Goal: Task Accomplishment & Management: Manage account settings

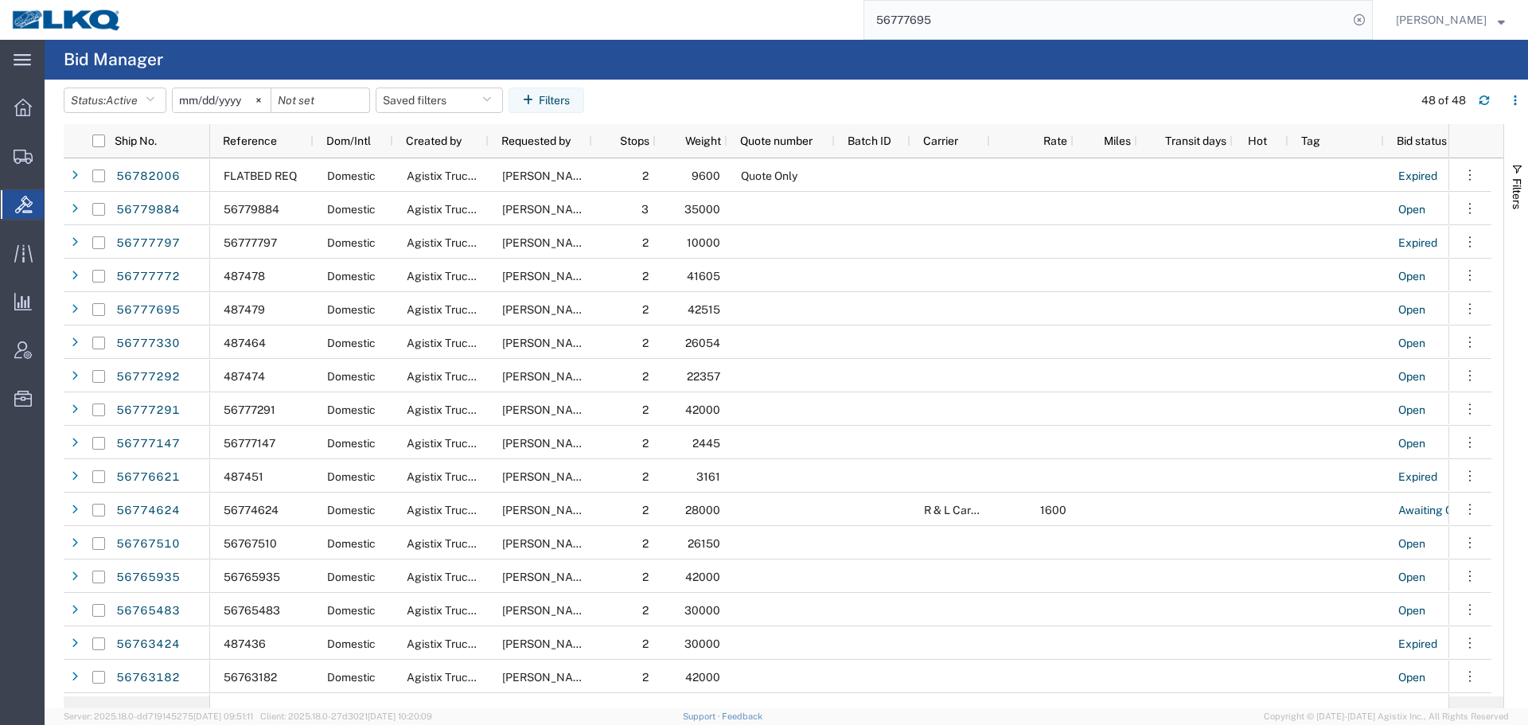
click at [971, 29] on input "56777695" at bounding box center [1106, 20] width 484 height 38
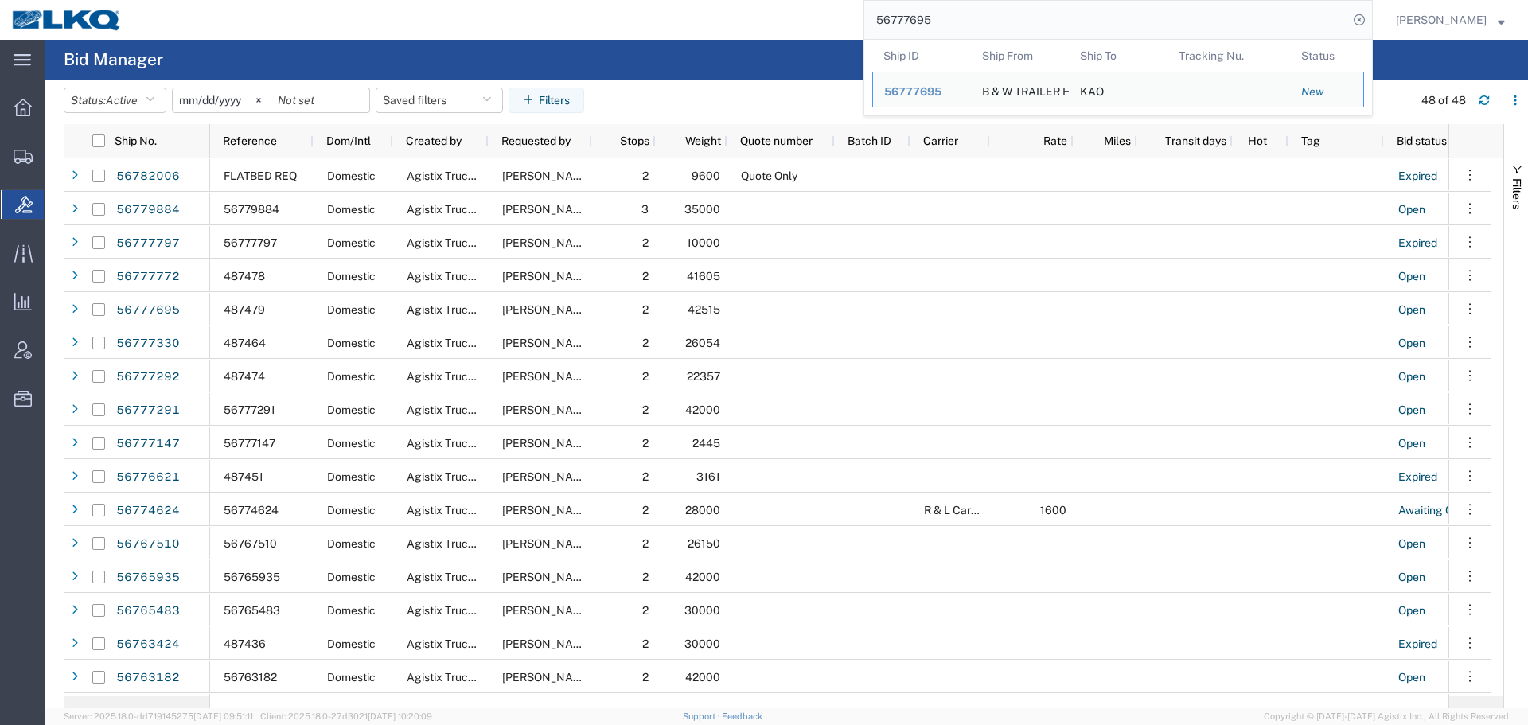
paste input "14178"
type input "56714178"
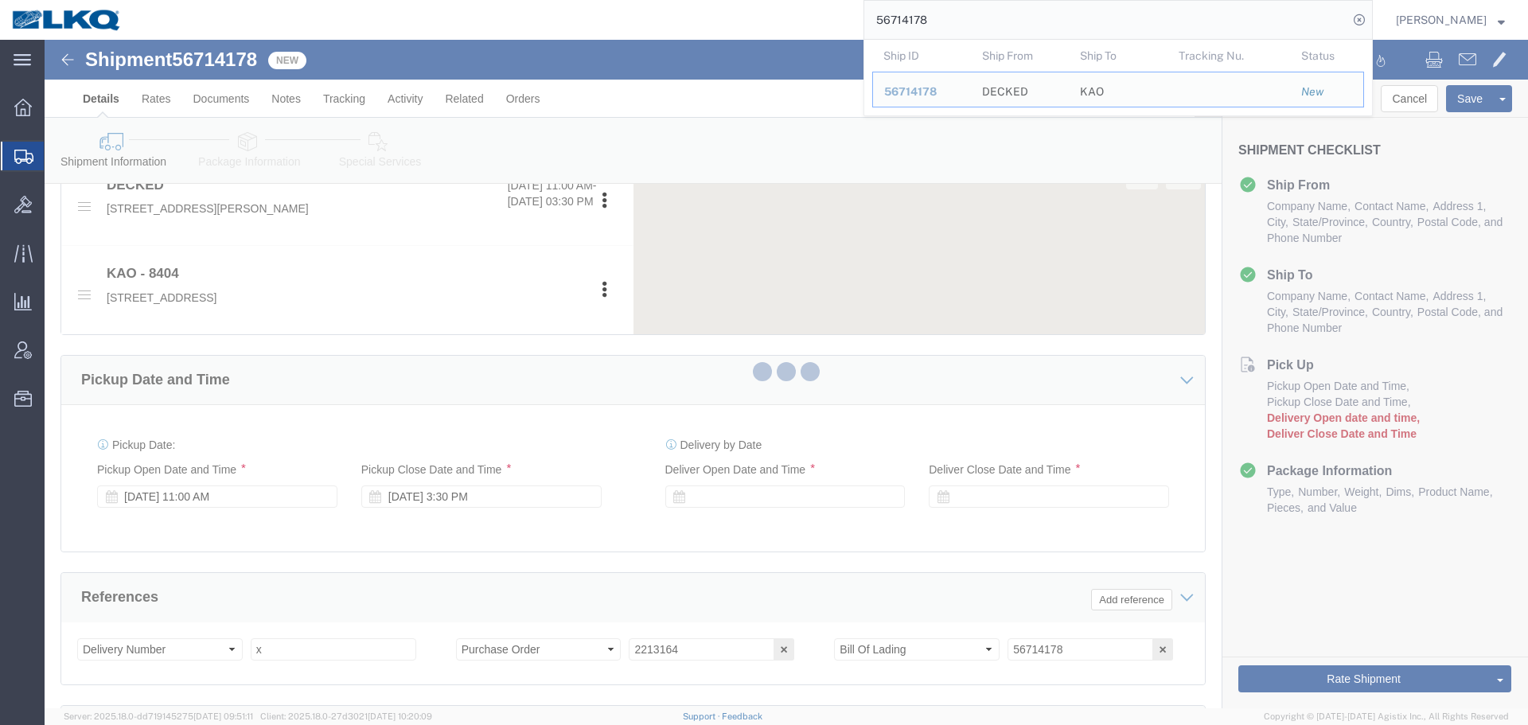
scroll to position [621, 0]
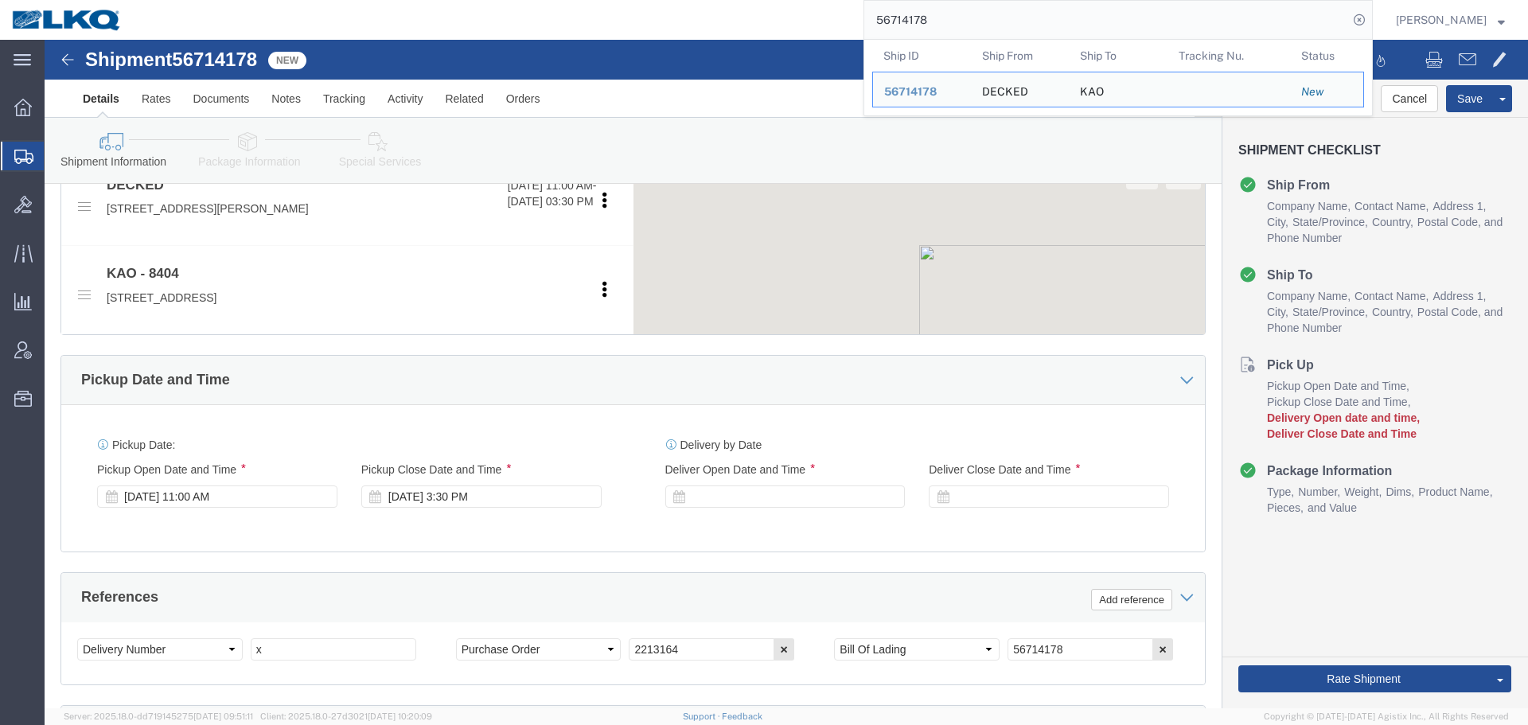
select select
select select "65991"
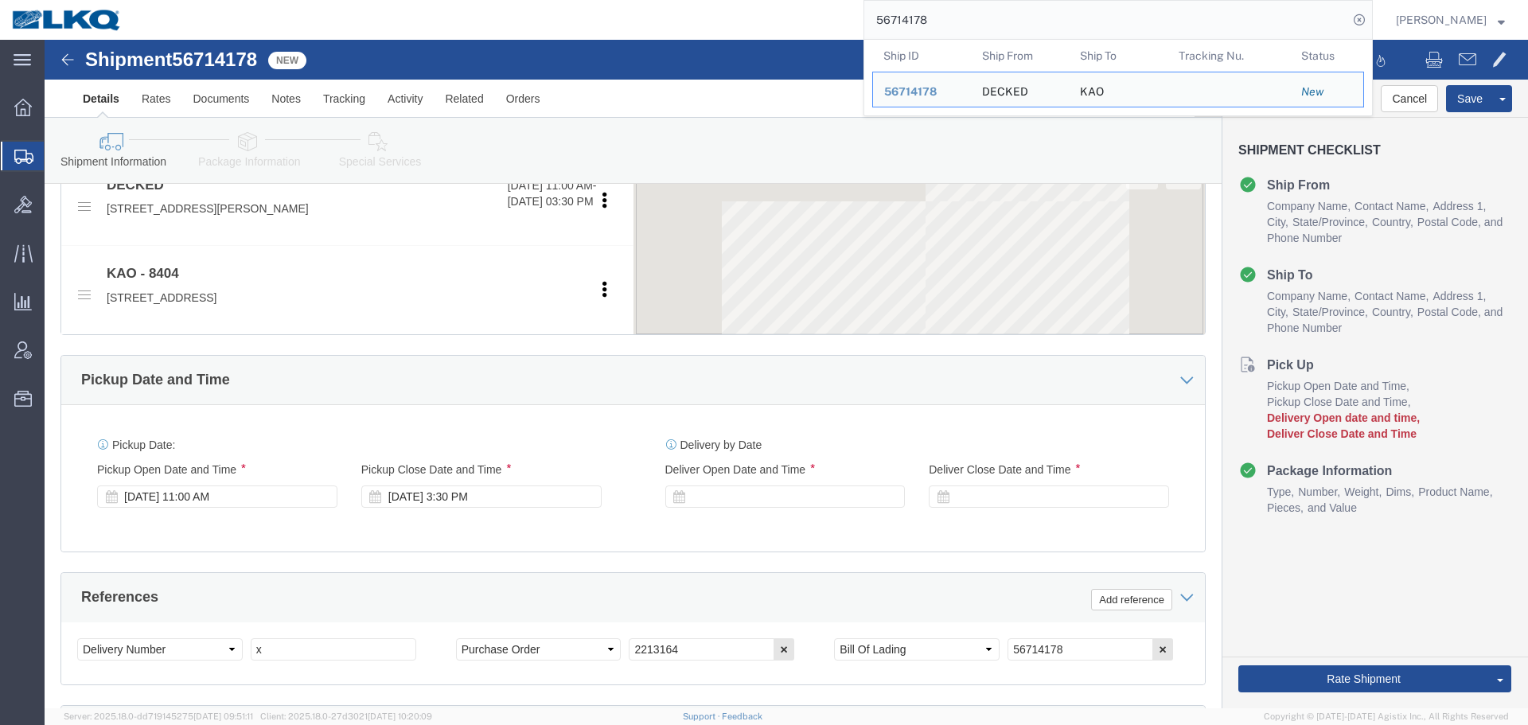
scroll to position [952, 0]
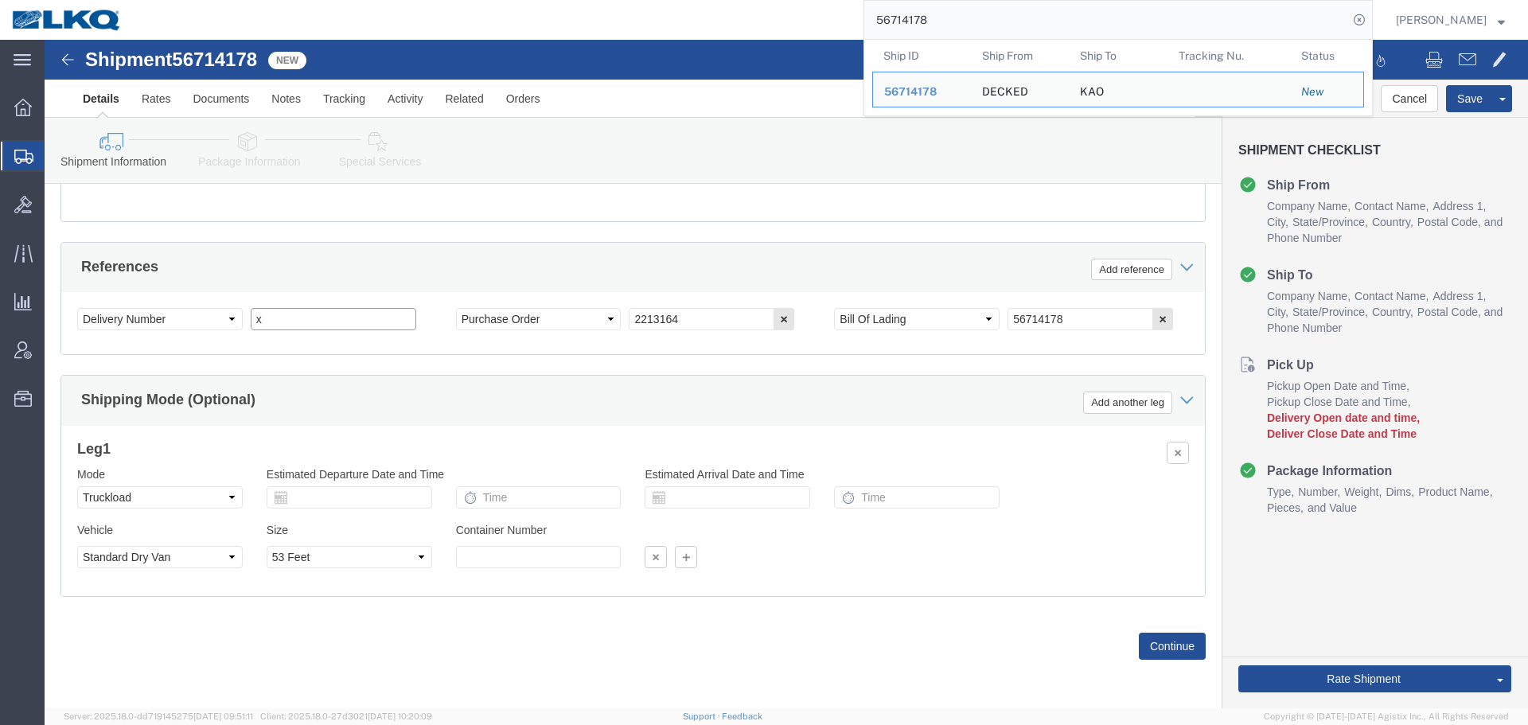
click input "x"
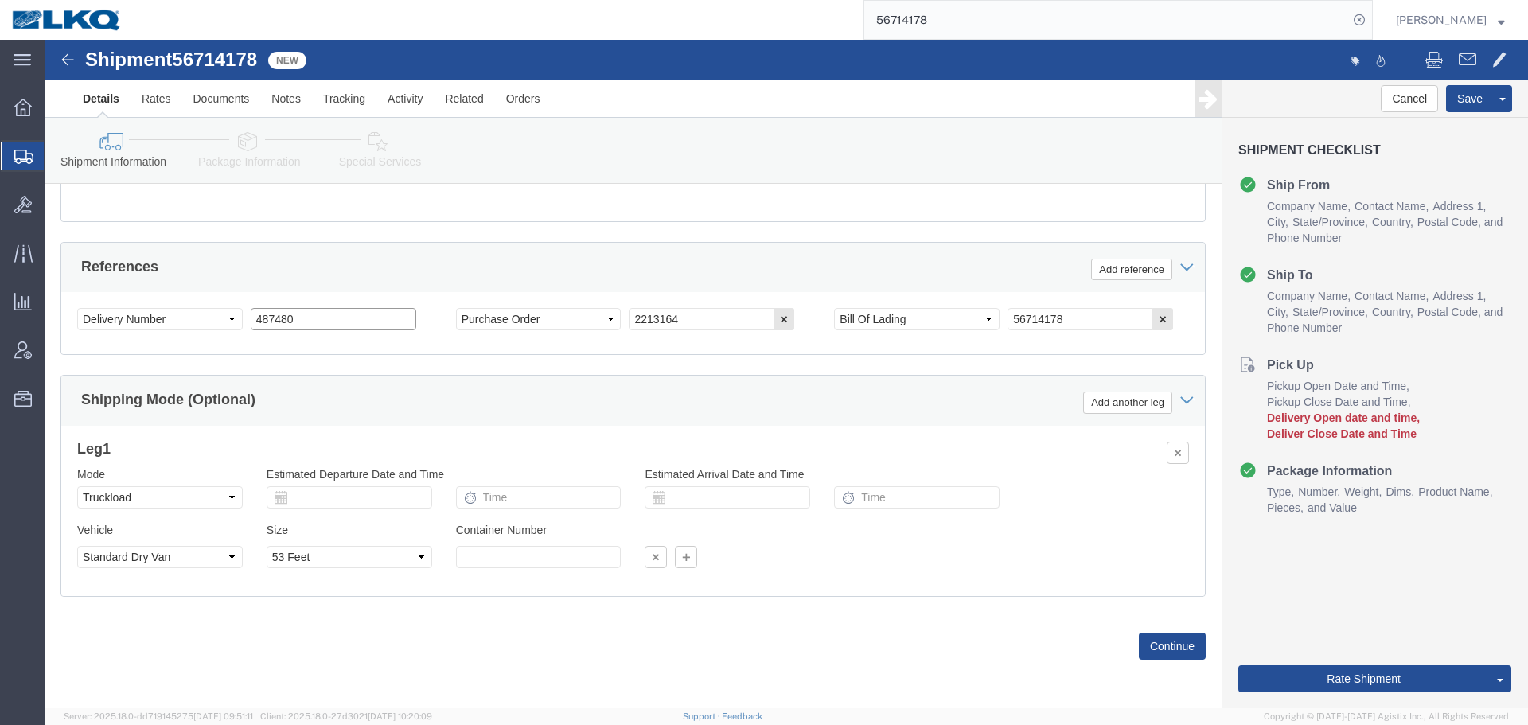
scroll to position [792, 0]
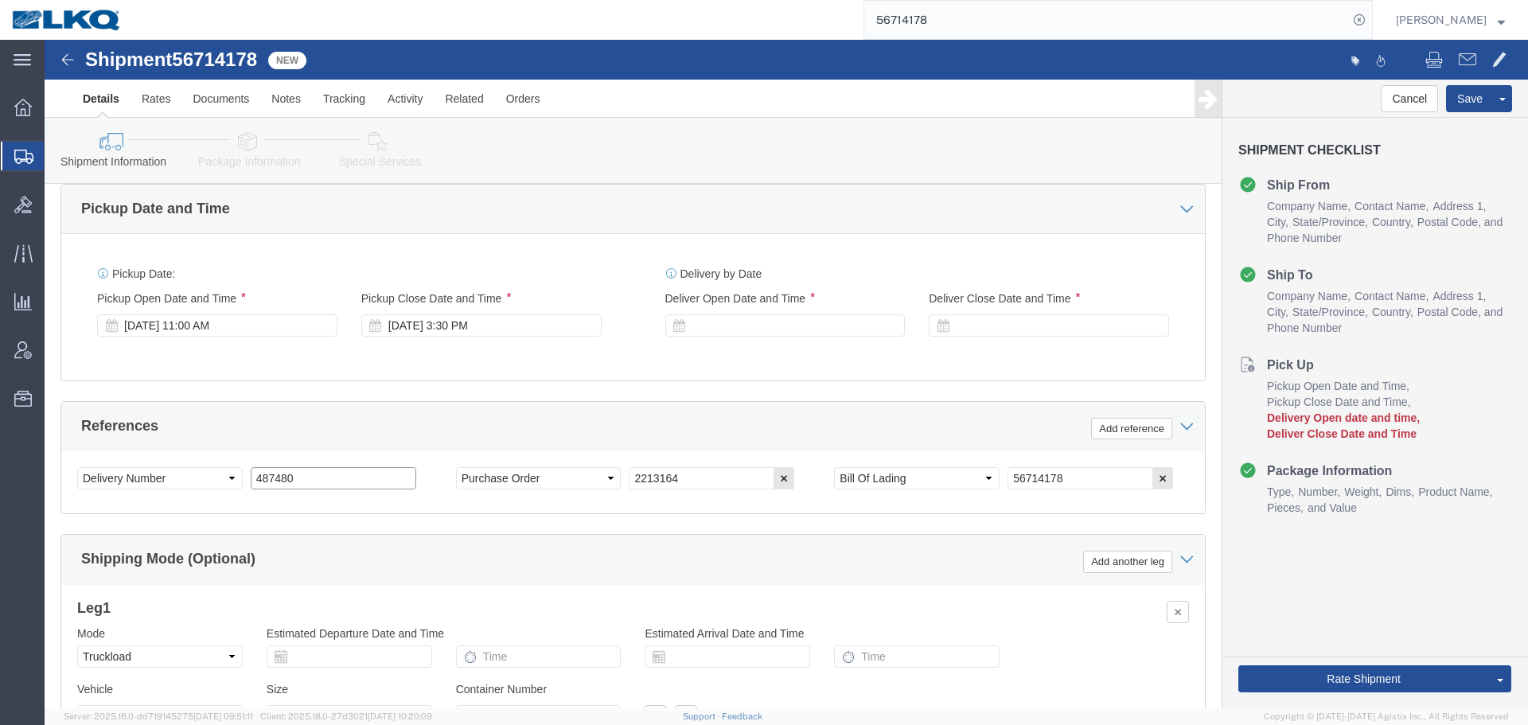
type input "487480"
click div
click input "4:30 PM"
type input "8:00 AM"
click button "Apply"
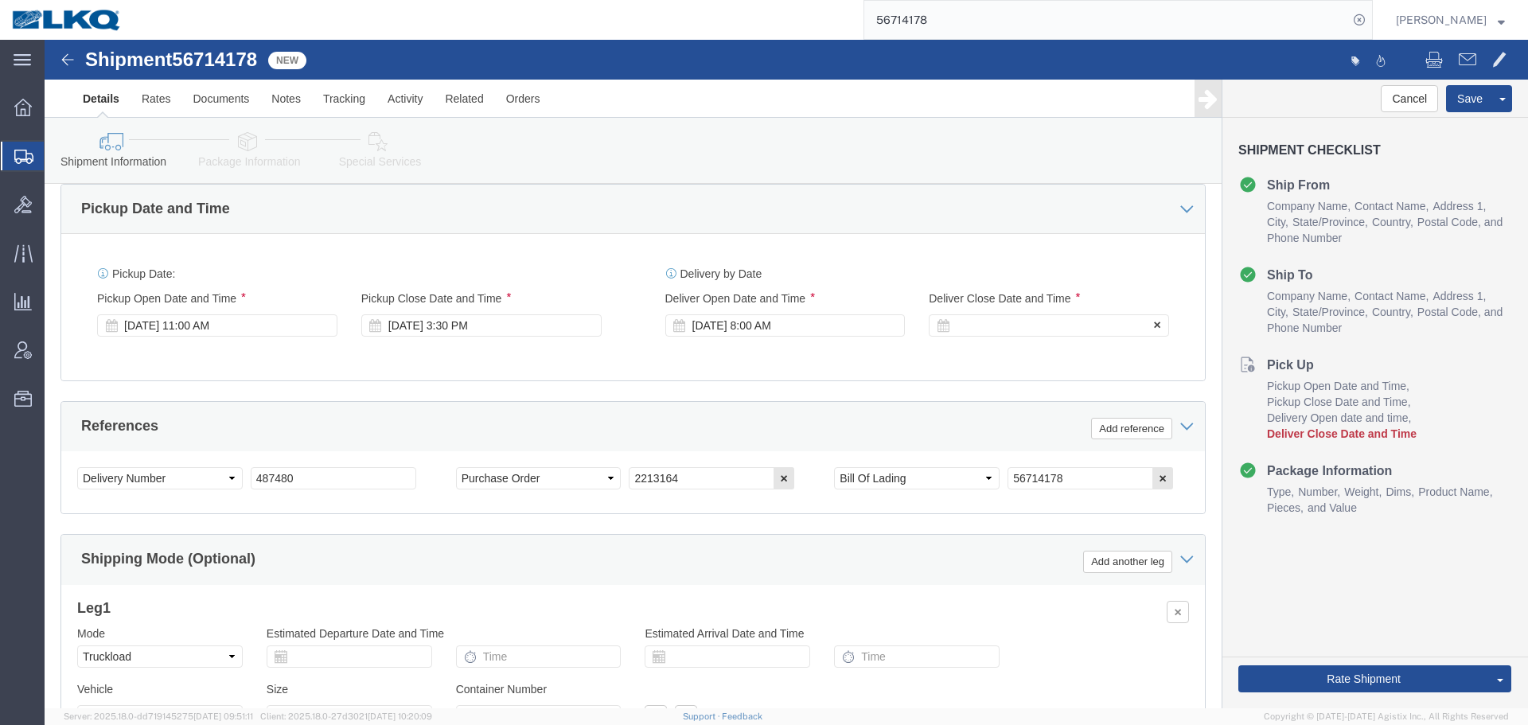
click div
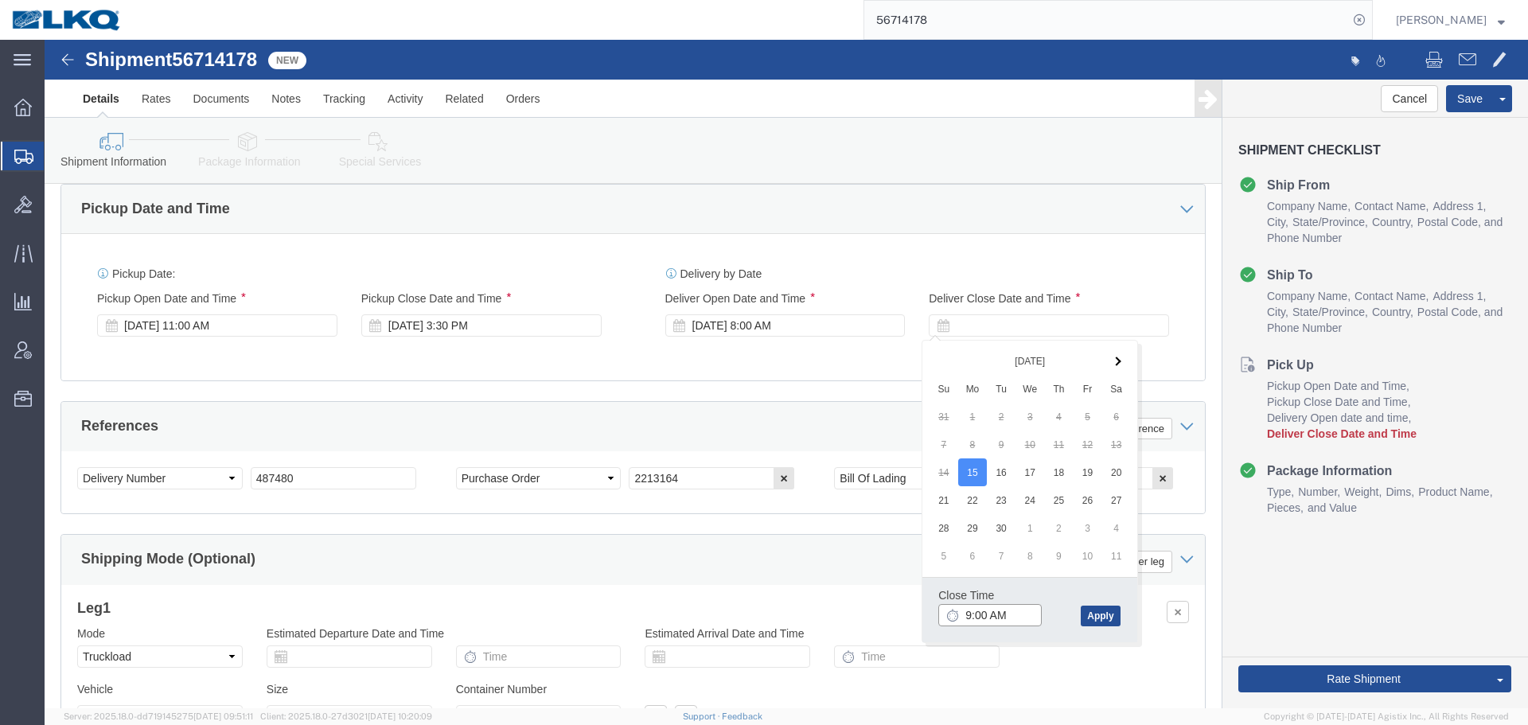
click input "9:00 AM"
type input "8:01 AM"
click button "Apply"
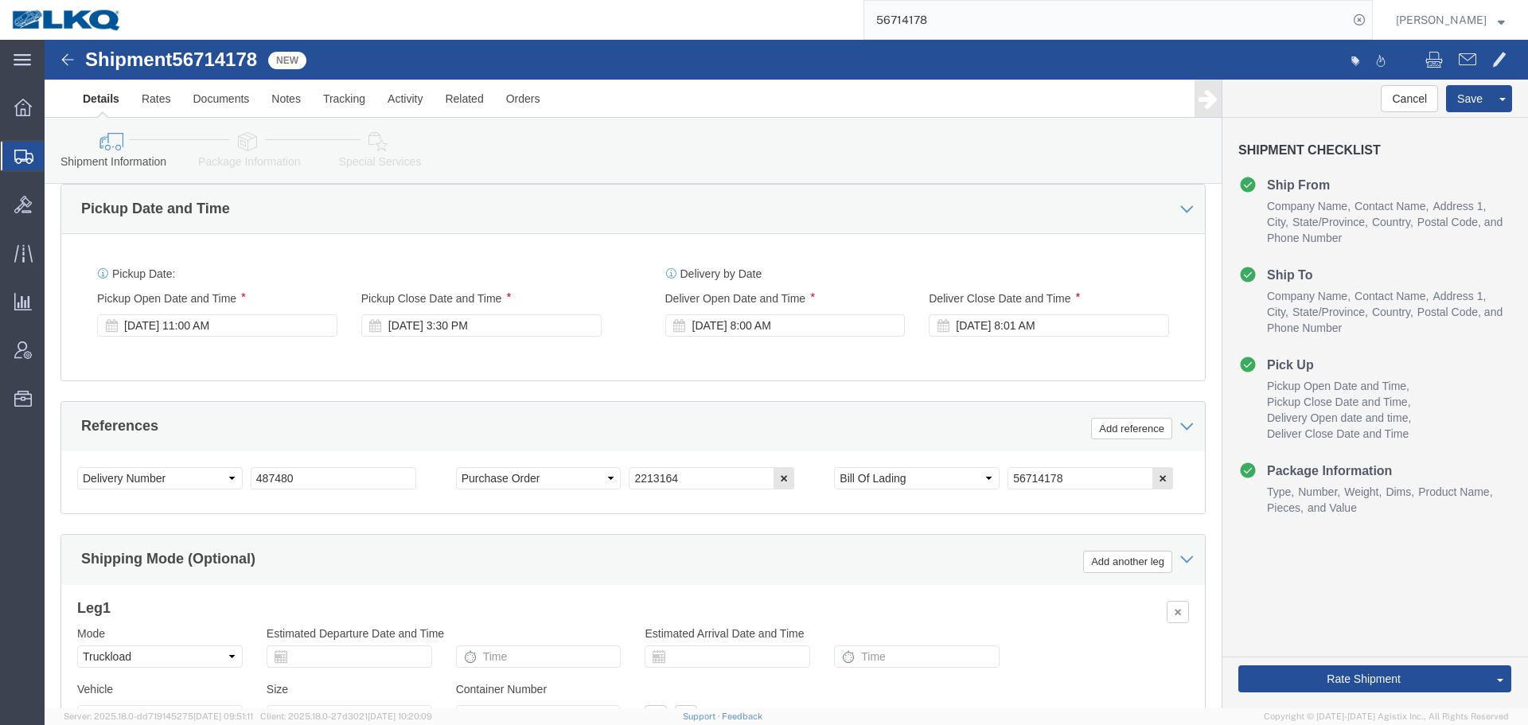
click div "Delivery by Date Delivery Start Date Delivery Start Time Deliver Open Date and …"
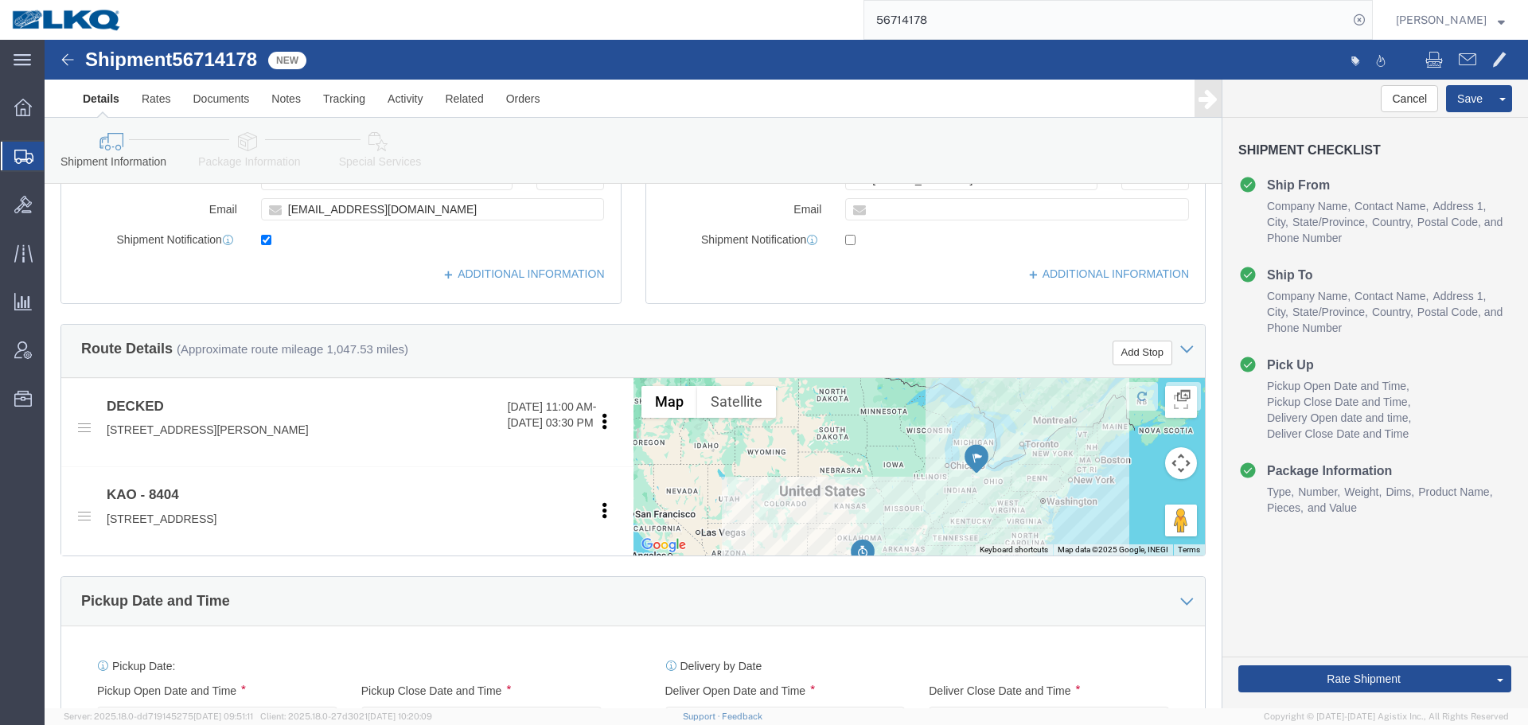
scroll to position [235, 0]
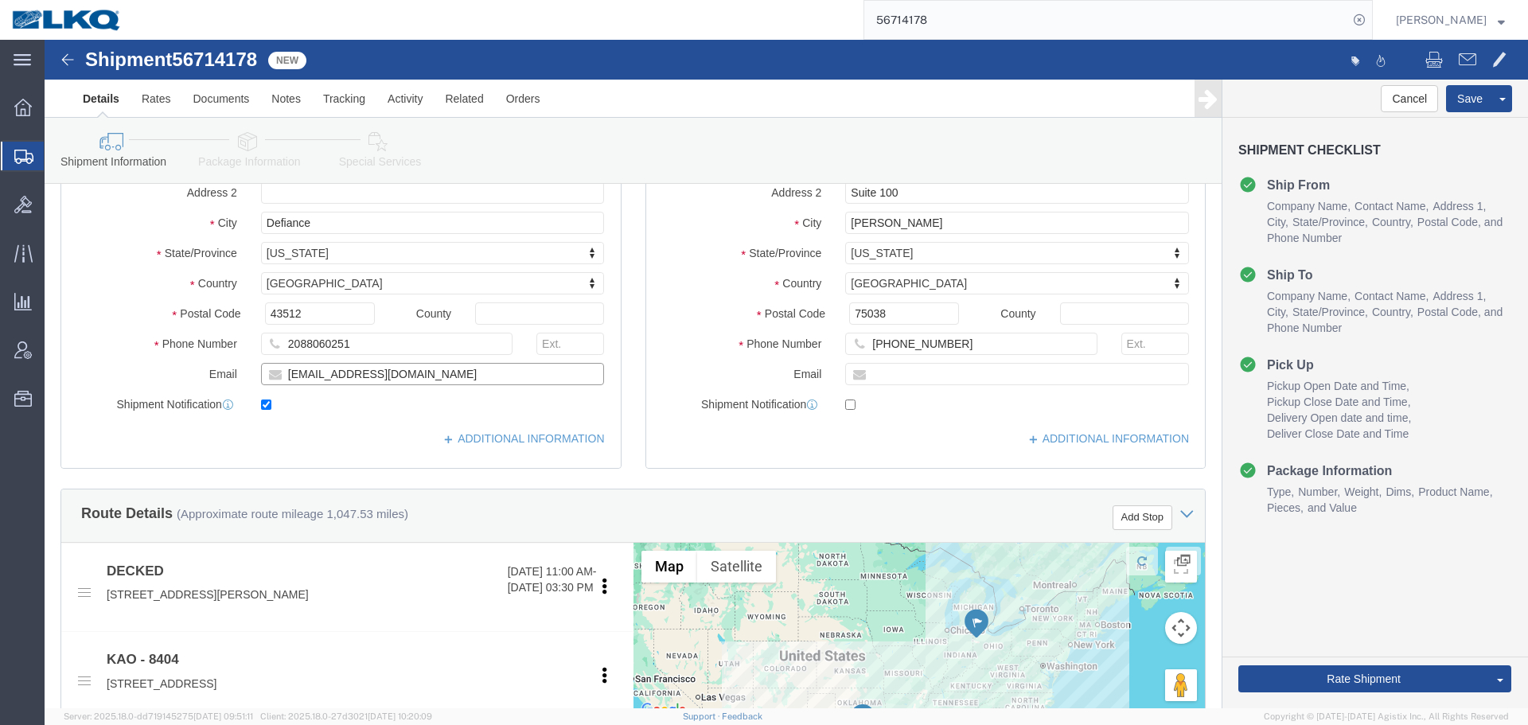
click input "keystone@decked.com"
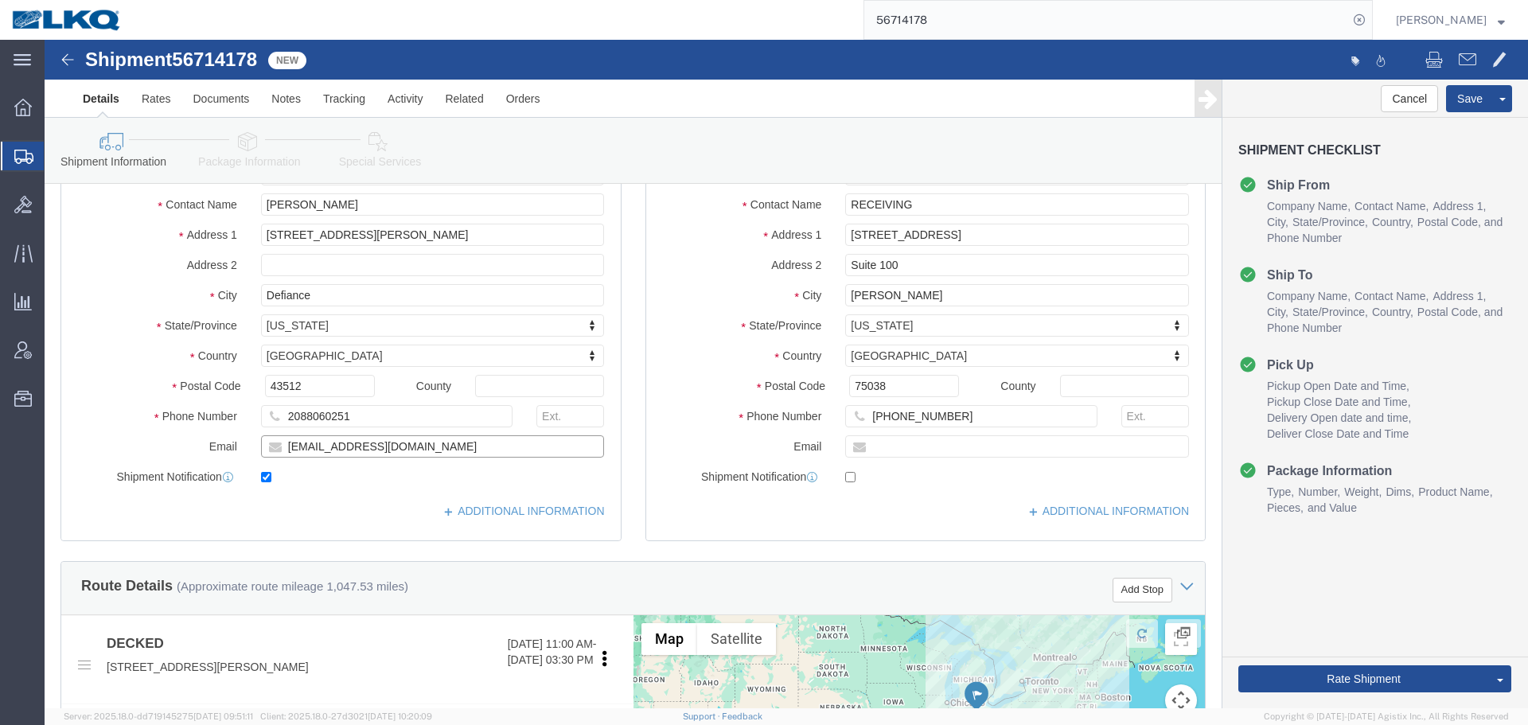
scroll to position [156, 0]
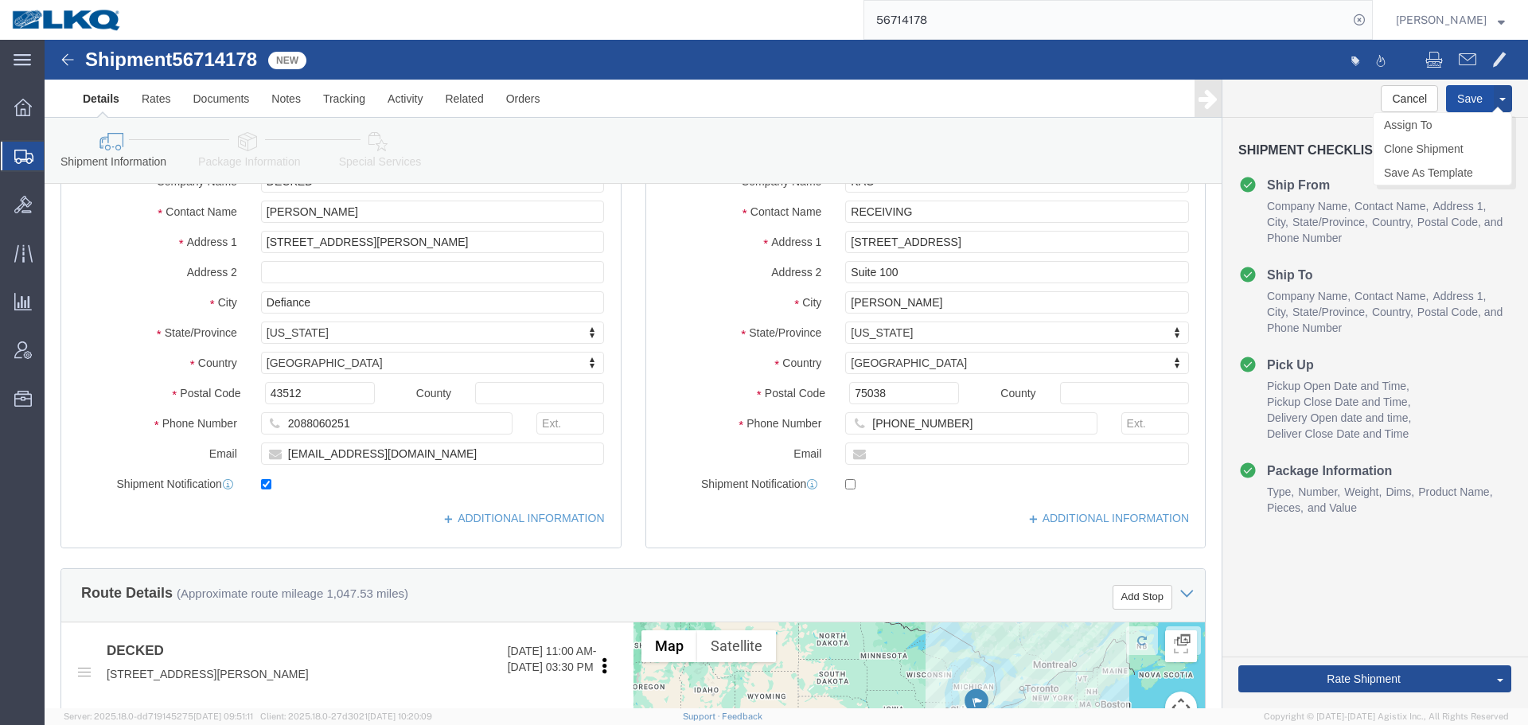
click button "Save"
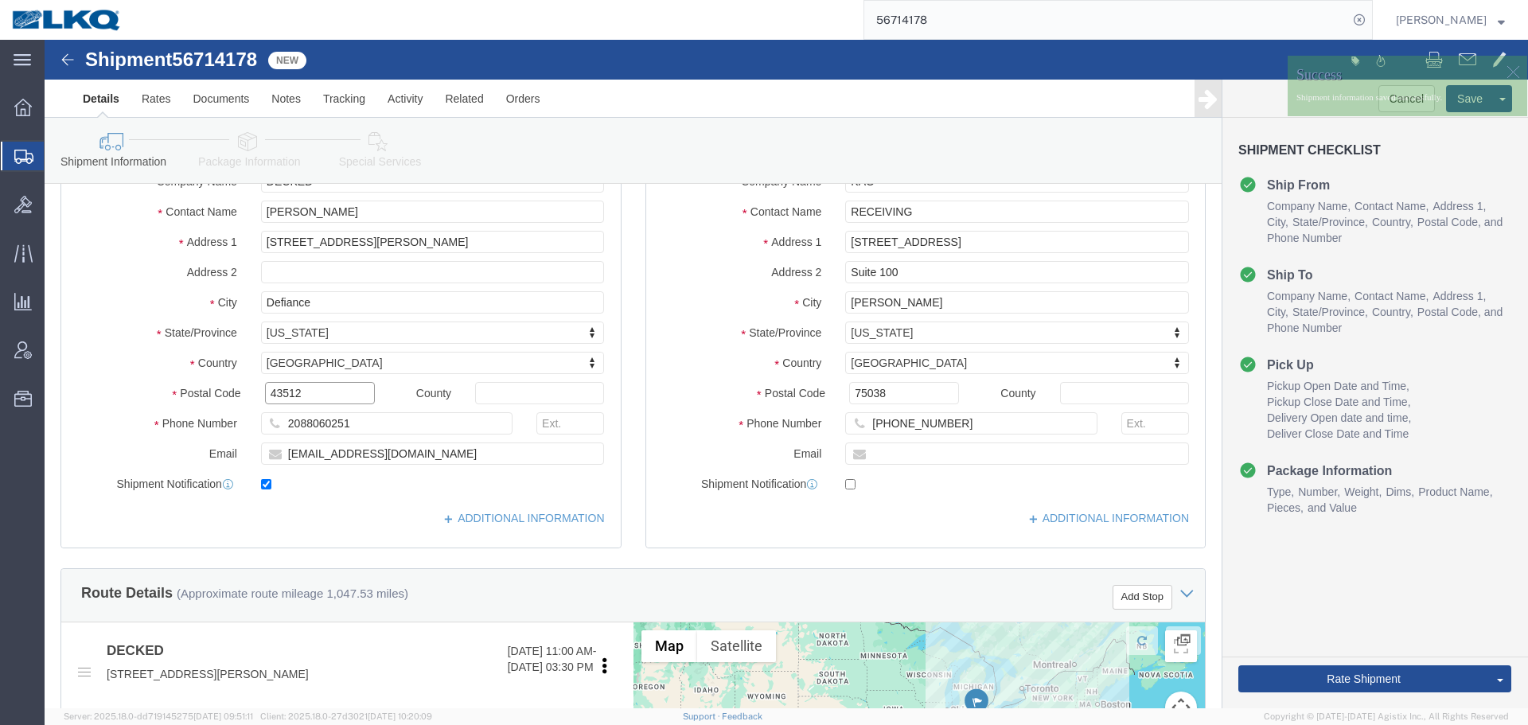
click input "43512"
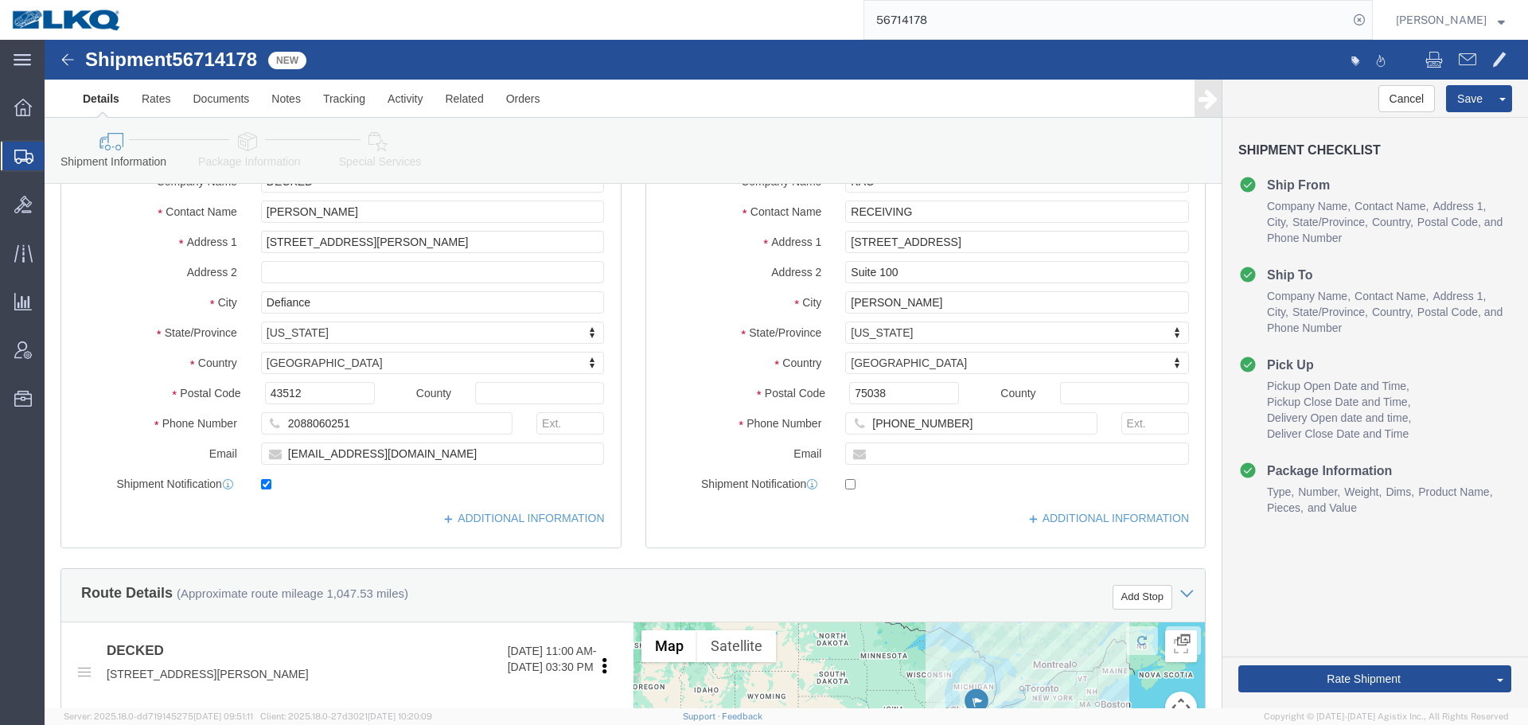
click div "Location 8404 - Irving - KAO Warehouse My Profile Location 1100 - LKQ Crystal R…"
click div "Postal Code 75038"
click input "75038"
click link "Send To Bid"
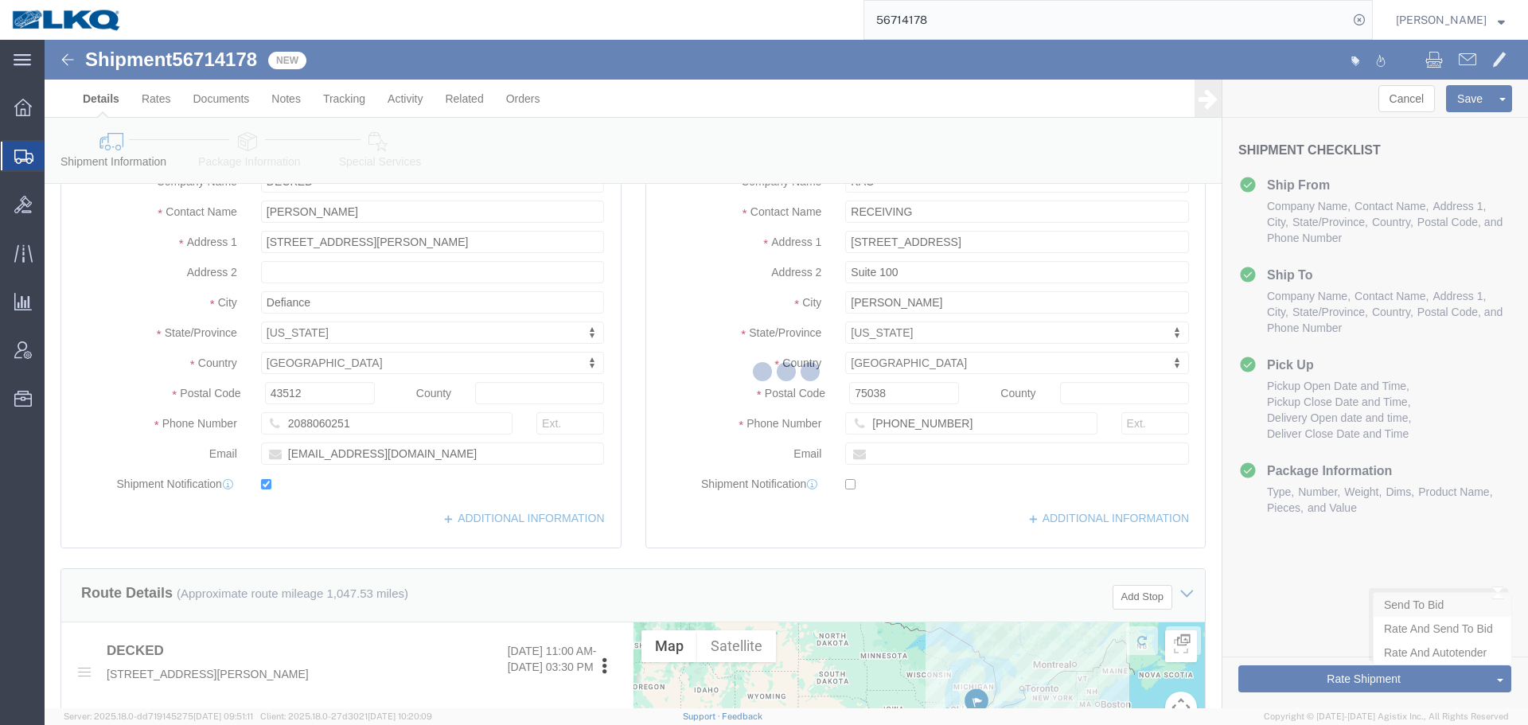
select select "TL"
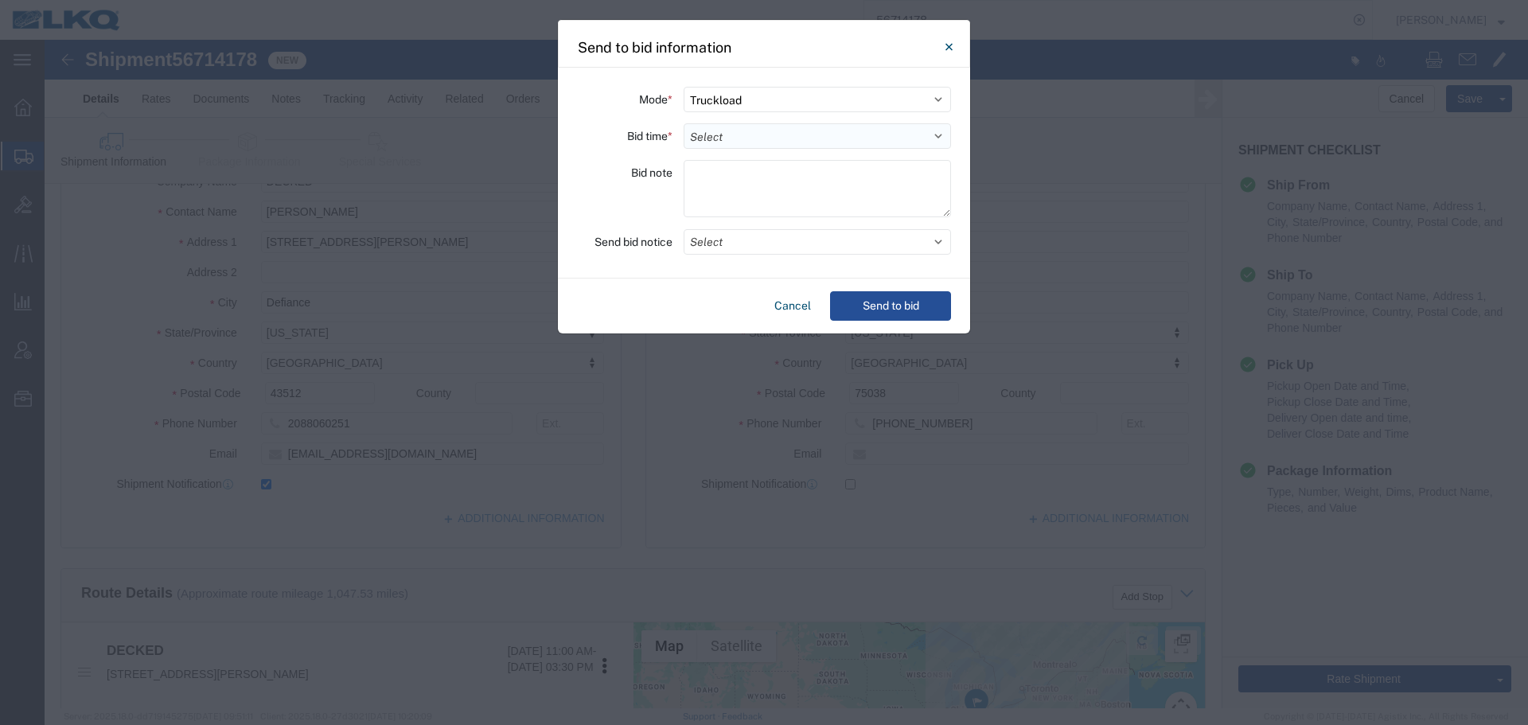
click at [816, 146] on select "Select 30 Min (Rush) 1 Hour (Rush) 2 Hours (Rush) 4 Hours (Rush) 8 Hours (Rush)…" at bounding box center [816, 135] width 267 height 25
select select "12"
click at [683, 123] on select "Select 30 Min (Rush) 1 Hour (Rush) 2 Hours (Rush) 4 Hours (Rush) 8 Hours (Rush)…" at bounding box center [816, 135] width 267 height 25
click at [741, 243] on button "Select" at bounding box center [816, 241] width 267 height 25
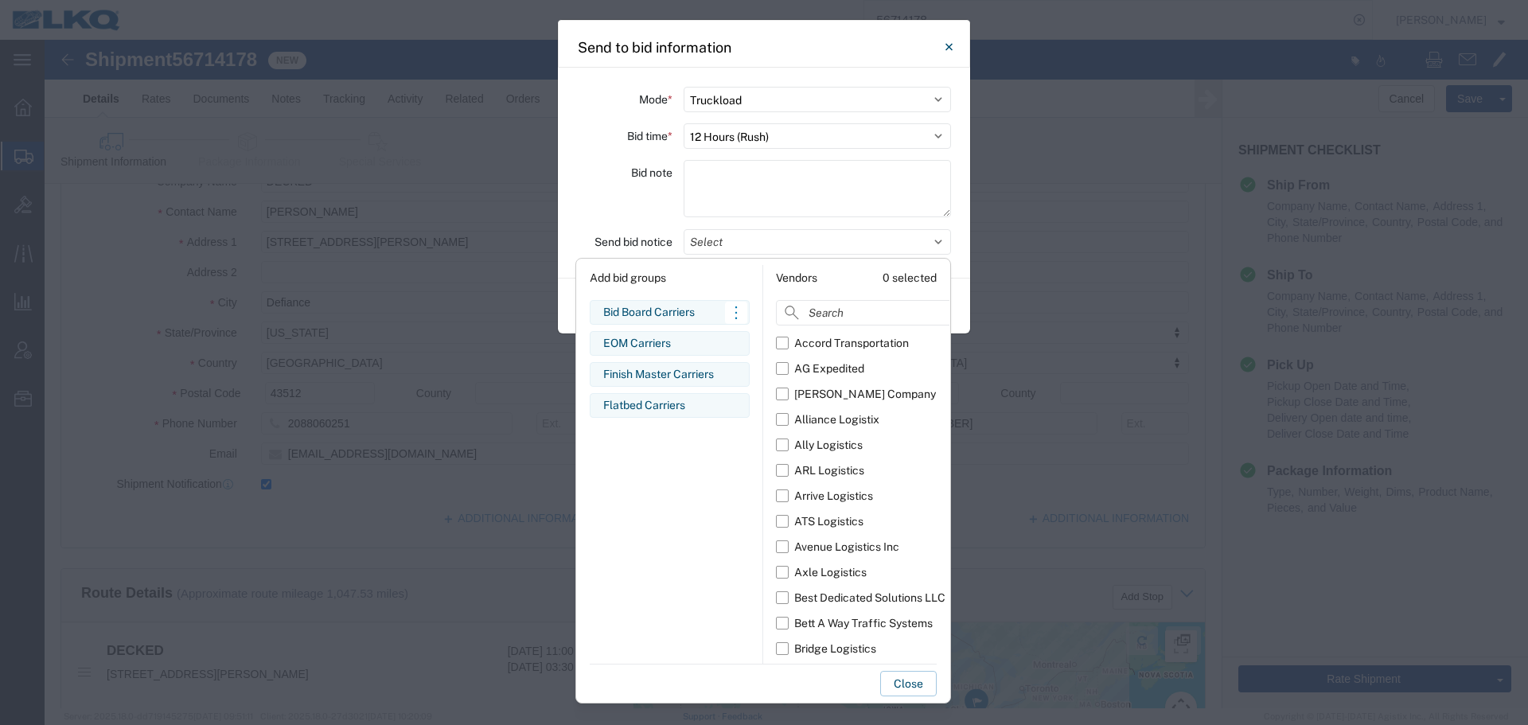
click at [679, 314] on div "Bid Board Carriers" at bounding box center [669, 312] width 133 height 17
click at [629, 205] on div "Bid note" at bounding box center [624, 191] width 95 height 62
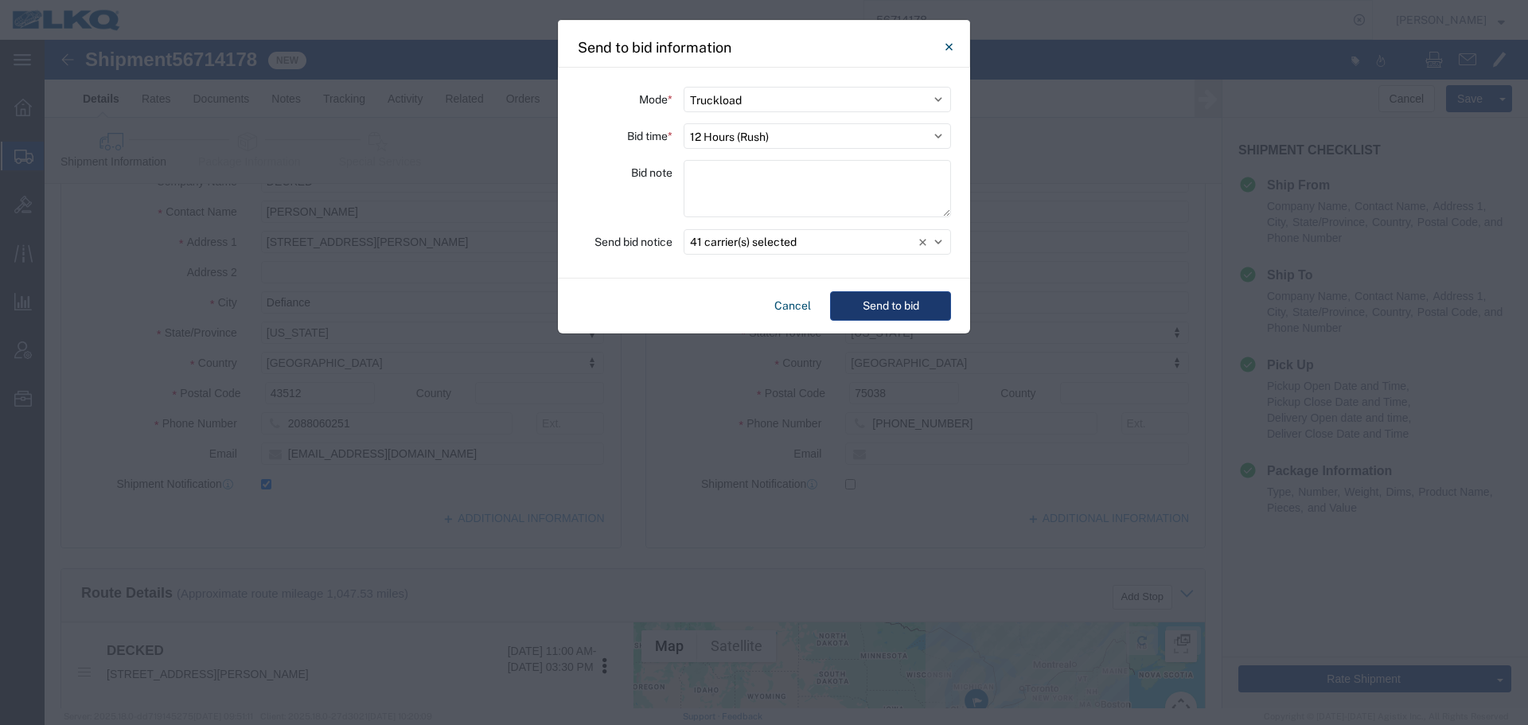
click at [917, 302] on button "Send to bid" at bounding box center [890, 305] width 121 height 29
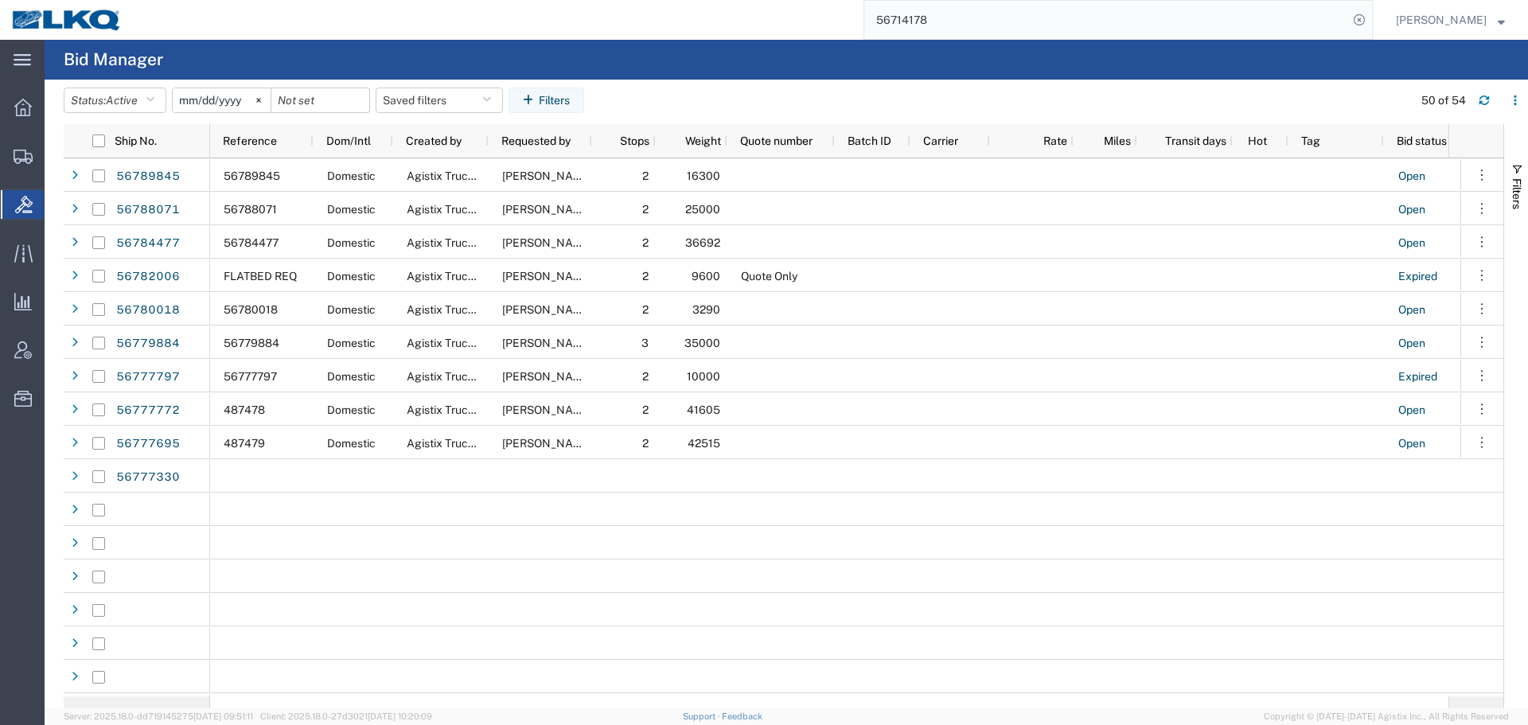
drag, startPoint x: 948, startPoint y: 4, endPoint x: 963, endPoint y: 18, distance: 21.4
click at [948, 8] on input "56714178" at bounding box center [1106, 20] width 484 height 38
click at [955, 12] on input "56714178" at bounding box center [1106, 20] width 484 height 38
paste input "90066"
type input "56790066"
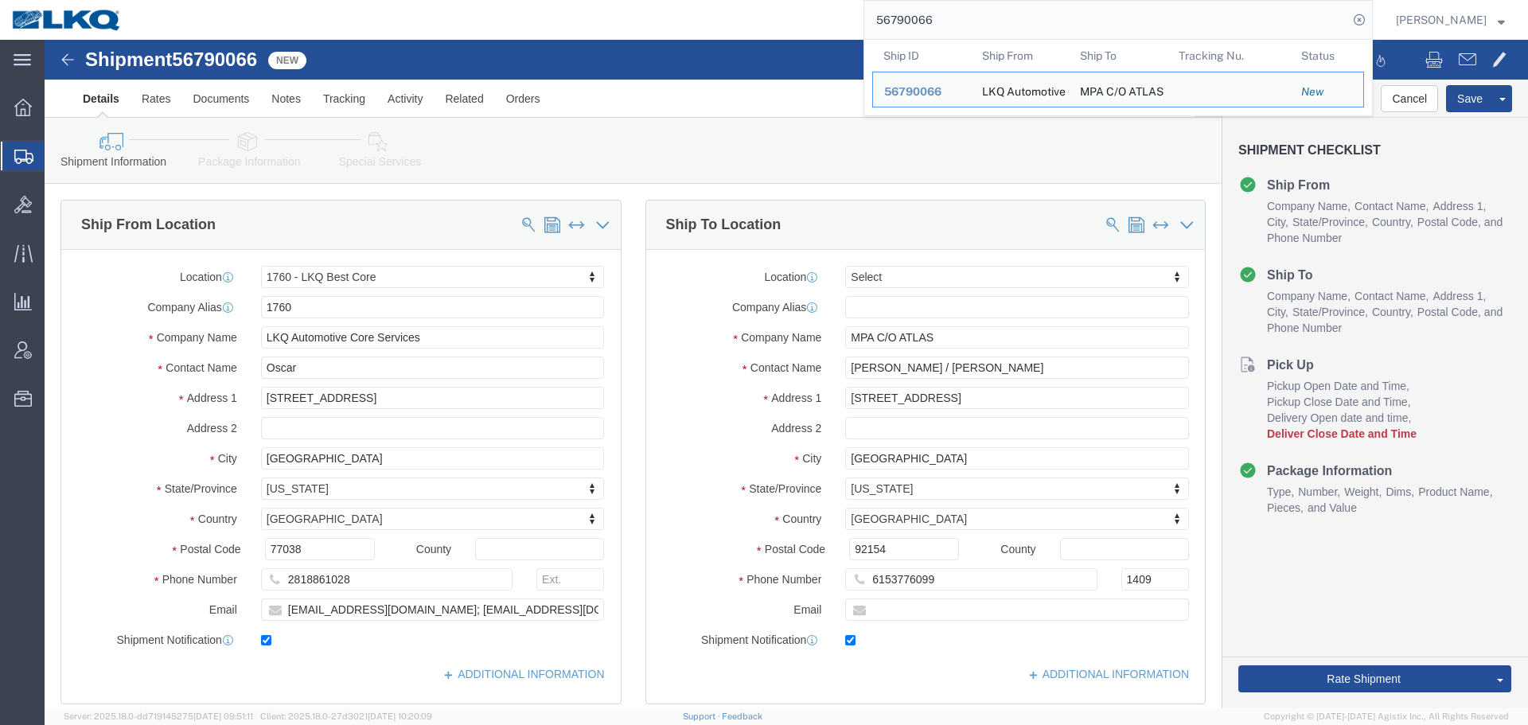
select select "27634"
select select
click ul "Details Rates Documents Notes Tracking Activity Related Orders"
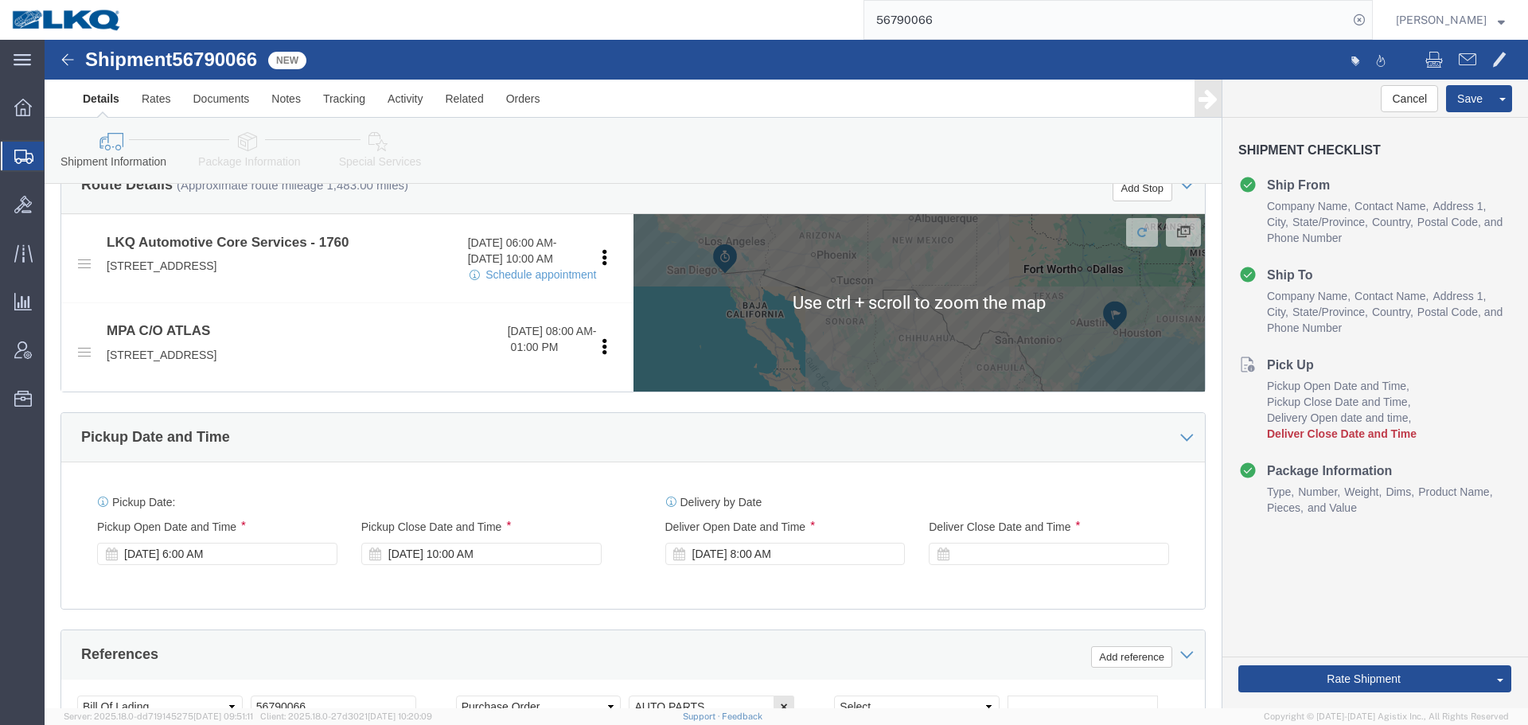
scroll to position [716, 0]
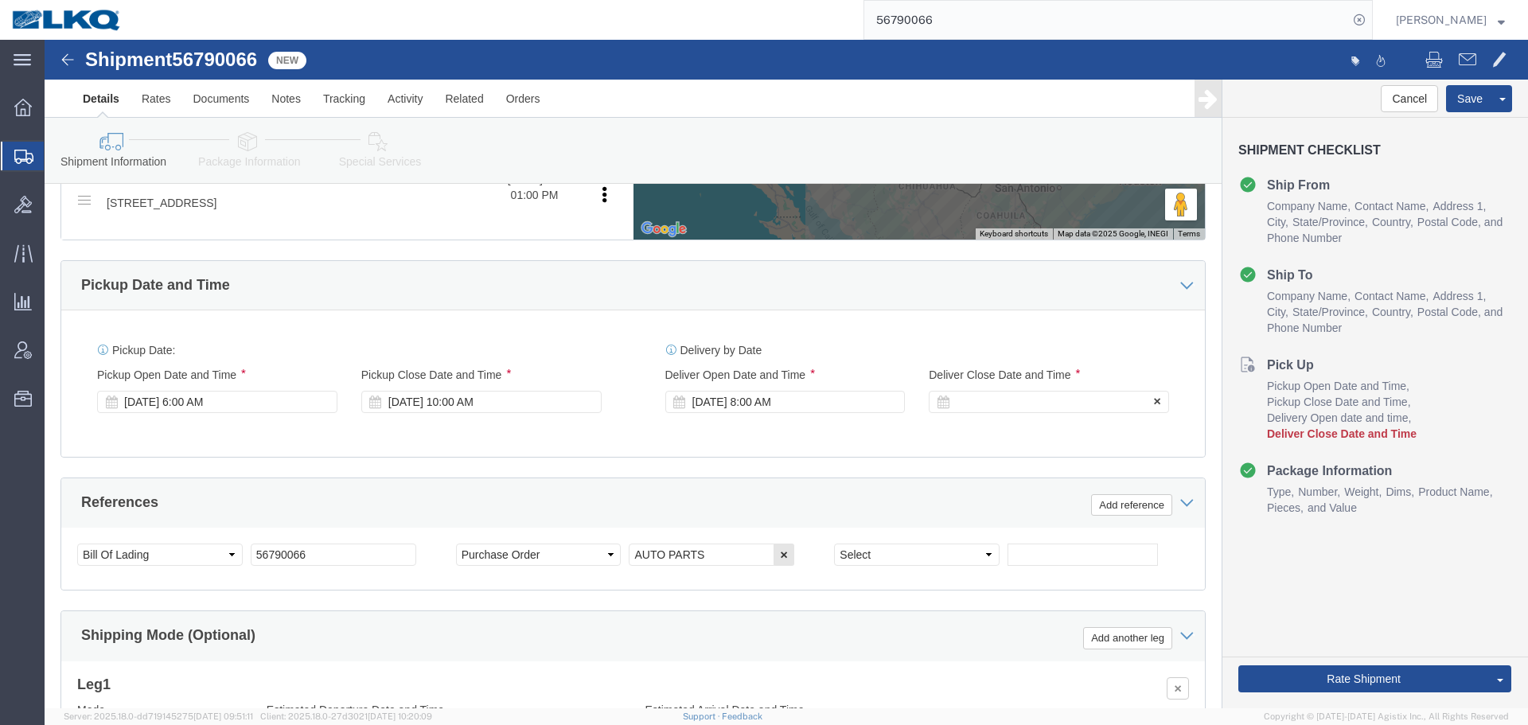
click div
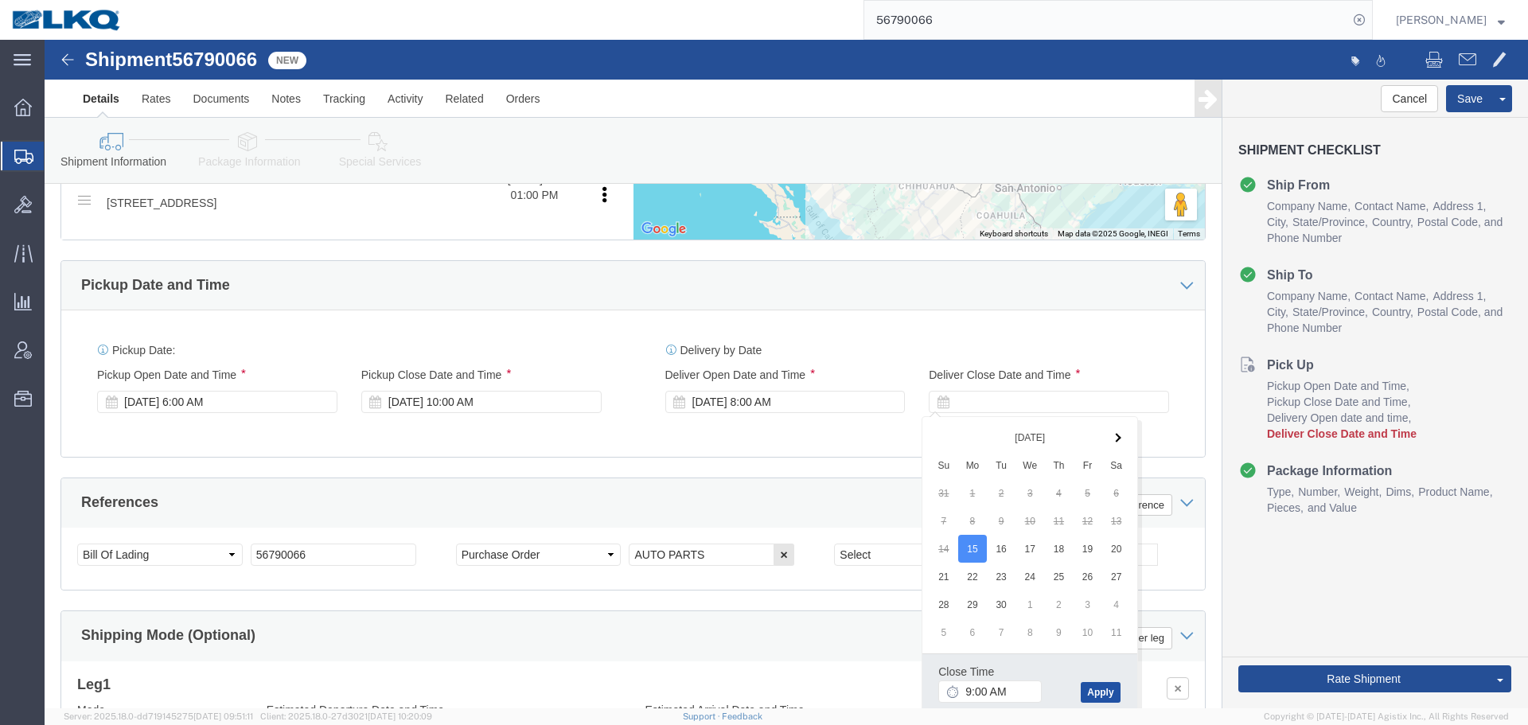
click button "Apply"
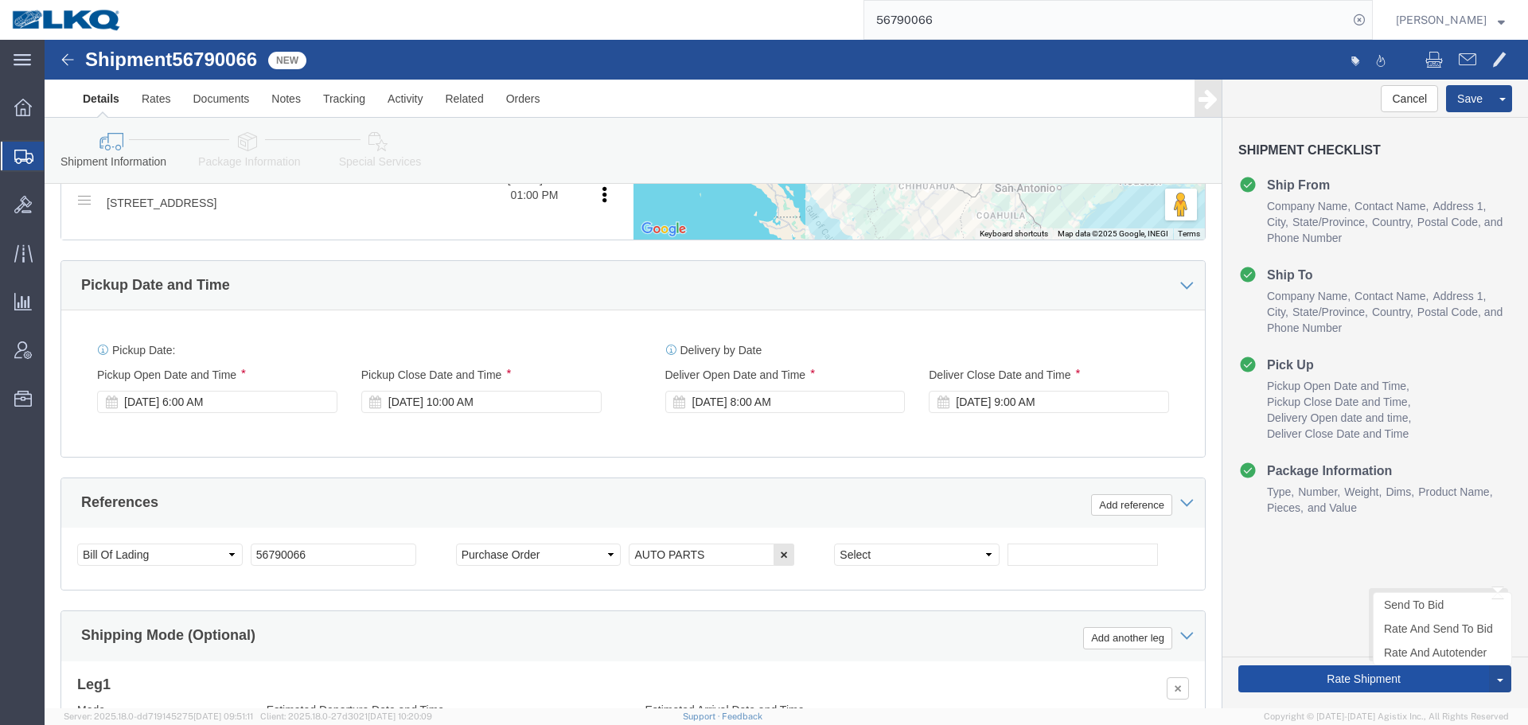
click button "Rate Shipment"
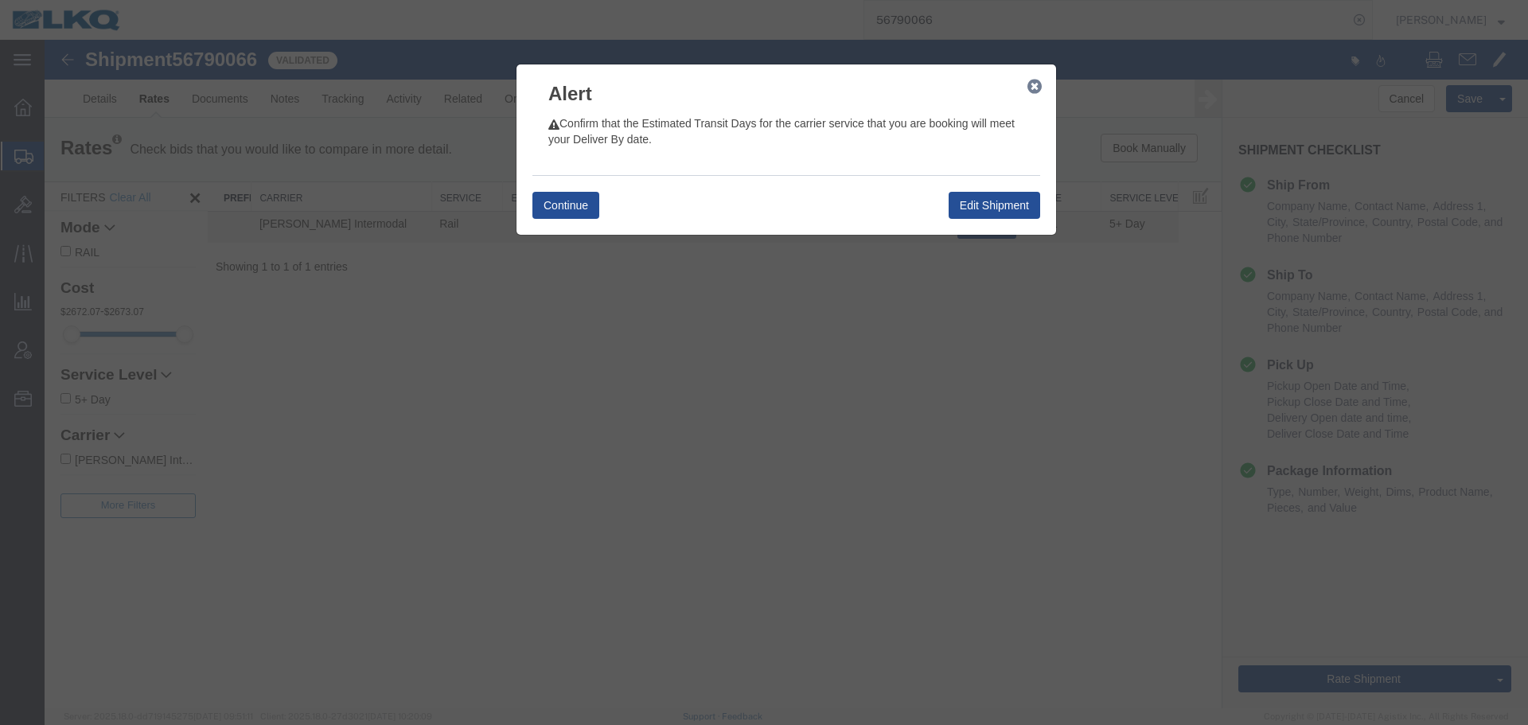
click at [1038, 88] on icon "button" at bounding box center [1034, 86] width 14 height 13
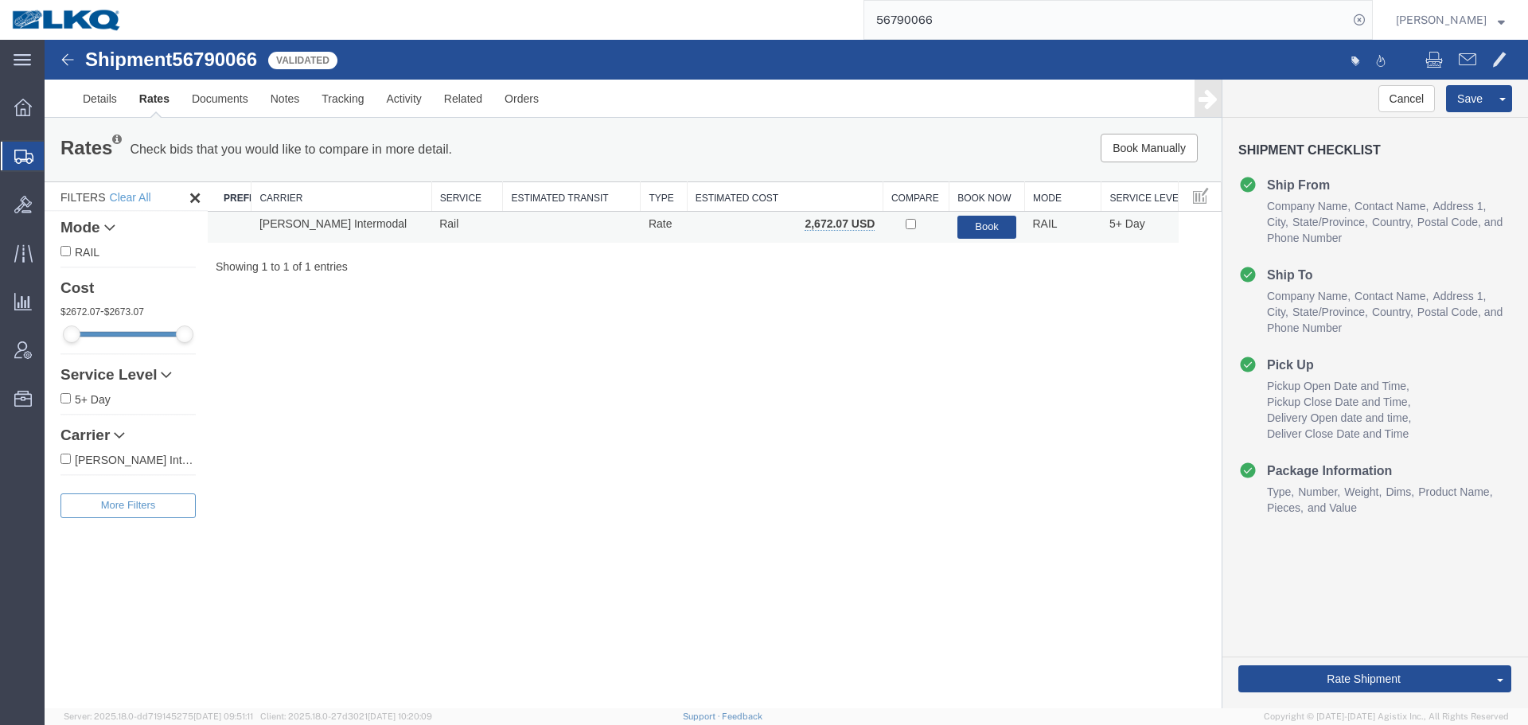
click at [998, 212] on td "Book" at bounding box center [987, 227] width 76 height 31
click at [998, 222] on button "Book" at bounding box center [987, 227] width 60 height 23
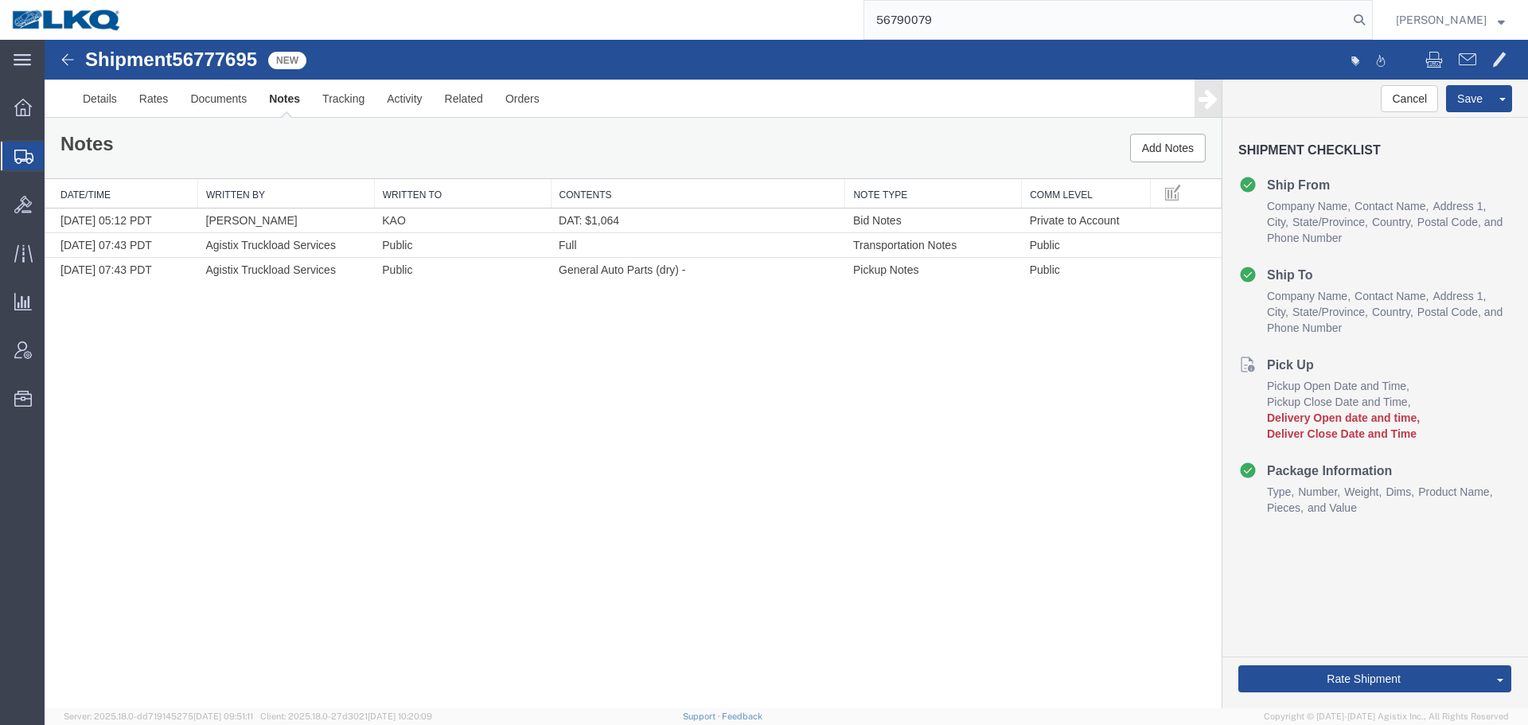
type input "56790079"
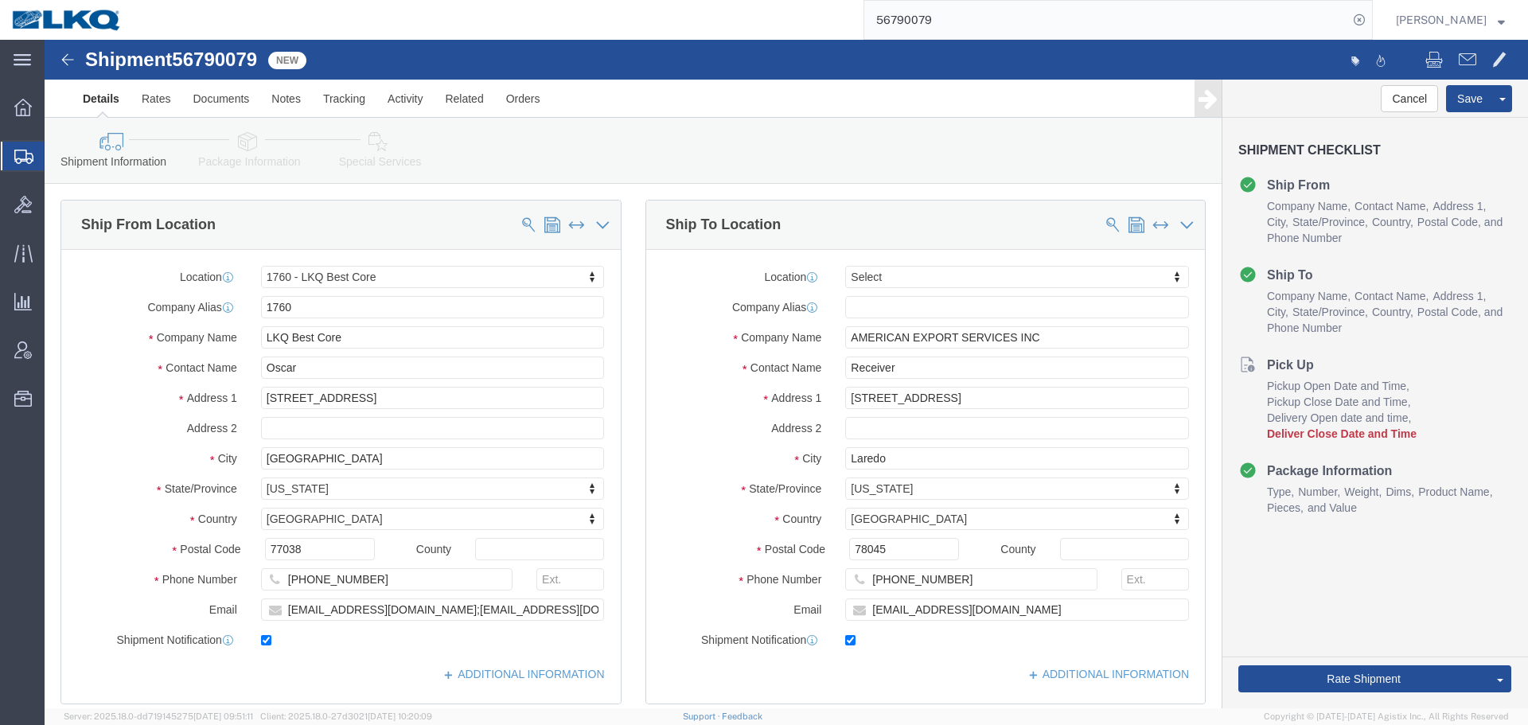
select select "27634"
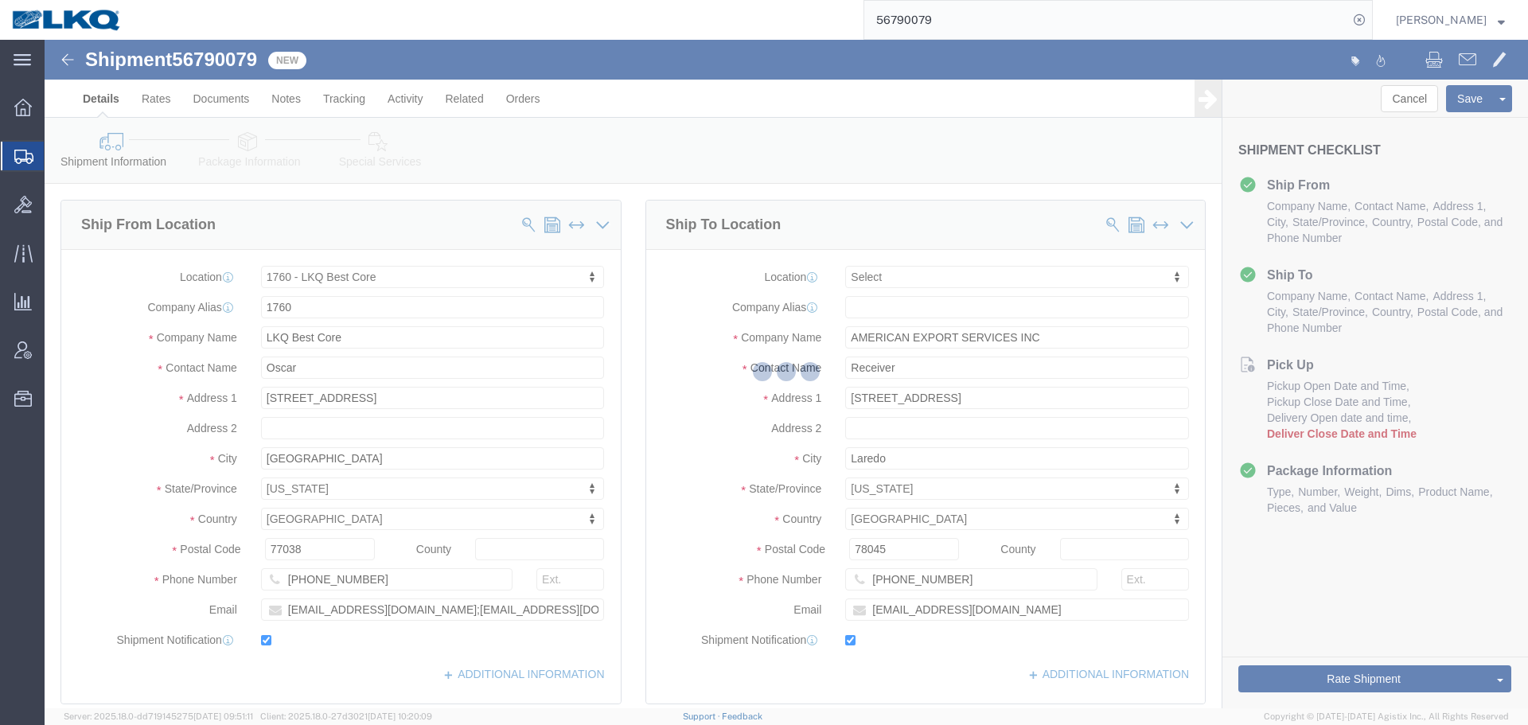
scroll to position [648, 0]
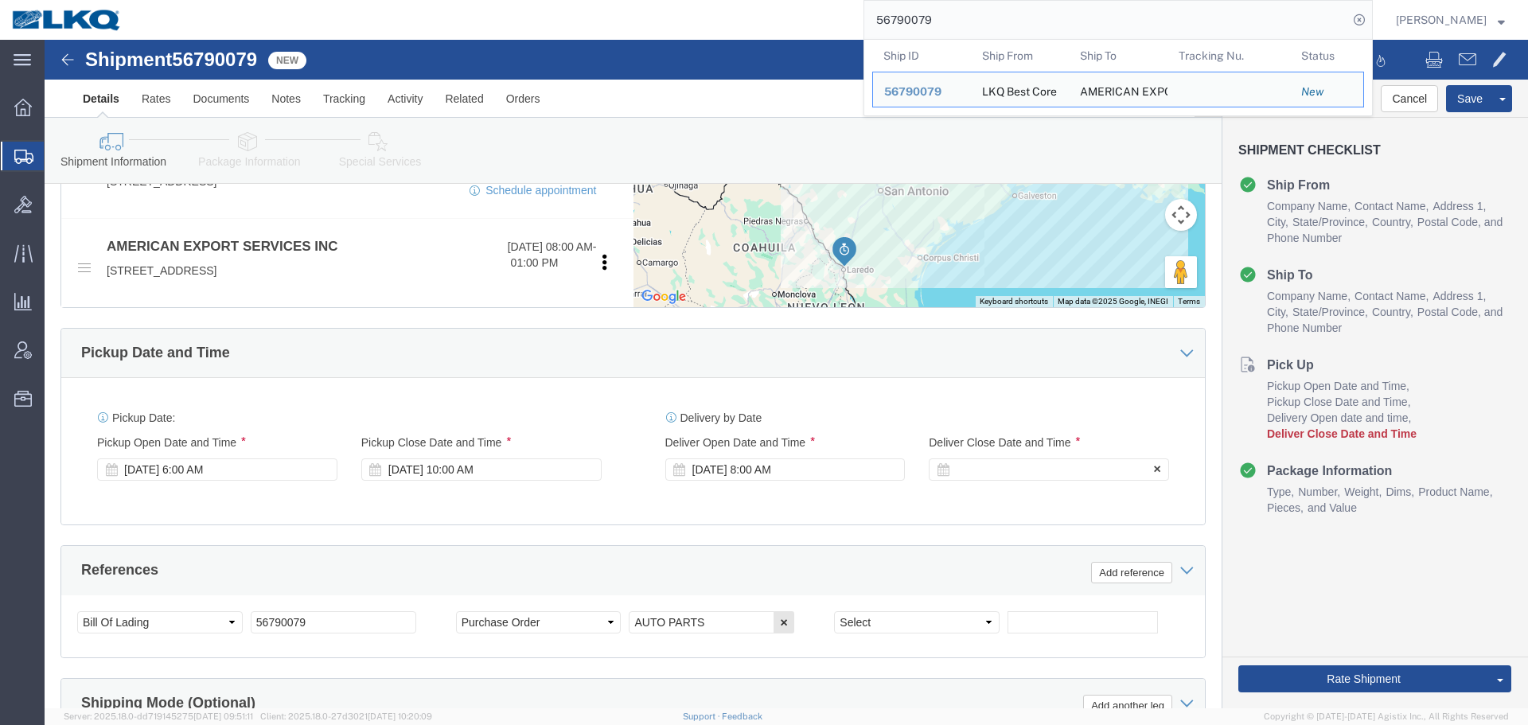
click div
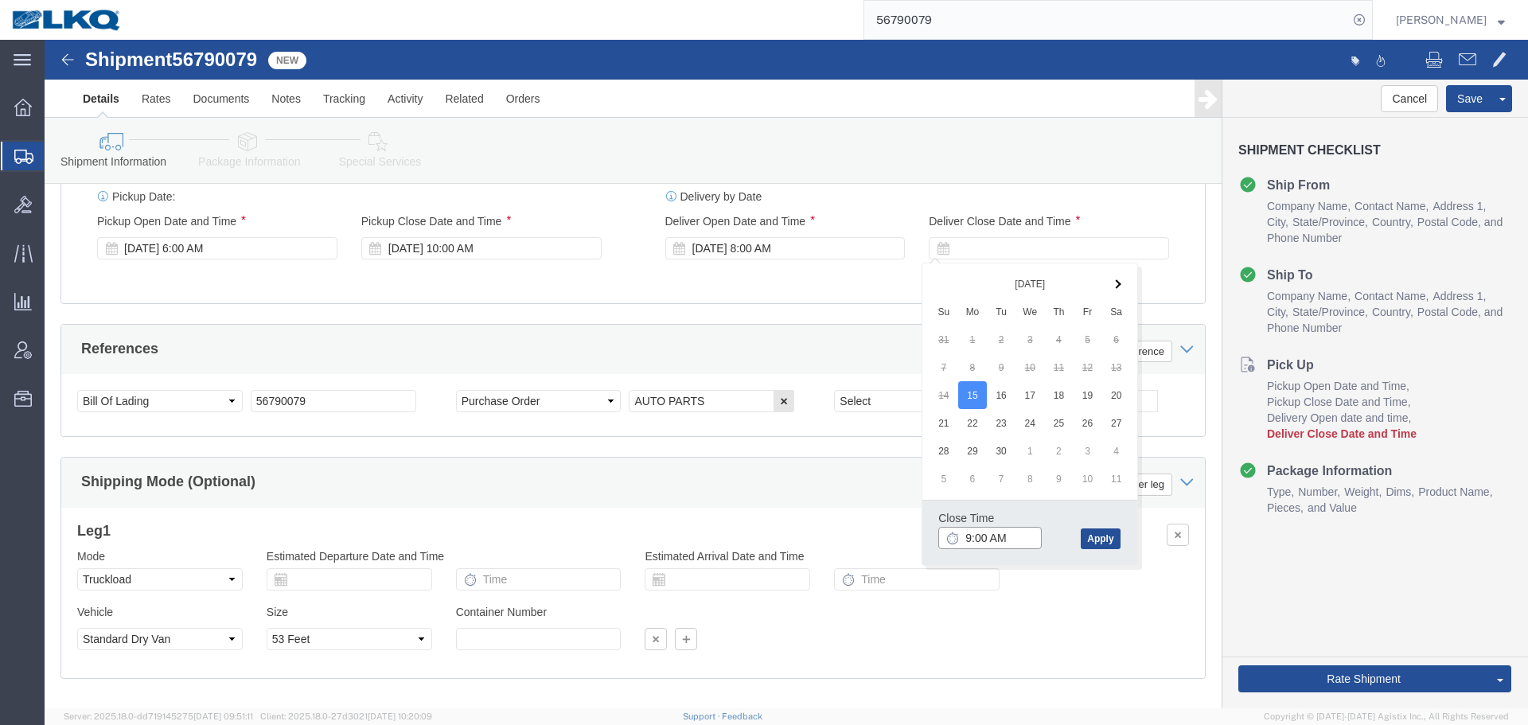
scroll to position [713, 0]
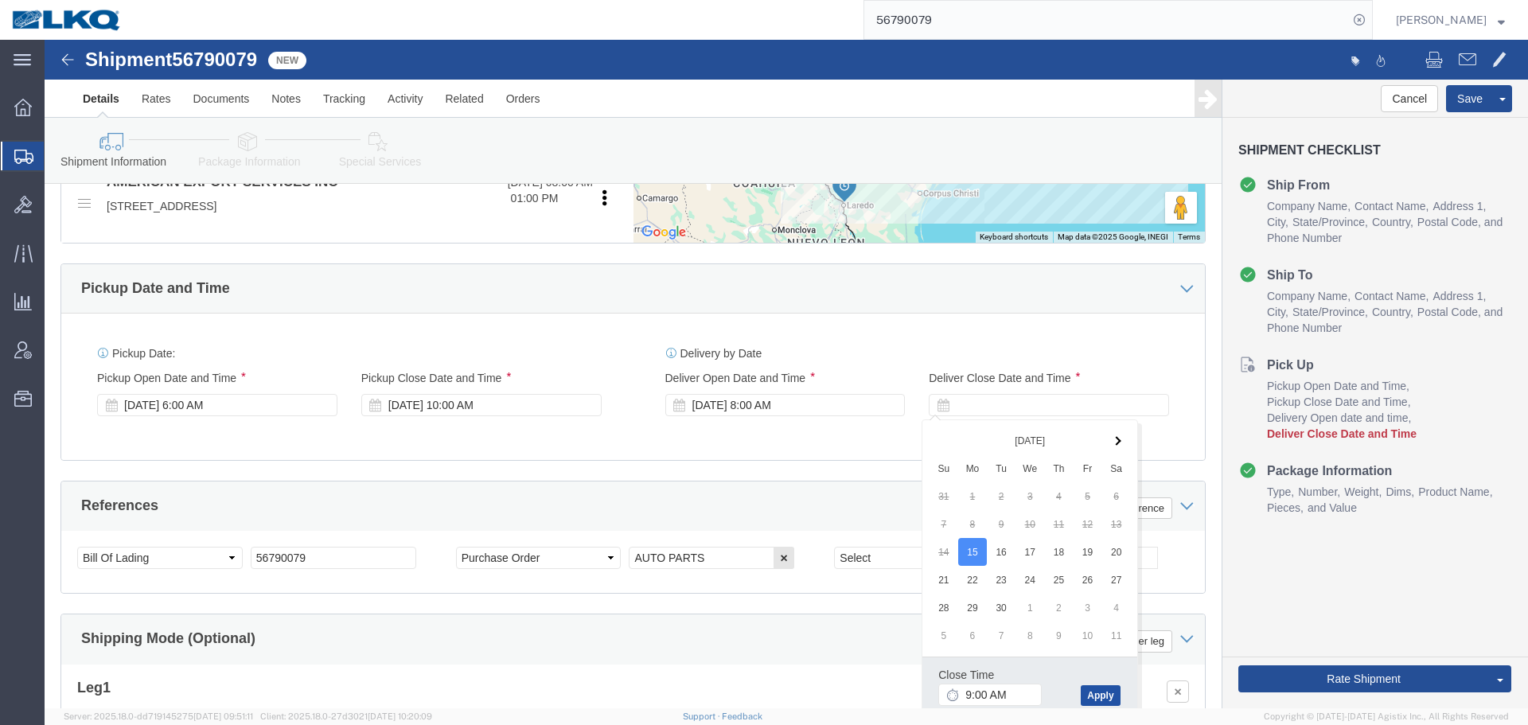
click button "Apply"
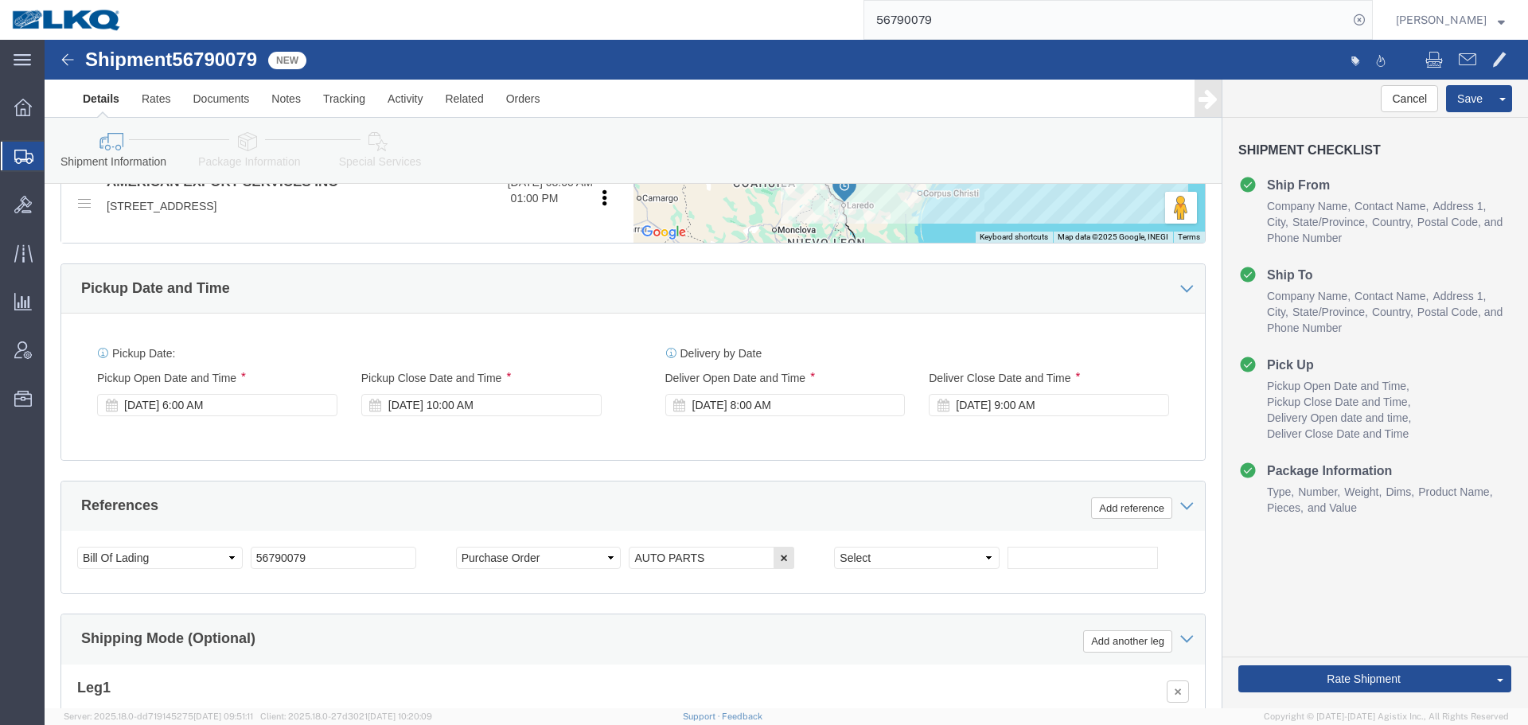
click div "Rate Shipment Send To Bid Rate And Send To Bid Rate And Autotender"
click button "Rate Shipment"
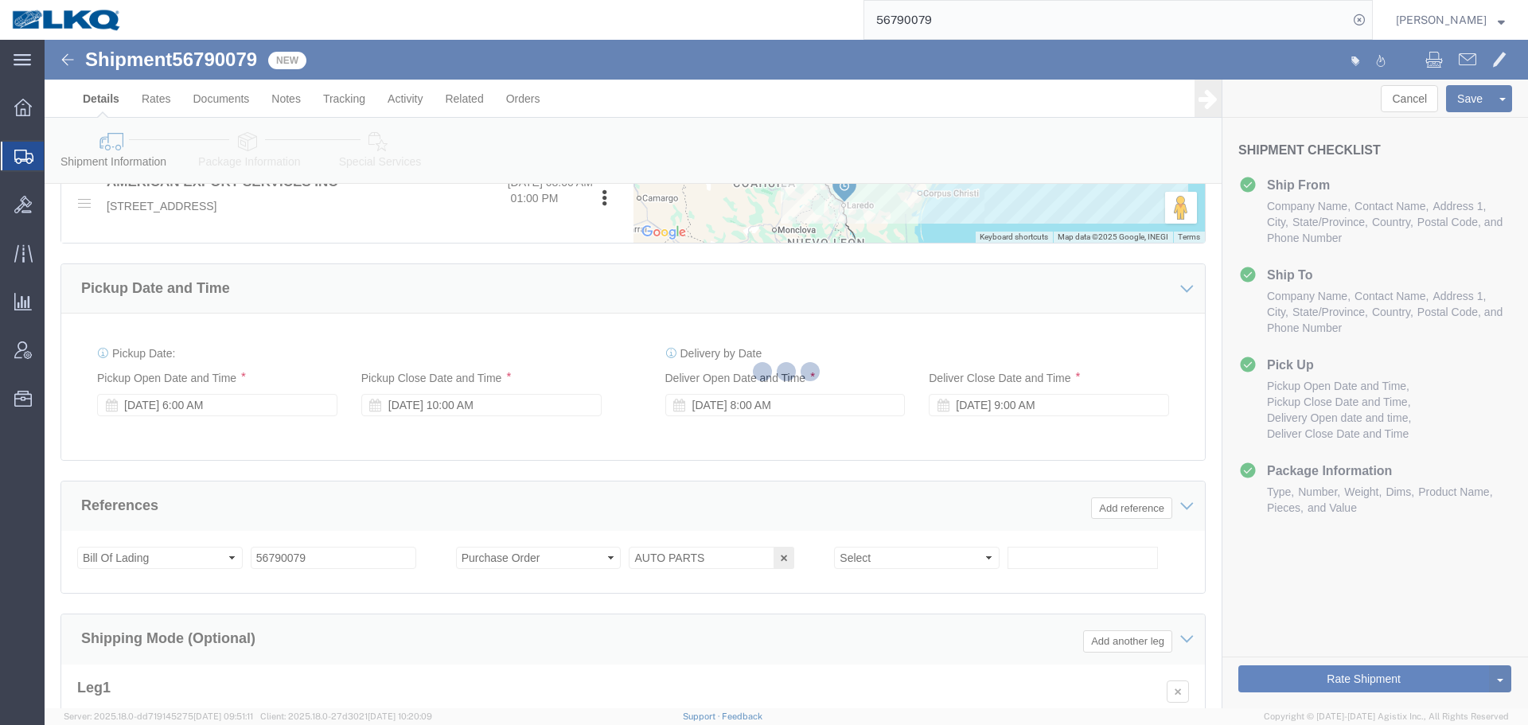
type button "Rate Shipment"
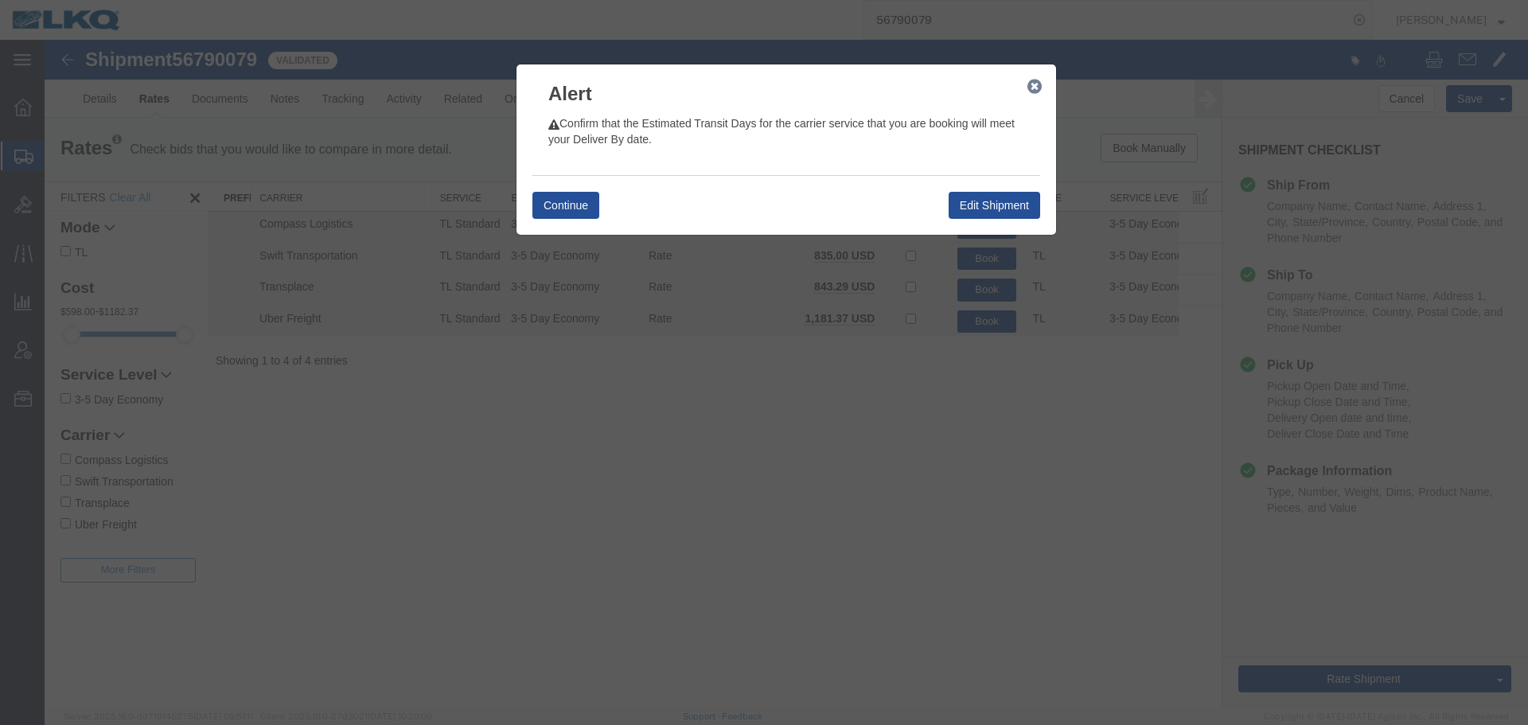
click at [1037, 80] on icon "button" at bounding box center [1034, 86] width 14 height 13
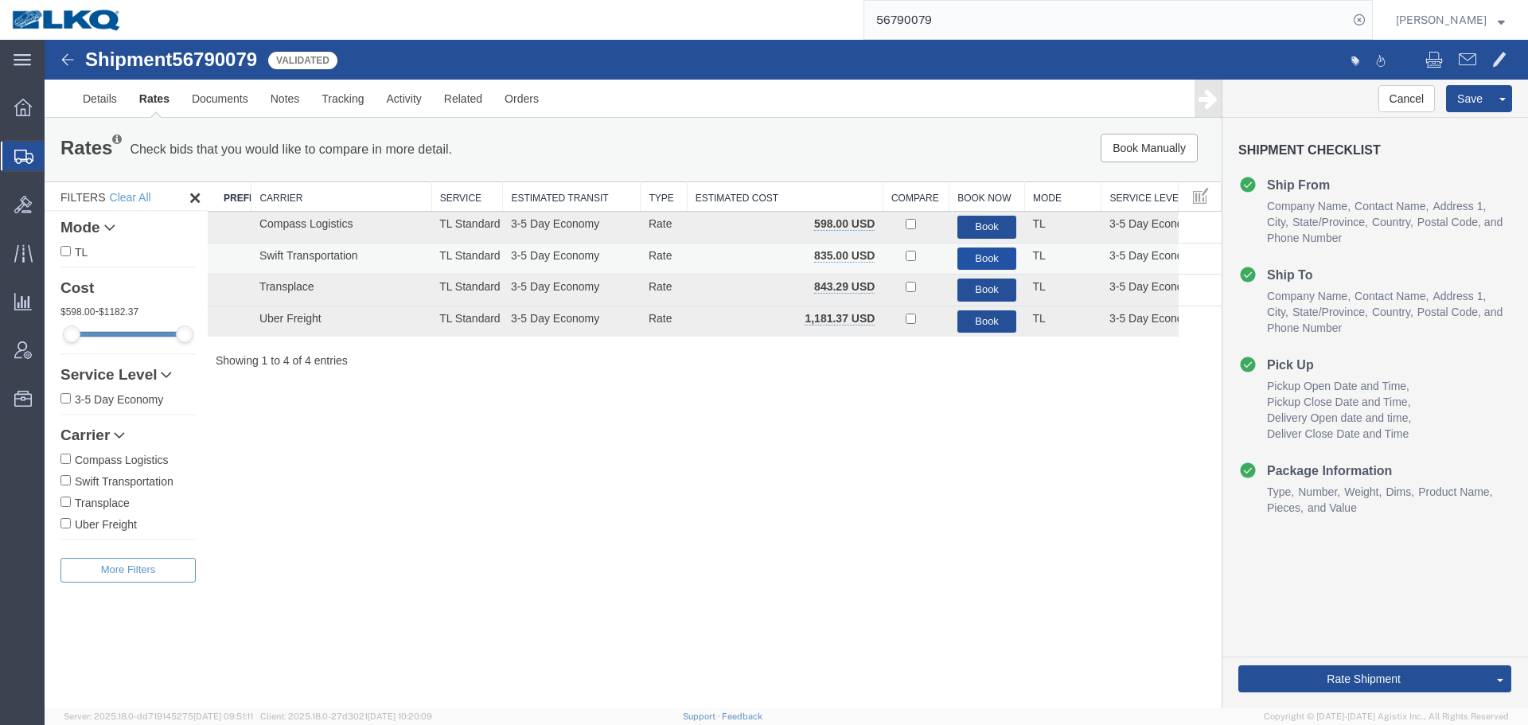
click at [998, 250] on button "Book" at bounding box center [987, 258] width 60 height 23
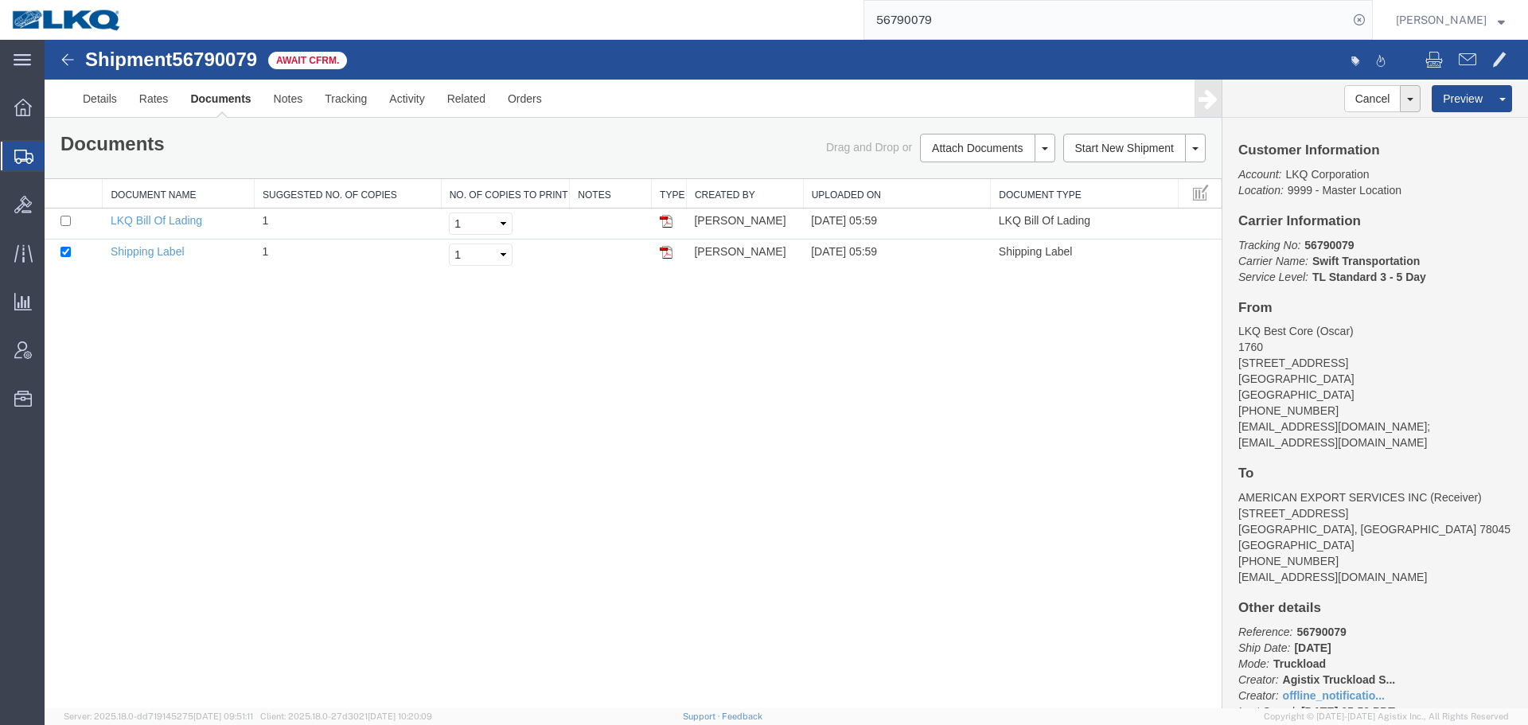
click at [1015, 17] on input "56790079" at bounding box center [1106, 20] width 484 height 38
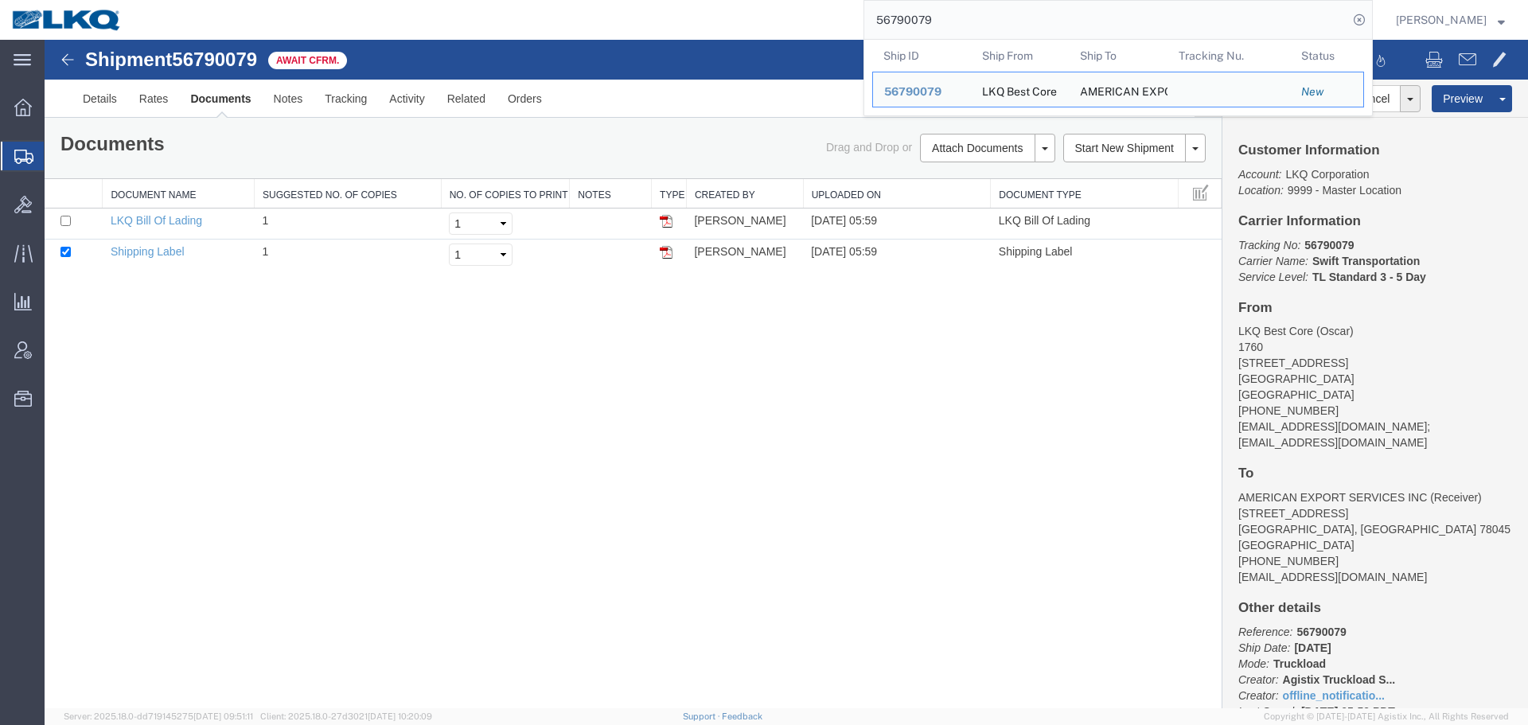
paste input "14178"
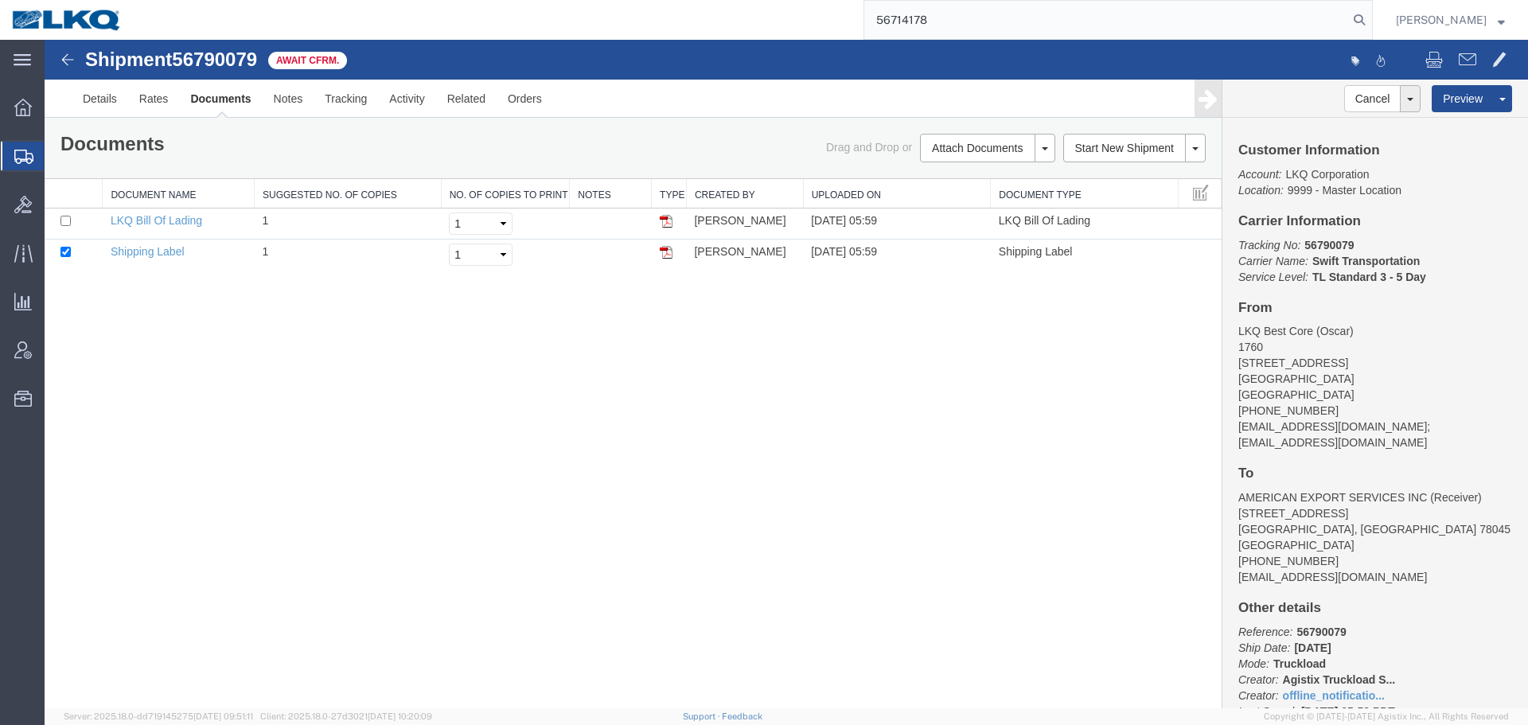
type input "56714178"
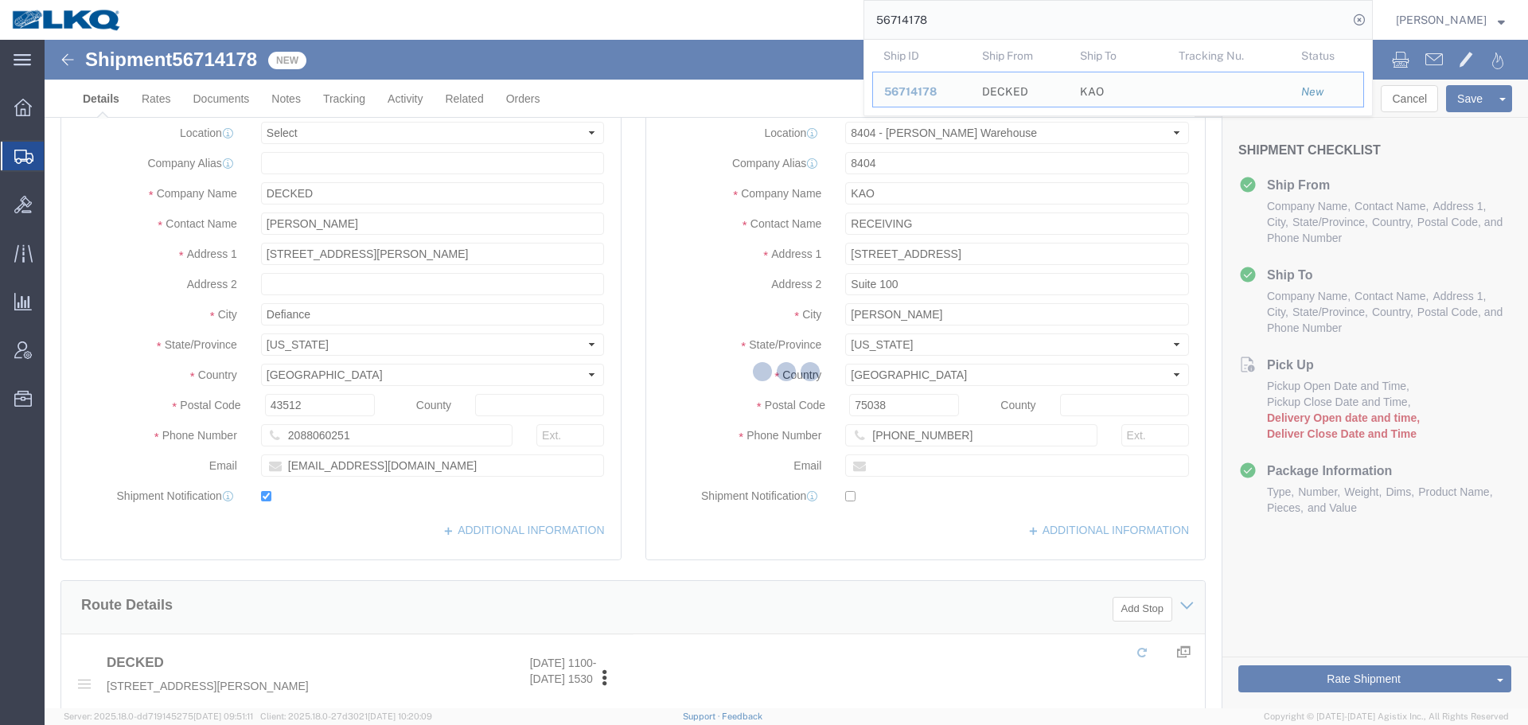
select select "65991"
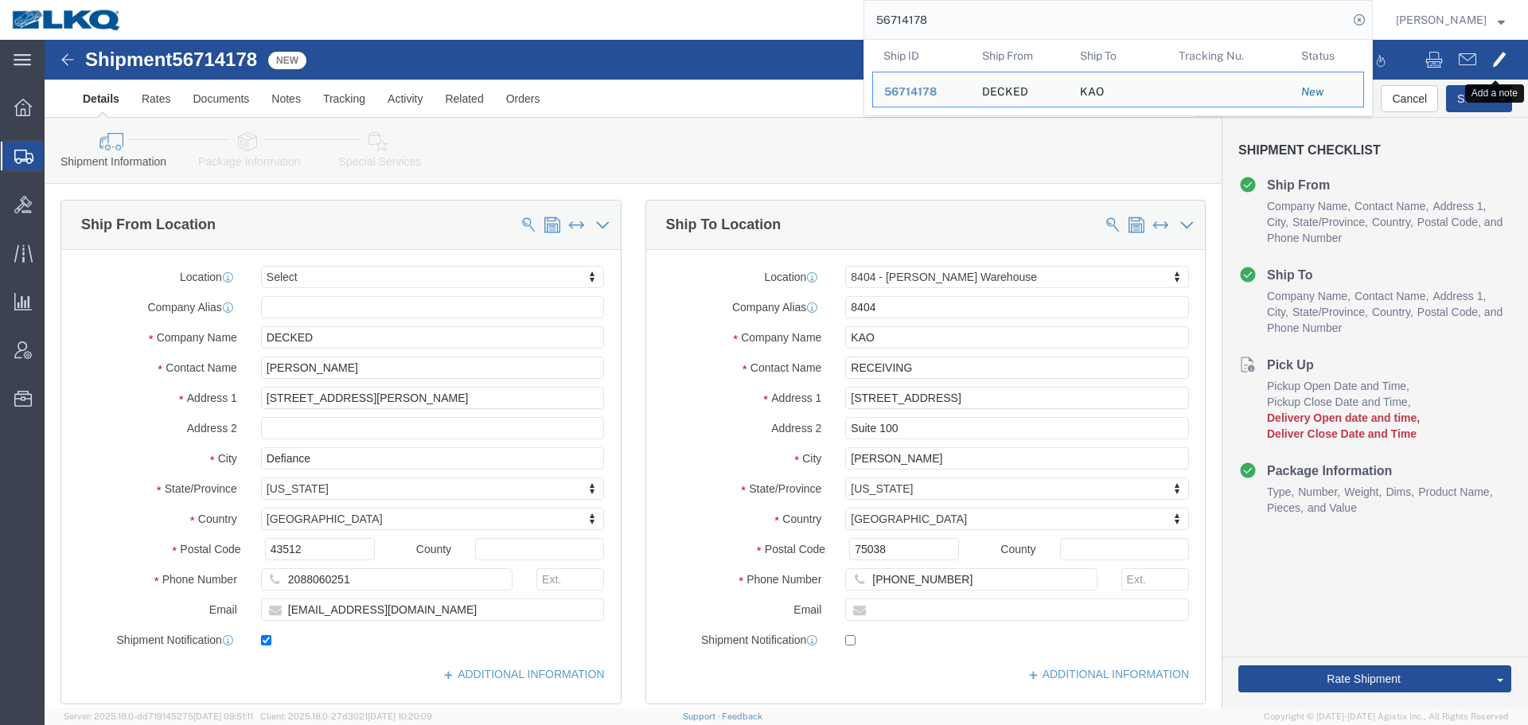
click span
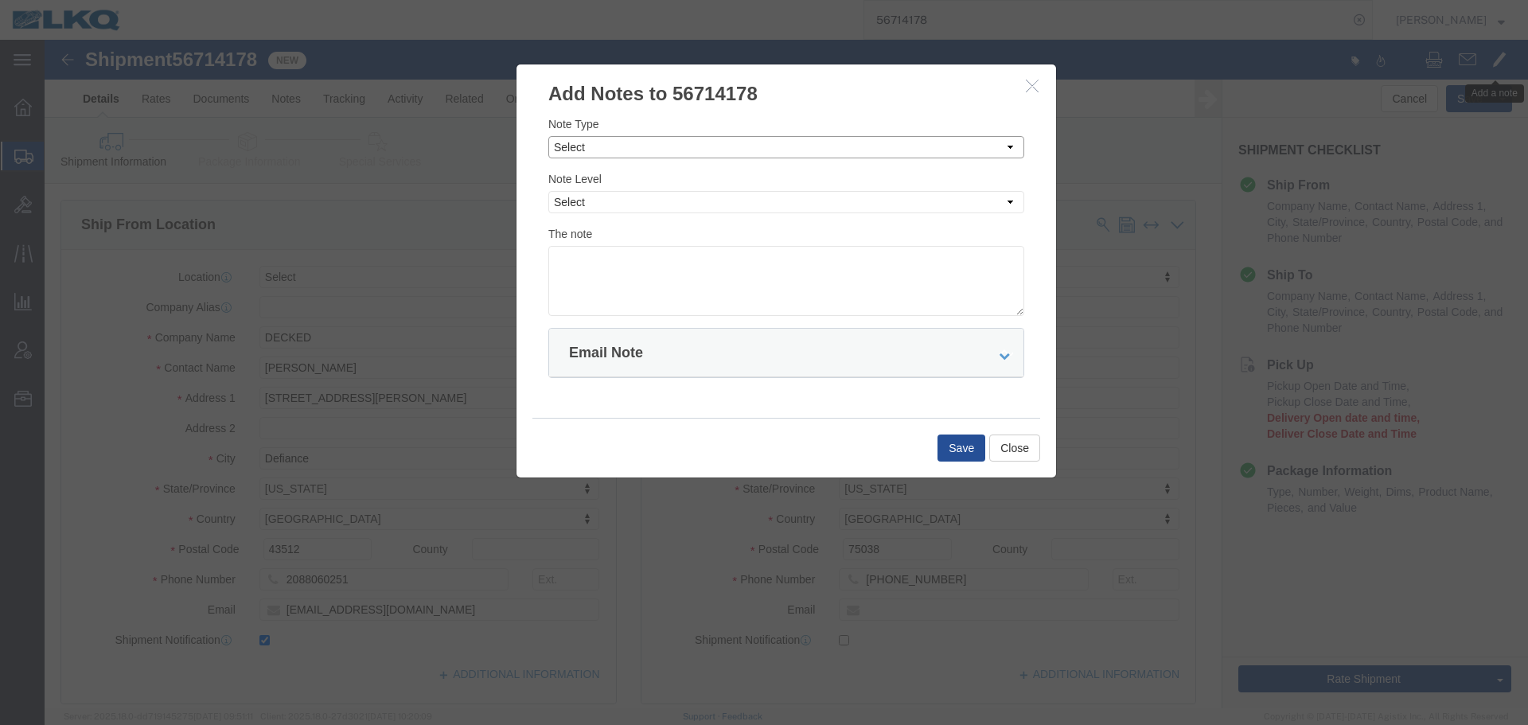
click select "Select Approval Bid Notes Carrier Change Notes Claim Notes Content Hazmat Notes…"
select select "BID_NOTES"
click select "Select Approval Bid Notes Carrier Change Notes Claim Notes Content Hazmat Notes…"
click select "Select Private to Account Private to Vendor Public"
select select "PRIVATE_TO_ACCOUNT"
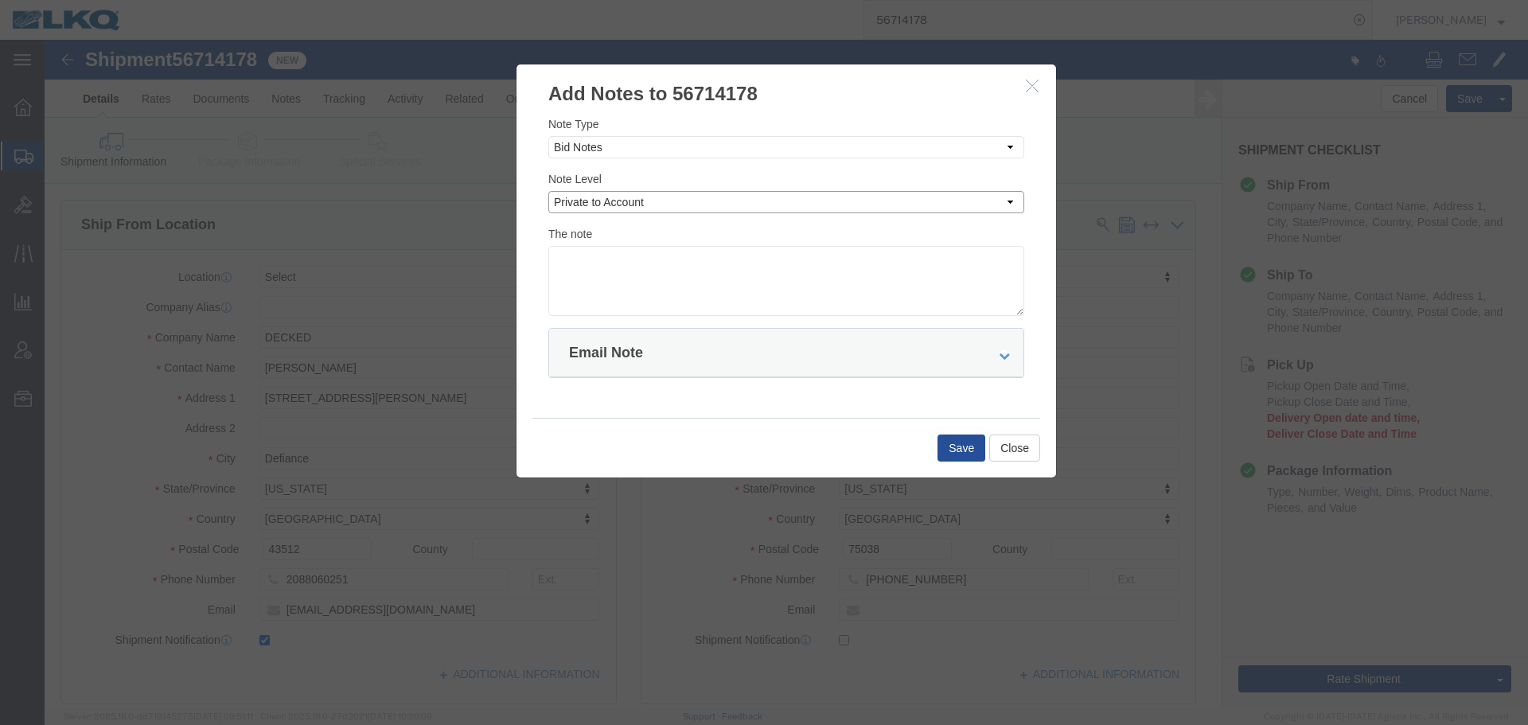
click select "Select Private to Account Private to Vendor Public"
click textarea
paste textarea "$2,035"
type textarea "DAT: $2,035"
click button "Save"
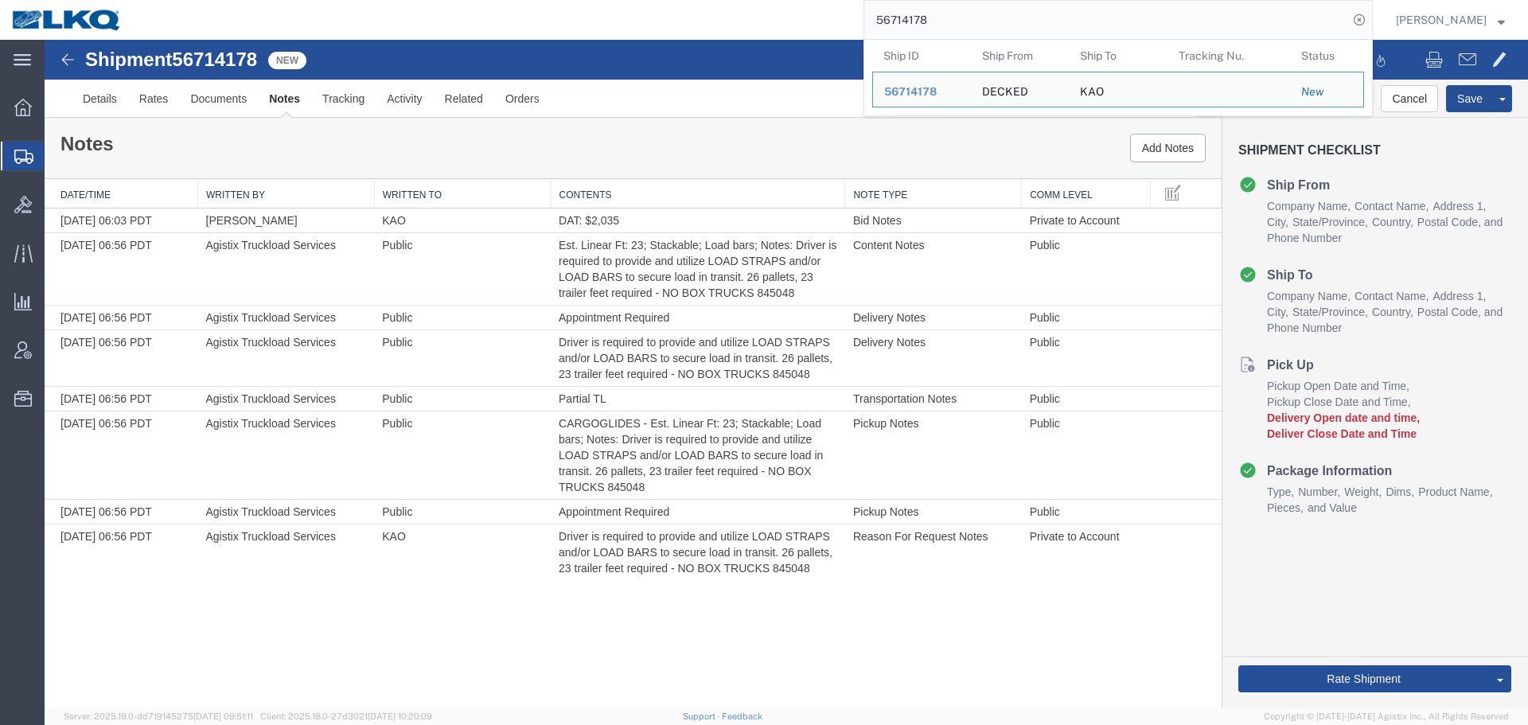
click at [989, 14] on input "56714178" at bounding box center [1106, 20] width 484 height 38
paste input "691151"
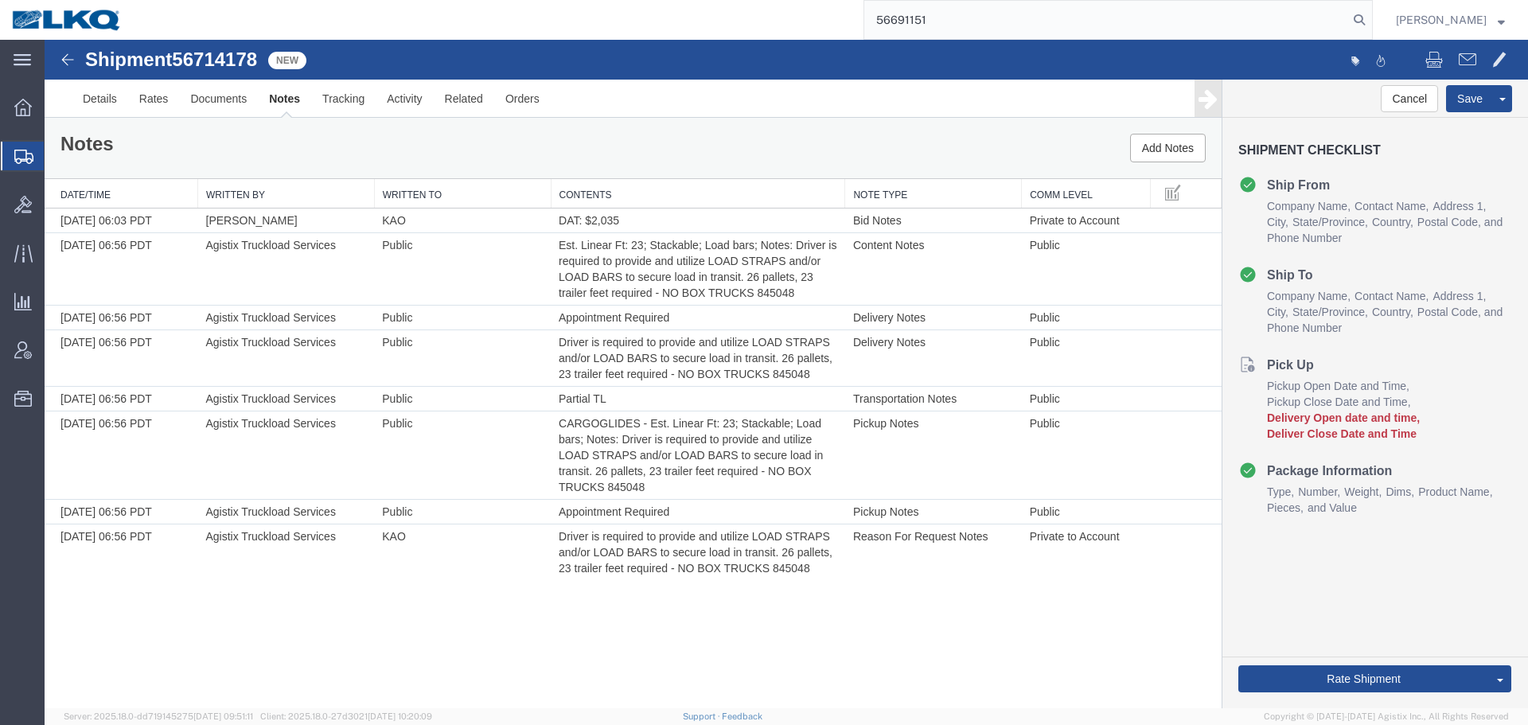
type input "56691151"
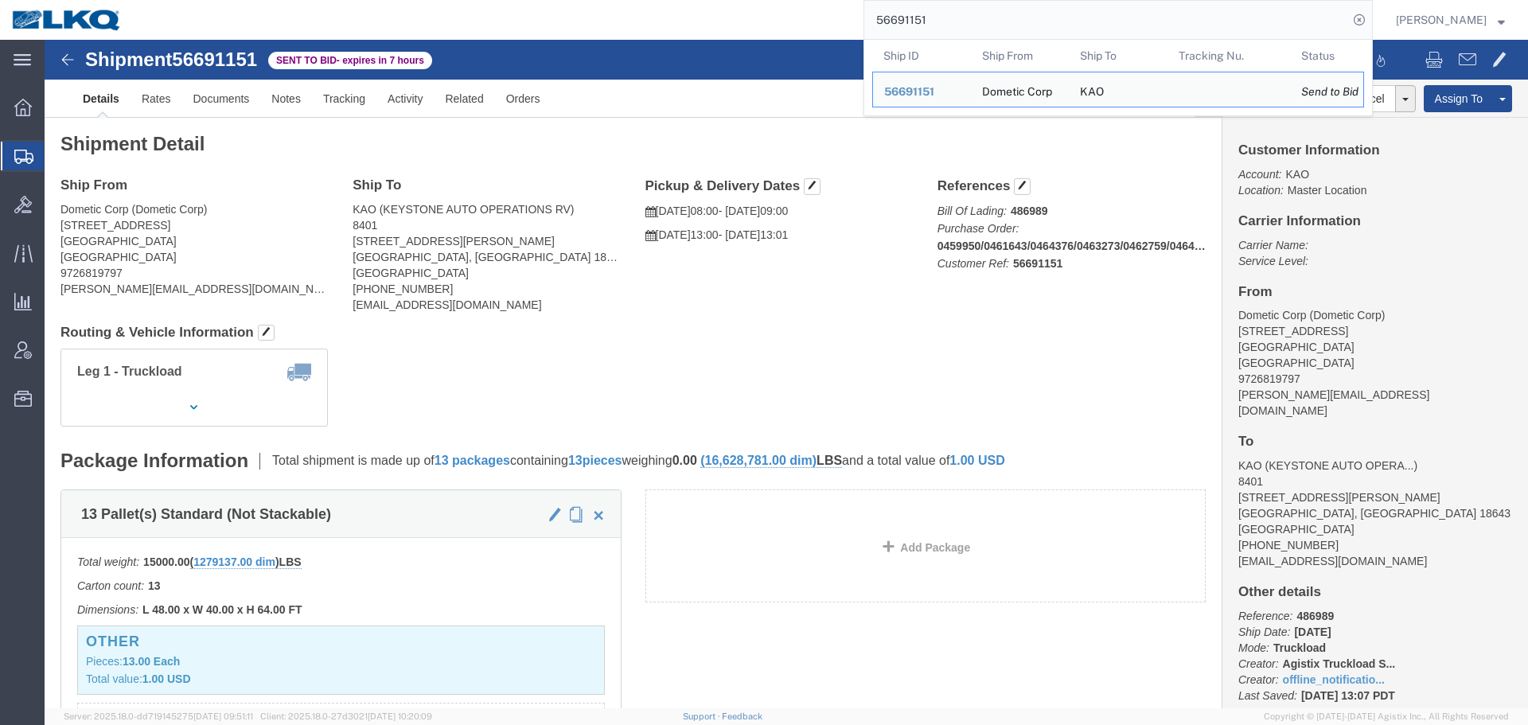
click h4 "Routing & Vehicle Information"
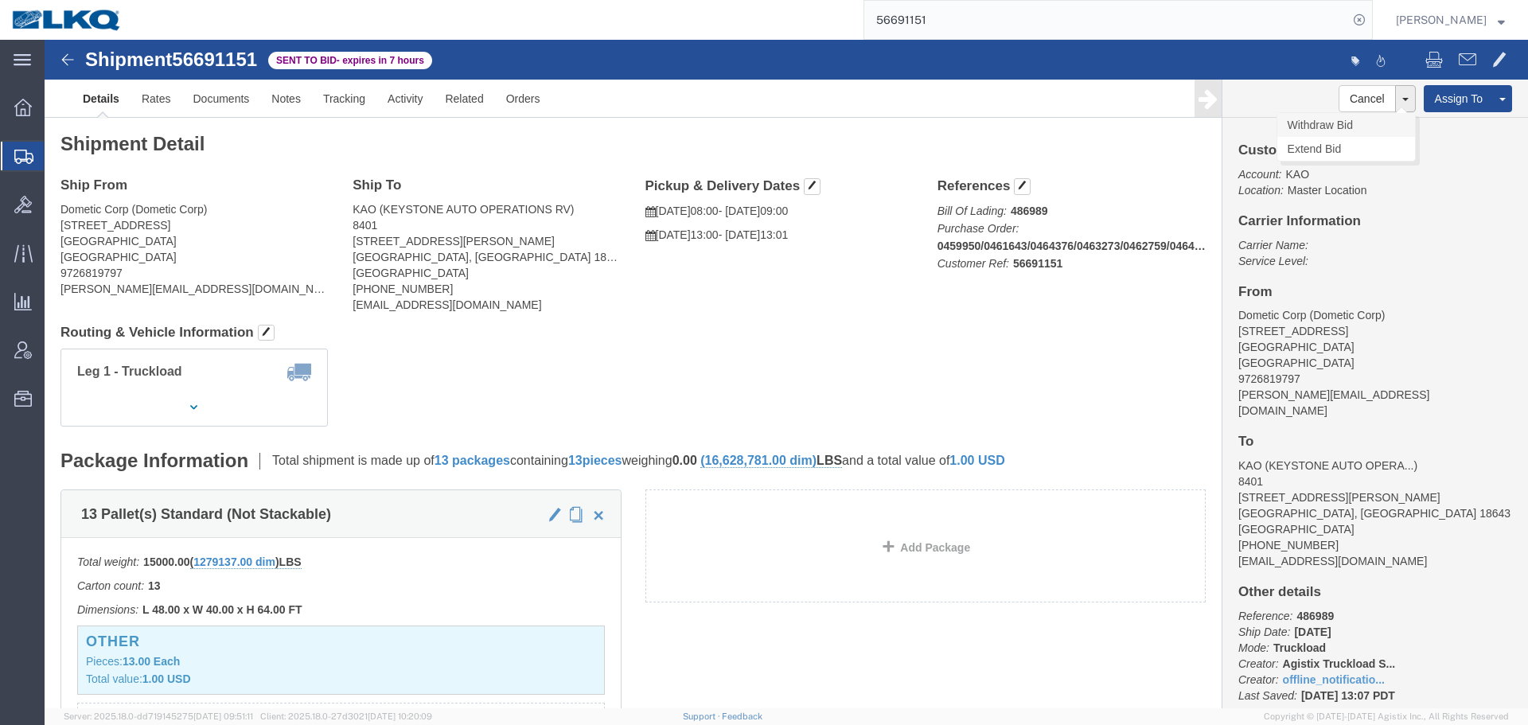
click link "Withdraw Bid"
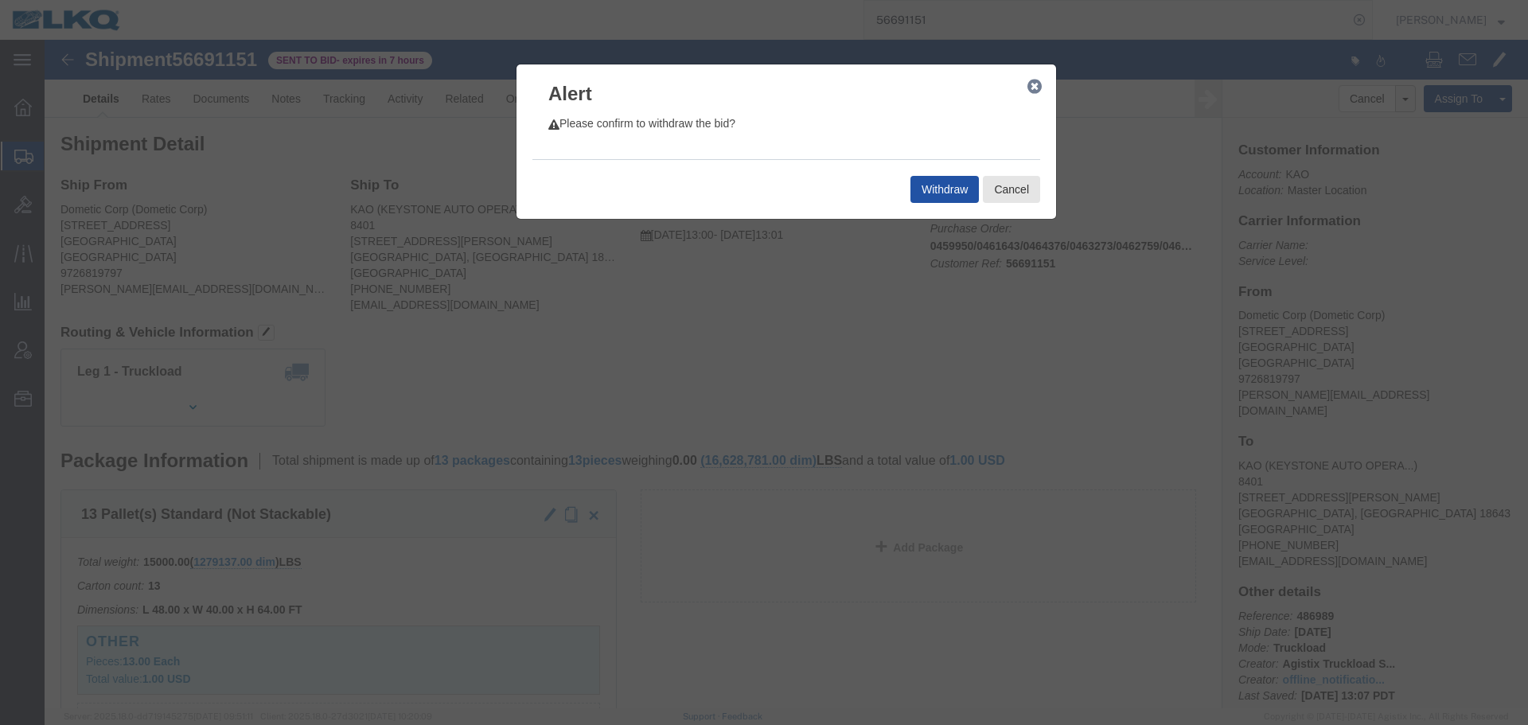
click button "Withdraw"
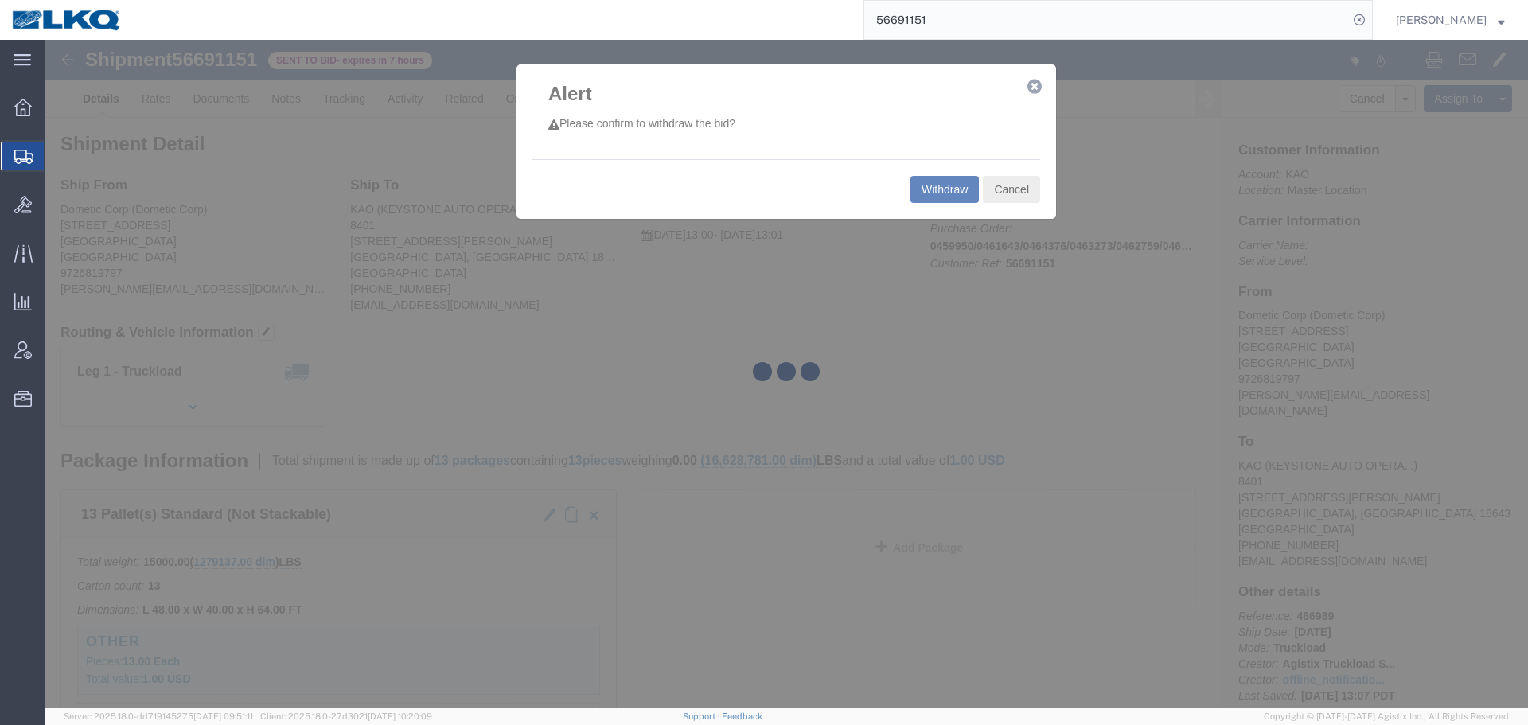
select select "30522"
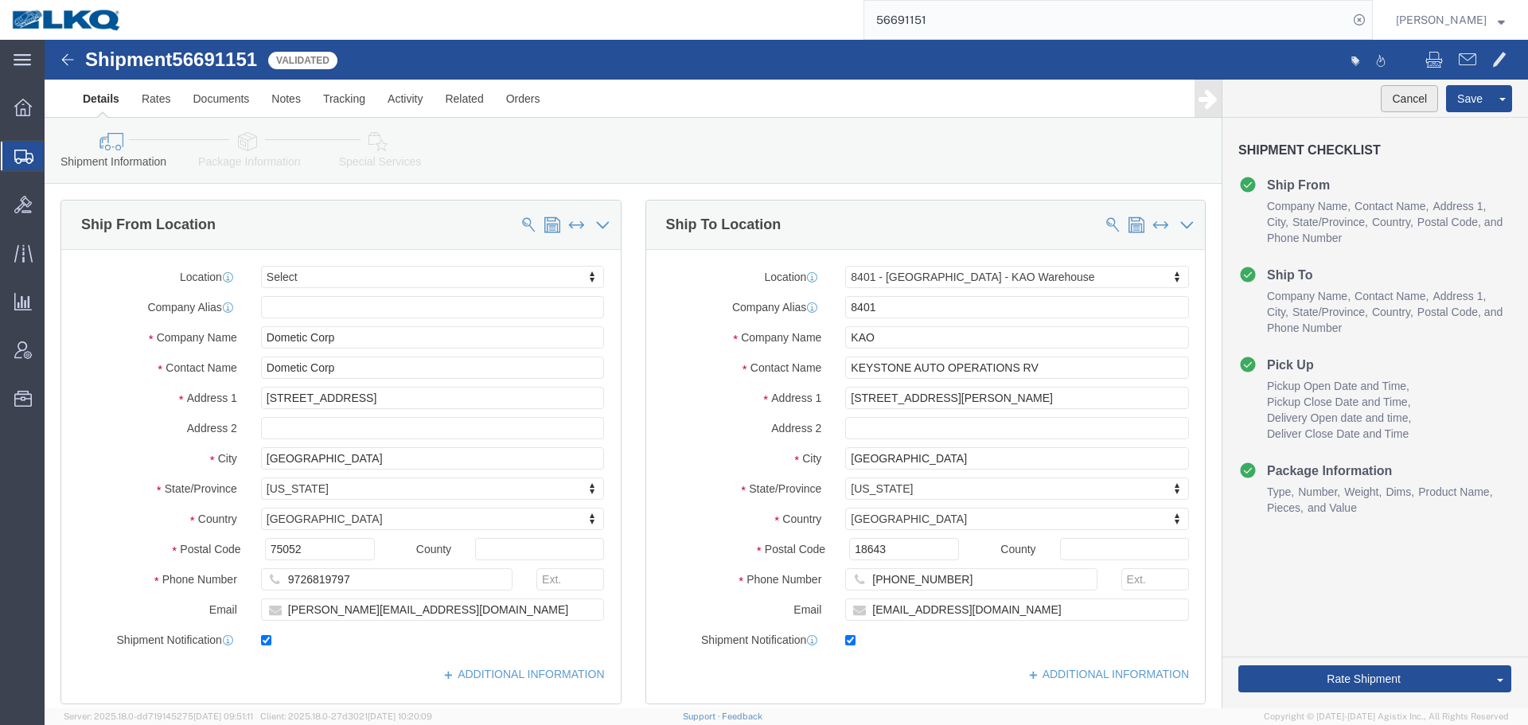
click button "Cancel"
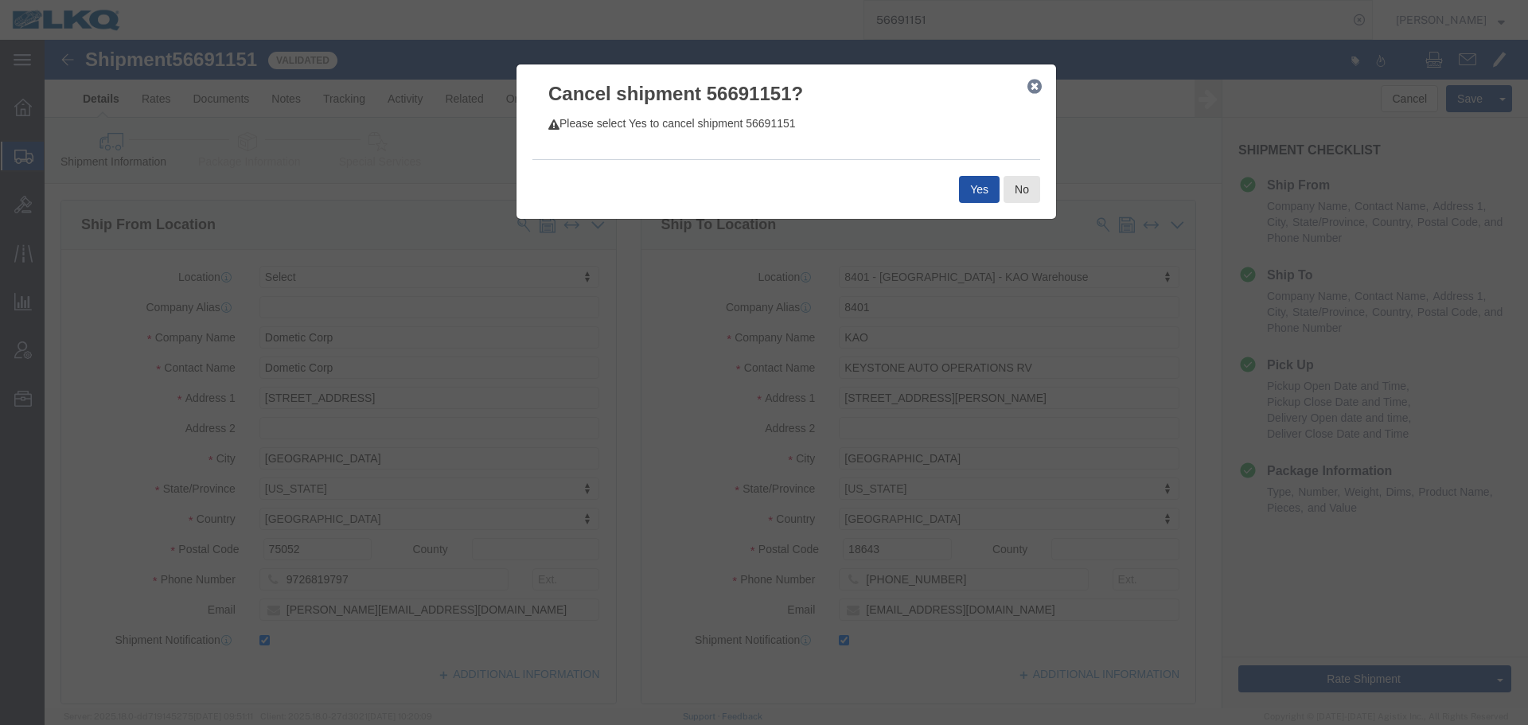
click button "Yes"
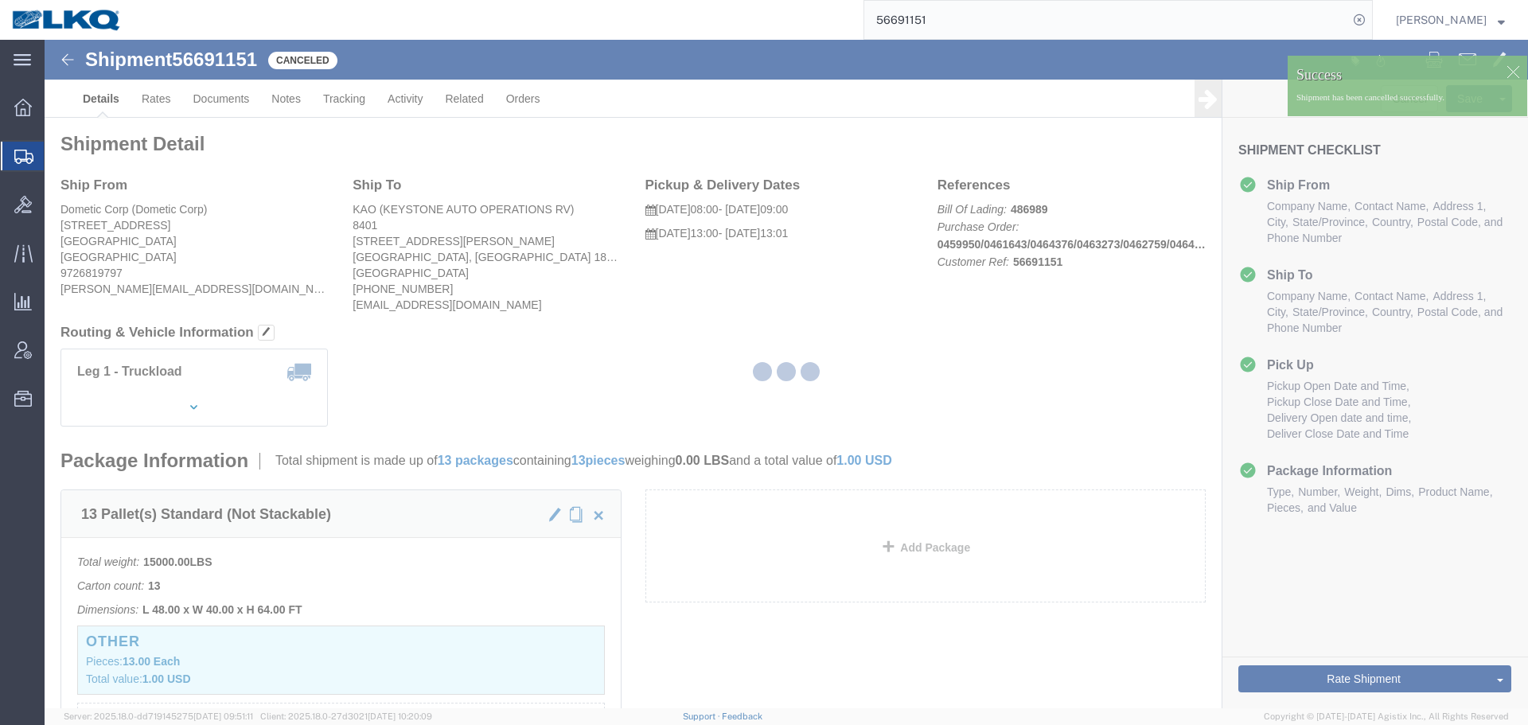
click at [1022, 16] on input "56691151" at bounding box center [1106, 20] width 484 height 38
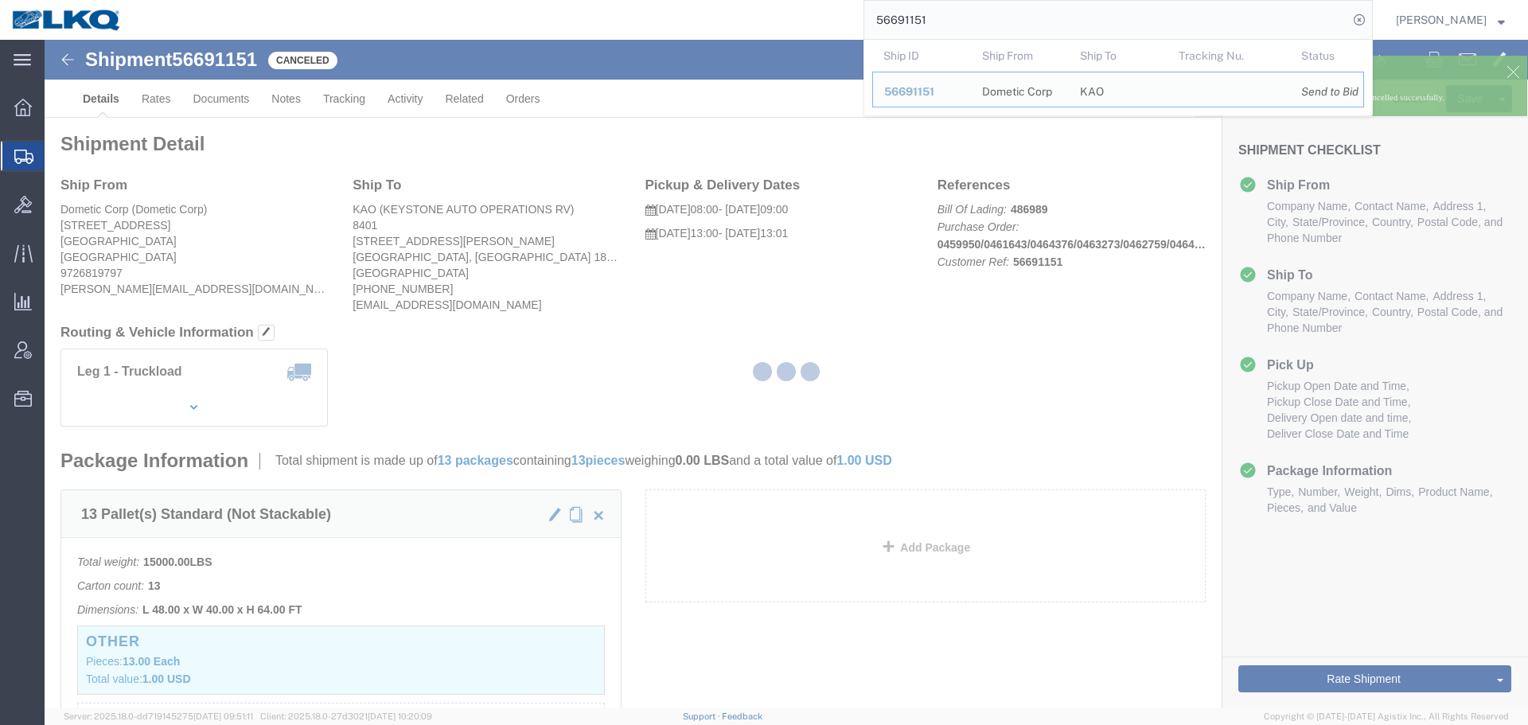
paste input "719233"
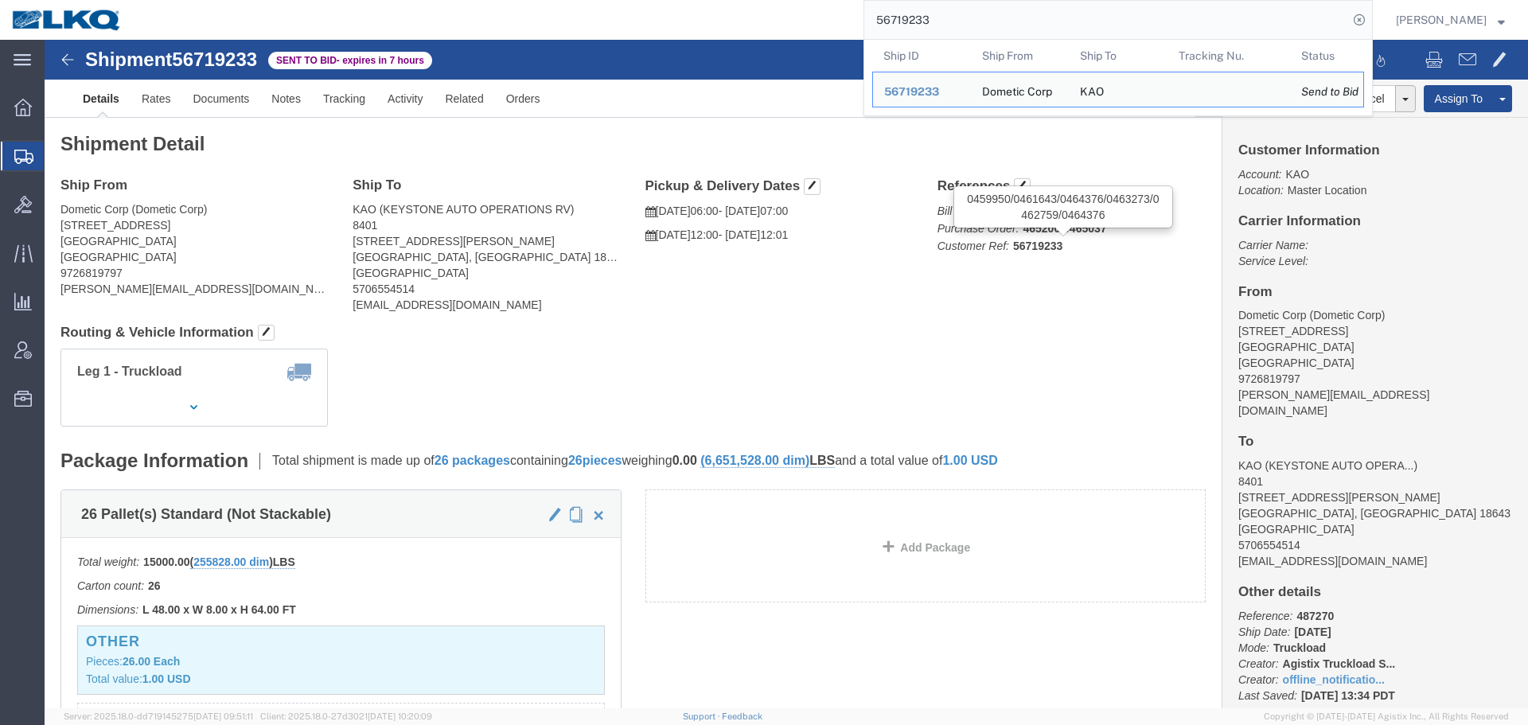
click div "Leg 1 - Truckload Vehicle 1: Standard Dry Van (53 Feet) Number of trucks: 1"
click at [1023, 20] on input "56719233" at bounding box center [1106, 20] width 484 height 38
paste input "3831"
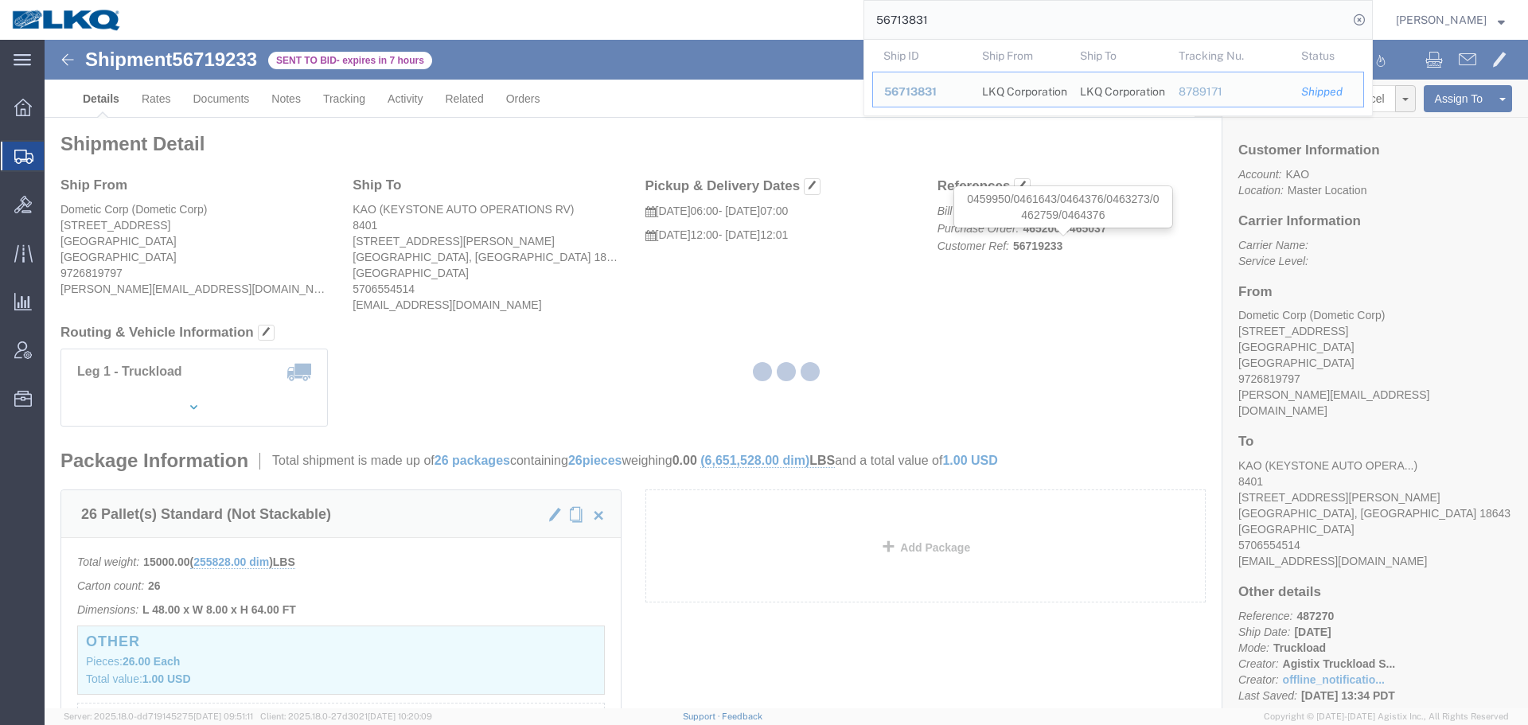
click at [1091, 276] on div at bounding box center [786, 374] width 1483 height 668
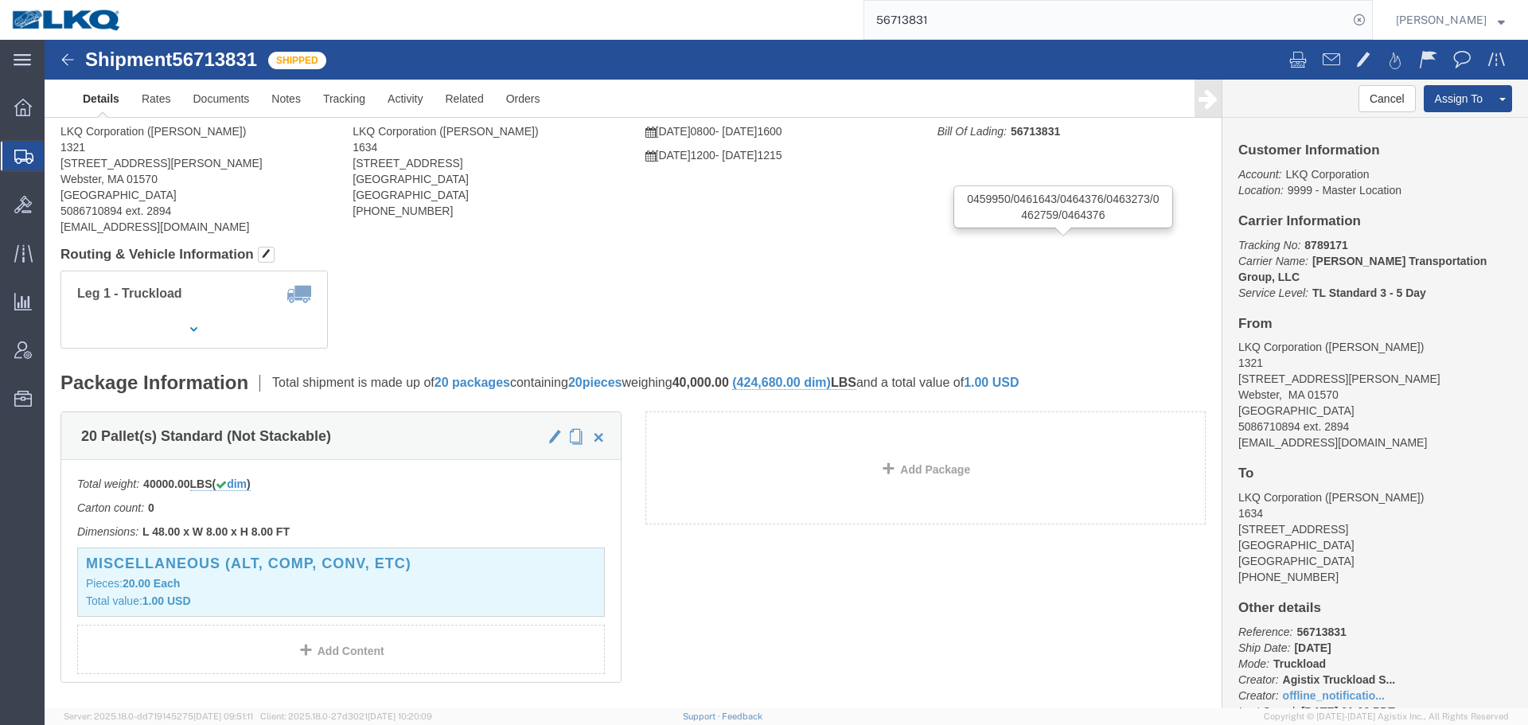
click h4 "Routing & Vehicle Information"
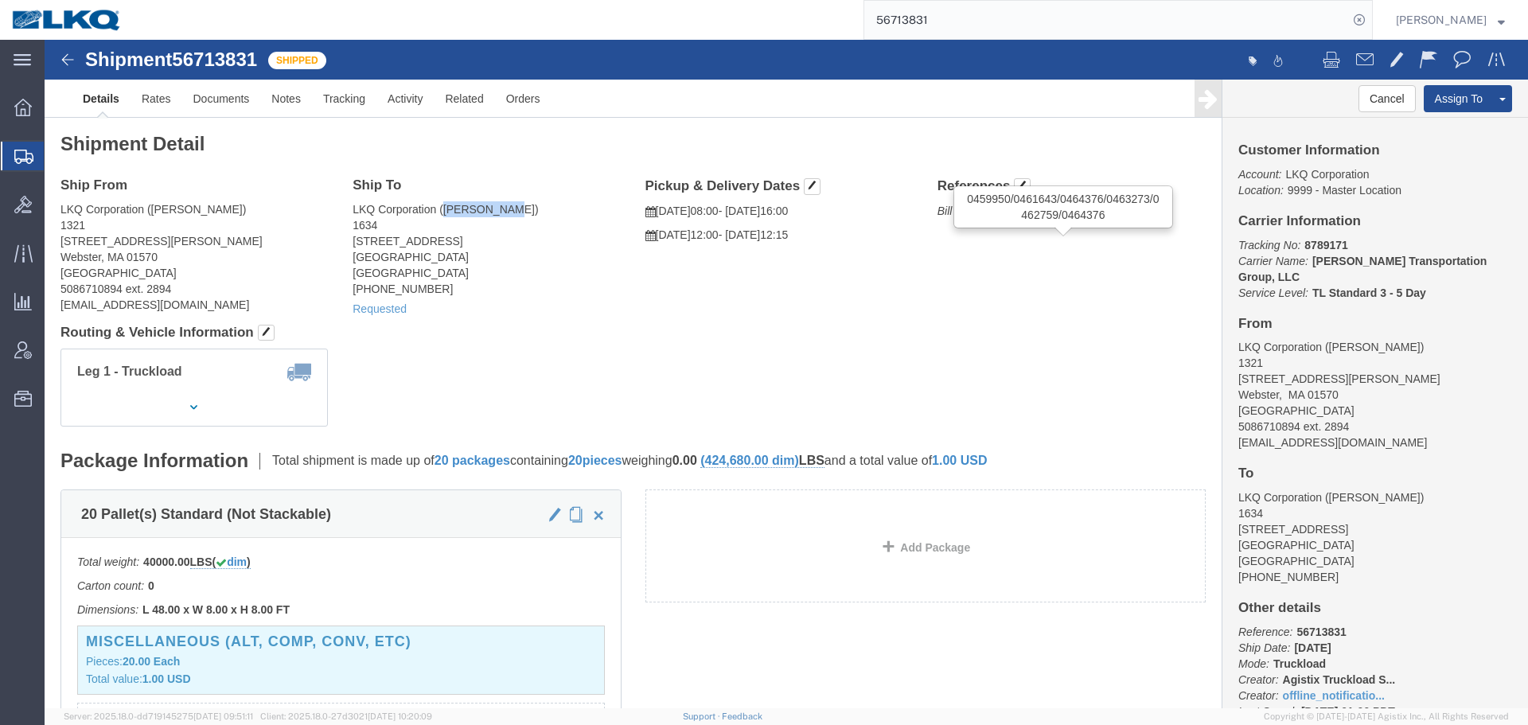
drag, startPoint x: 398, startPoint y: 169, endPoint x: 454, endPoint y: 169, distance: 56.5
click address "LKQ Corporation (Todd Voyles) 1634 6320 Boat Rock Blvd SW Atlanta, GA 30336 Uni…"
copy address "Todd Voyles"
click at [999, 10] on input "56713831" at bounding box center [1106, 20] width 484 height 38
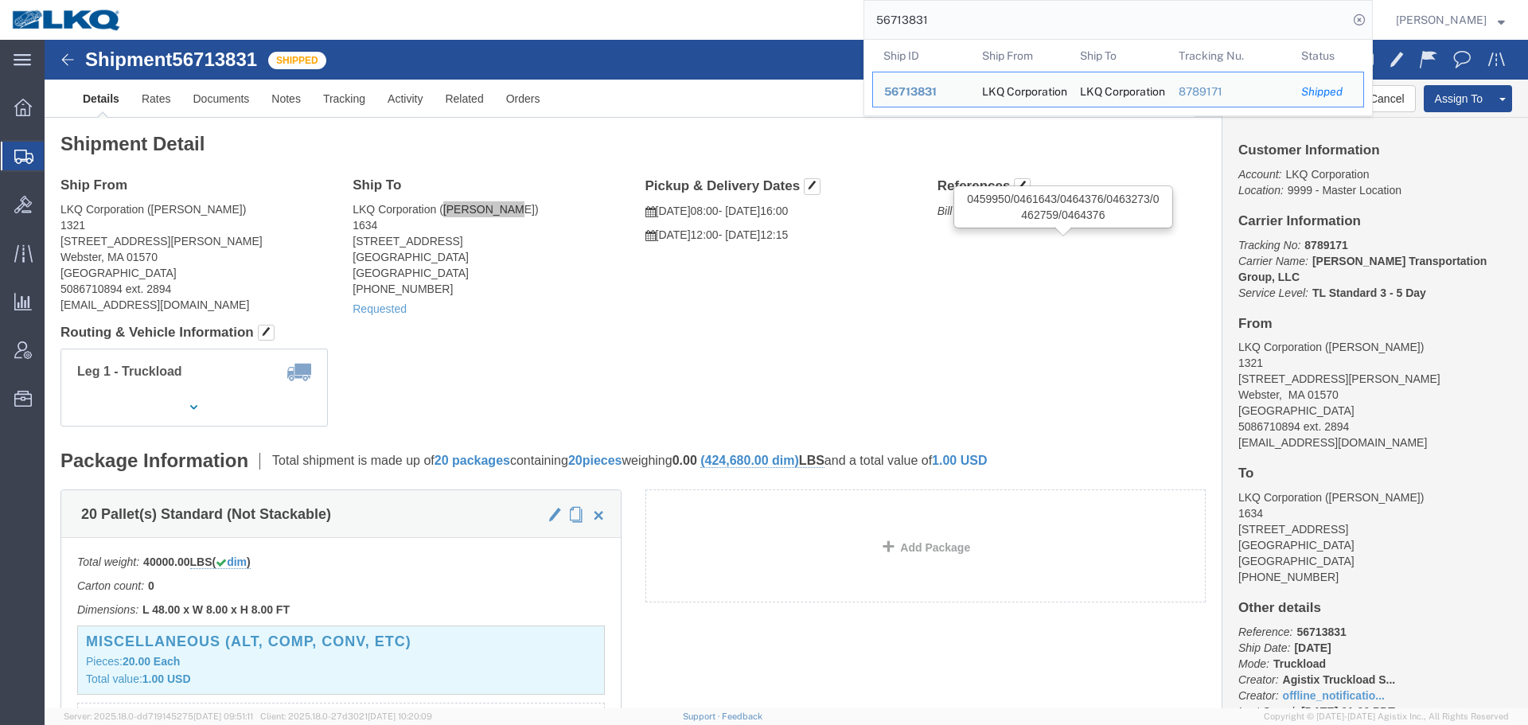
paste input "90066"
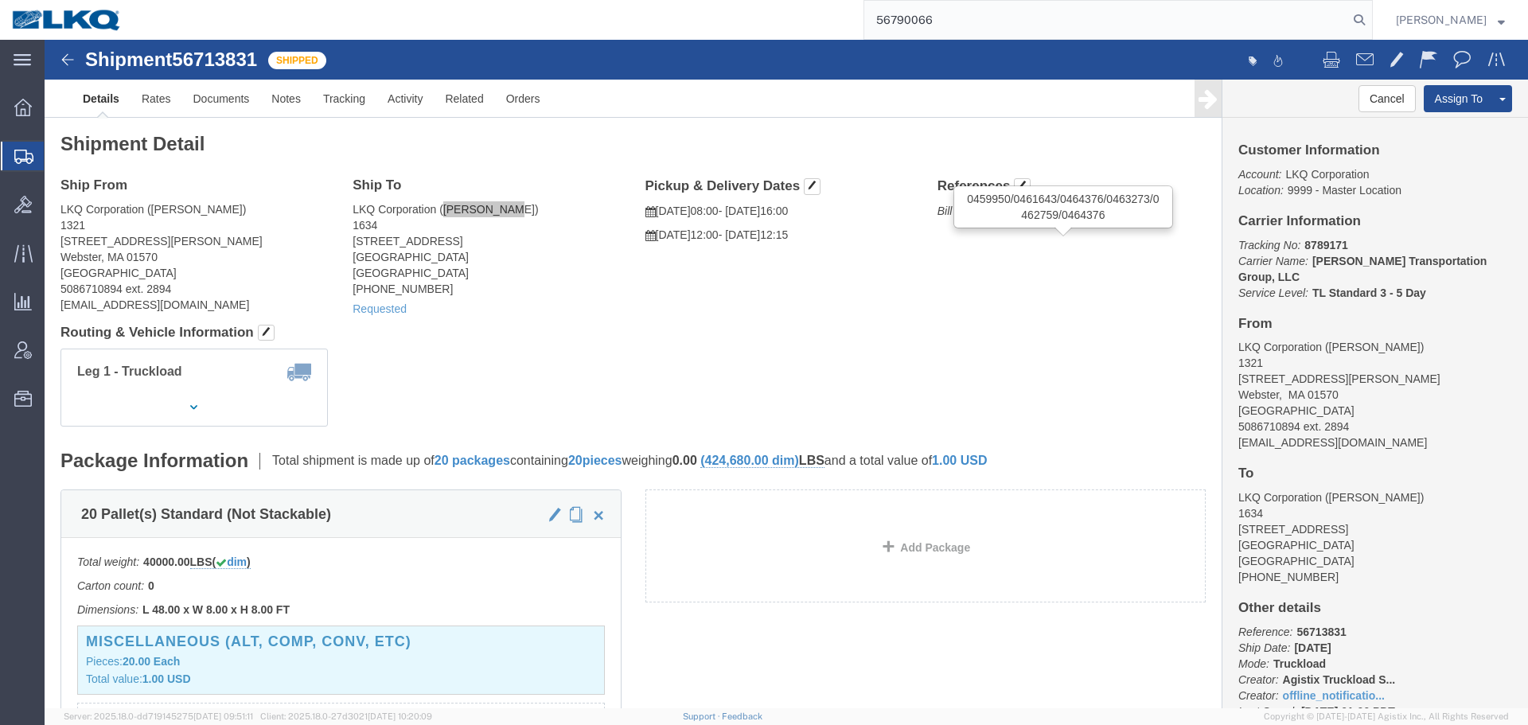
type input "56790066"
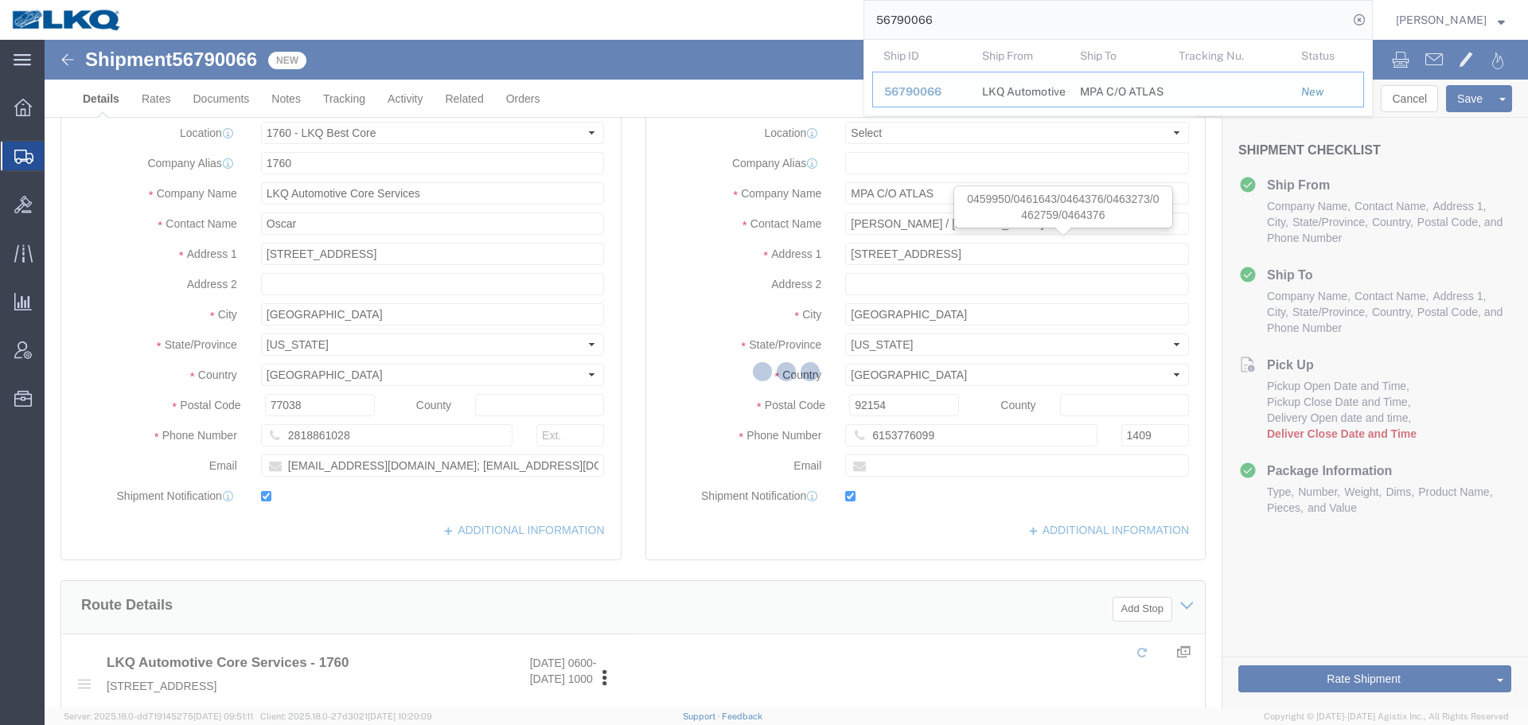
select select "27634"
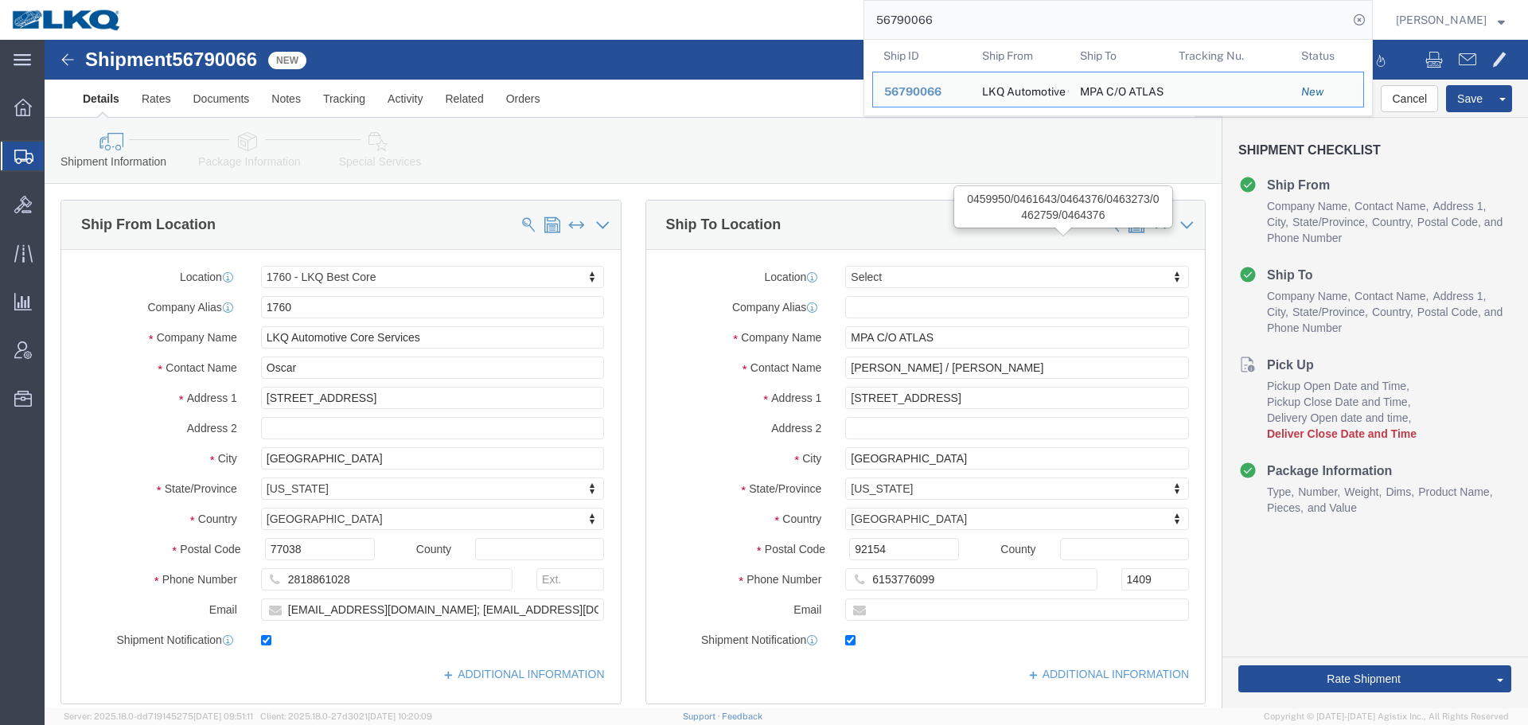
click ul "Details Rates Documents Notes Tracking Activity Related Orders"
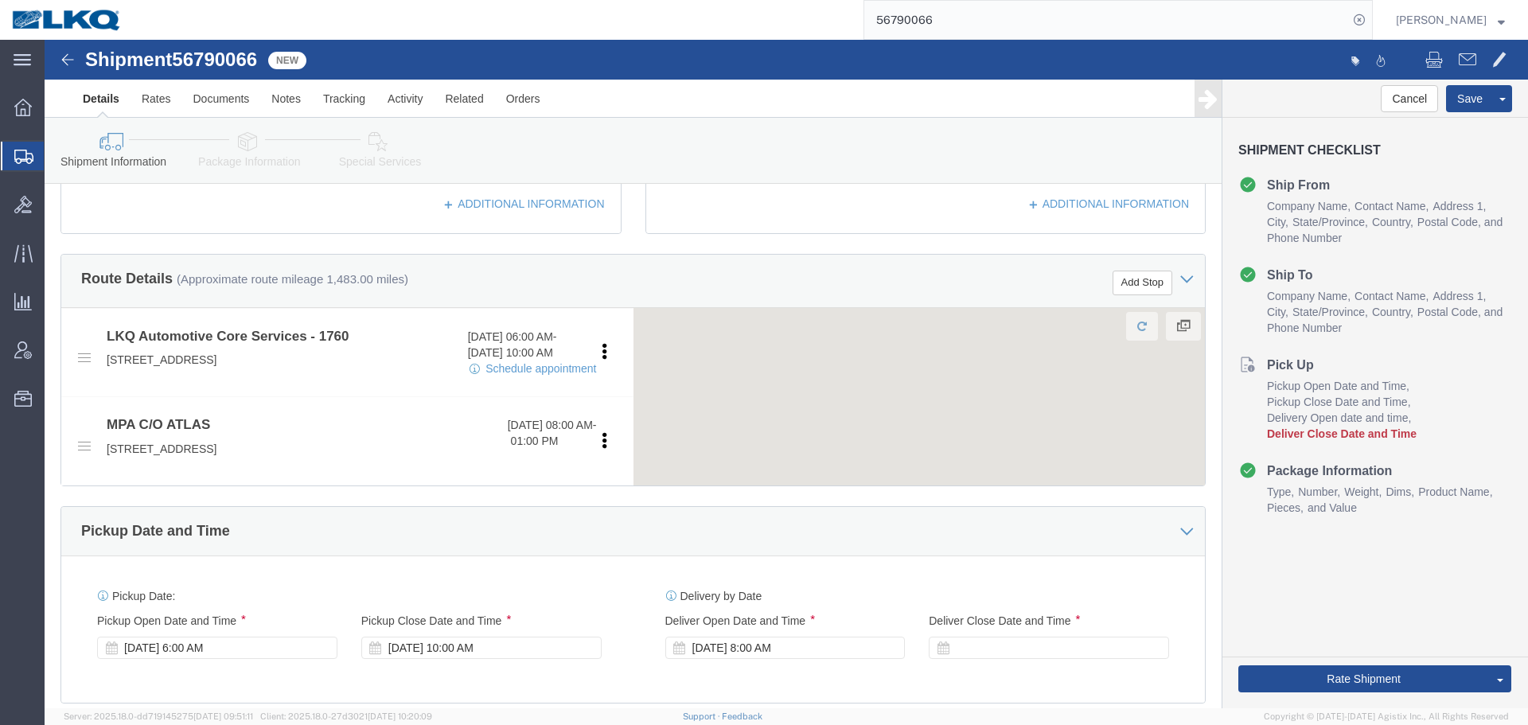
scroll to position [636, 0]
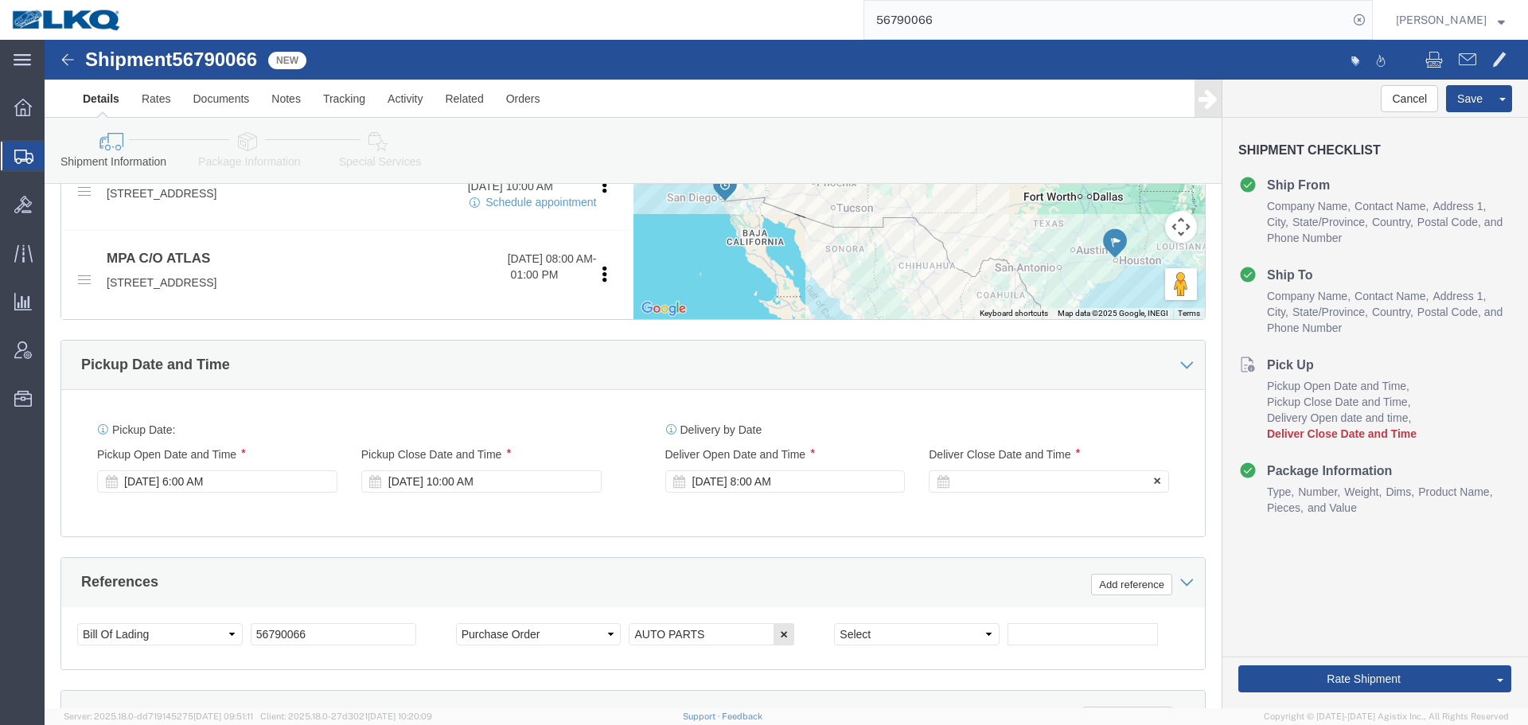
click div
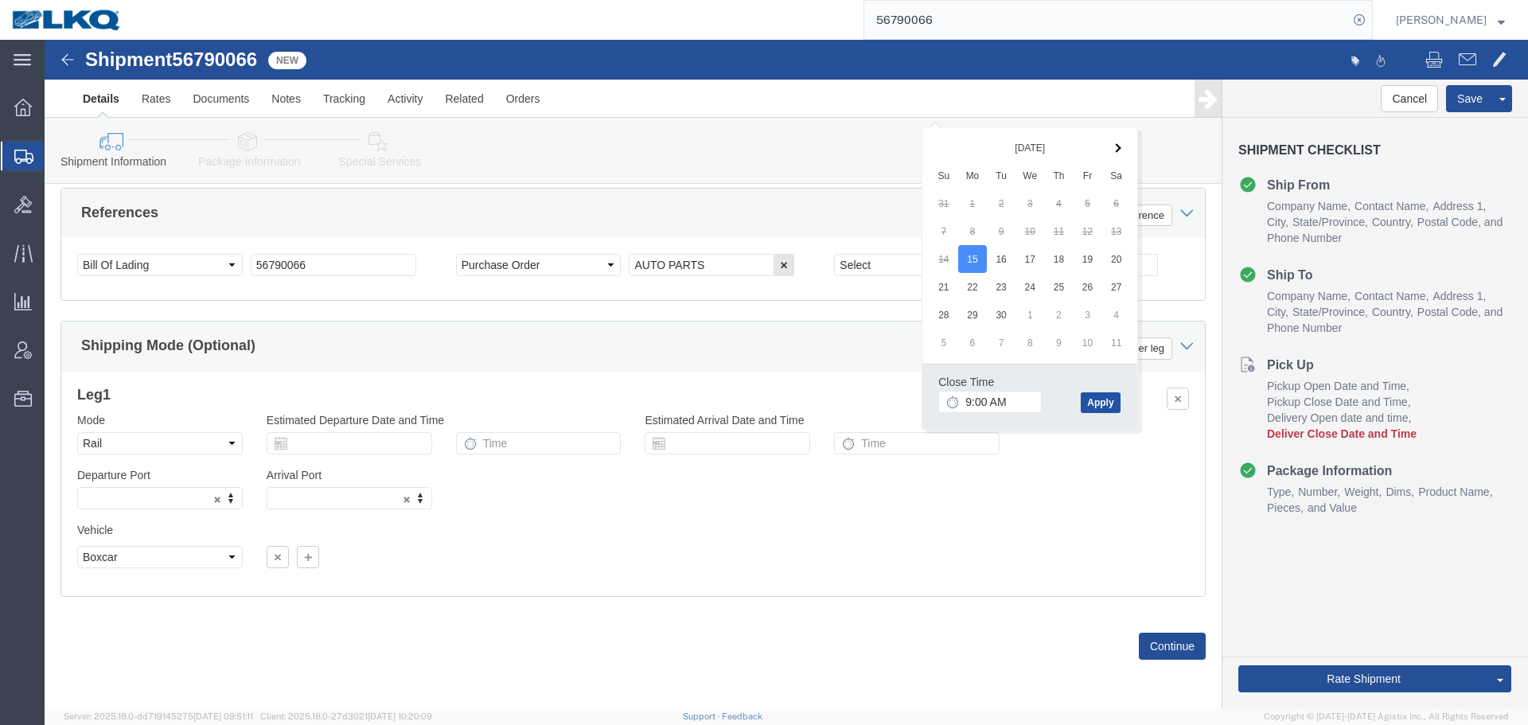
click button "Apply"
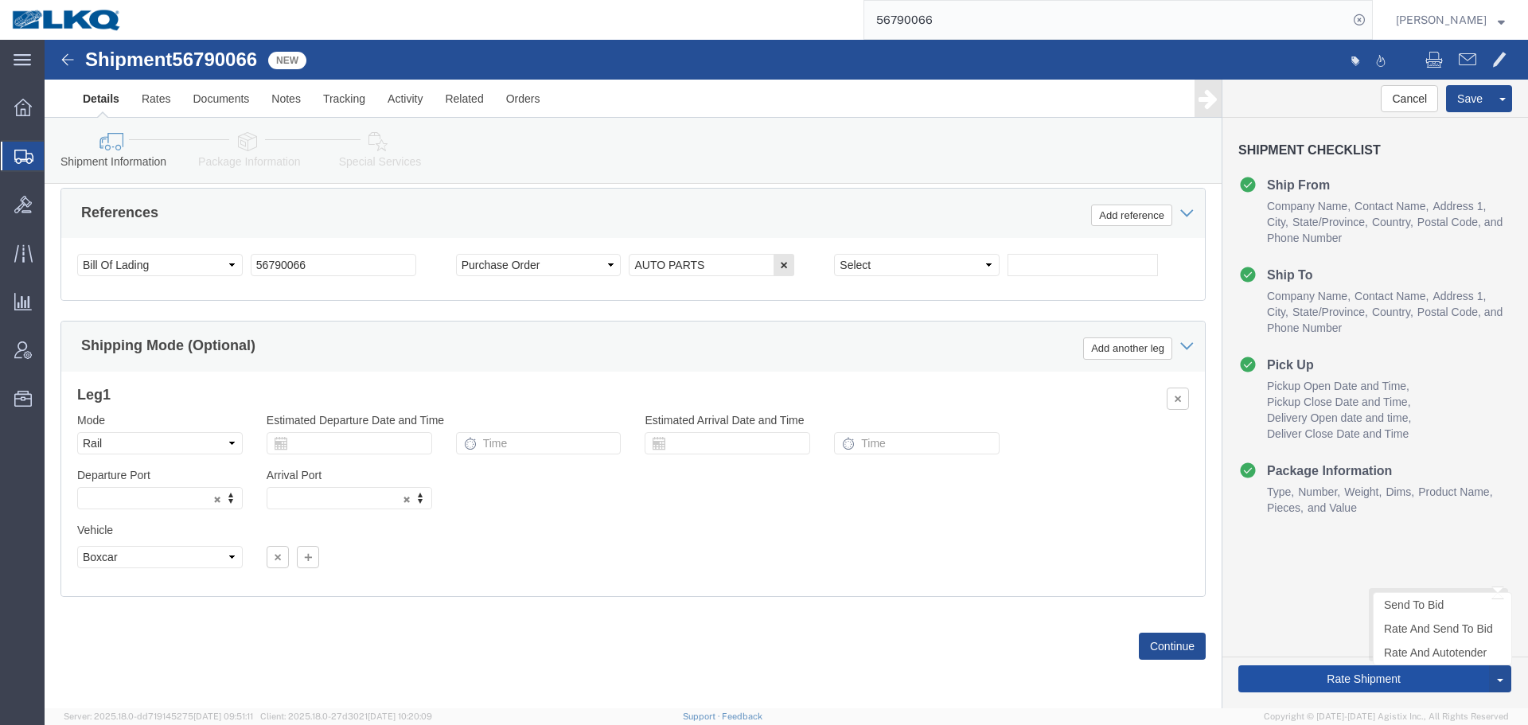
click button "Rate Shipment"
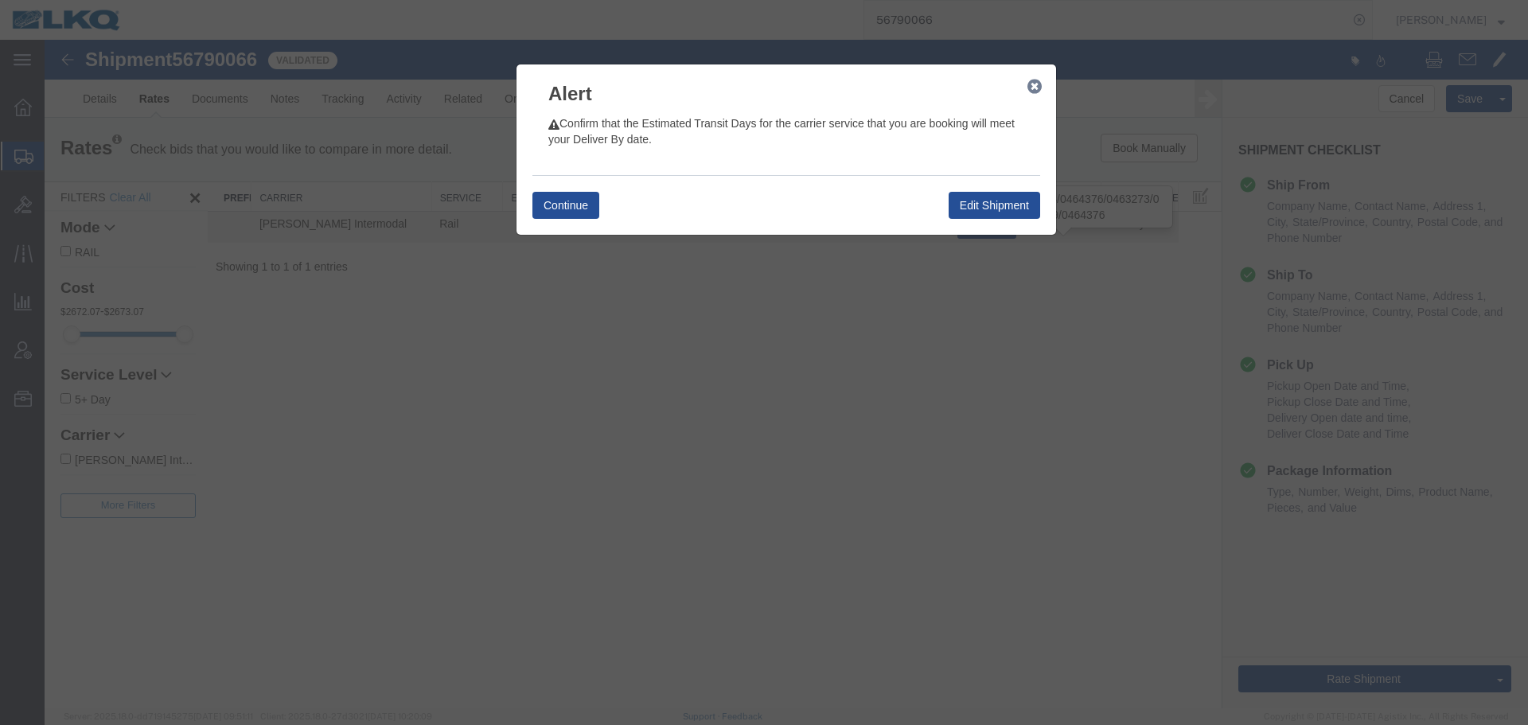
click at [1027, 76] on button "button" at bounding box center [1034, 86] width 20 height 20
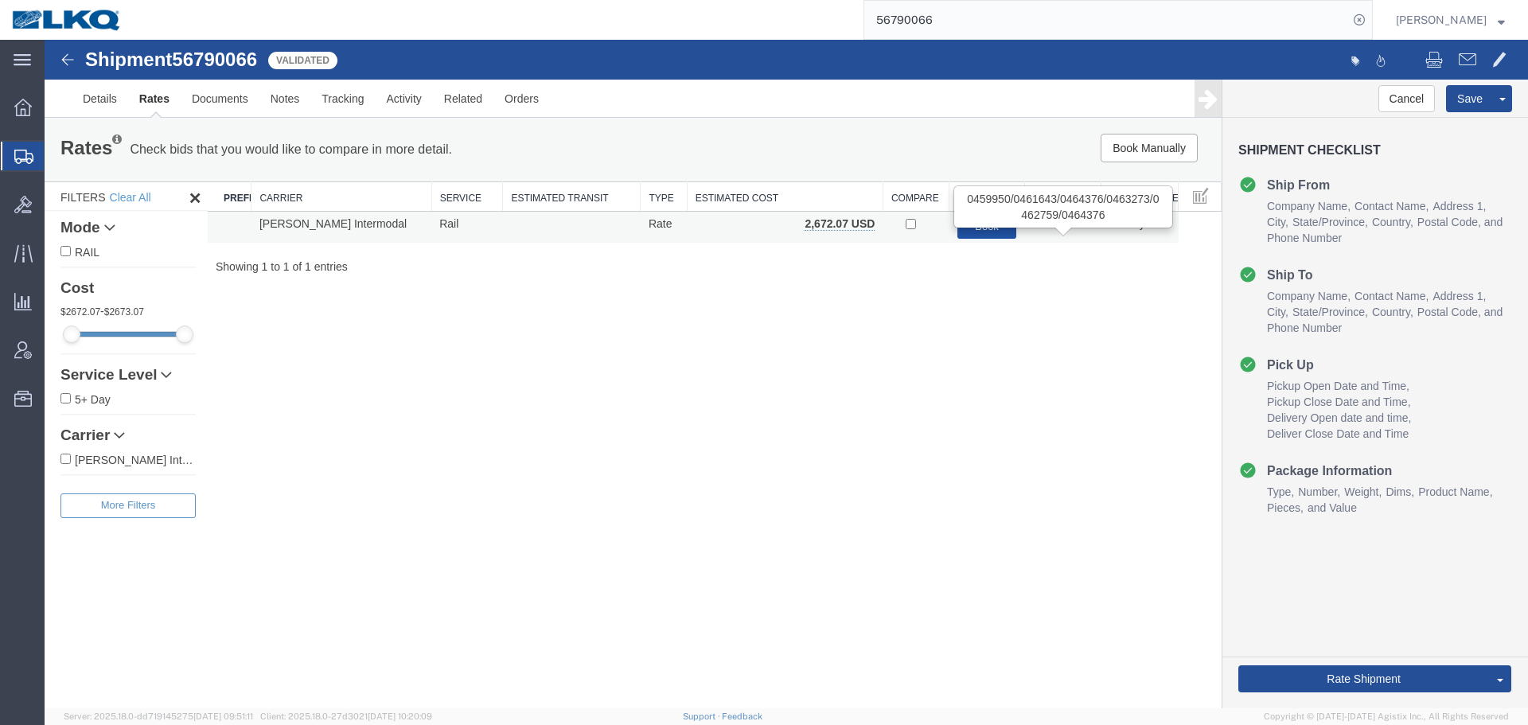
click at [987, 231] on button "Book" at bounding box center [987, 227] width 60 height 23
click at [1002, 26] on input "56790066" at bounding box center [1106, 20] width 484 height 38
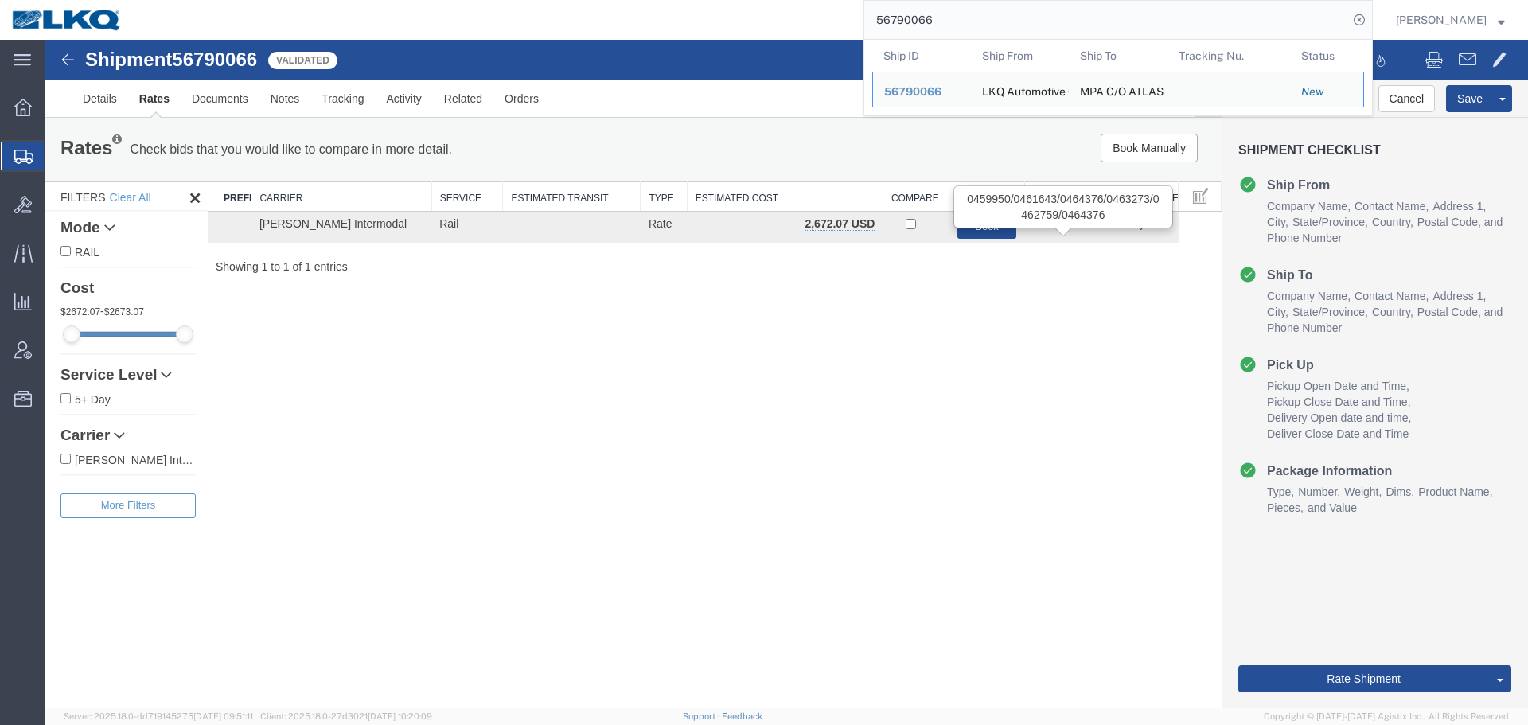
paste input "77921"
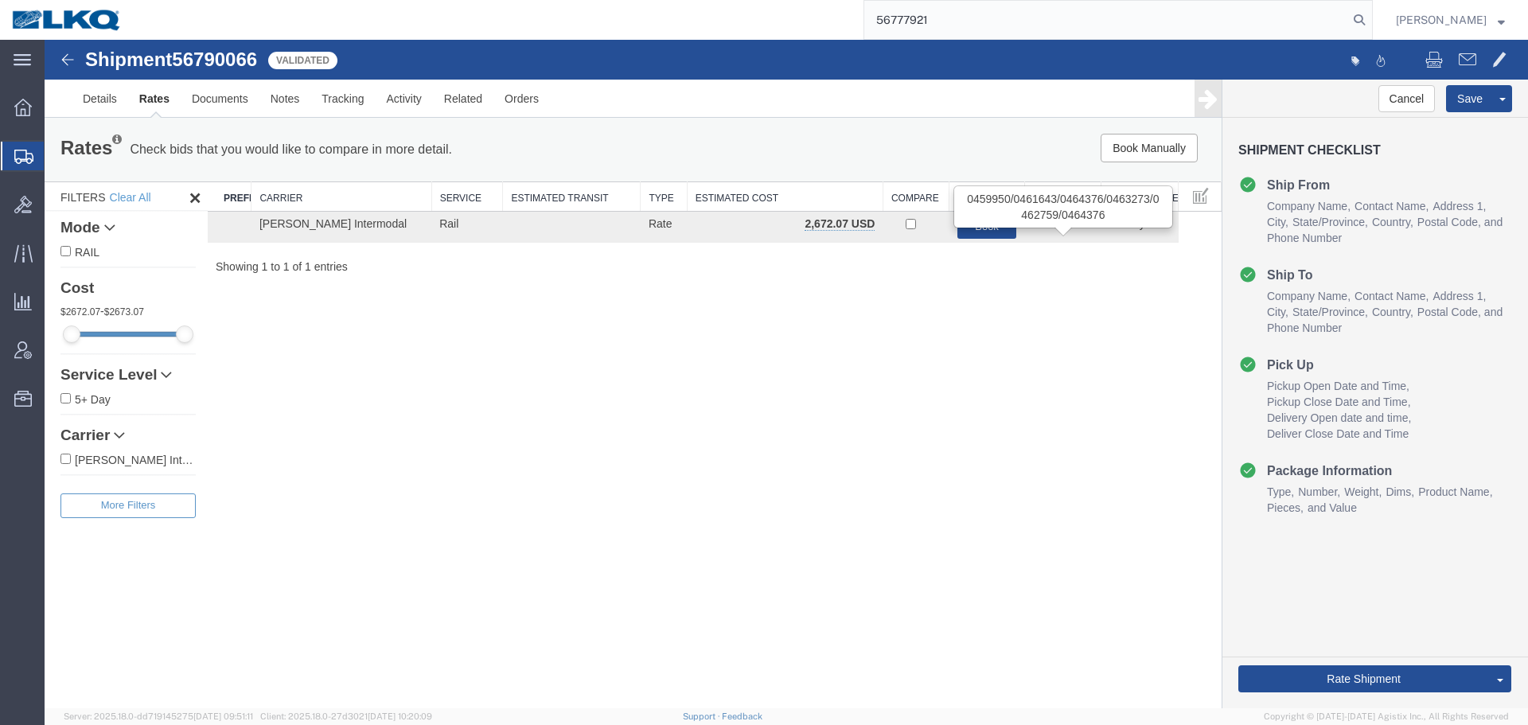
type input "56777921"
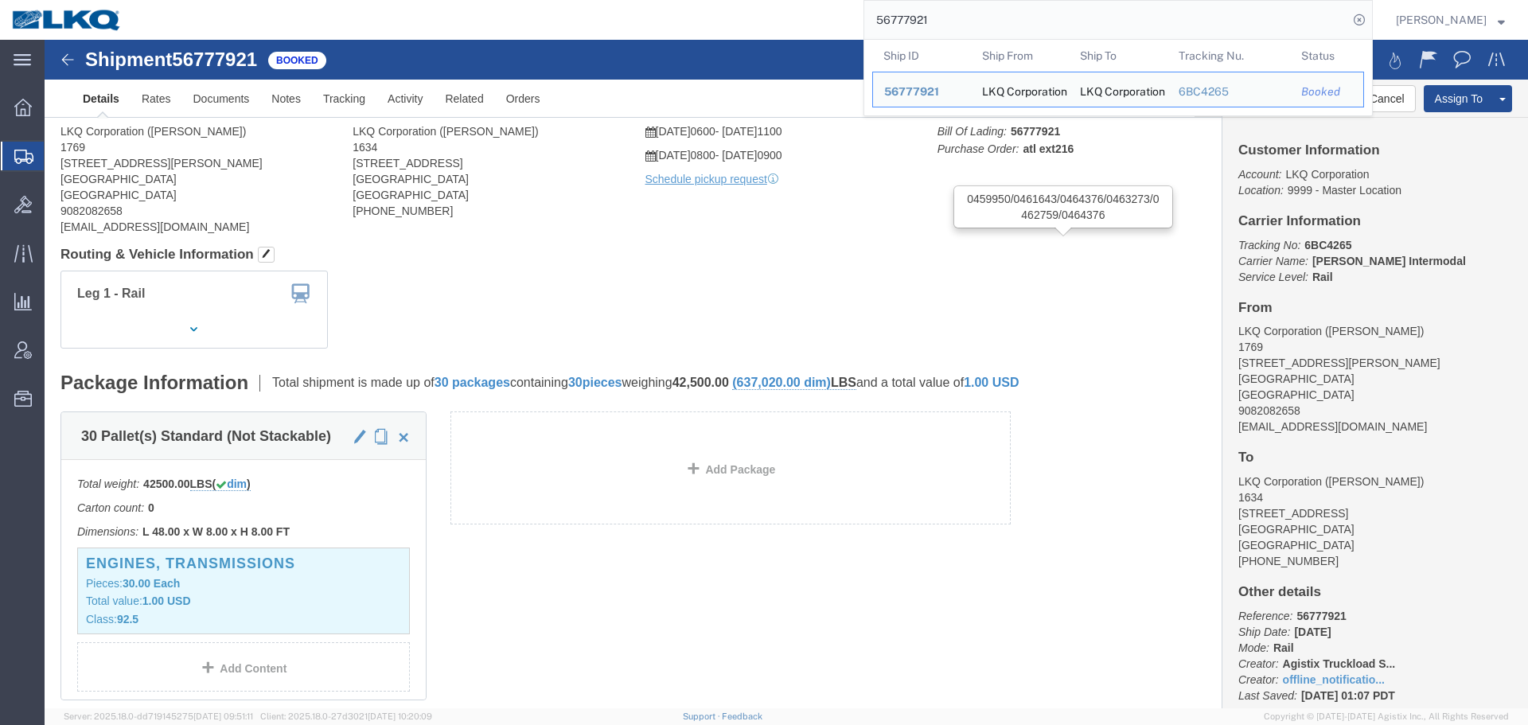
click div
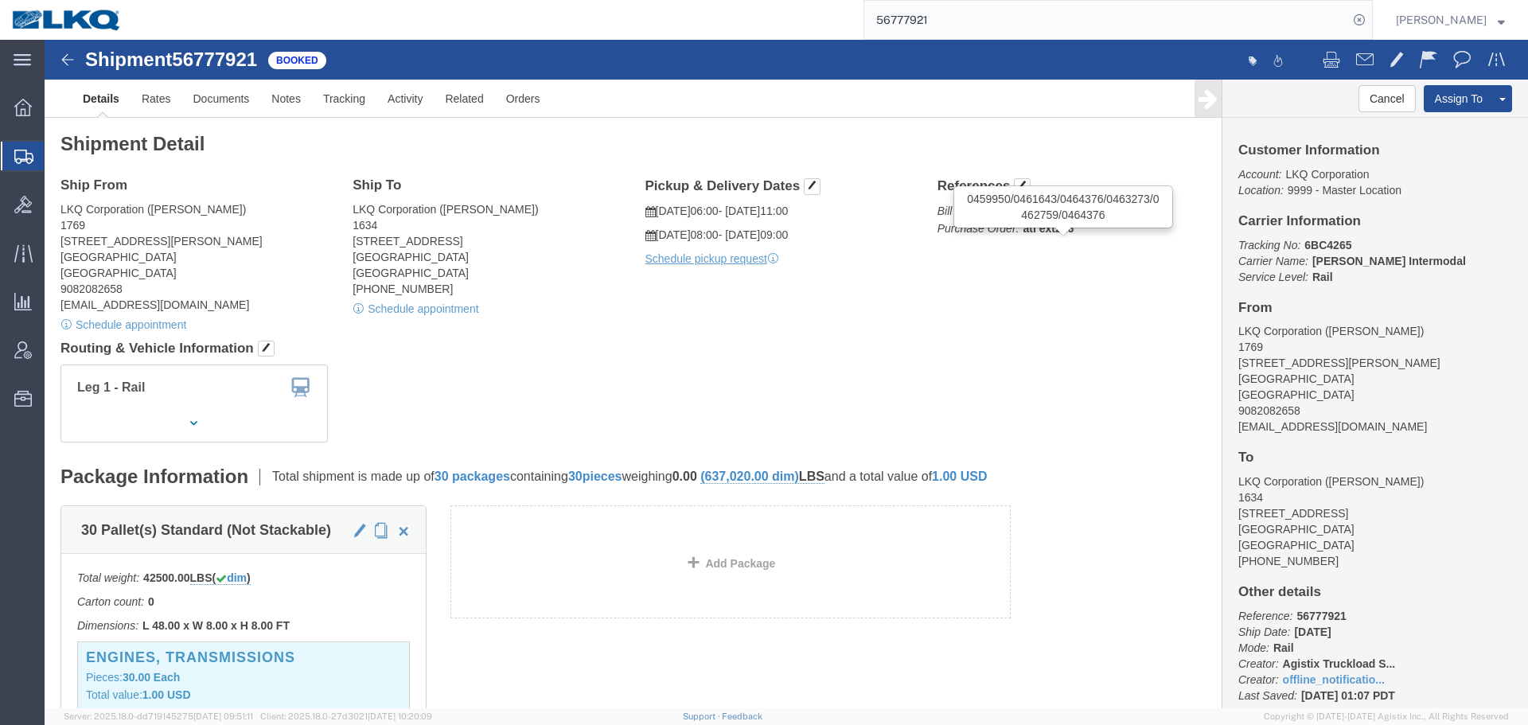
click div "Ship From LKQ Corporation (Marc Metzger) 1769 405 S Wanamaker Ave Ontario, CA 9…"
click div "0459950/0461643/0464376/0463273/0462759/0464376"
click div "Ship From LKQ Corporation (Marc Metzger) 1769 405 S Wanamaker Ave Ontario, CA 9…"
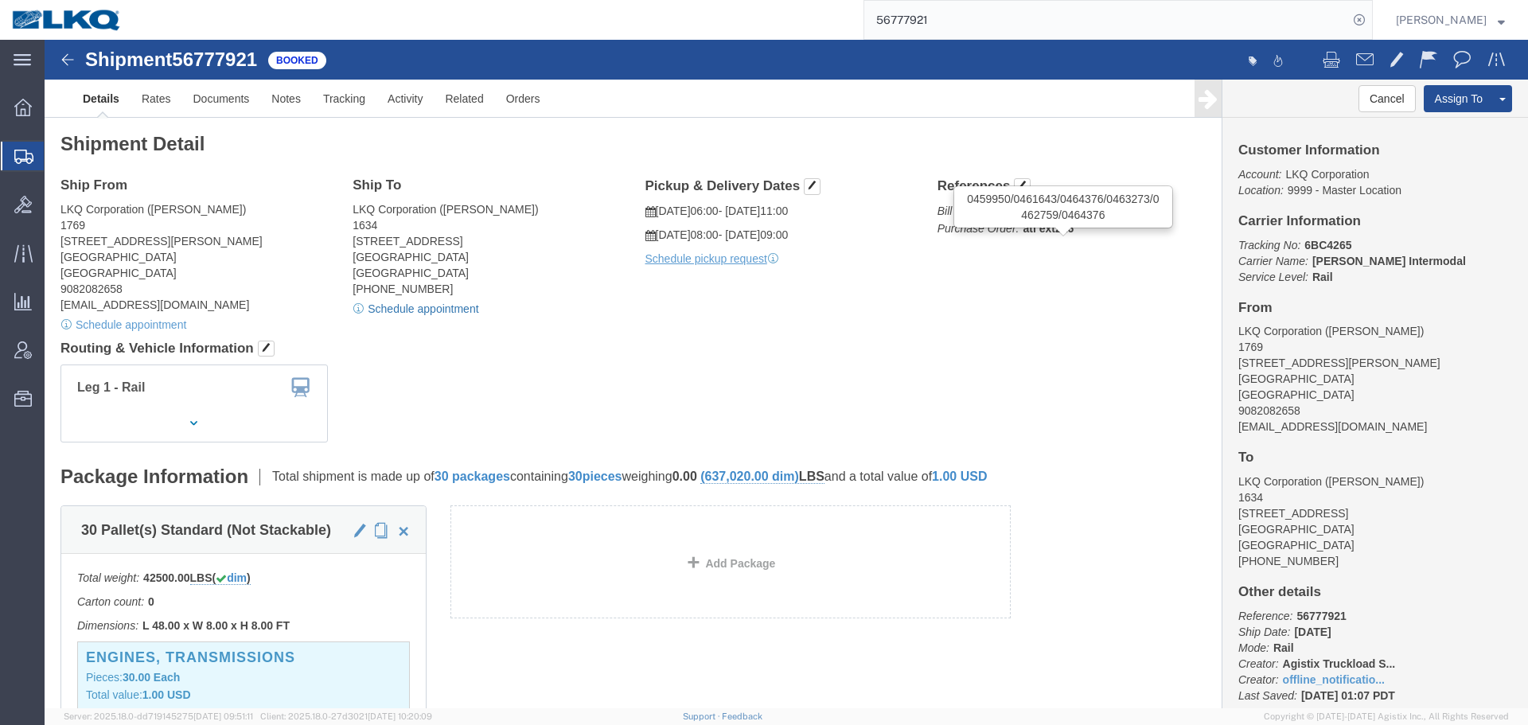
click link "Schedule appointment"
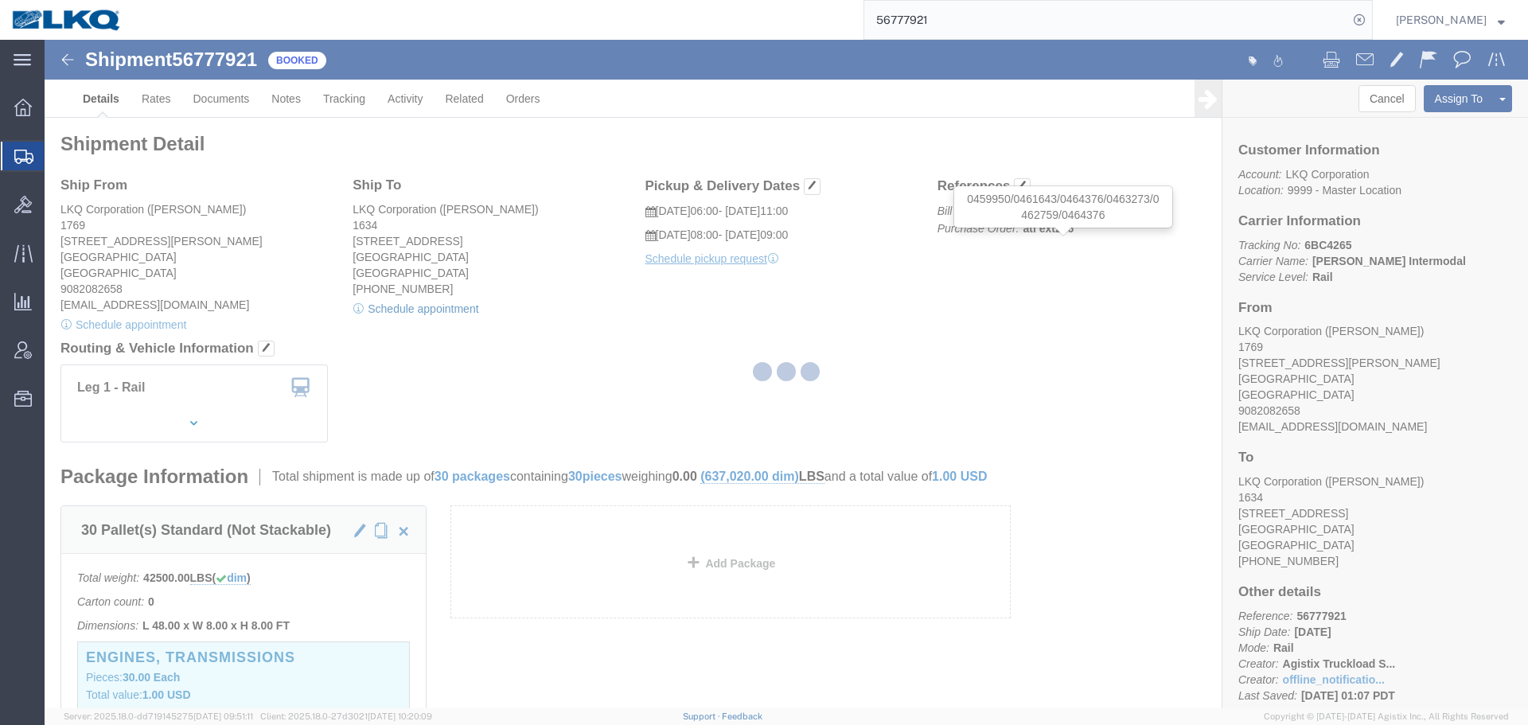
select select
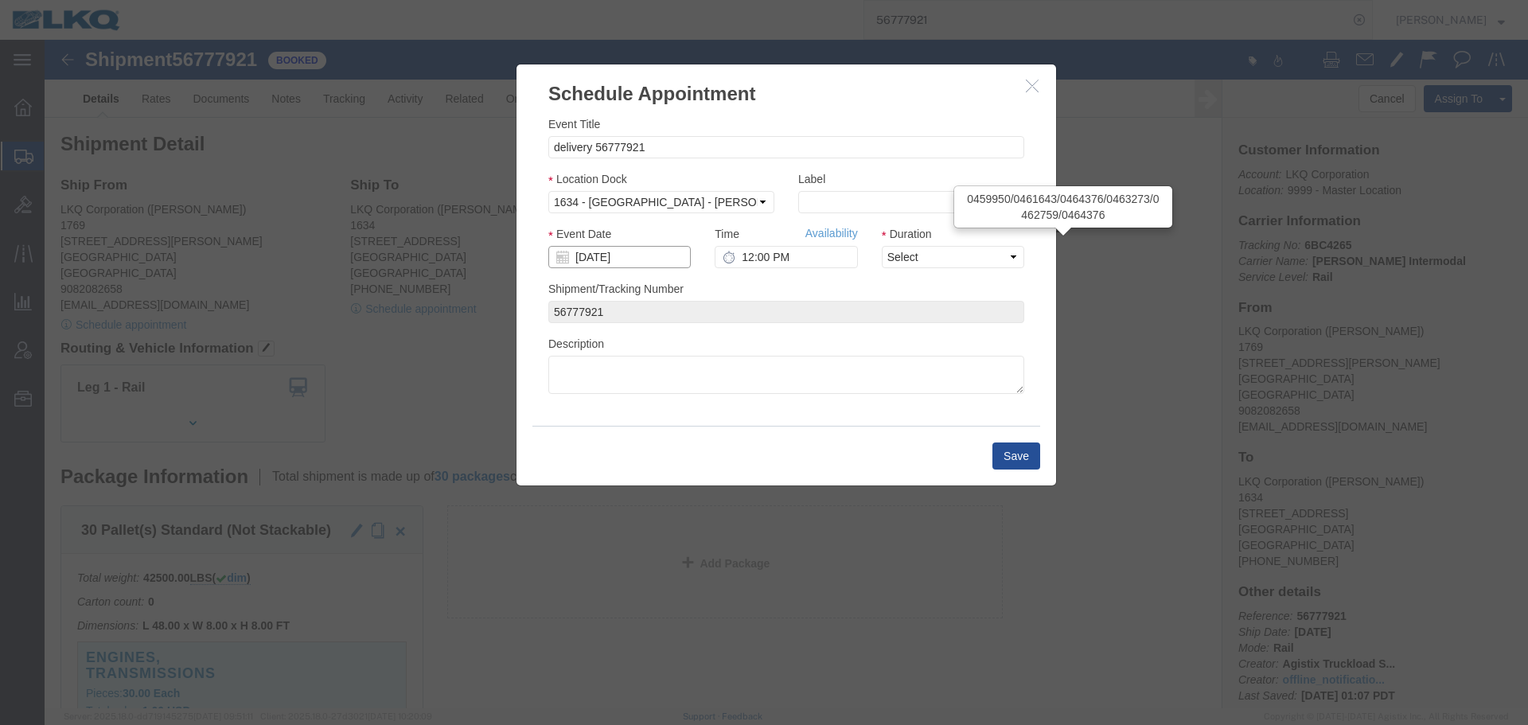
click body "Shipment 56777921 Booked Details Rates Documents Notes Tracking Activity Relate…"
click td "22"
click input "12:00 PM"
type input "08"
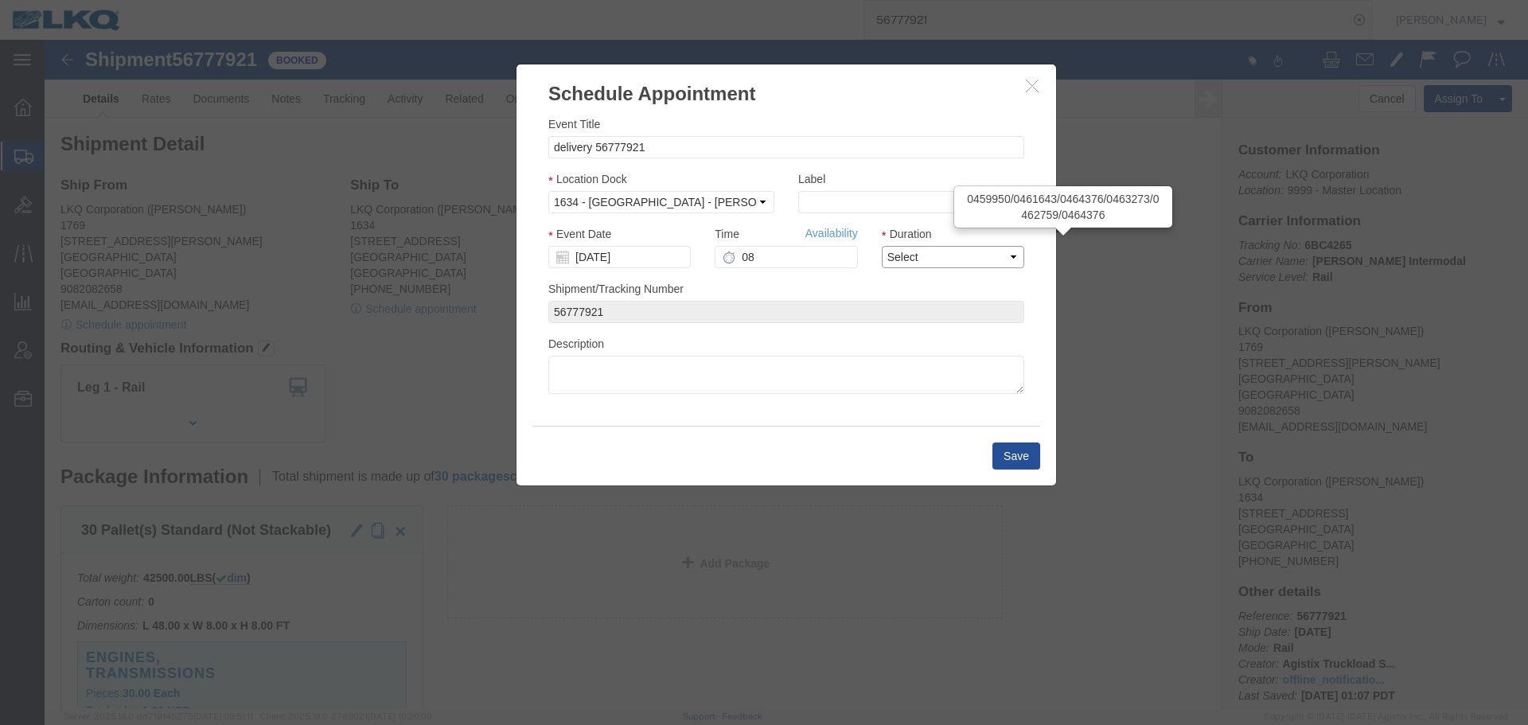
click select "Select 15 min 30 min 45 min 1 hr 2 hr 3 hr 4 hr"
select select "15"
click select "Select 15 min 30 min 45 min 1 hr 2 hr 3 hr 4 hr"
click h3 "Schedule Appointment"
click button "Save"
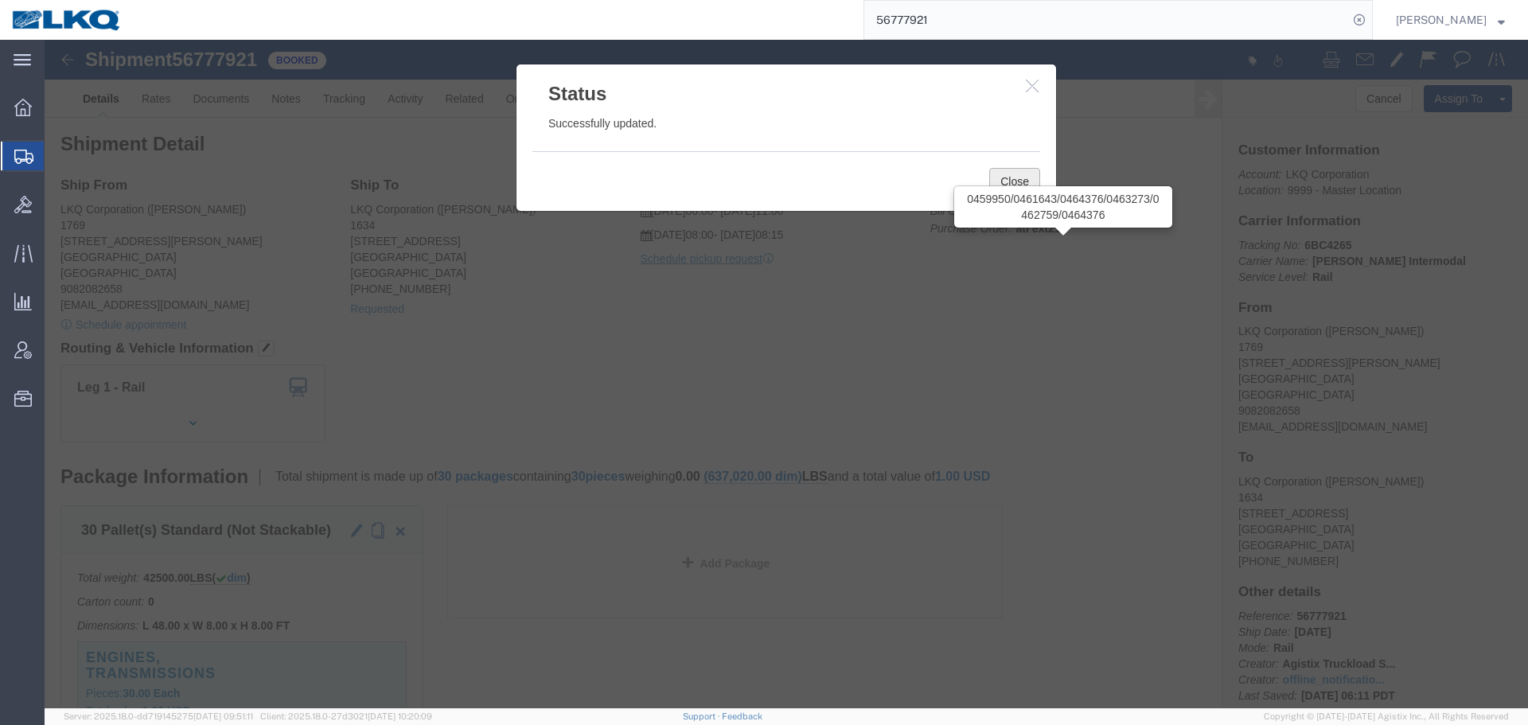
click button "Close"
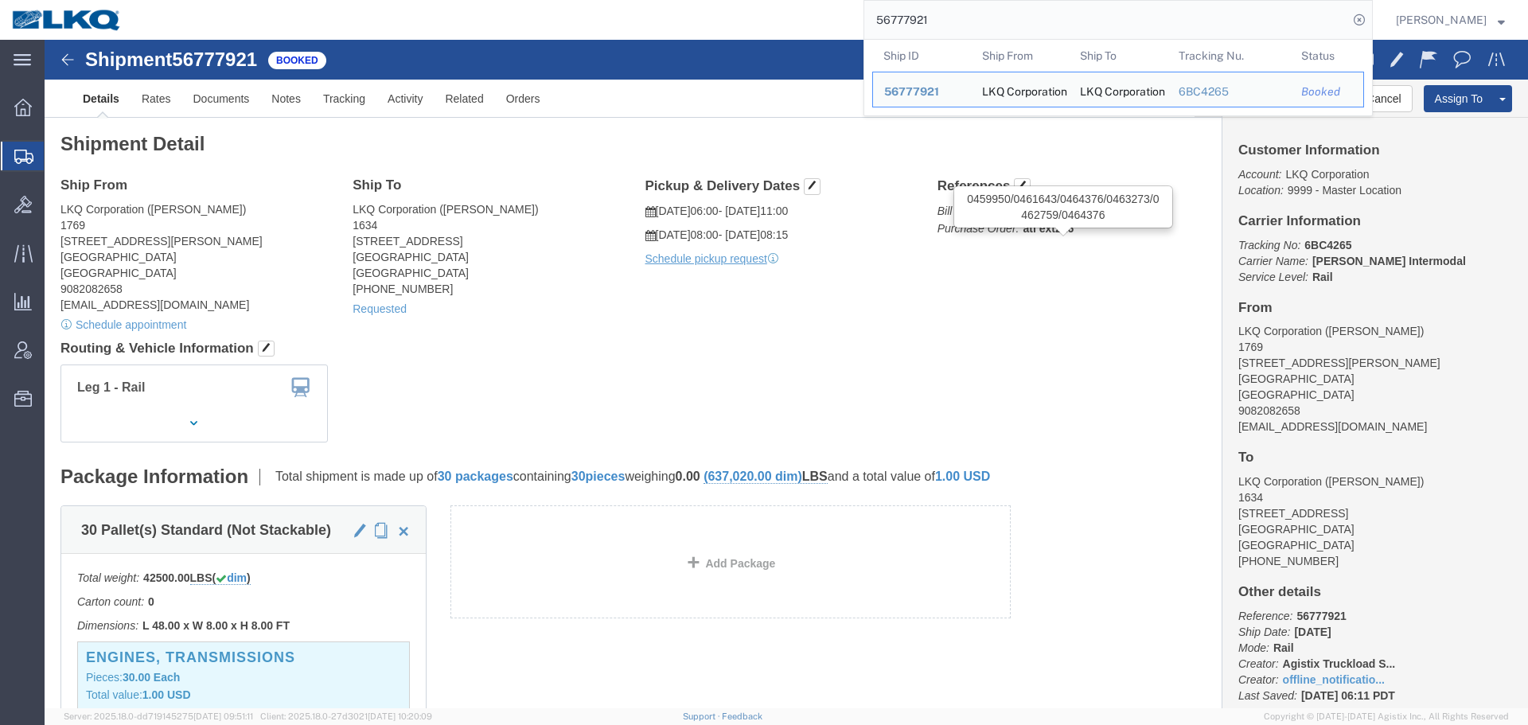
click at [988, 10] on input "56777921" at bounding box center [1106, 20] width 484 height 38
paste input "425107"
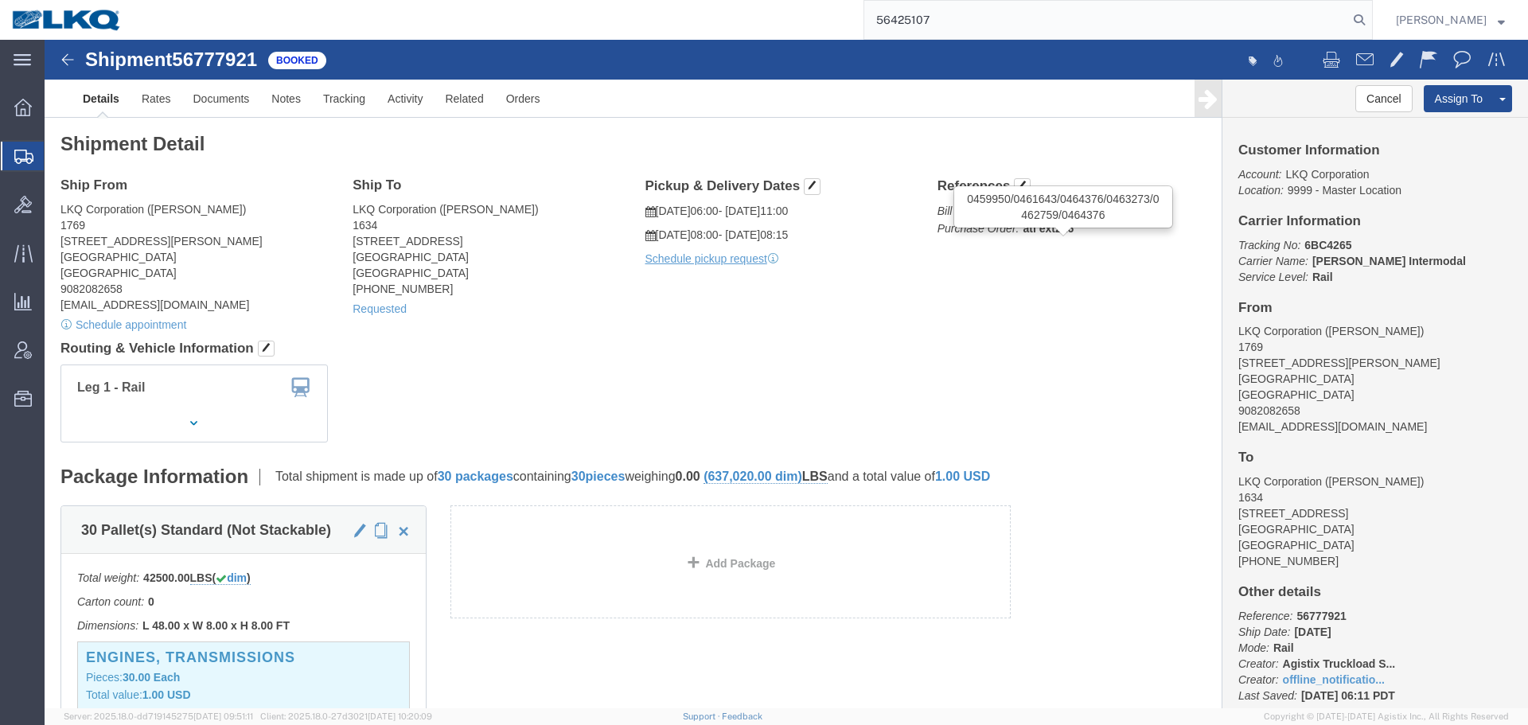
type input "56425107"
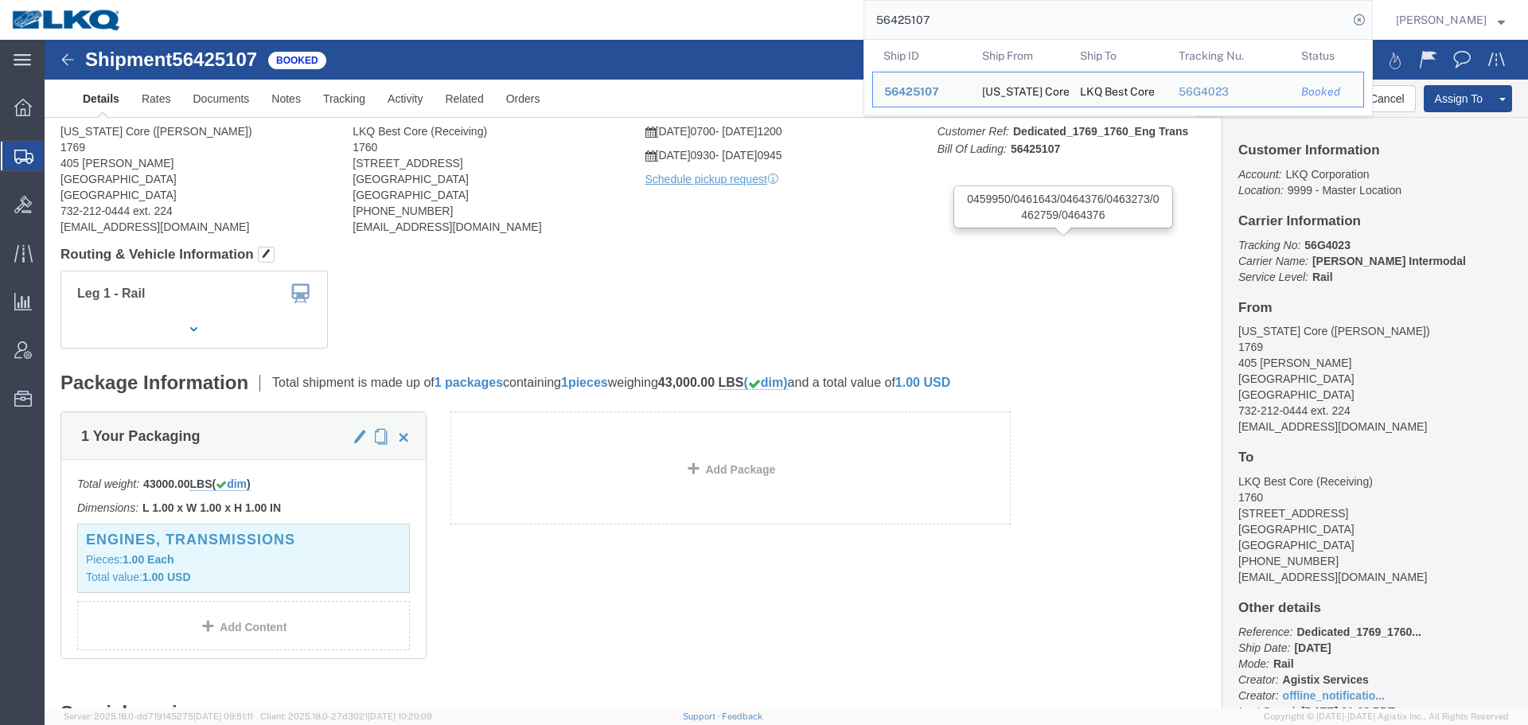
click div
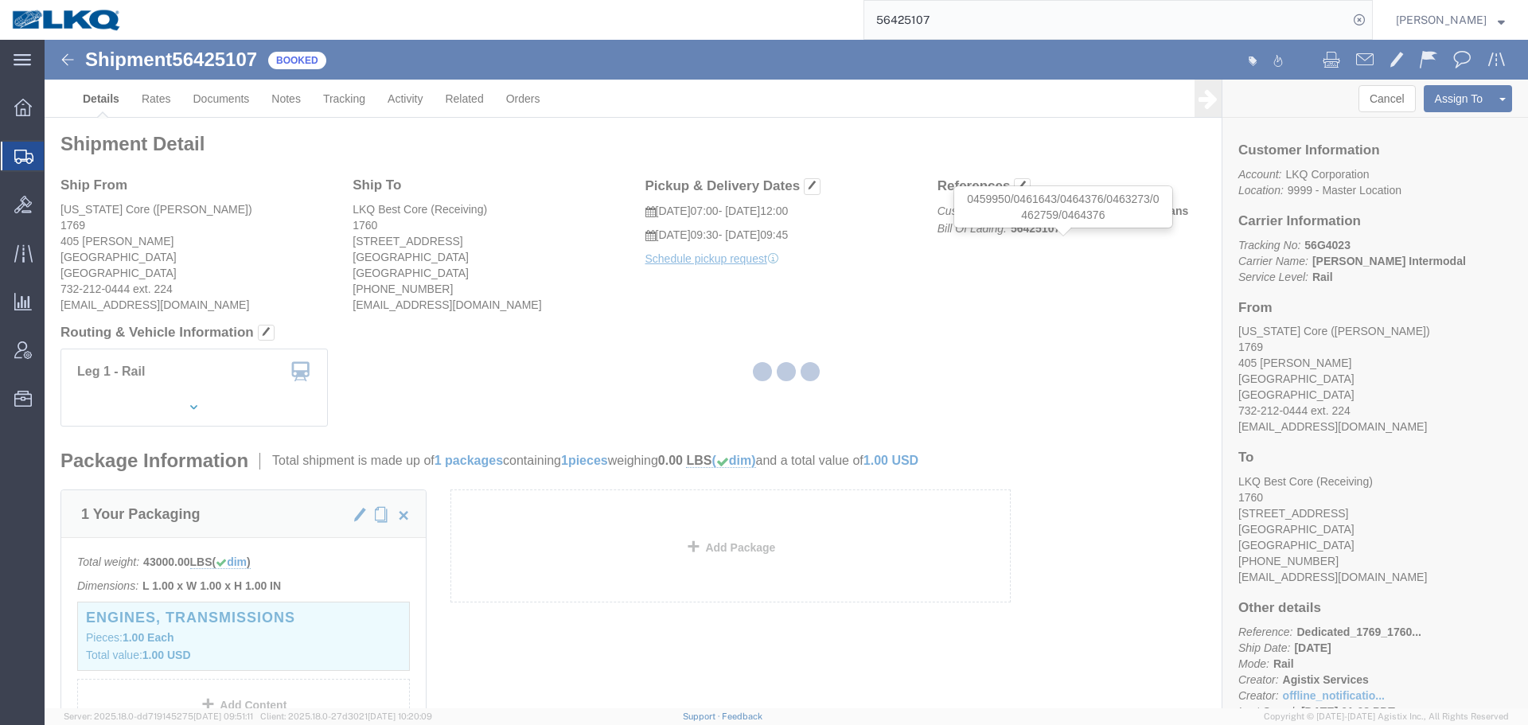
click at [1068, 226] on div at bounding box center [786, 374] width 1483 height 668
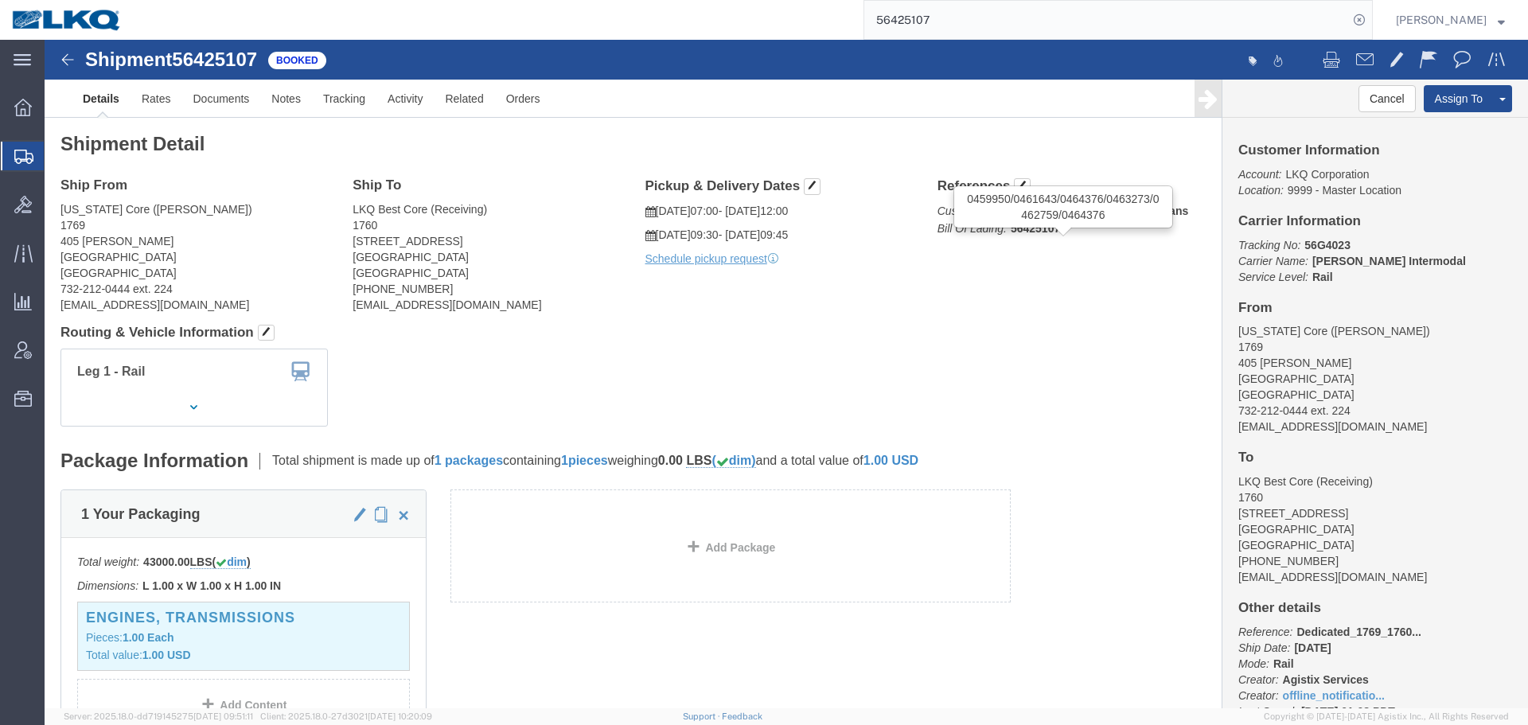
click div "0459950/0461643/0464376/0463273/0462759/0464376"
click div "Ship From California Core (Marc Metzger) 1769 405 S. WANAMAKER Ontario, CA 9176…"
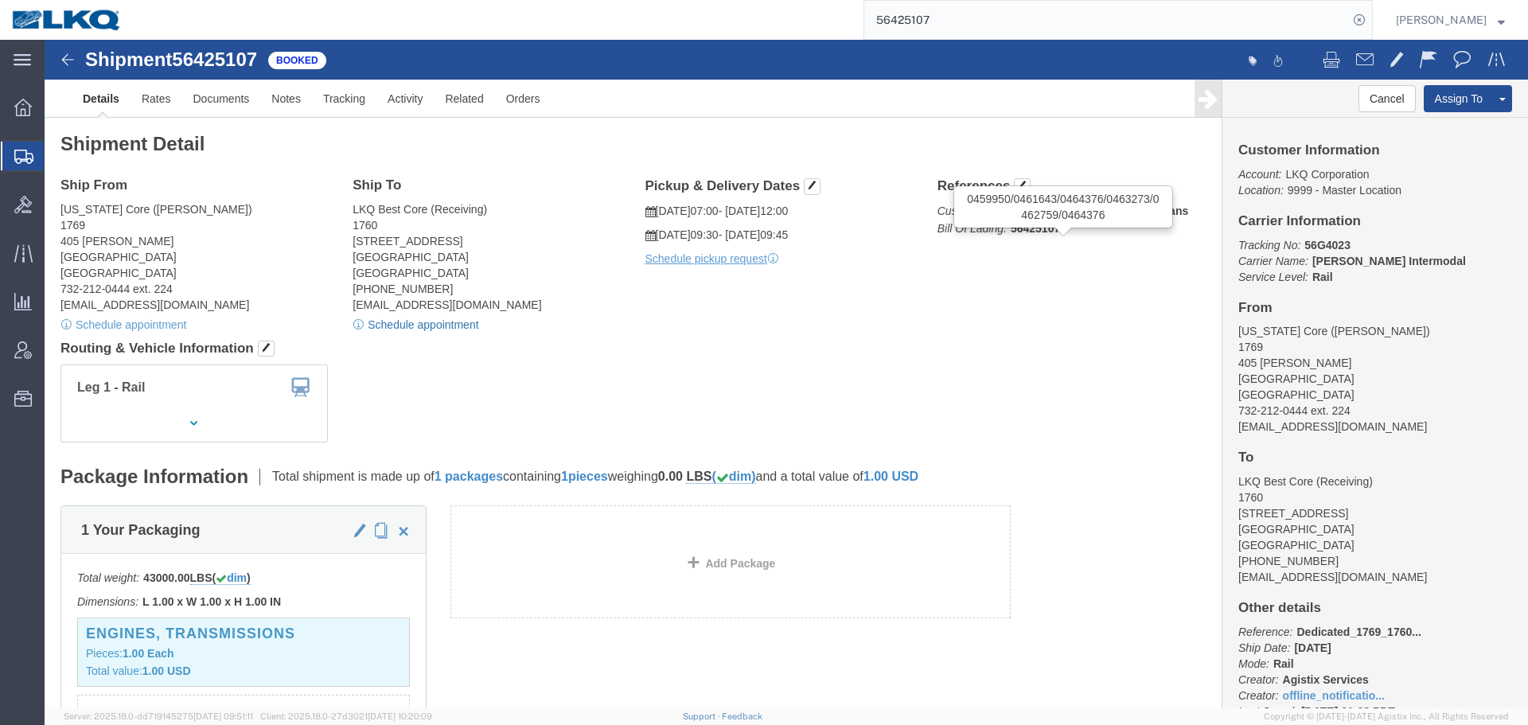
click link "Schedule appointment"
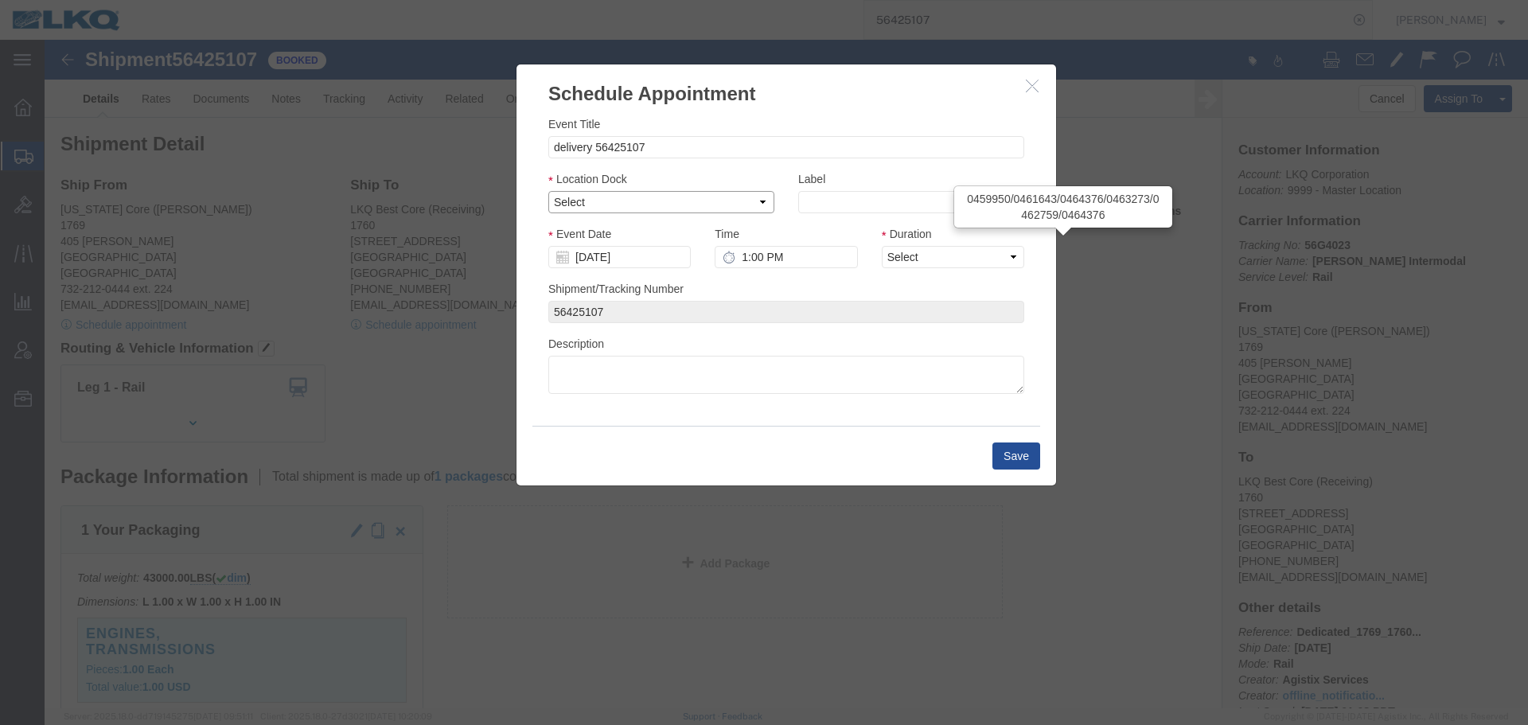
click select "Select 1760 - LKQ Best Core 1760 - Outbound Loads"
select select "1"
click select "Select 1760 - LKQ Best Core 1760 - Outbound Loads"
click div
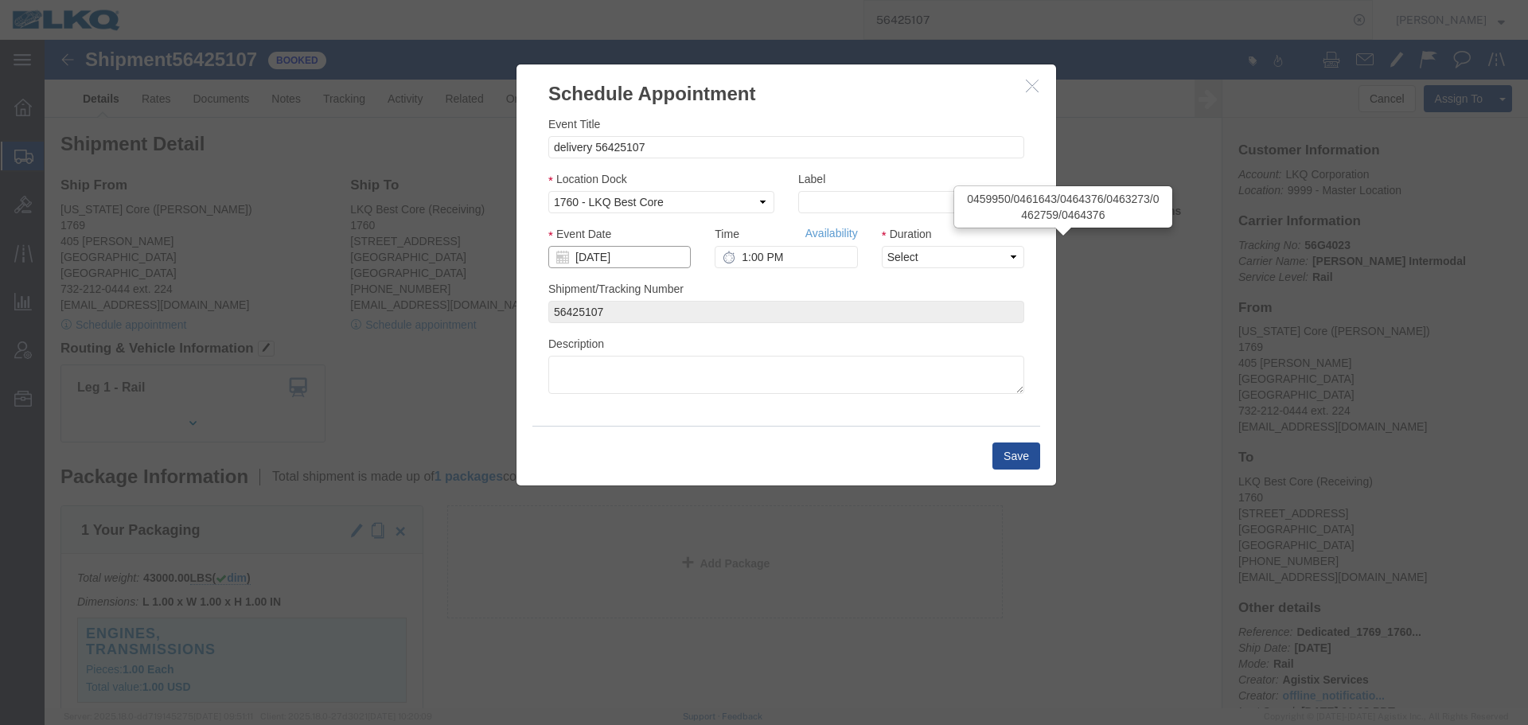
click input "[DATE]"
click td "19"
click input "1:00 PM"
type input "9:30 AM"
drag, startPoint x: 874, startPoint y: 208, endPoint x: 879, endPoint y: 227, distance: 19.7
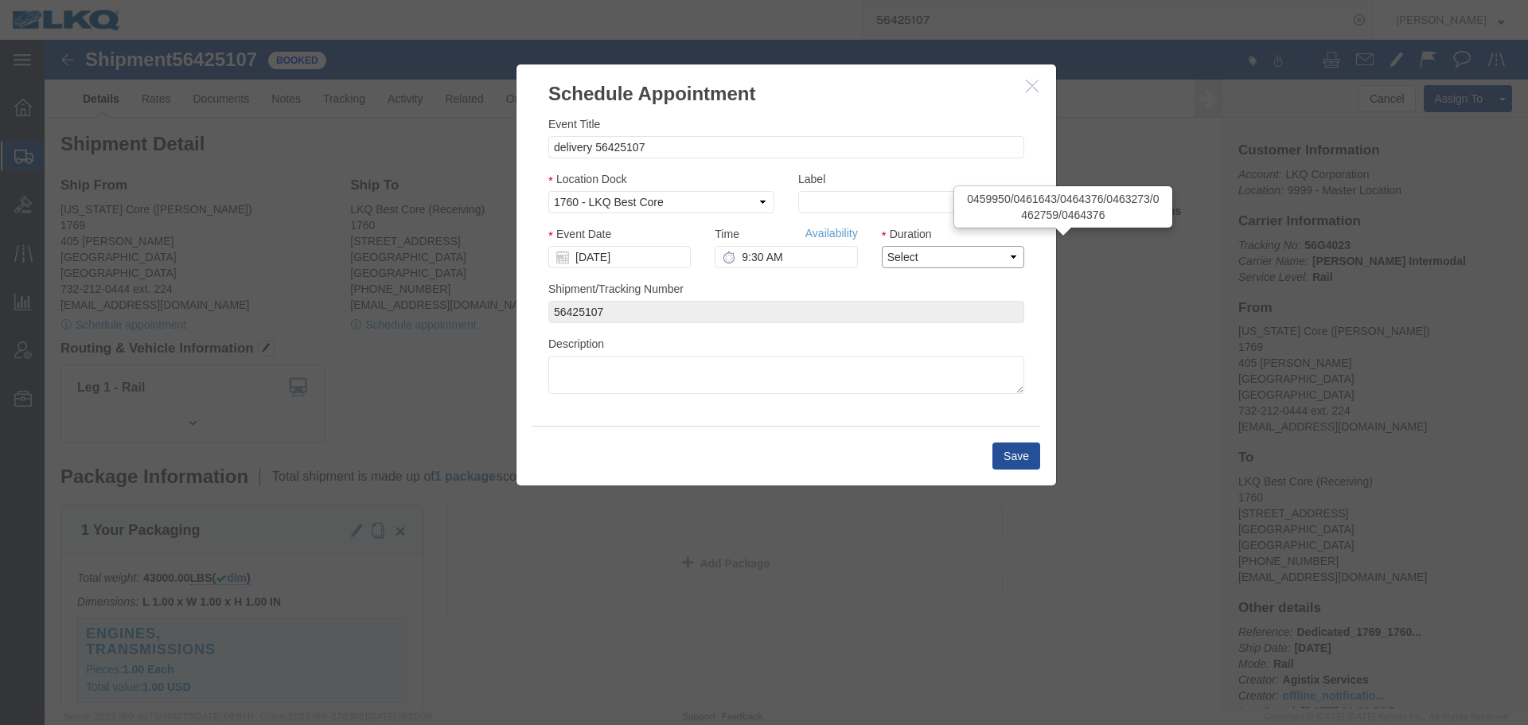
click select "Select 15 min 30 min 45 min 1 hr 2 hr 3 hr 4 hr"
select select "15"
click select "Select 15 min 30 min 45 min 1 hr 2 hr 3 hr 4 hr"
click button "Save"
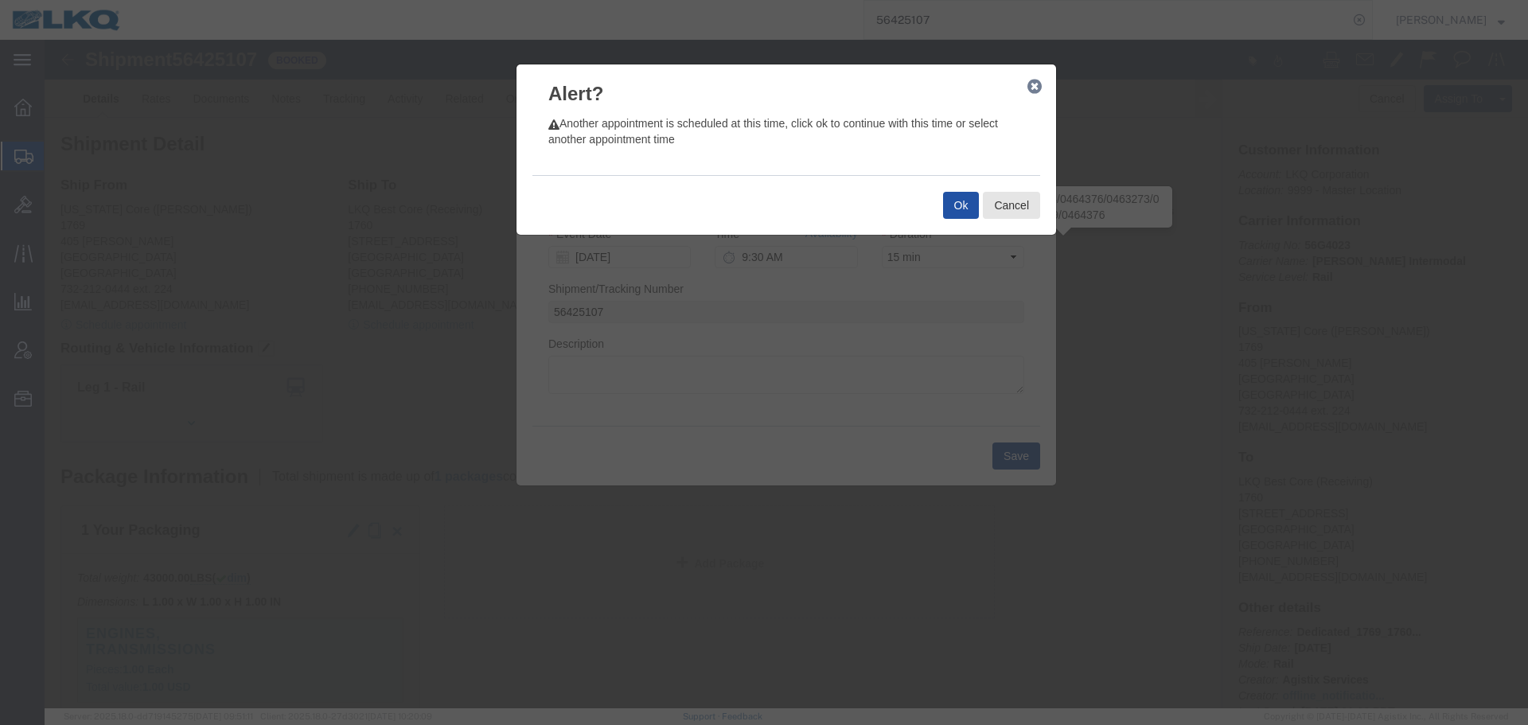
drag, startPoint x: 920, startPoint y: 160, endPoint x: 978, endPoint y: 3, distance: 166.9
click button "Ok"
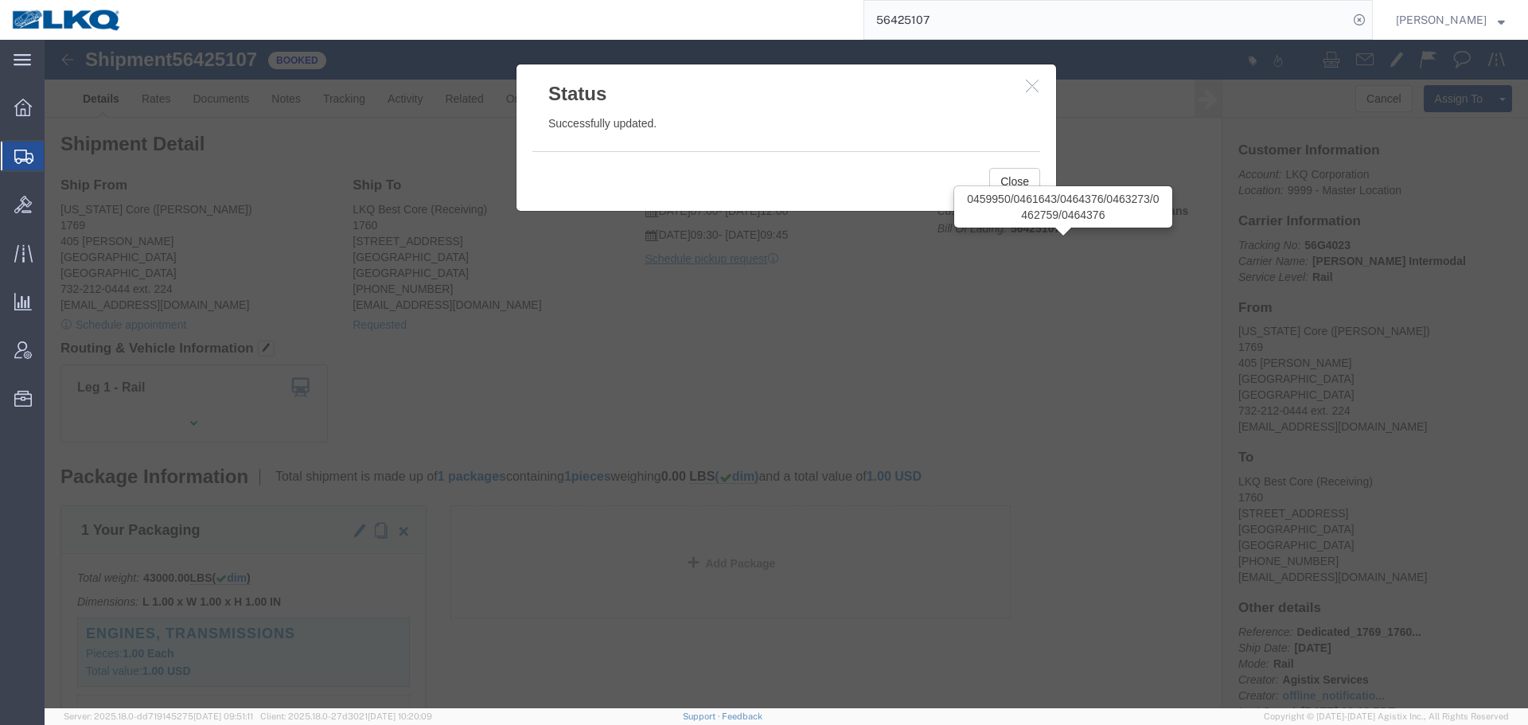
click button "button"
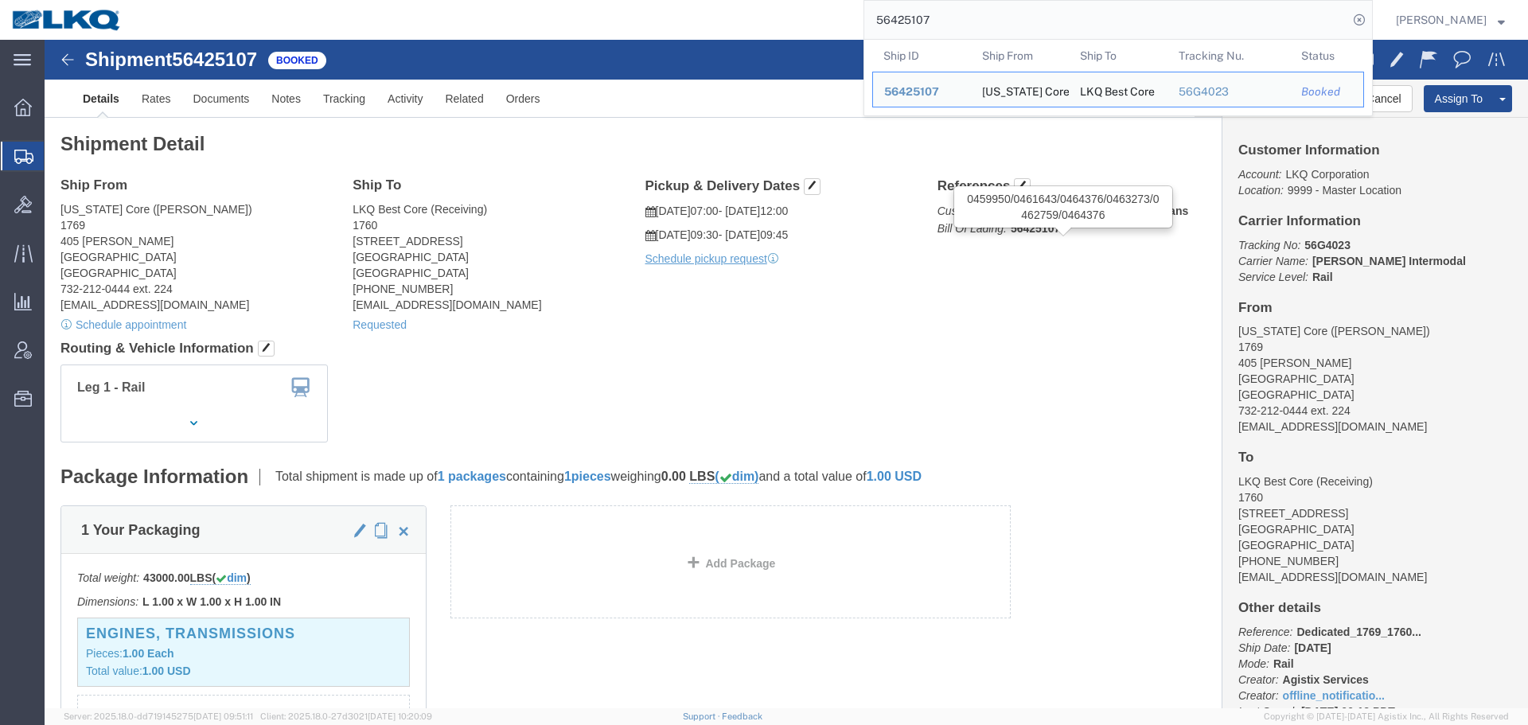
click at [980, 17] on input "56425107" at bounding box center [1106, 20] width 484 height 38
paste input "13"
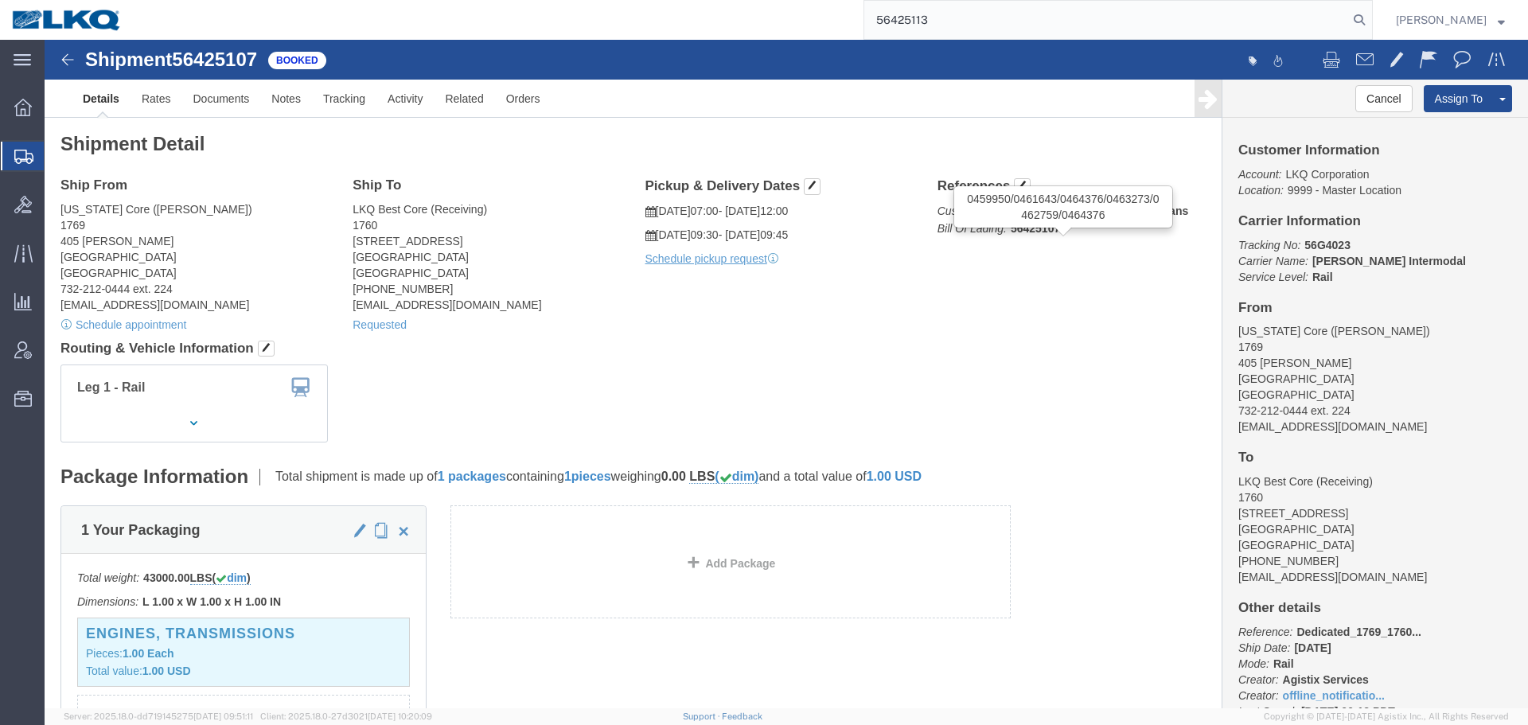
type input "56425113"
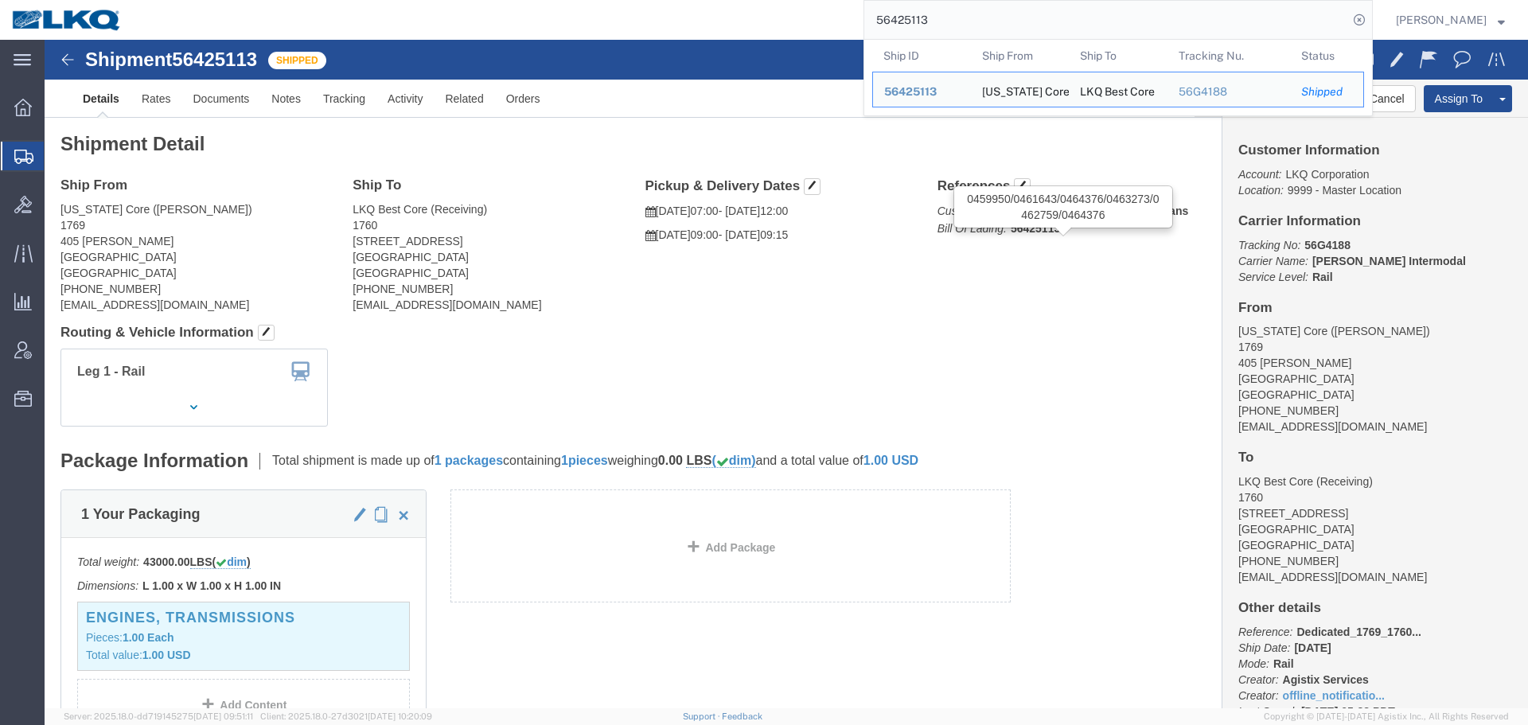
click address "LKQ Best Core (Receiving) 1760 1710 West Mount Houston Road Houston, TX 77038 U…"
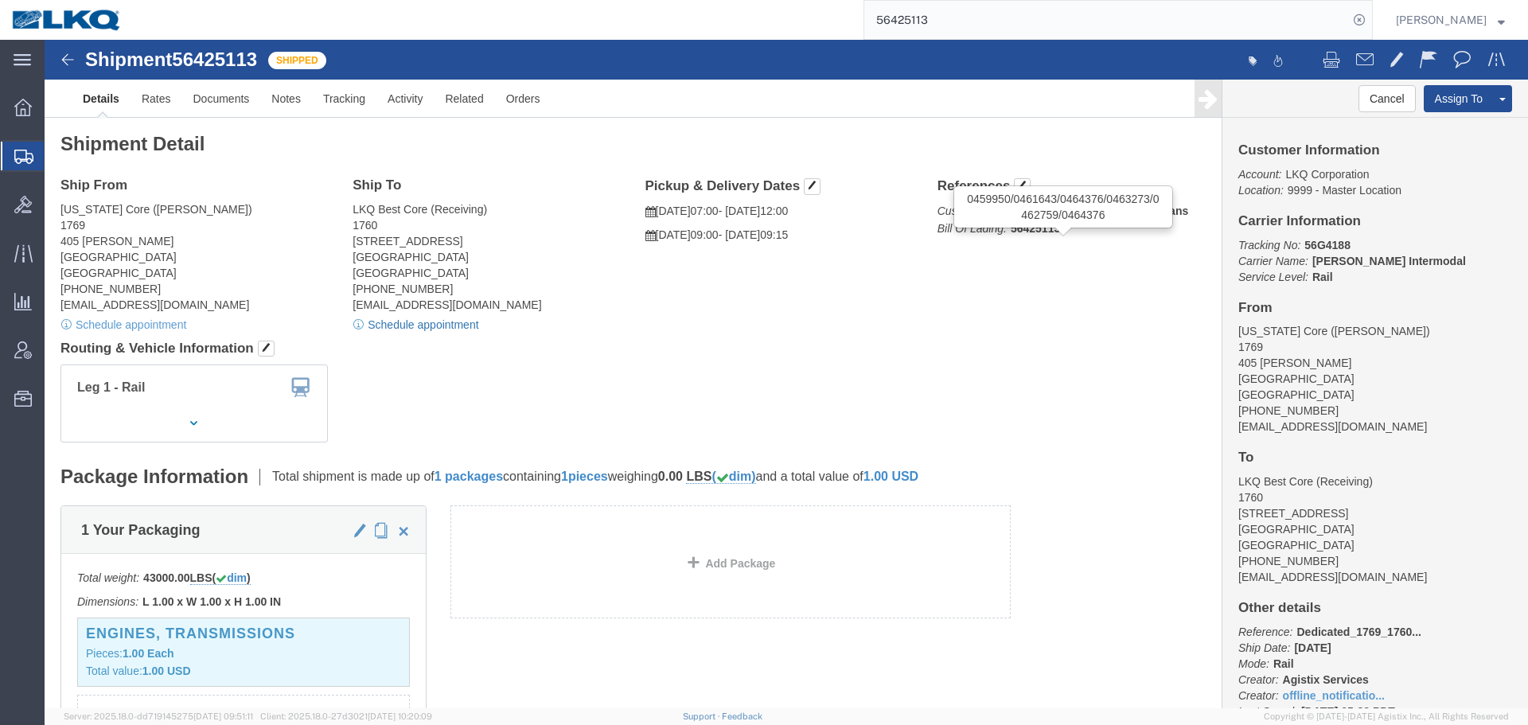
click link "Schedule appointment"
select select
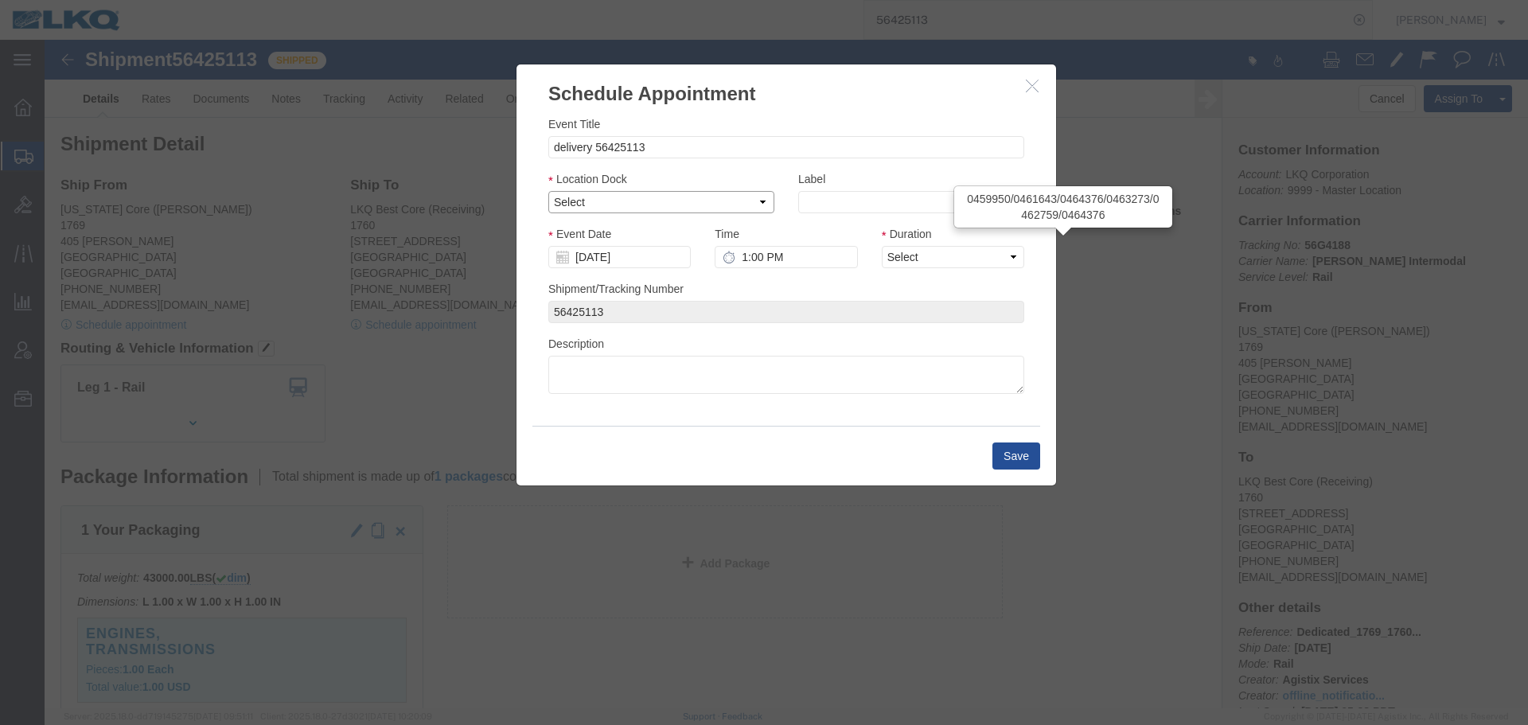
drag, startPoint x: 551, startPoint y: 162, endPoint x: 551, endPoint y: 171, distance: 8.8
click select "Select 1760 - LKQ Best Core 1760 - Outbound Loads"
select select "1"
click select "Select 1760 - LKQ Best Core 1760 - Outbound Loads"
click input "[DATE]"
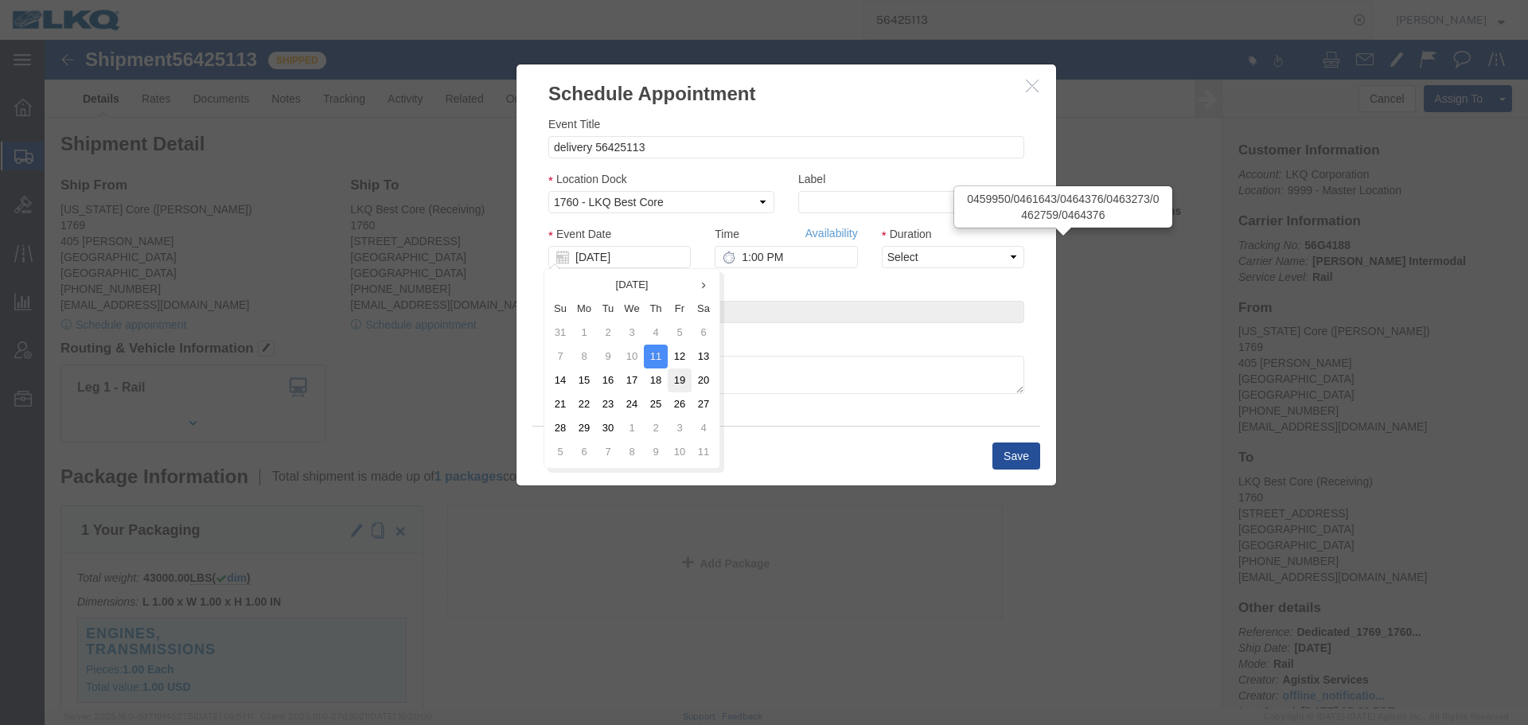
click td "19"
click input "1:00 PM"
type input "9:45 AM"
click select "Select 15 min 30 min 45 min 1 hr 2 hr 3 hr 4 hr"
select select "15"
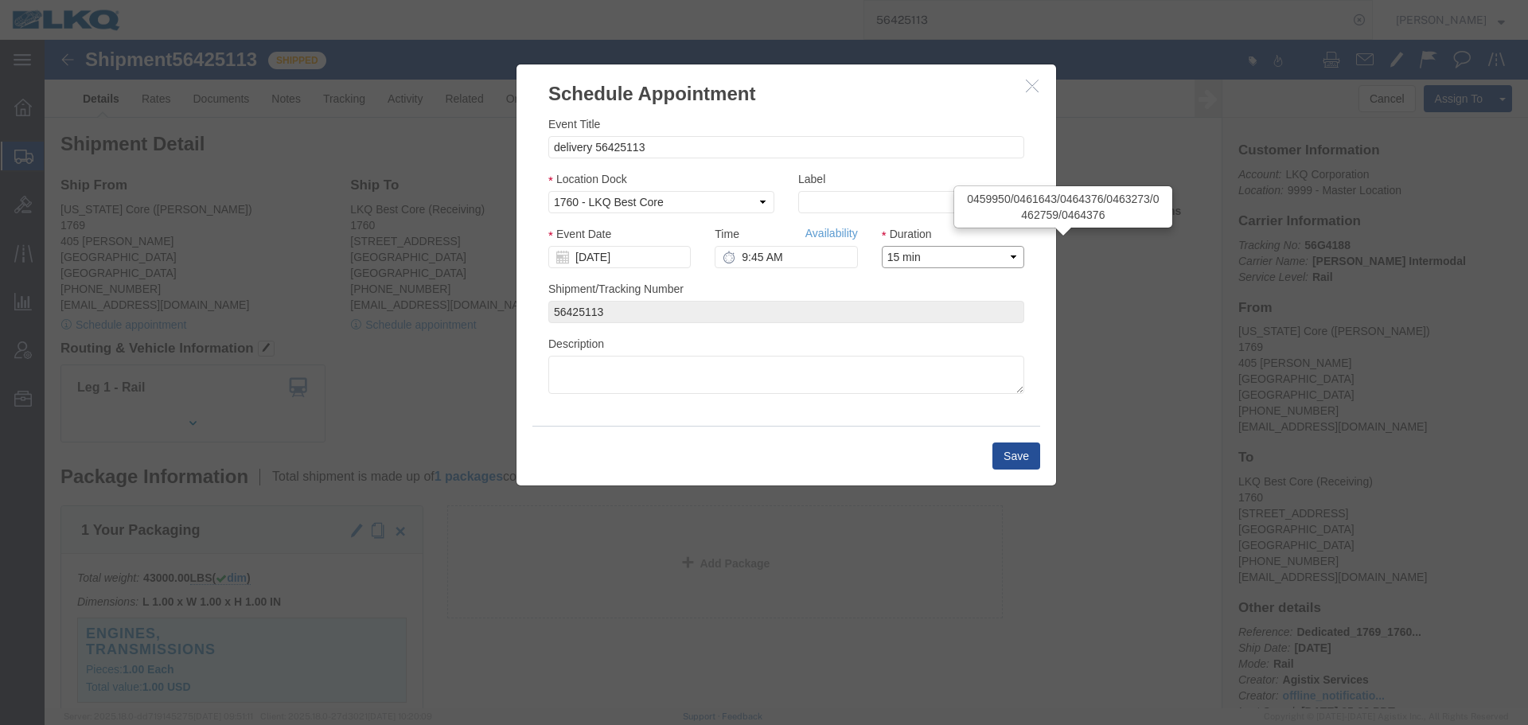
click select "Select 15 min 30 min 45 min 1 hr 2 hr 3 hr 4 hr"
click h3 "Schedule Appointment"
click button "Save"
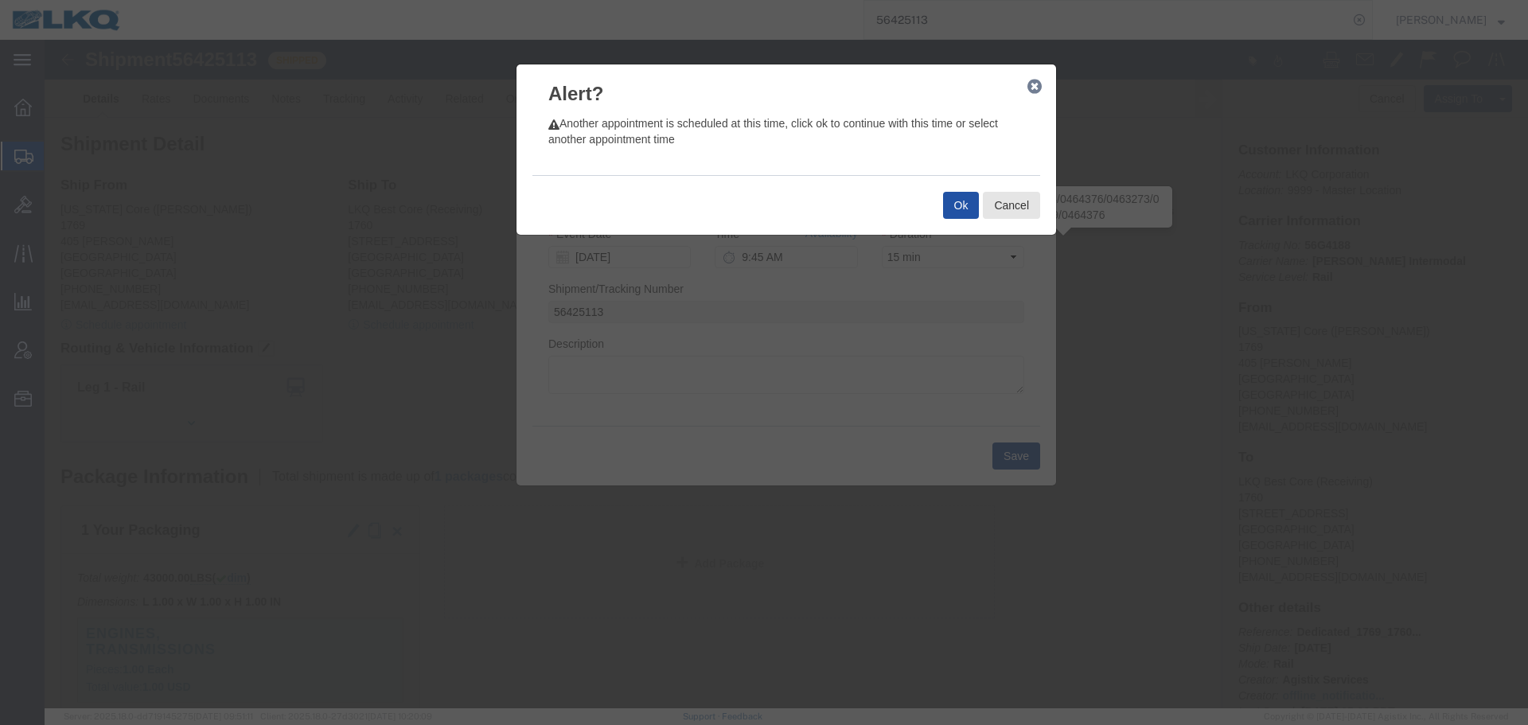
click button "Ok"
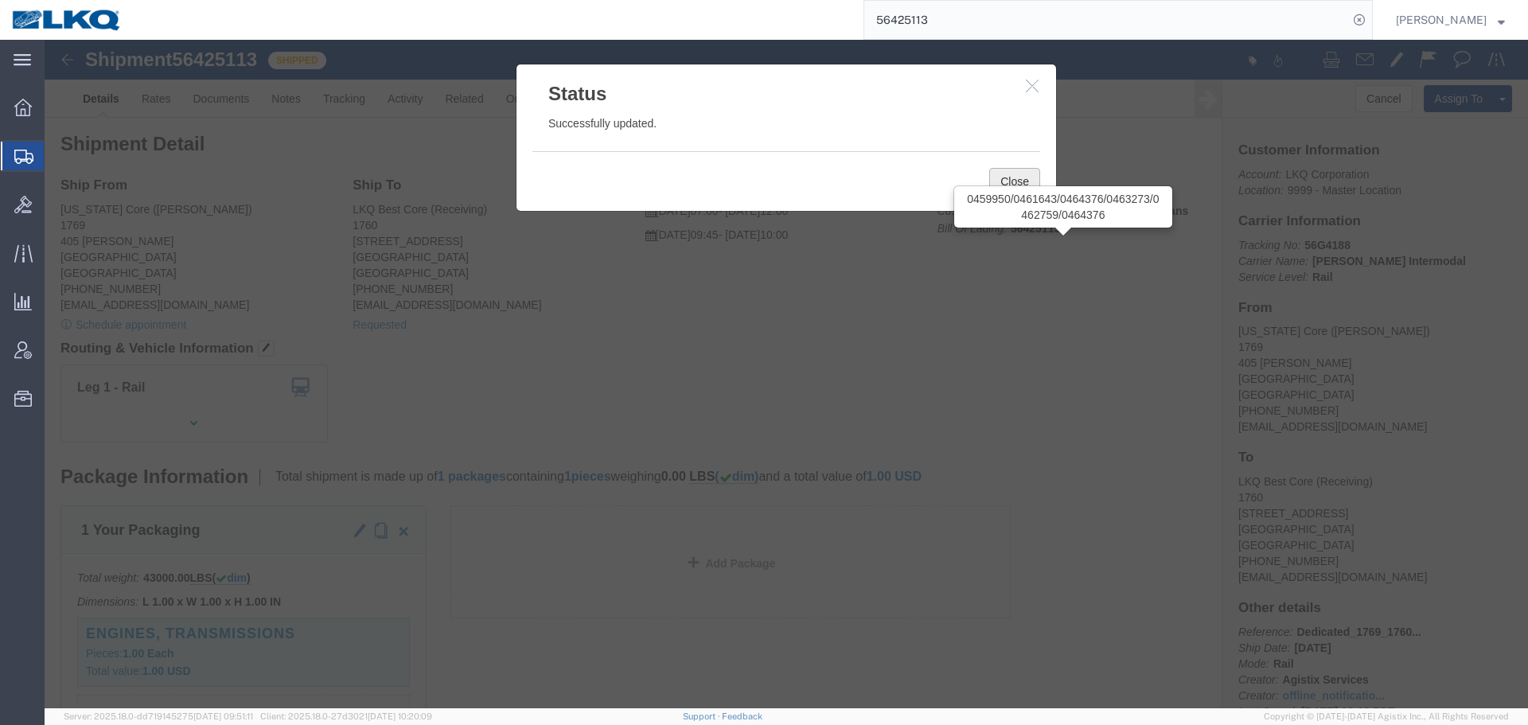
click button "Close"
click icon "button"
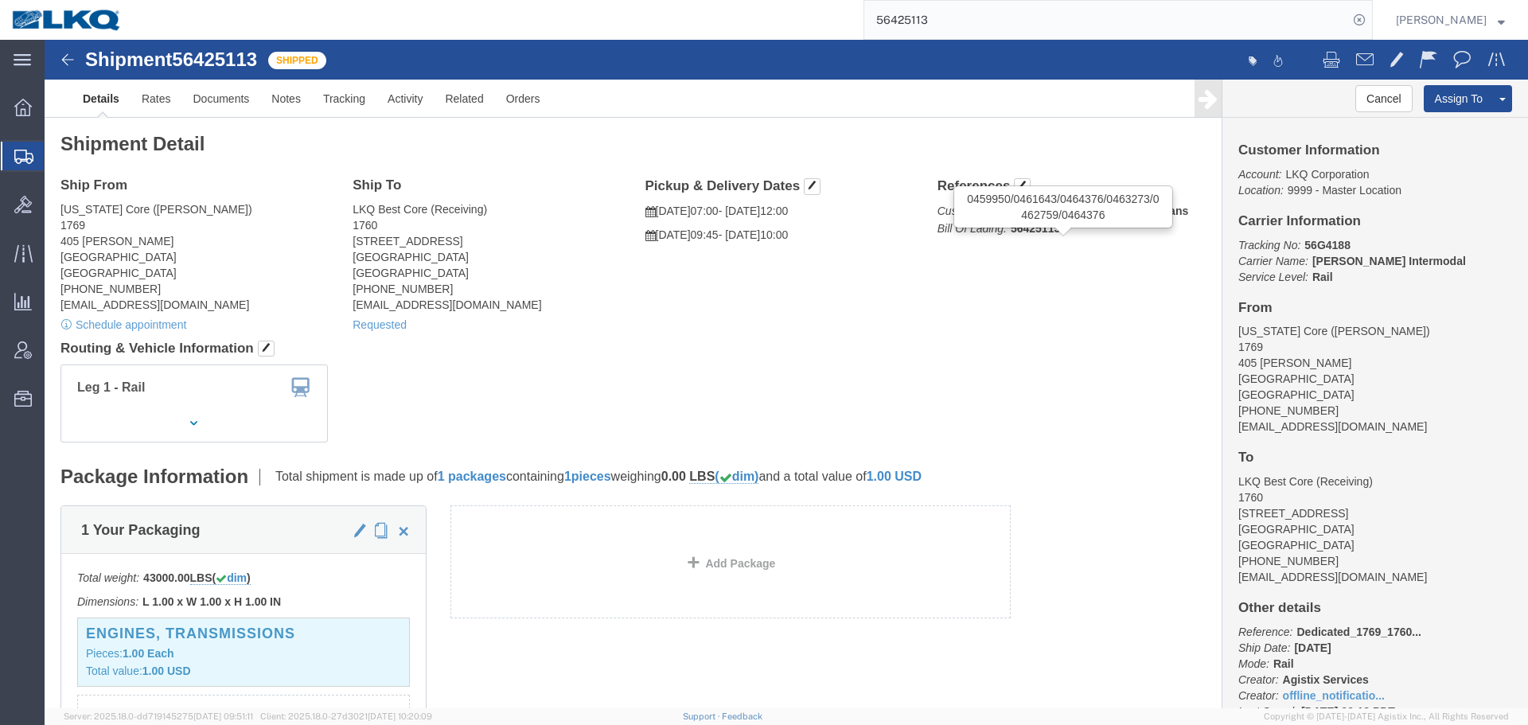
click at [1006, 15] on input "56425113" at bounding box center [1106, 20] width 484 height 38
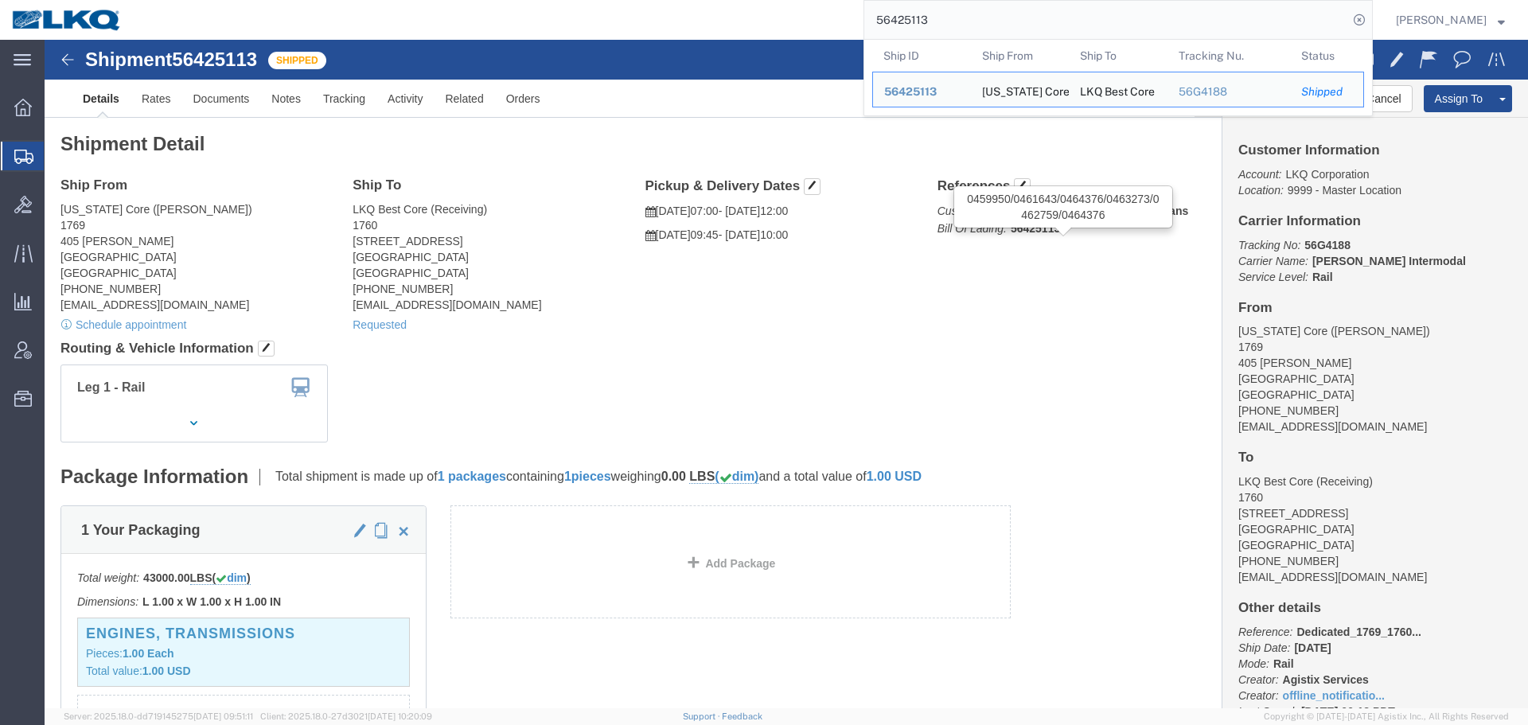
paste input "780521"
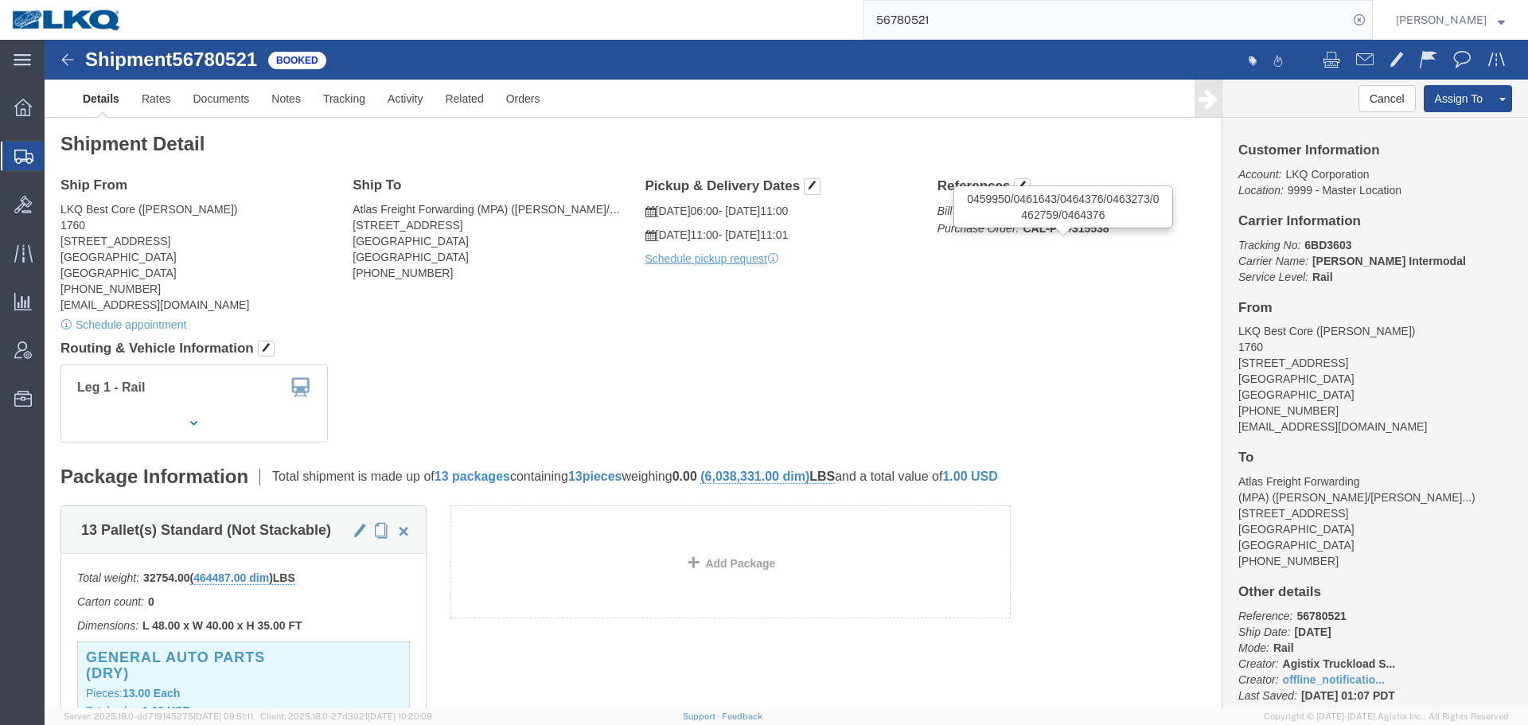
click div "Ship From LKQ Best Core (Alfredo Canales) 1760 1714 West Mount Houston Road Hou…"
click div "Shipment Detail Ship From LKQ Best Core (Alfredo Canales) 1760 1714 West Mount …"
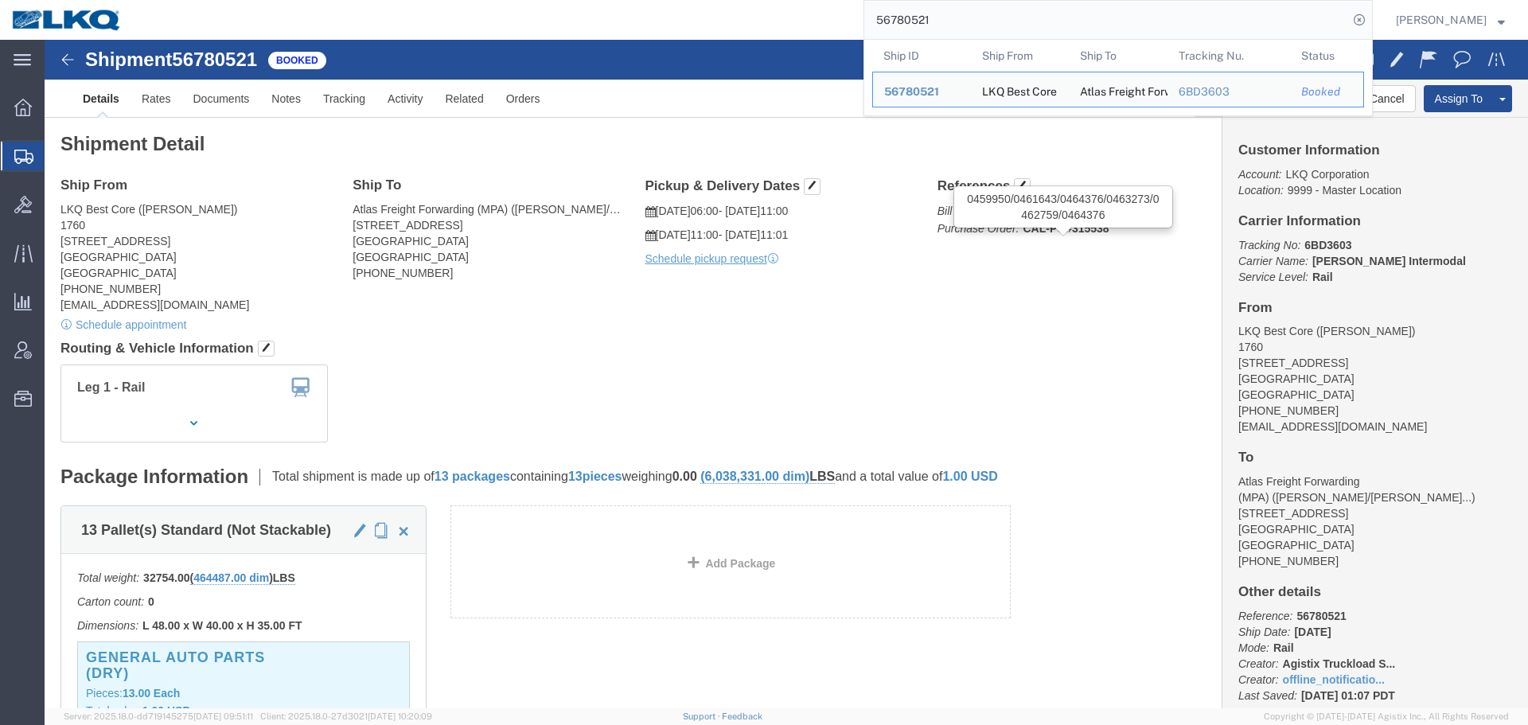
click at [1010, 10] on input "56780521" at bounding box center [1106, 20] width 484 height 38
paste input "63685"
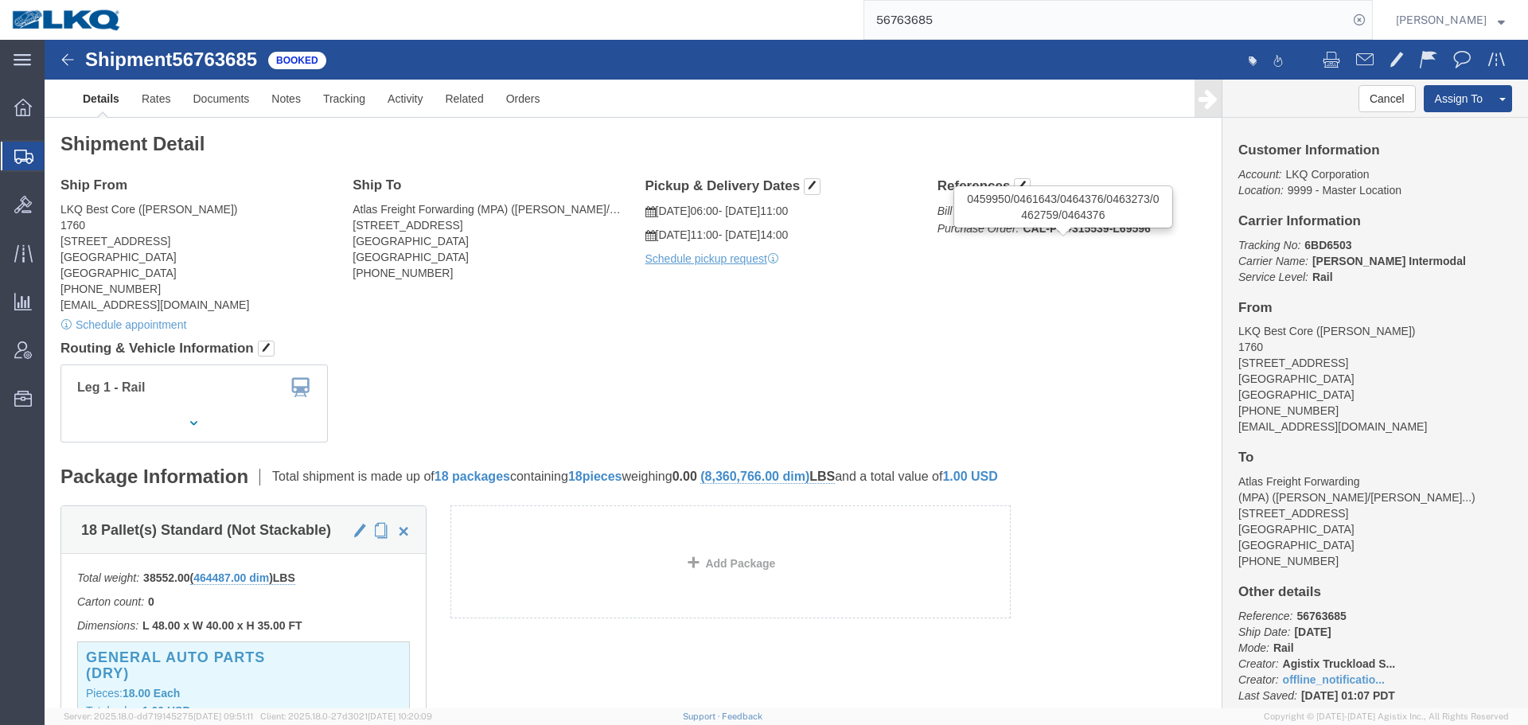
click div "Shipment Detail Ship From LKQ Best Core (Alfredo Canales) 1760 1714 West Mount …"
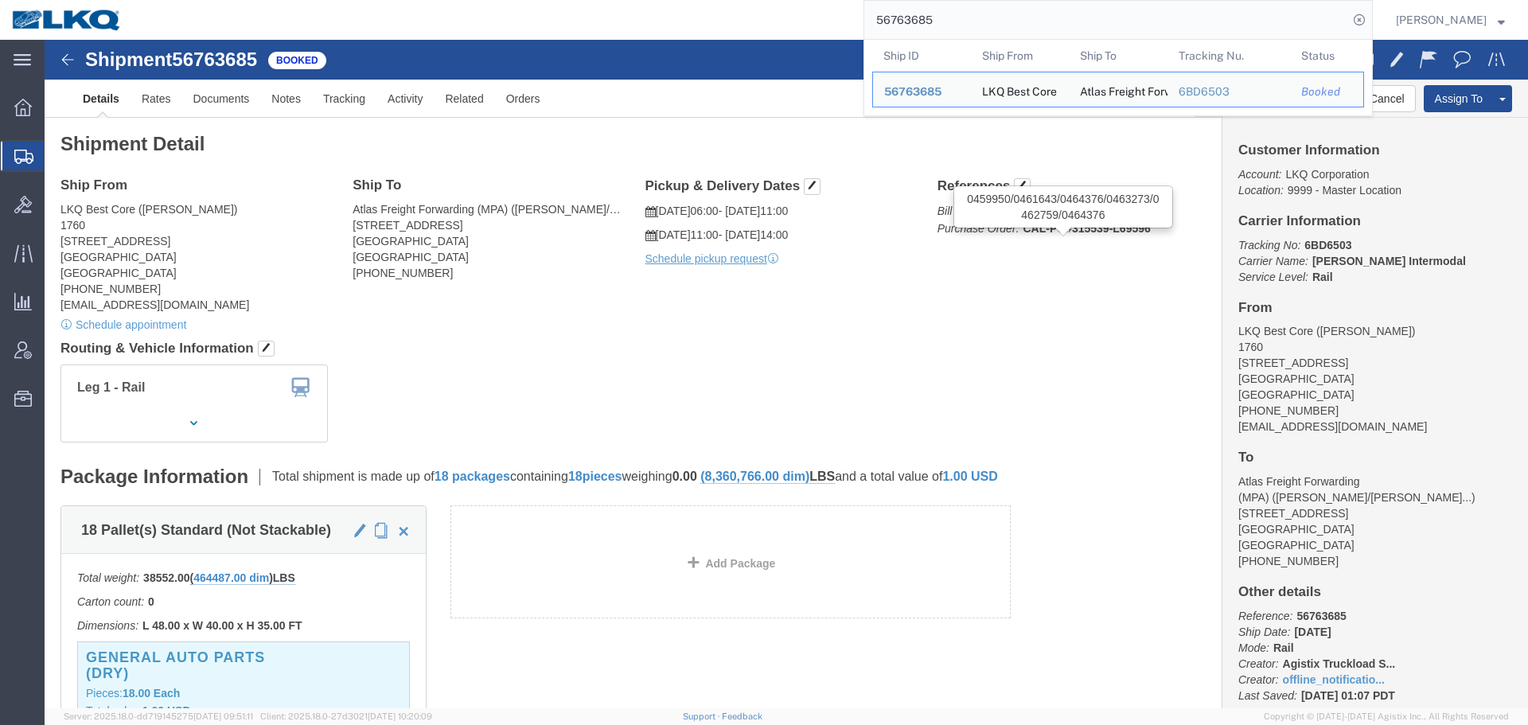
click at [961, 15] on input "56763685" at bounding box center [1106, 20] width 484 height 38
paste input "80521"
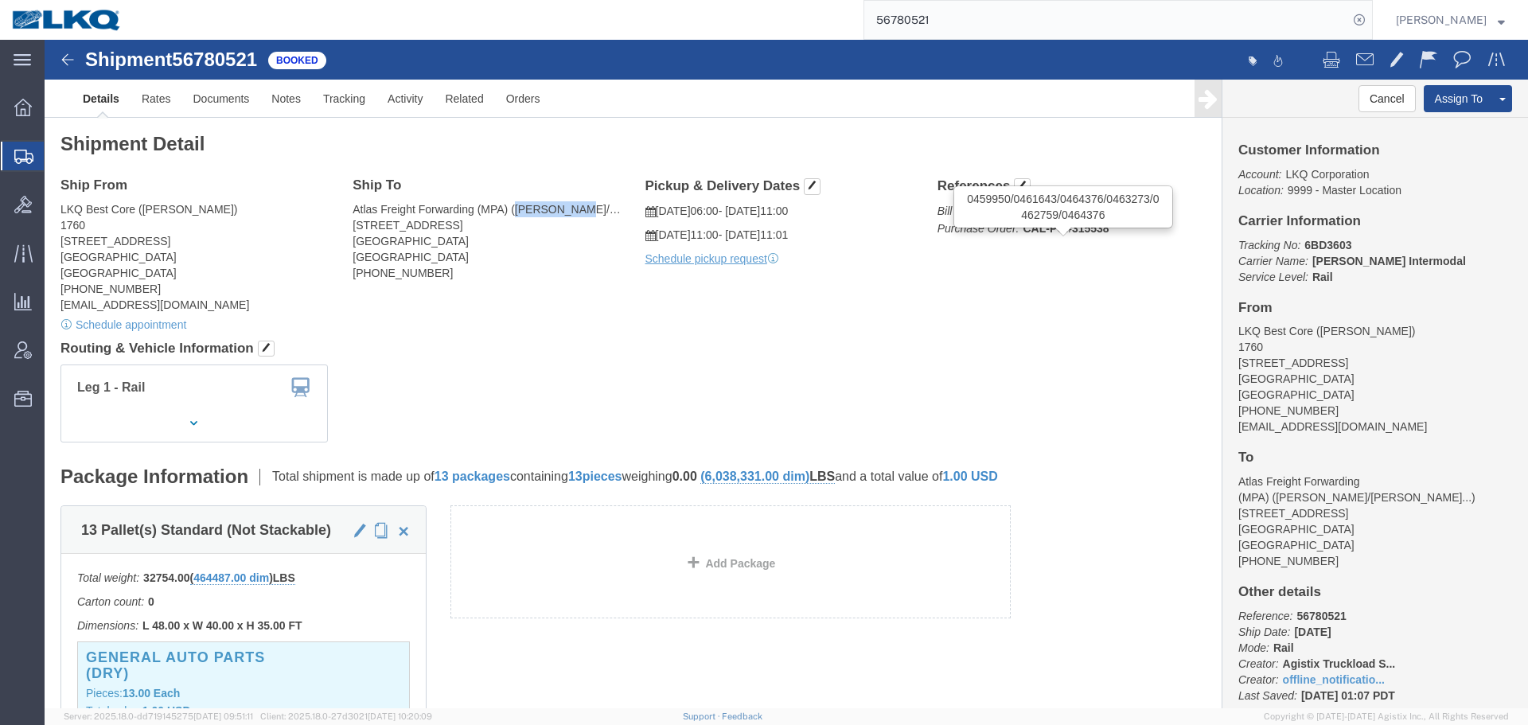
drag, startPoint x: 467, startPoint y: 168, endPoint x: 522, endPoint y: 171, distance: 55.0
click address "Atlas Freight Forwarding (MPA) (Joe Barrett/Sara Lucas) 1855 Dornoch CT, Suite …"
copy address "Joe Barrett"
click link "Notes"
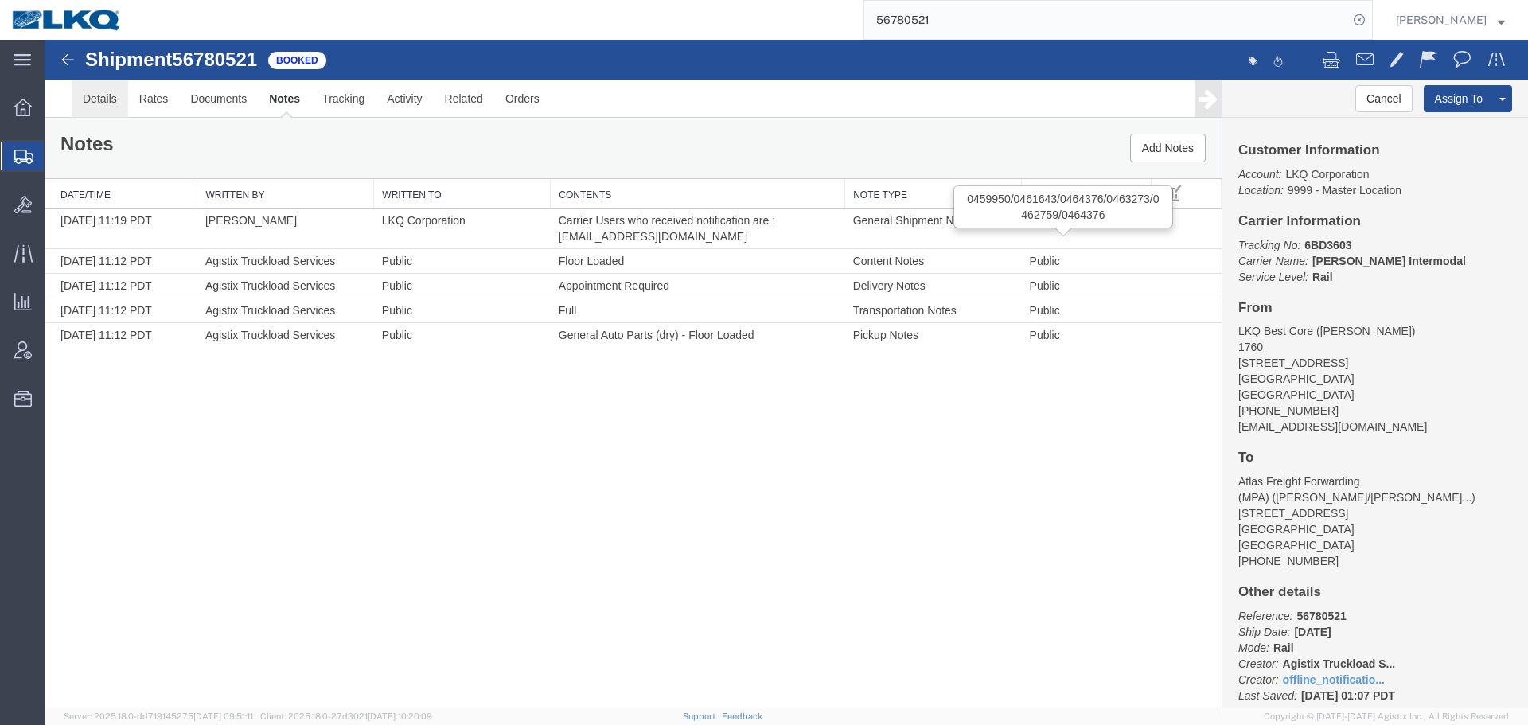
click at [103, 95] on link "Details" at bounding box center [100, 99] width 56 height 38
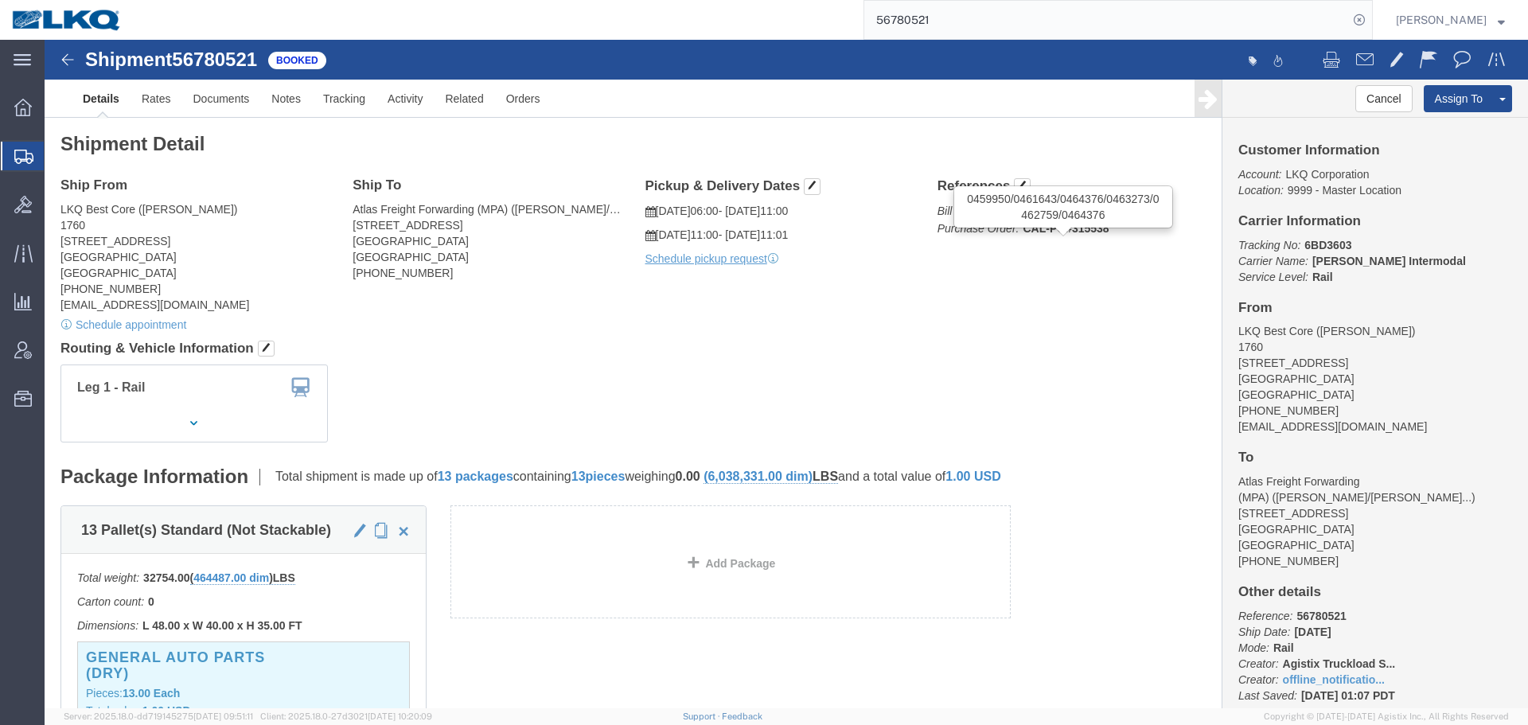
click address "Atlas Freight Forwarding (MPA) (Joe Barrett/Sara Lucas) 1855 Dornoch CT, Suite …"
drag, startPoint x: 306, startPoint y: 171, endPoint x: 462, endPoint y: 169, distance: 156.7
click address "Atlas Freight Forwarding (MPA) (Joe Barrett/Sara Lucas) 1855 Dornoch CT, Suite …"
click at [932, 18] on input "56780521" at bounding box center [1106, 20] width 484 height 38
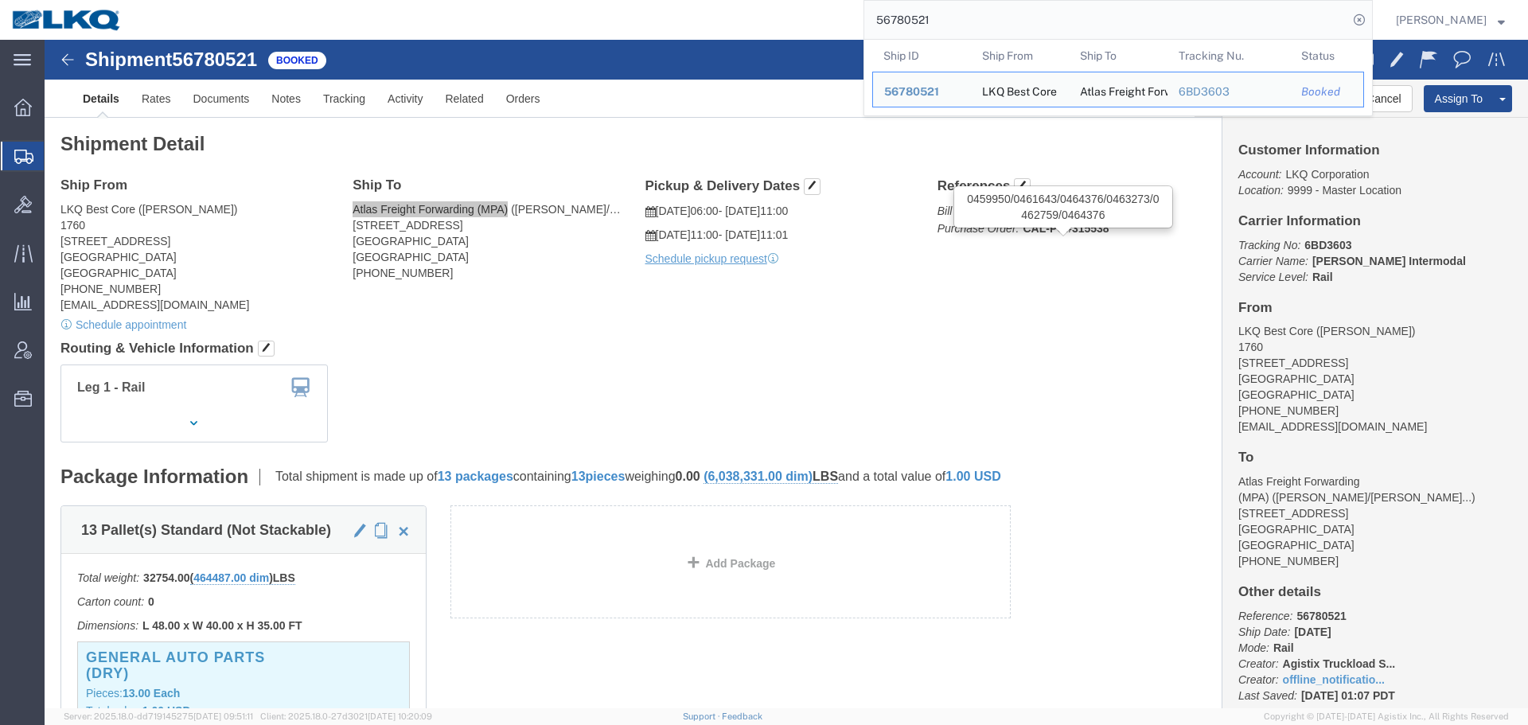
paste input "90069"
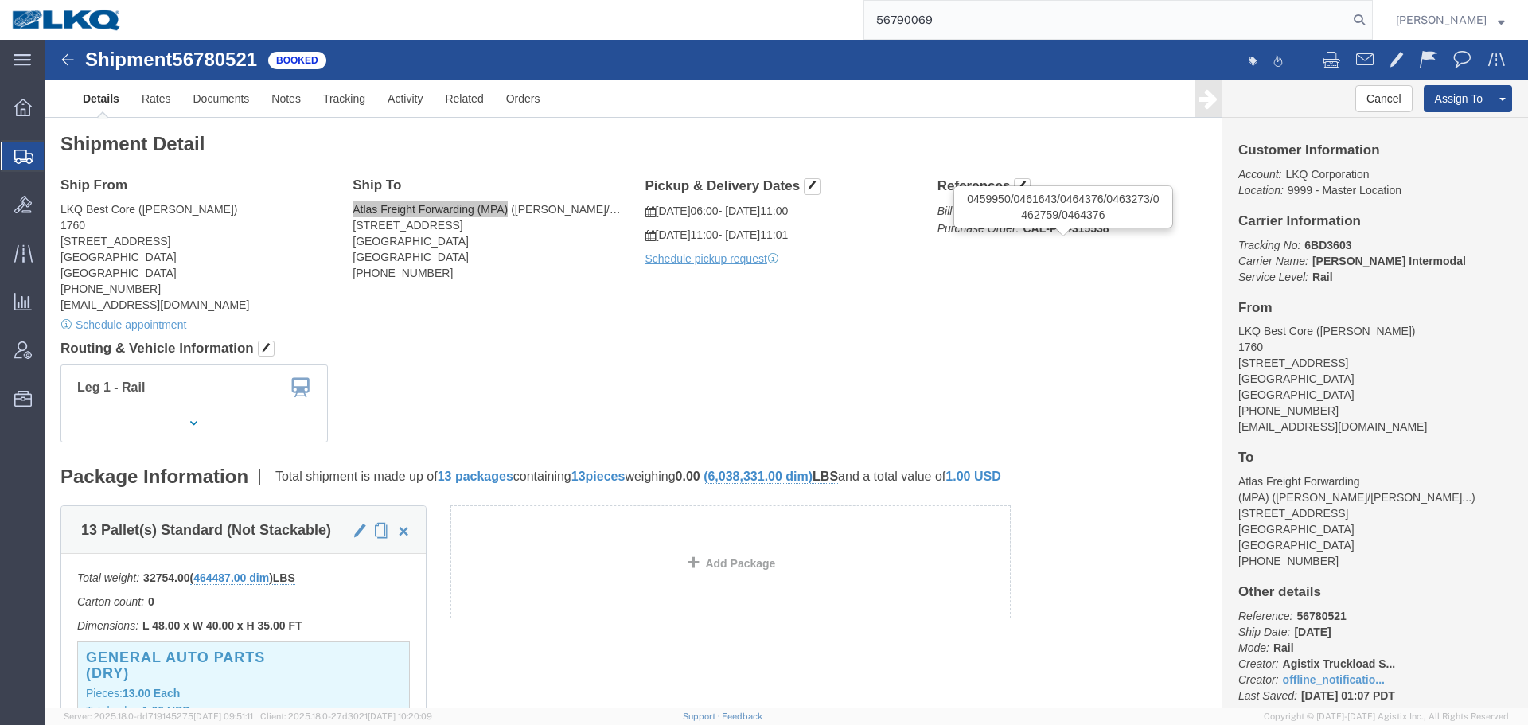
type input "56790069"
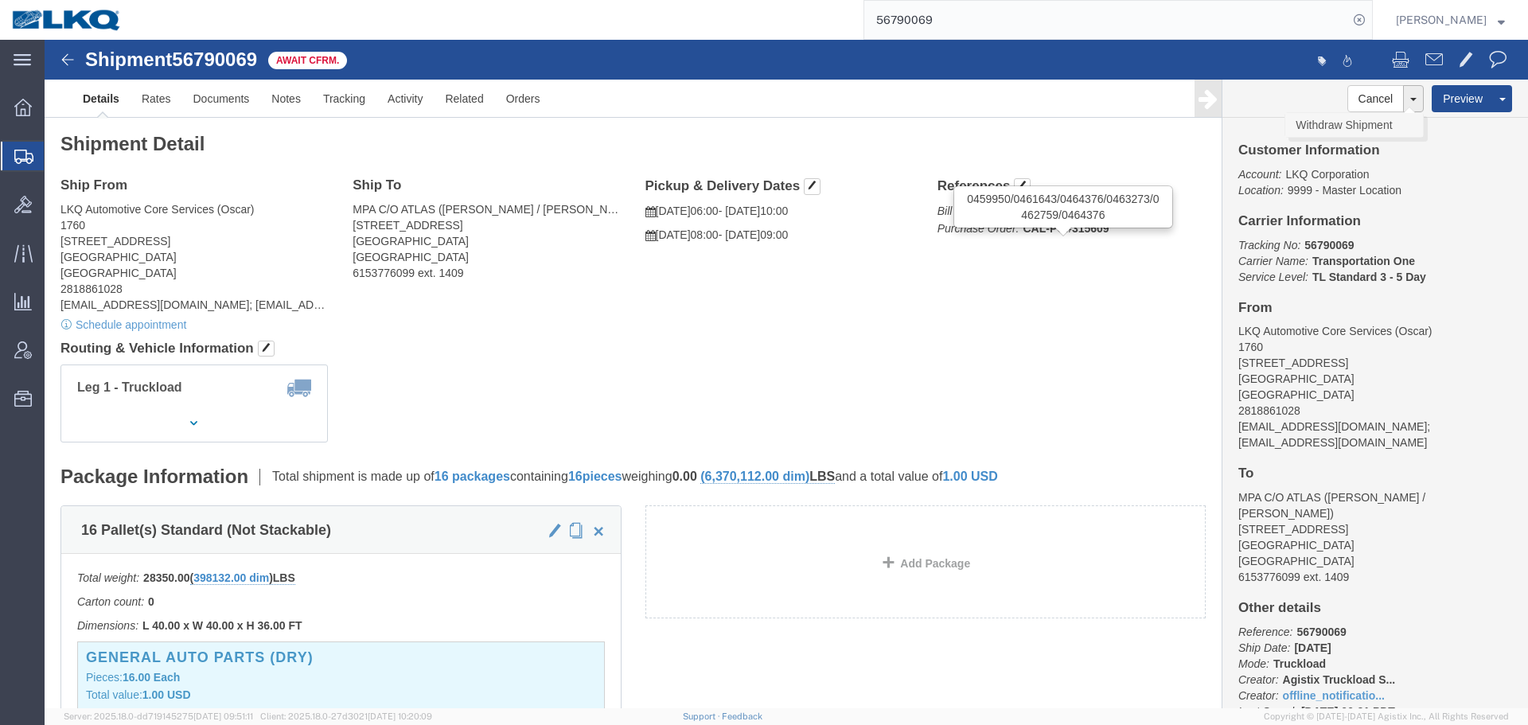
click link "Withdraw Shipment"
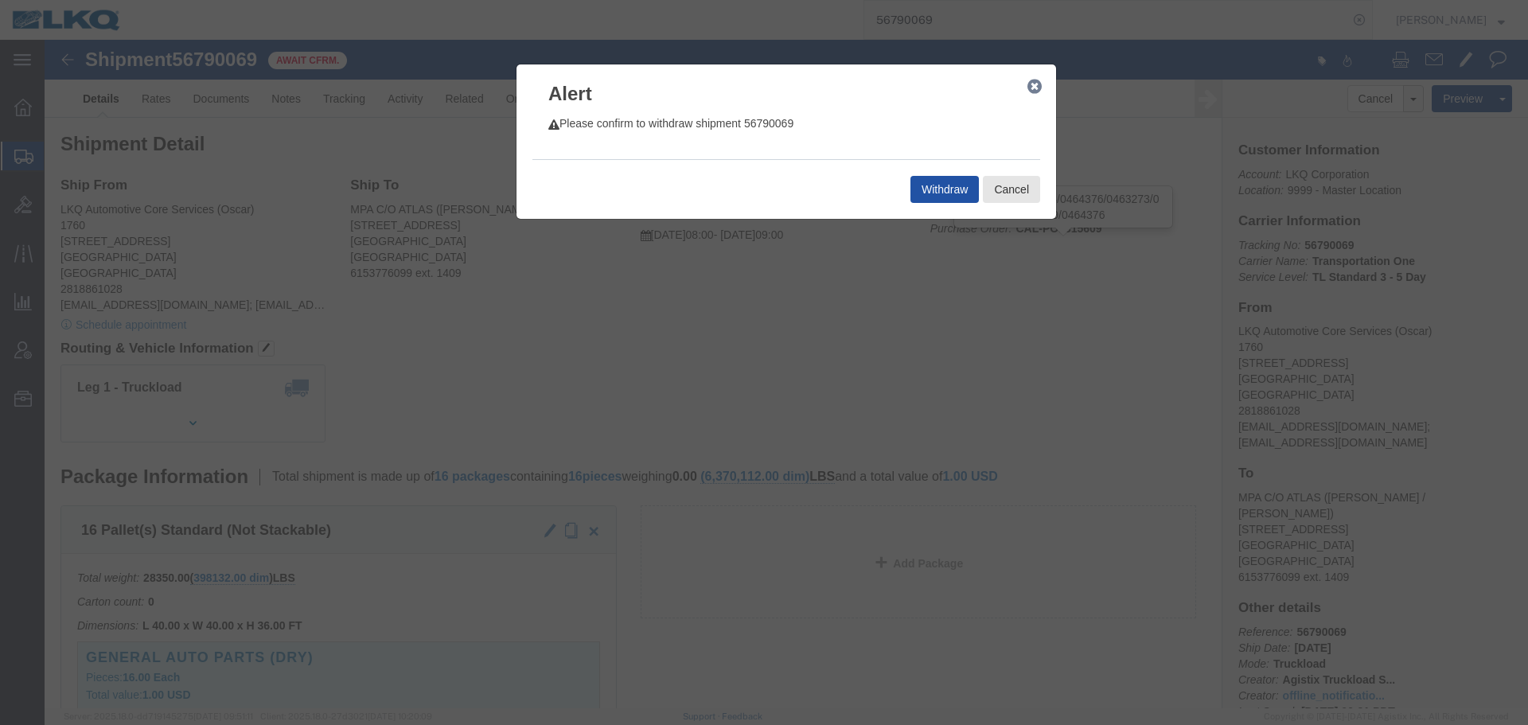
click button "Withdraw"
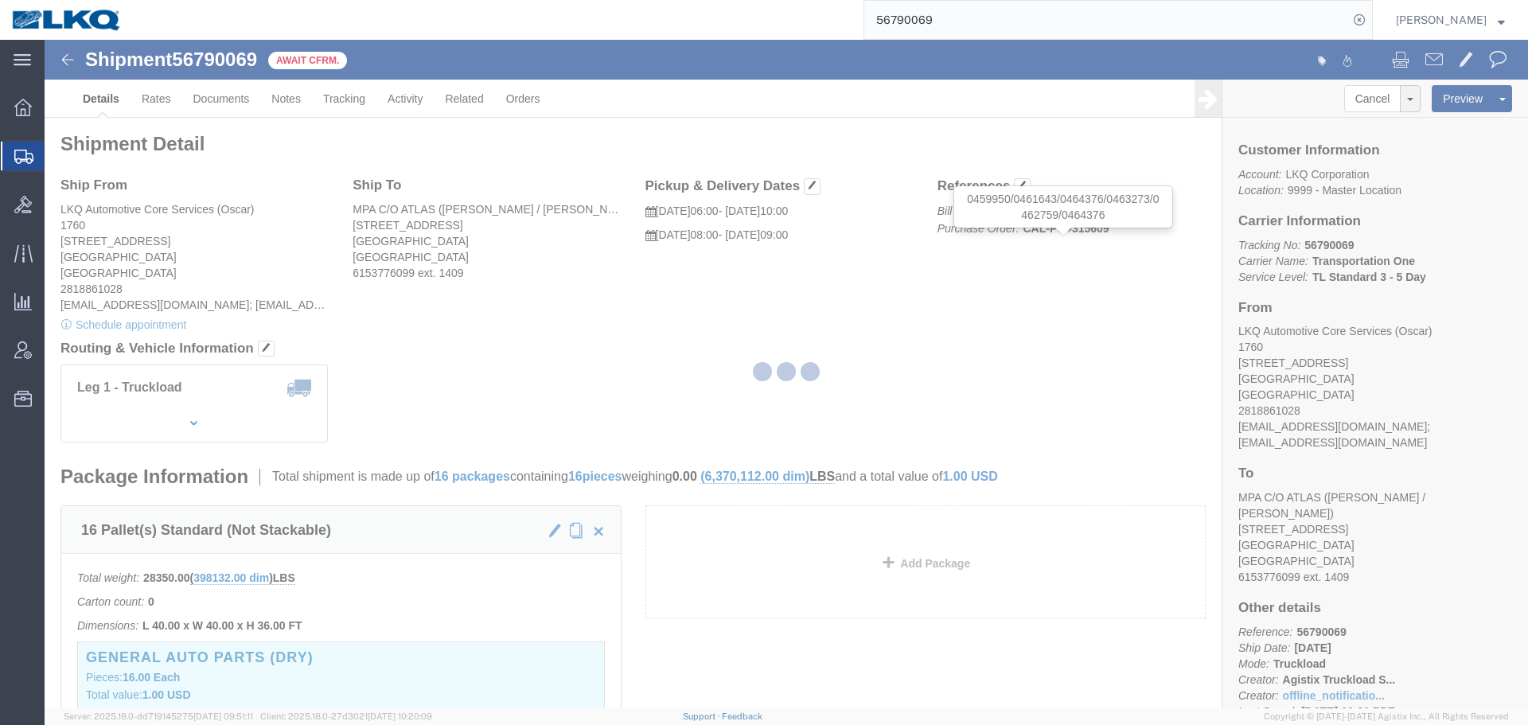
select select "27634"
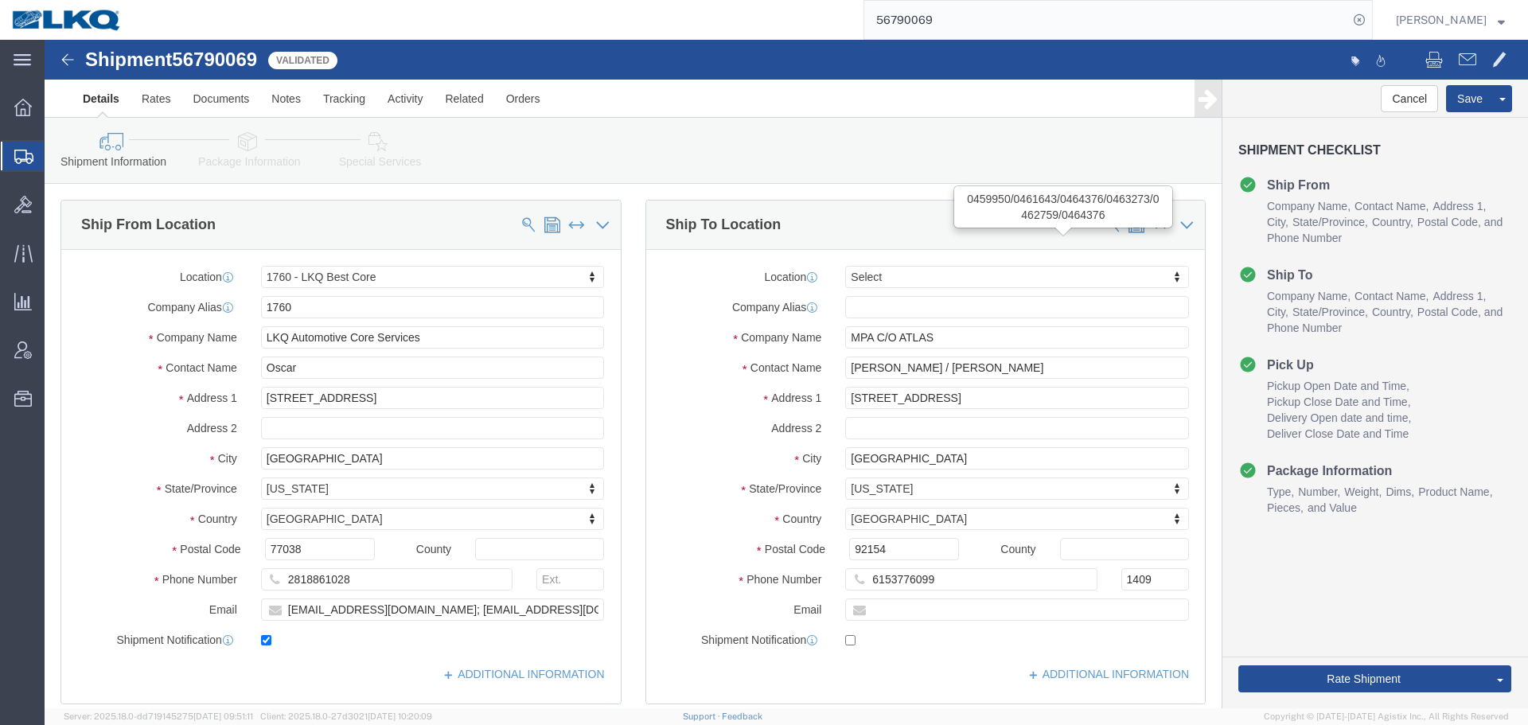
scroll to position [557, 0]
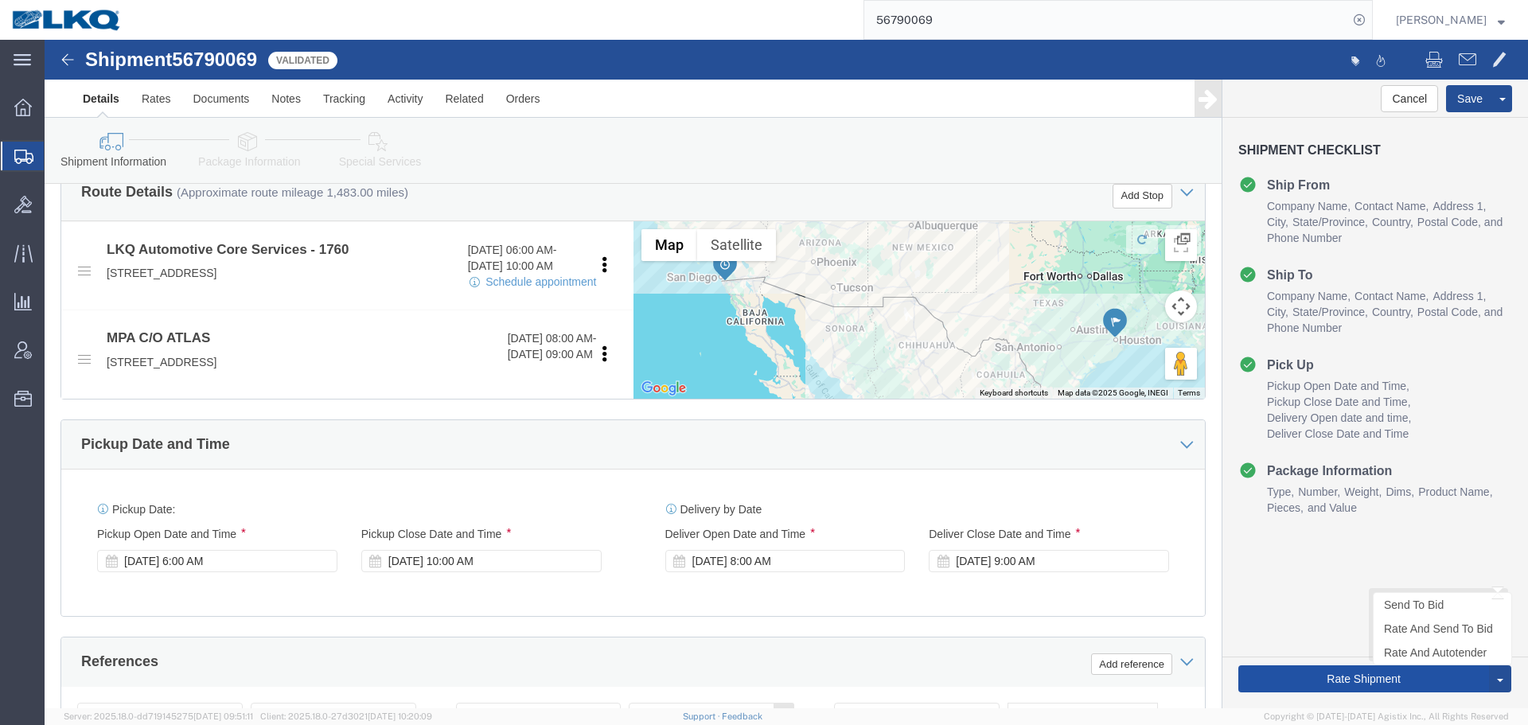
click button "Rate Shipment"
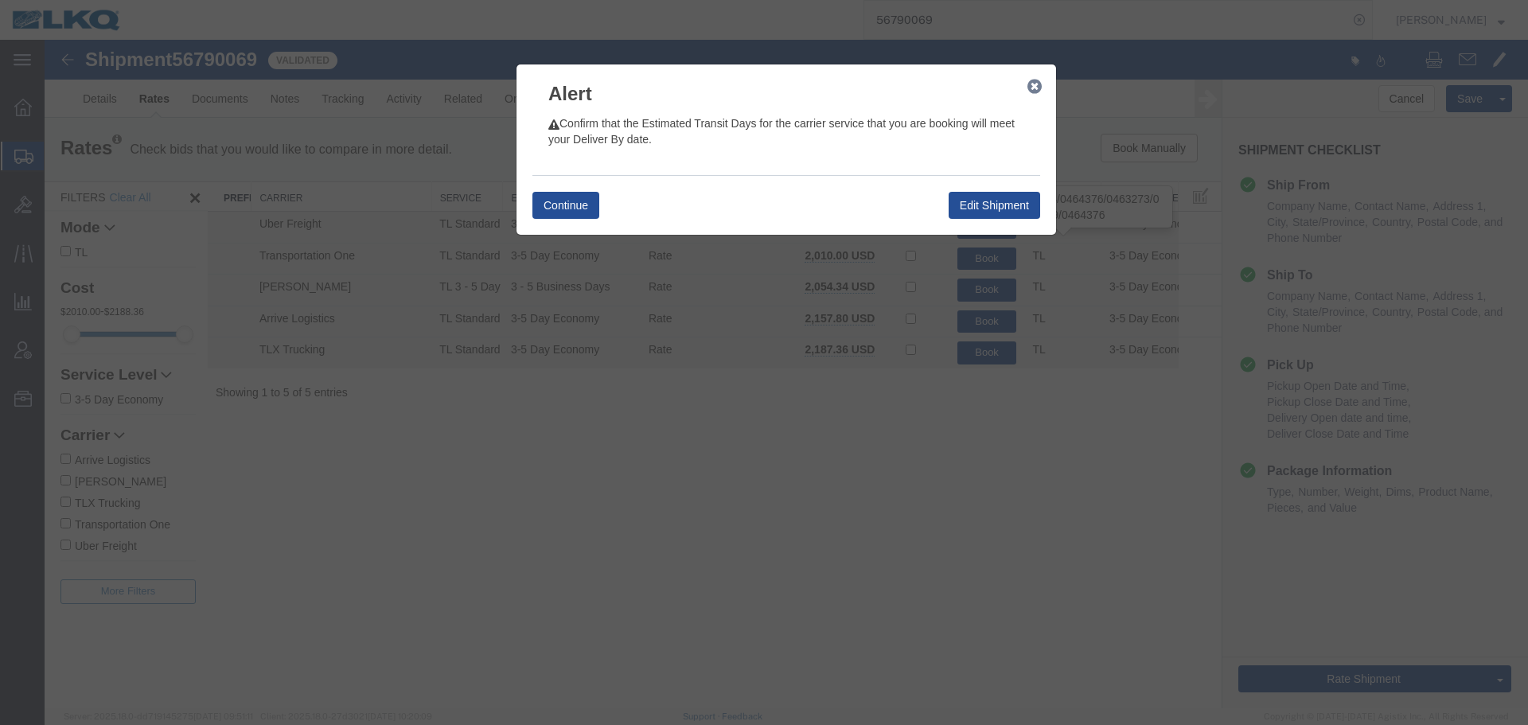
click at [1036, 89] on icon "button" at bounding box center [1034, 86] width 14 height 13
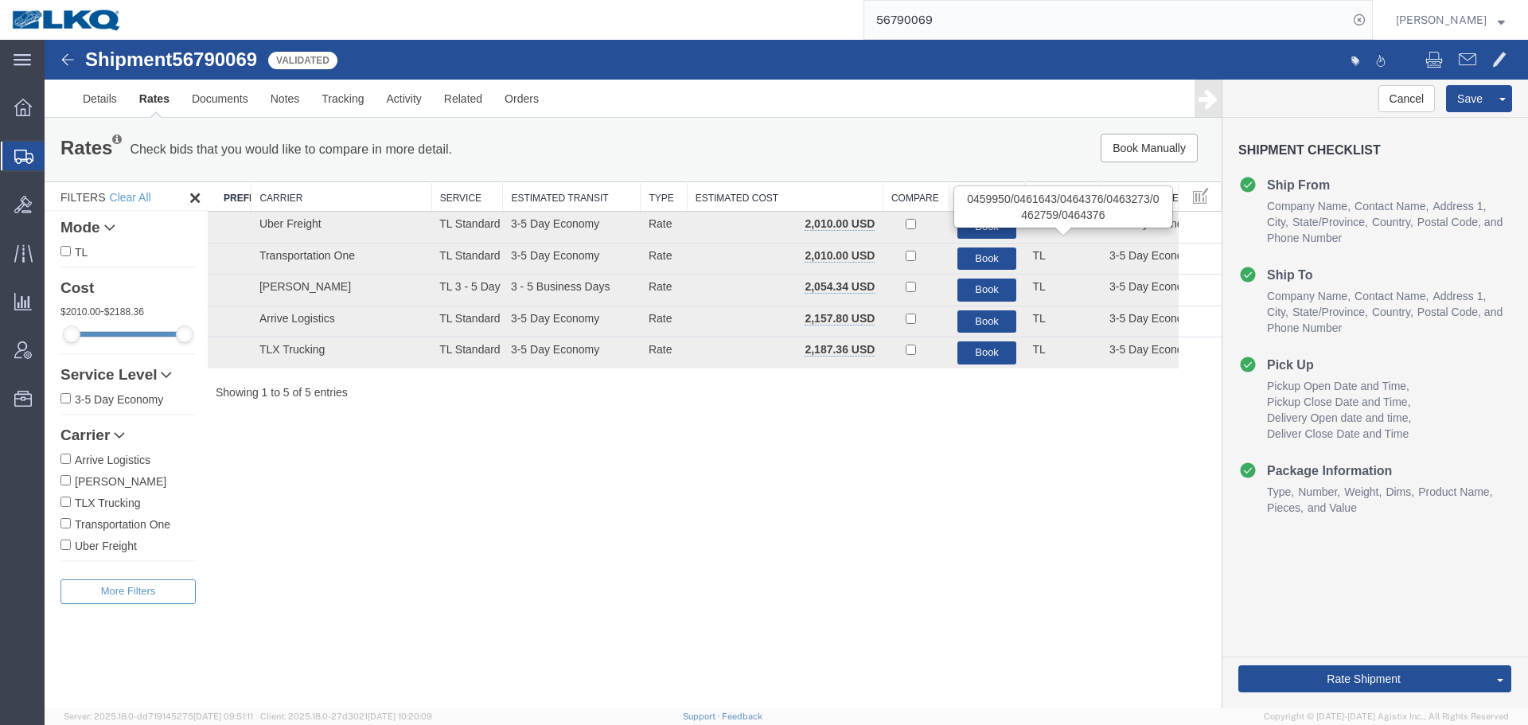
click at [822, 465] on div "Shipment 56790069 5 of 5 Validated Details Rates Documents Notes Tracking Activ…" at bounding box center [786, 374] width 1483 height 668
click at [302, 258] on td "Transportation One" at bounding box center [341, 259] width 180 height 32
copy td "Transportation"
click at [932, 21] on input "56790069" at bounding box center [1106, 20] width 484 height 38
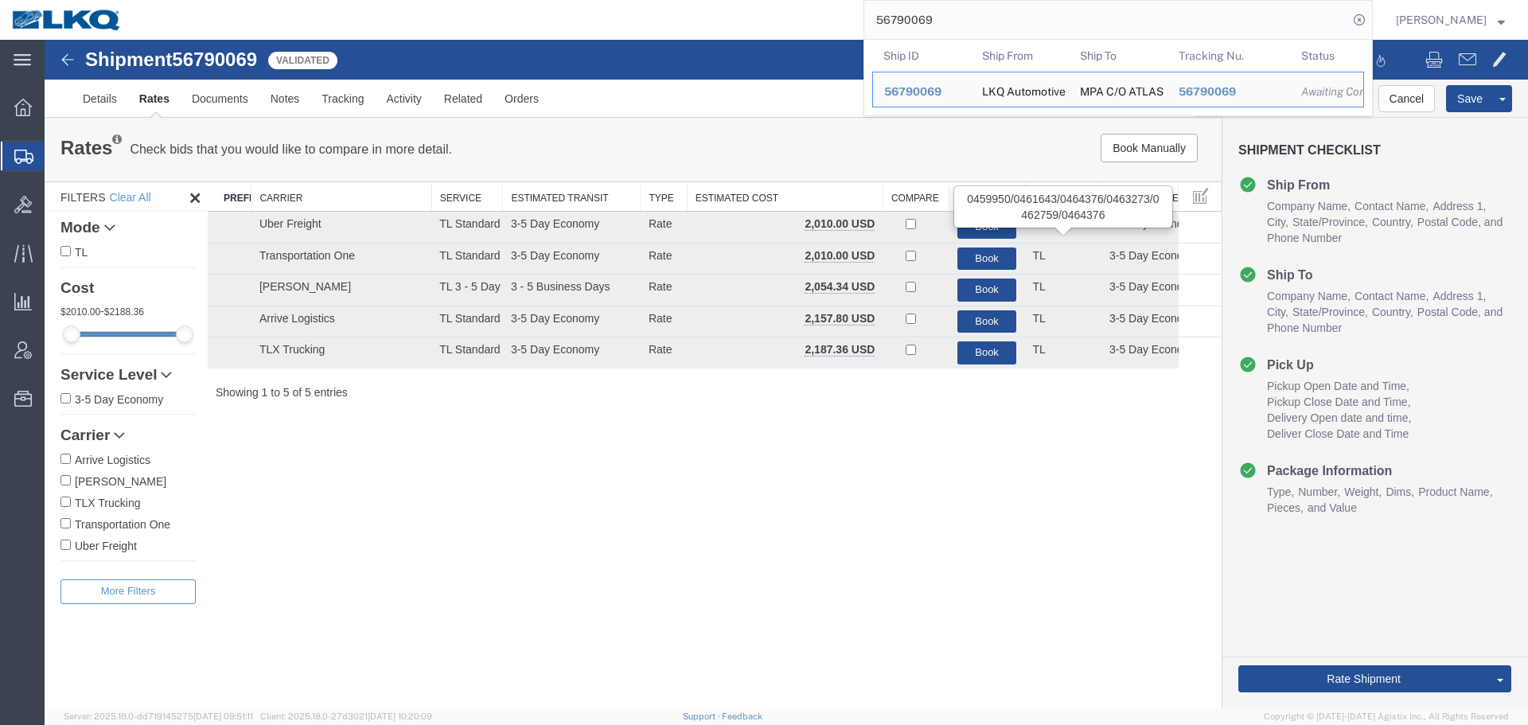
click at [849, 551] on div "Shipment 56790069 5 of 5 Validated Details Rates Documents Notes Tracking Activ…" at bounding box center [786, 374] width 1483 height 668
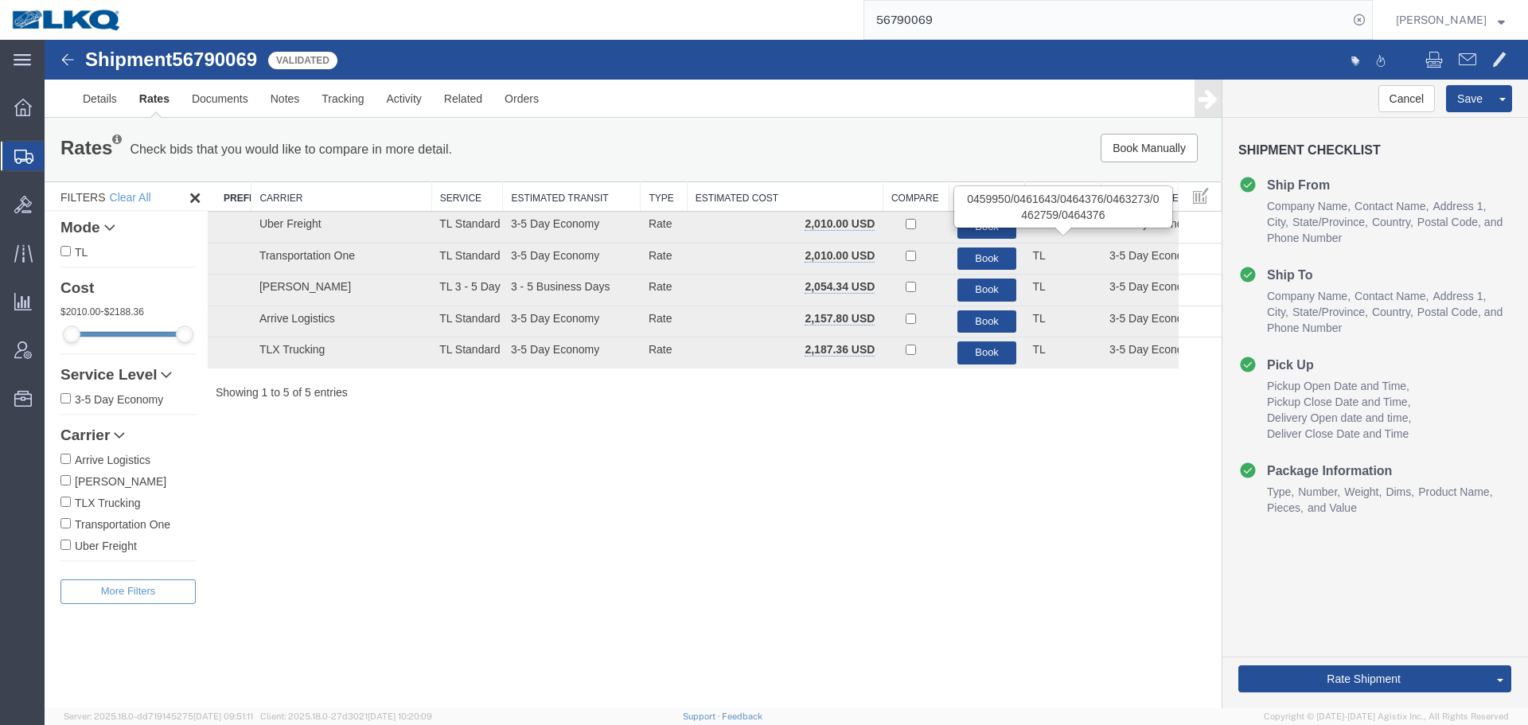
click at [759, 473] on div "Shipment 56790069 5 of 5 Validated Details Rates Documents Notes Tracking Activ…" at bounding box center [786, 374] width 1483 height 668
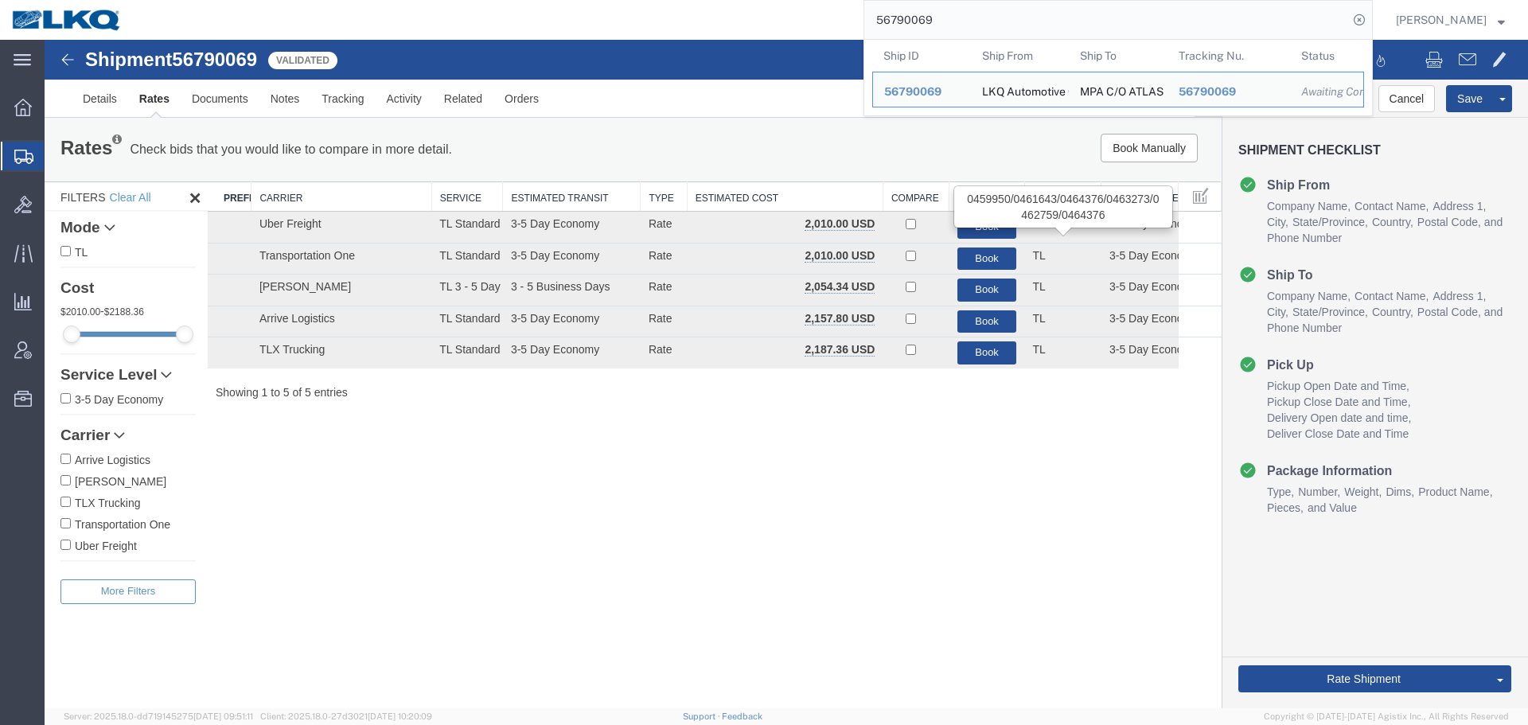
click at [970, 8] on input "56790069" at bounding box center [1106, 20] width 484 height 38
paste input "431656"
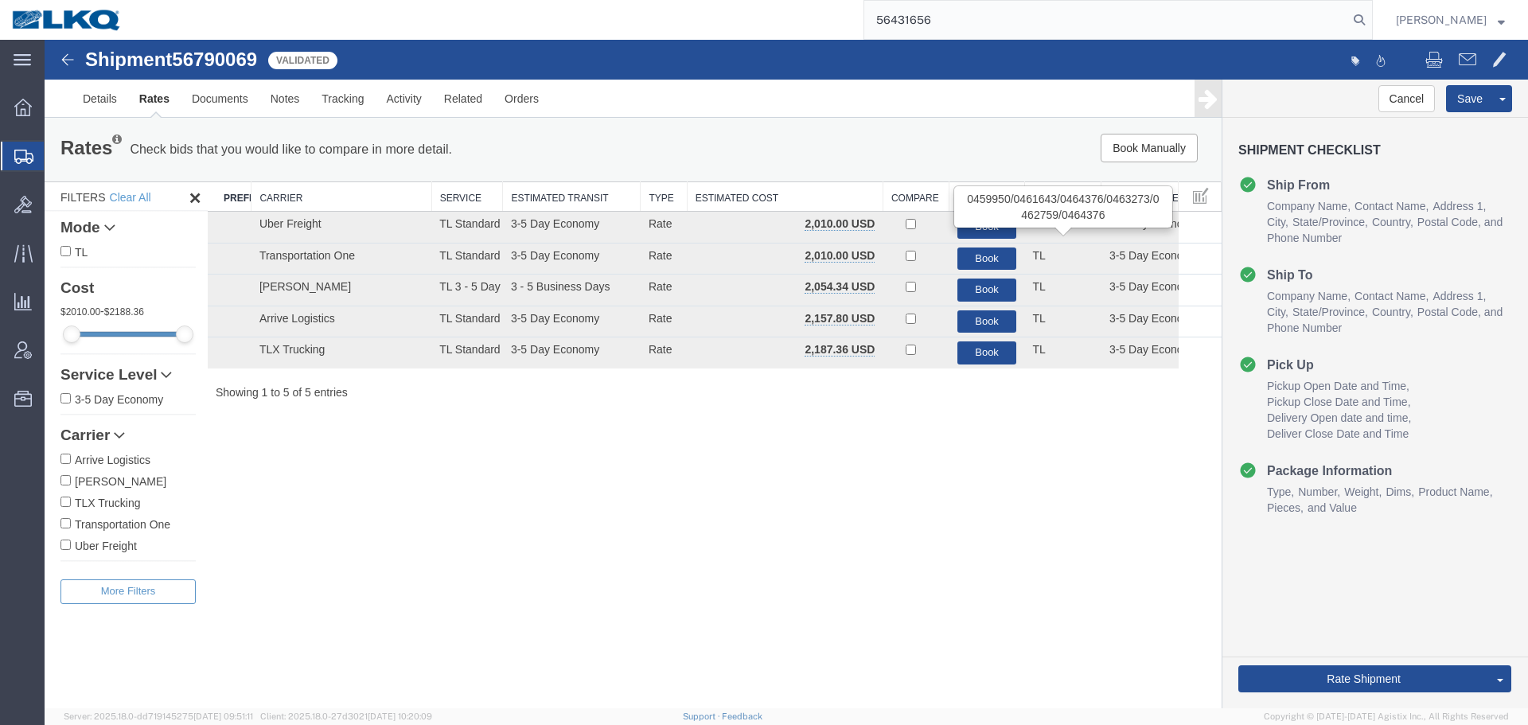
type input "56431656"
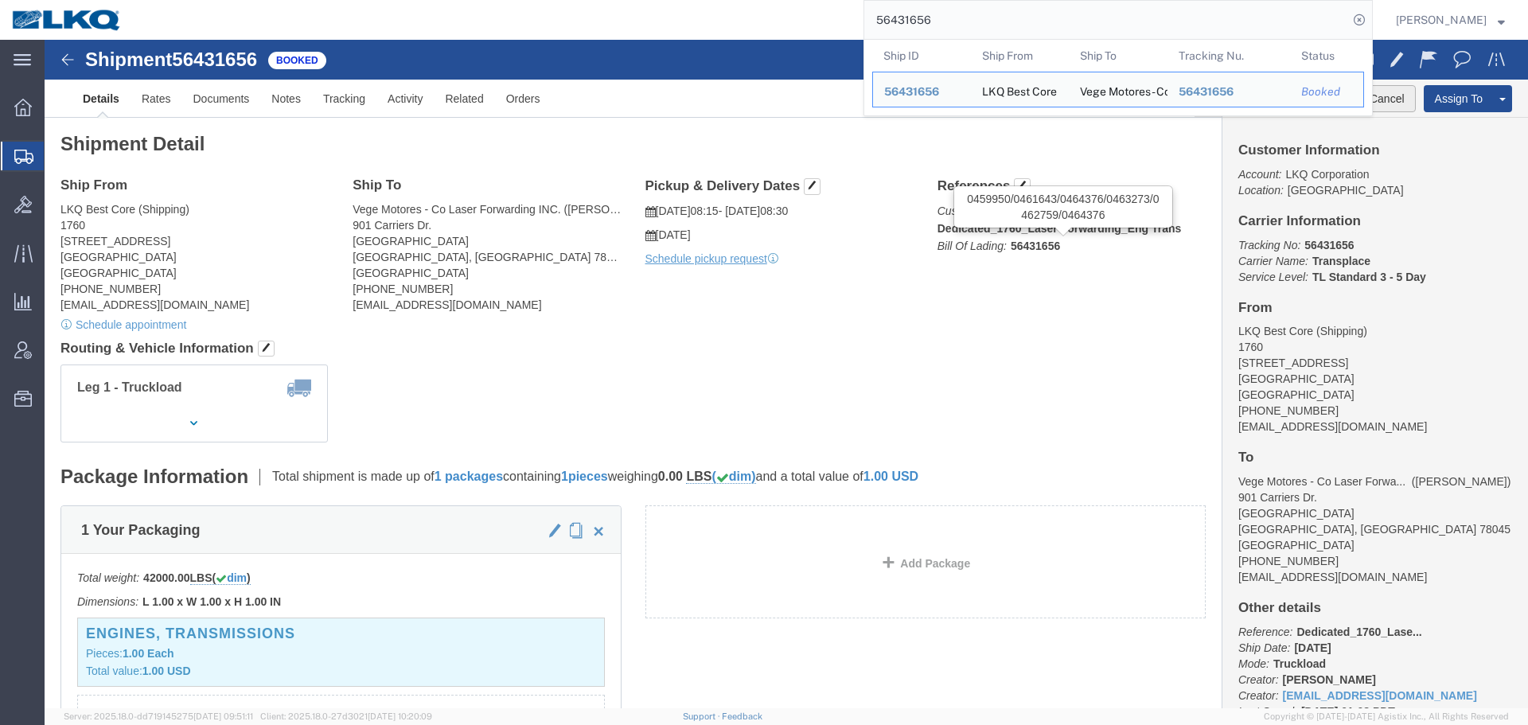
click button "Cancel"
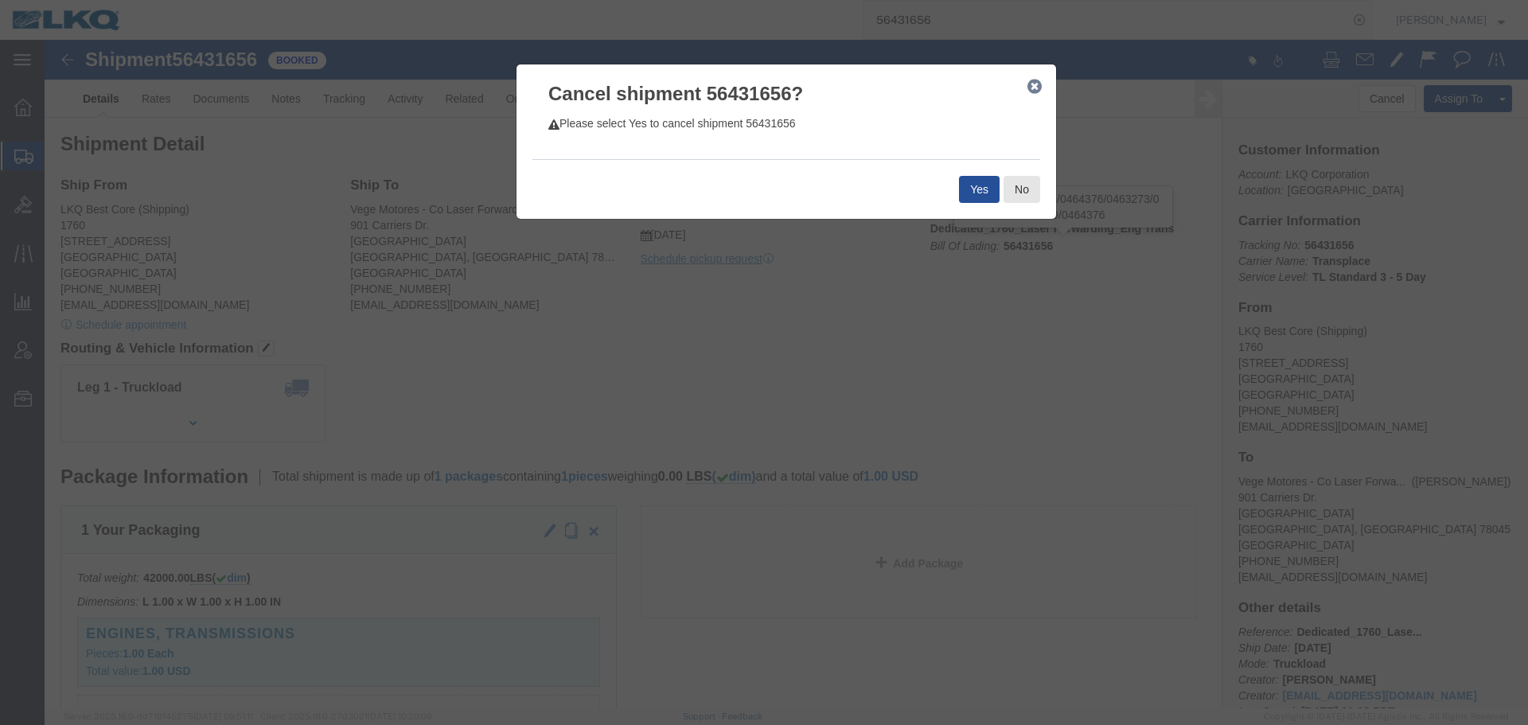
click div "Yes No"
click button "Yes"
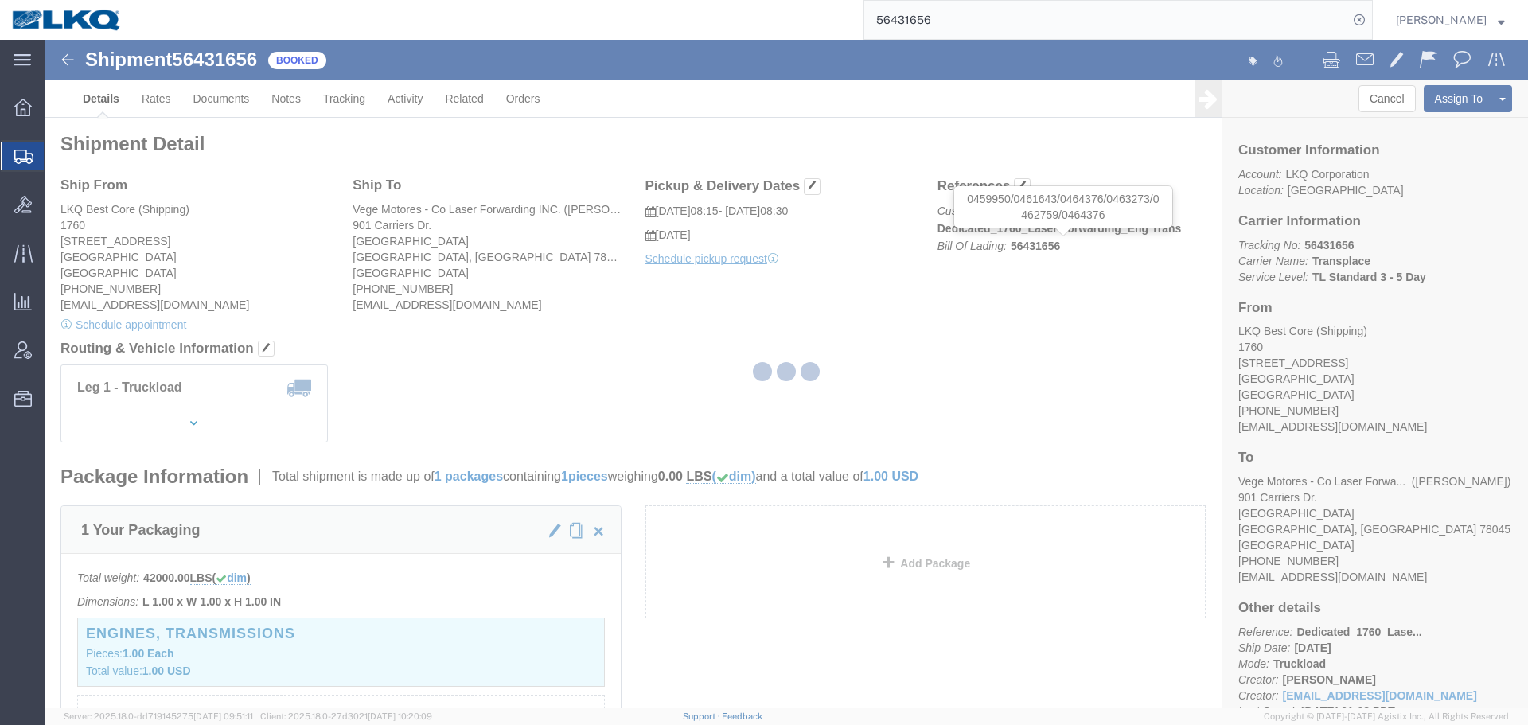
click at [1072, 333] on div at bounding box center [786, 374] width 1483 height 668
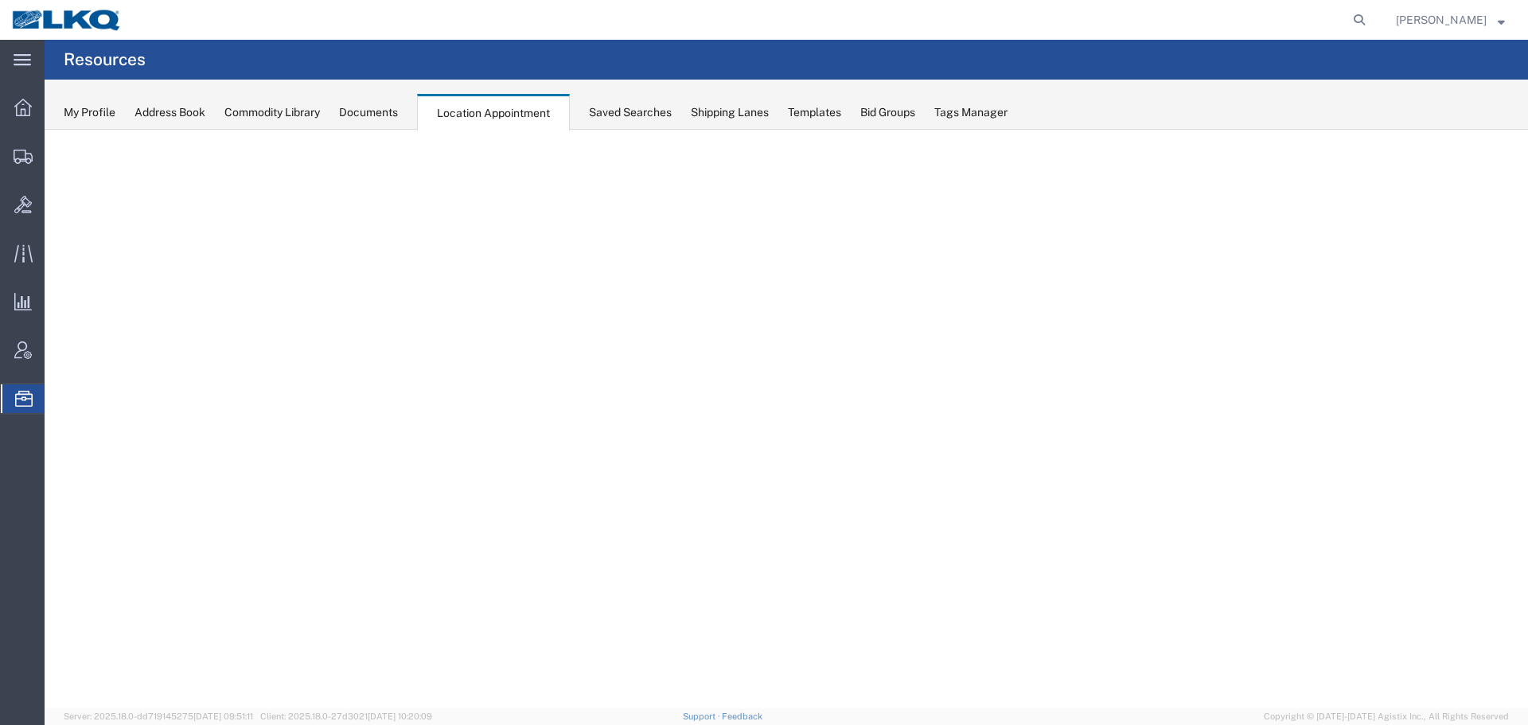
select select "27634"
select select "agendaWeek"
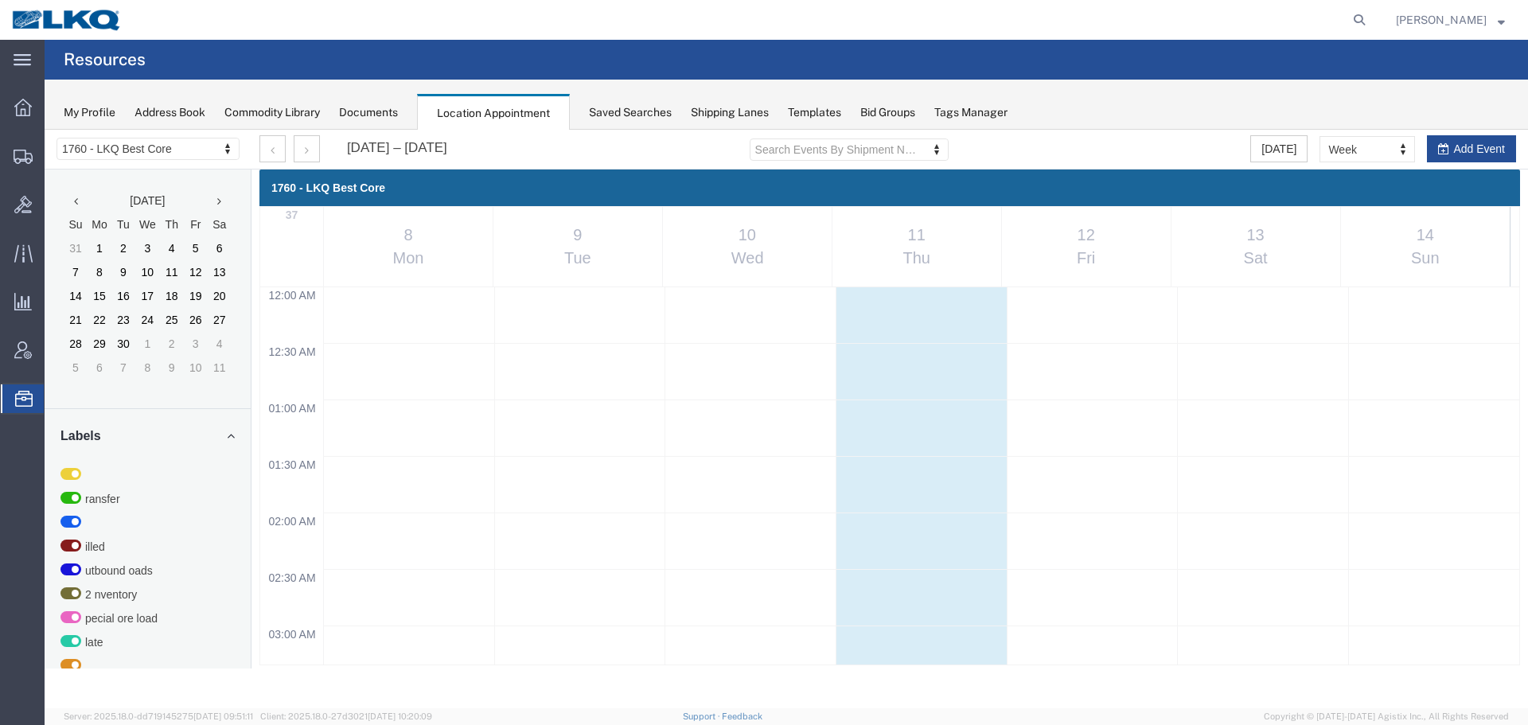
scroll to position [679, 0]
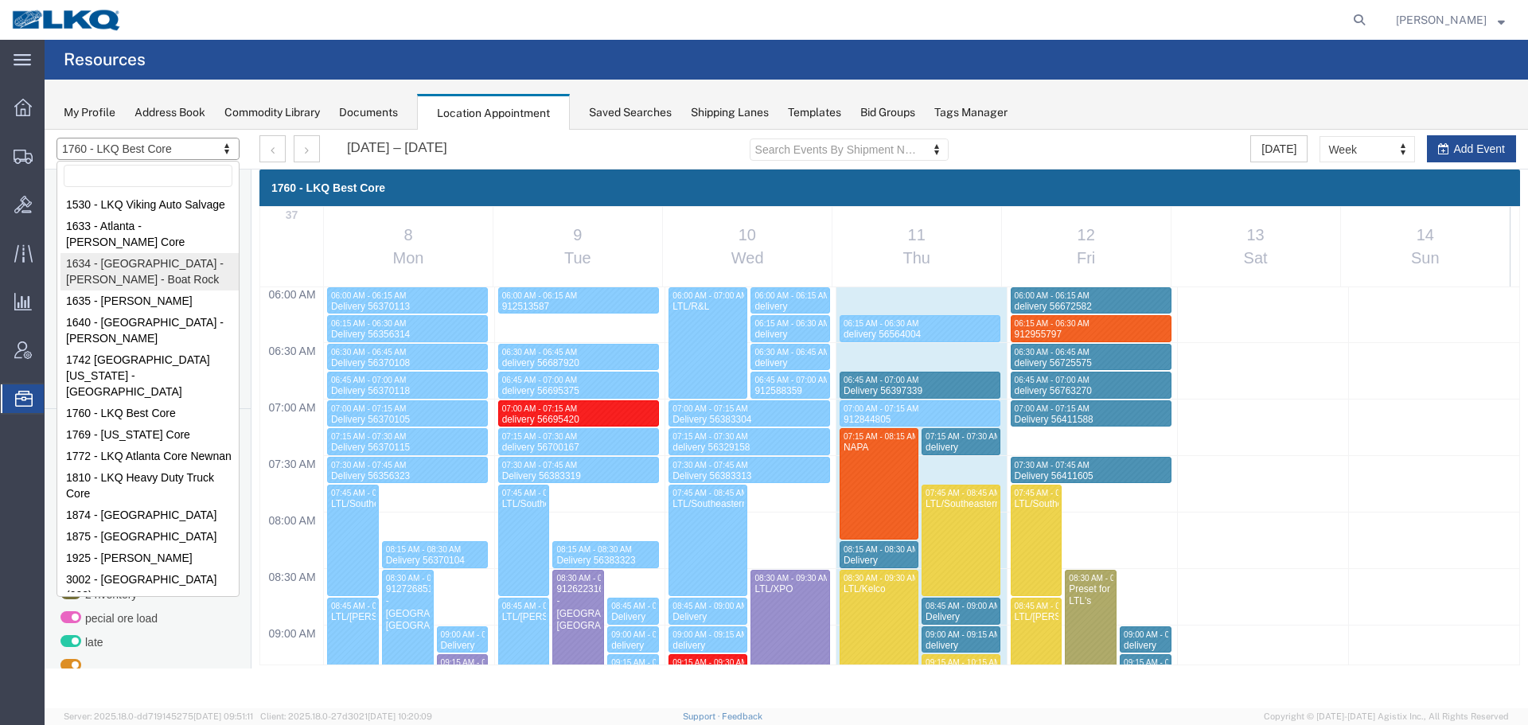
select select "28712"
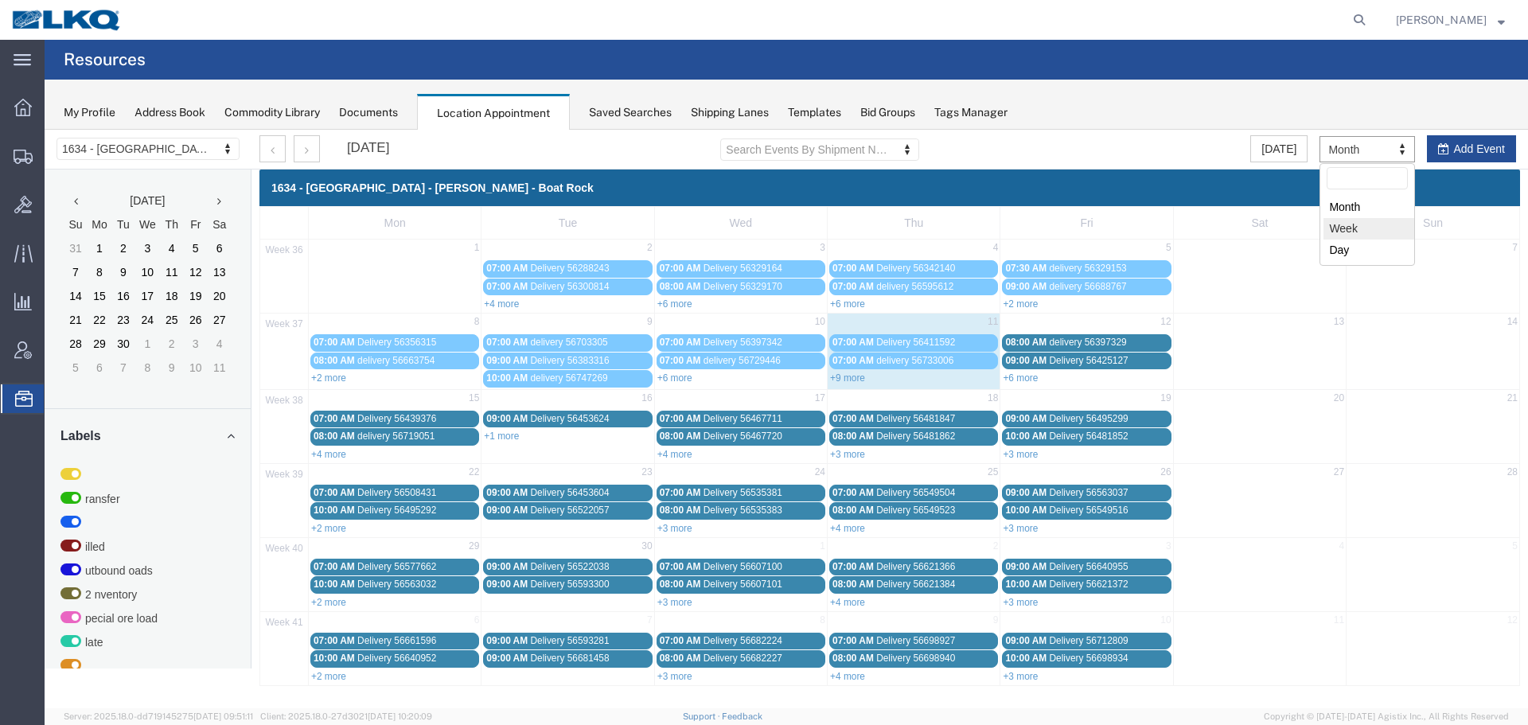
drag, startPoint x: 1330, startPoint y: 229, endPoint x: 1368, endPoint y: 221, distance: 38.2
select select "agendaWeek"
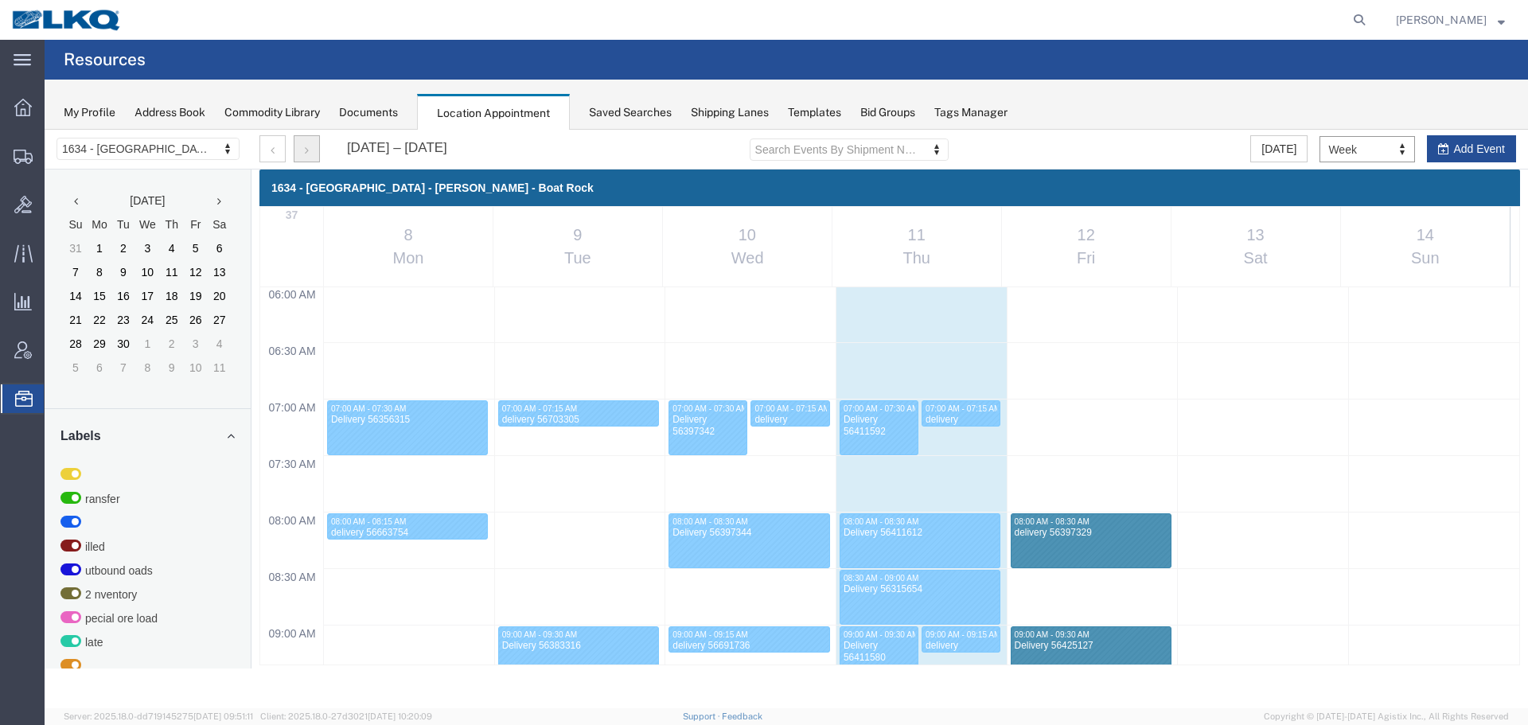
click at [304, 148] on button "button" at bounding box center [307, 148] width 26 height 27
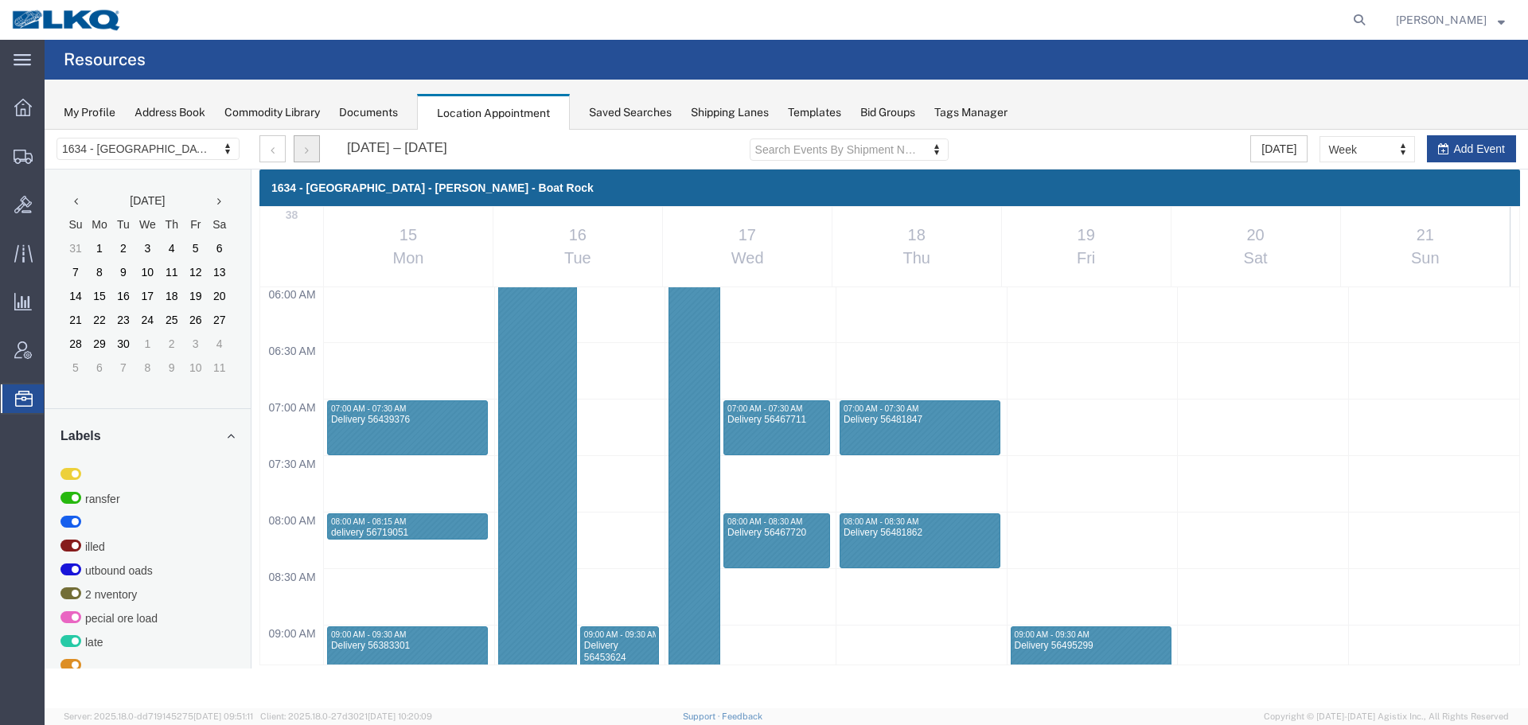
click at [304, 148] on button "button" at bounding box center [307, 148] width 26 height 27
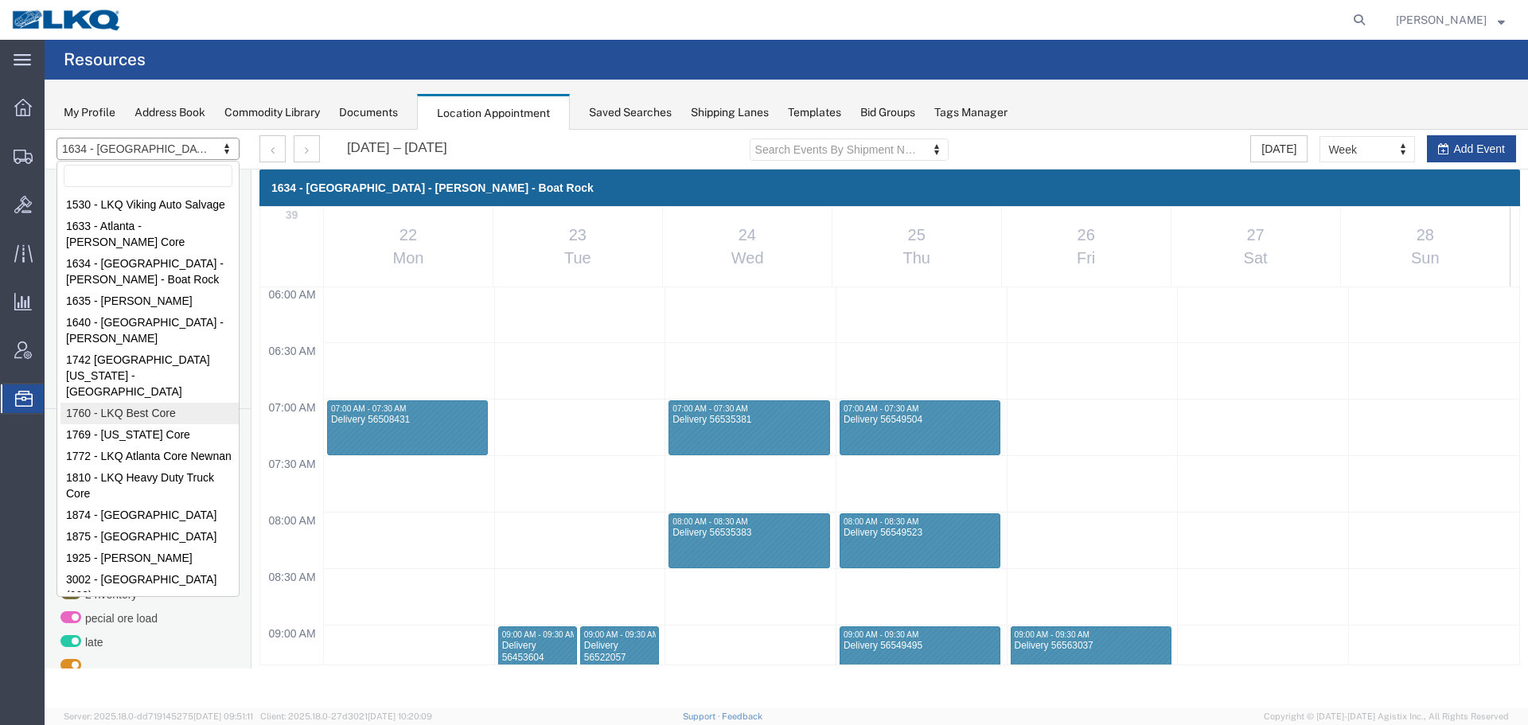
select select "27634"
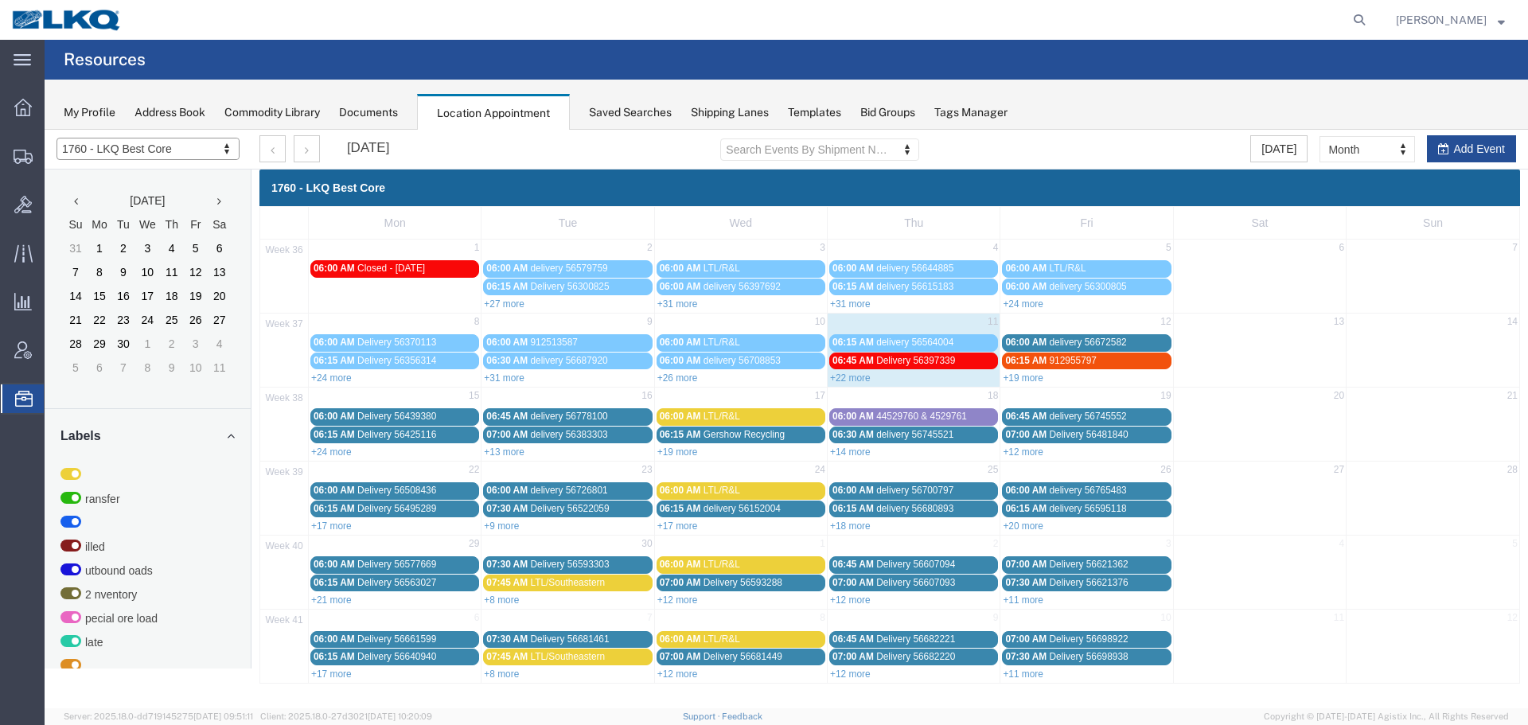
click at [1341, 134] on div "September 2025 Search Events By Shipment Number Clear Filter Today Month Month …" at bounding box center [887, 150] width 1280 height 40
select select "agendaWeek"
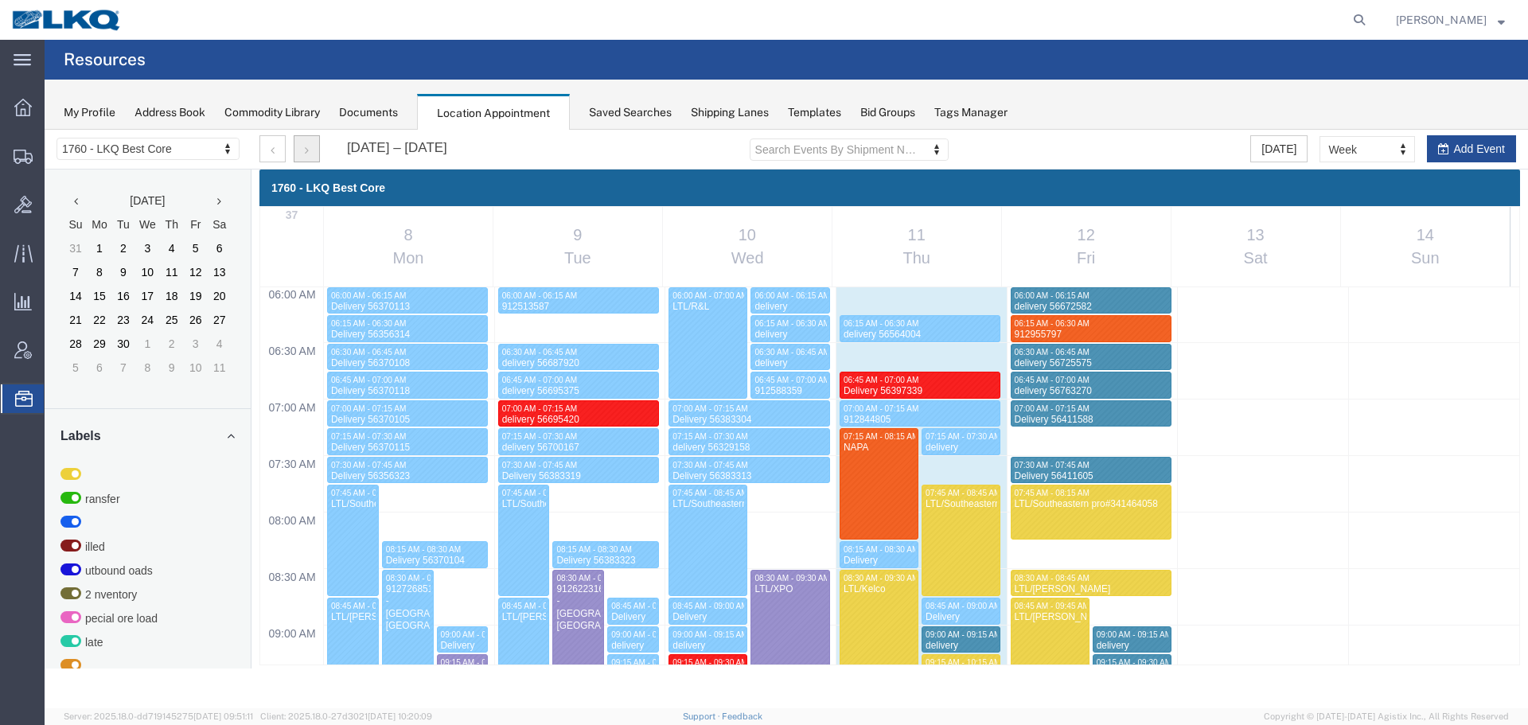
click at [309, 146] on button "button" at bounding box center [307, 148] width 26 height 27
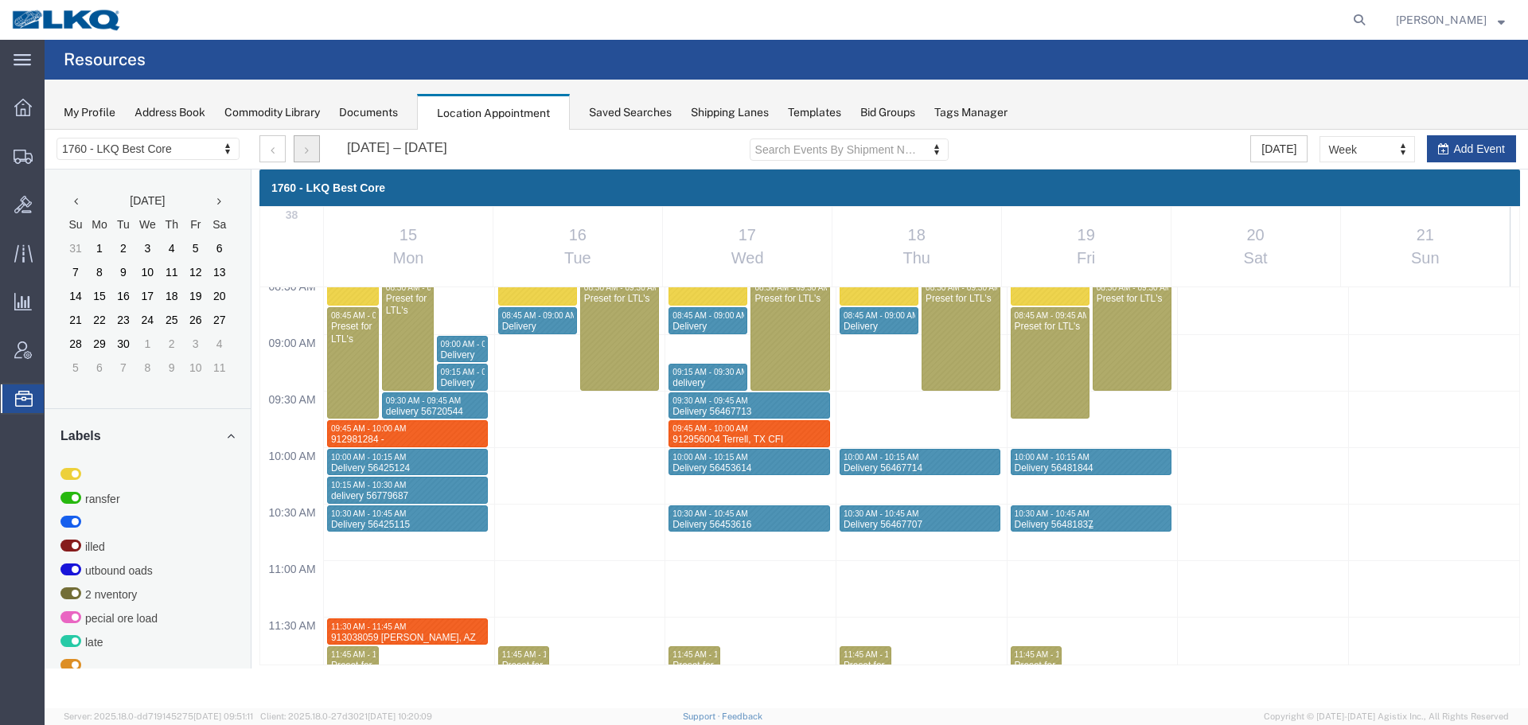
scroll to position [997, 0]
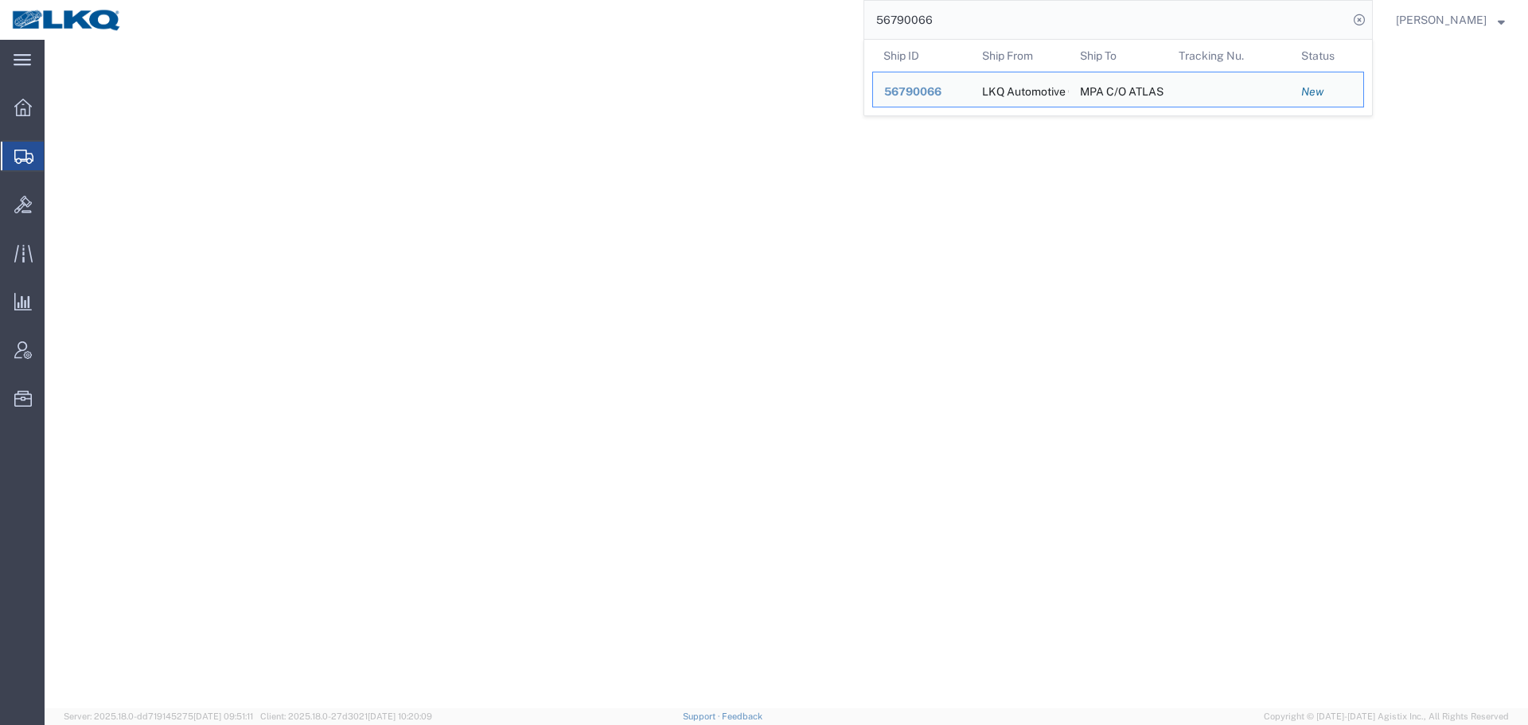
click at [929, 31] on input "56790066" at bounding box center [1106, 20] width 484 height 38
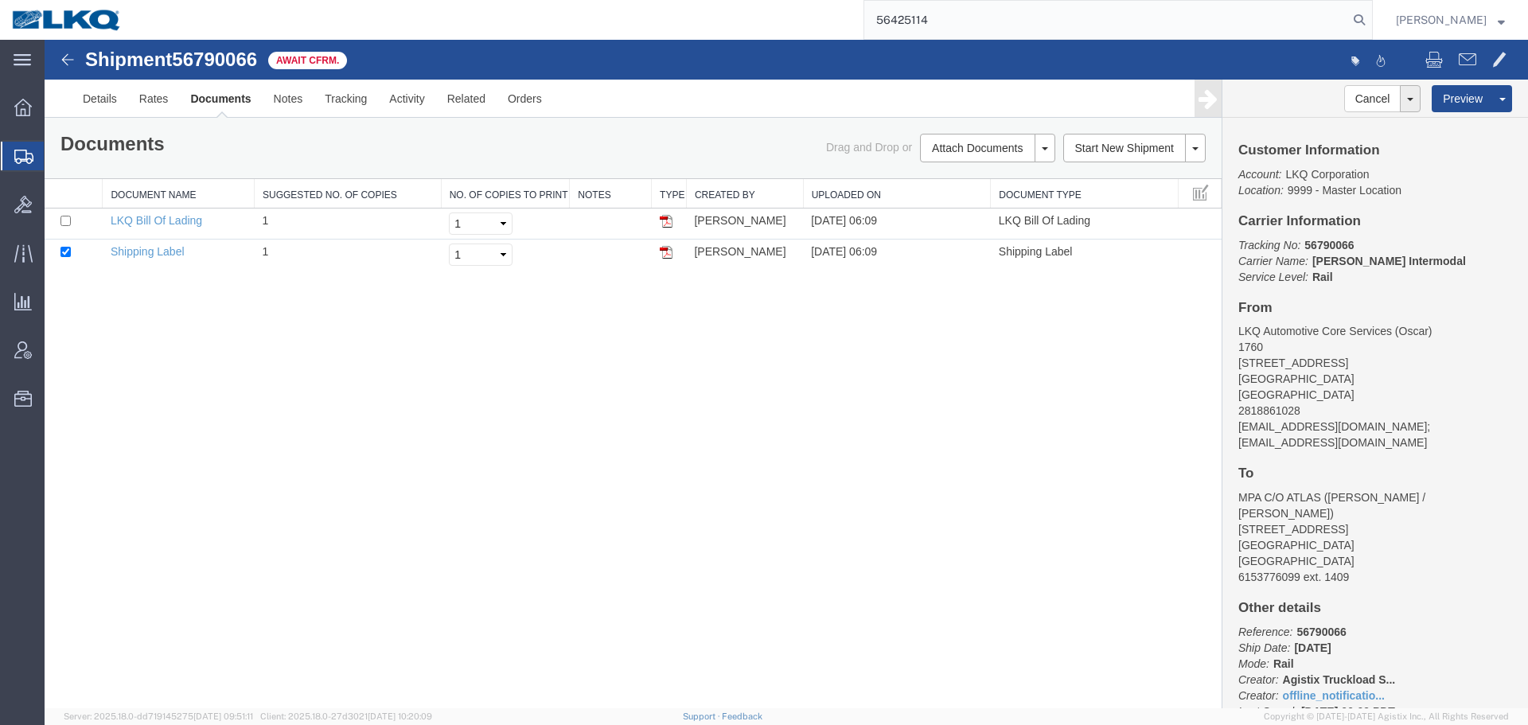
type input "56425114"
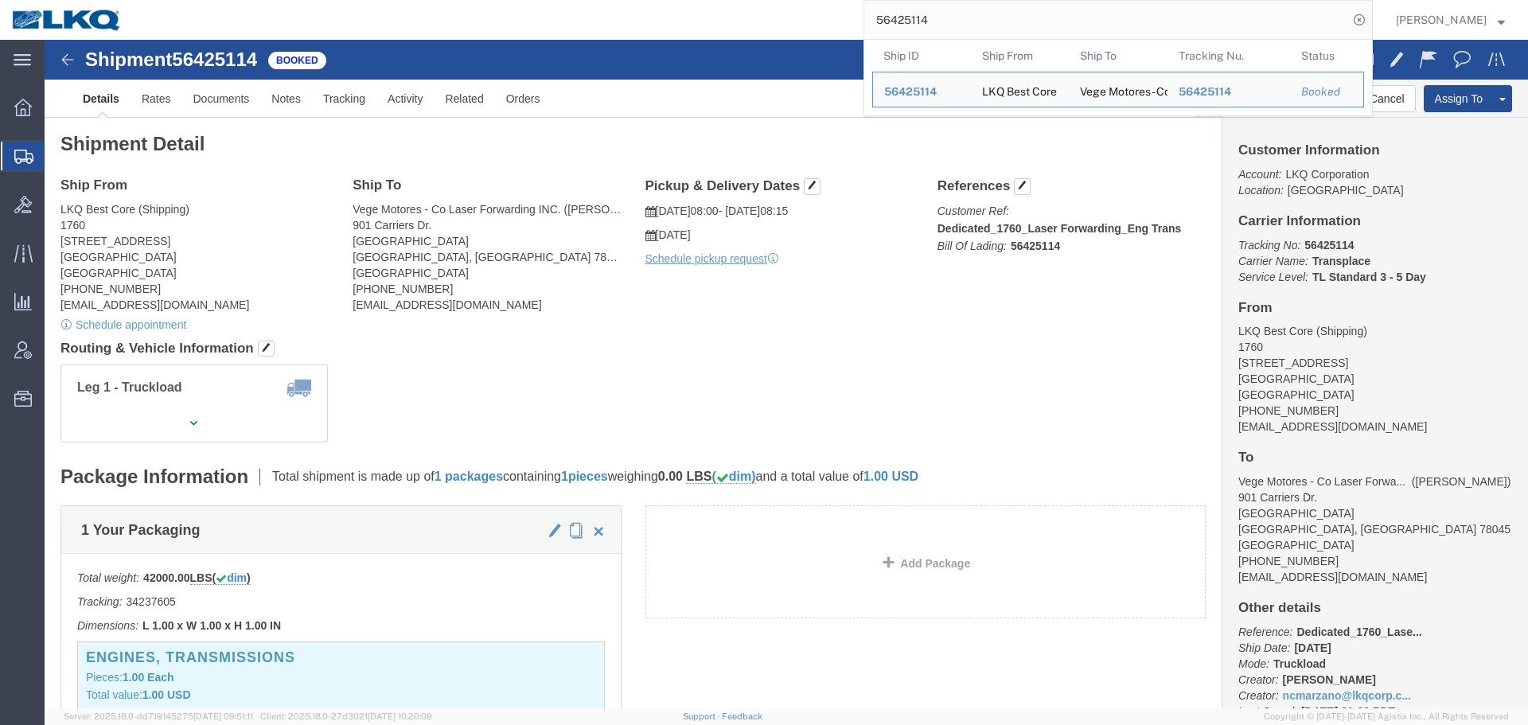
click div "Leg 1 - Truckload Vehicle 1: Standard Dry Van Number of trucks: 1"
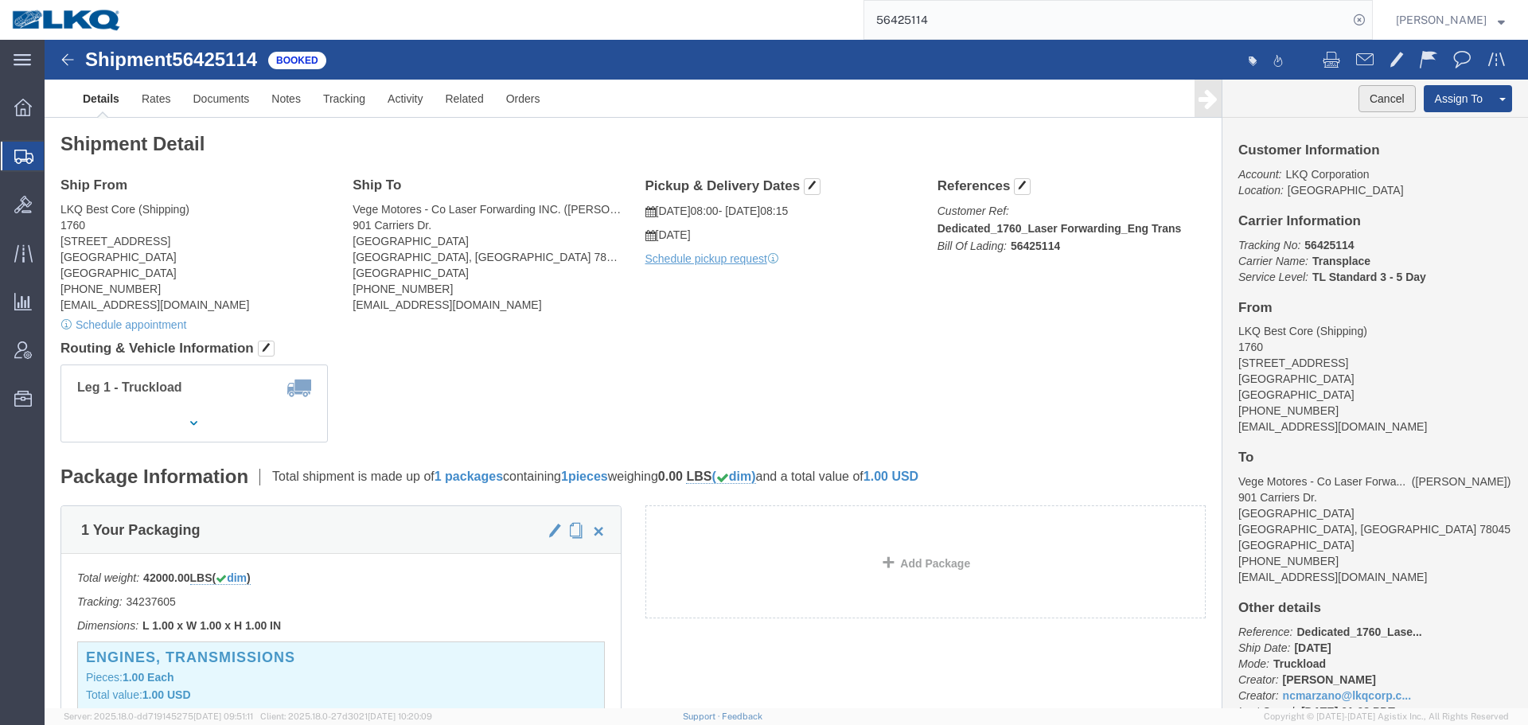
click button "Cancel"
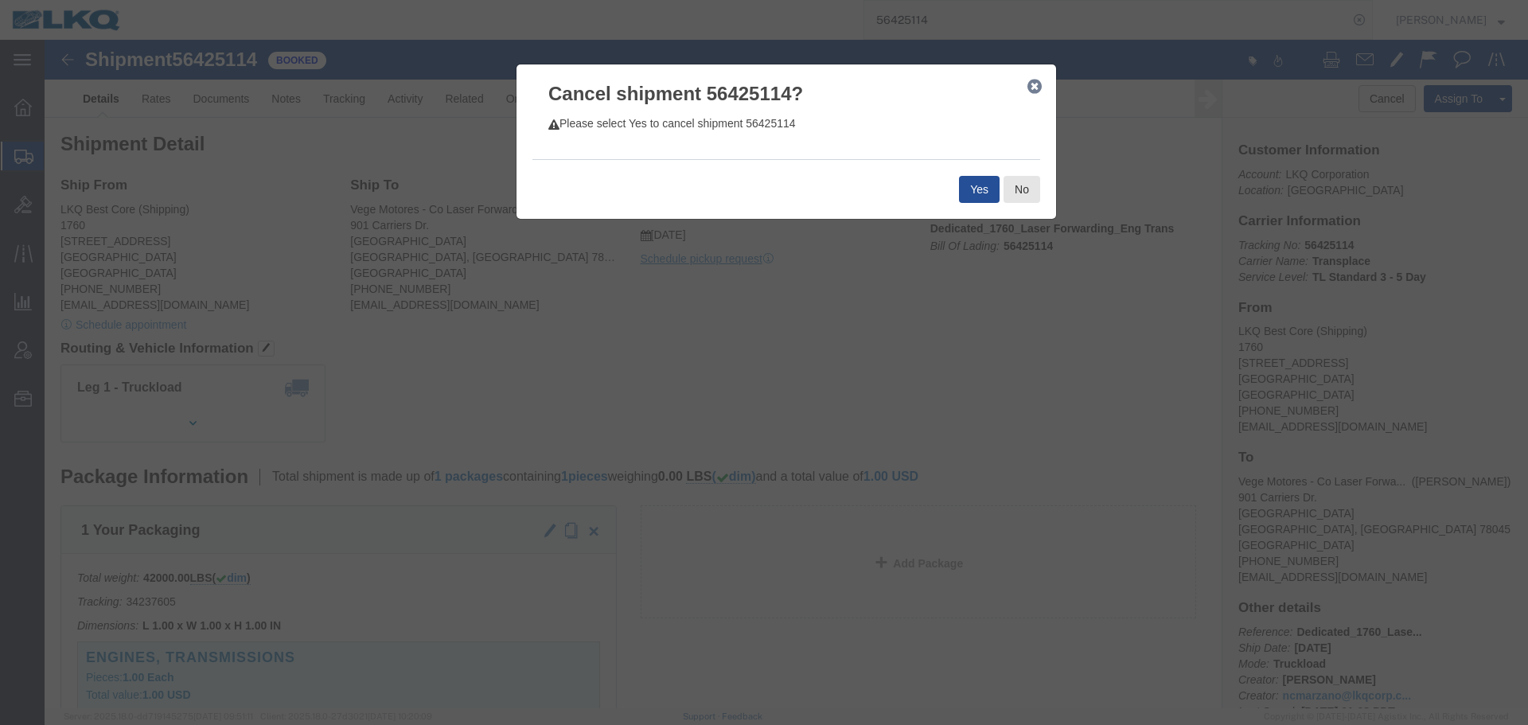
type button "Cancel"
click button "Cancel"
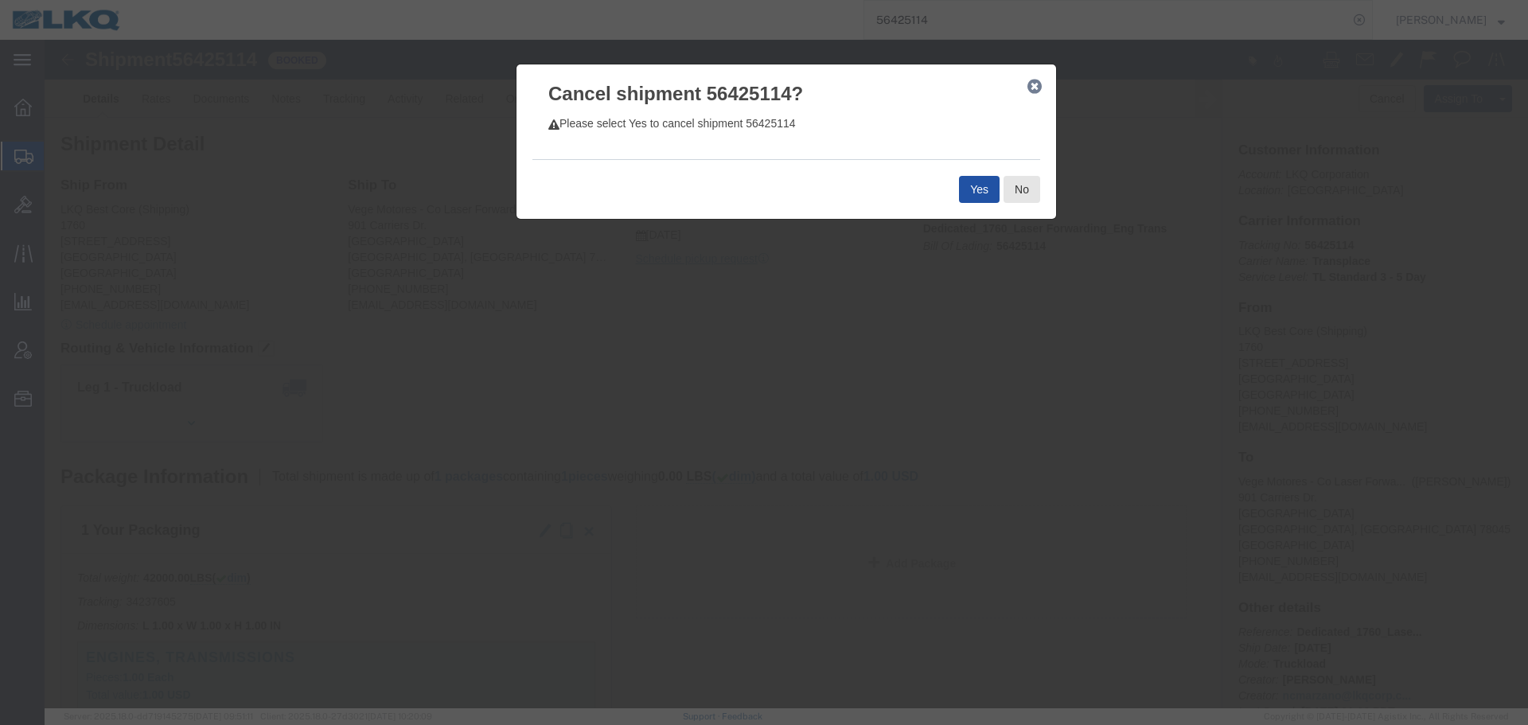
click button "Yes"
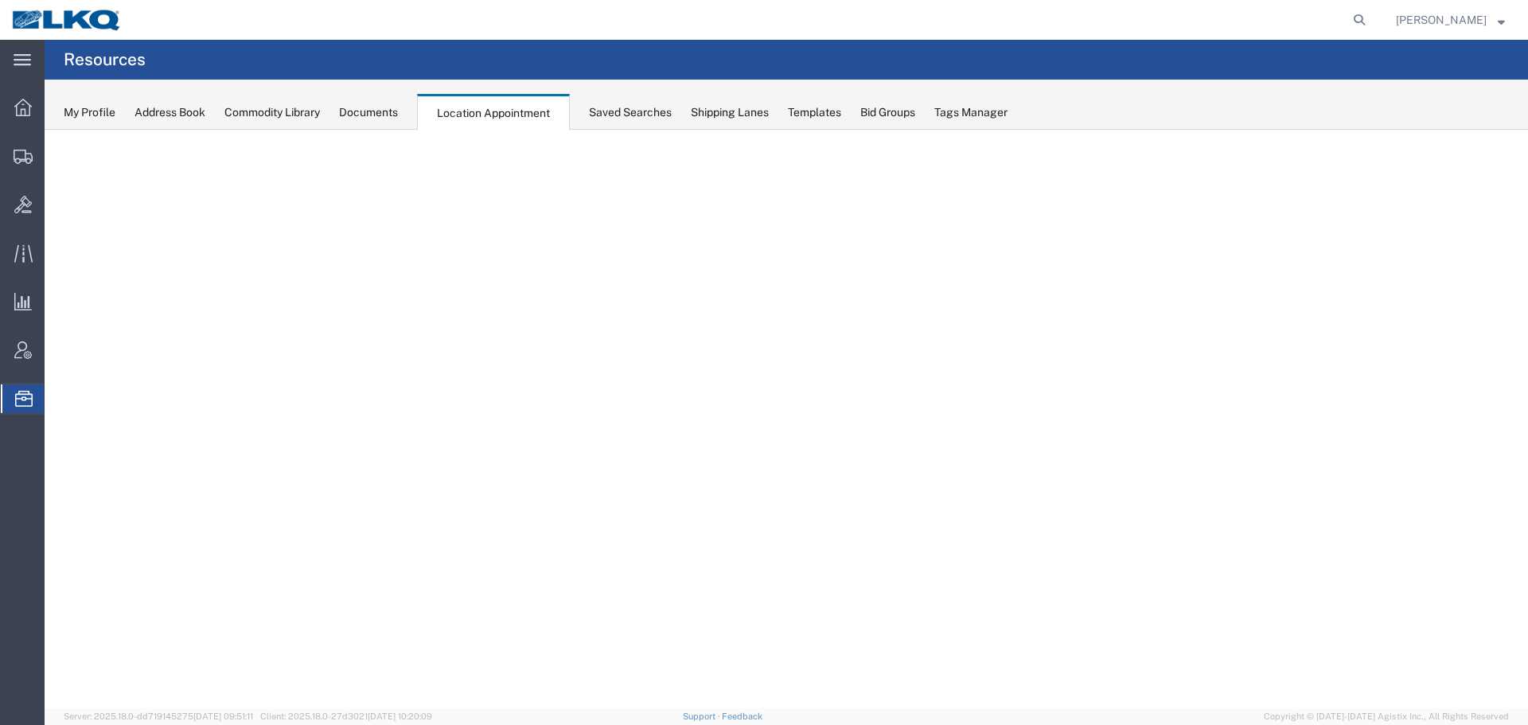
select select "27634"
select select "agendaWeek"
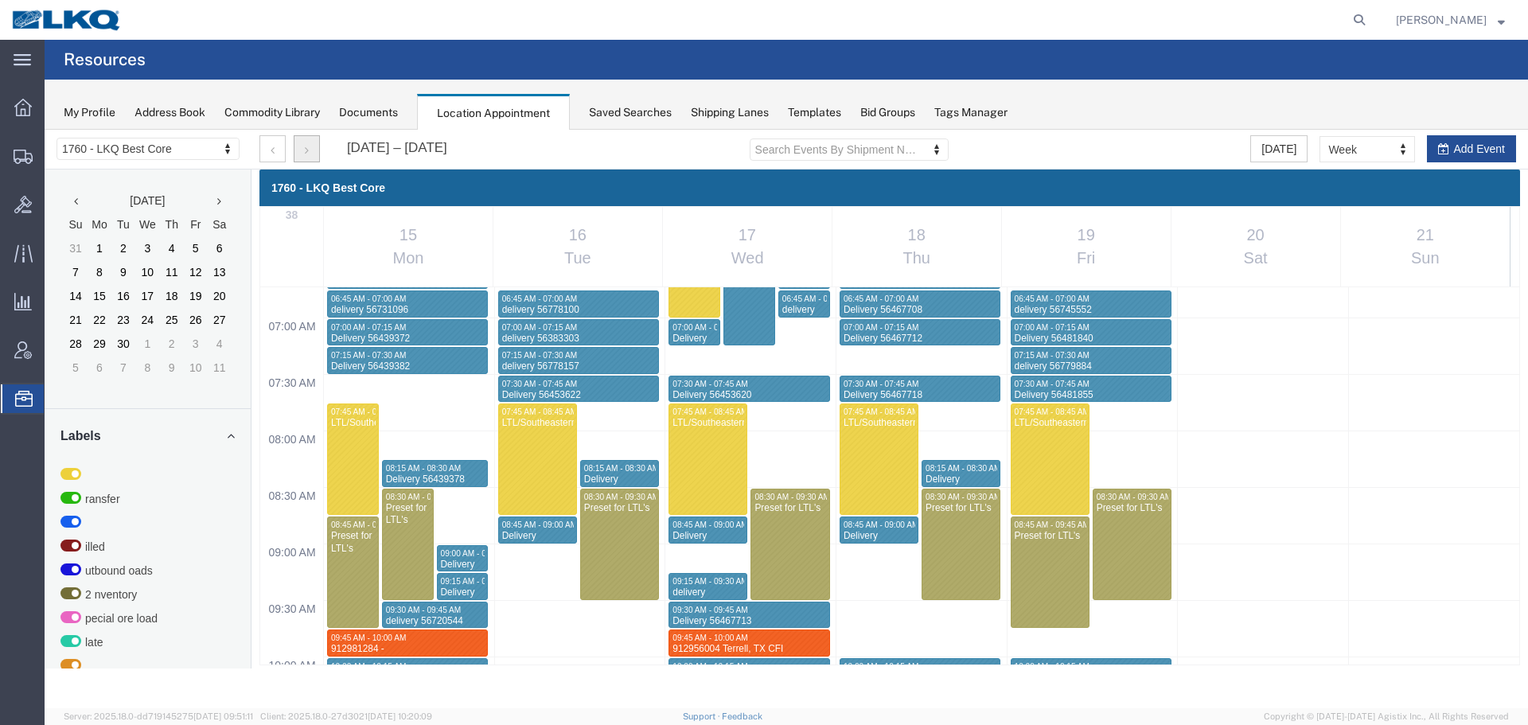
scroll to position [758, 0]
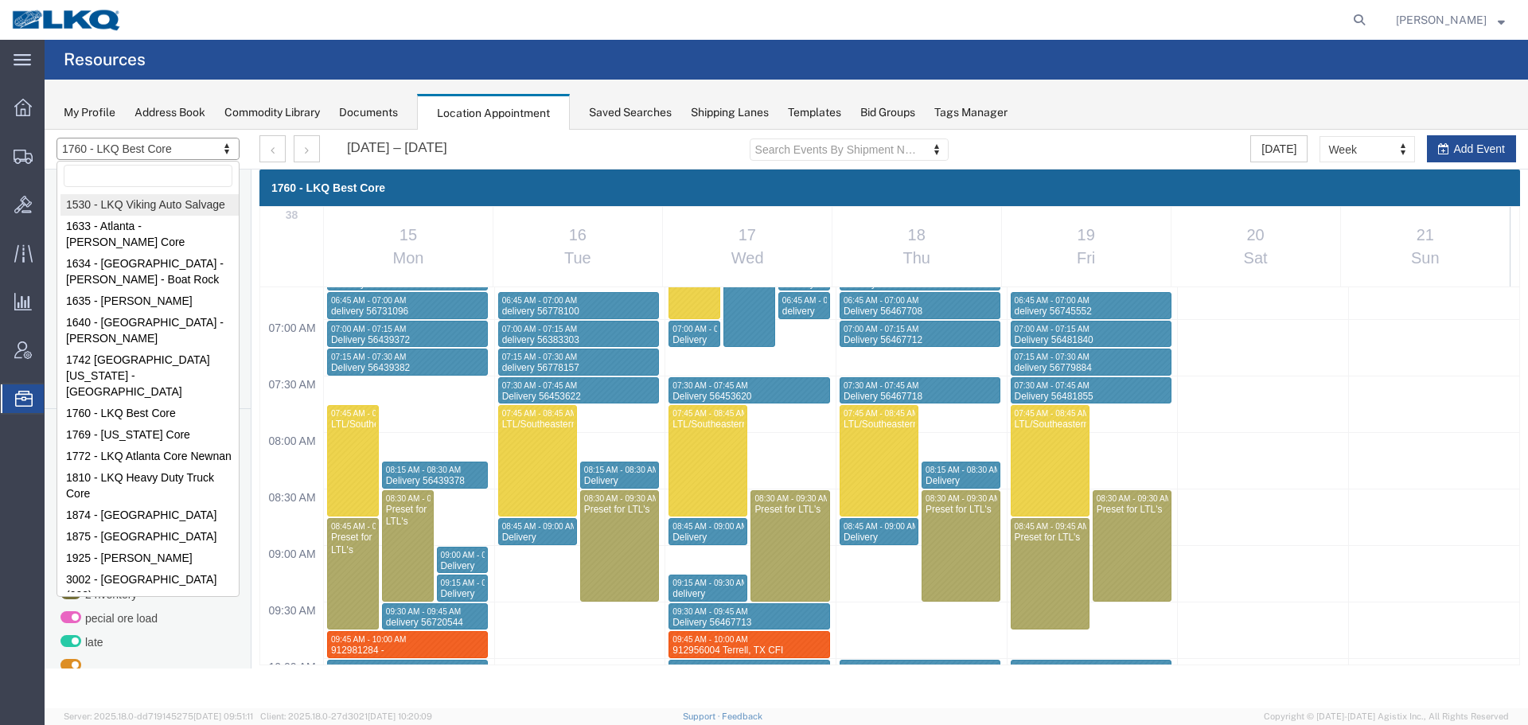
select select "27560"
select select "month"
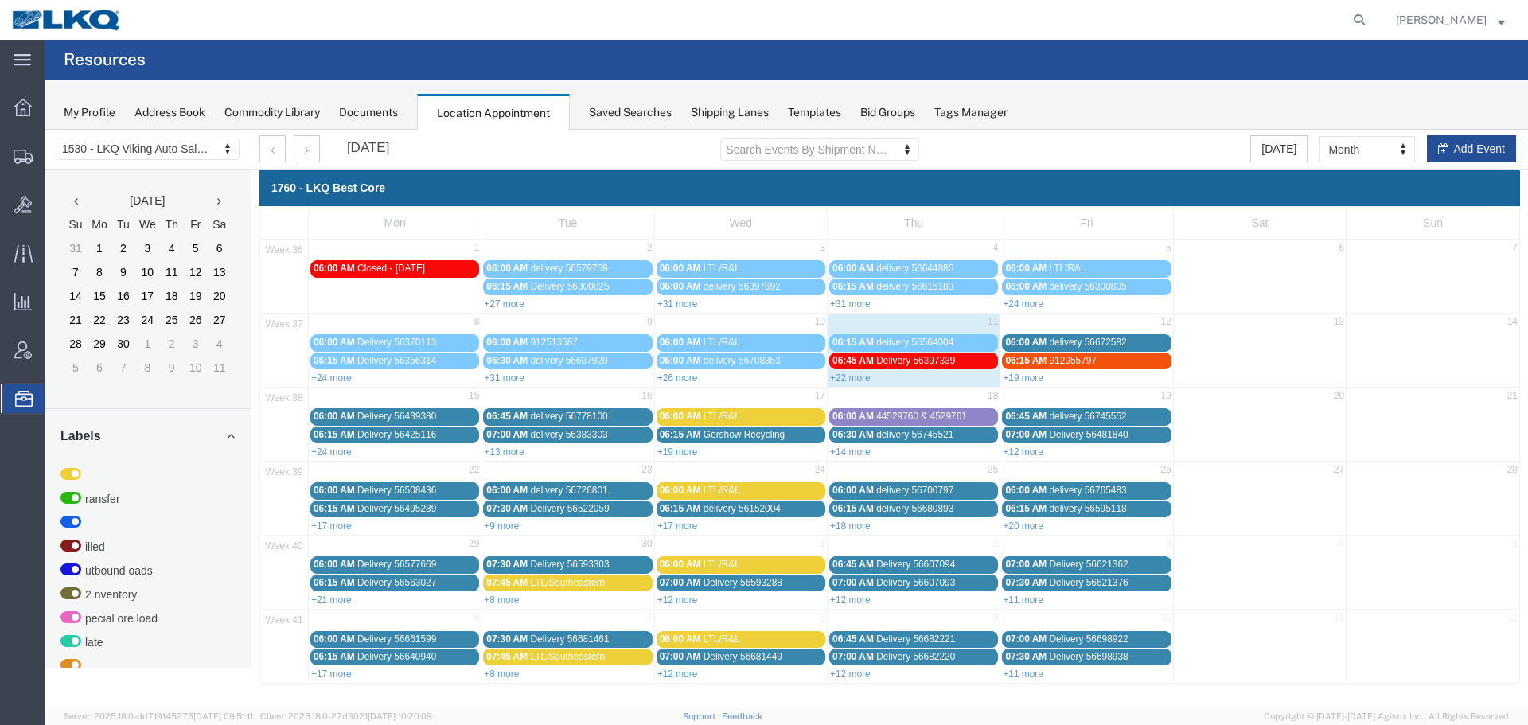
click at [150, 149] on div at bounding box center [786, 419] width 1483 height 578
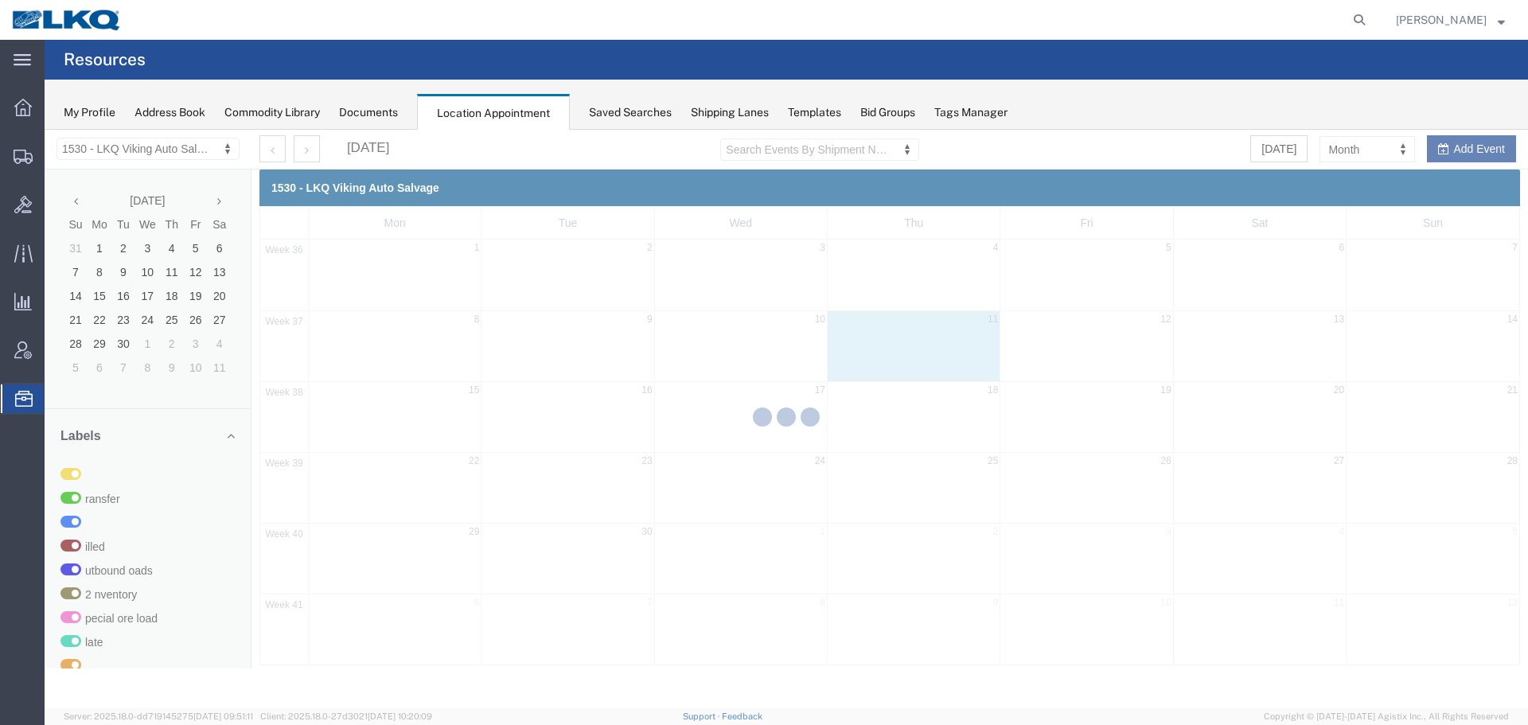
click at [187, 149] on div at bounding box center [786, 419] width 1483 height 578
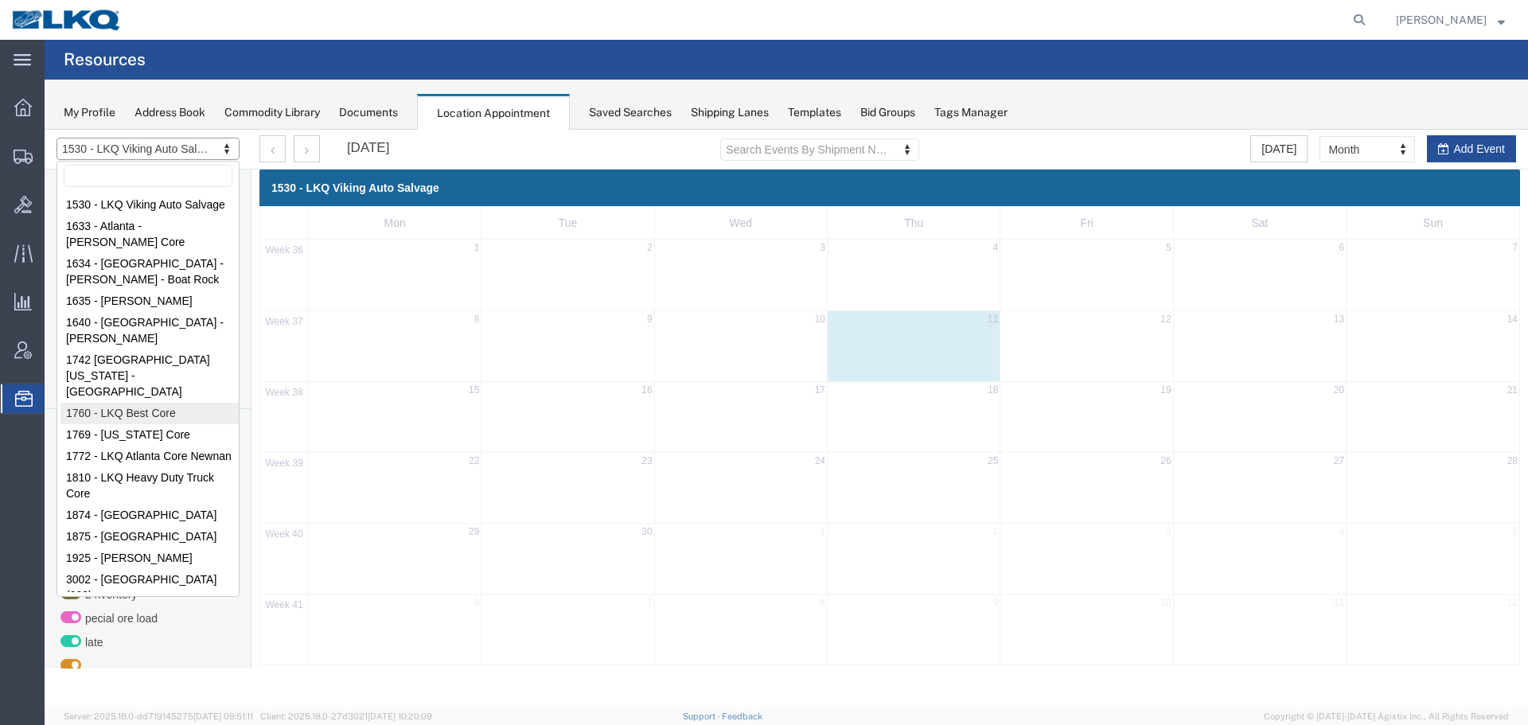
select select "27634"
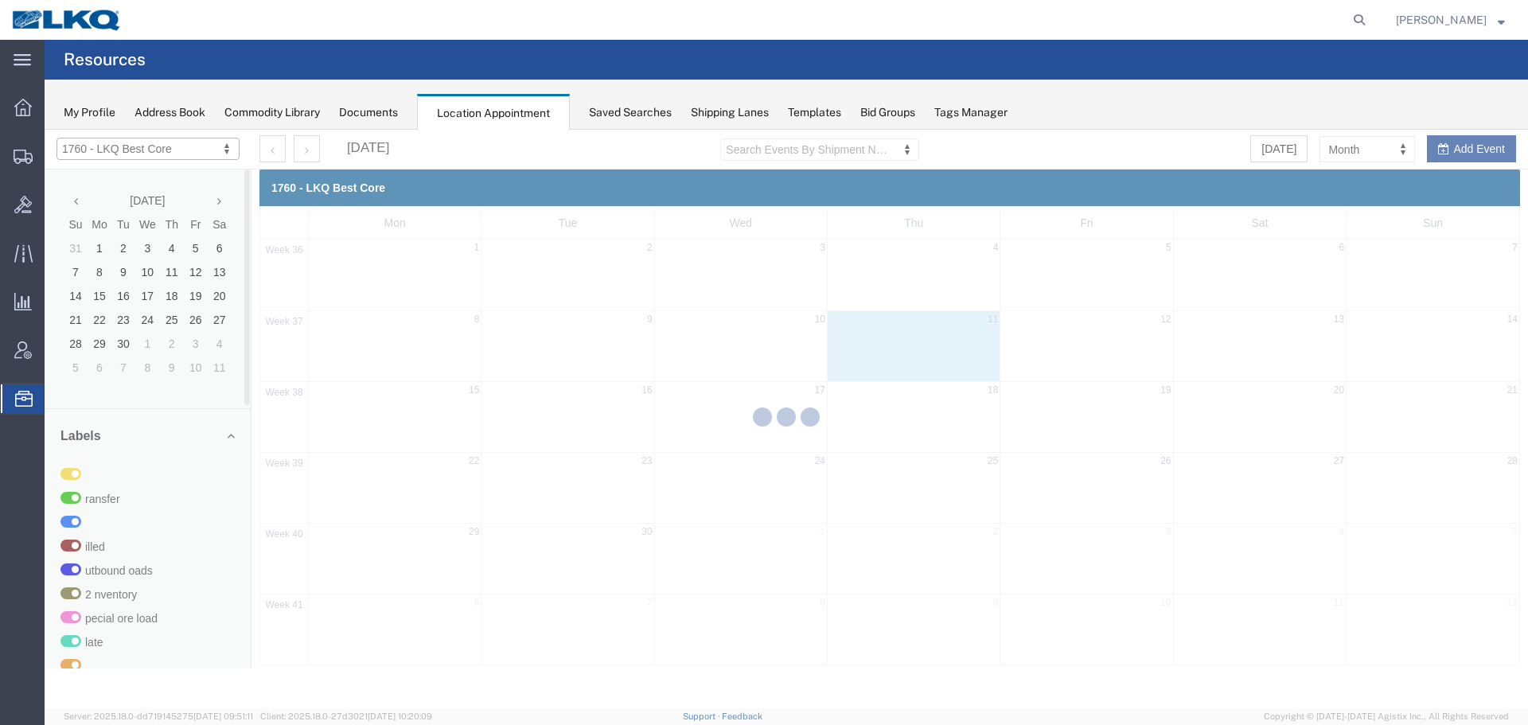
click at [1364, 152] on div at bounding box center [786, 419] width 1483 height 578
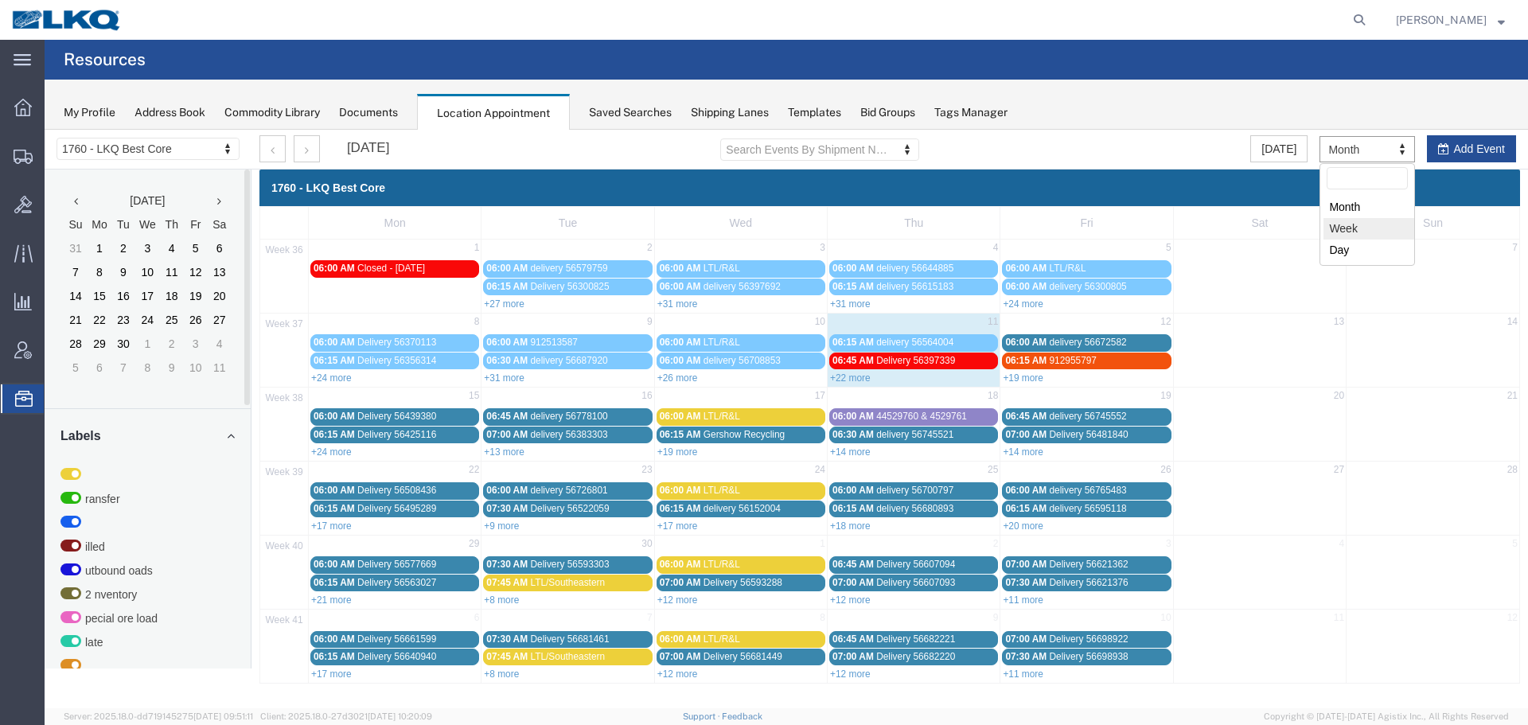
select select "agendaWeek"
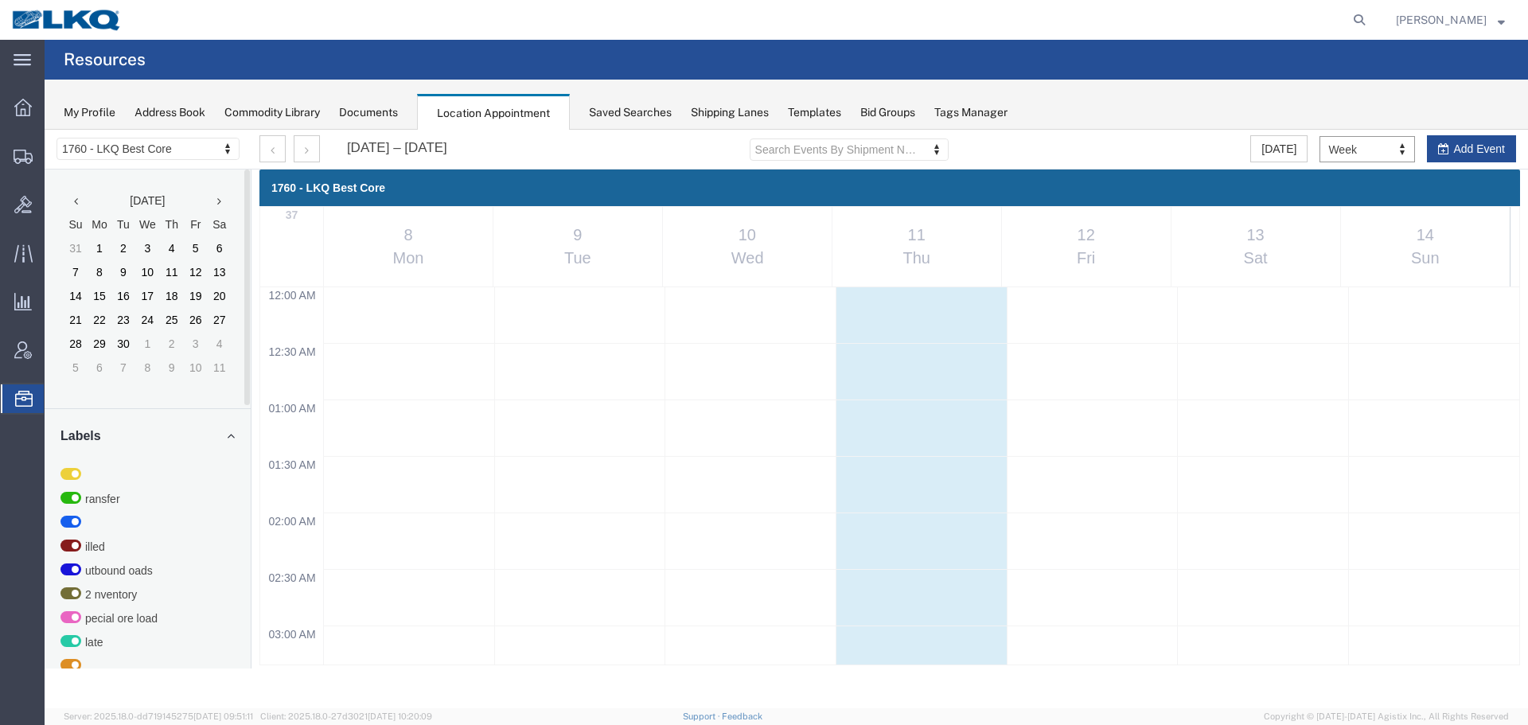
scroll to position [679, 0]
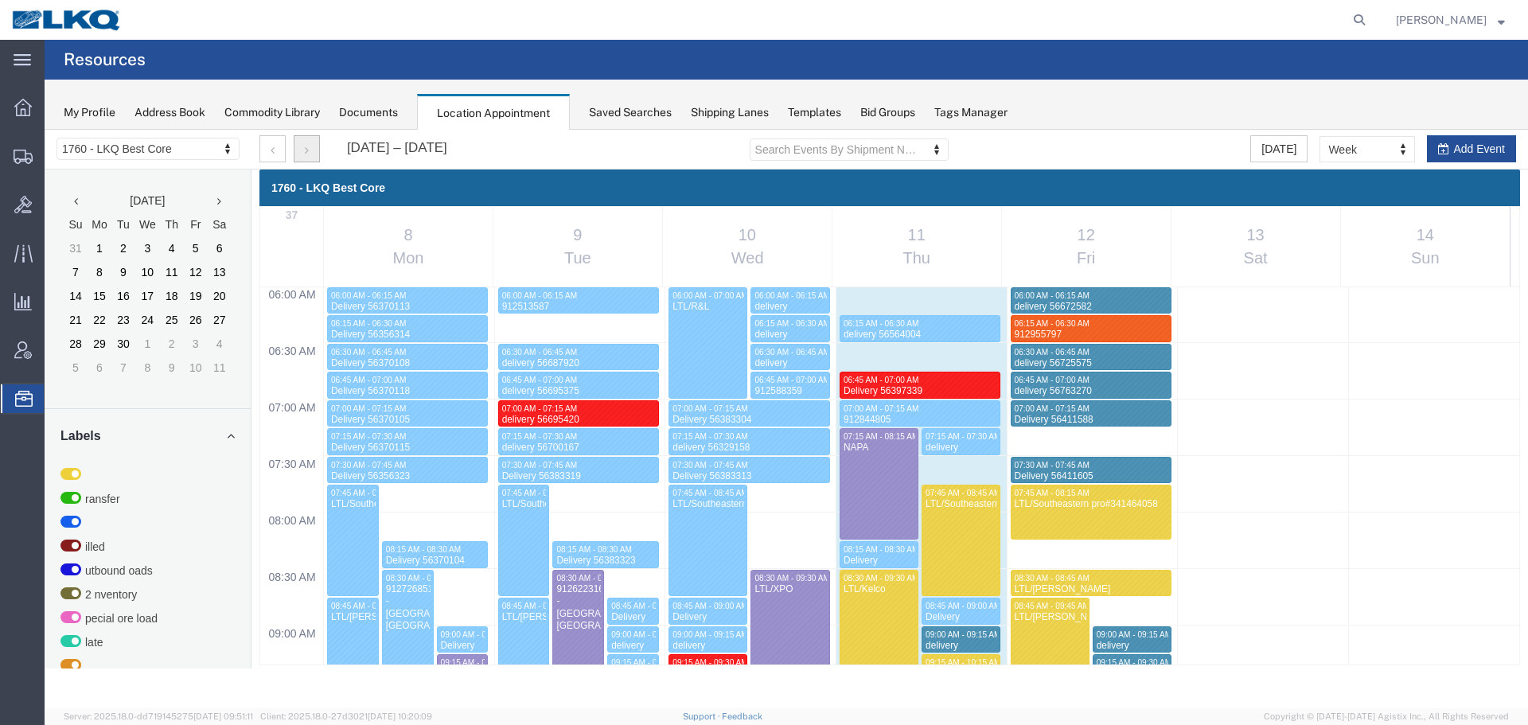
click at [316, 150] on button "button" at bounding box center [307, 148] width 26 height 27
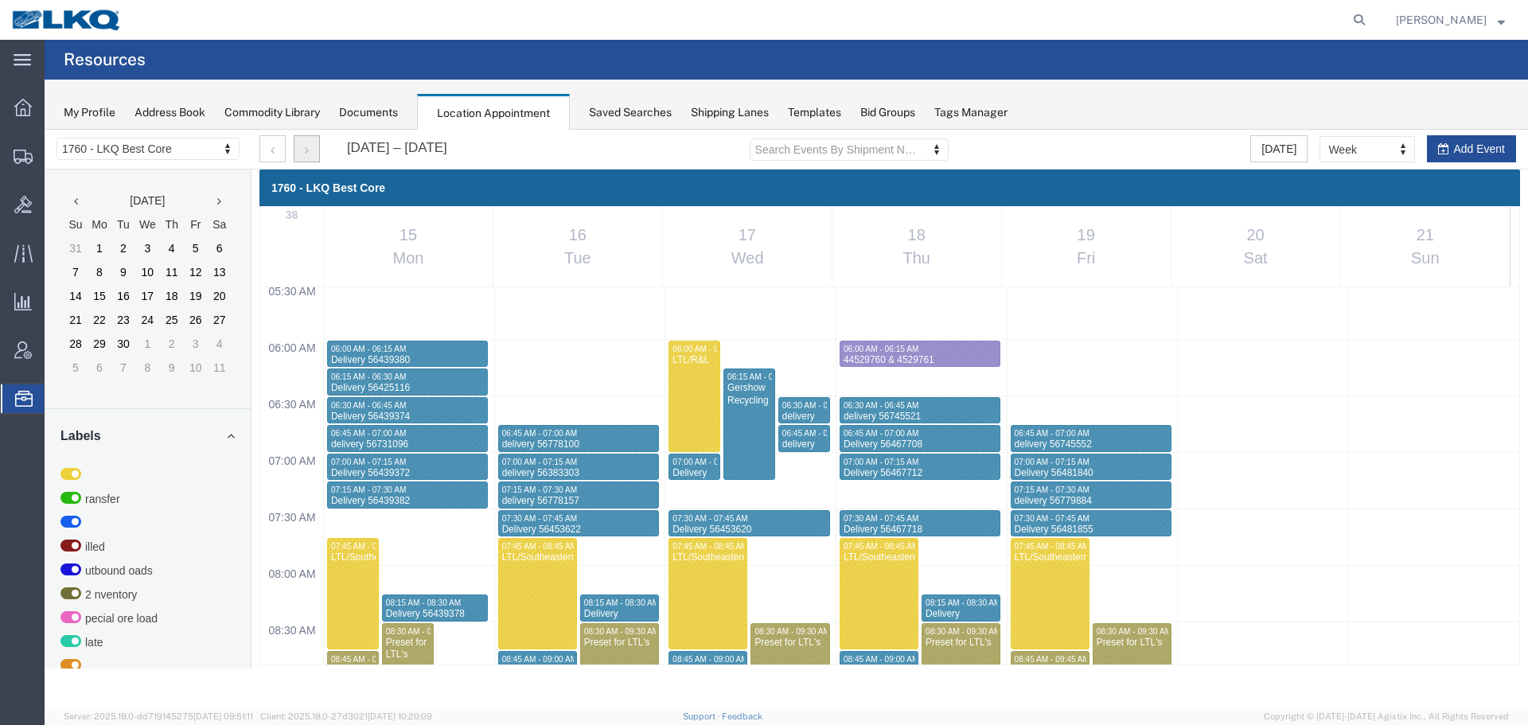
scroll to position [599, 0]
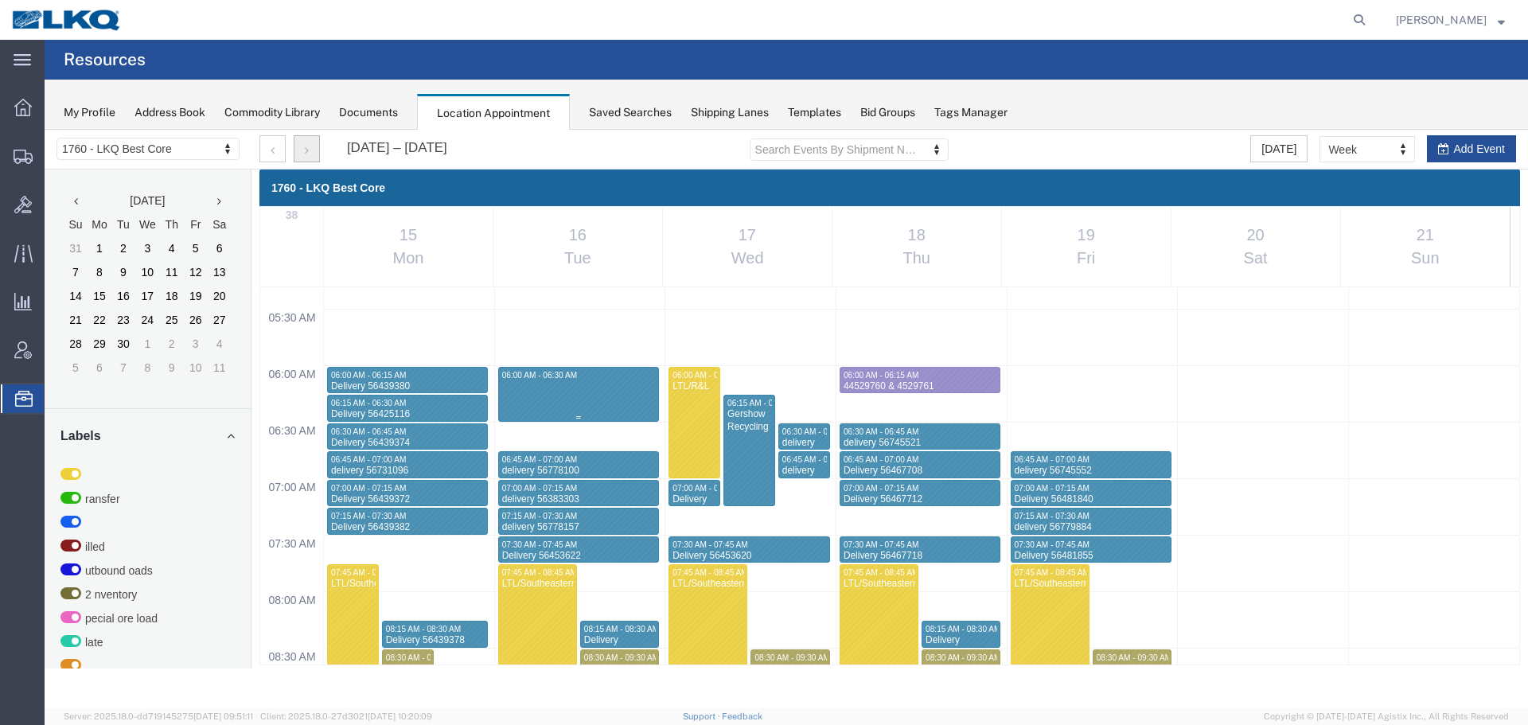
select select "1"
select select
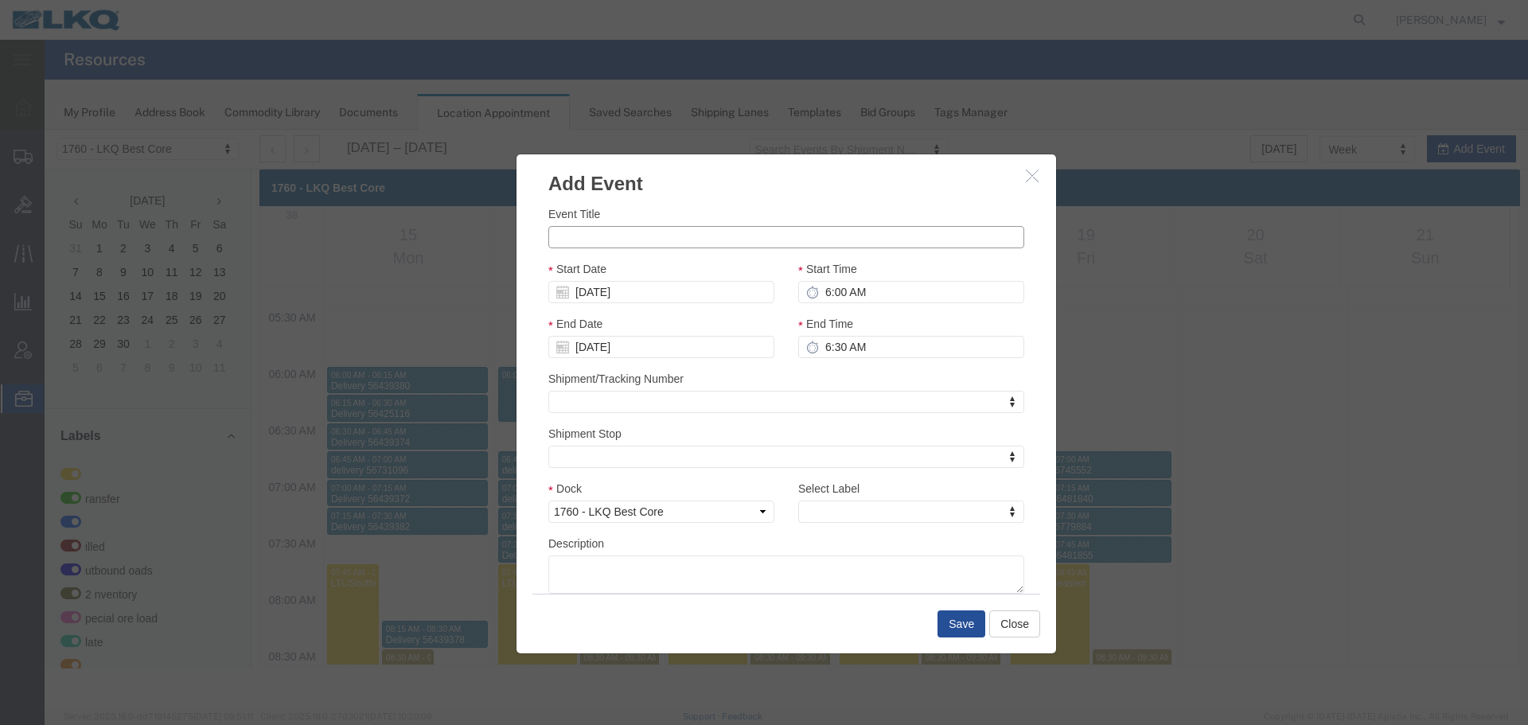
click at [686, 247] on input "Event Title" at bounding box center [786, 237] width 476 height 22
paste input "913164454"
type input "913164454"
click at [889, 341] on input "6:30 AM" at bounding box center [911, 347] width 226 height 22
type input "6:15 AM"
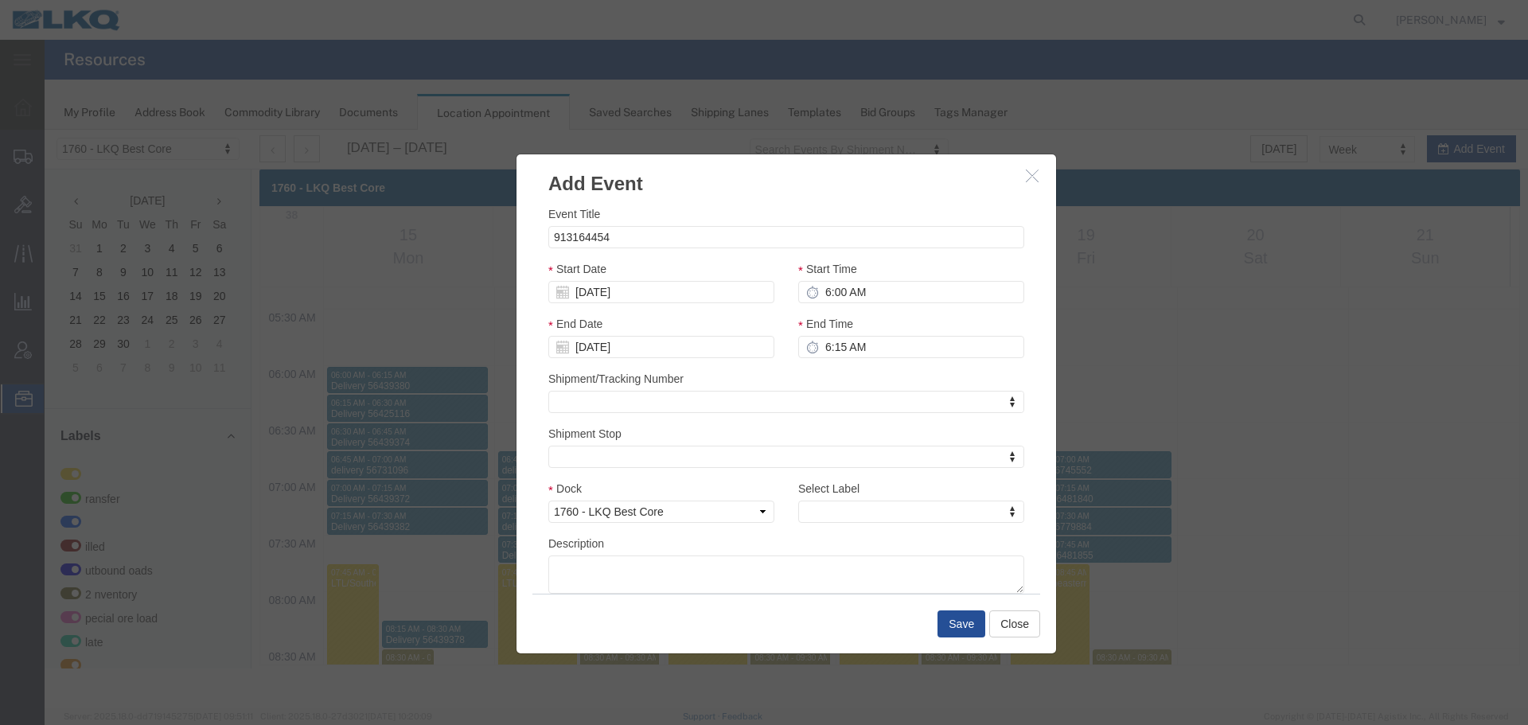
click at [846, 496] on label "Select Label" at bounding box center [828, 489] width 61 height 16
click at [787, 481] on select "LTL Transfer LKQ Billed Outbound Loads YEARLY W2W Inventory Special Core load l…" at bounding box center [786, 480] width 1 height 1
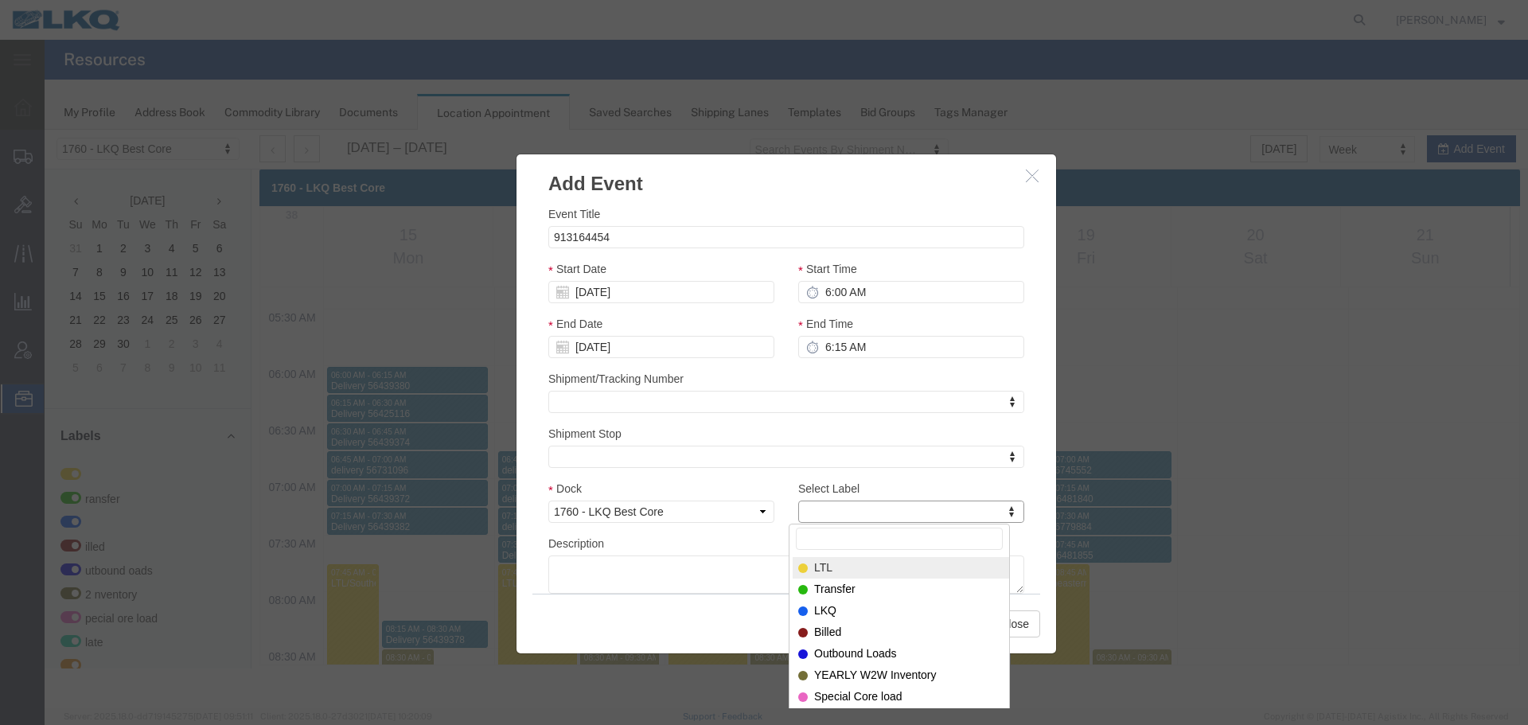
type input "m"
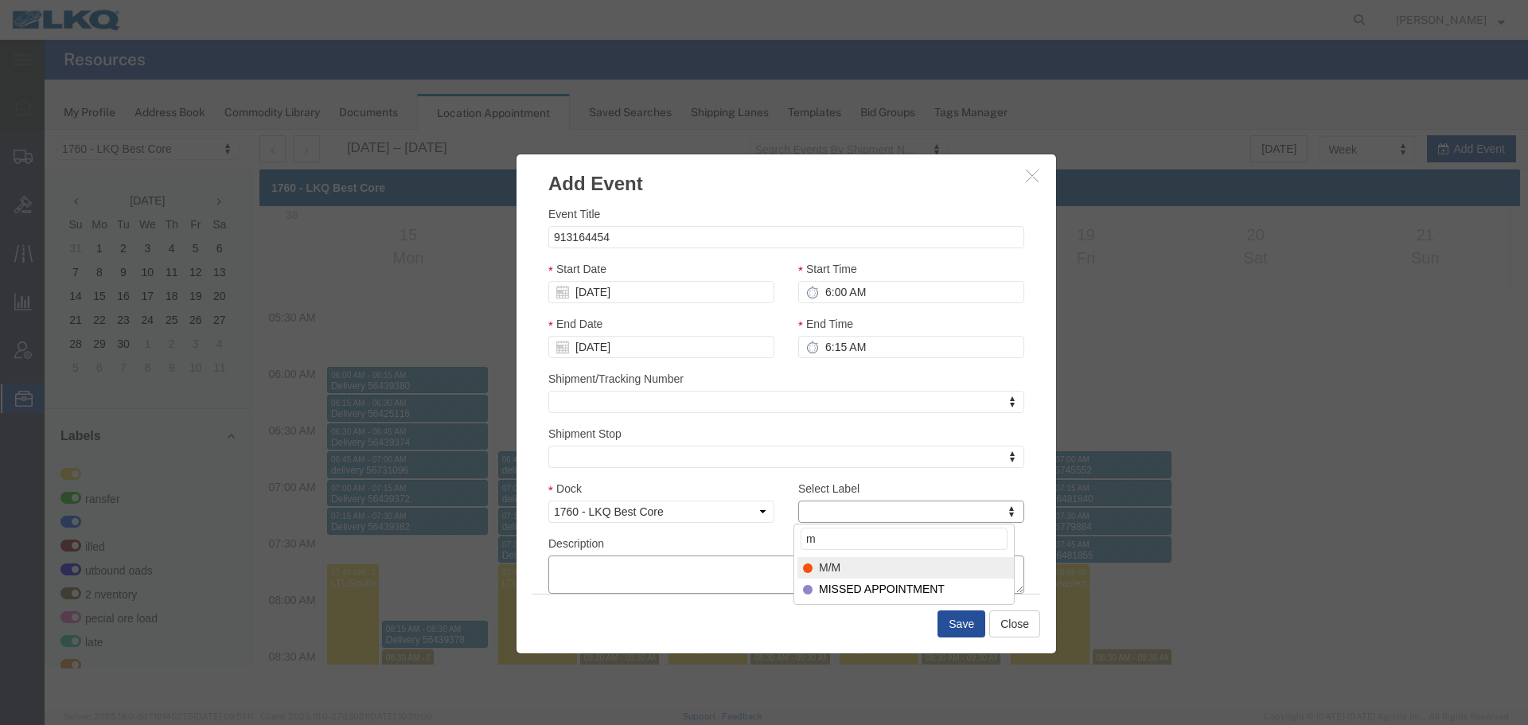
select select "24"
paste textarea "913164454"
type textarea "913164454"
click at [976, 629] on button "Save" at bounding box center [961, 623] width 48 height 27
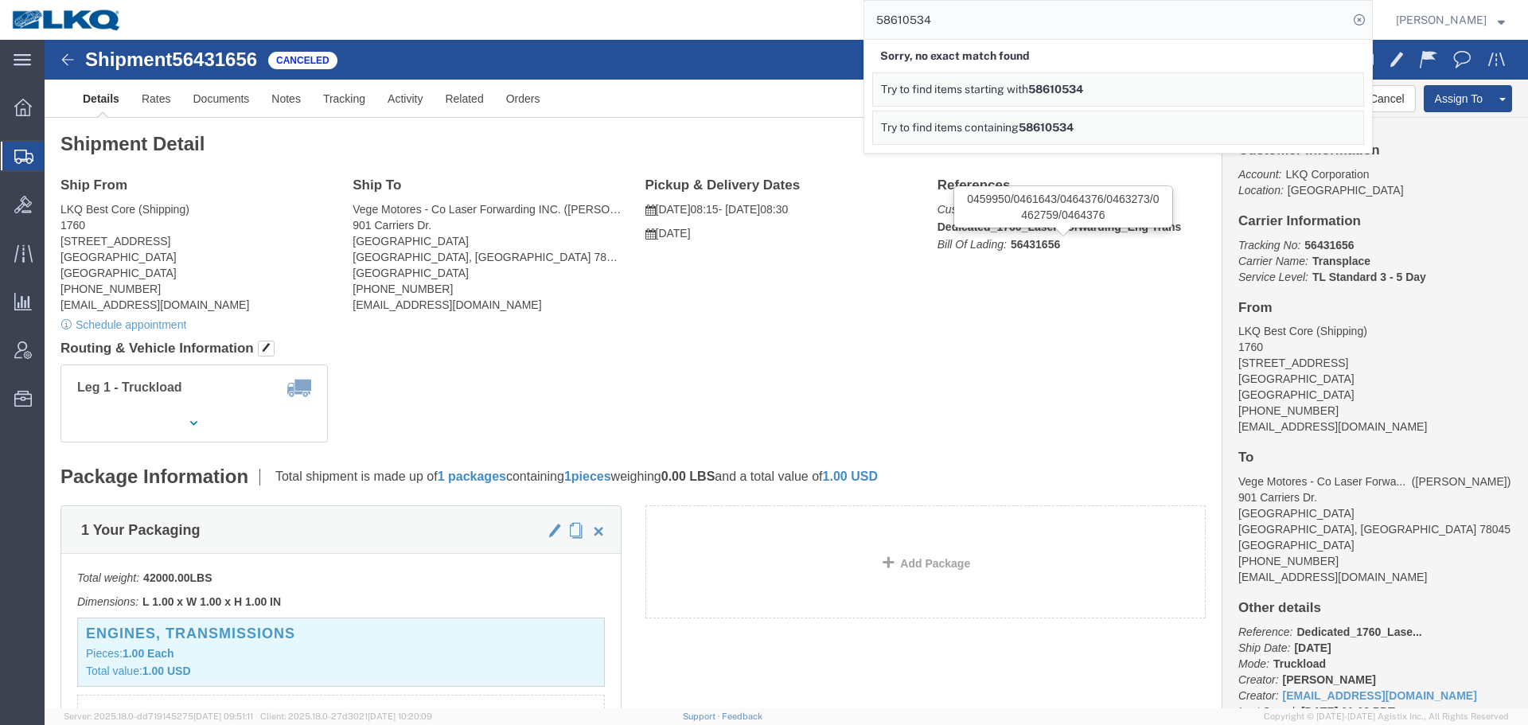
click at [879, 21] on input "58610534" at bounding box center [1106, 20] width 484 height 38
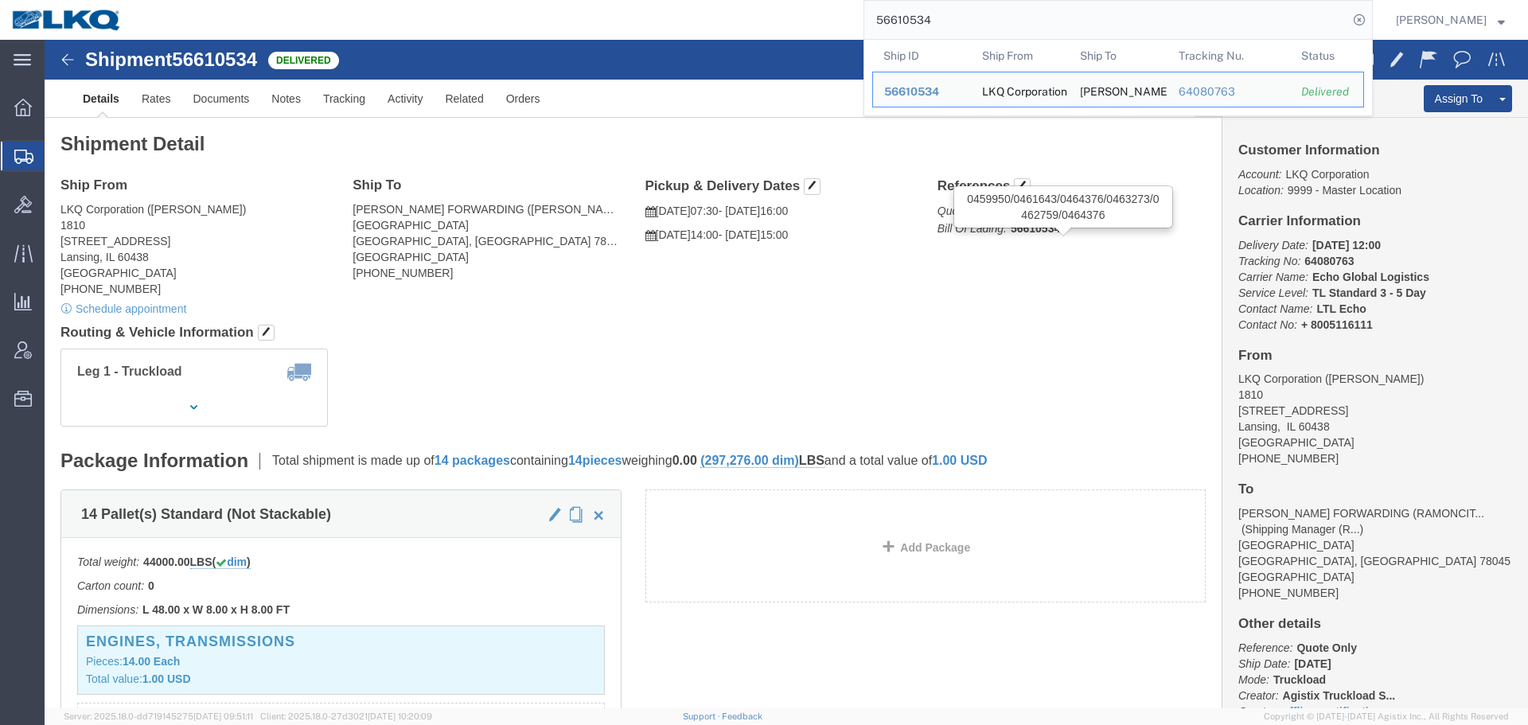
click address "[PERSON_NAME] FORWARDING ([PERSON_NAME]) (Shipping Manager ([PERSON_NAME] LOAD)…"
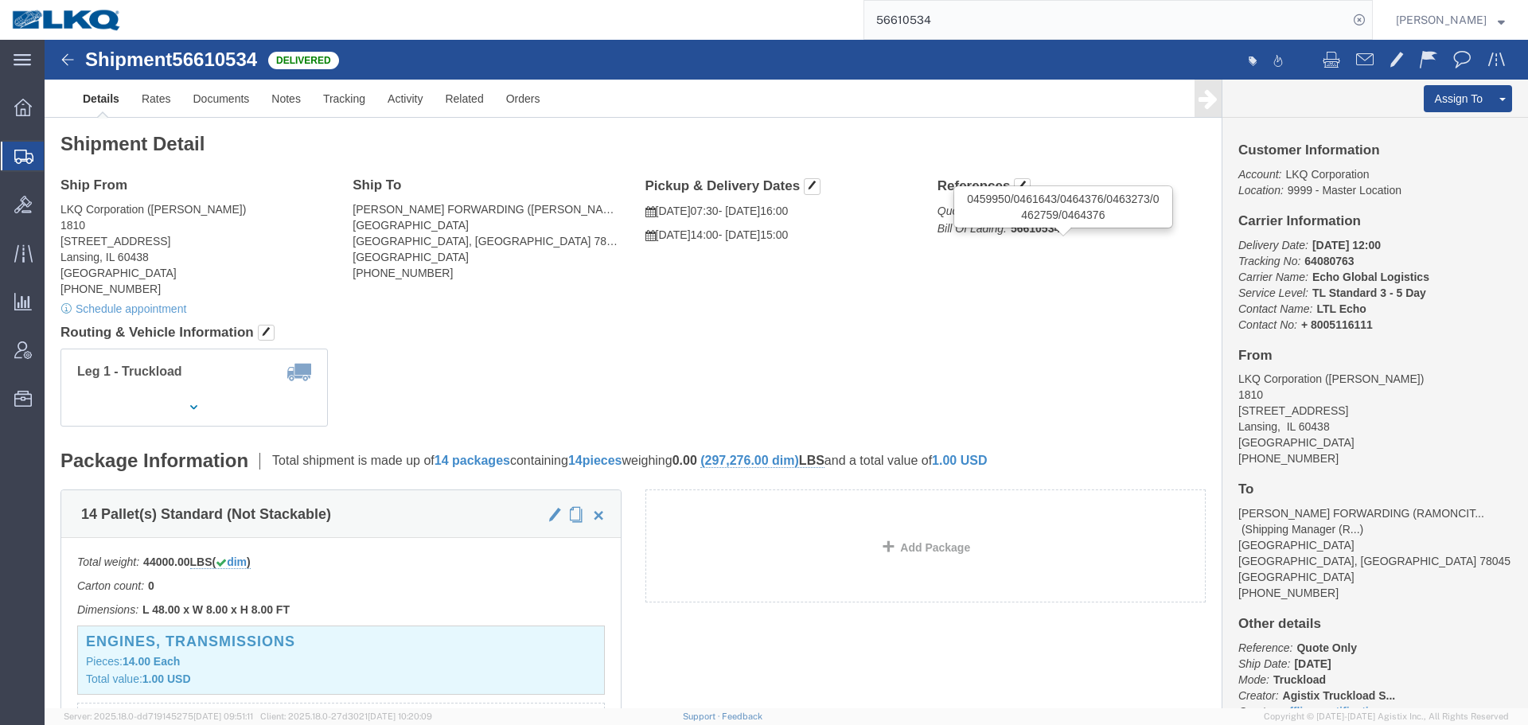
click b "TL Standard 3 - 5 Day"
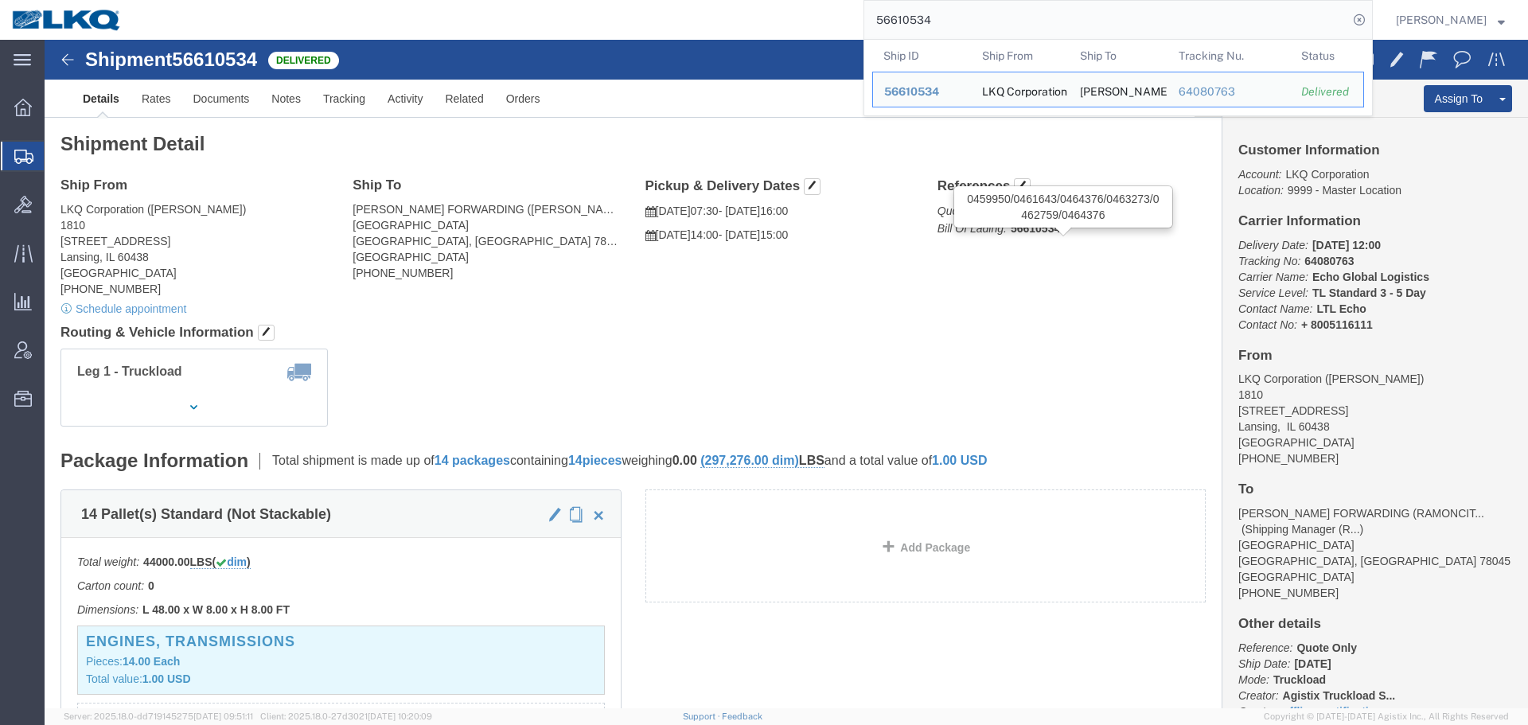
click at [996, 29] on input "56610534" at bounding box center [1106, 20] width 484 height 38
click at [891, 21] on input "56610534" at bounding box center [1106, 20] width 484 height 38
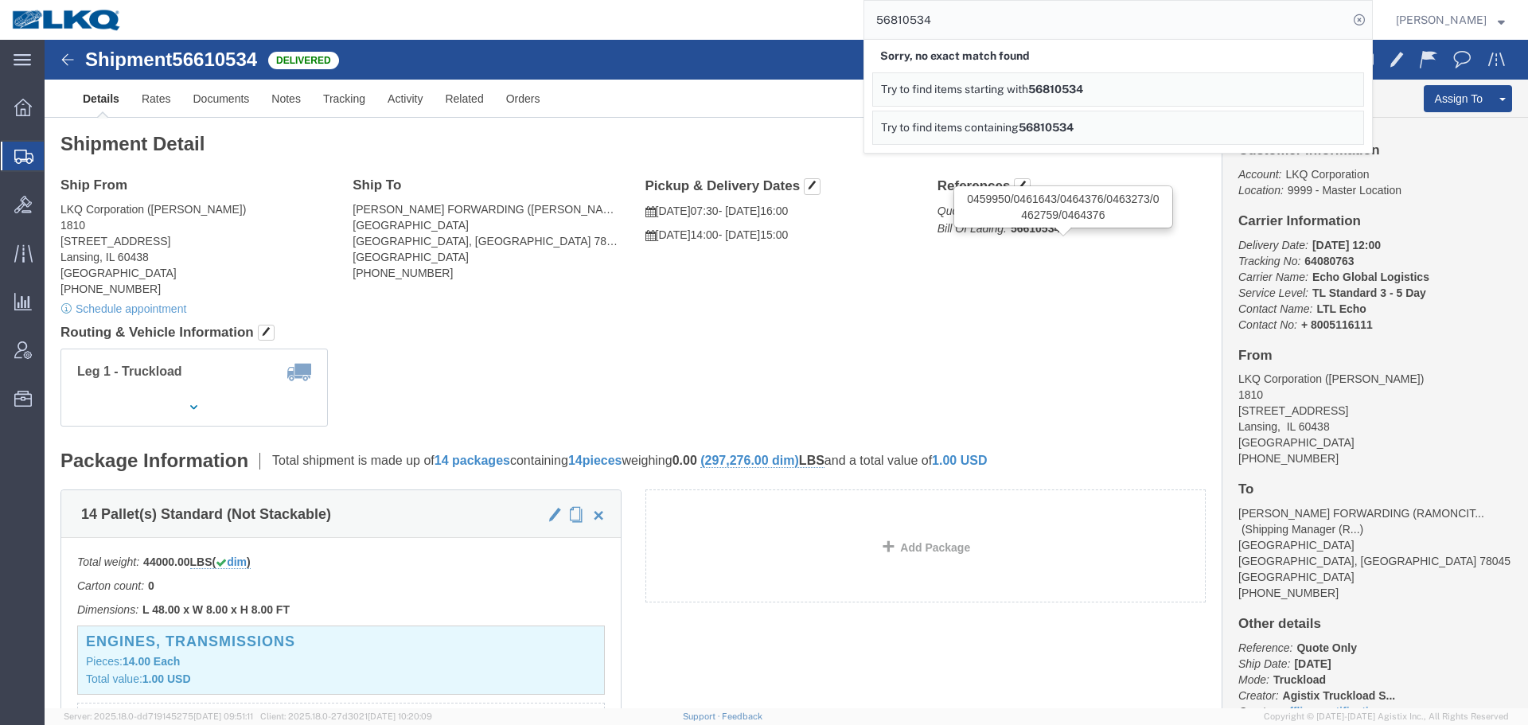
click h4 "Routing & Vehicle Information"
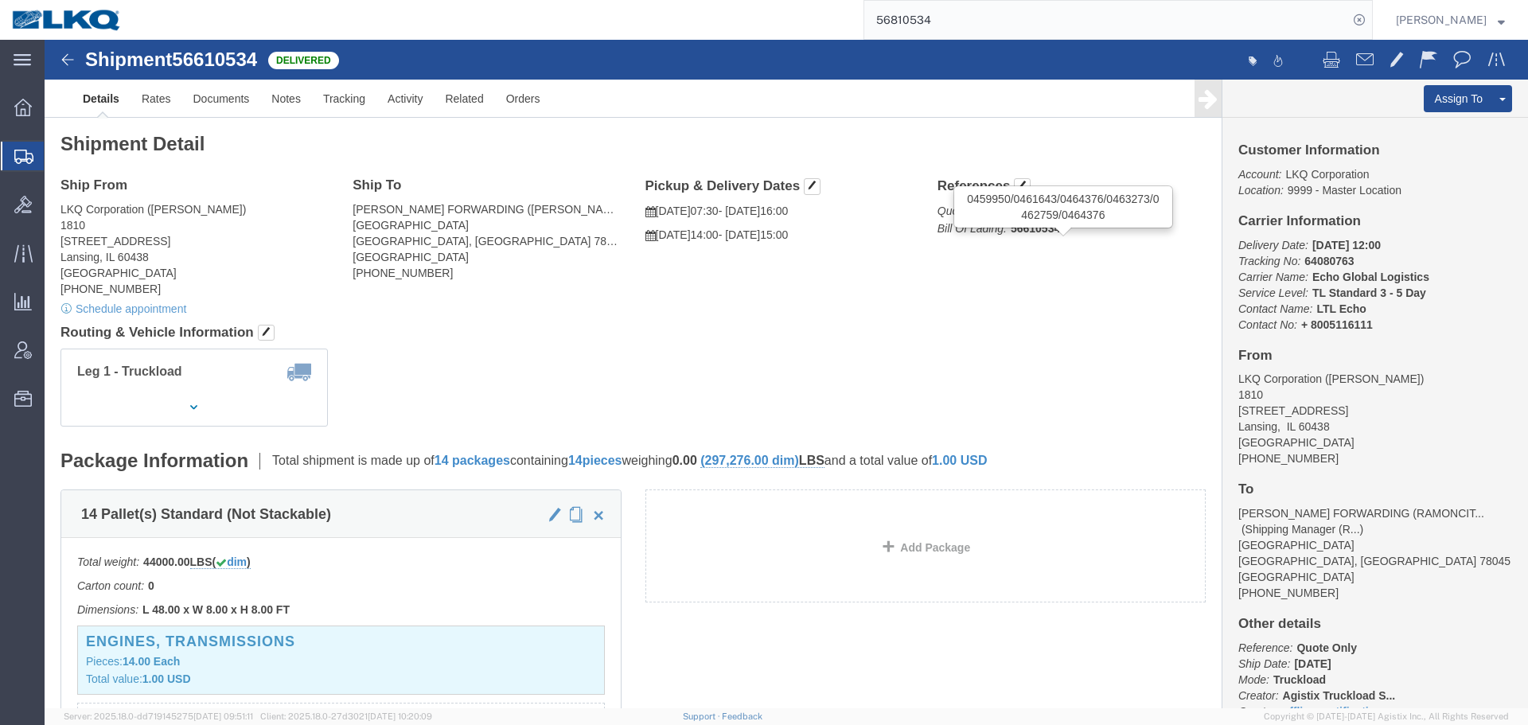
click at [982, 22] on input "56810534" at bounding box center [1106, 20] width 484 height 38
paste input "715529"
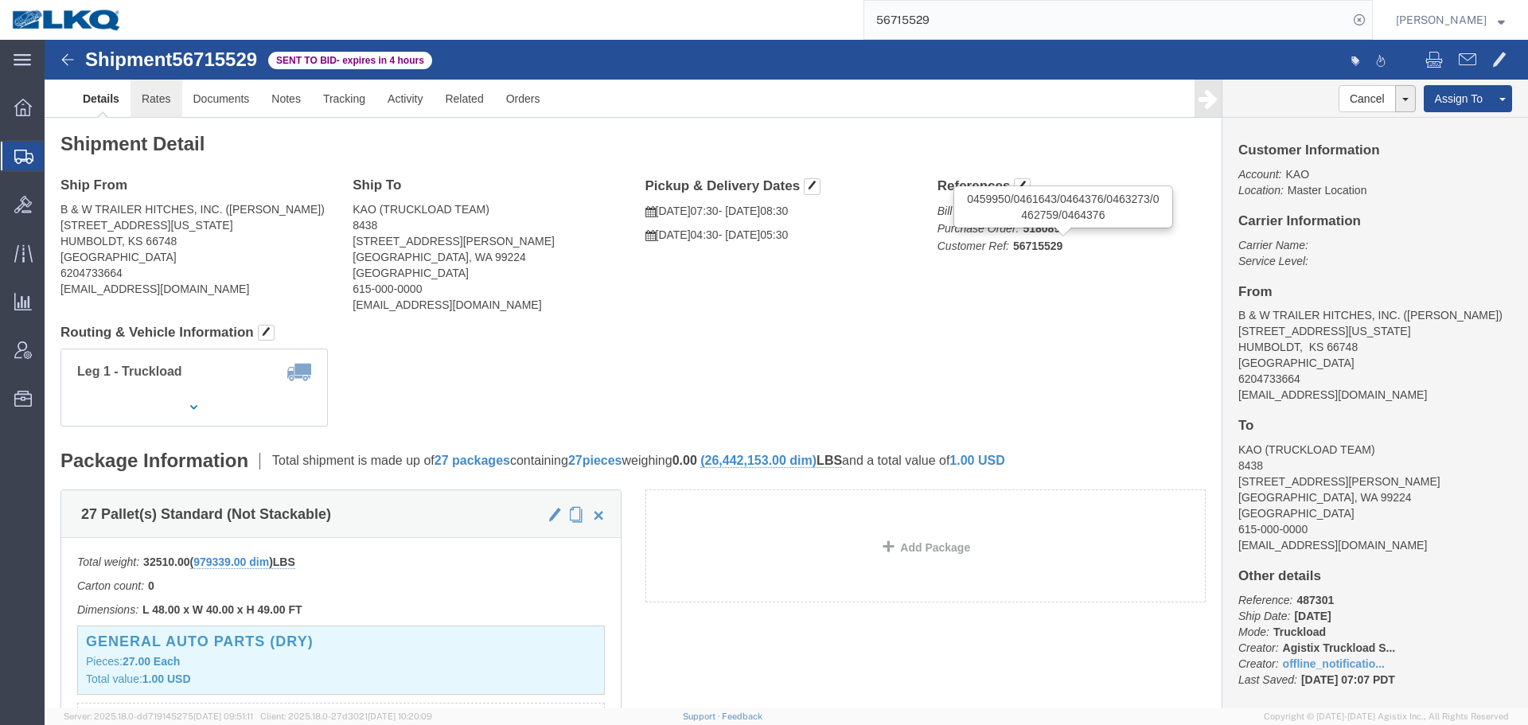
click link "Rates"
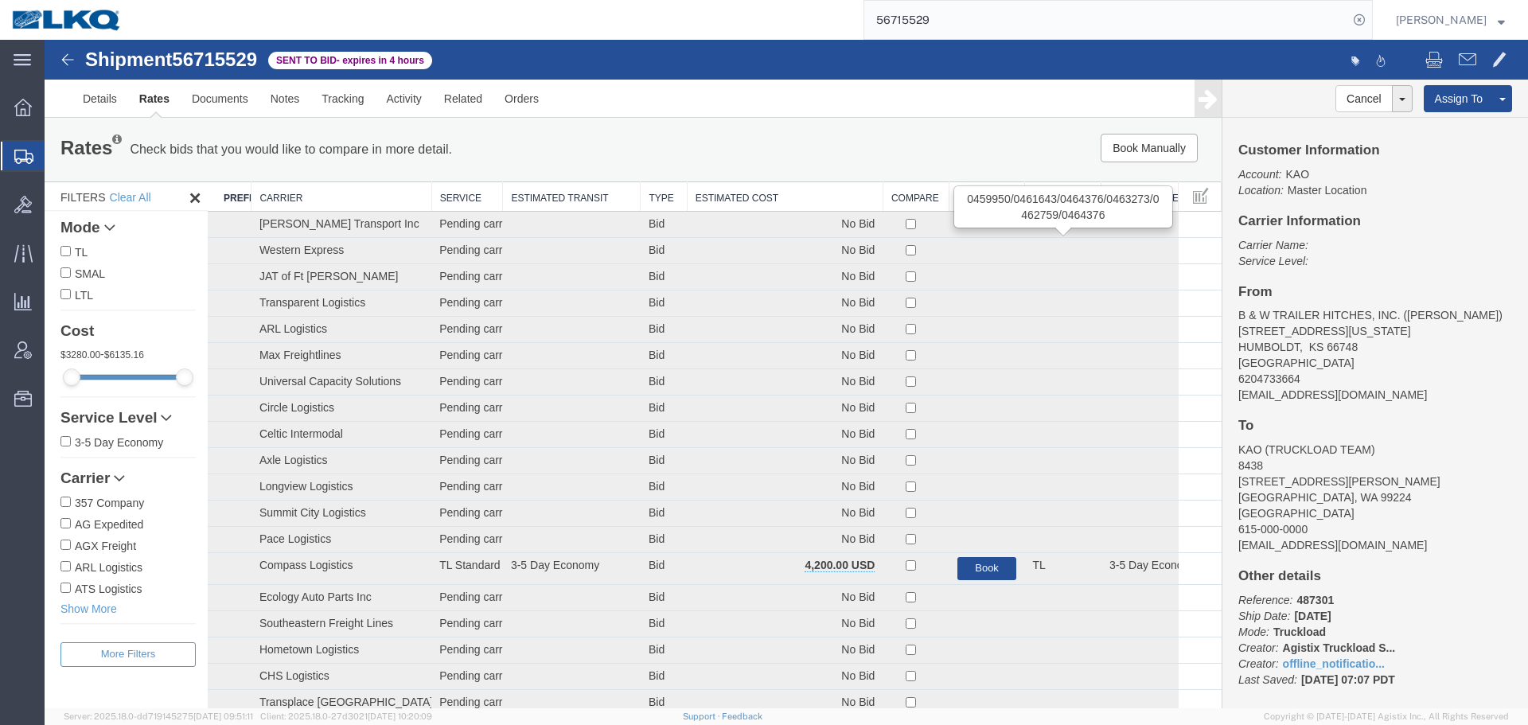
click at [813, 204] on th "Estimated Cost" at bounding box center [785, 196] width 196 height 29
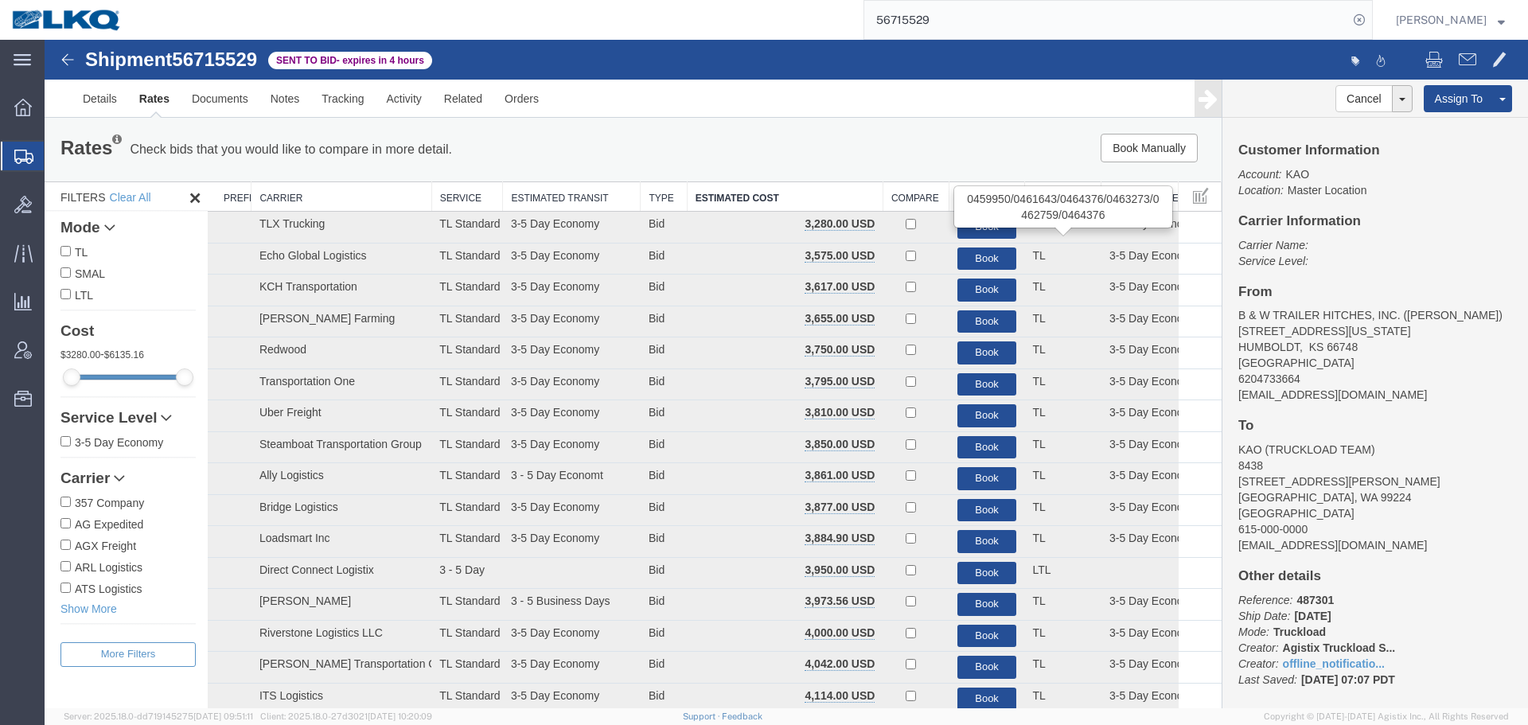
click at [803, 159] on div "Book Manually Pause Continue" at bounding box center [973, 148] width 487 height 29
click at [724, 94] on ul "Details Rates Documents Notes Tracking Activity Related Orders" at bounding box center [786, 98] width 1429 height 37
click at [775, 150] on div "Book Manually Pause Continue" at bounding box center [973, 148] width 487 height 29
click at [1036, 7] on input "56715529" at bounding box center [1106, 20] width 484 height 38
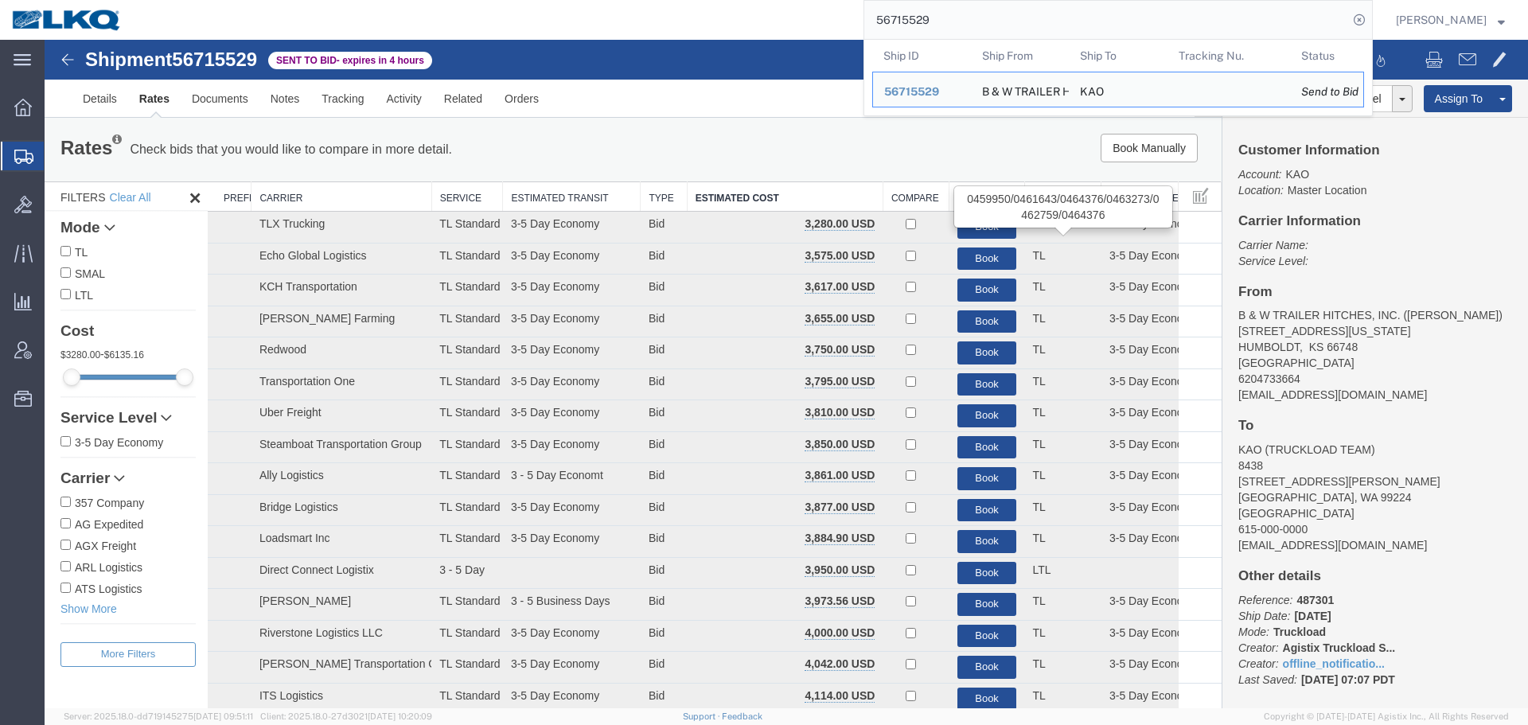
paste input "9006"
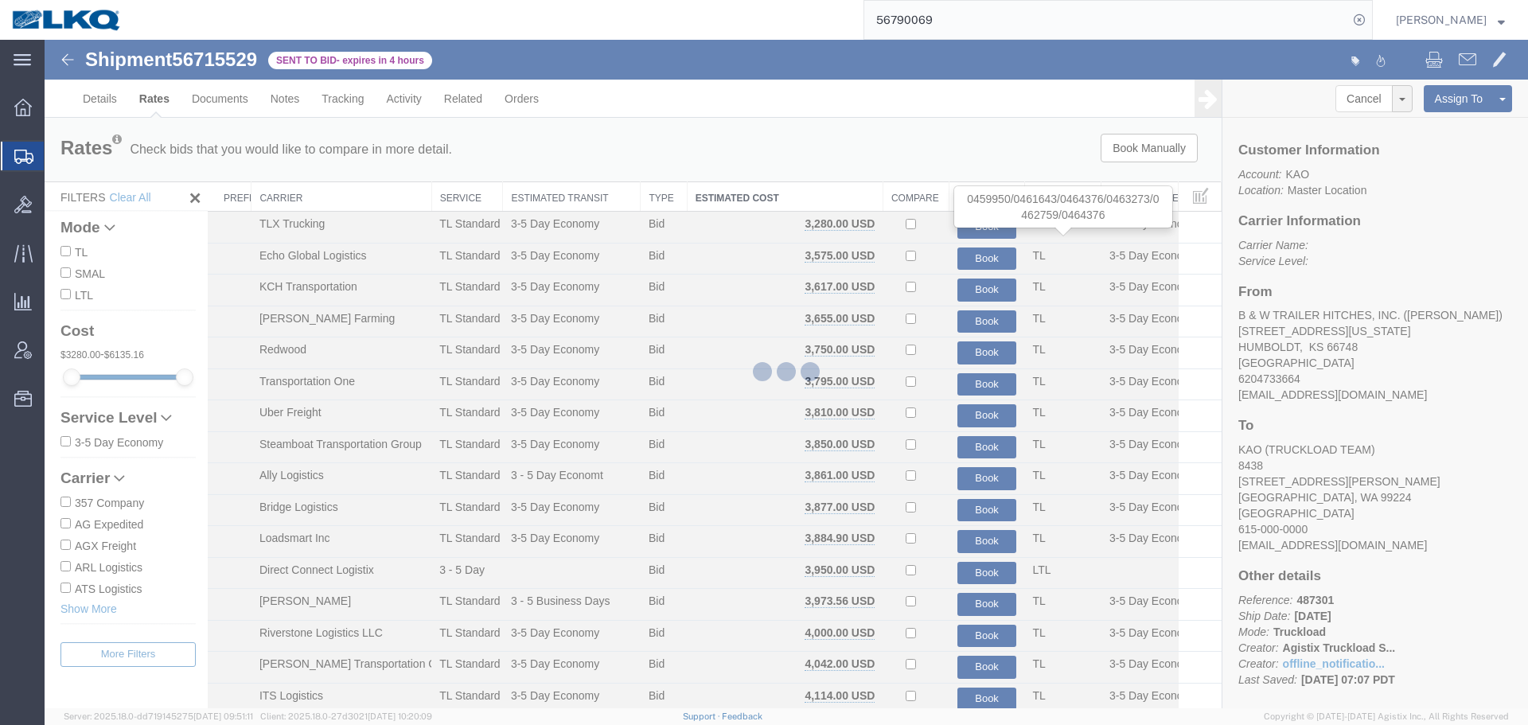
click at [987, 18] on input "56790069" at bounding box center [1106, 20] width 484 height 38
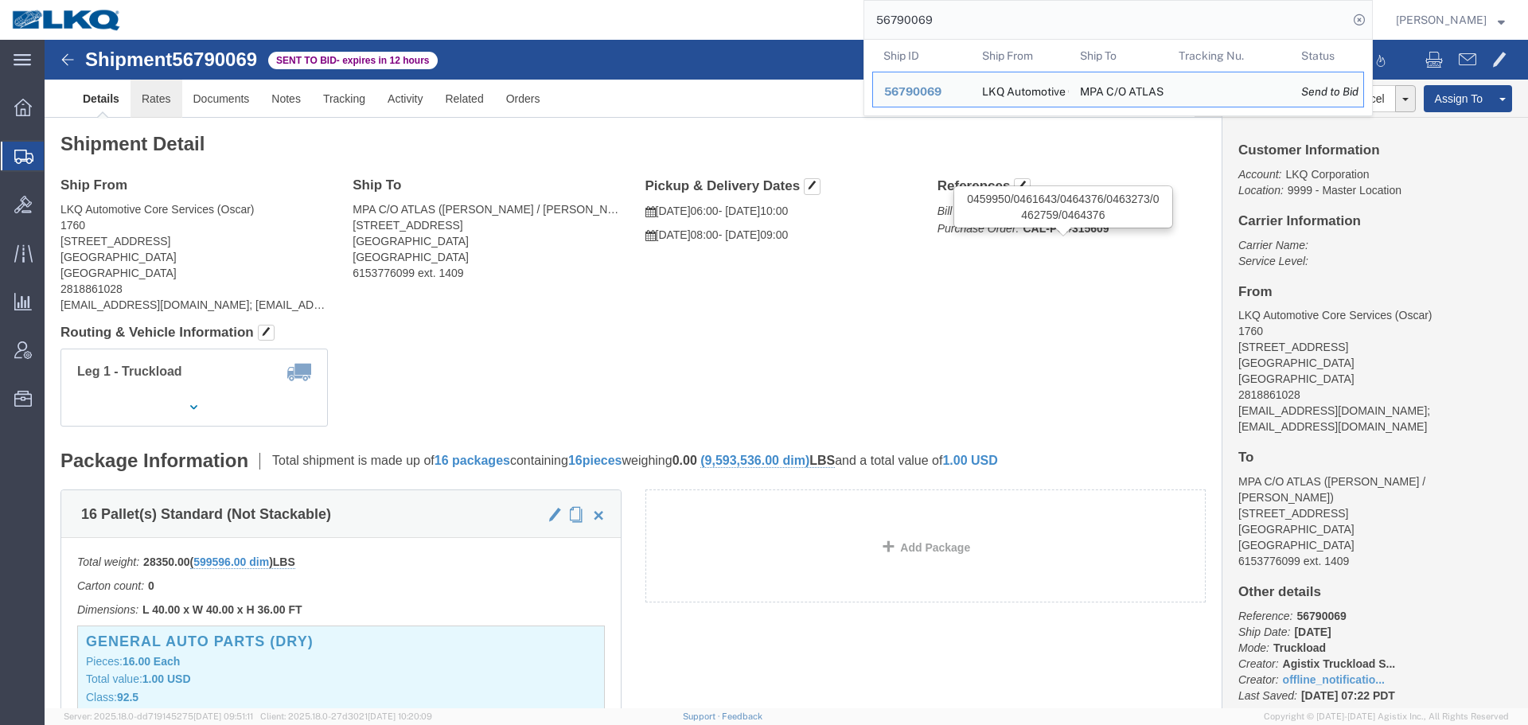
drag, startPoint x: 153, startPoint y: 103, endPoint x: 108, endPoint y: 63, distance: 59.7
click link "Rates"
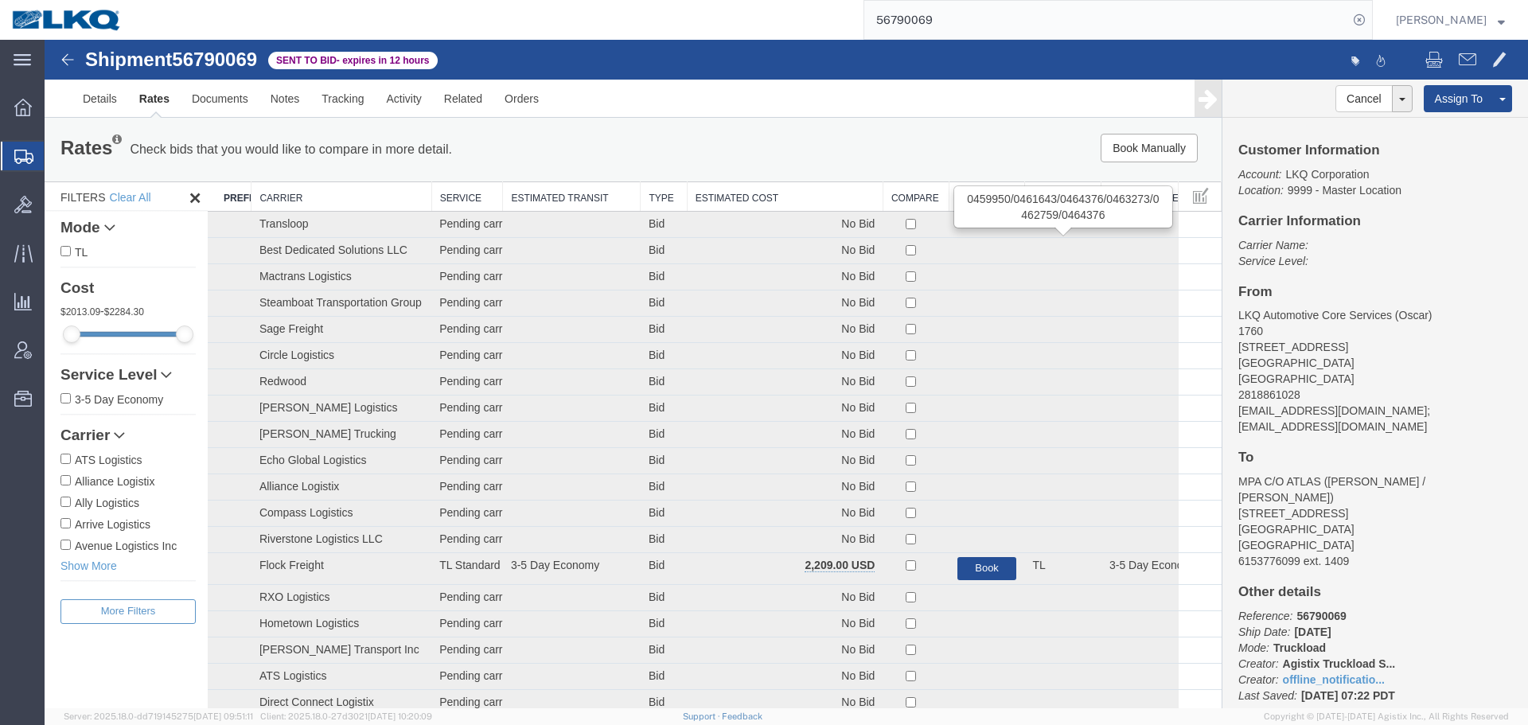
click at [810, 194] on th "Estimated Cost" at bounding box center [785, 196] width 196 height 29
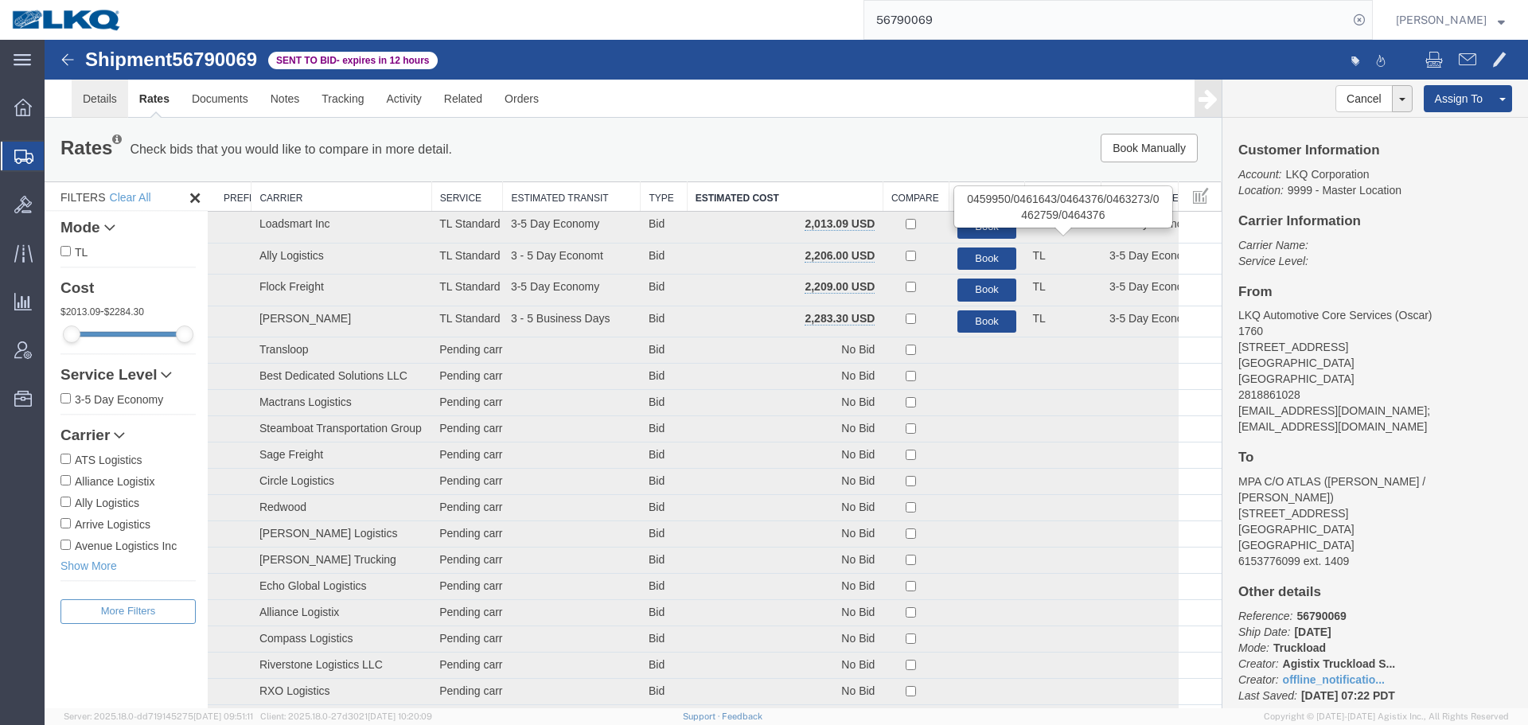
click at [84, 106] on link "Details" at bounding box center [100, 99] width 56 height 38
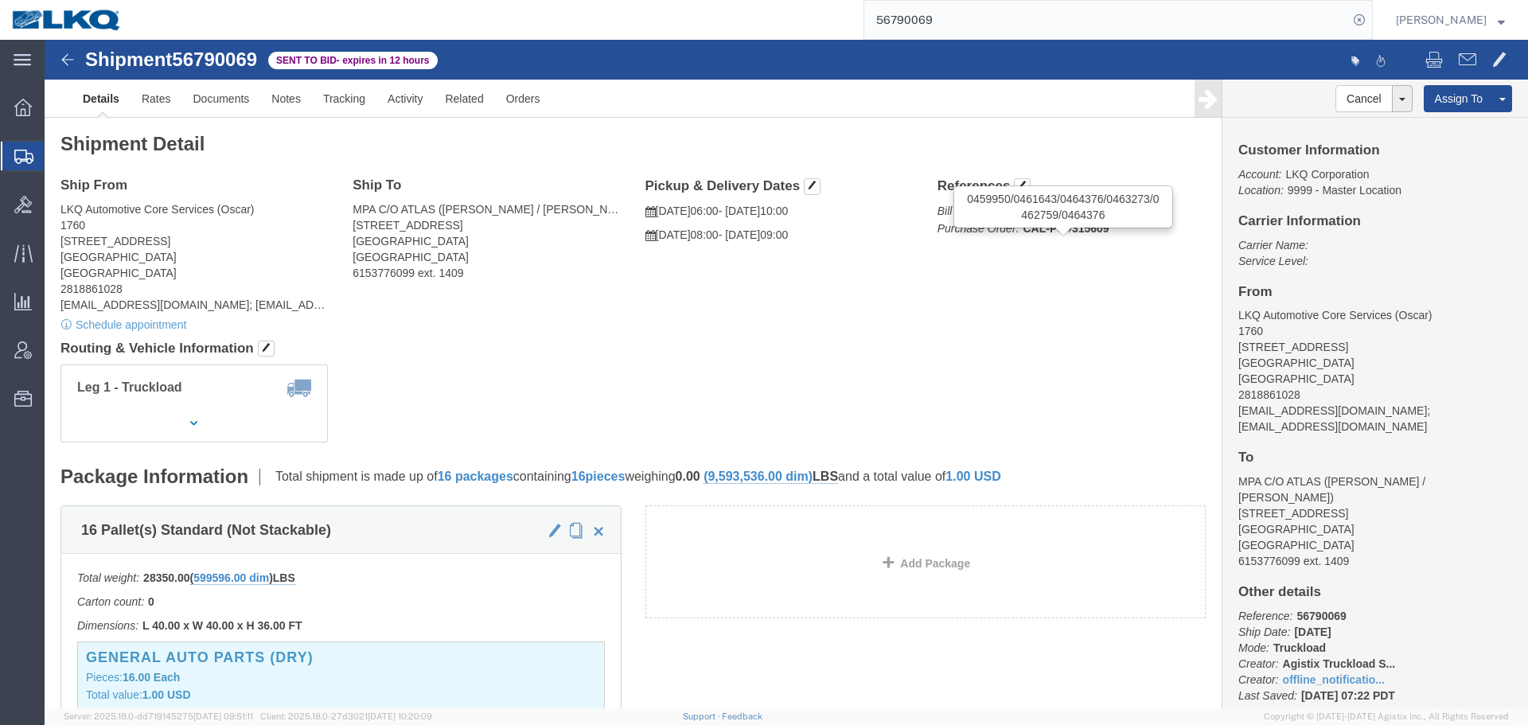
click at [1021, 28] on input "56790069" at bounding box center [1106, 20] width 484 height 38
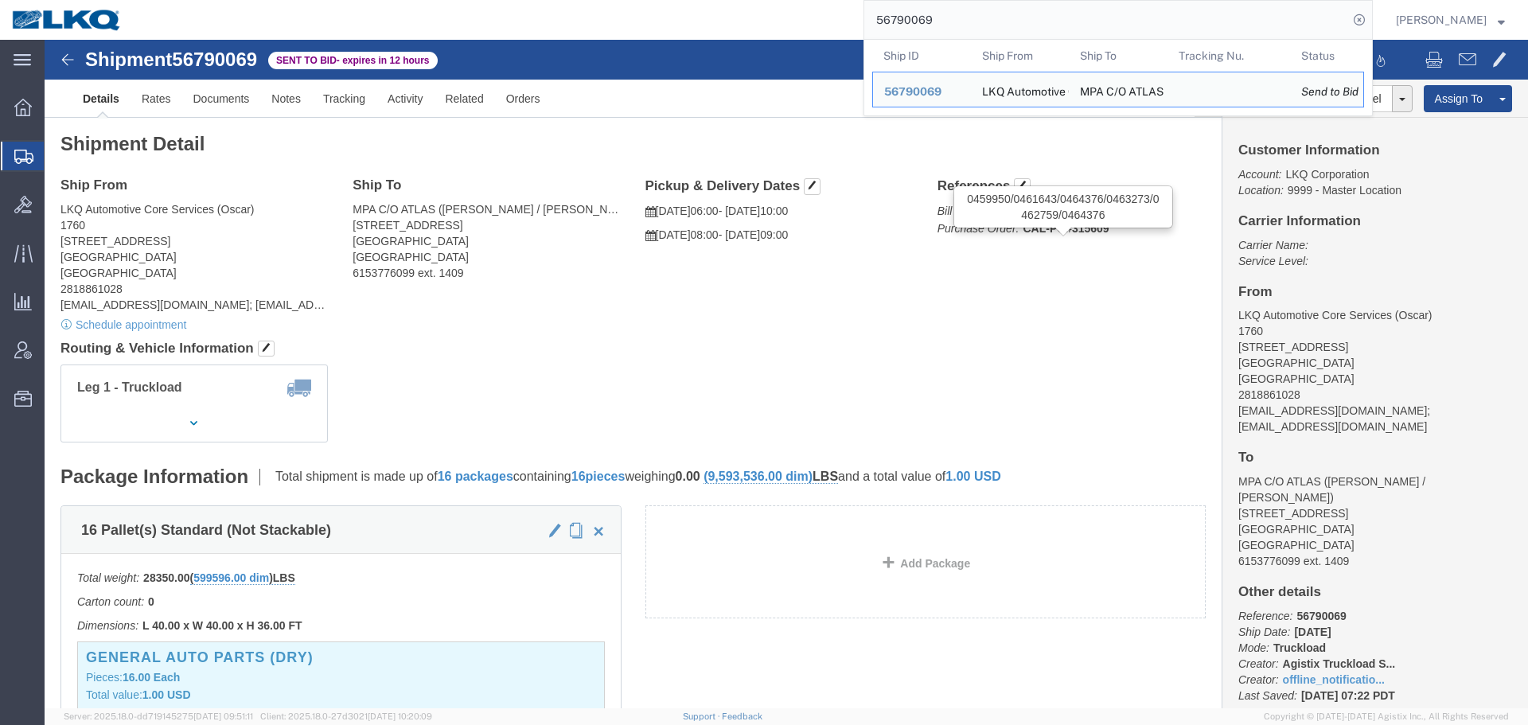
paste input "843"
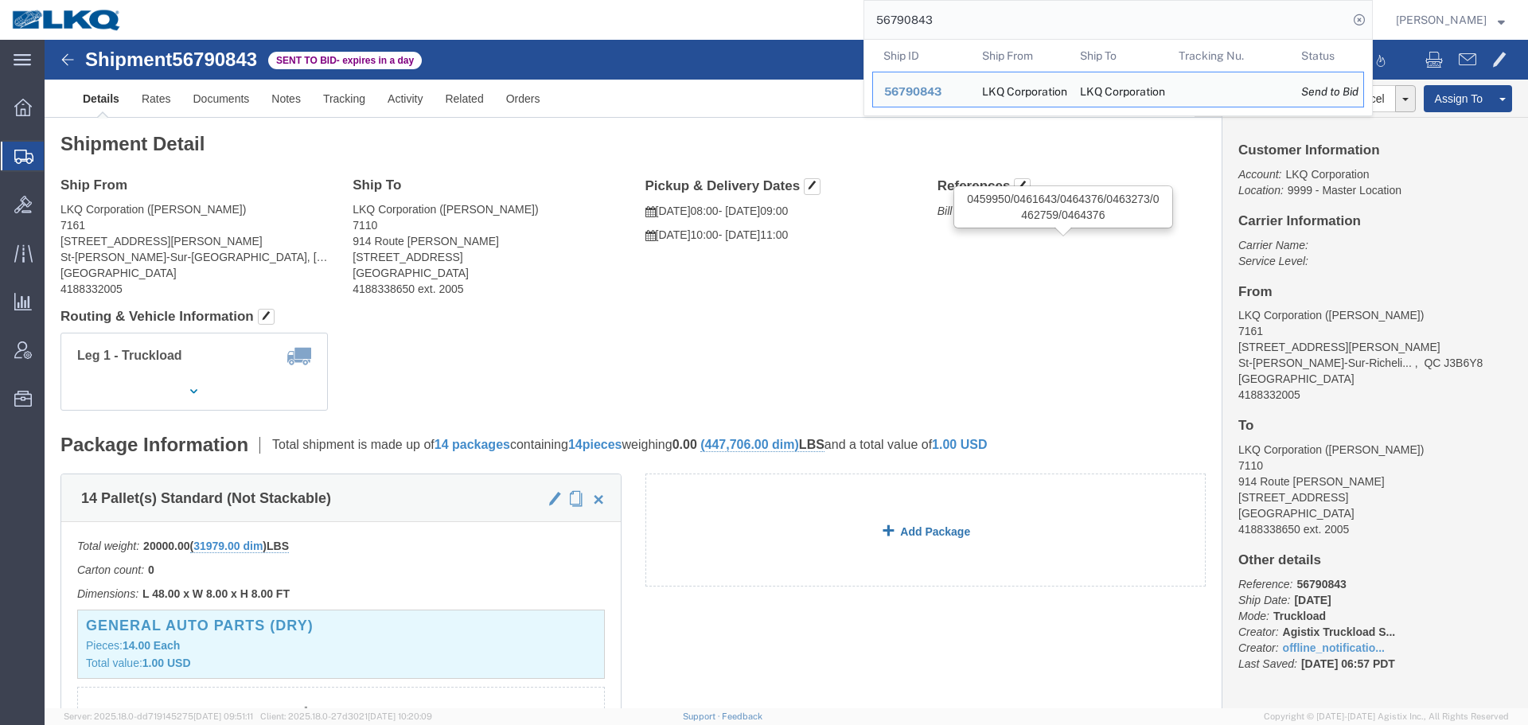
click link "Add Package"
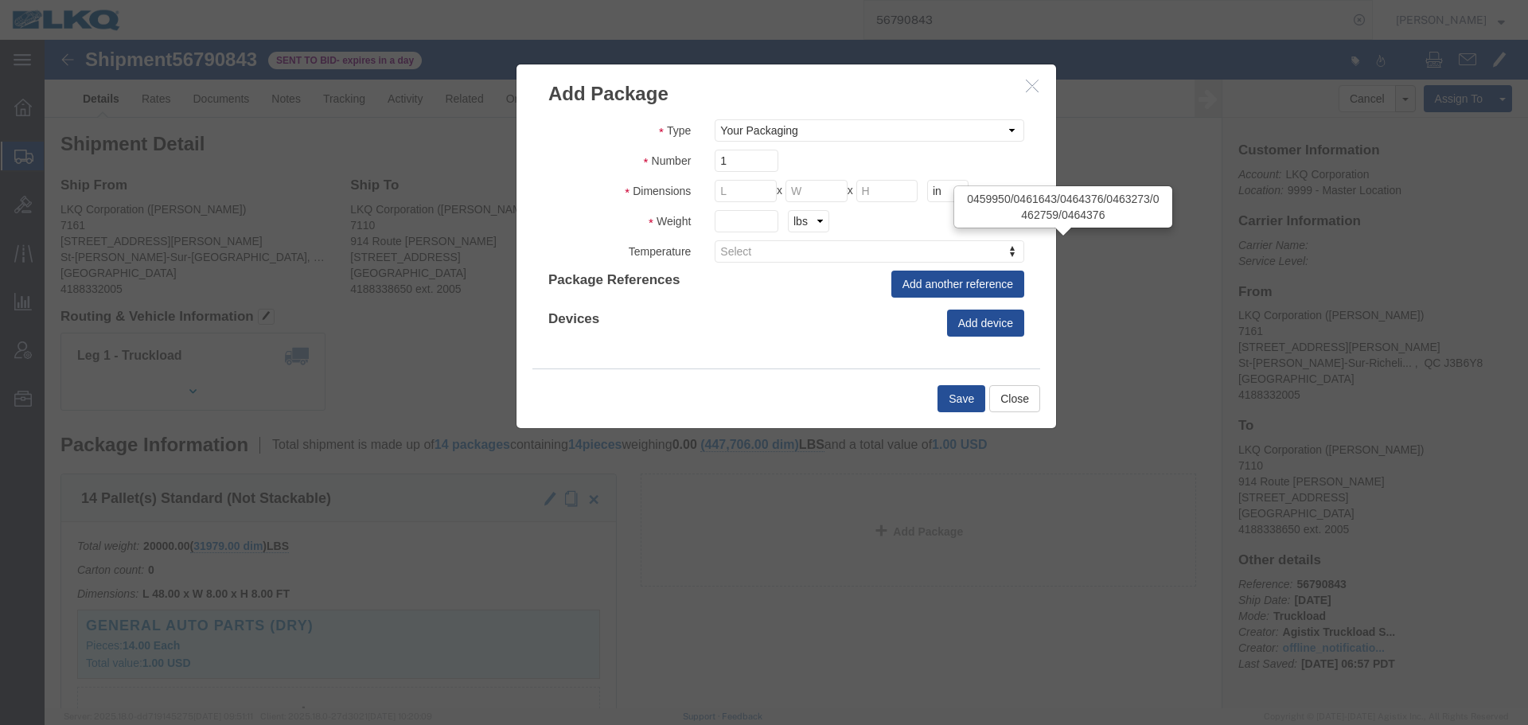
click button "button"
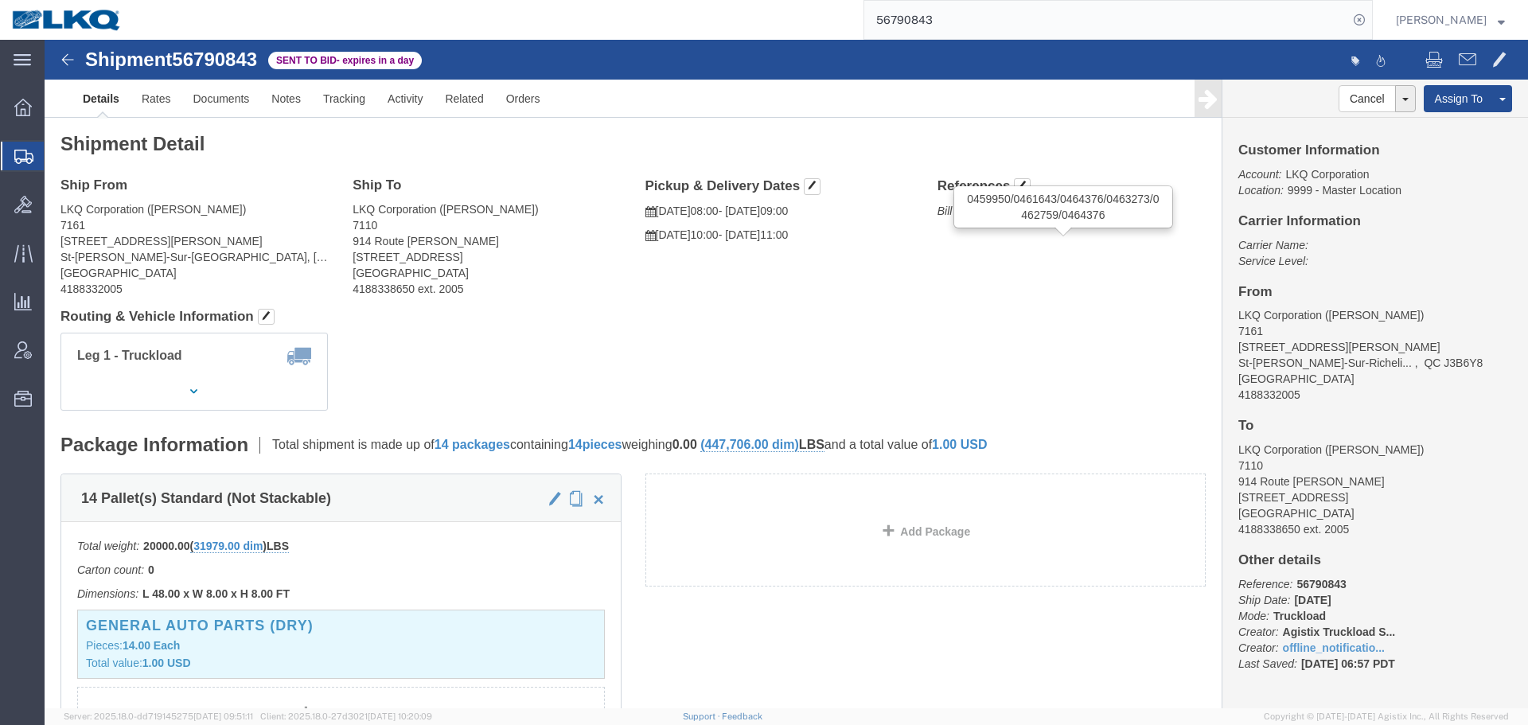
click at [960, 20] on input "56790843" at bounding box center [1106, 20] width 484 height 38
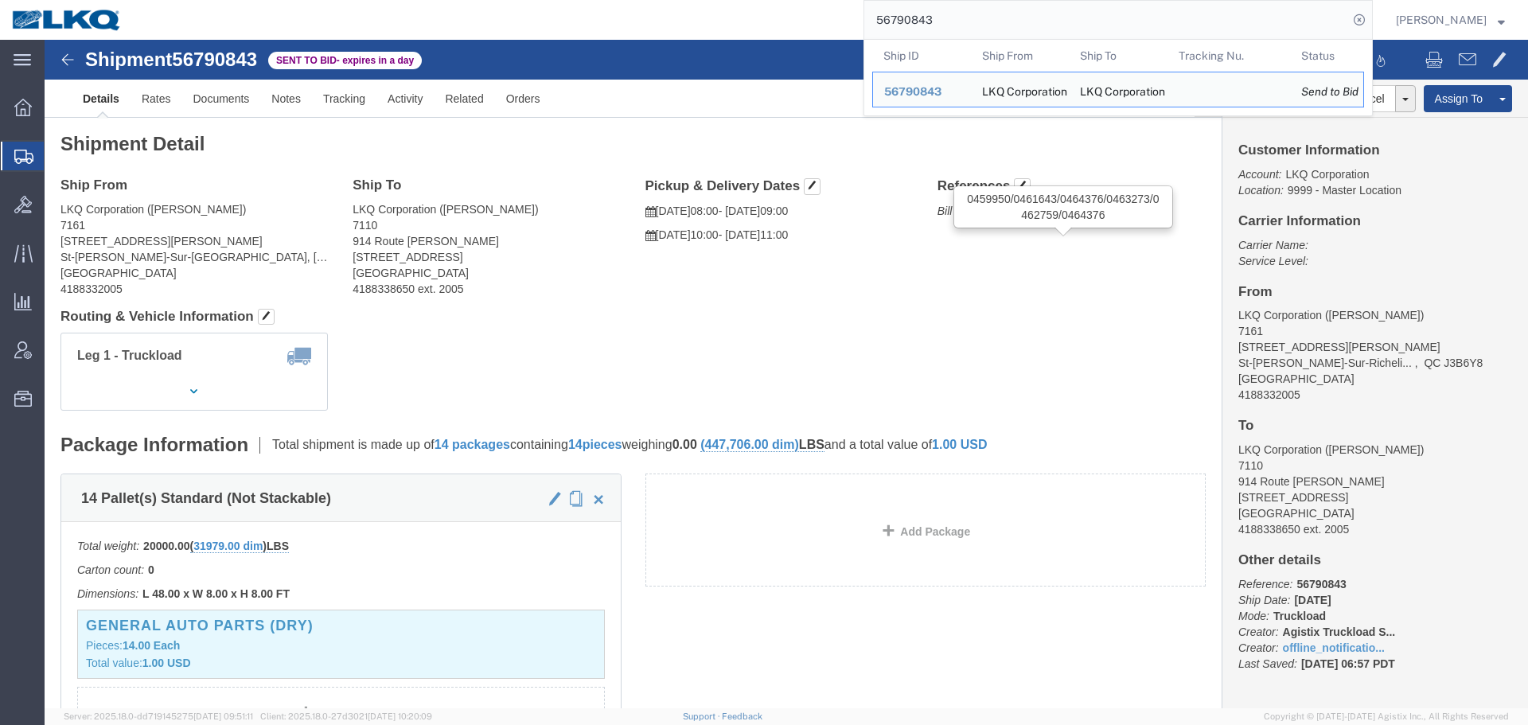
paste input "692509"
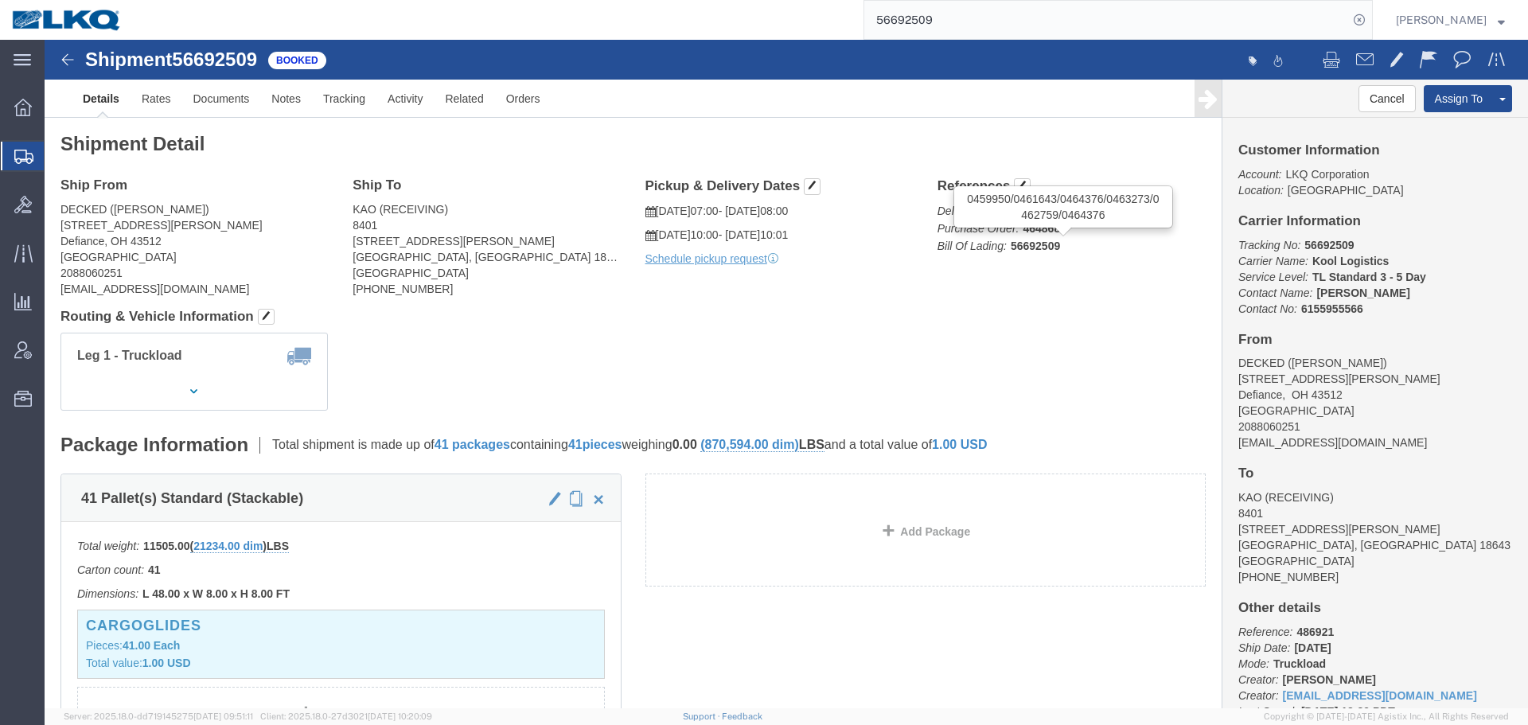
click div "Ship To KAO (RECEIVING) [STREET_ADDRESS][PERSON_NAME] [PHONE_NUMBER]"
click at [963, 10] on input "56692509" at bounding box center [1106, 20] width 484 height 38
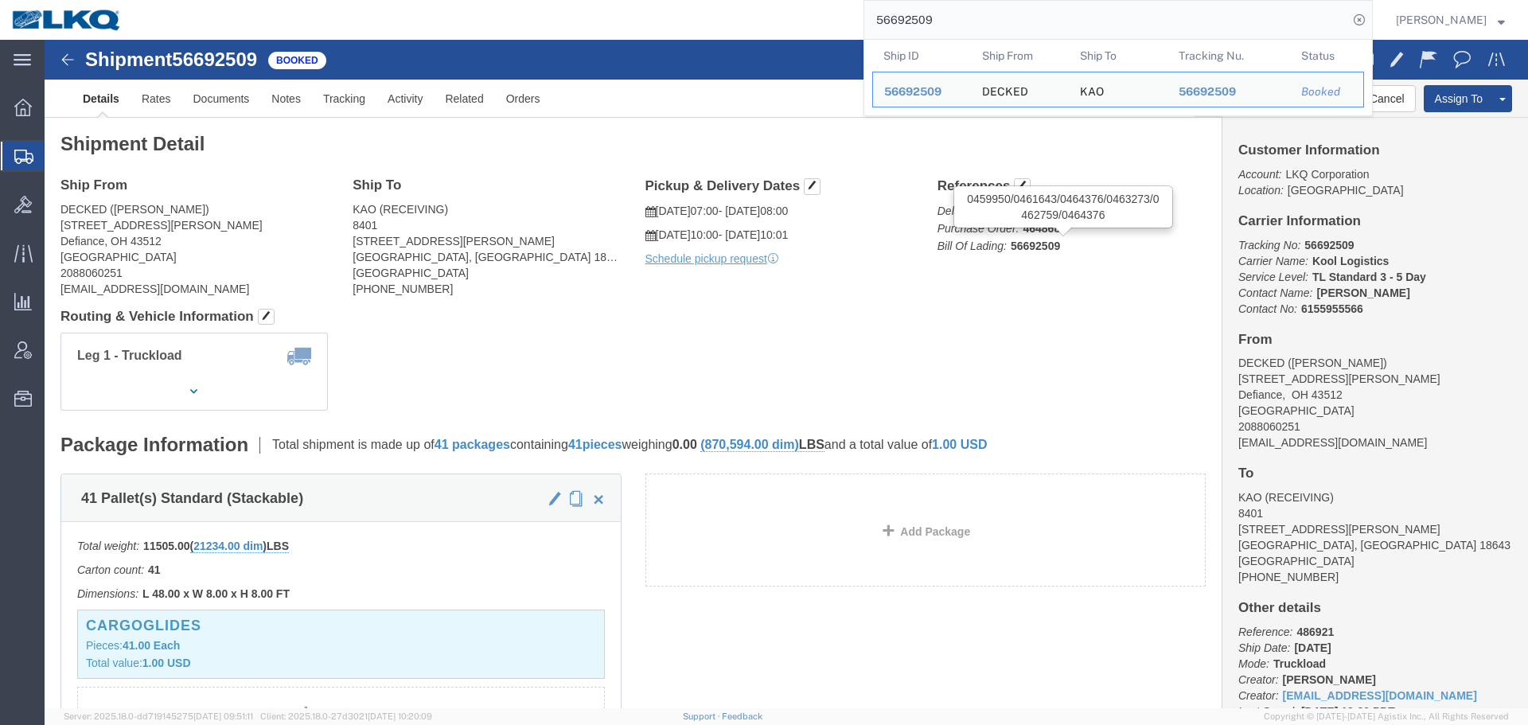
paste input "439364"
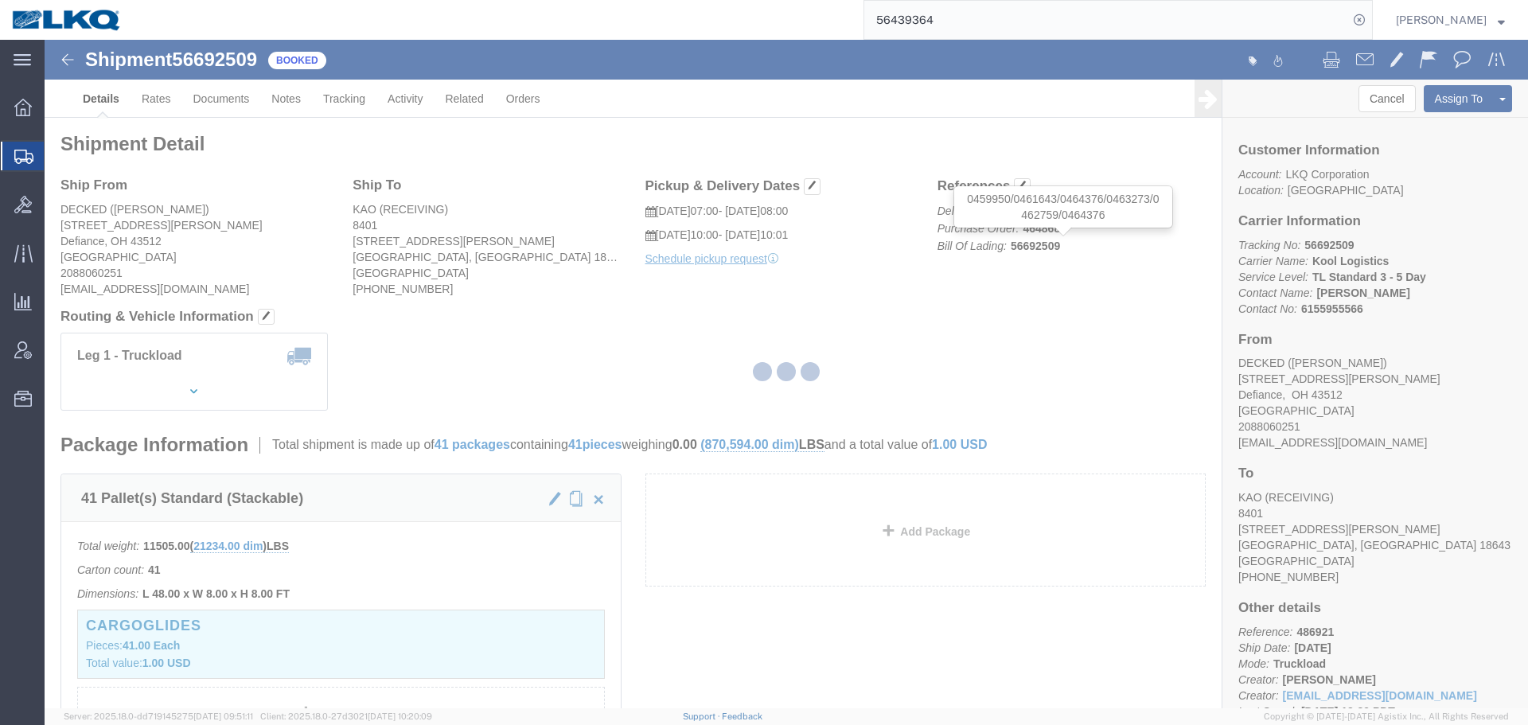
drag, startPoint x: 819, startPoint y: 306, endPoint x: 854, endPoint y: 341, distance: 49.5
click at [854, 341] on div at bounding box center [786, 374] width 1483 height 668
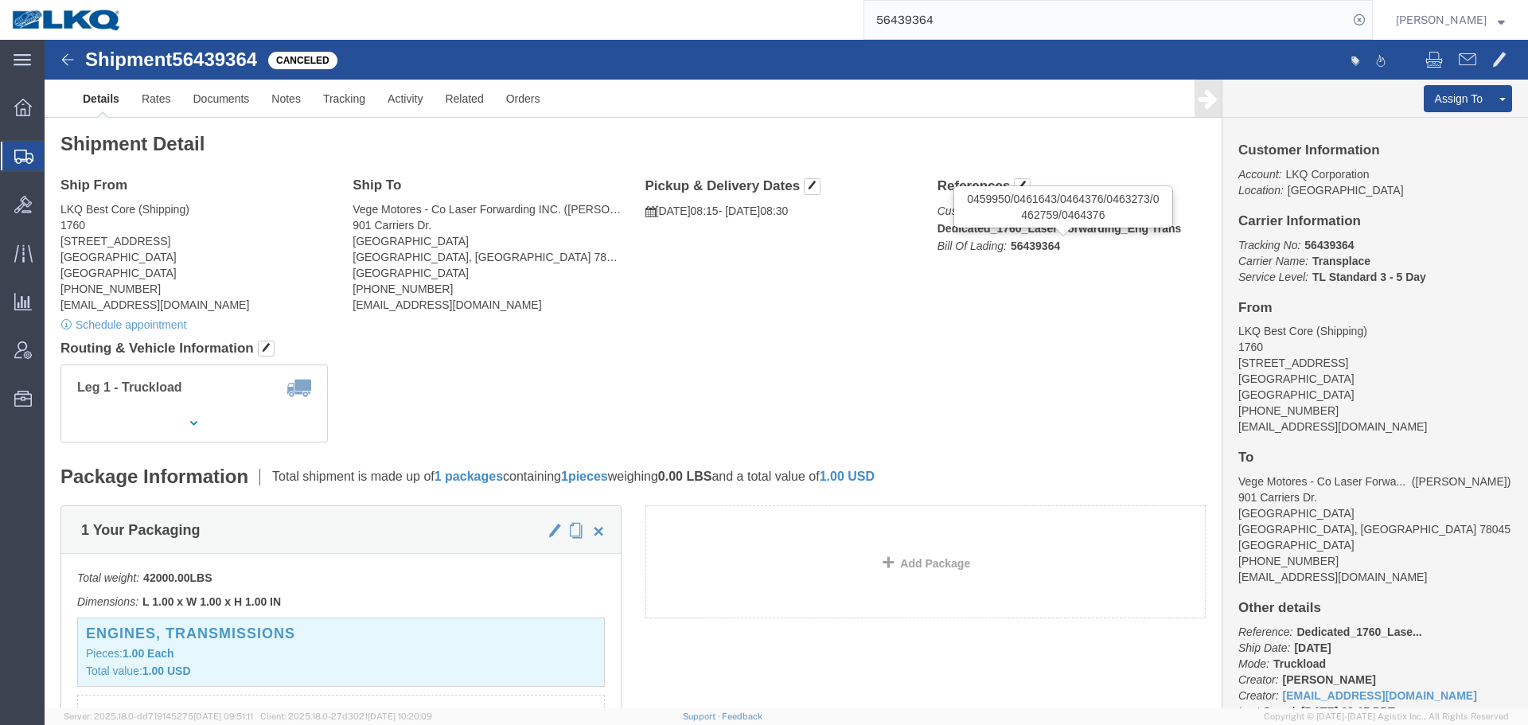
click div "Leg 1 - Truckload Vehicle 1: Standard Dry Van Number of trucks: 1"
click div "Ship From LKQ Best Core (Shipping) 1760 [STREET_ADDRESS] [PHONE_NUMBER] [EMAIL_…"
click div "Shipment Detail Ship From LKQ Best Core (Shipping) 1760 [STREET_ADDRESS] [PHONE…"
click link "Tracking"
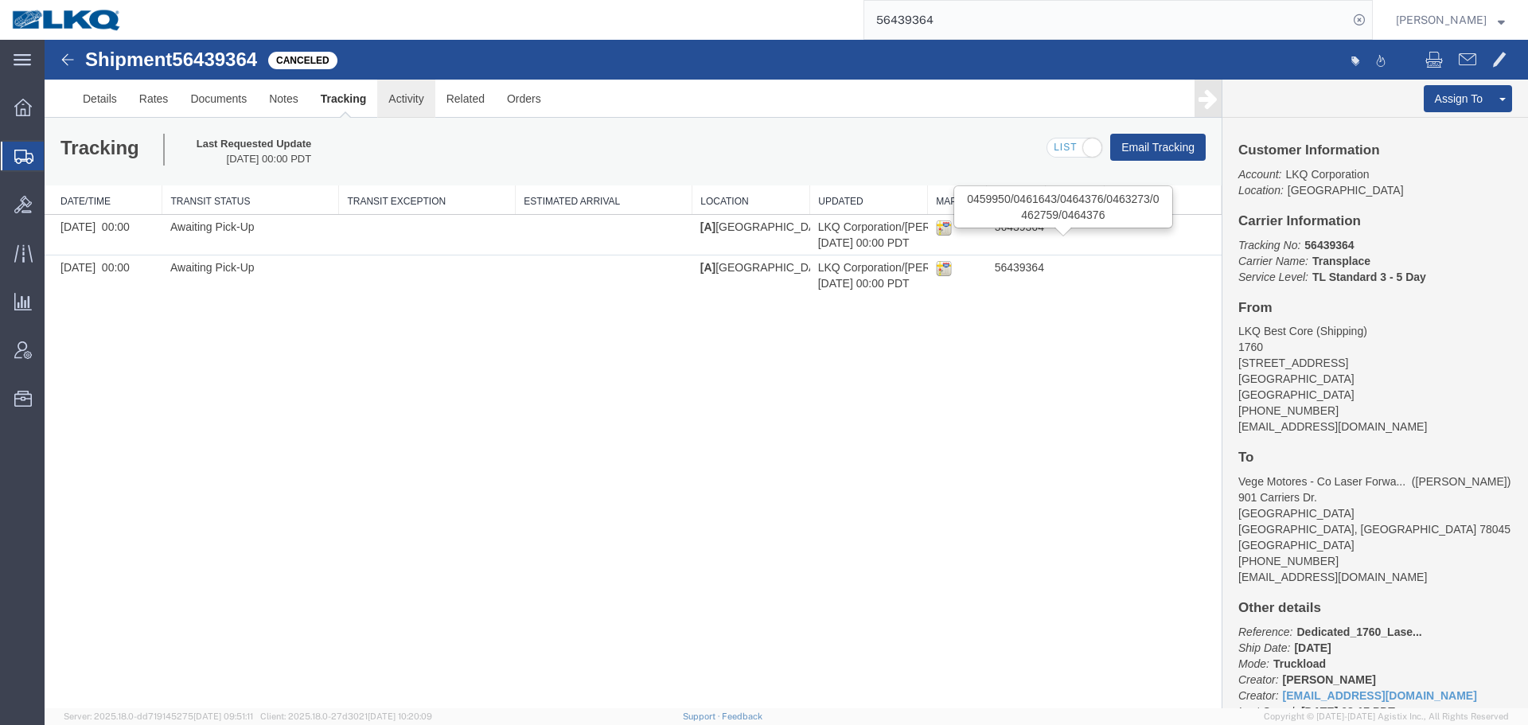
click at [403, 95] on link "Activity" at bounding box center [405, 99] width 57 height 38
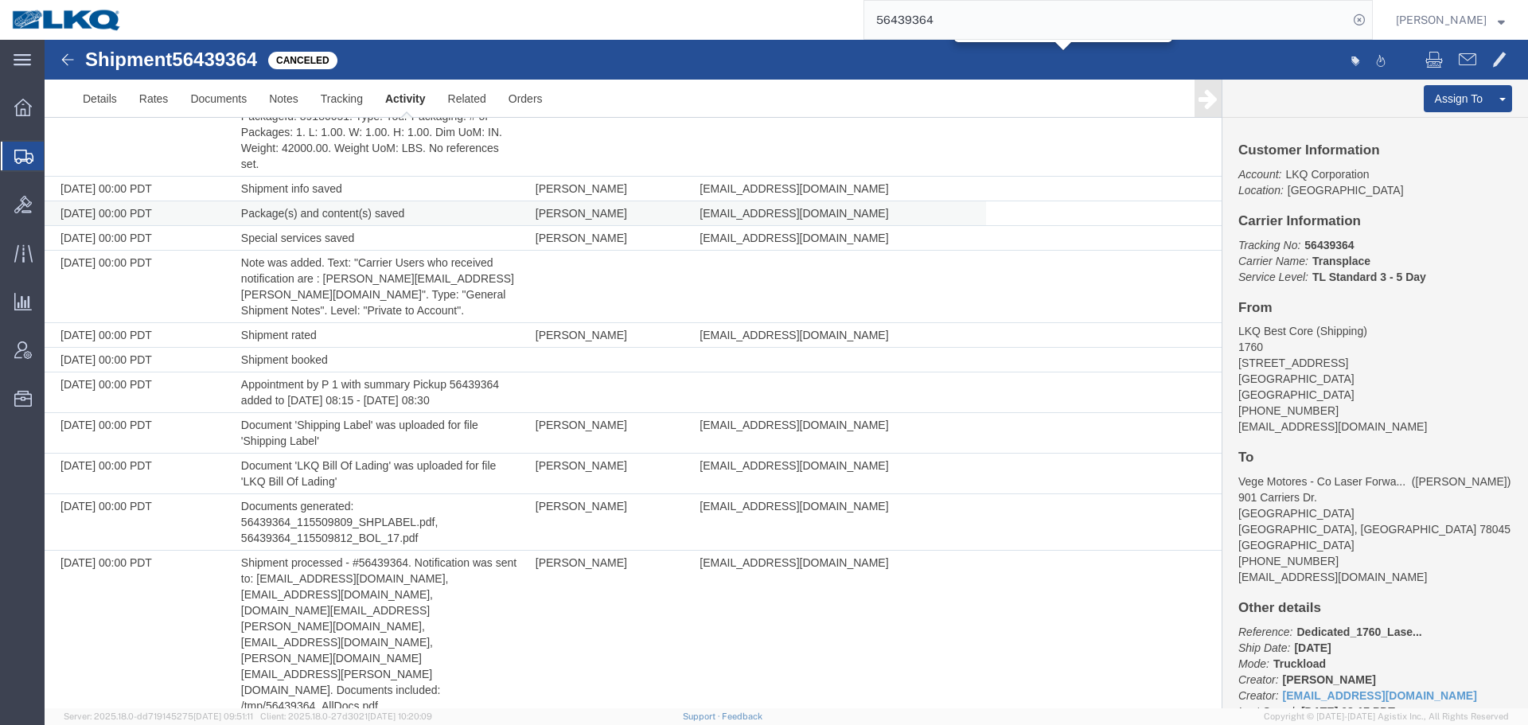
scroll to position [326, 0]
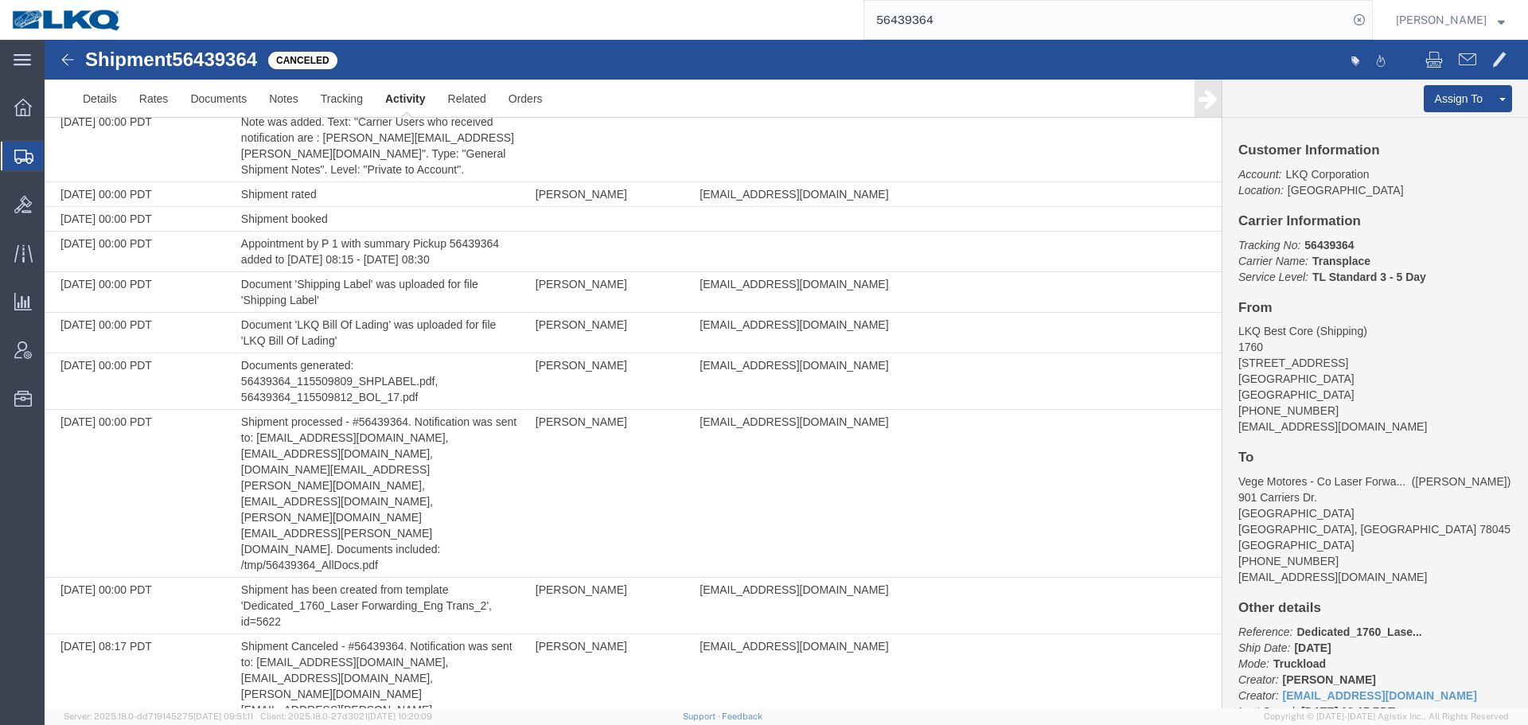
click at [1321, 265] on b "Transplace" at bounding box center [1341, 261] width 58 height 13
copy b "Transplace"
click at [996, 4] on input "56439364" at bounding box center [1106, 20] width 484 height 38
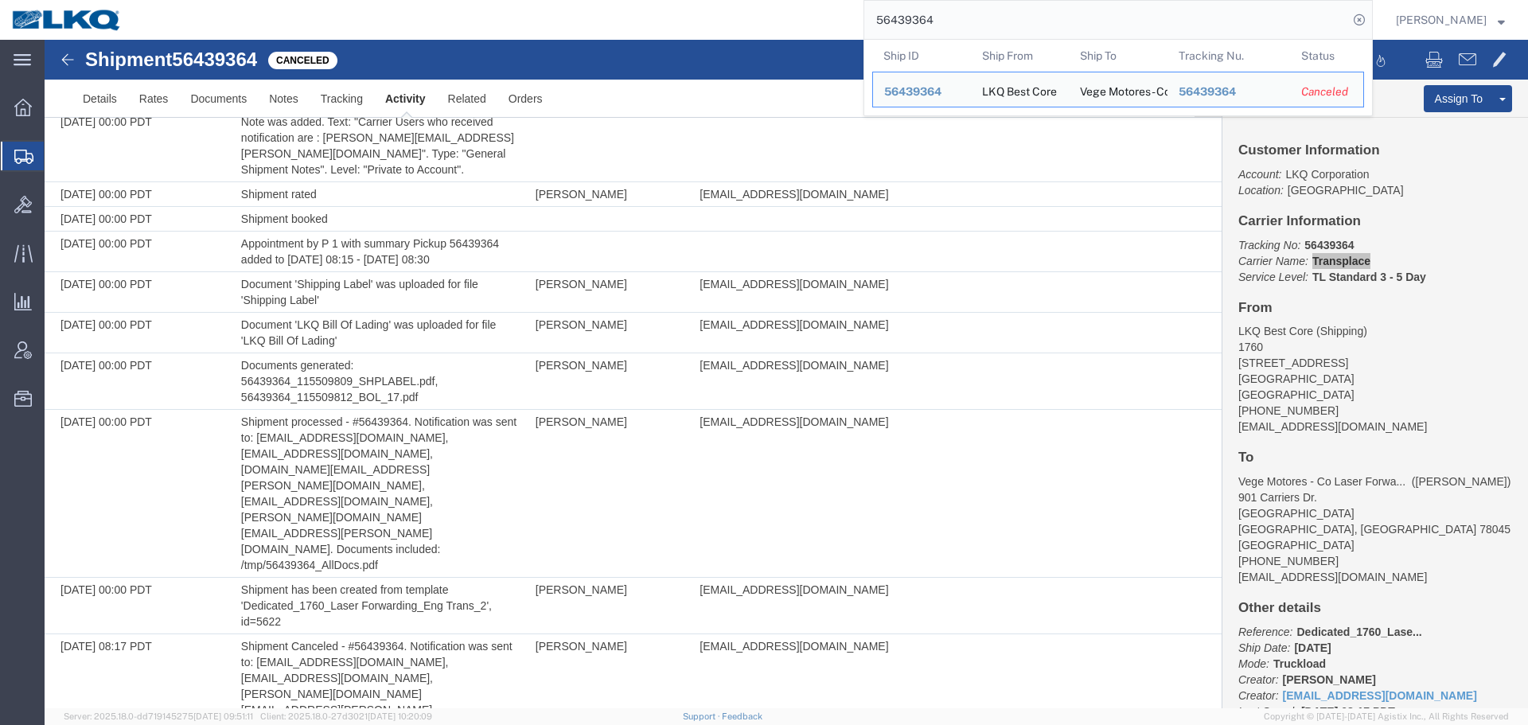
paste input "692509"
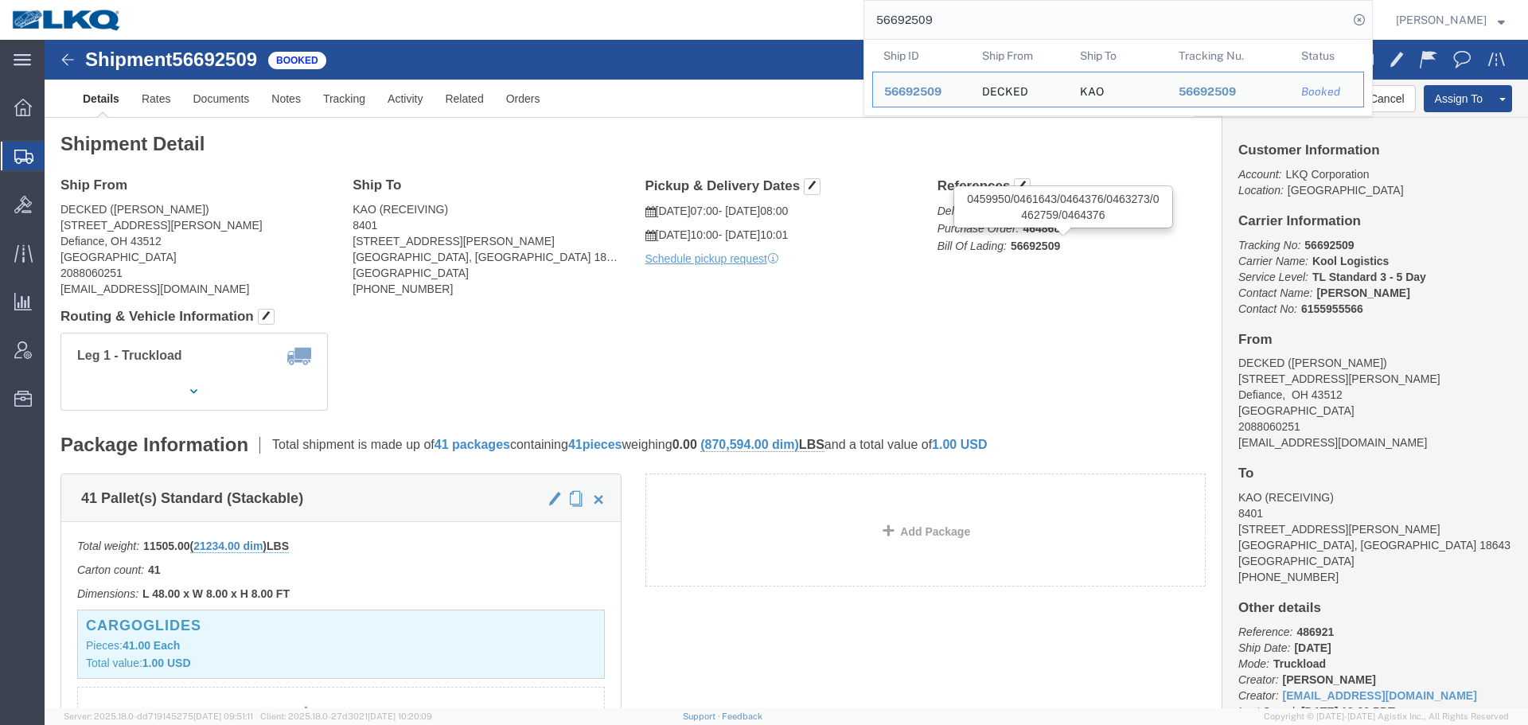
click div "Leg 1 - Truckload Vehicle 1: Standard Dry Van (53 Feet) Number of trucks: 1"
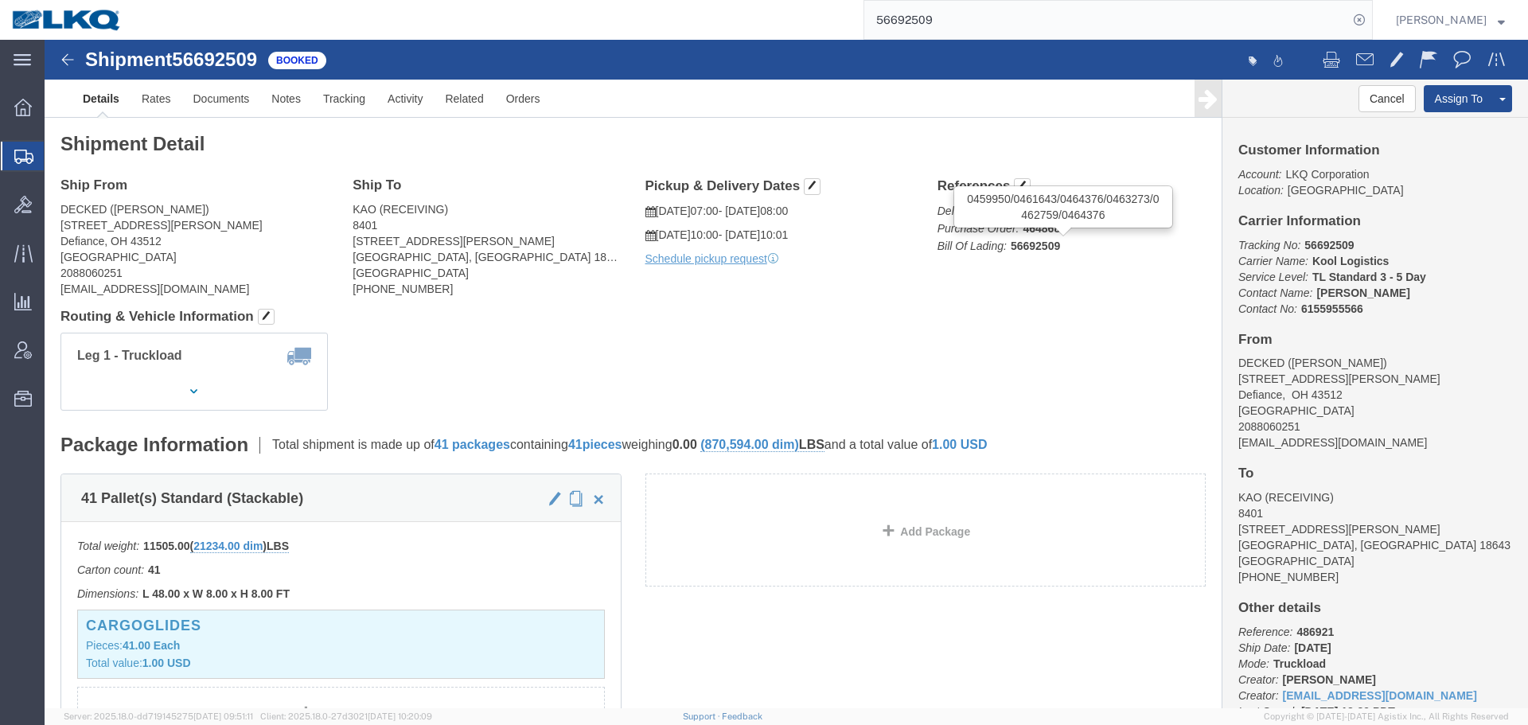
click div "Leg 1 - Truckload Vehicle 1: Standard Dry Van (53 Feet) Number of trucks: 1"
drag, startPoint x: 318, startPoint y: 182, endPoint x: 910, endPoint y: 724, distance: 802.4
click address "KAO (RECEIVING) [STREET_ADDRESS][PERSON_NAME] [PHONE_NUMBER]"
copy address "8401"
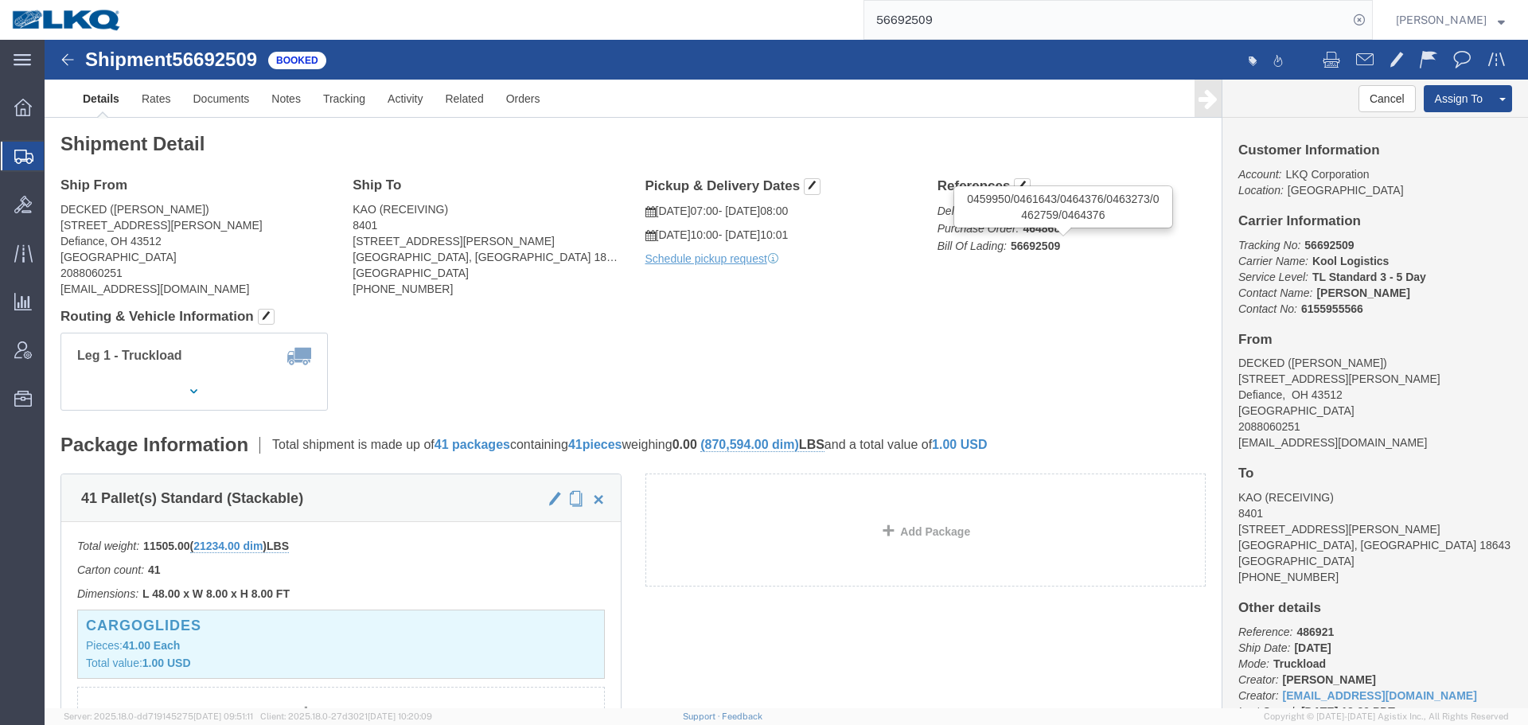
click div "Leg 1 - Truckload Vehicle 1: Standard Dry Van (53 Feet) Number of trucks: 1"
click at [1011, 34] on input "56692509" at bounding box center [1106, 20] width 484 height 38
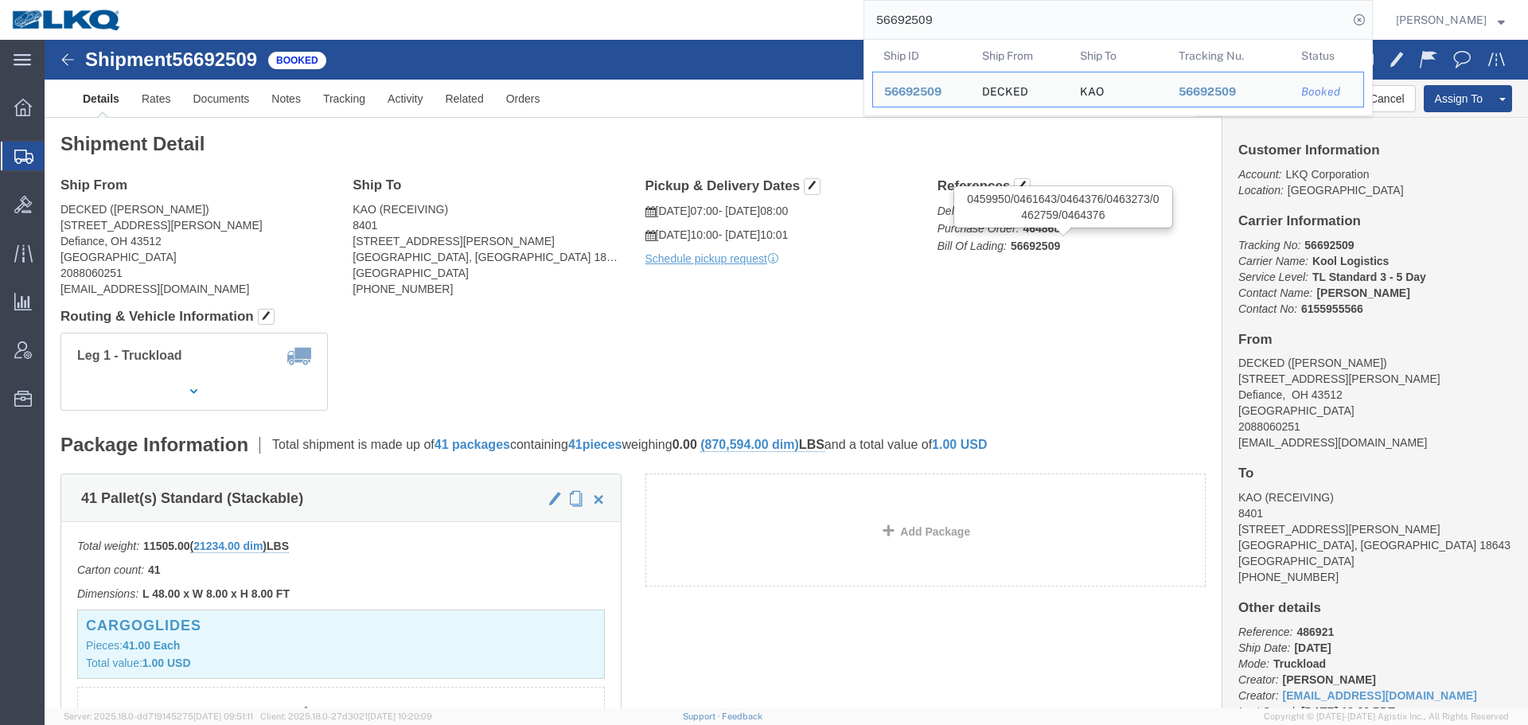
paste input "790843"
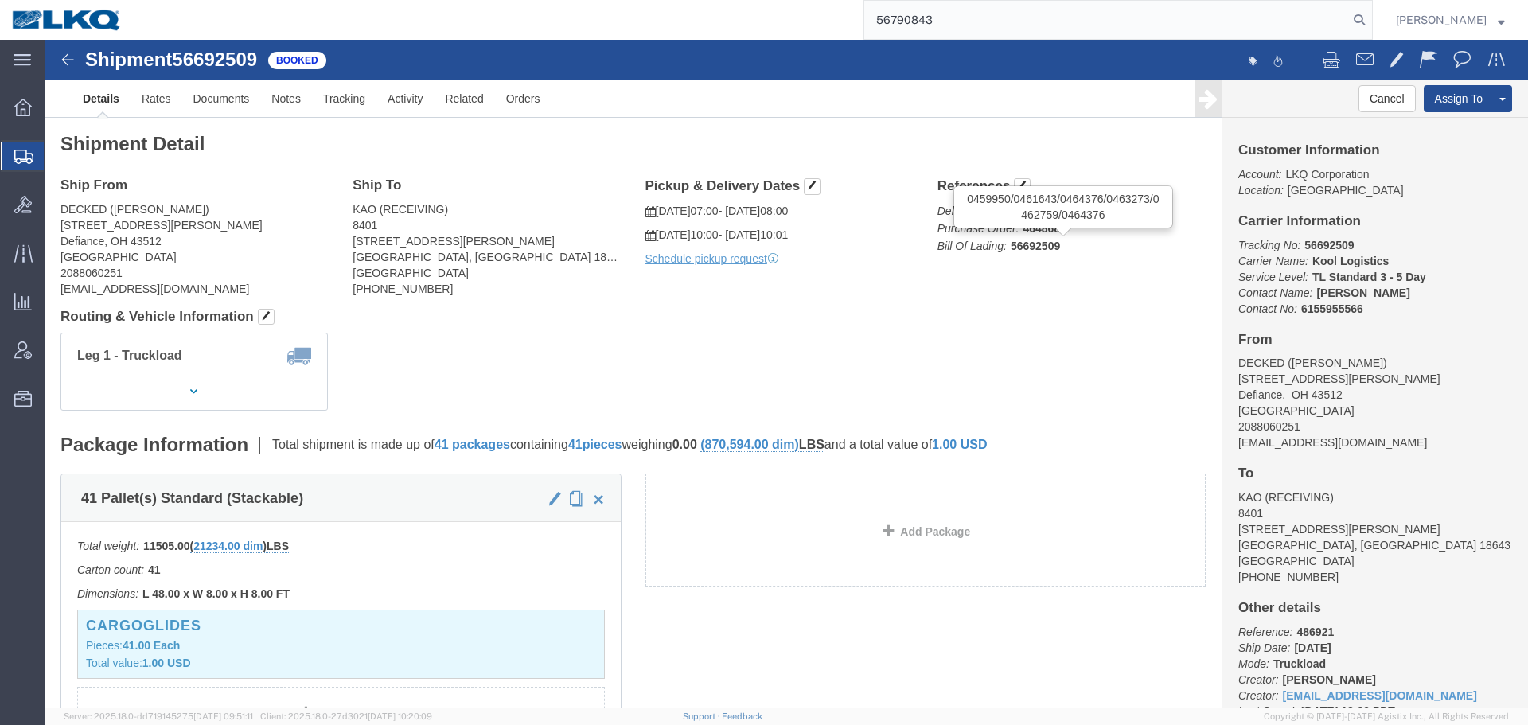
click div "Leg 1 - Truckload Vehicle 1: Standard Dry Van (53 Feet) Number of trucks: 1"
click address "DECKED ([PERSON_NAME]) [STREET_ADDRESS][PERSON_NAME] 2088060251 [EMAIL_ADDRESS]…"
copy div "[EMAIL_ADDRESS][DOMAIN_NAME]"
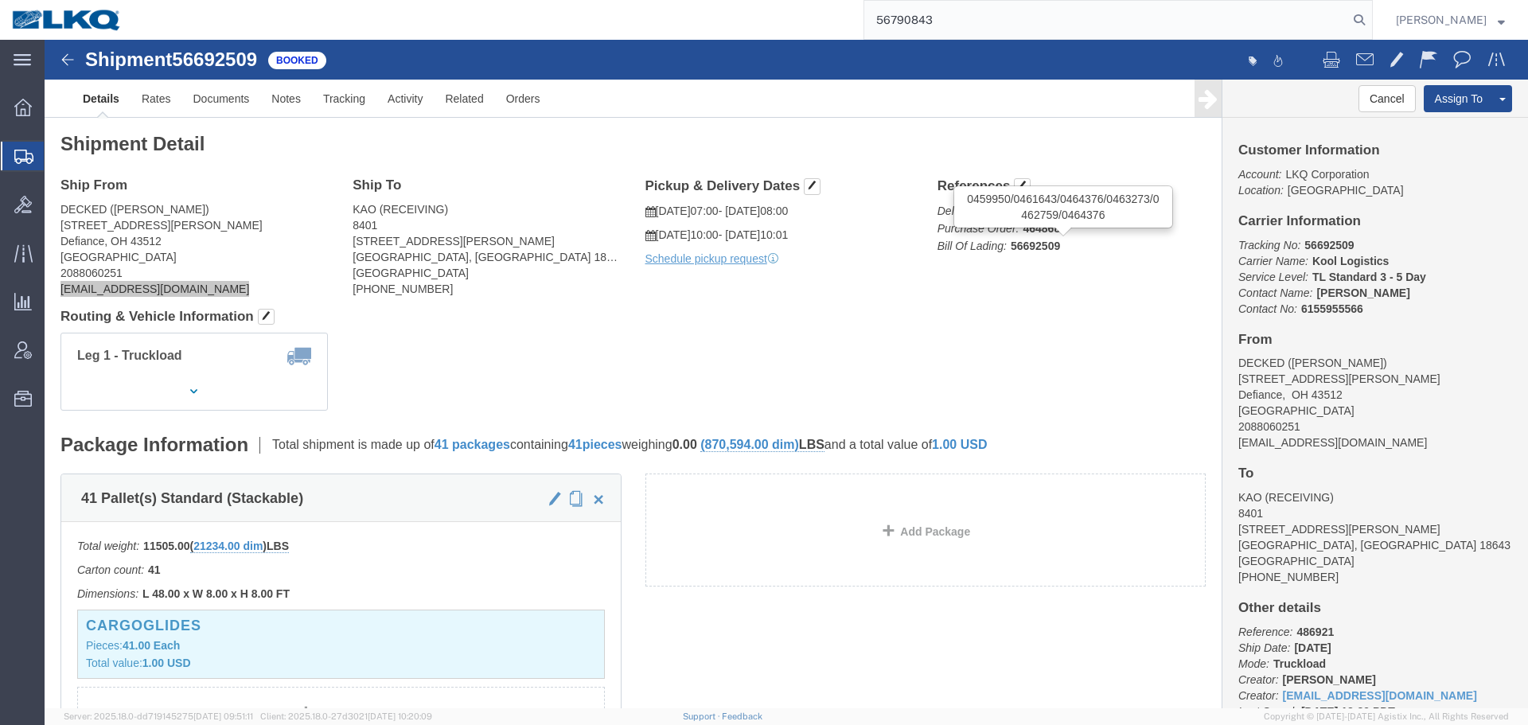
click at [1064, 10] on input "56790843" at bounding box center [1106, 20] width 484 height 38
paste input "06301"
type input "56706301"
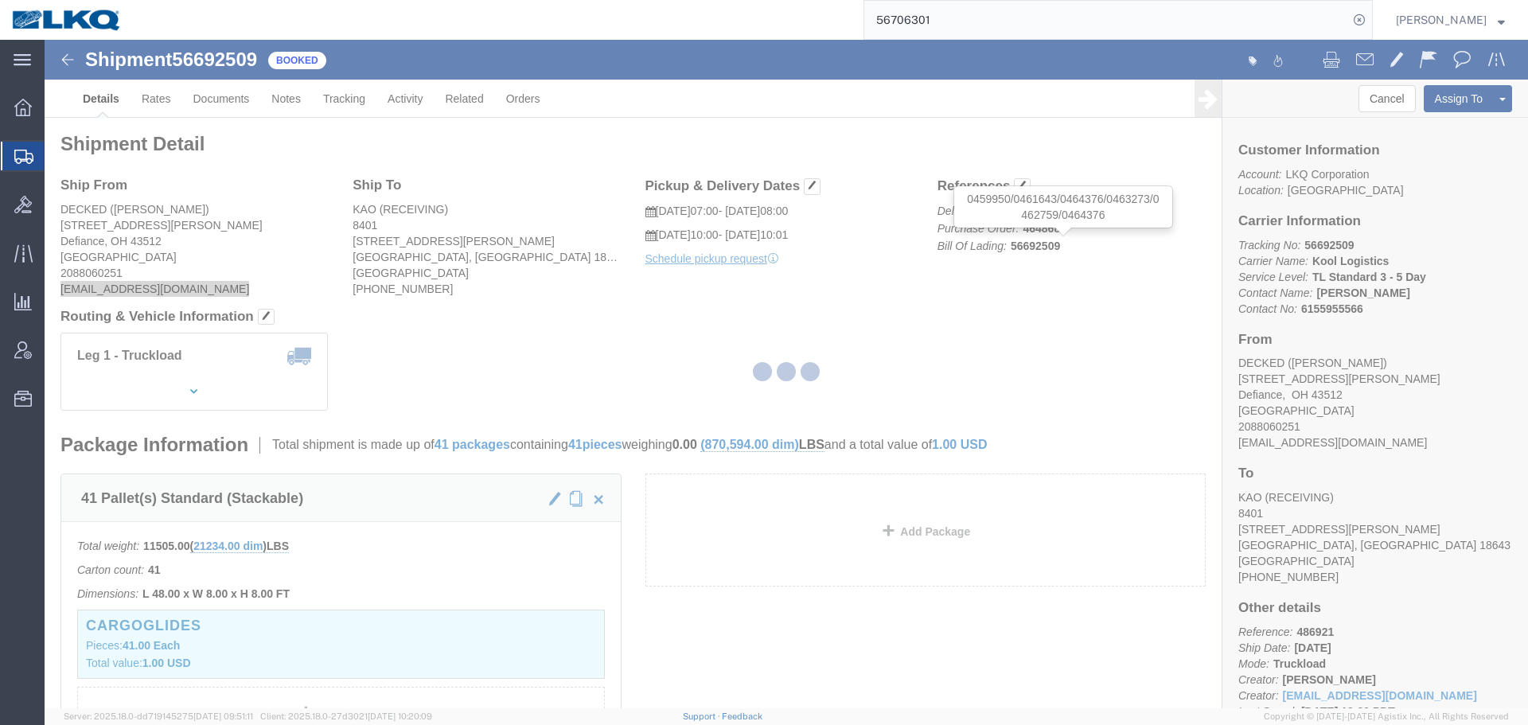
click at [964, 21] on input "56706301" at bounding box center [1106, 20] width 484 height 38
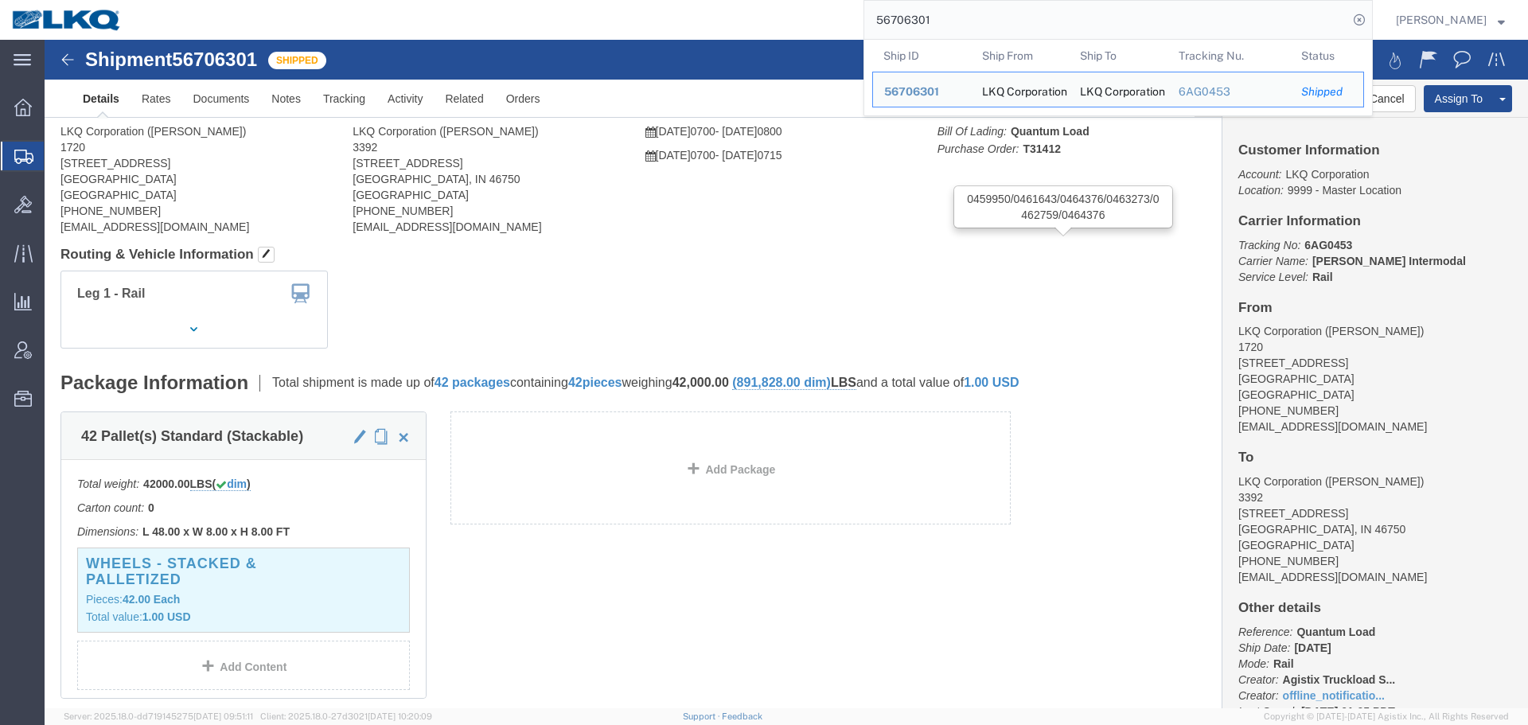
click div "Ship From LKQ Corporation ([PERSON_NAME]) 1720 [STREET_ADDRESS] [PHONE_NUMBER] …"
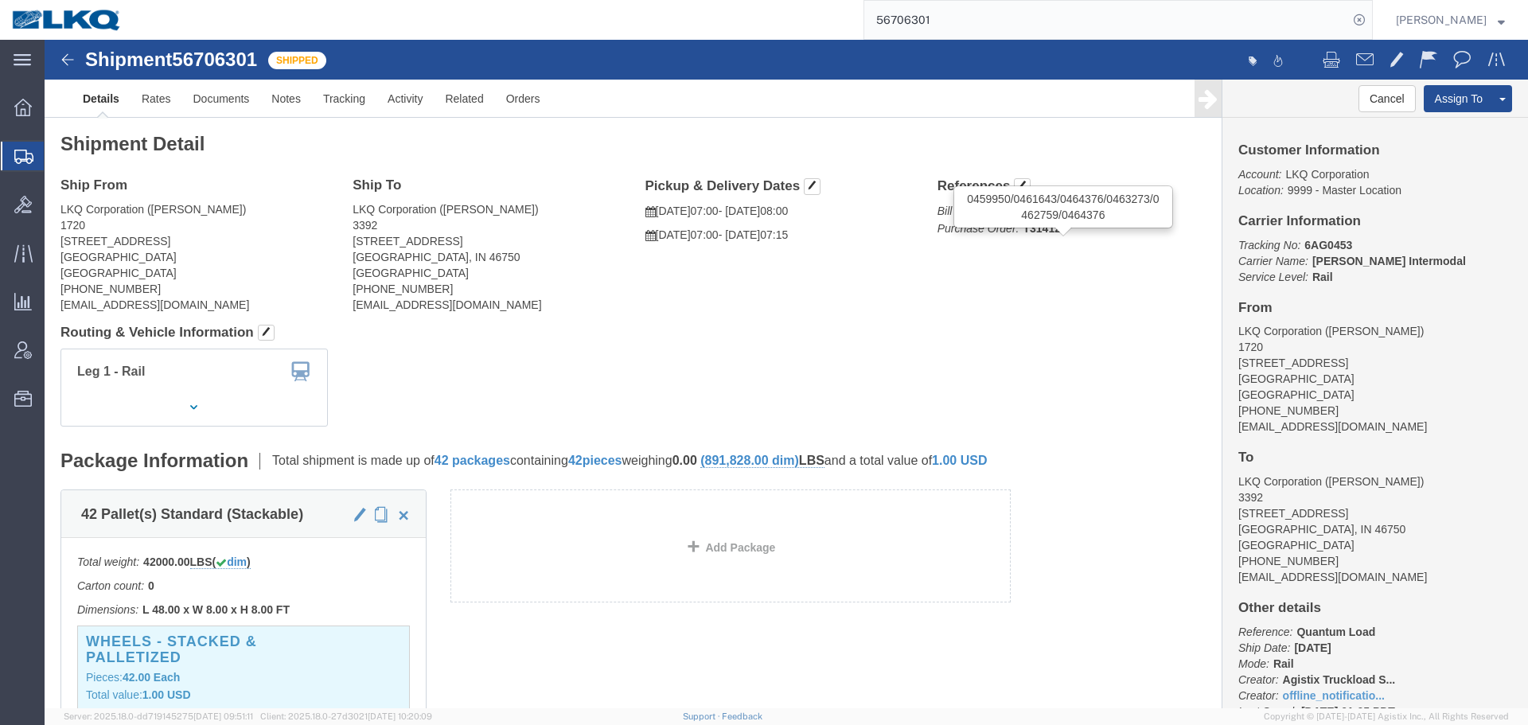
click address "LKQ Corporation ([PERSON_NAME]) 3392 [STREET_ADDRESS][PERSON_NAME] [PHONE_NUMBE…"
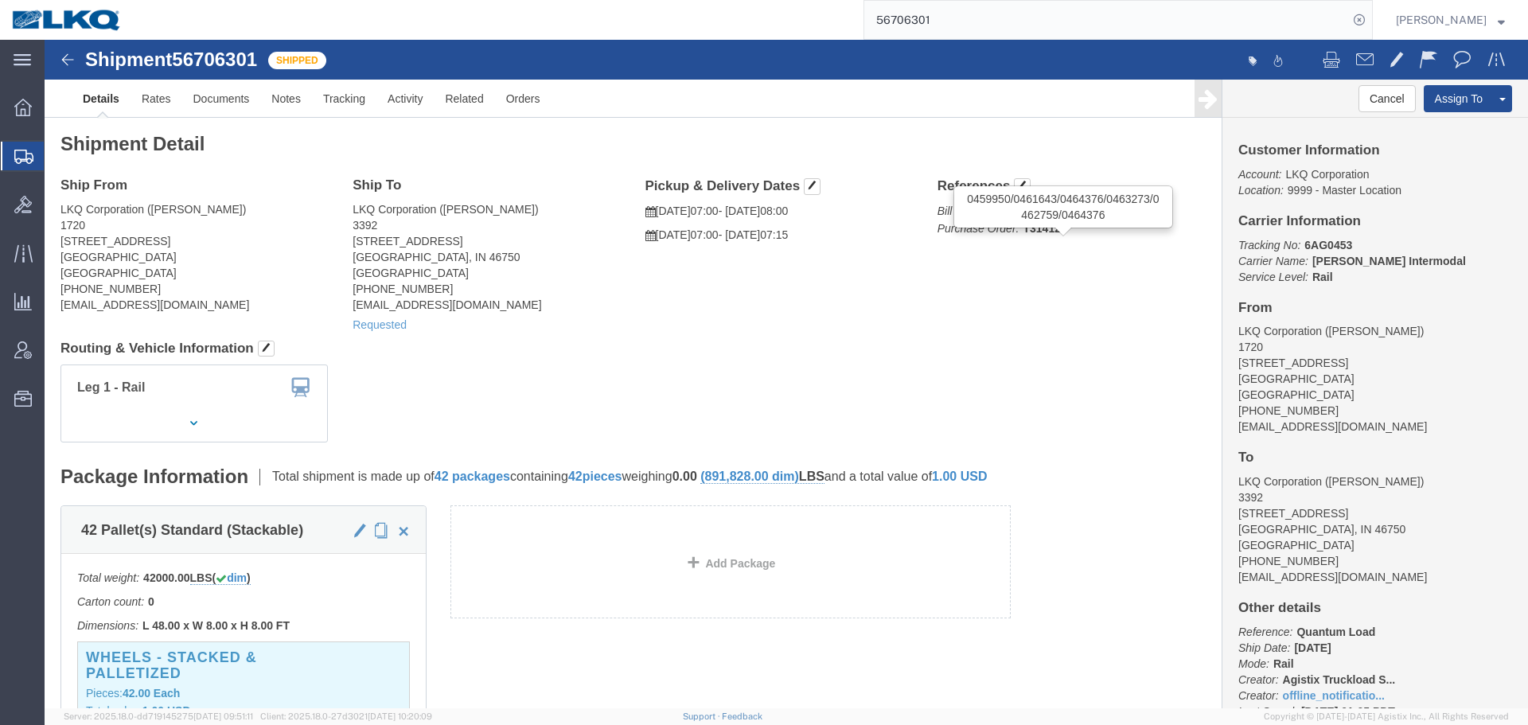
click address "LKQ Corporation ([PERSON_NAME]) 3392 [STREET_ADDRESS][PERSON_NAME] [PHONE_NUMBE…"
click div "Ship To LKQ Corporation ([PERSON_NAME]) 3392 [STREET_ADDRESS][PERSON_NAME] [PHO…"
click address "LKQ Corporation ([PERSON_NAME]) 3392 [STREET_ADDRESS][PERSON_NAME] [PHONE_NUMBE…"
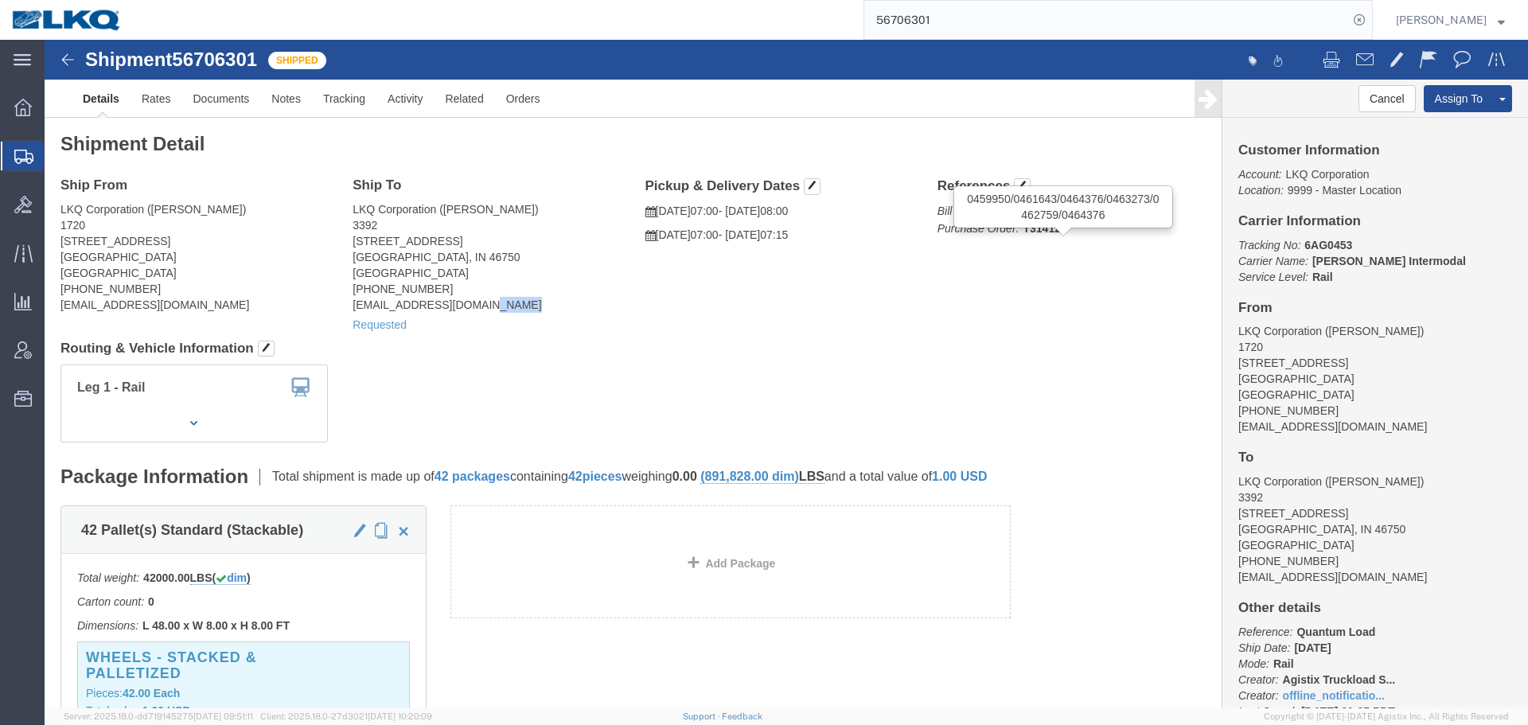
click address "LKQ Corporation ([PERSON_NAME]) 3392 [STREET_ADDRESS][PERSON_NAME] [PHONE_NUMBE…"
copy address "[EMAIL_ADDRESS][DOMAIN_NAME]"
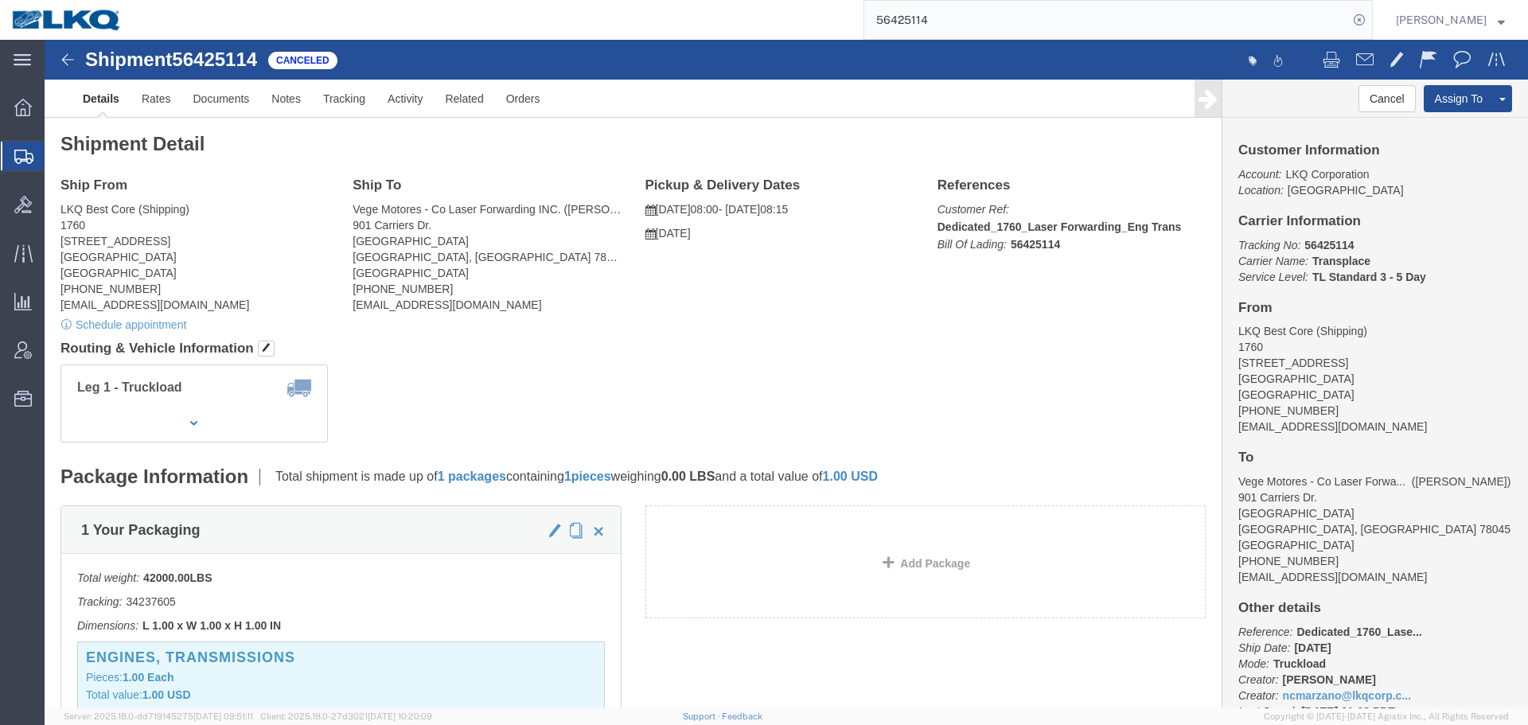
click at [931, 16] on input "56425114" at bounding box center [1106, 20] width 484 height 38
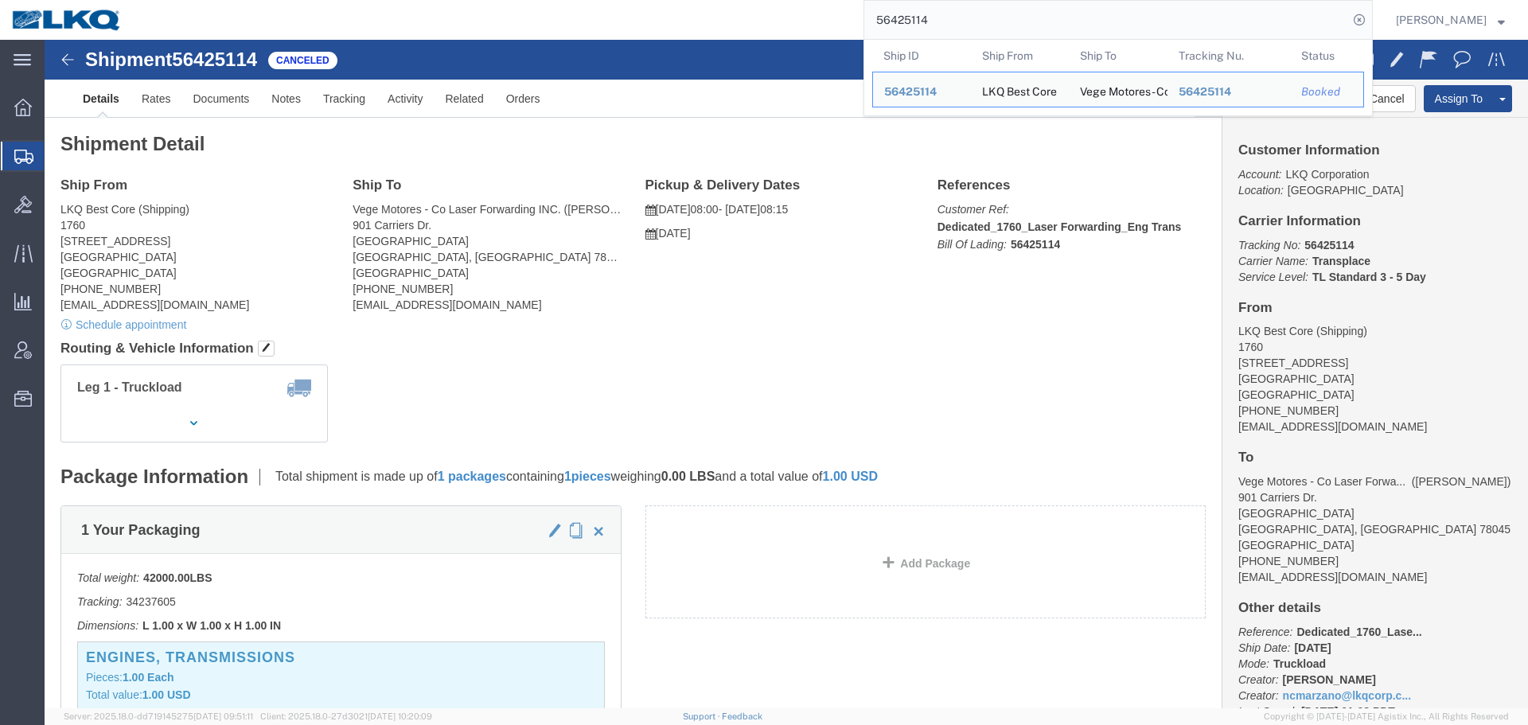
paste input "53602"
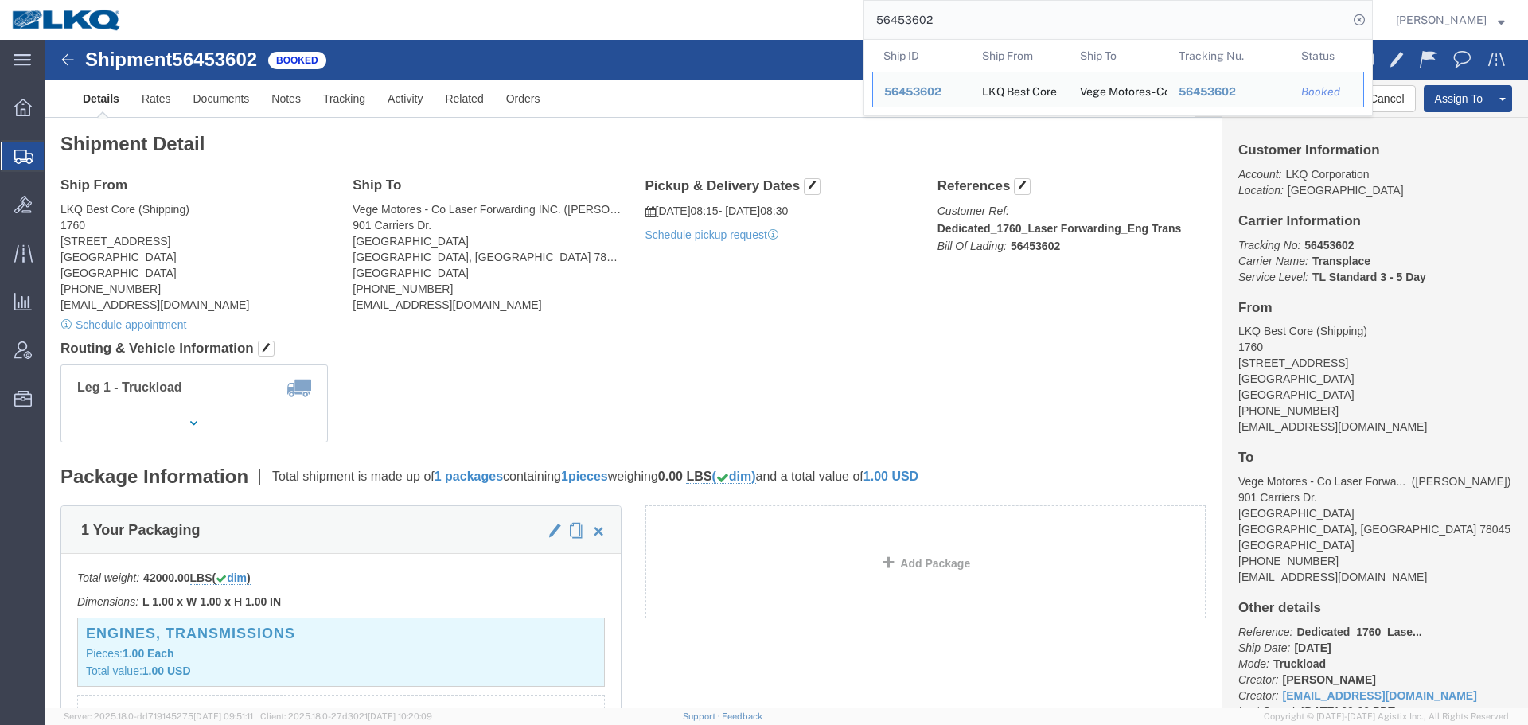
click h4 "Routing & Vehicle Information"
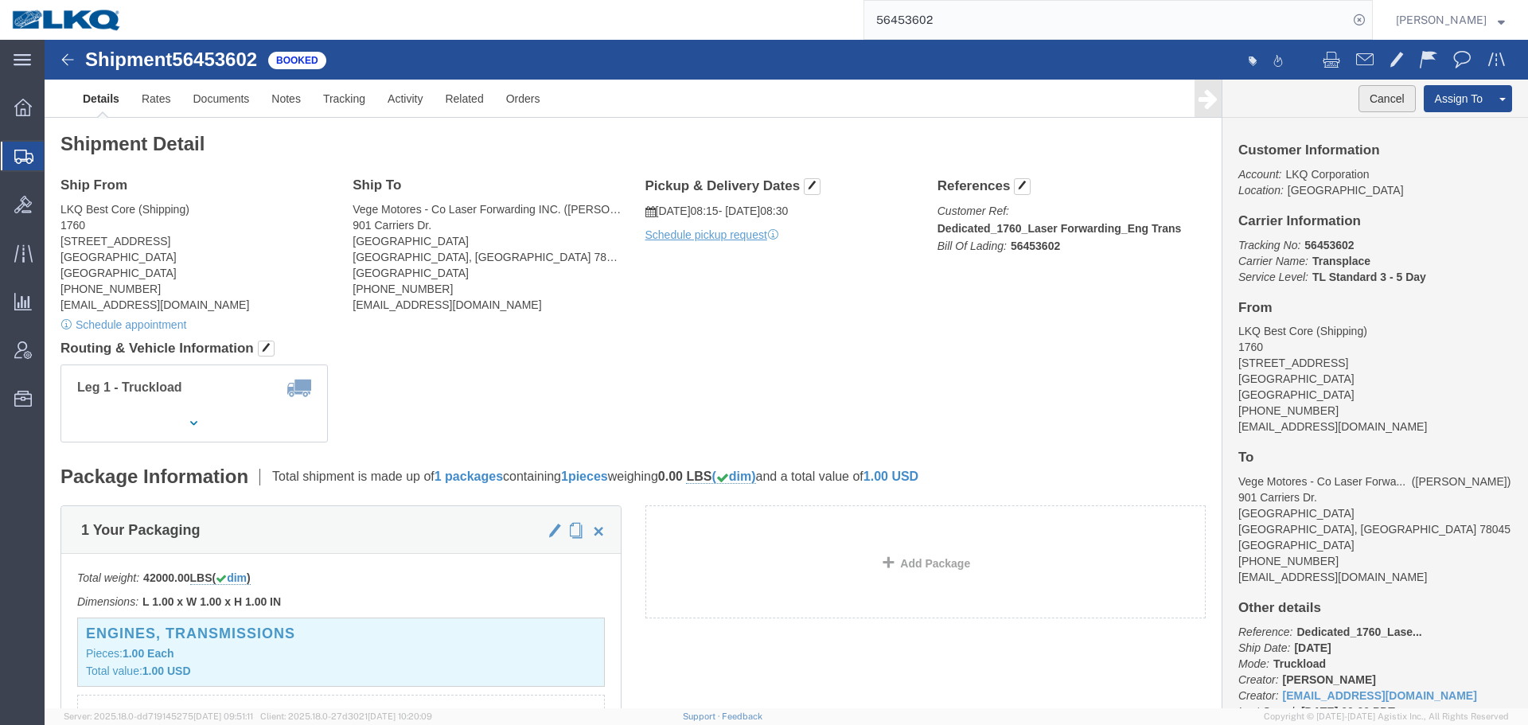
click button "Cancel"
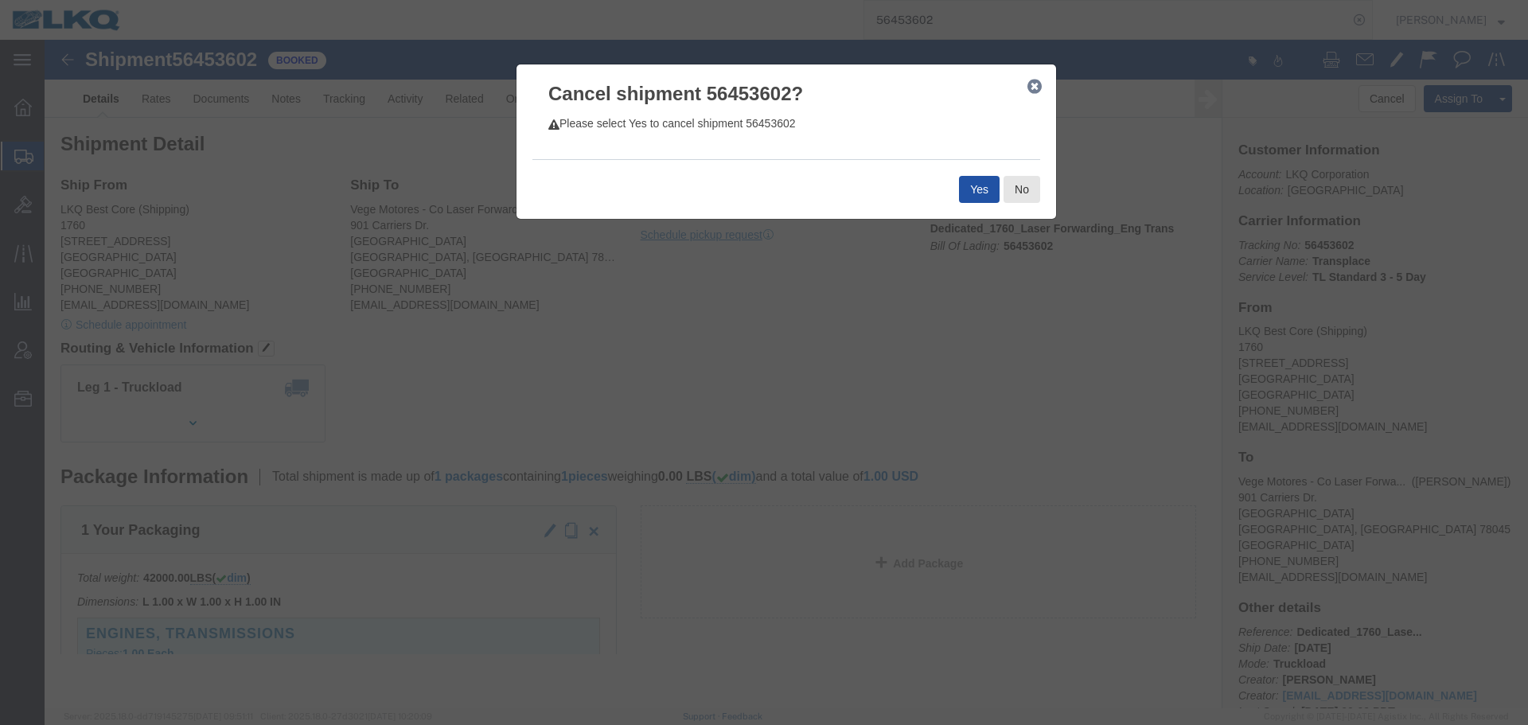
click button "Yes"
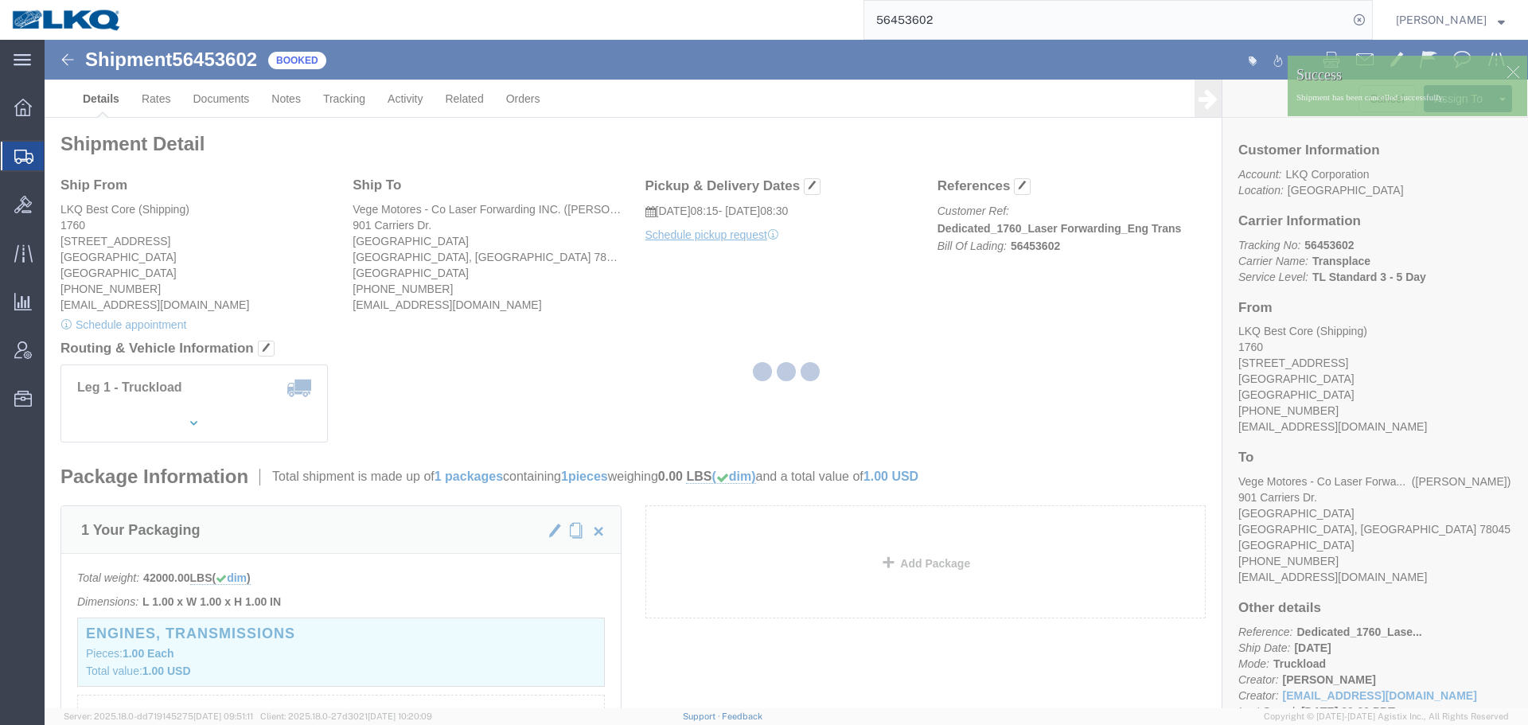
click at [952, 21] on input "56453602" at bounding box center [1106, 20] width 484 height 38
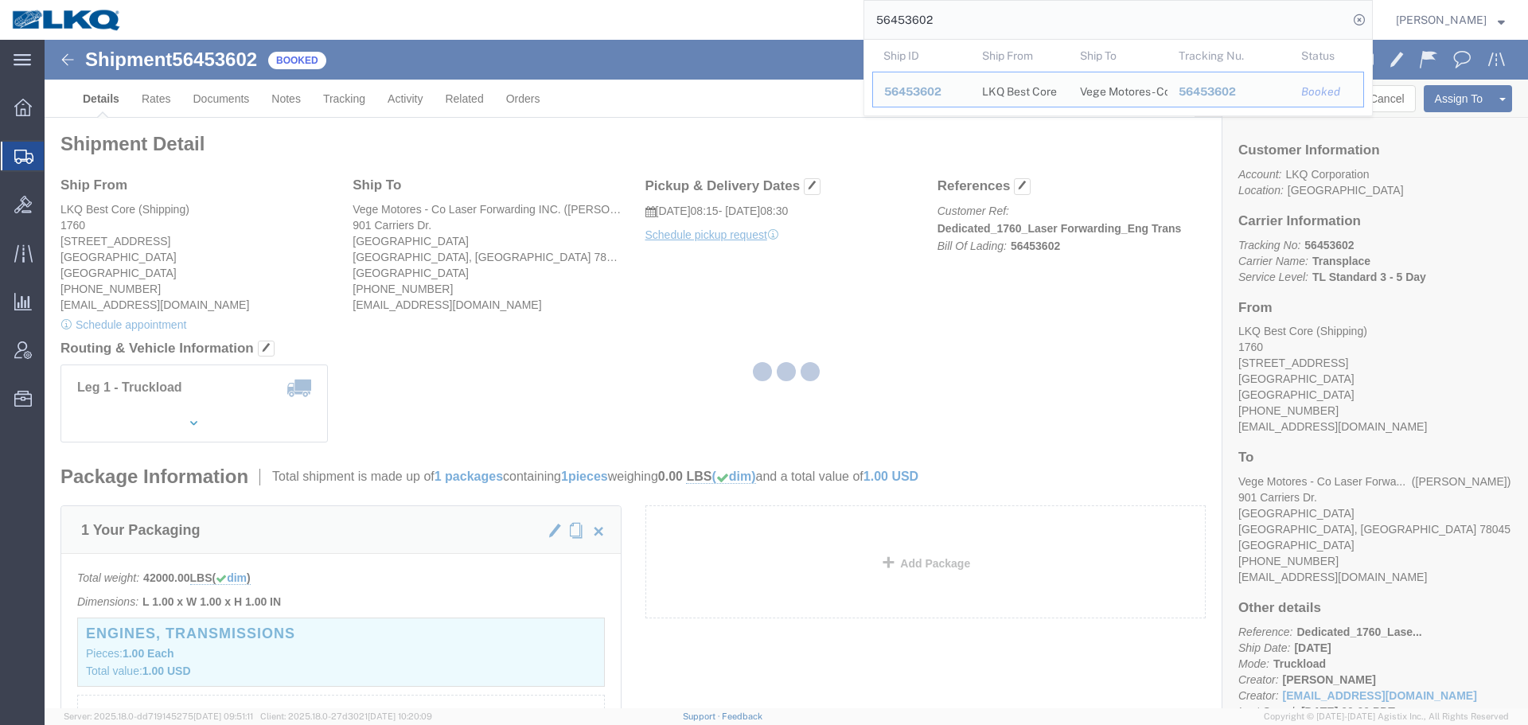
paste input "81841"
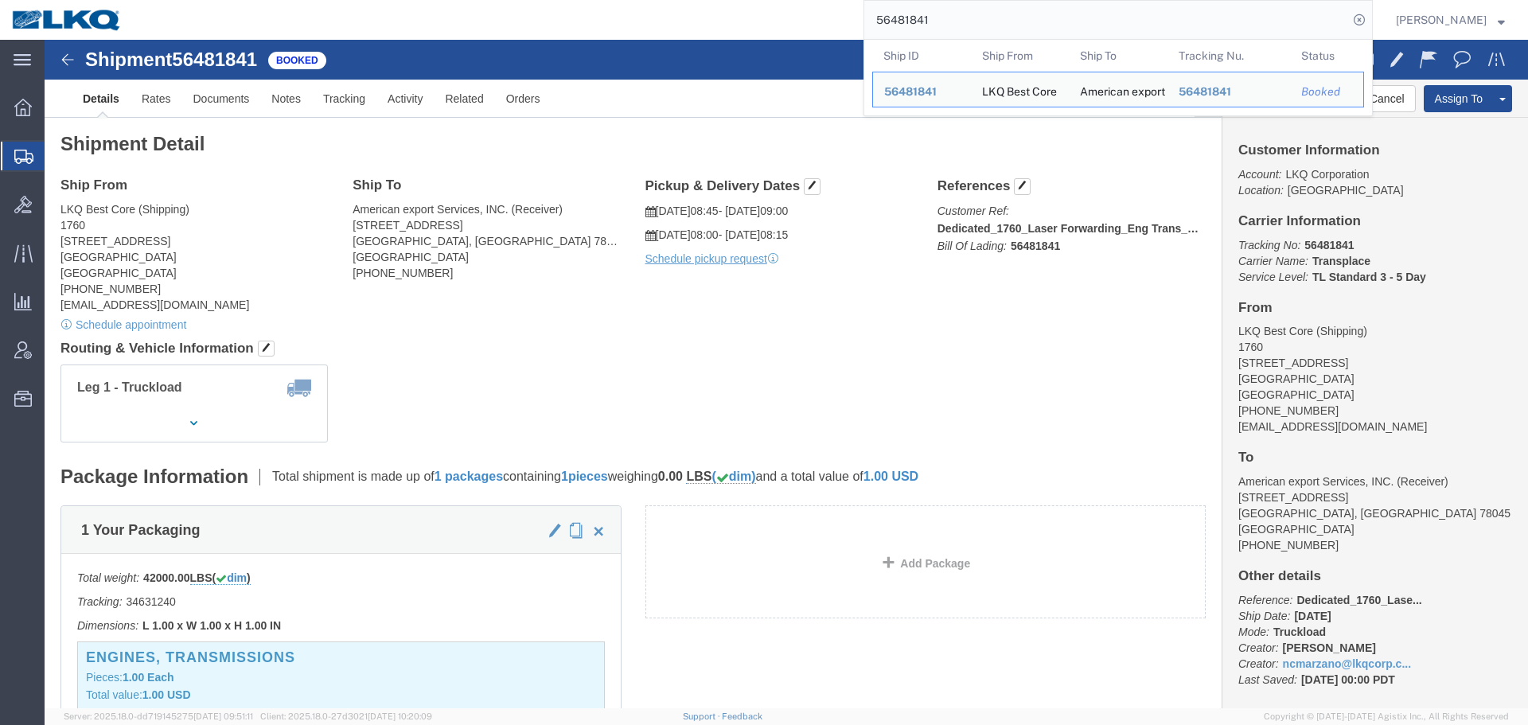
click h4 "Routing & Vehicle Information"
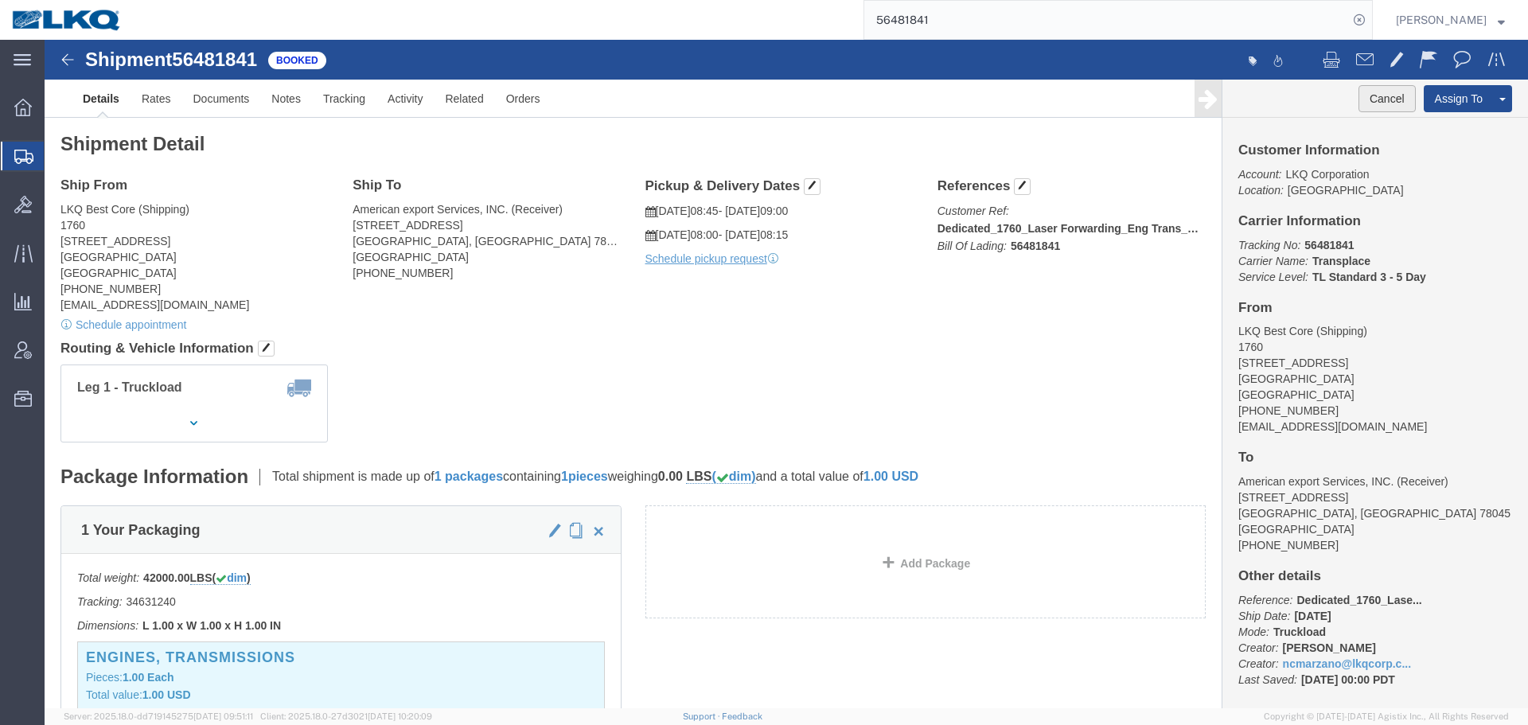
click button "Cancel"
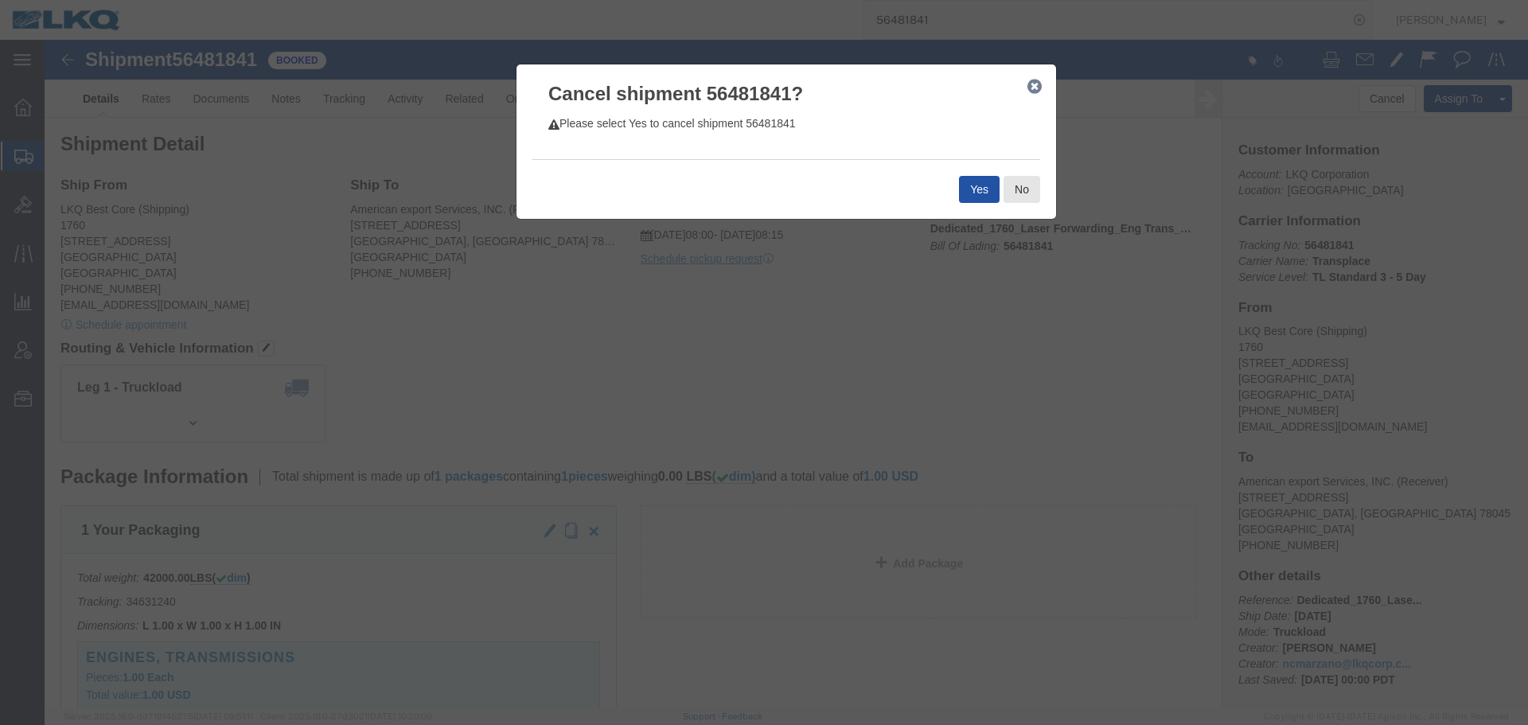
click button "Yes"
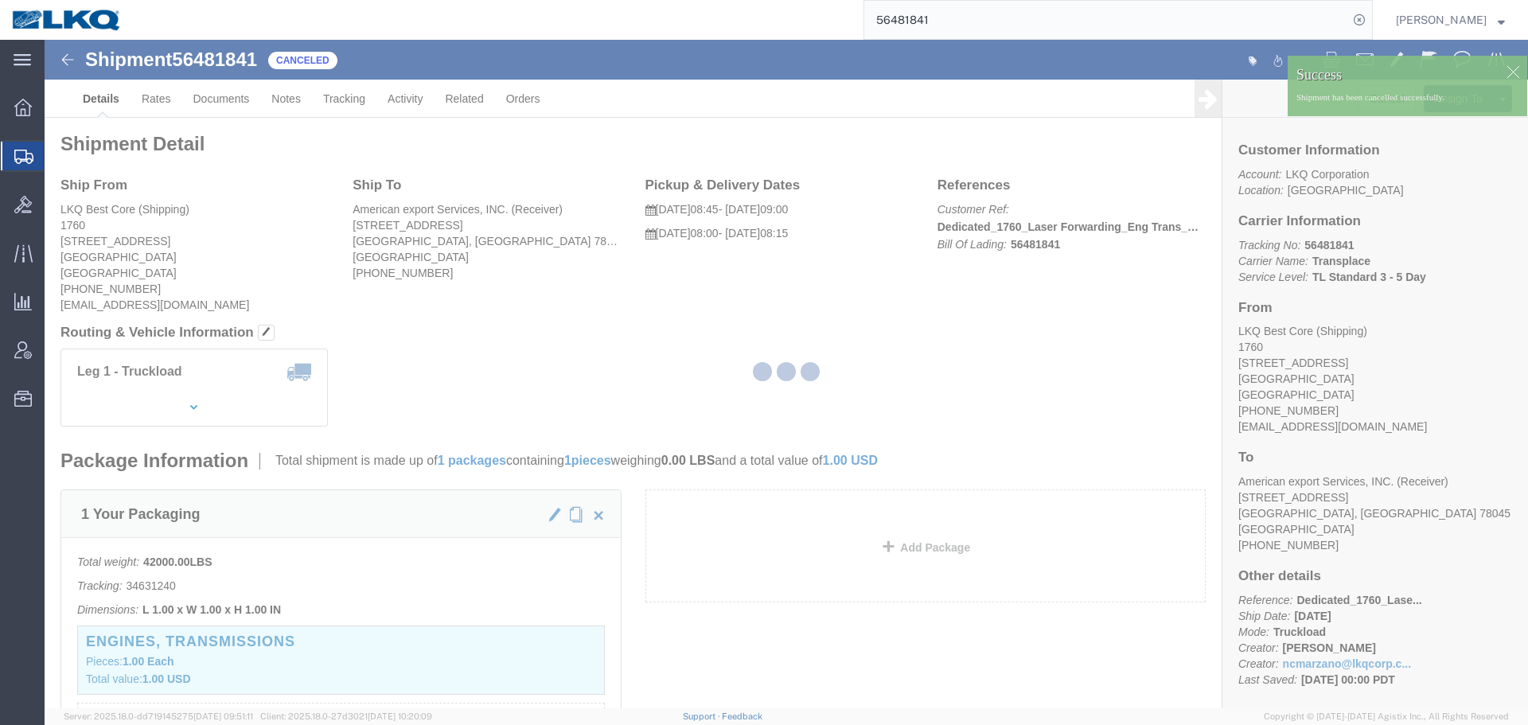
click at [967, 18] on input "56481841" at bounding box center [1106, 20] width 484 height 38
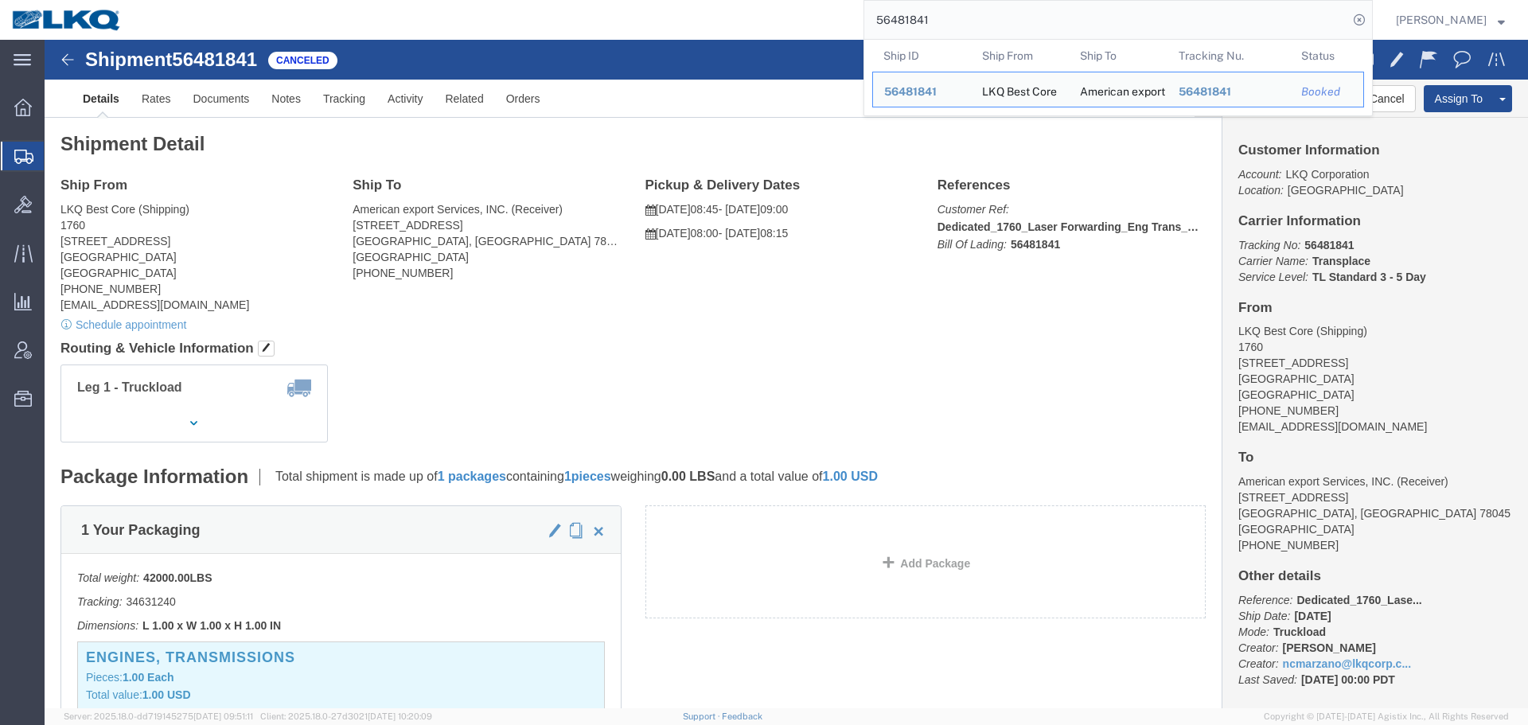
click at [963, 27] on input "56481841" at bounding box center [1106, 20] width 484 height 38
paste input "522036"
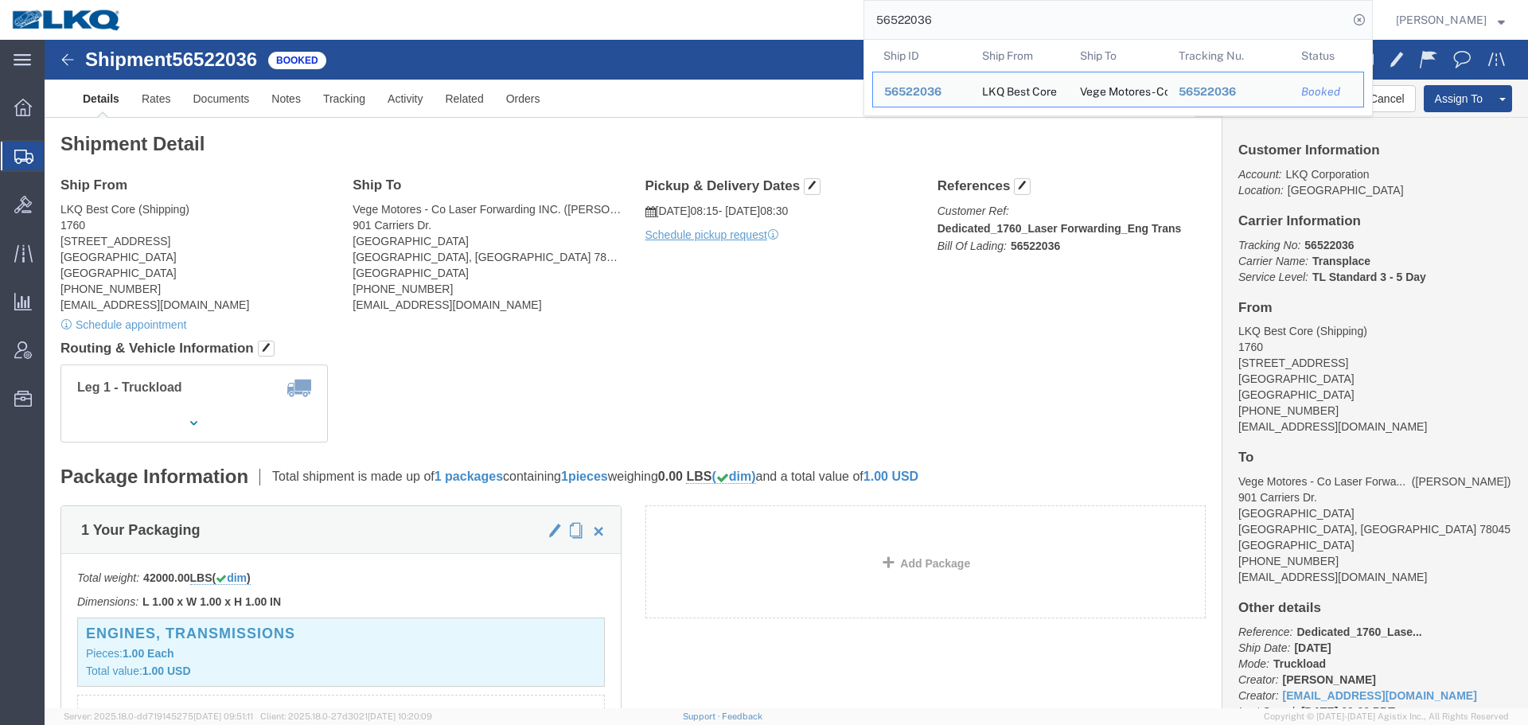
click div "Leg 1 - Truckload Vehicle 1: Standard Dry Van Number of trucks: 1"
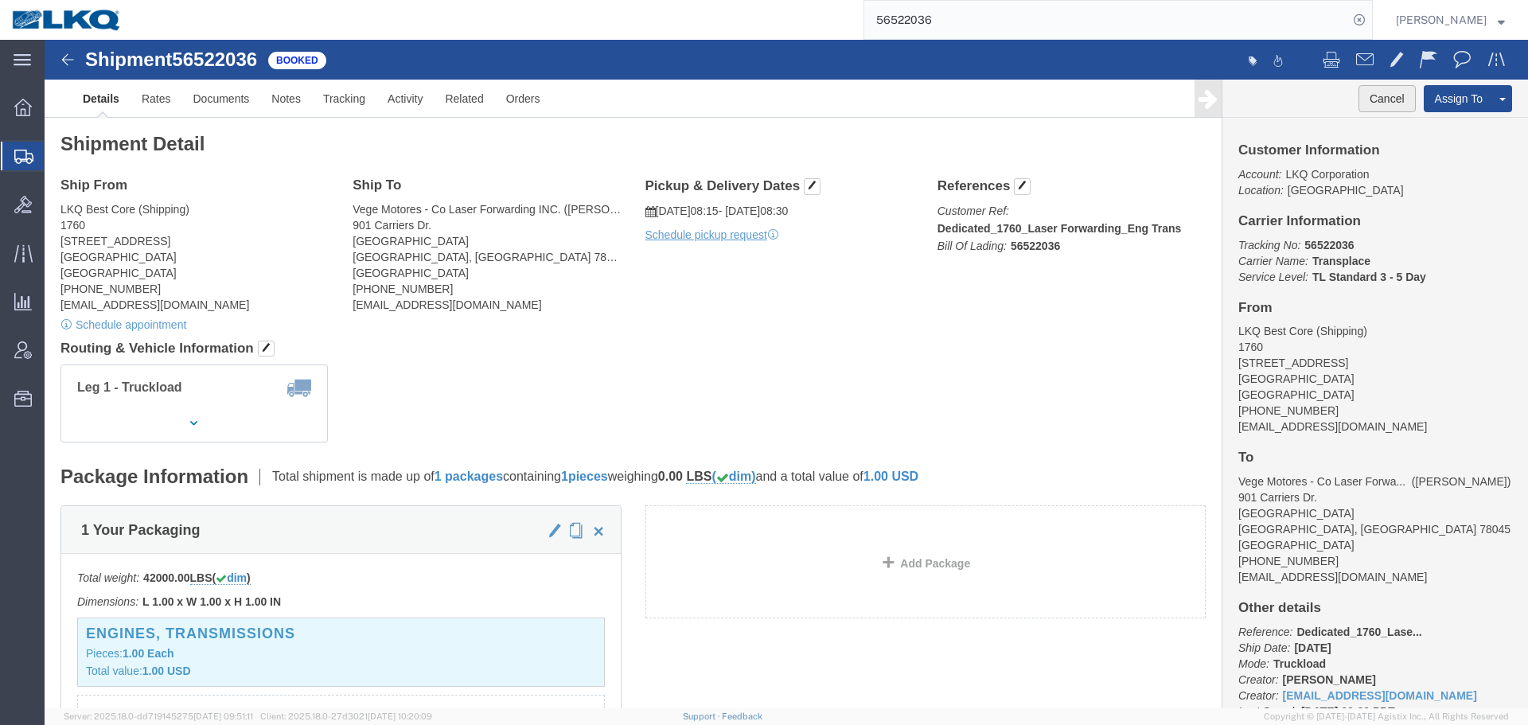
click button "Cancel"
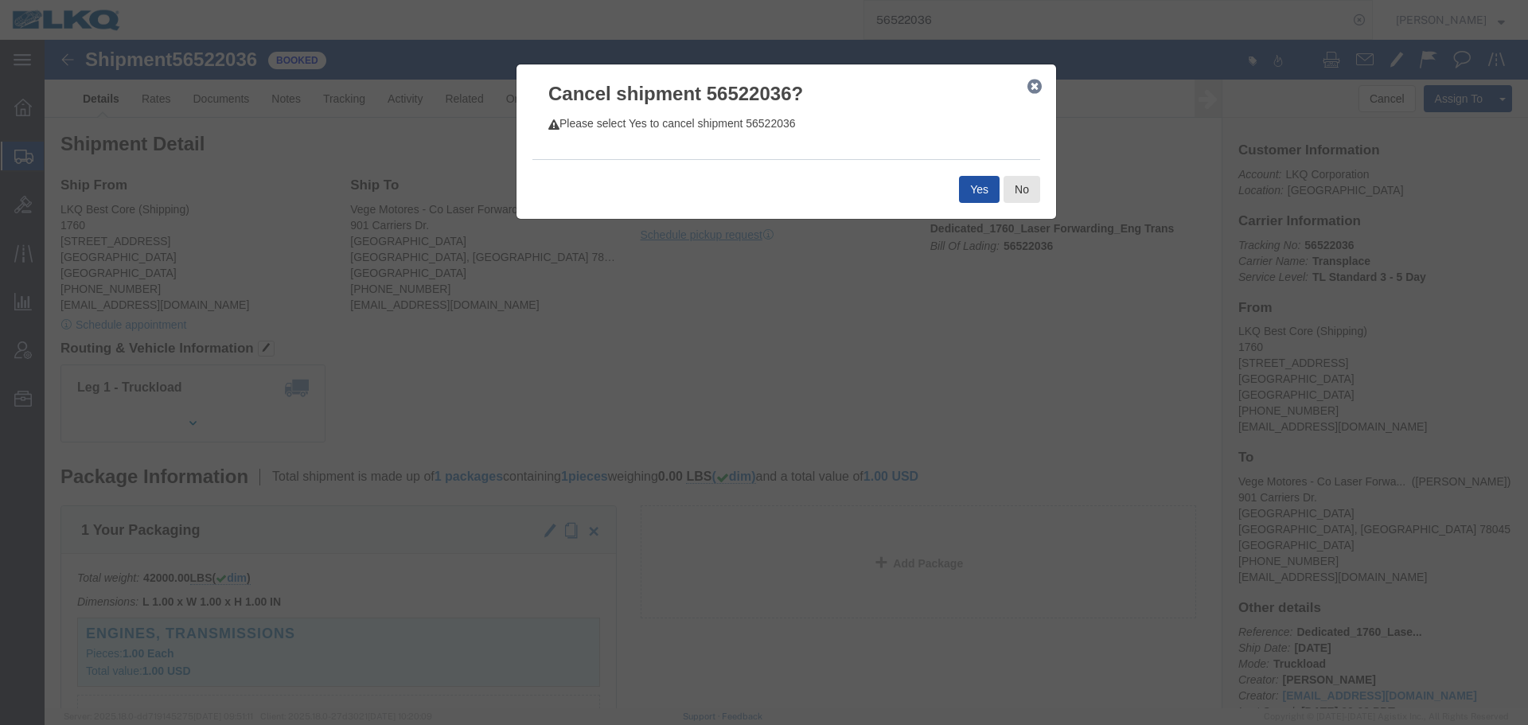
click button "Yes"
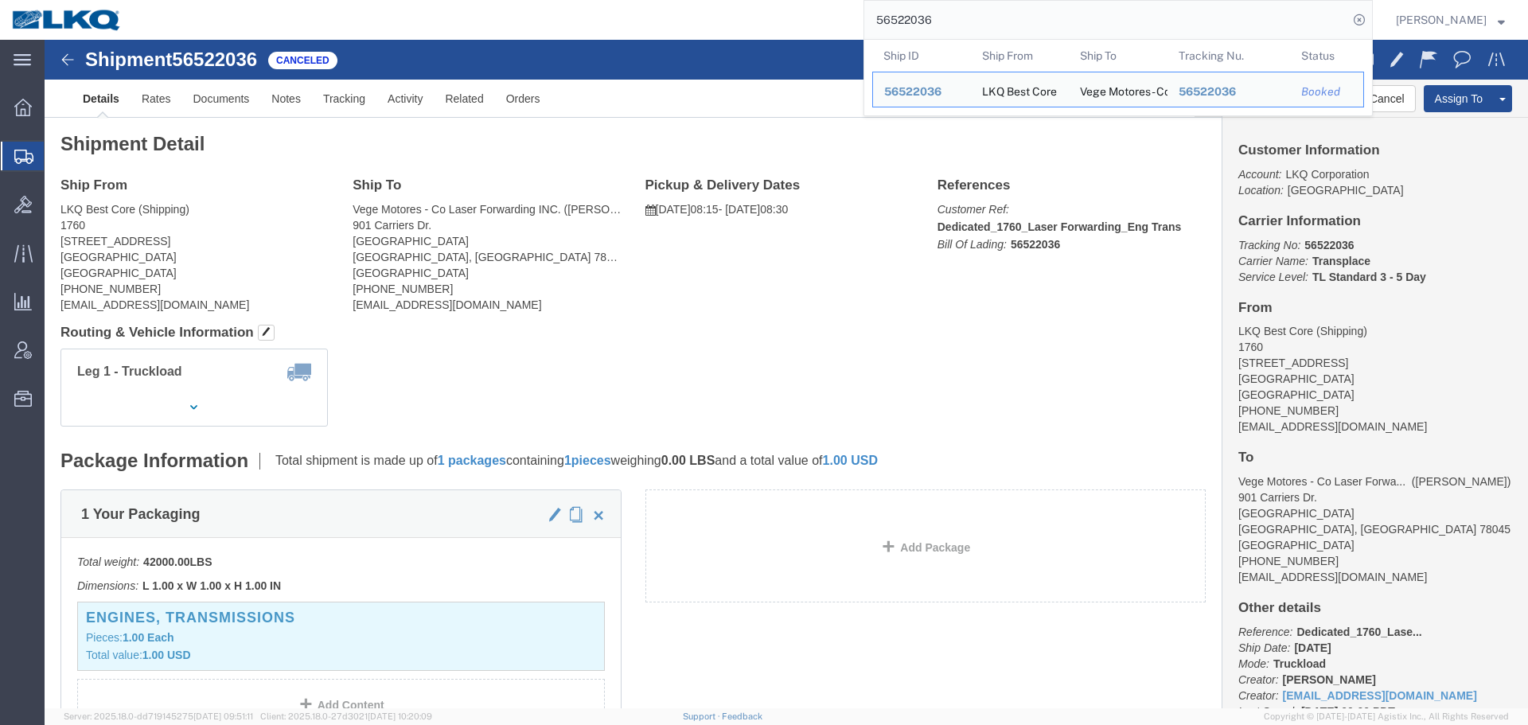
click at [958, 16] on input "56522036" at bounding box center [1106, 20] width 484 height 38
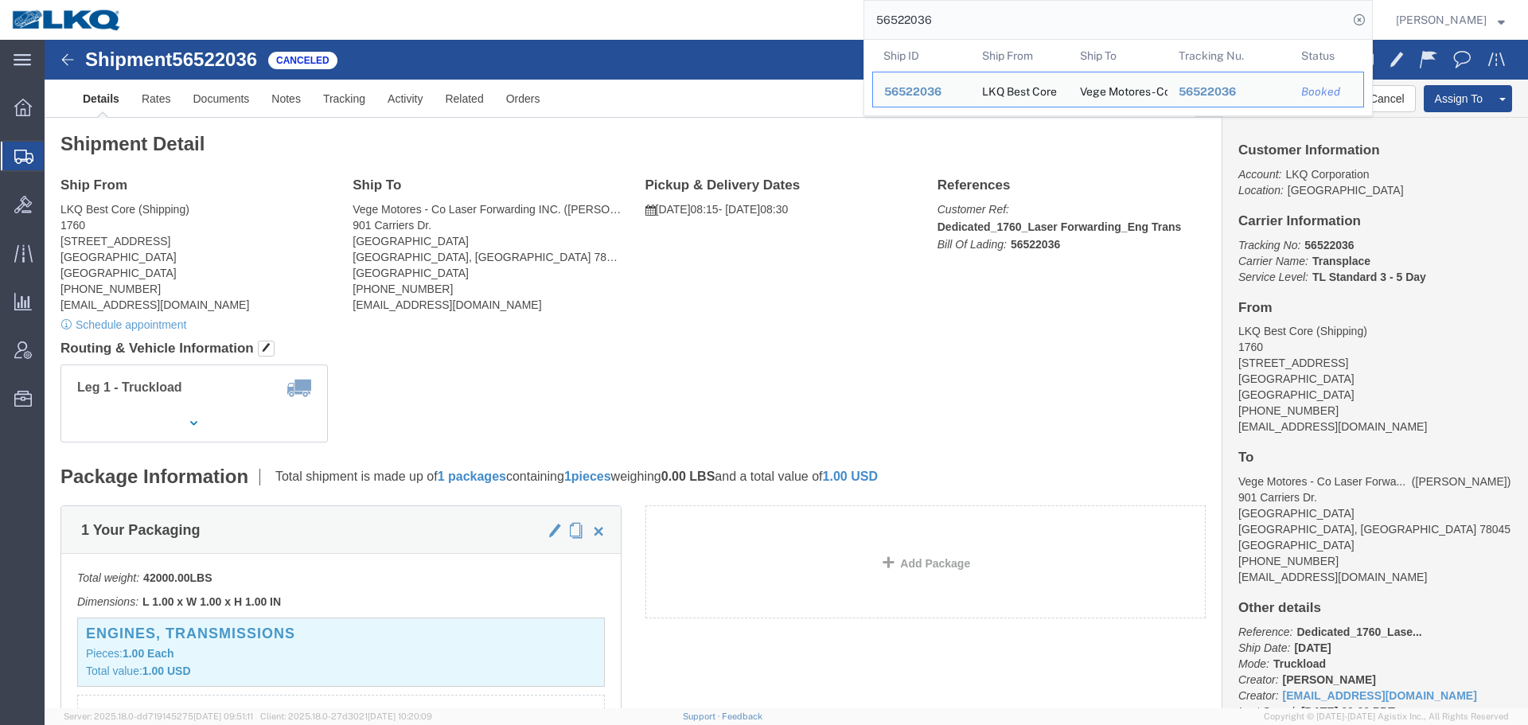
paste input "49501"
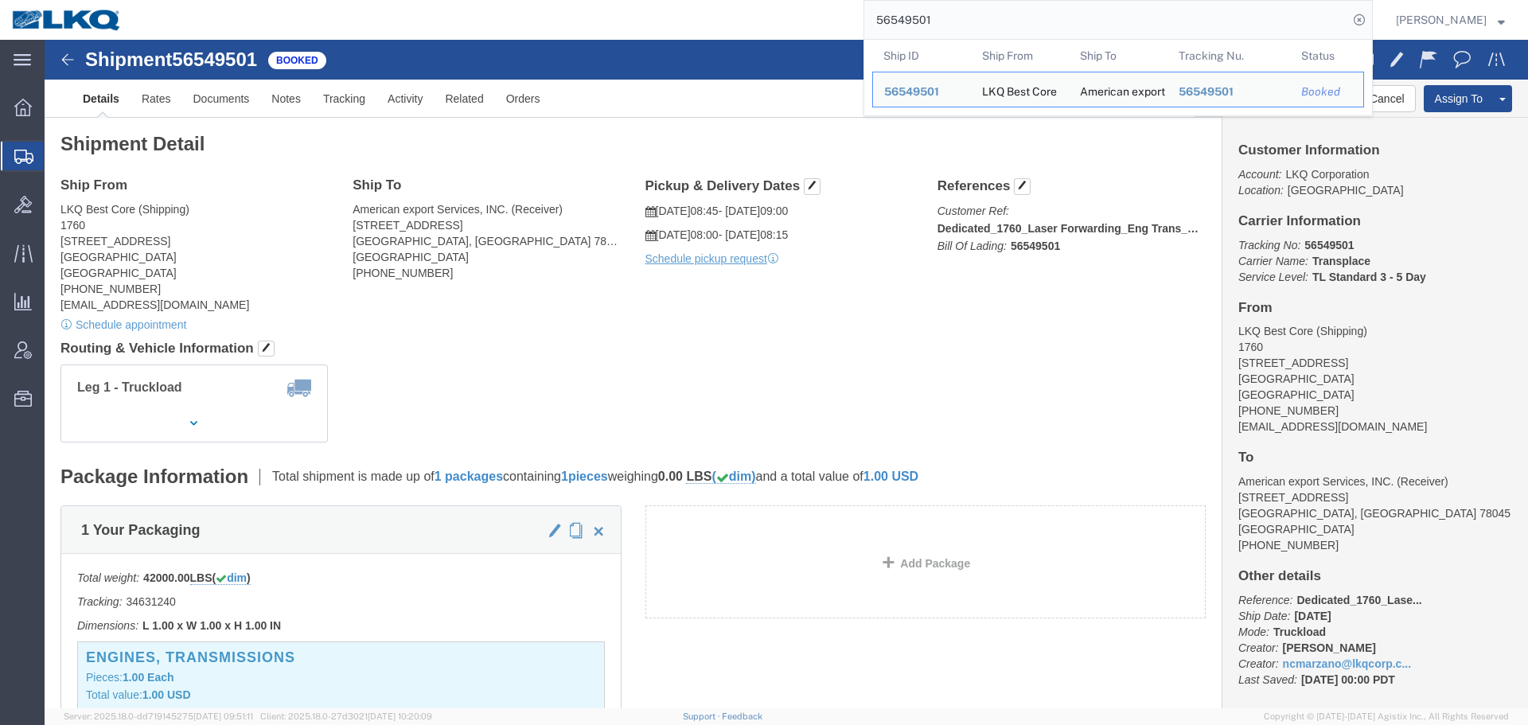
click div "Ship From LKQ Best Core (Shipping) 1760 [STREET_ADDRESS] [PHONE_NUMBER] [EMAIL_…"
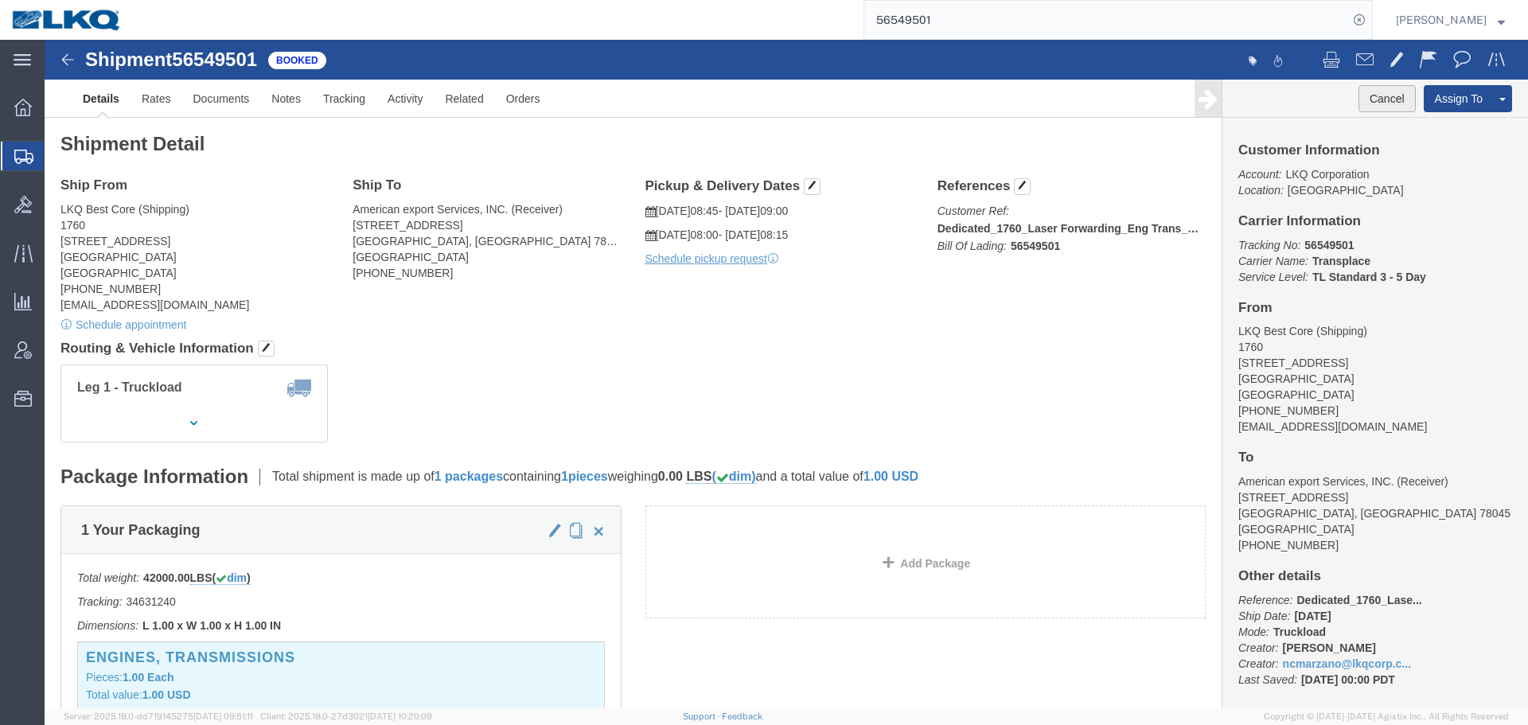
click button "Cancel"
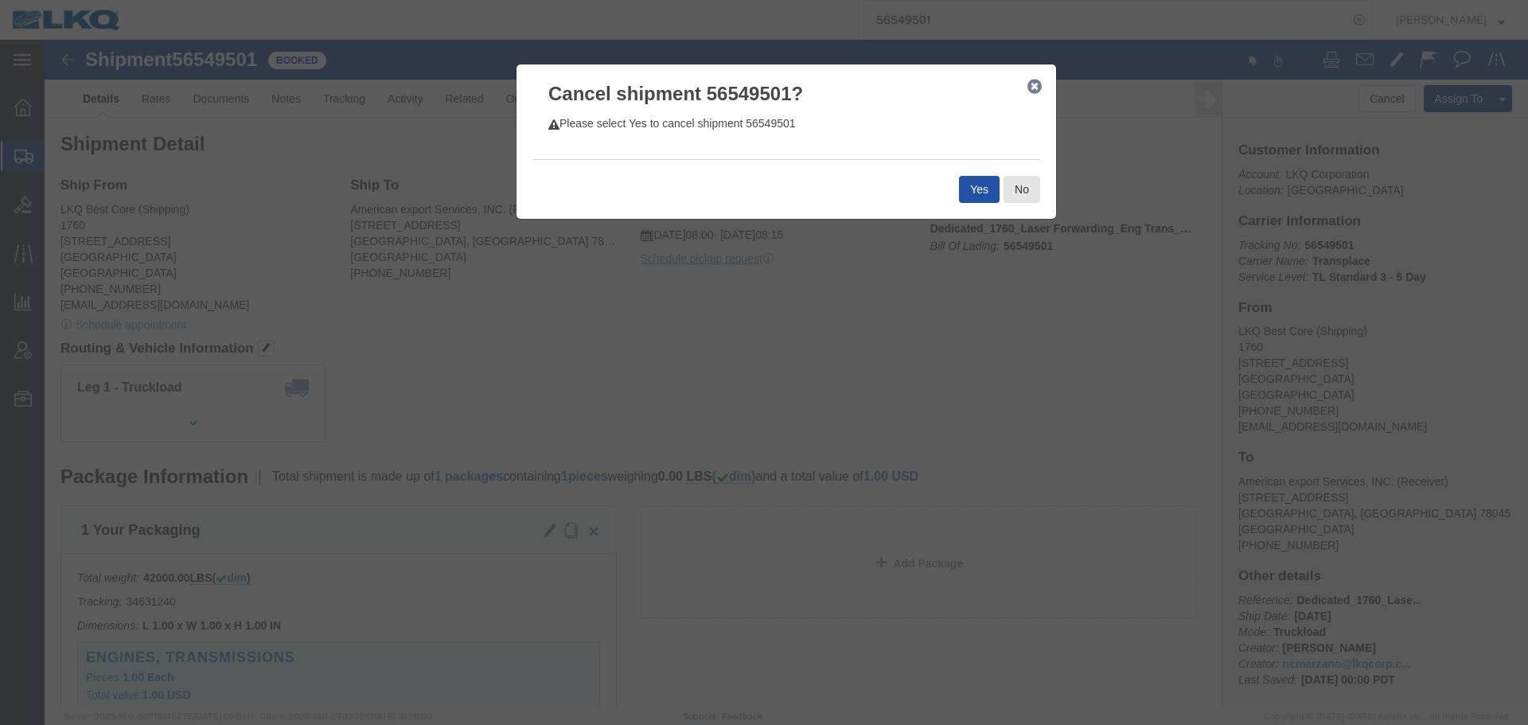
click button "Yes"
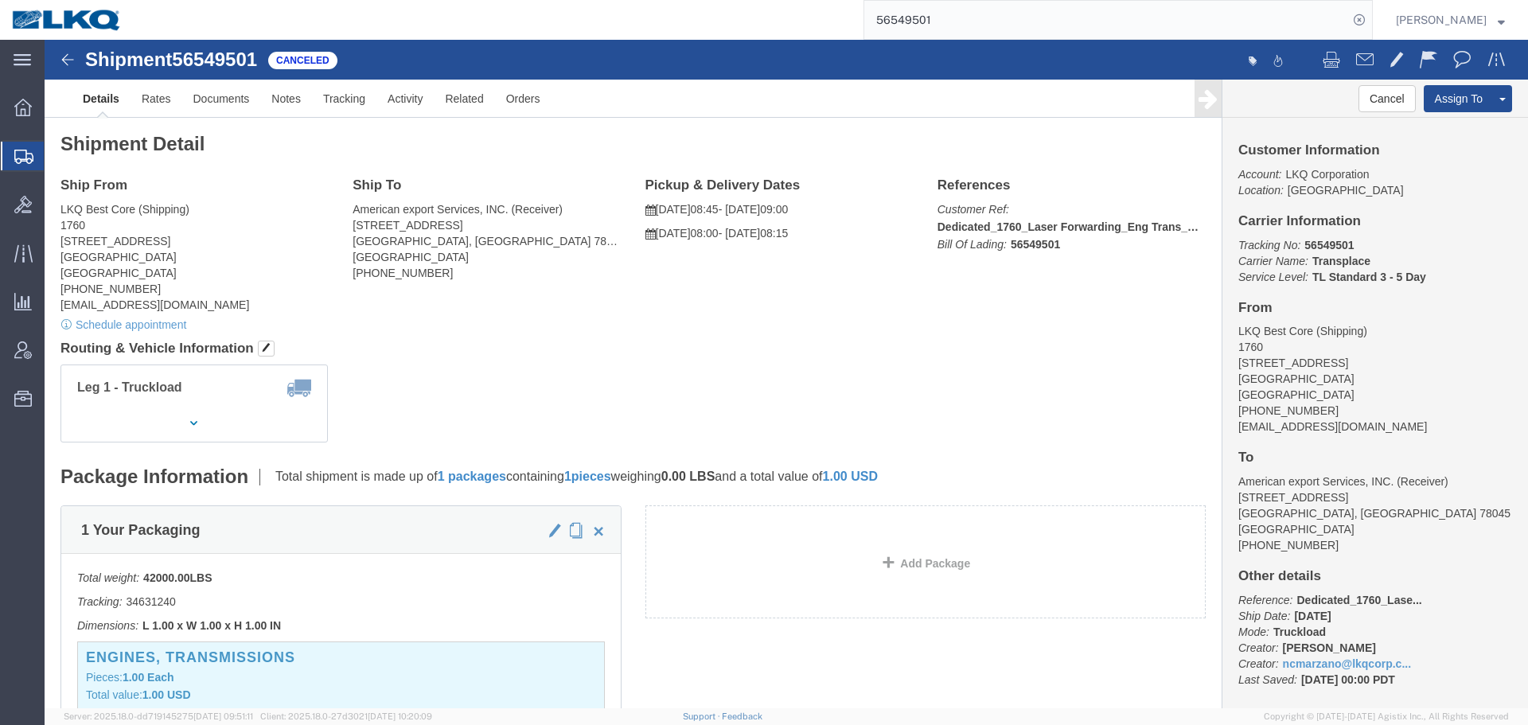
click at [952, 12] on input "56549501" at bounding box center [1106, 20] width 484 height 38
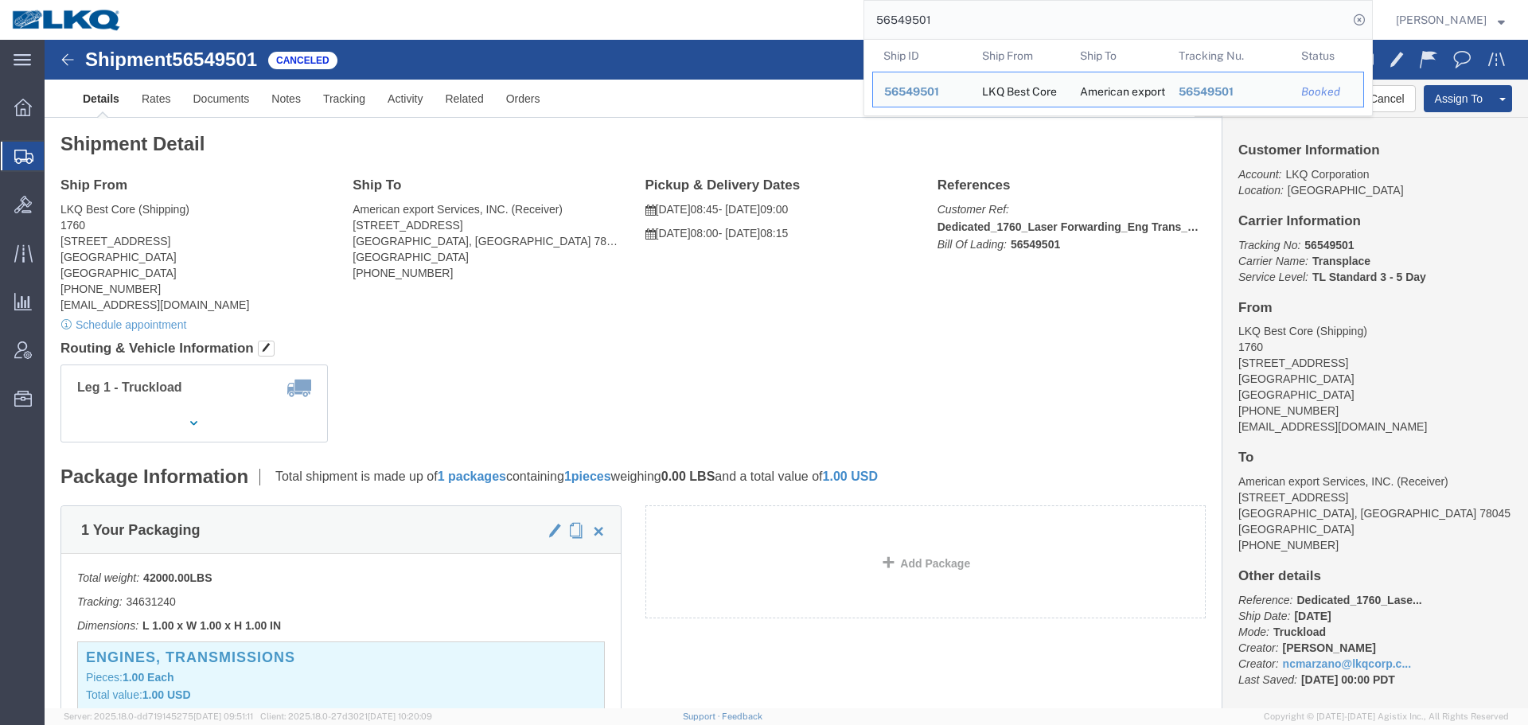
paste input "93283"
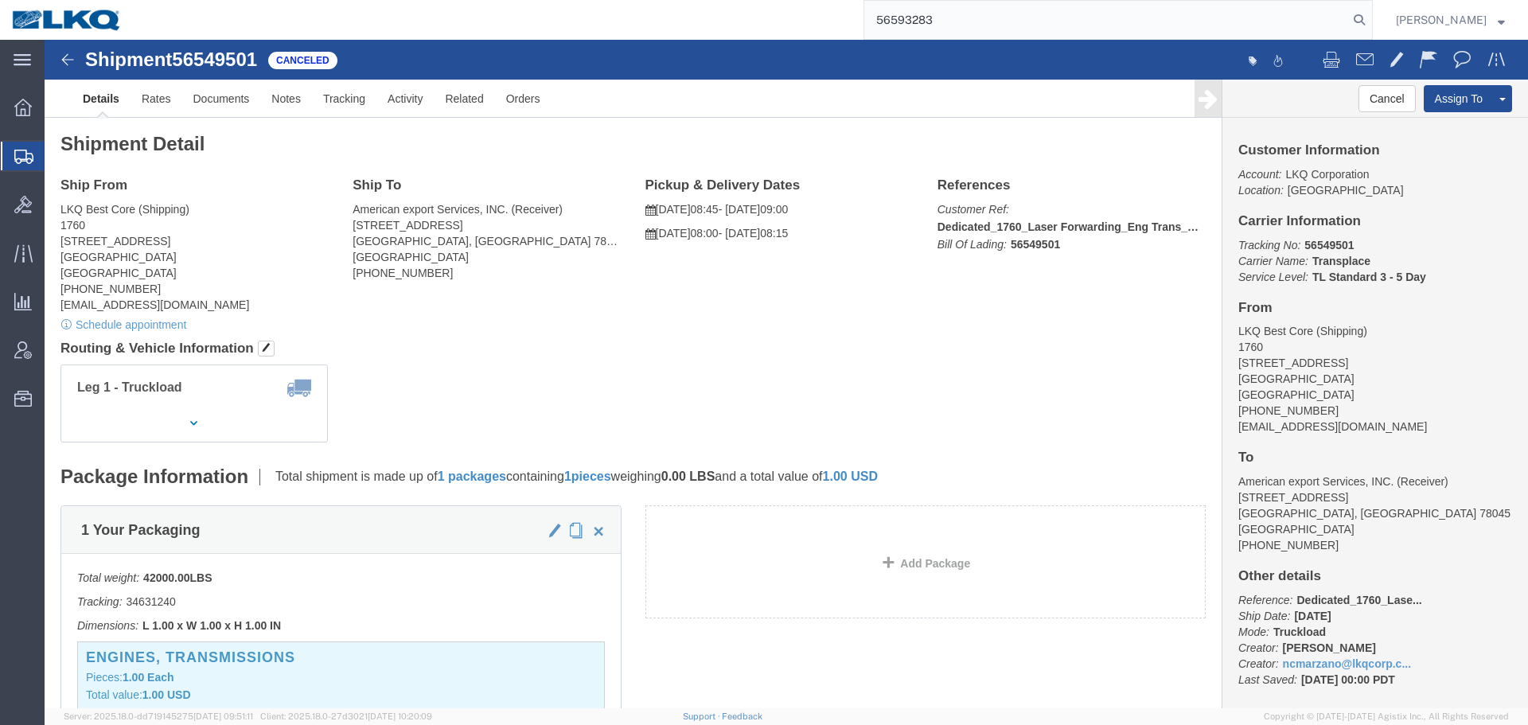
type input "56593283"
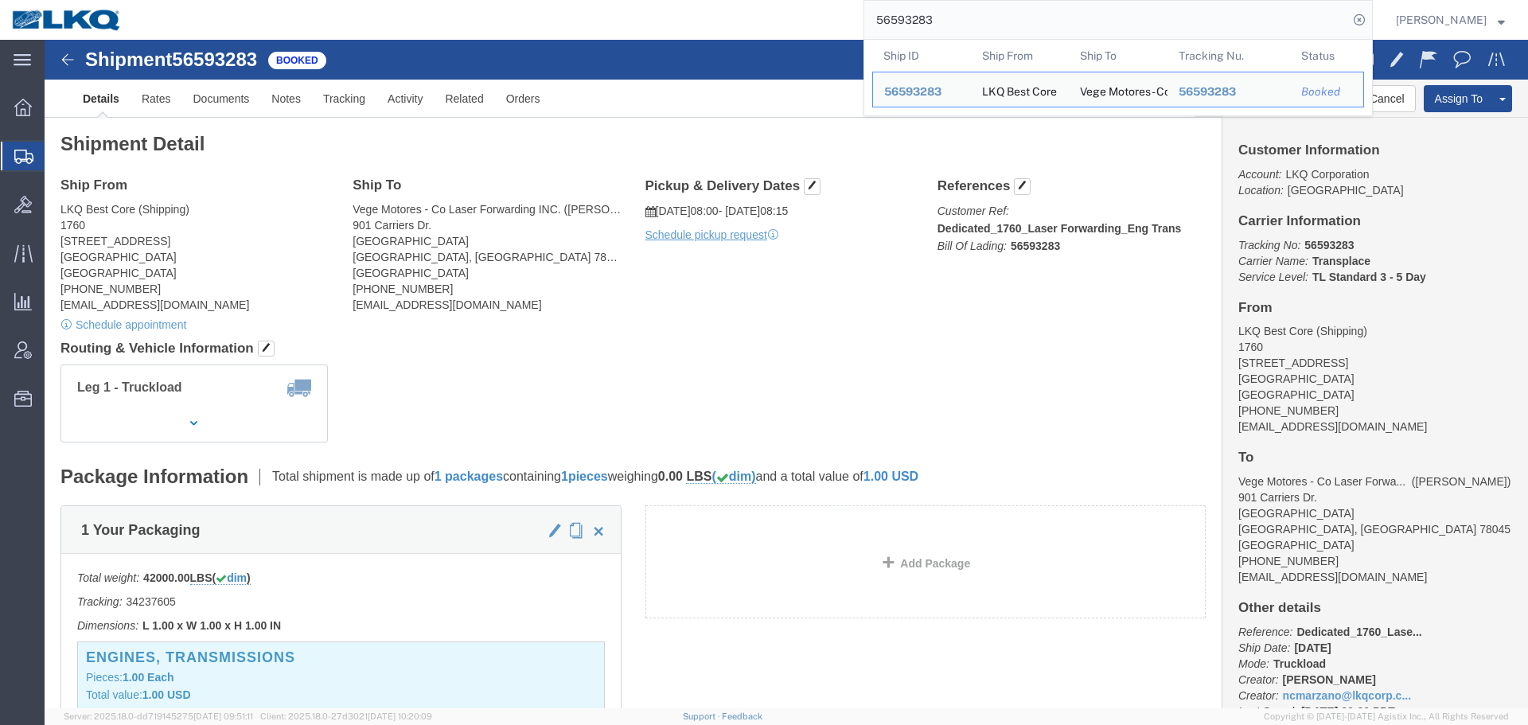
click div "Ship From LKQ Best Core (Shipping) 1760 [STREET_ADDRESS] [PHONE_NUMBER] [EMAIL_…"
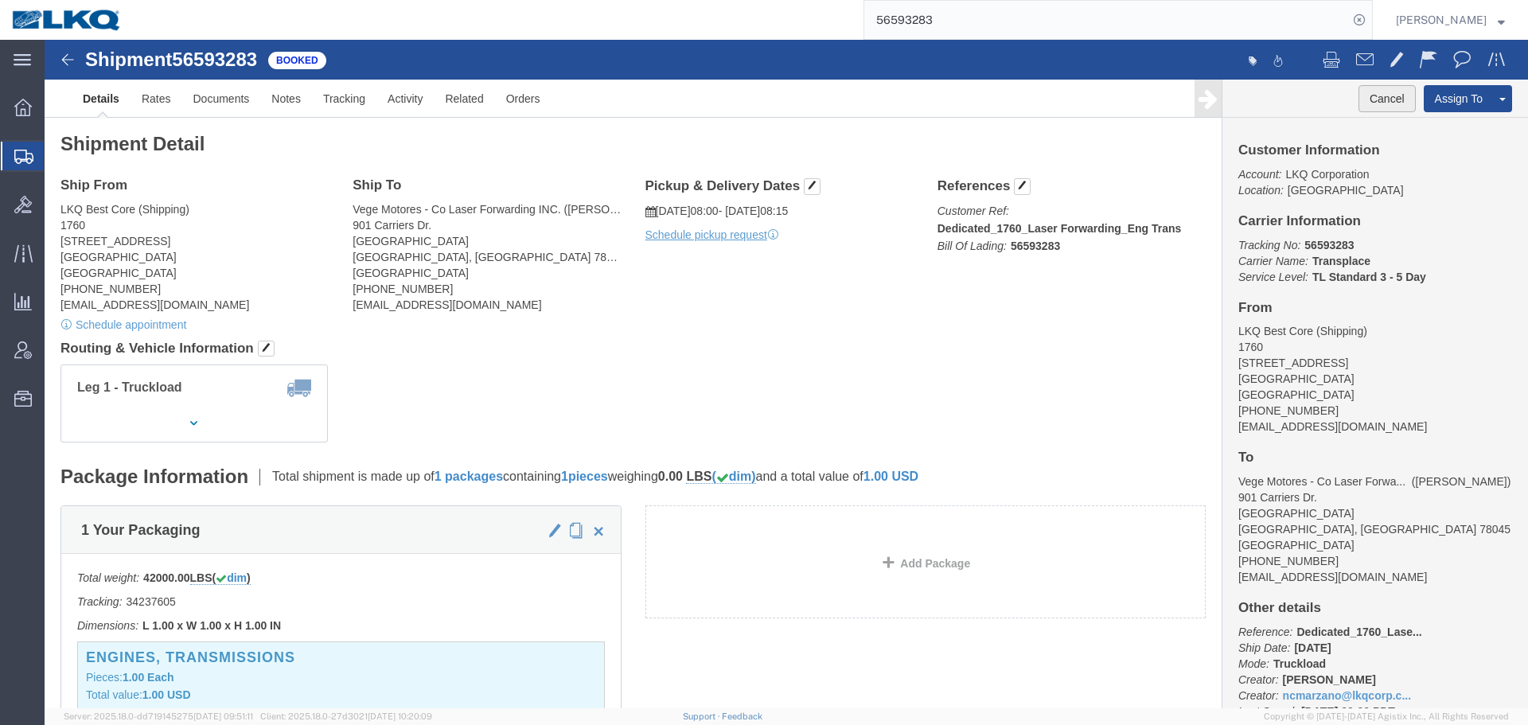
click button "Cancel"
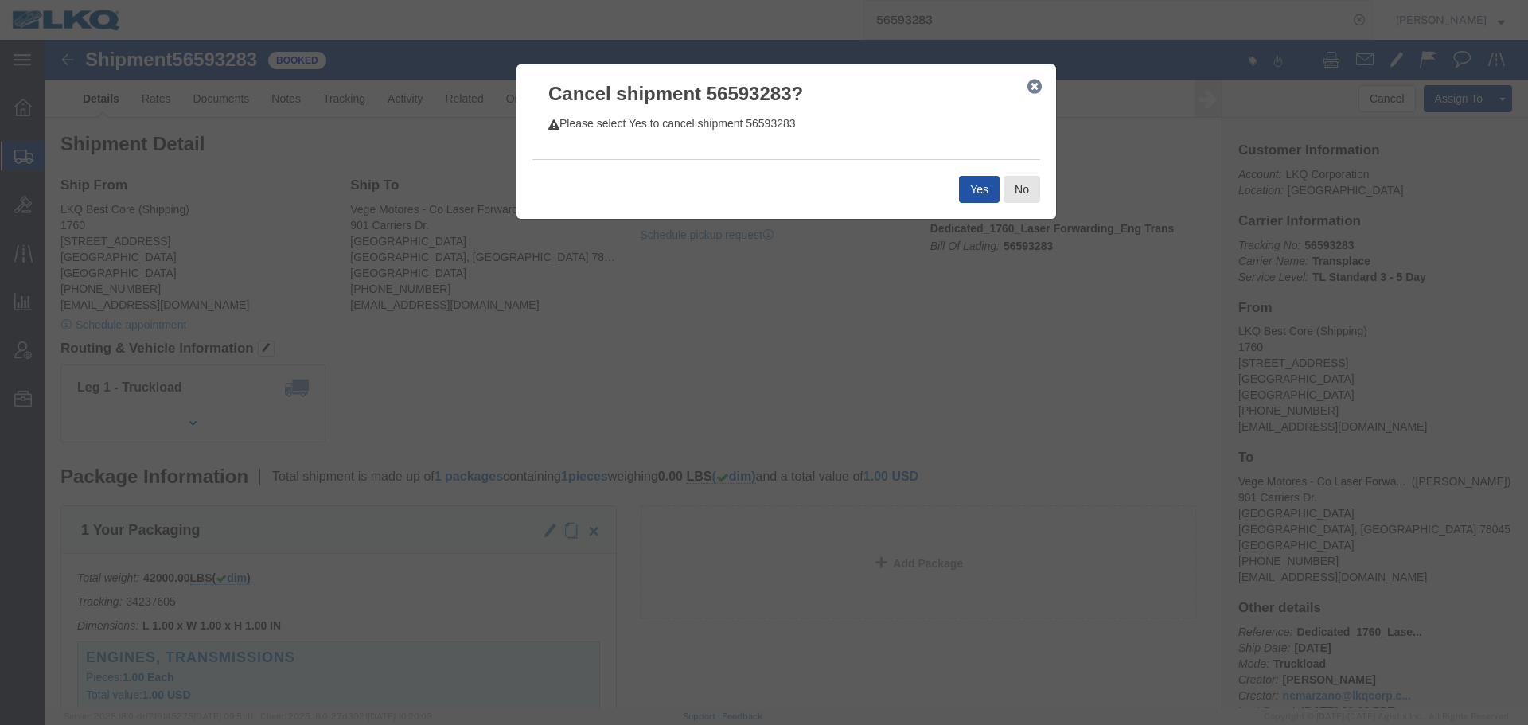
click button "Yes"
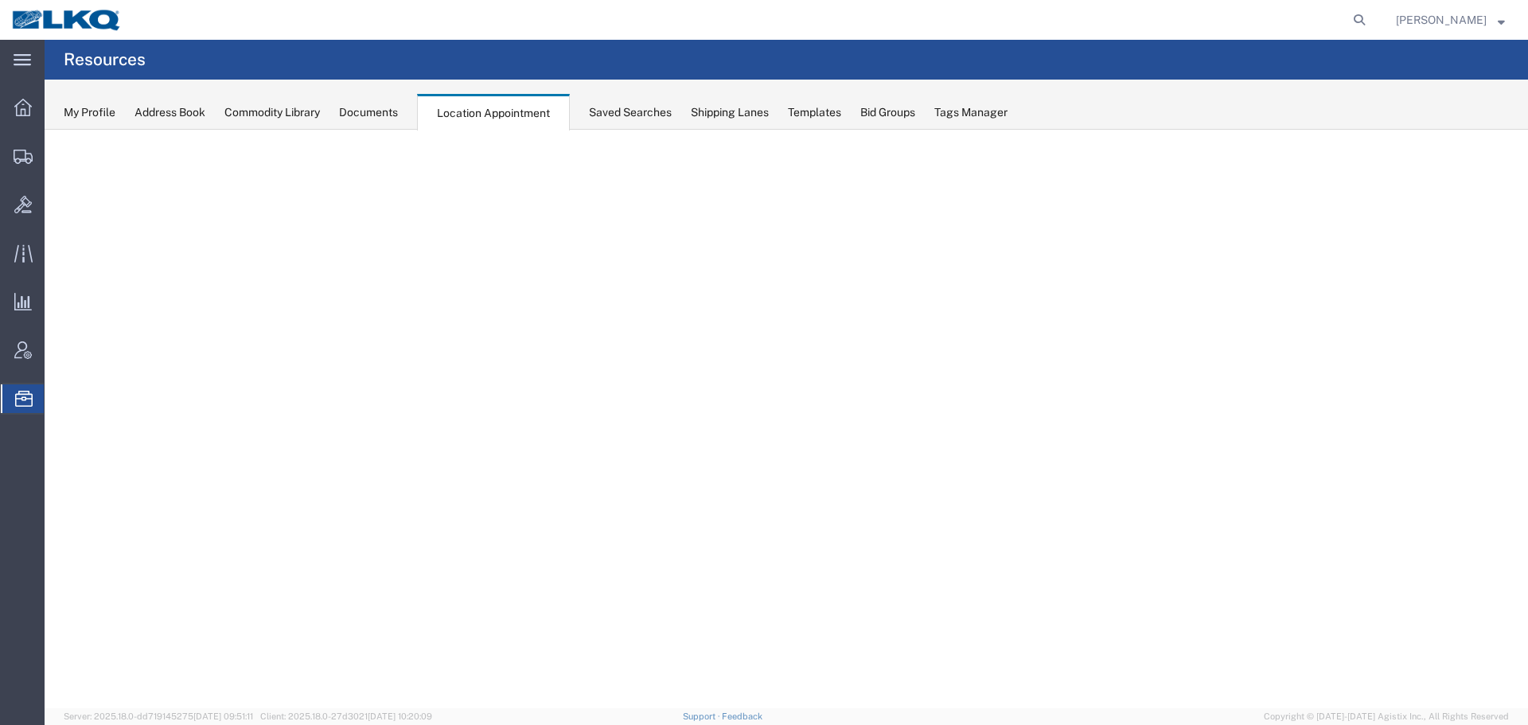
select select "27634"
select select "agendaWeek"
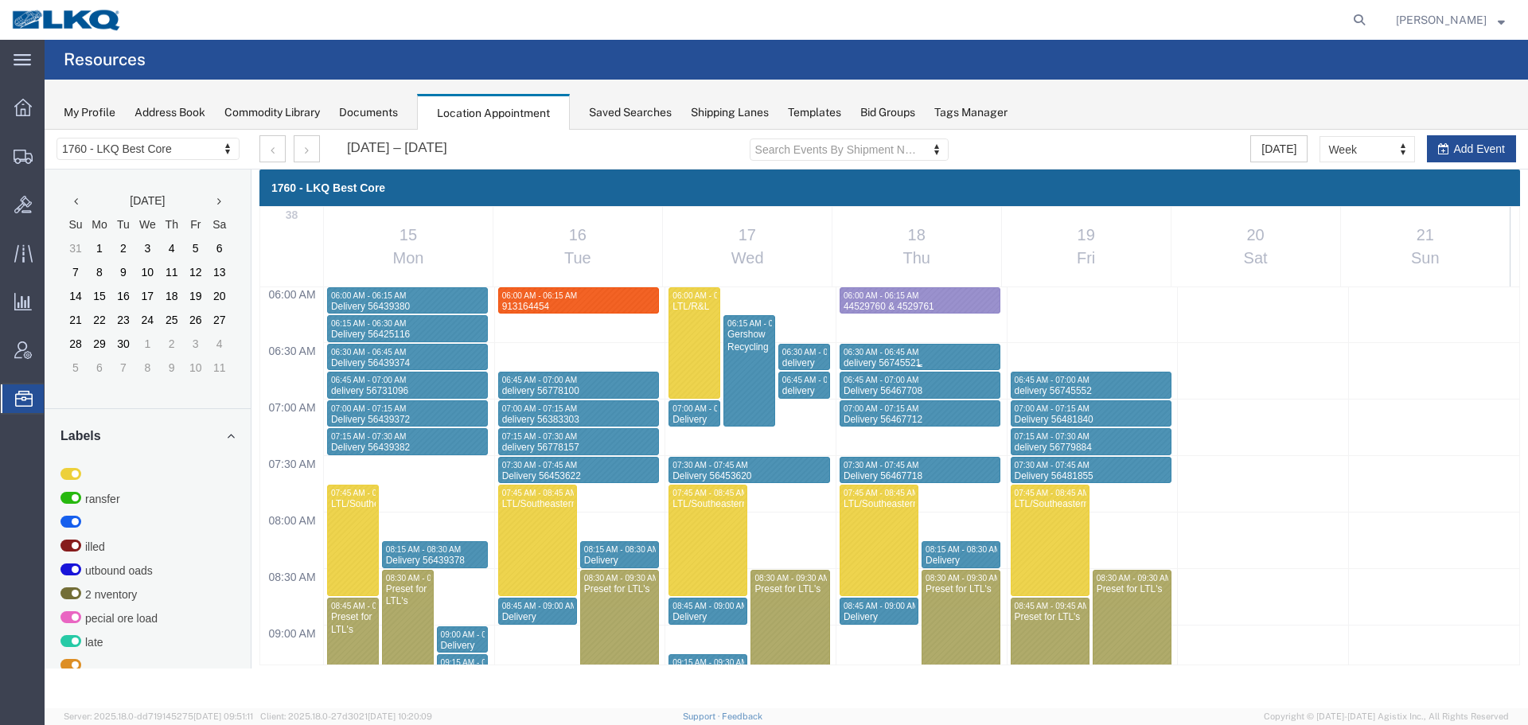
scroll to position [599, 0]
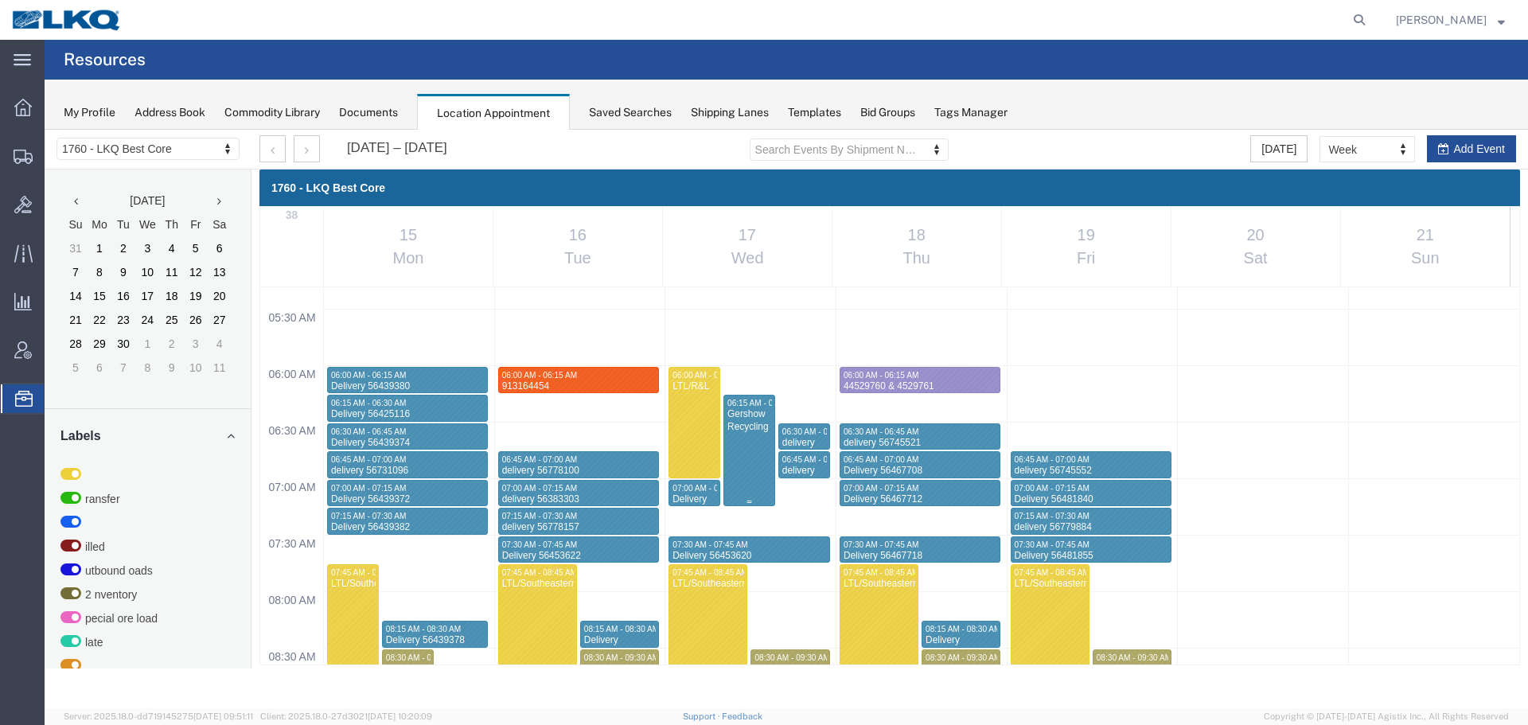
click at [762, 432] on div "Gershow Recycling" at bounding box center [748, 420] width 45 height 25
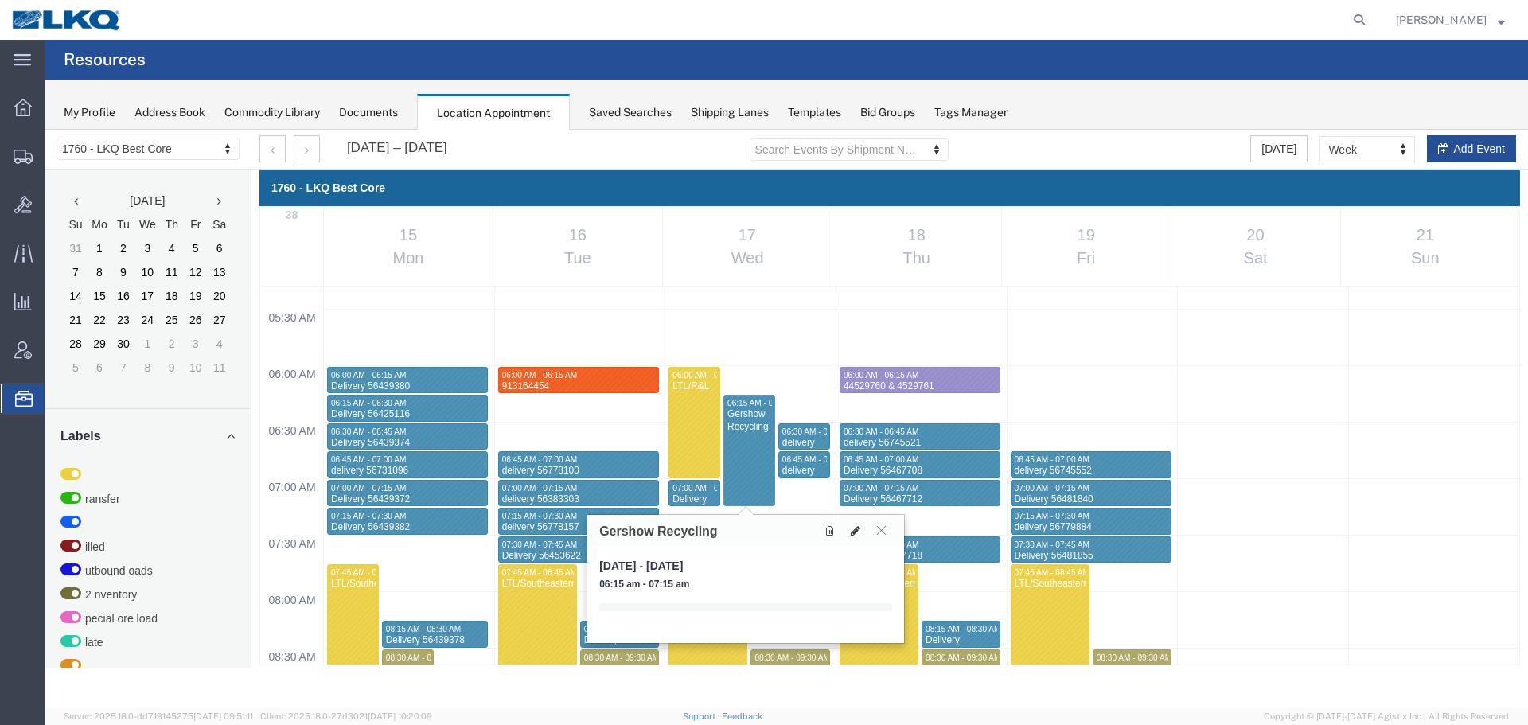
click at [856, 531] on icon at bounding box center [855, 530] width 10 height 11
select select "1"
select select
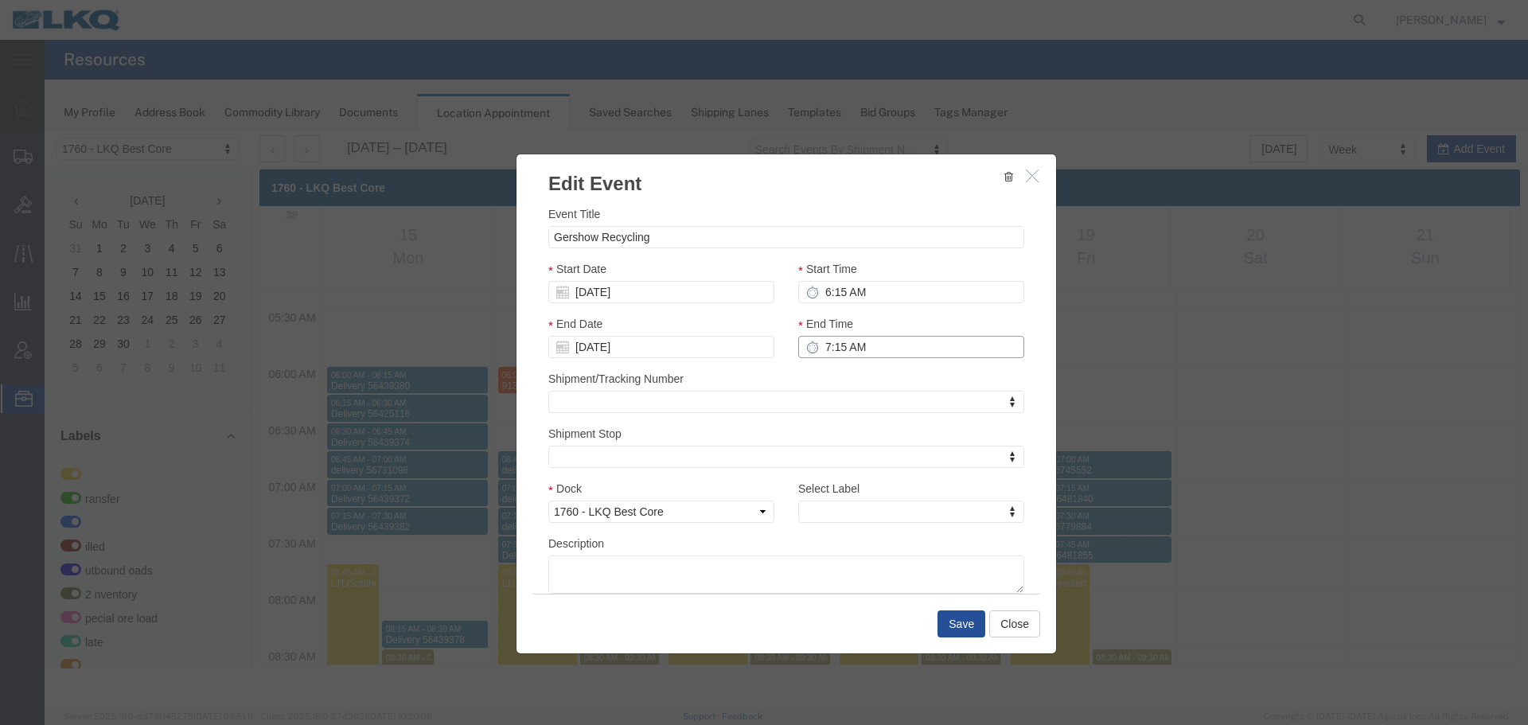
click at [856, 346] on input "7:15 AM" at bounding box center [911, 347] width 226 height 22
type input "6:30 AM"
click at [889, 202] on div "Event Title Gershow Recycling Start Date 09/17/2025 Start Time 6:15 AM End Date…" at bounding box center [785, 395] width 539 height 396
click at [958, 632] on button "Save" at bounding box center [961, 623] width 48 height 27
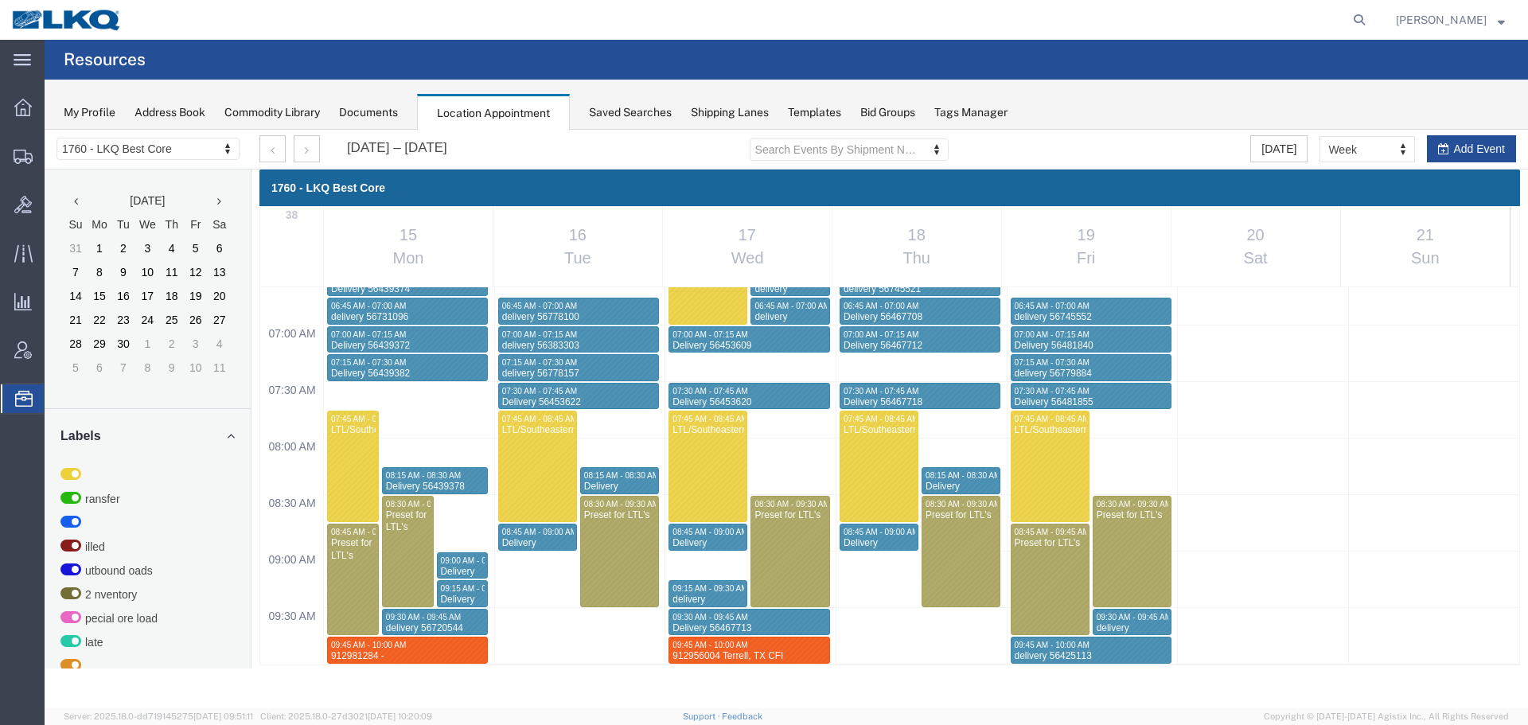
scroll to position [758, 0]
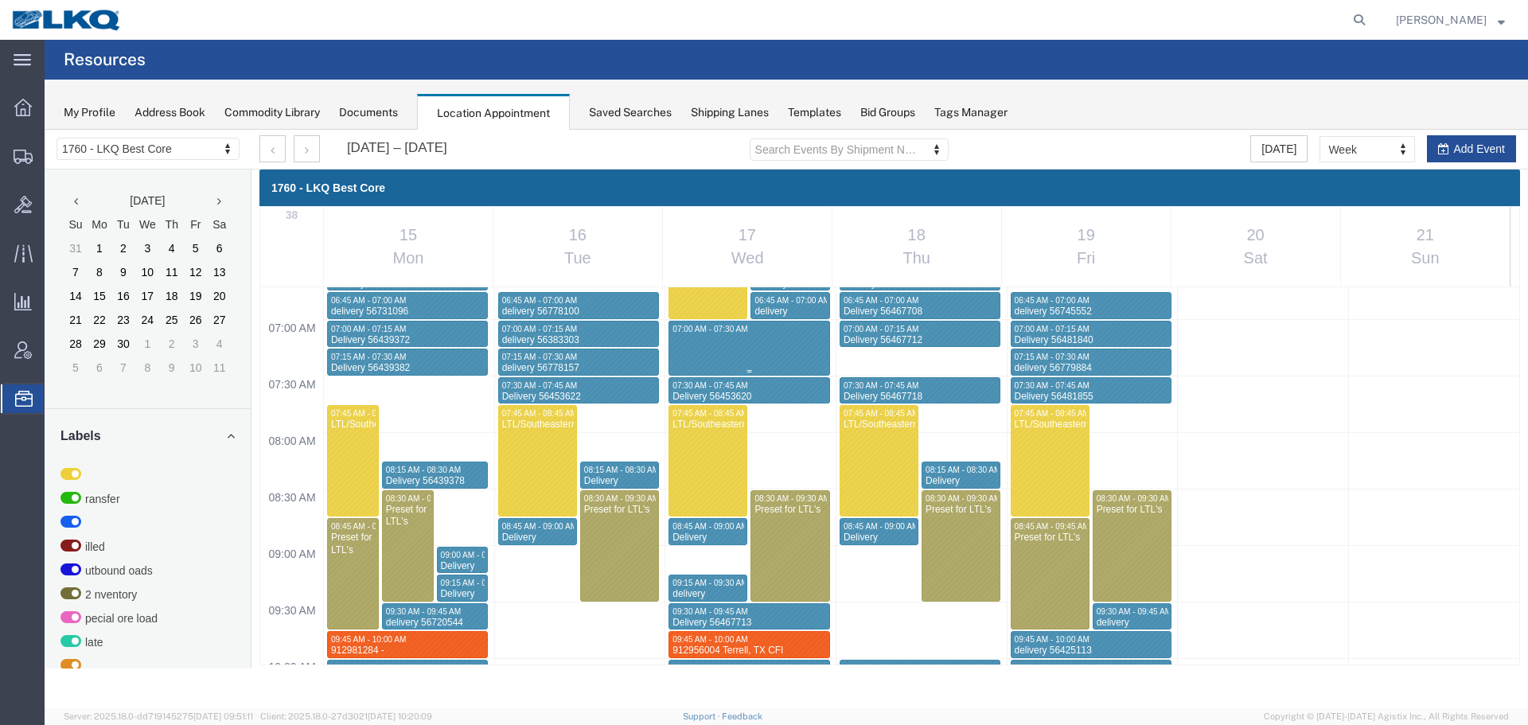
select select "1"
select select
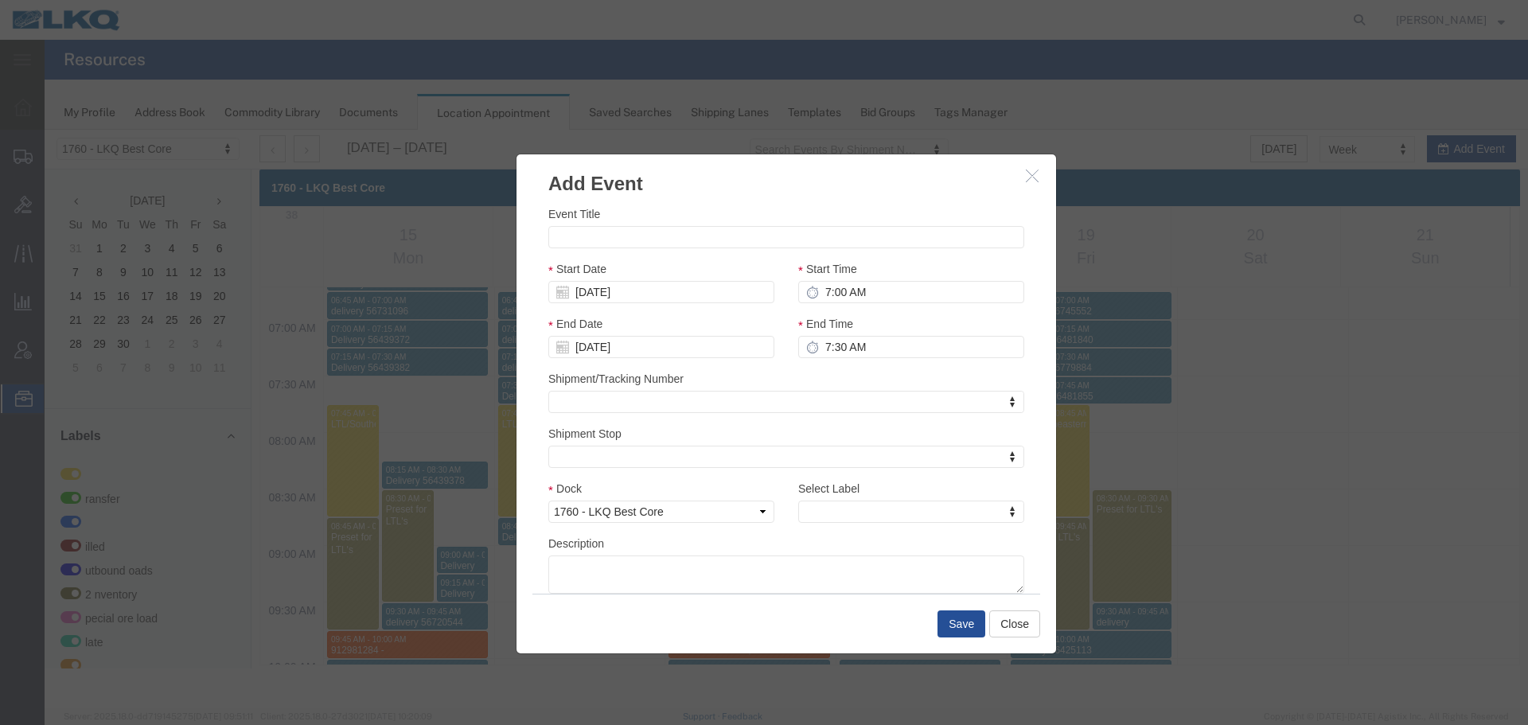
click at [659, 250] on div "Event Title Start Date 09/17/2025 Start Time 7:00 AM End Date 09/17/2025 End Ti…" at bounding box center [786, 399] width 476 height 388
click at [648, 239] on input "Event Title" at bounding box center [786, 237] width 476 height 22
paste input "913104746"
type input "913104746"
click at [905, 282] on input "7:00 AM" at bounding box center [911, 292] width 226 height 22
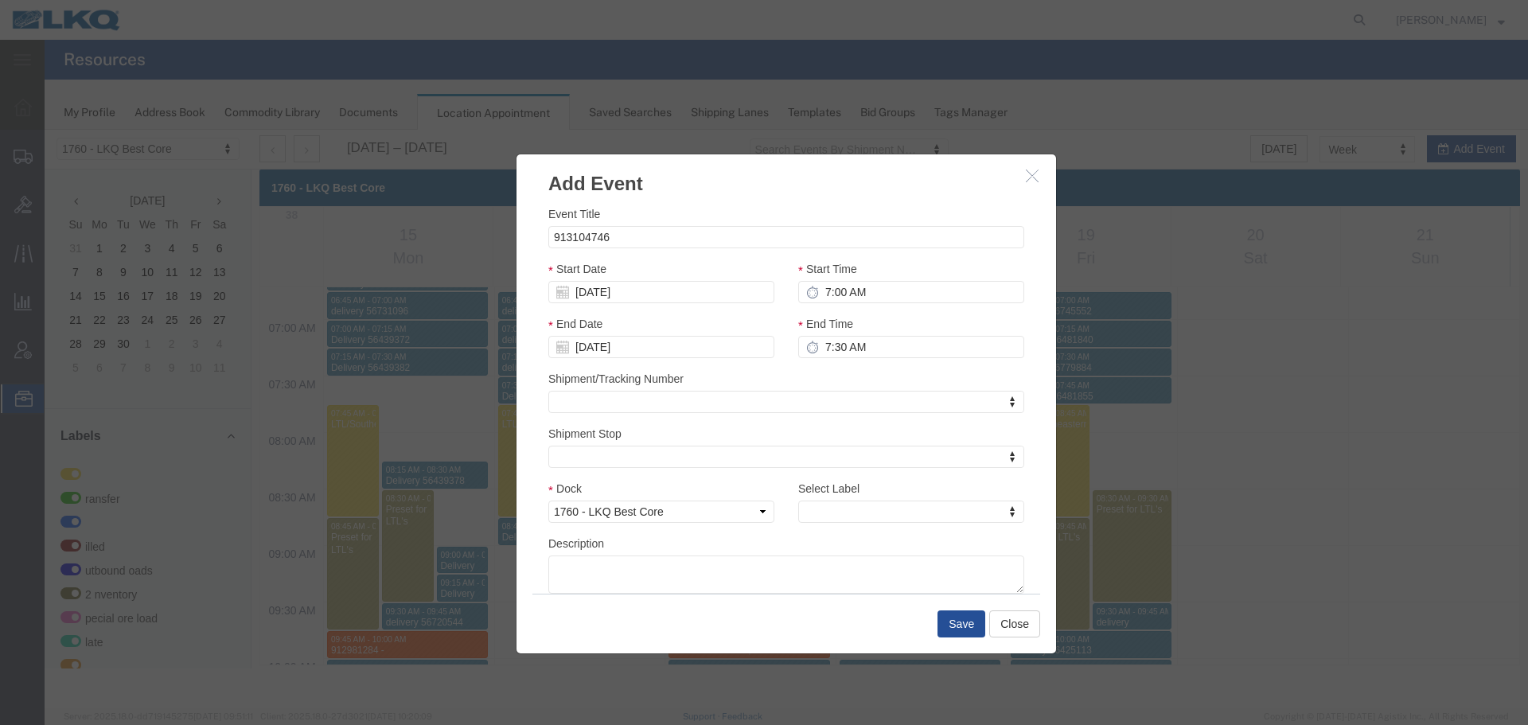
type input "8:00 AM"
type input "7:15 AM"
type input "8:15 AM"
type input "7:15 AM"
click at [852, 355] on input "8:15 AM" at bounding box center [911, 347] width 226 height 22
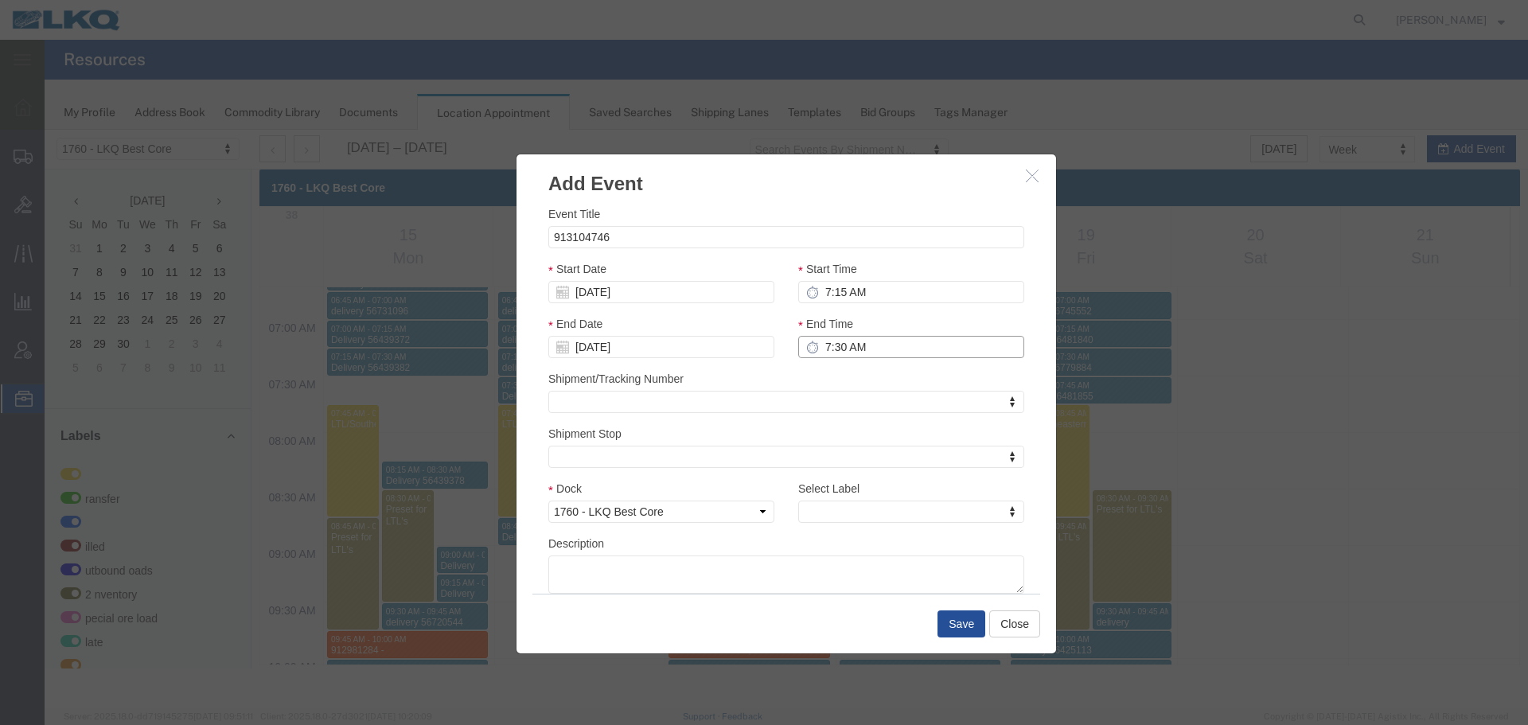
type input "7:30 AM"
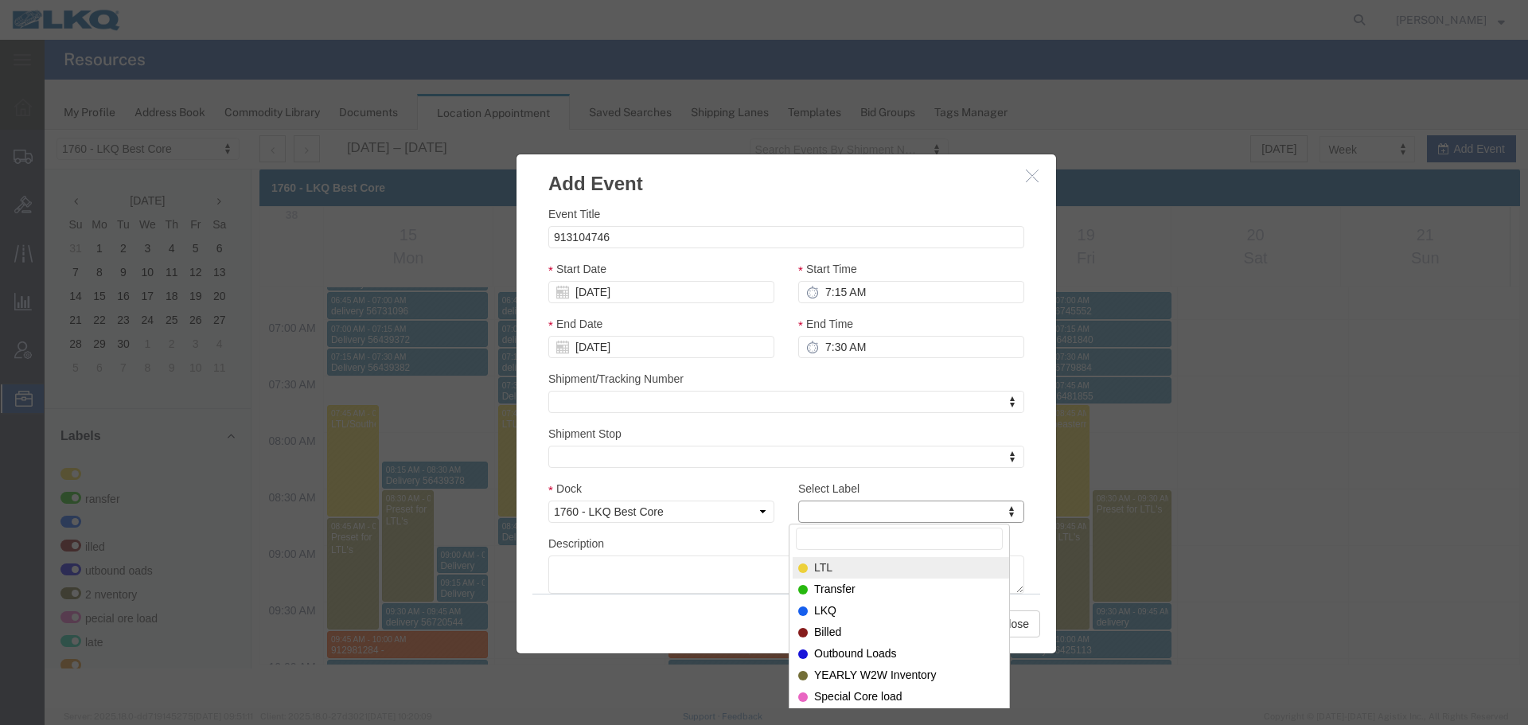
type input "m"
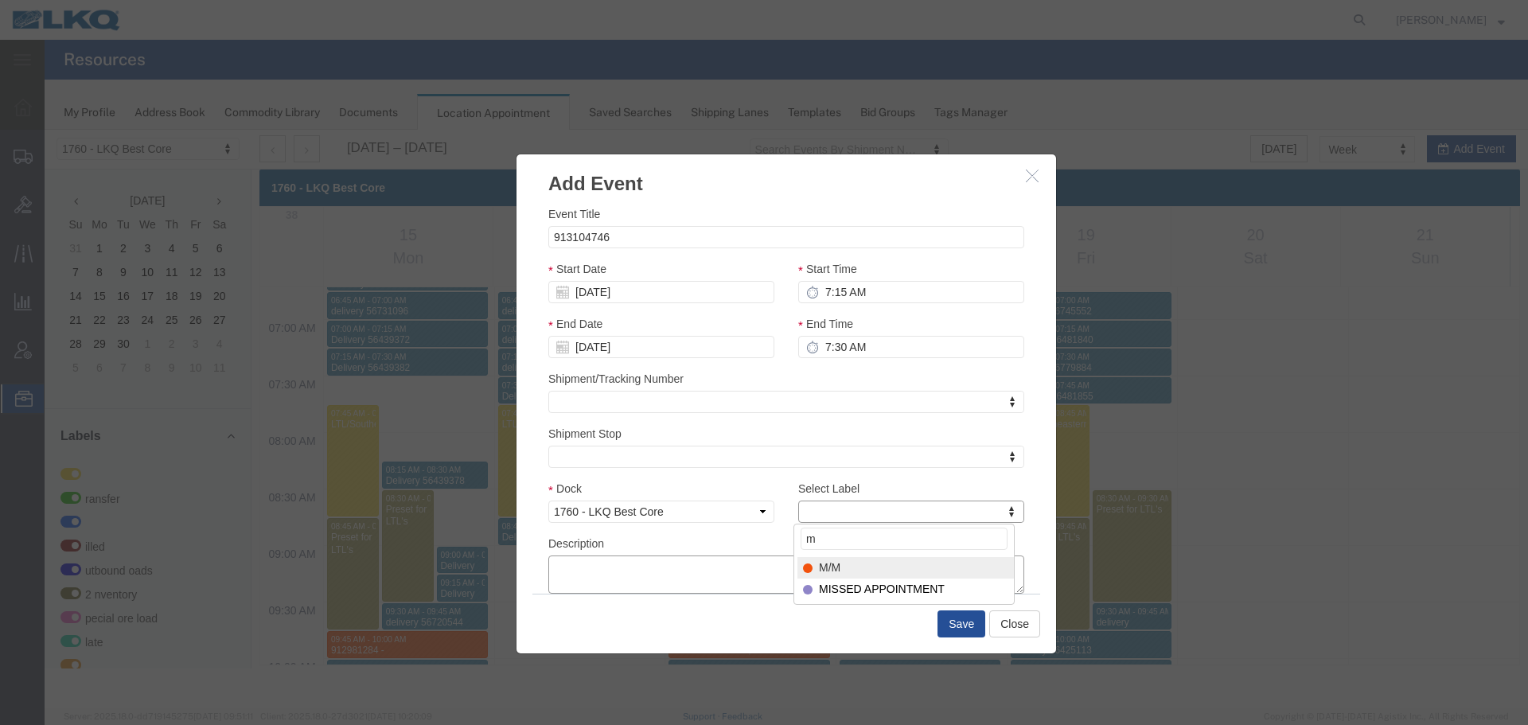
select select "24"
paste textarea "913104746"
type textarea "913104746"
click at [954, 620] on button "Save" at bounding box center [961, 623] width 48 height 27
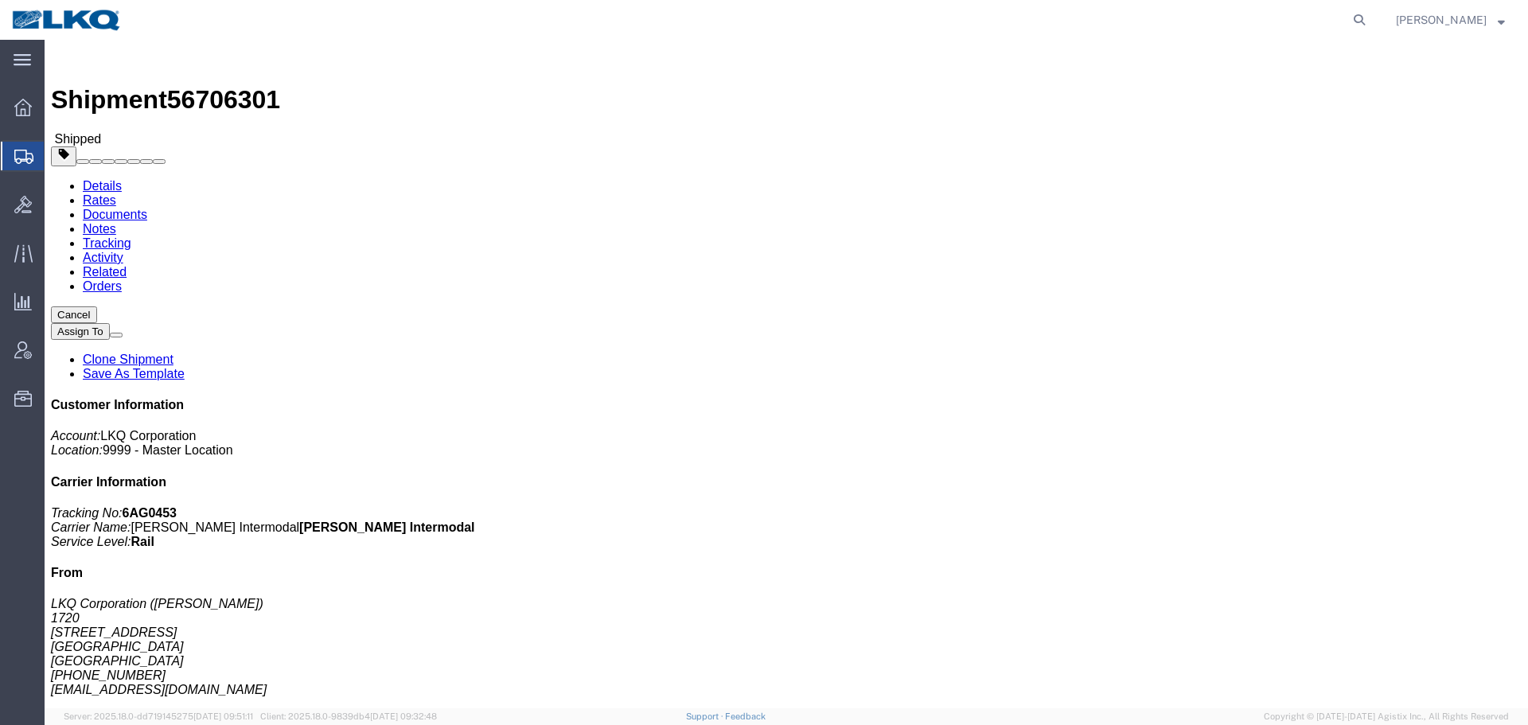
drag, startPoint x: 733, startPoint y: 286, endPoint x: 784, endPoint y: 510, distance: 230.2
click div "Ship From LKQ Corporation ([PERSON_NAME]) 1720 [STREET_ADDRESS] [PHONE_NUMBER] …"
click at [1348, 19] on icon at bounding box center [1359, 20] width 22 height 22
paste input "56453599"
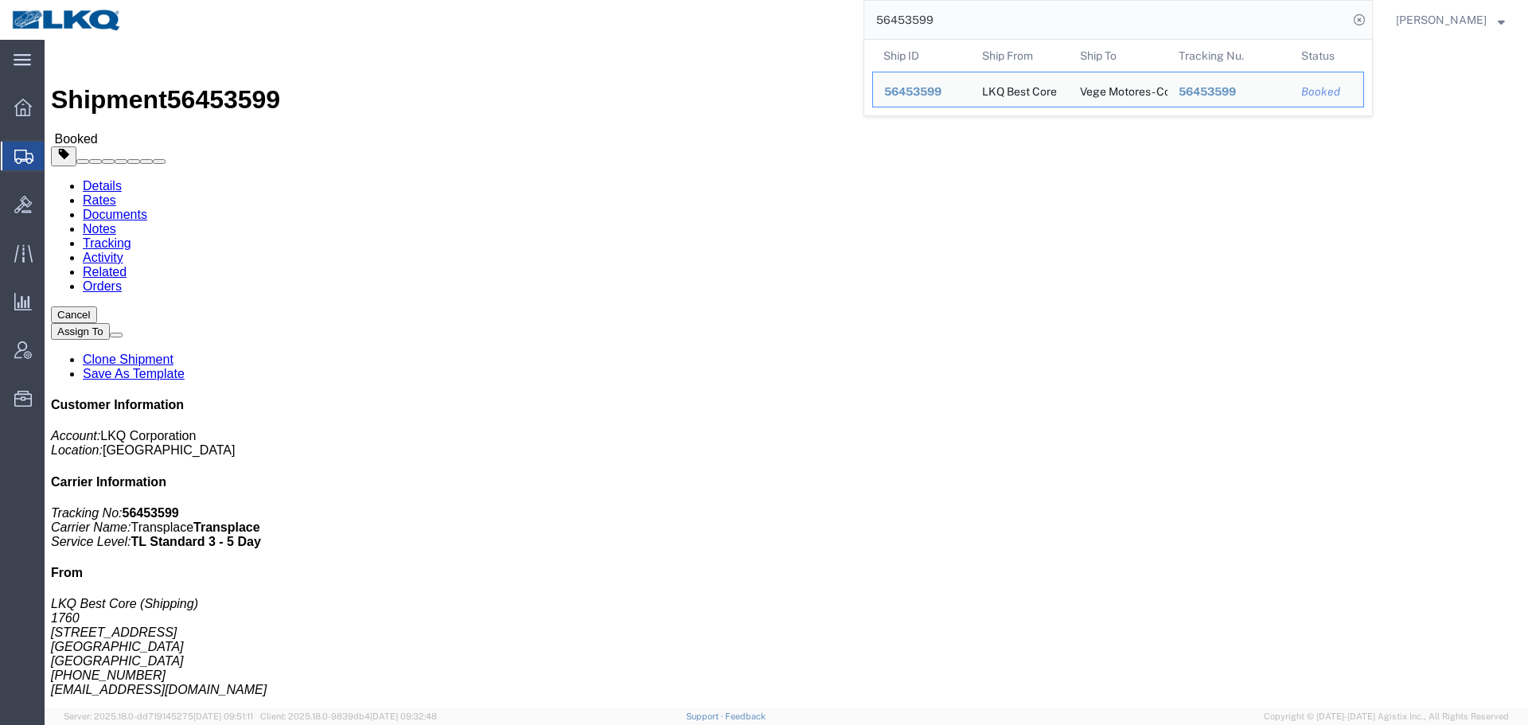
click div "Ship From LKQ Best Core (Shipping) 1760 [STREET_ADDRESS] [PHONE_NUMBER] [EMAIL_…"
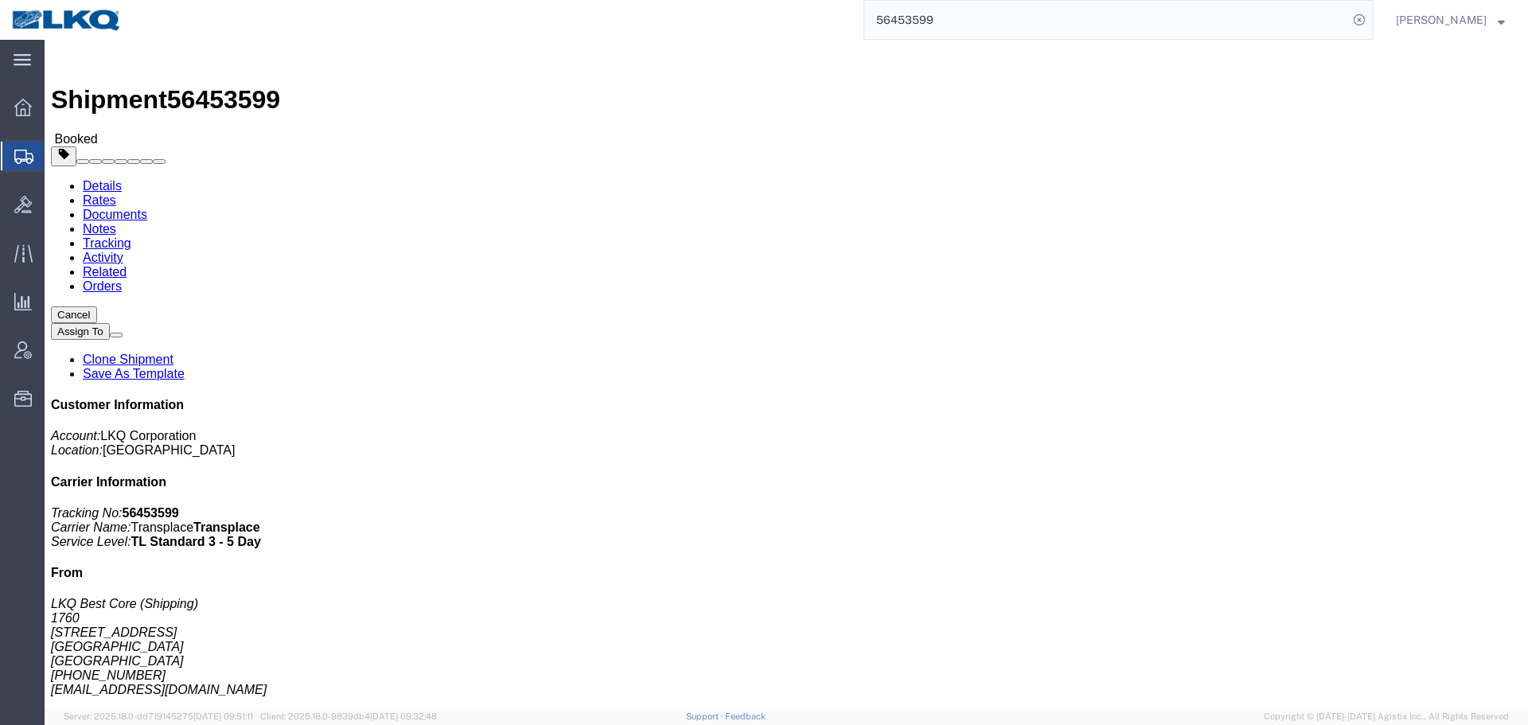
click button "Cancel"
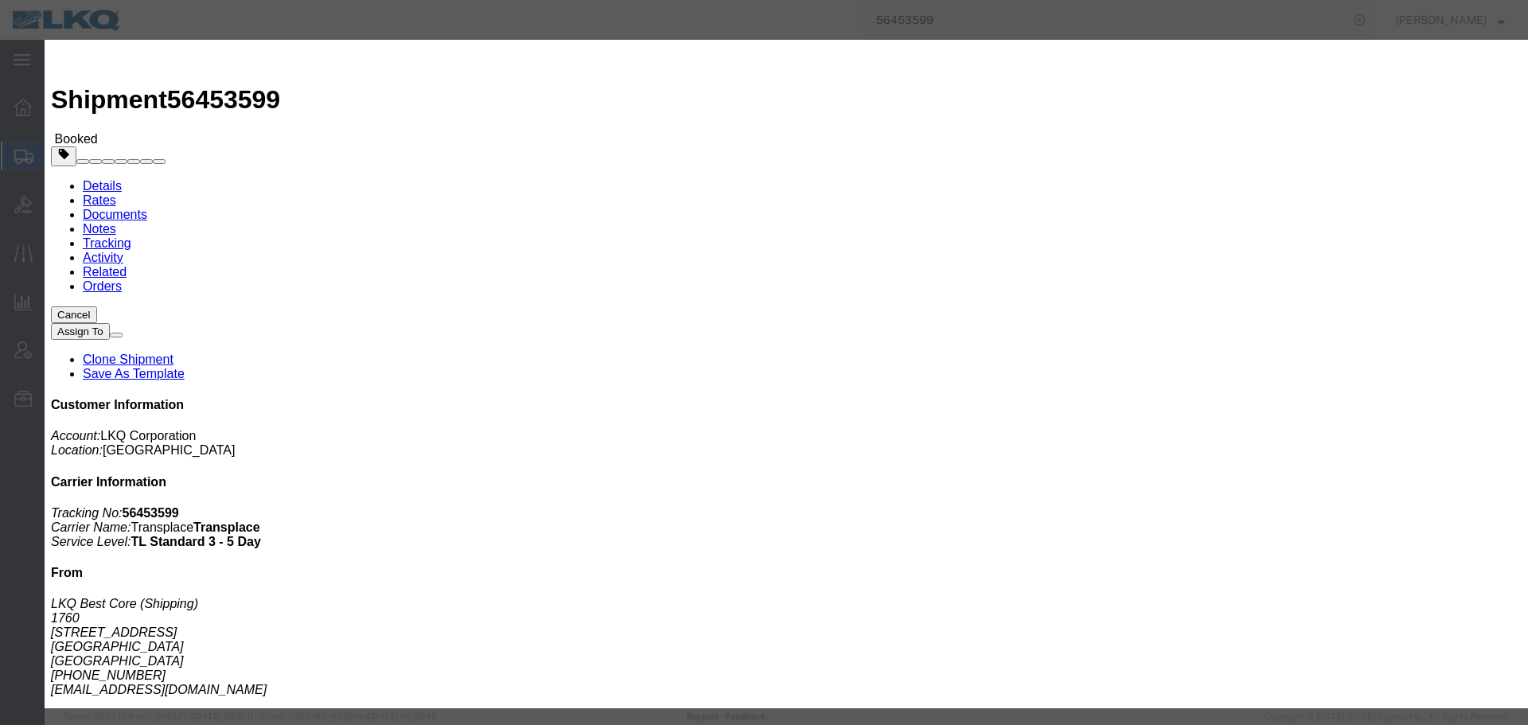
click button "Yes"
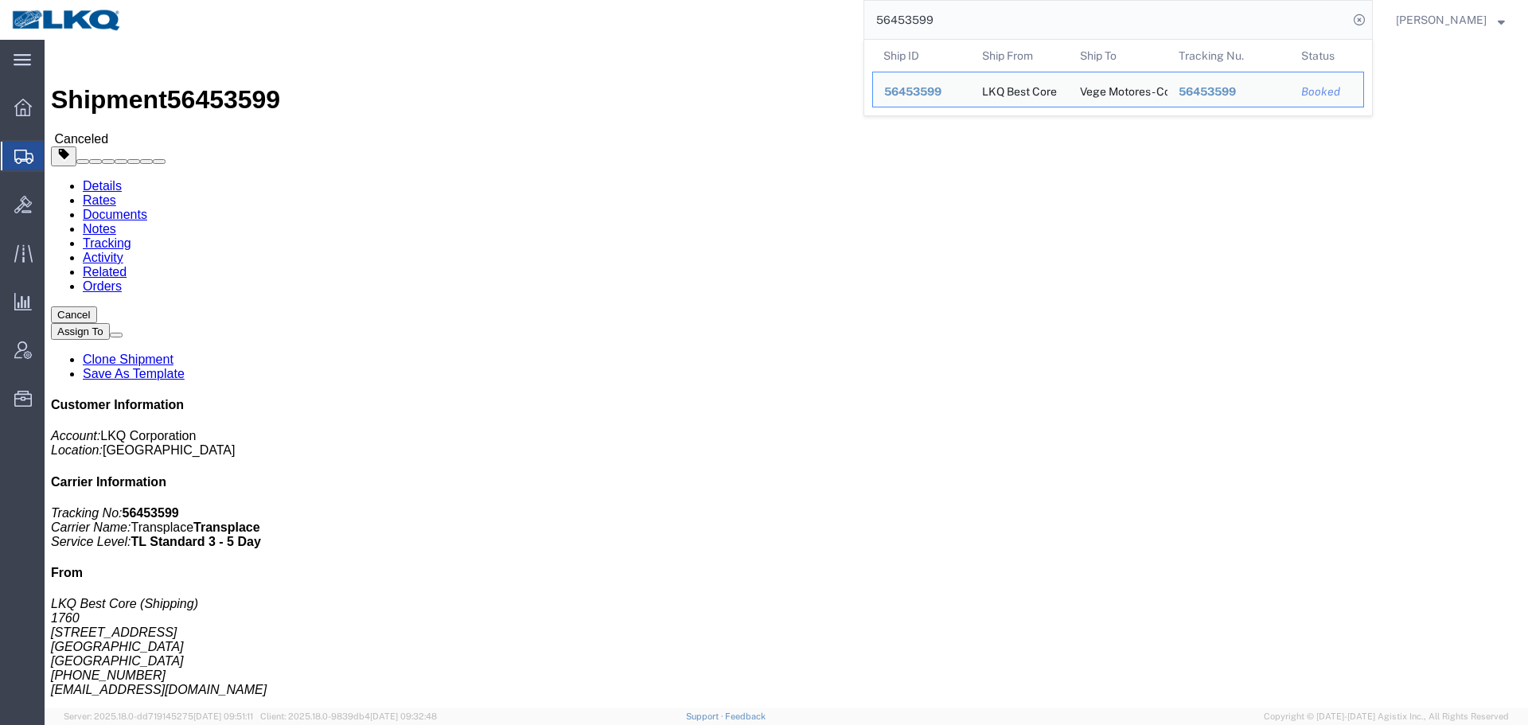
click at [970, 33] on input "56453599" at bounding box center [1106, 20] width 484 height 38
paste input "95280"
click div "Ship From LKQ Best Core (Shipping) 1760 [STREET_ADDRESS] [PHONE_NUMBER] [EMAIL_…"
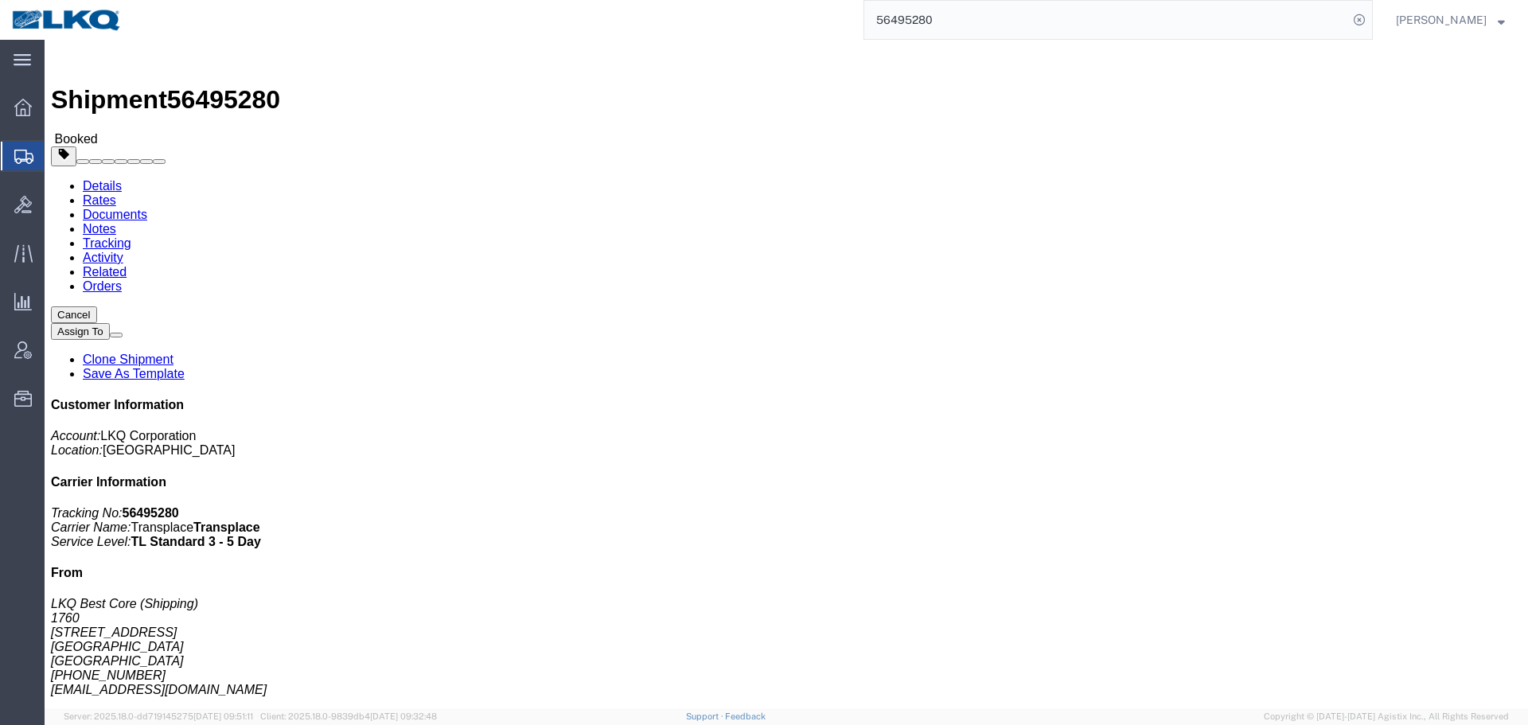
click button "Cancel"
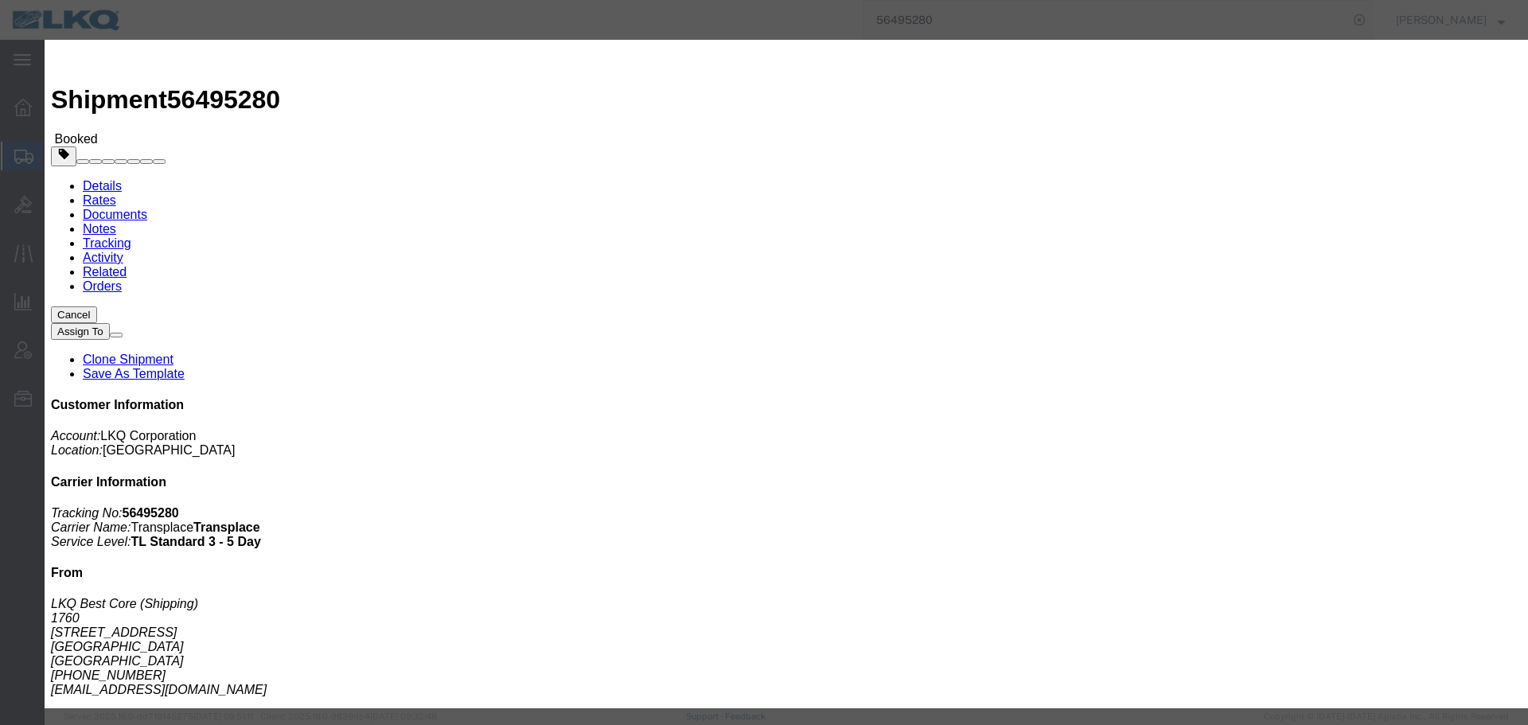
click button "Yes"
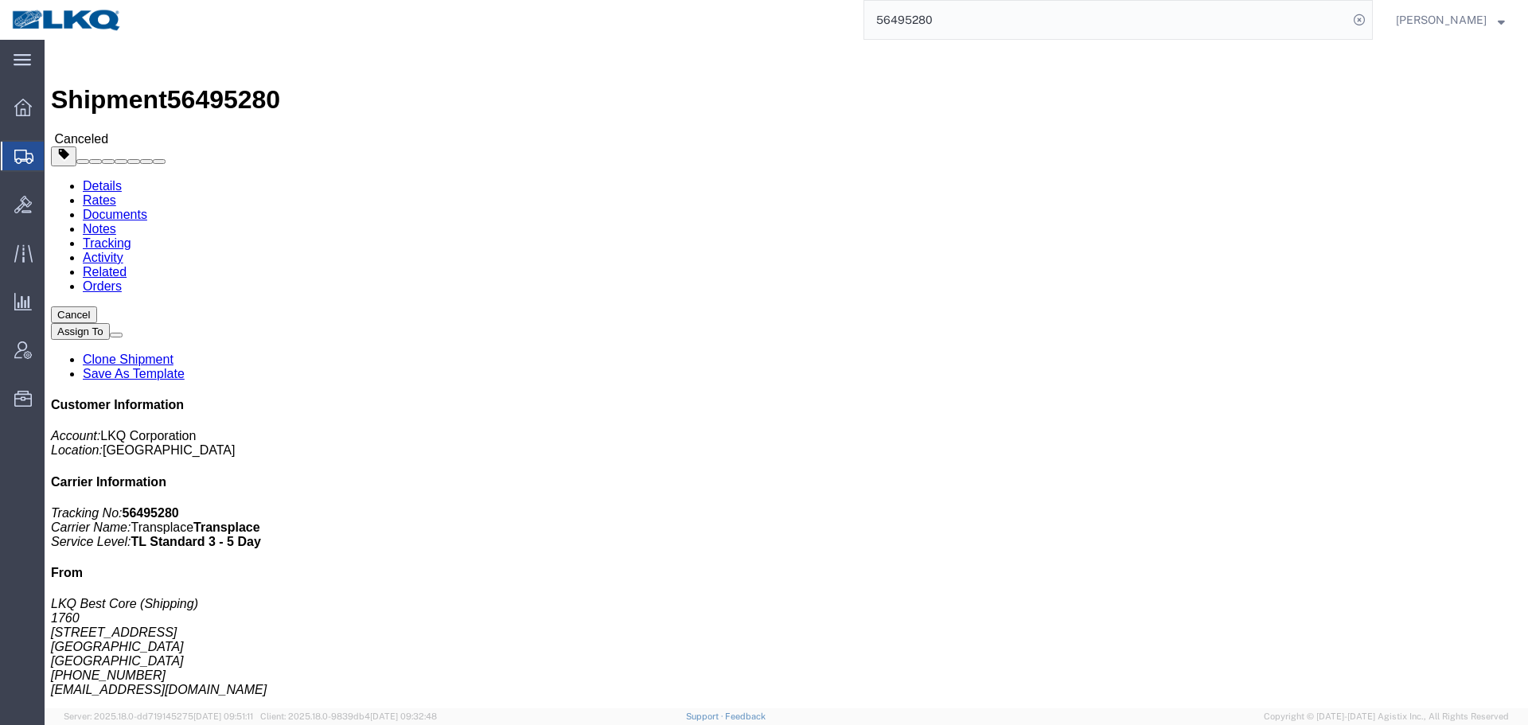
click at [942, 11] on input "56495280" at bounding box center [1106, 20] width 484 height 38
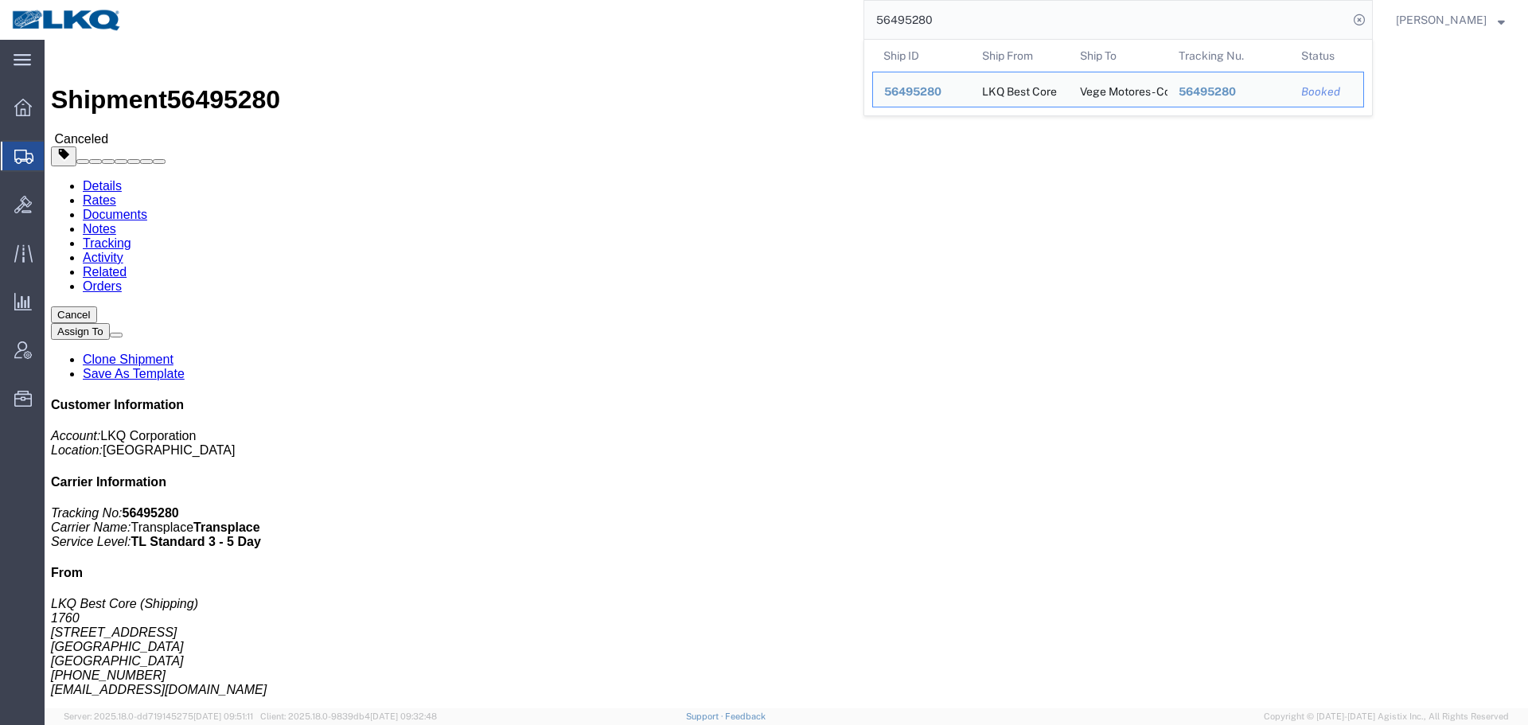
paste input "522033"
click h4 "Routing & Vehicle Information"
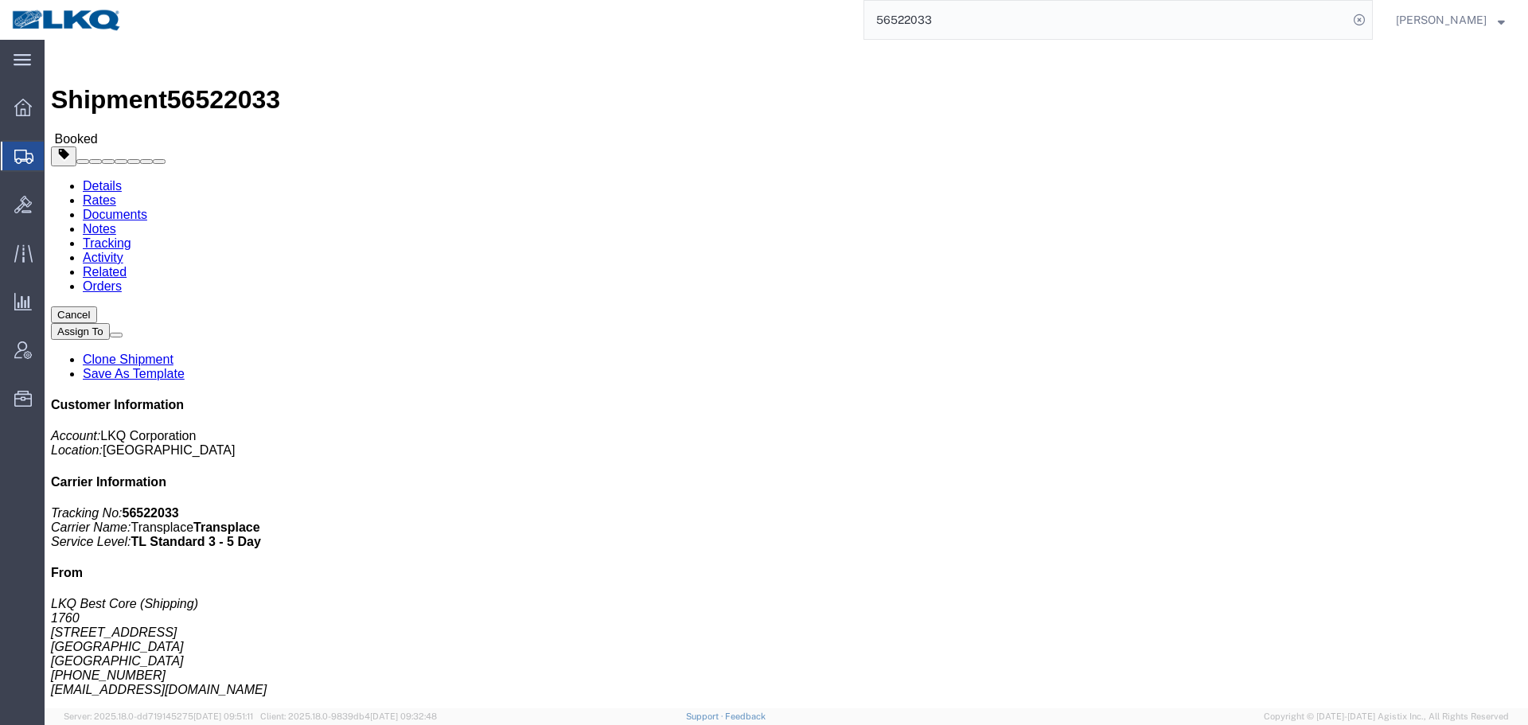
click button "Cancel"
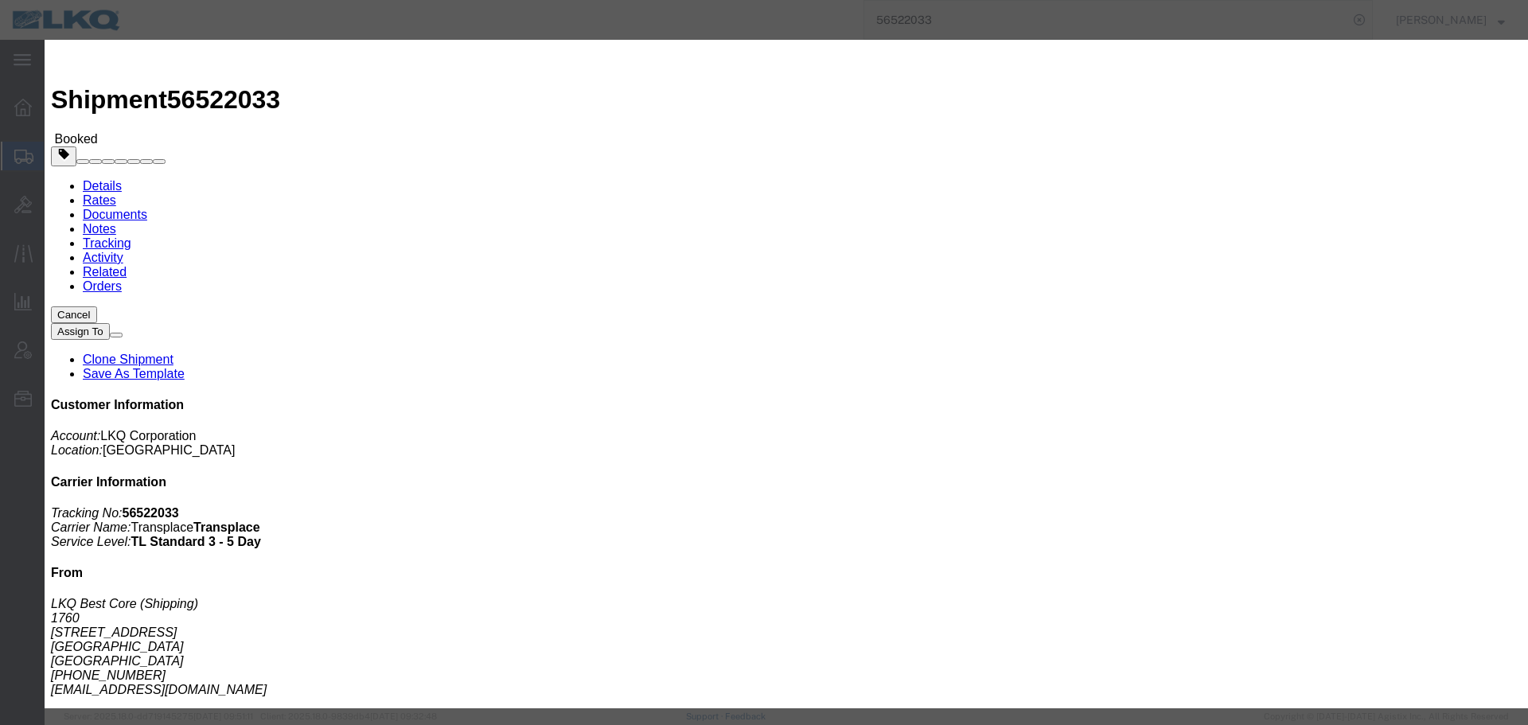
click button "Yes"
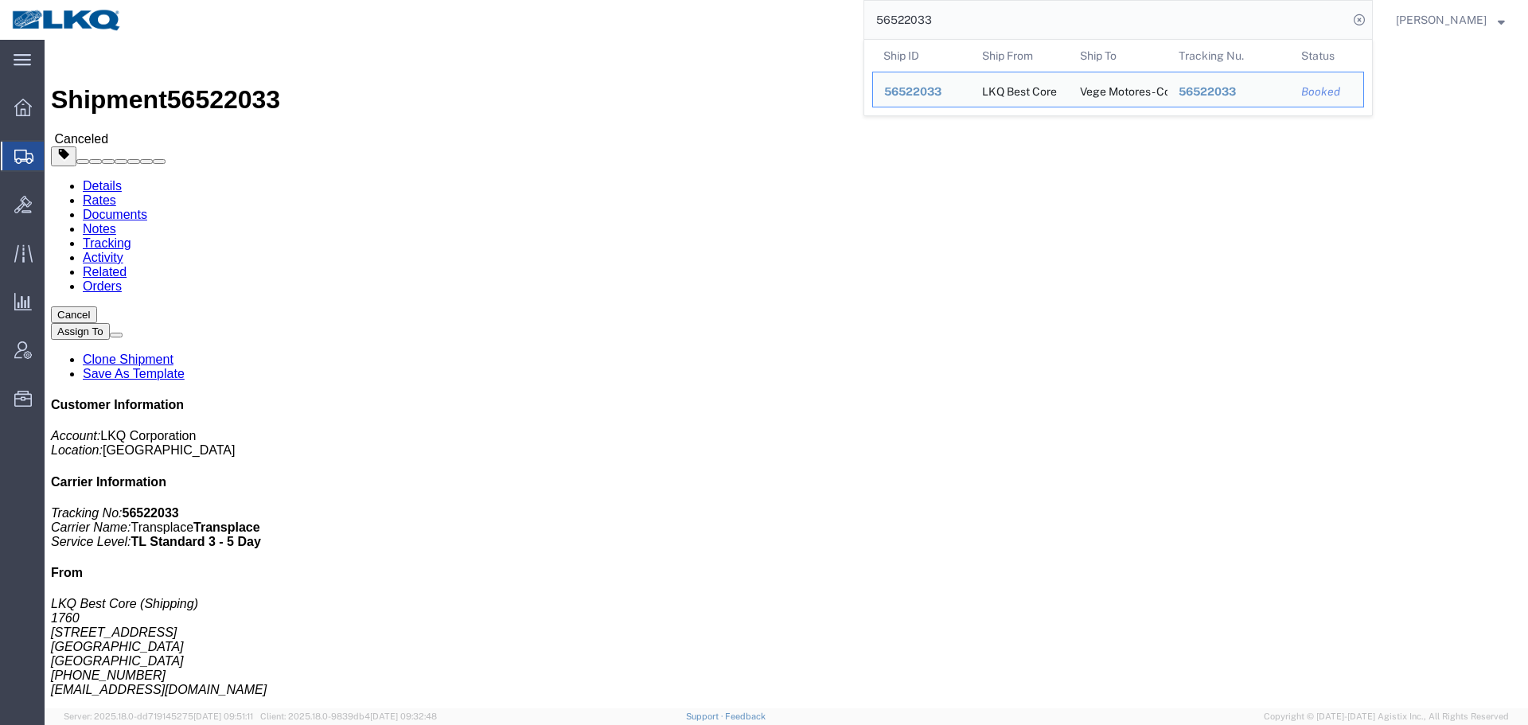
click at [1005, 12] on input "56522033" at bounding box center [1106, 20] width 484 height 38
paste input "63018"
click div "Leg 1 - Truckload Vehicle 1: Standard Dry Van Number of trucks: 1"
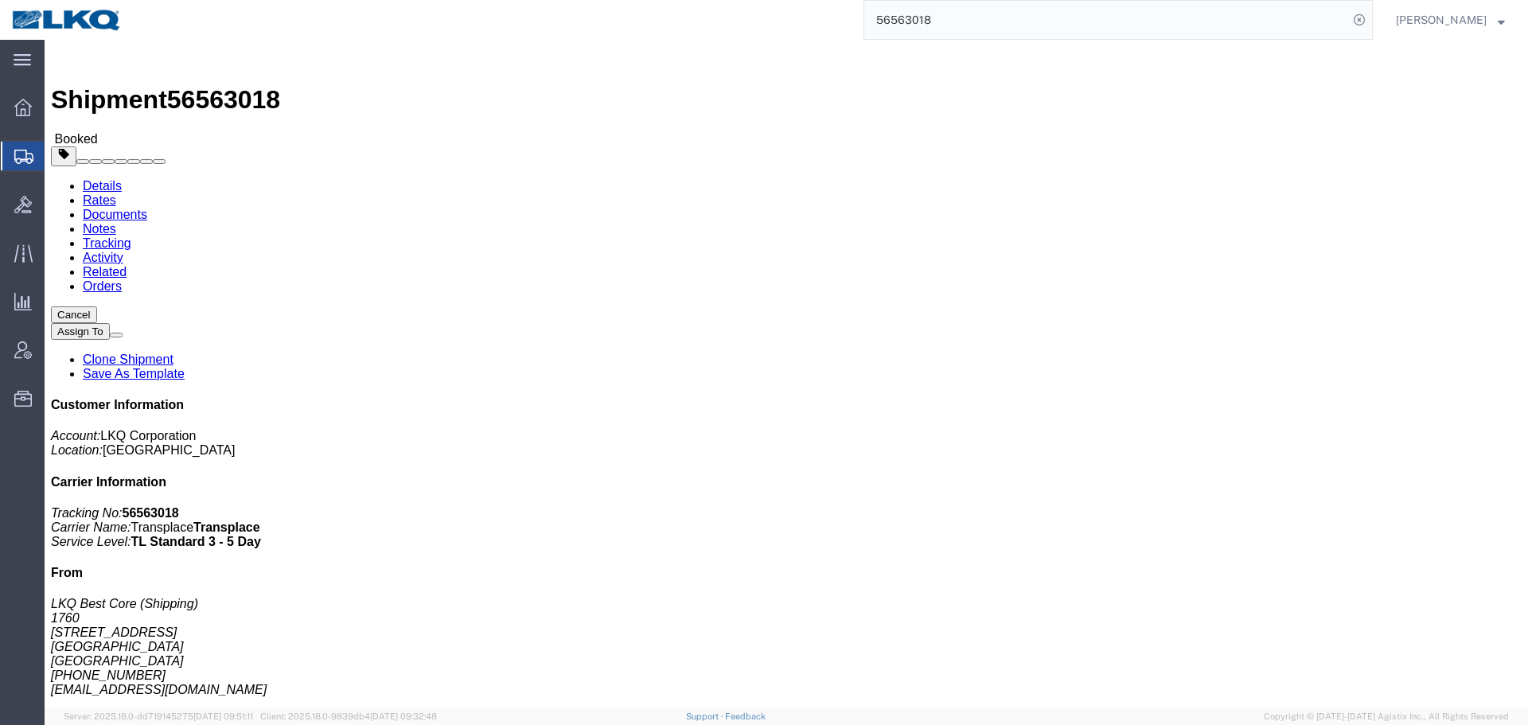
click button "Cancel"
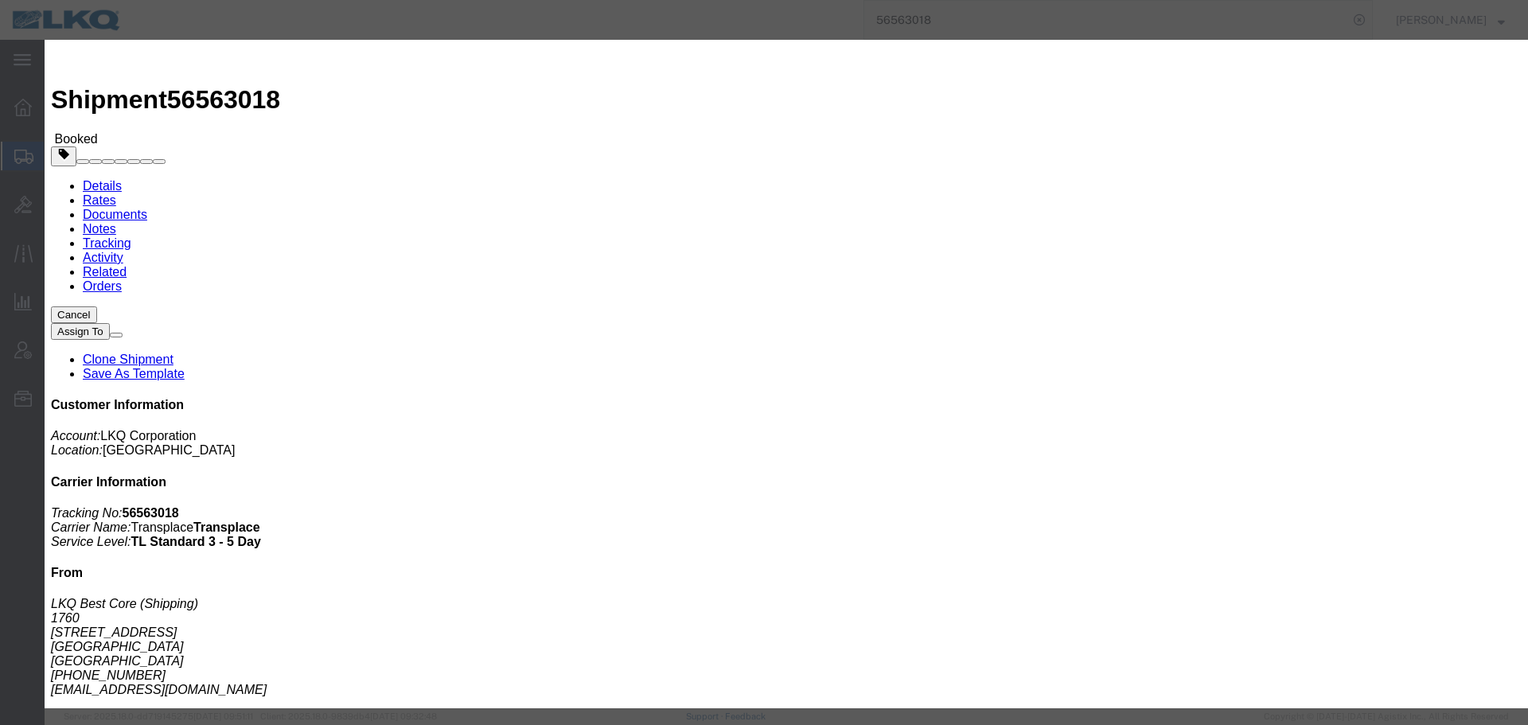
click button "Yes"
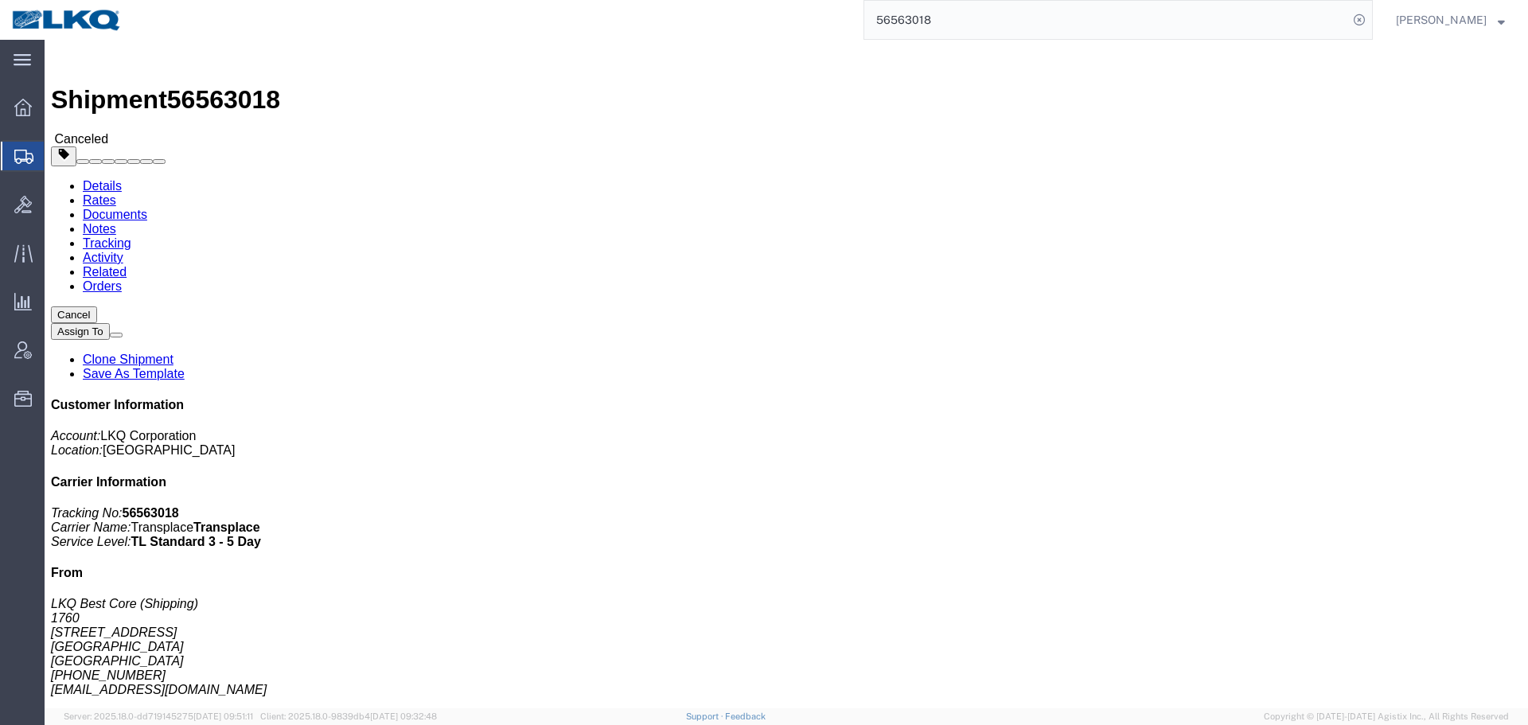
click at [944, 30] on input "56563018" at bounding box center [1106, 20] width 484 height 38
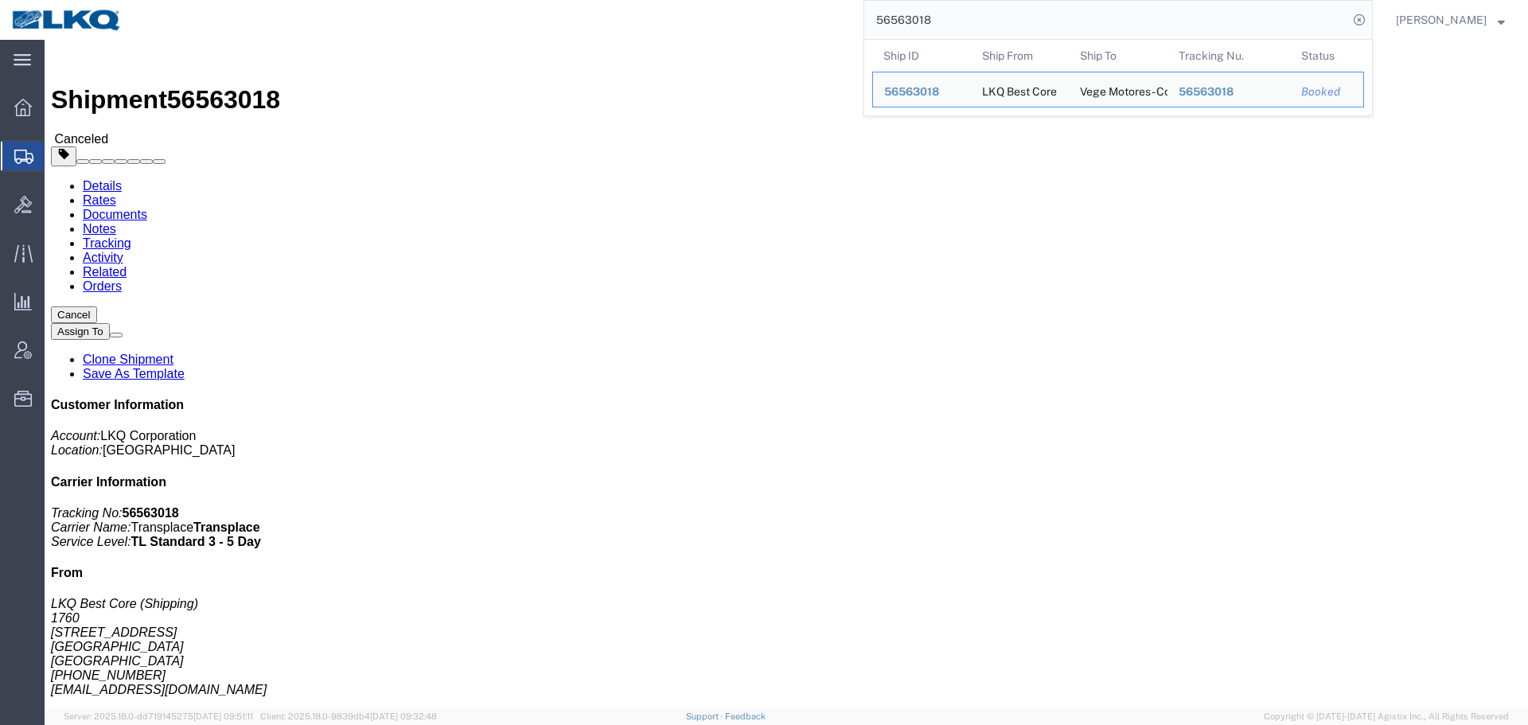
paste input "607097"
type input "56607097"
click button "Cancel"
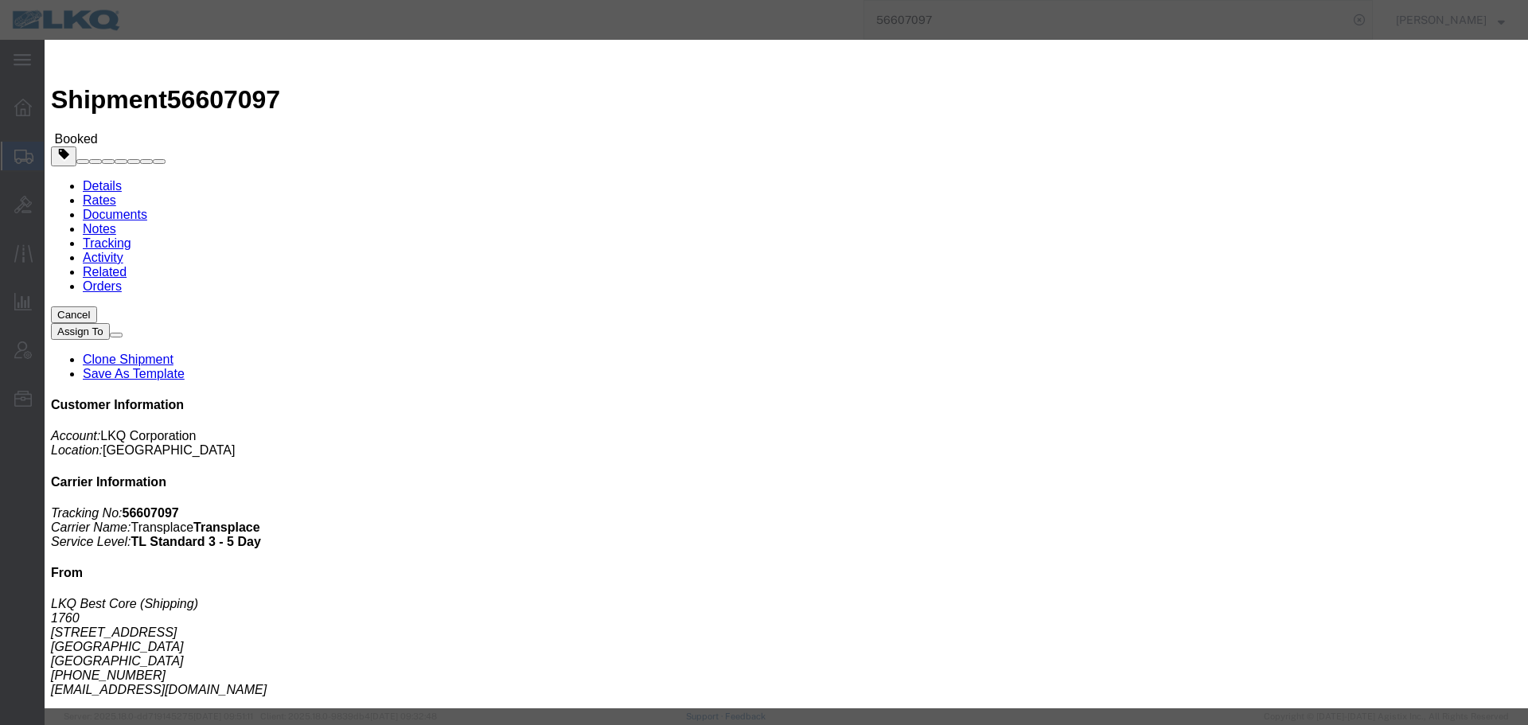
click button "Yes"
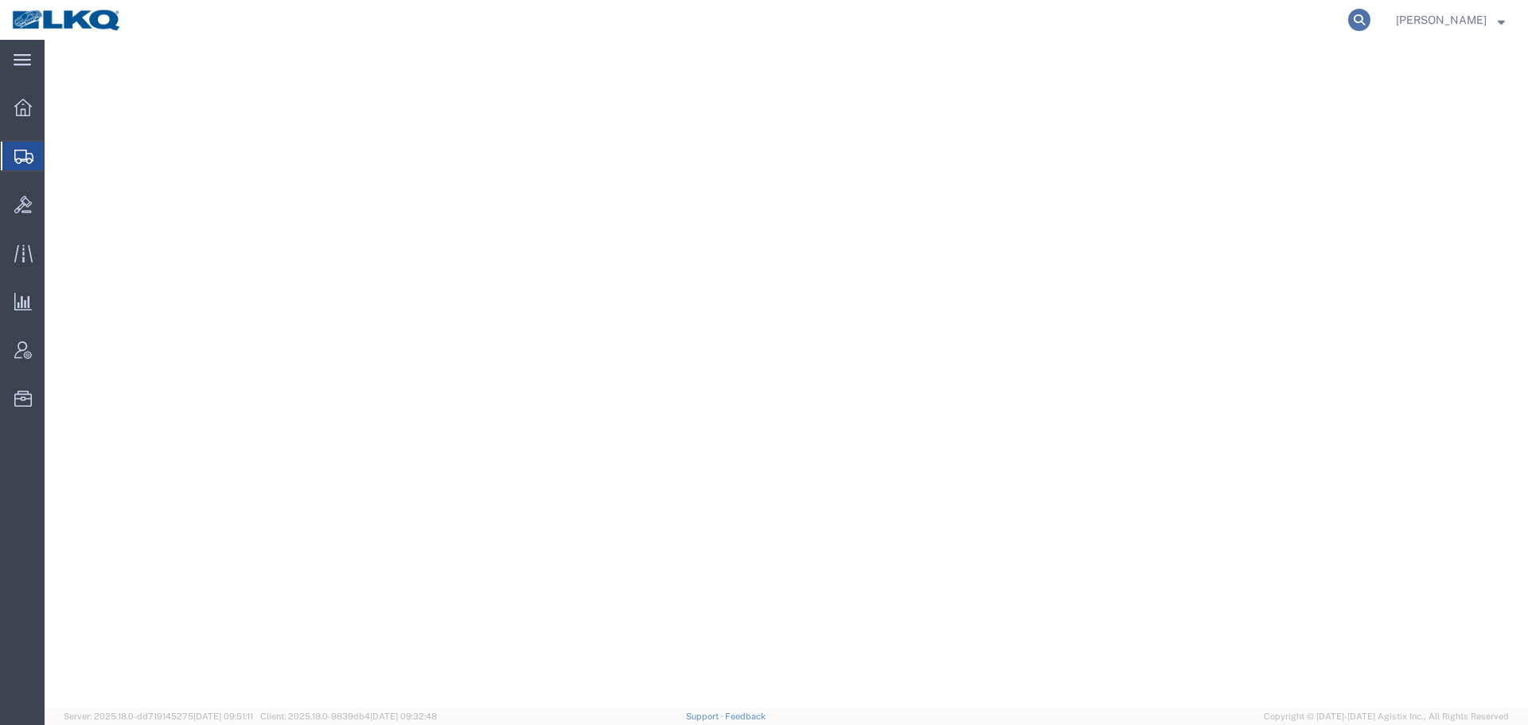
click at [1366, 19] on icon at bounding box center [1359, 20] width 22 height 22
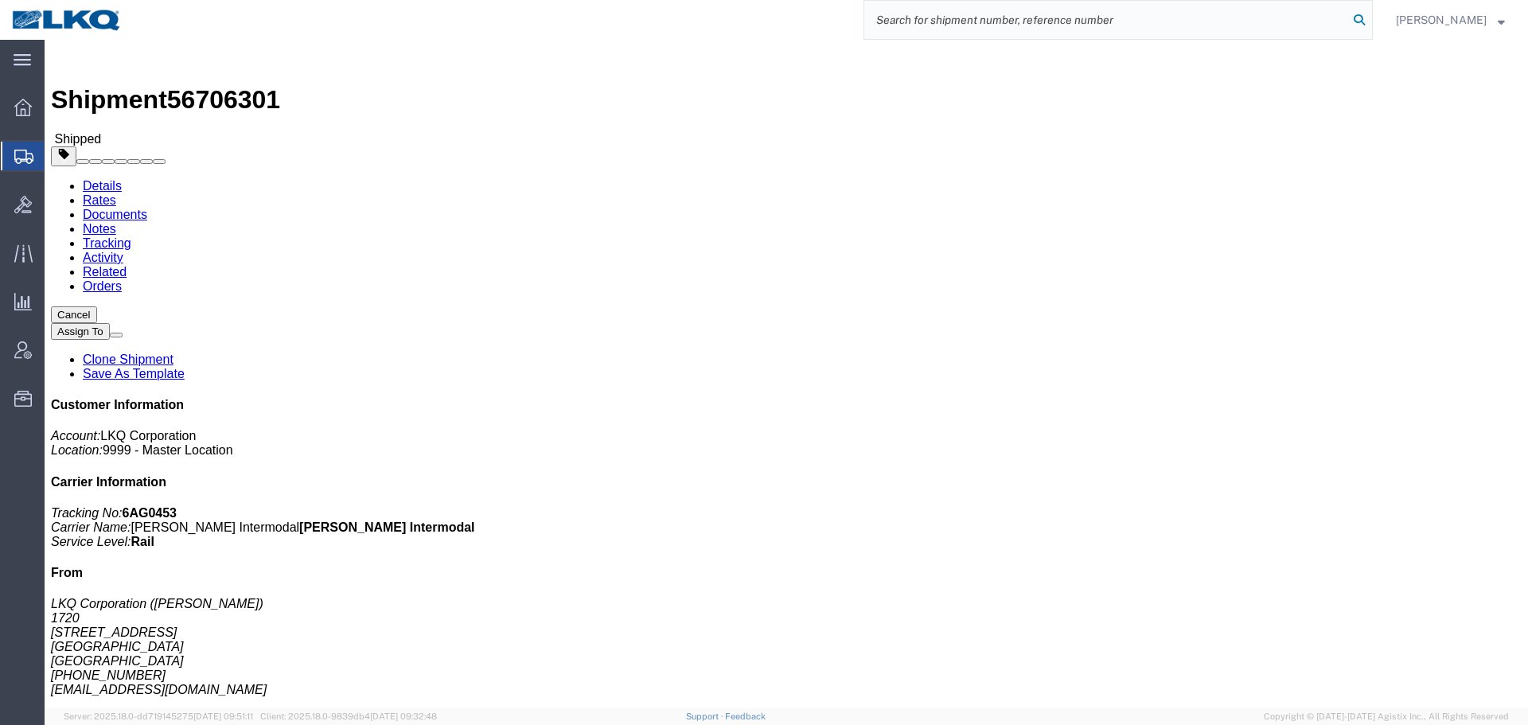
paste input "56467700"
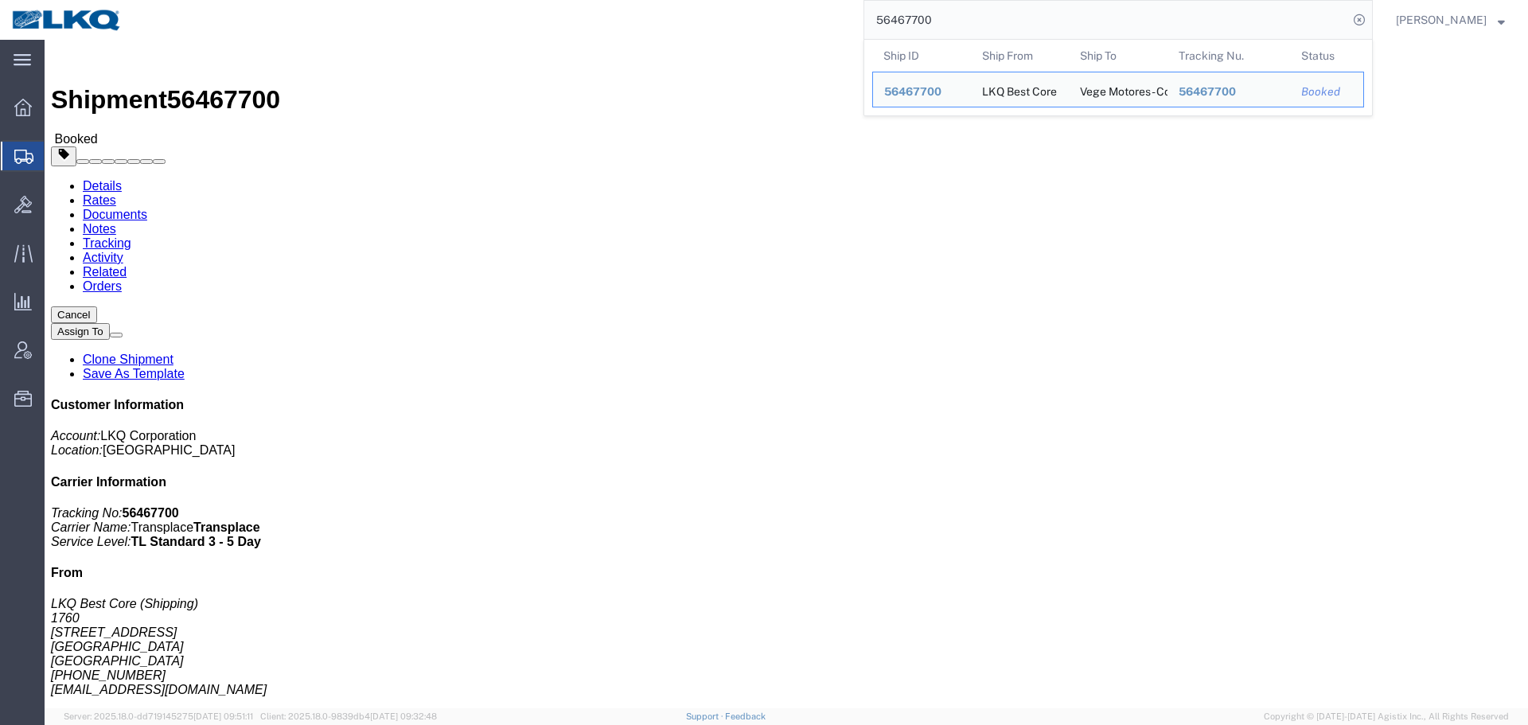
click div "Ship From LKQ Best Core (Shipping) 1760 [STREET_ADDRESS] [PHONE_NUMBER] [EMAIL_…"
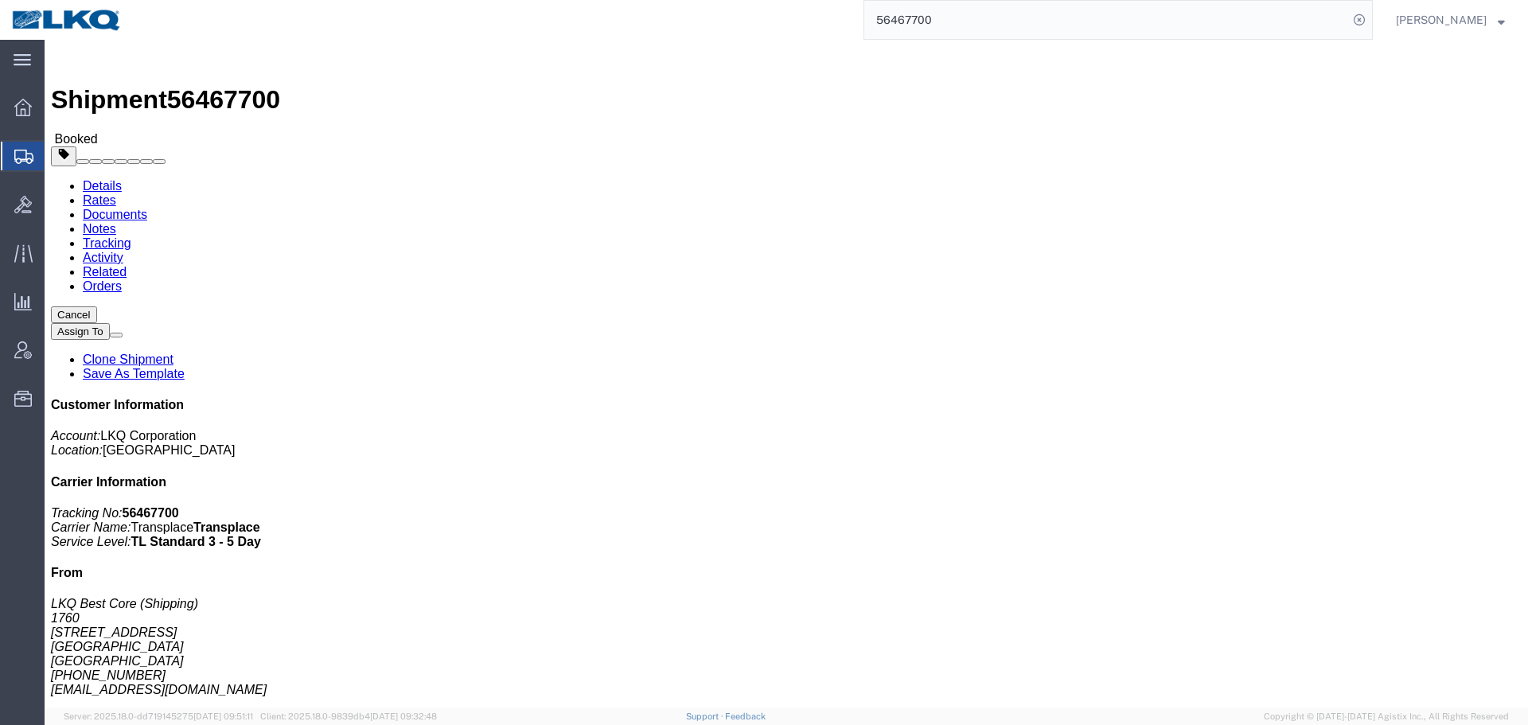
click button "Cancel"
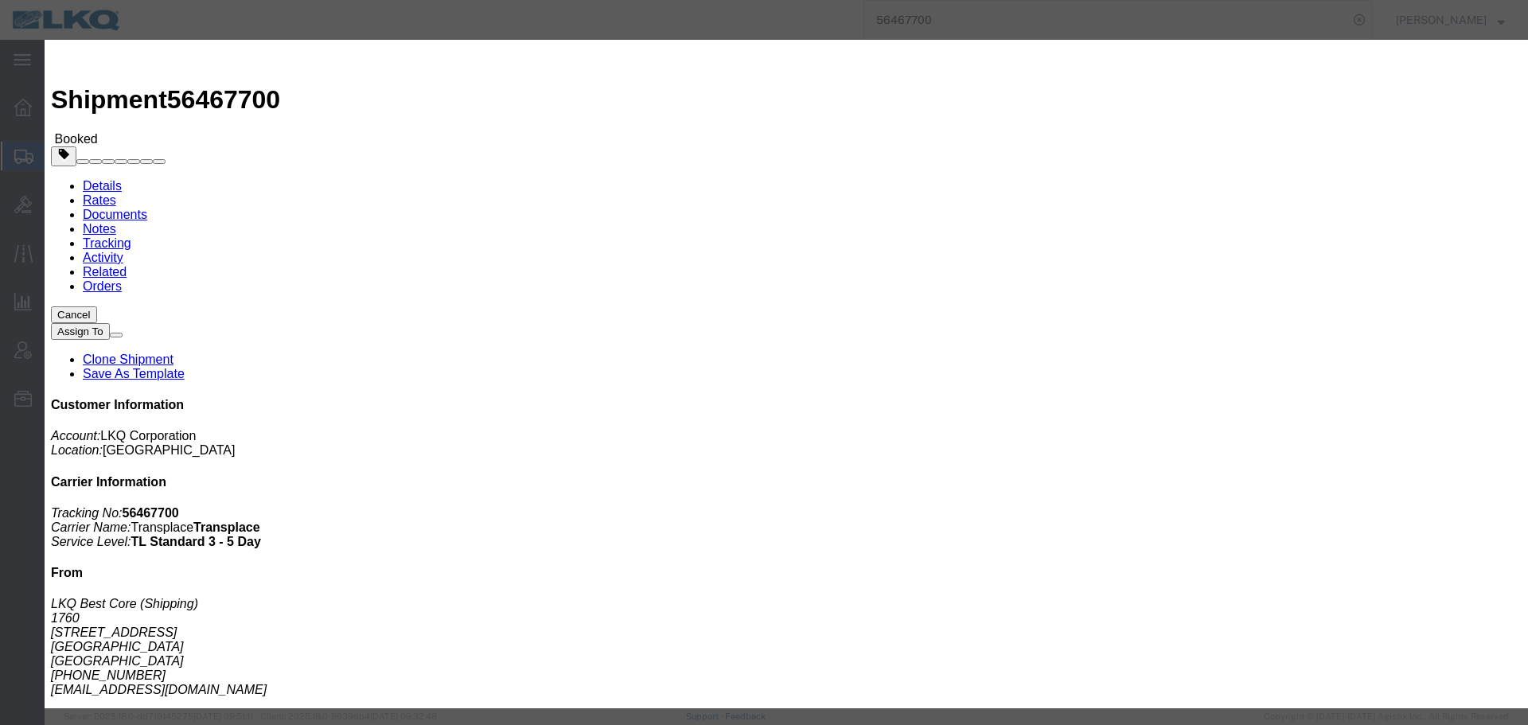
click button "Yes"
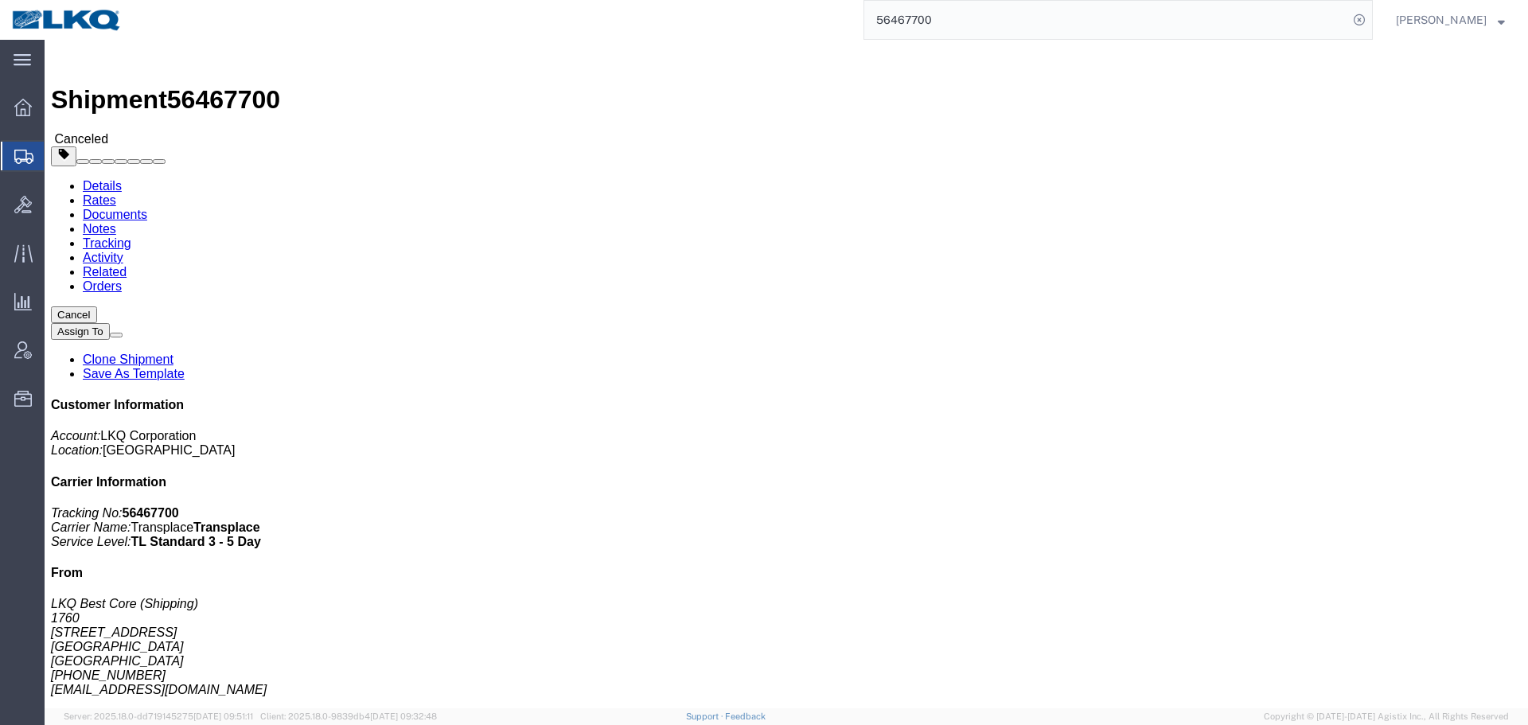
click at [936, 20] on input "56467700" at bounding box center [1106, 20] width 484 height 38
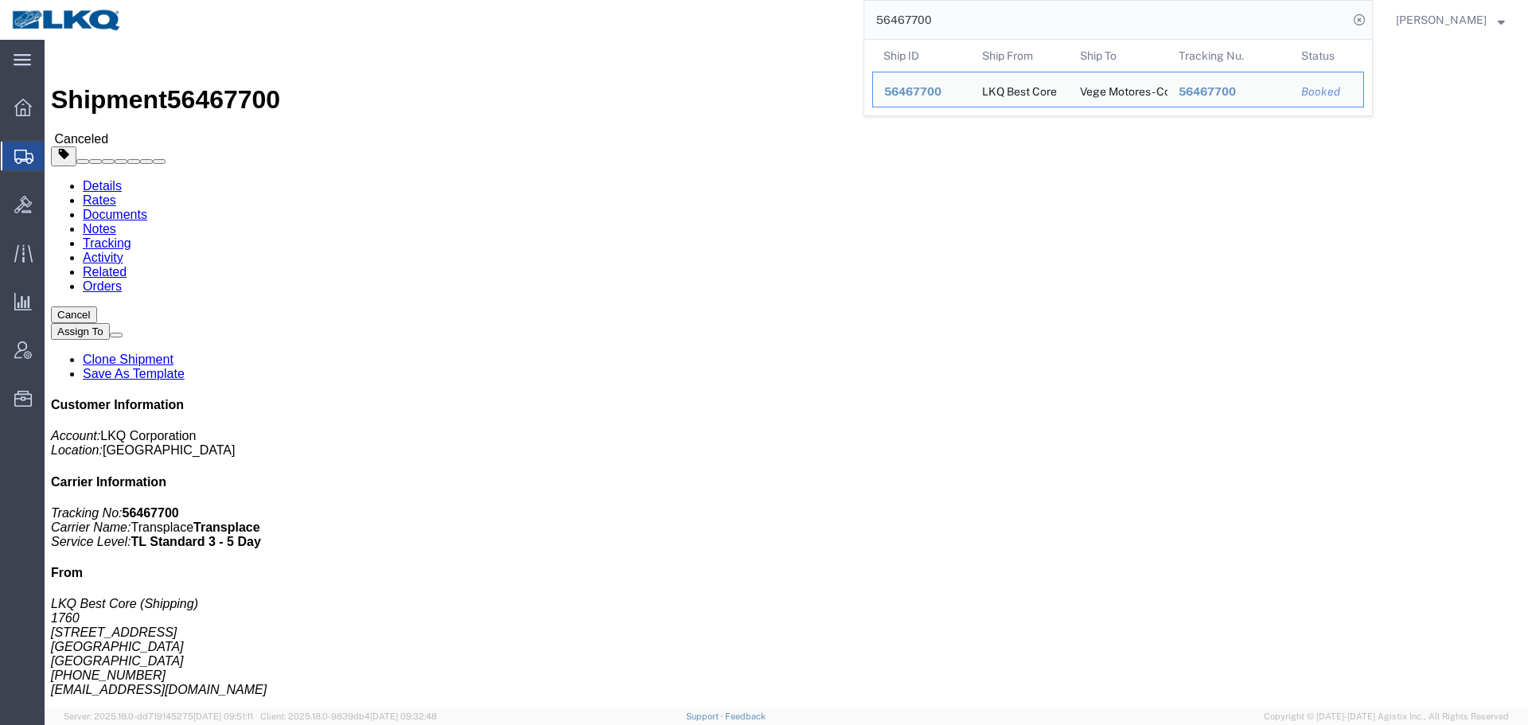
paste input "95279"
click div "Leg 1 - Truckload Vehicle 1: Standard Dry Van Number of trucks: 1"
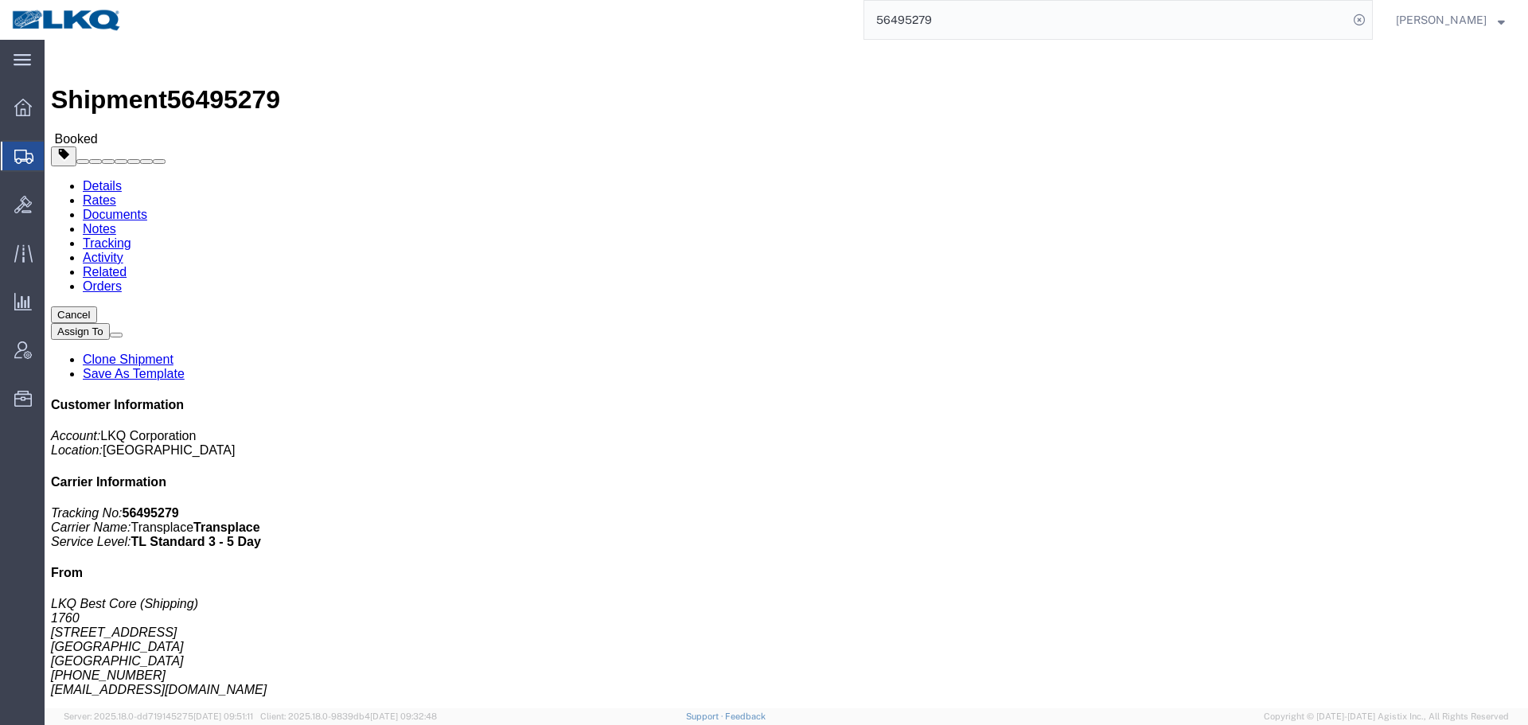
click button "Cancel"
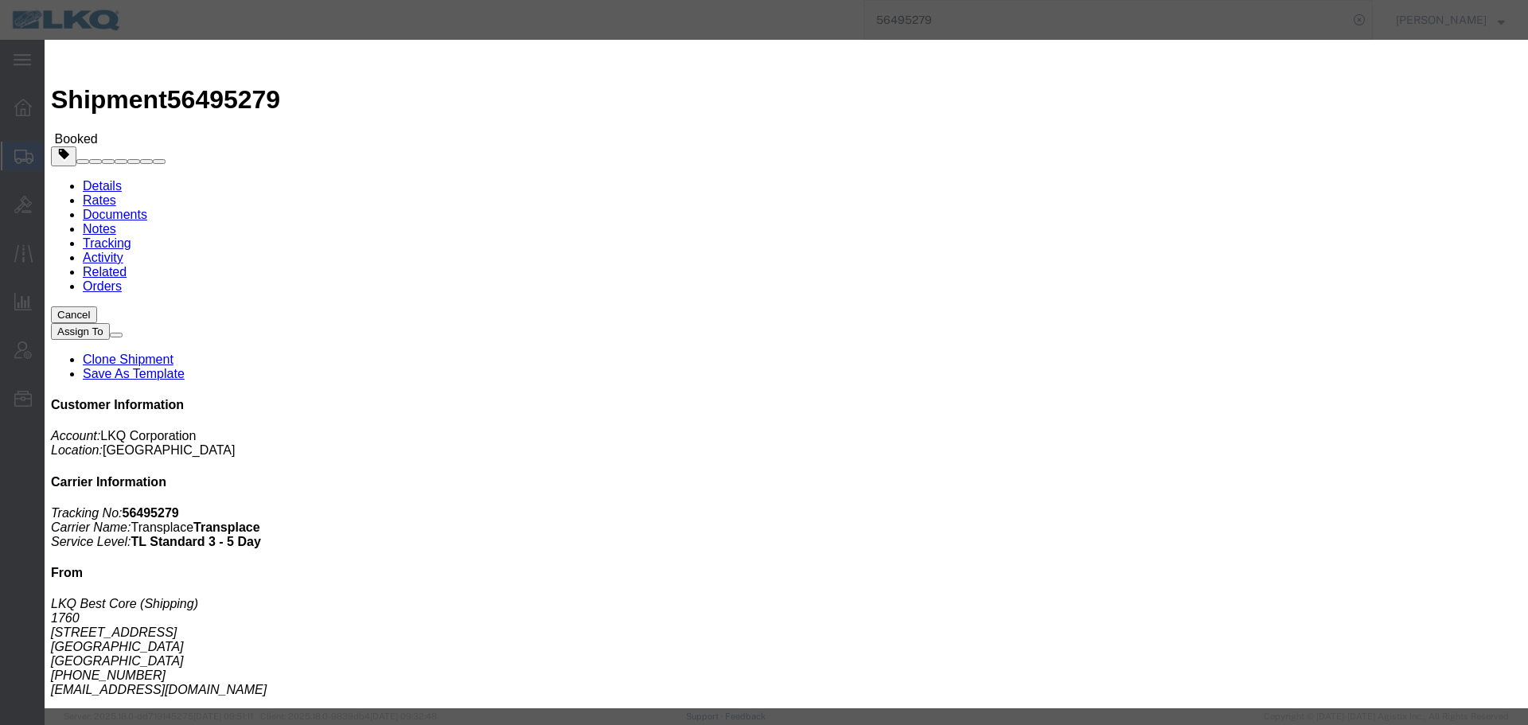
click button "Yes"
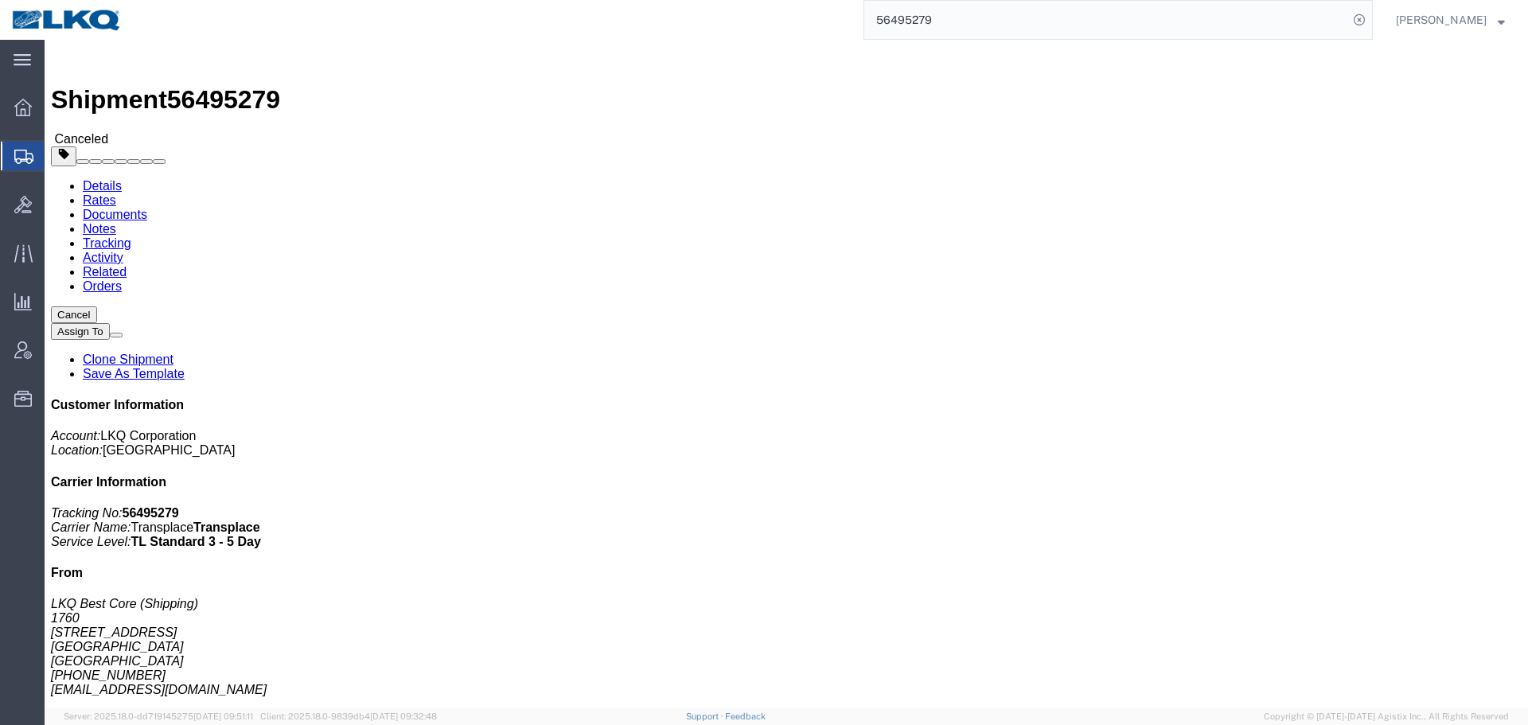
click at [975, 28] on input "56495279" at bounding box center [1106, 20] width 484 height 38
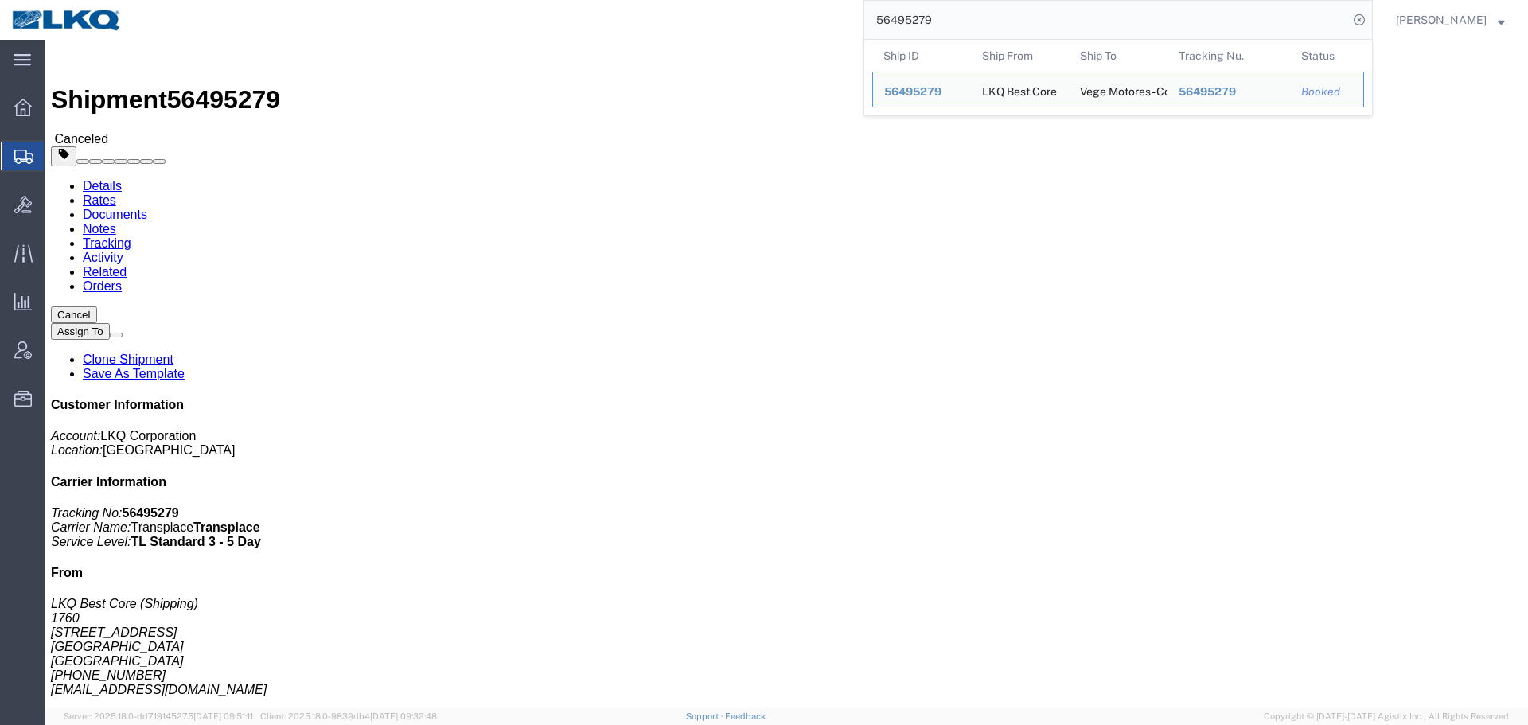
paste input "535364"
click div "Shipment Detail Ship From LKQ Best Core (Shipping) 1760 1710 West Mount Houston…"
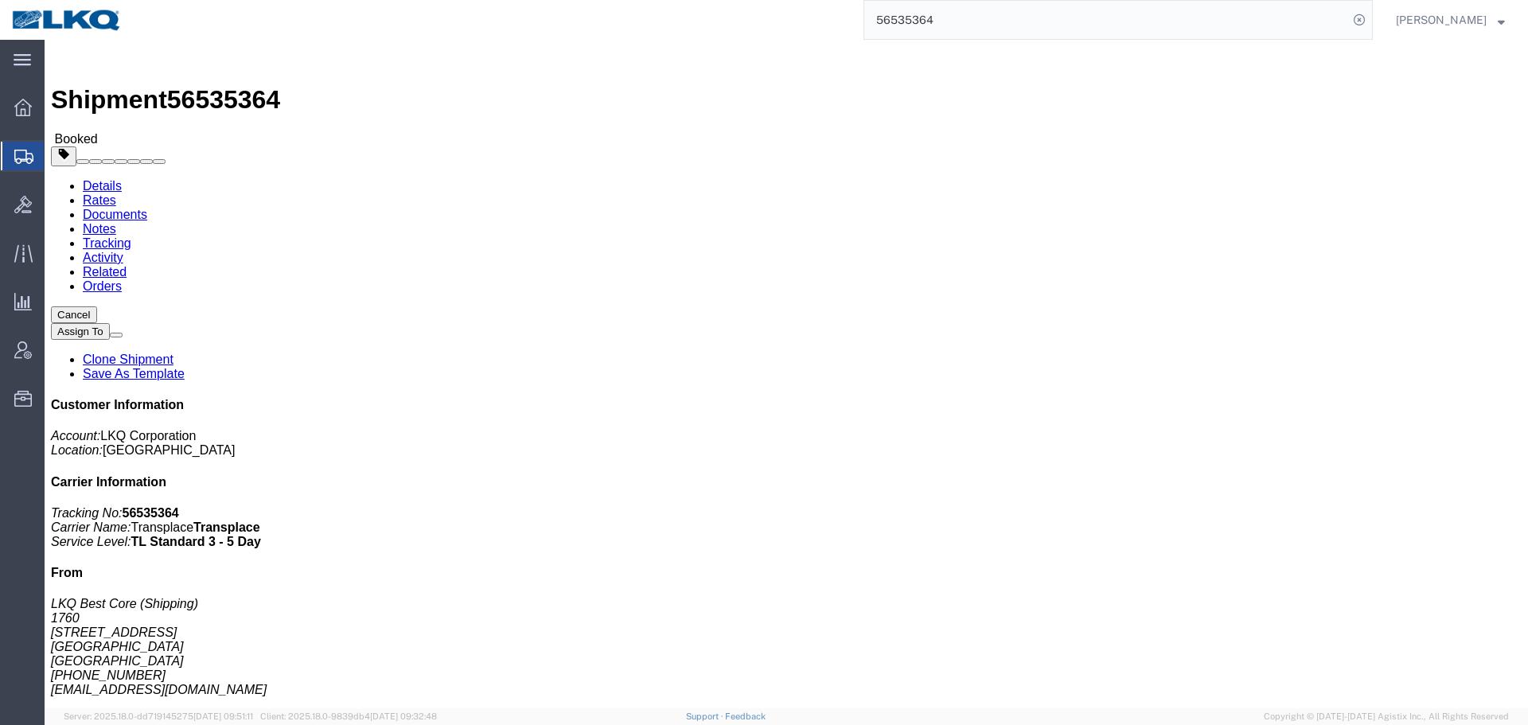
click button "Cancel"
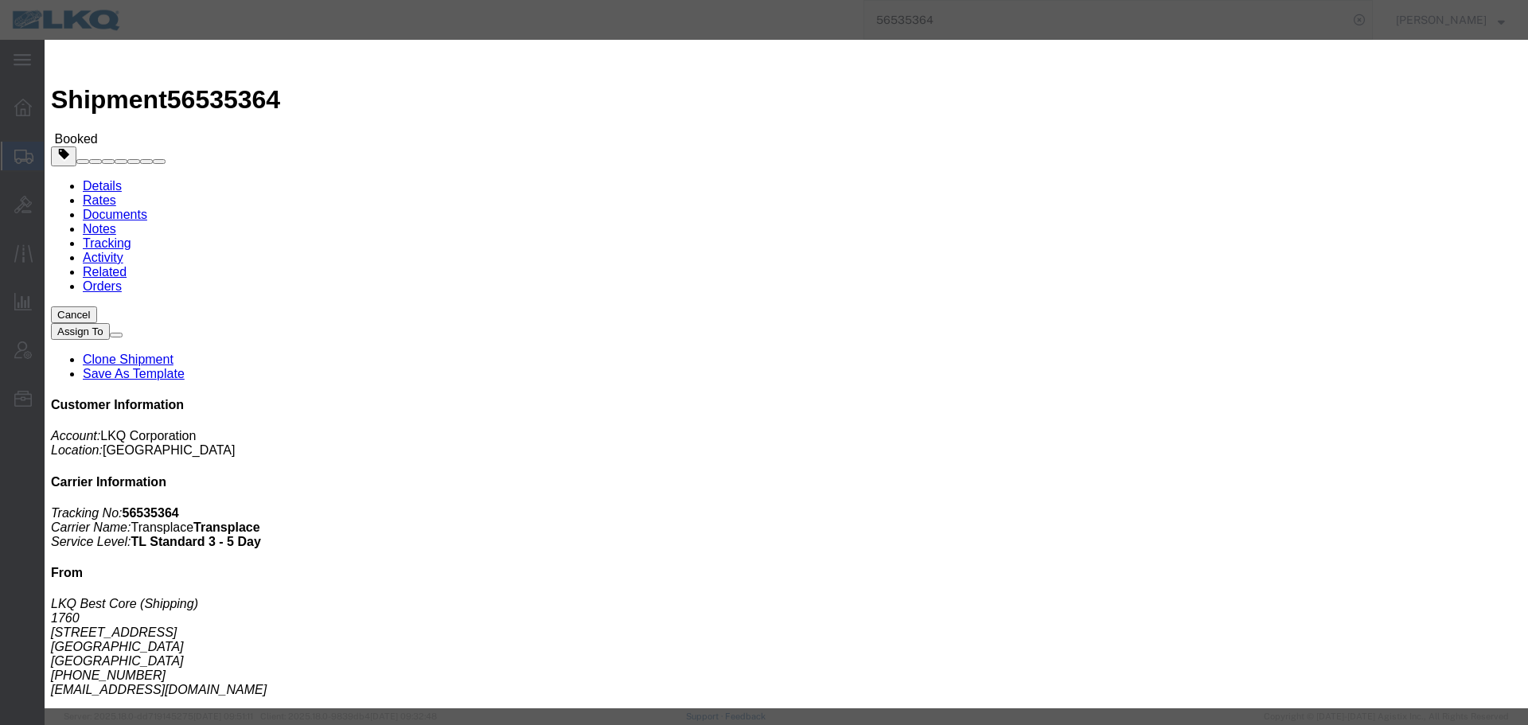
click button "Yes"
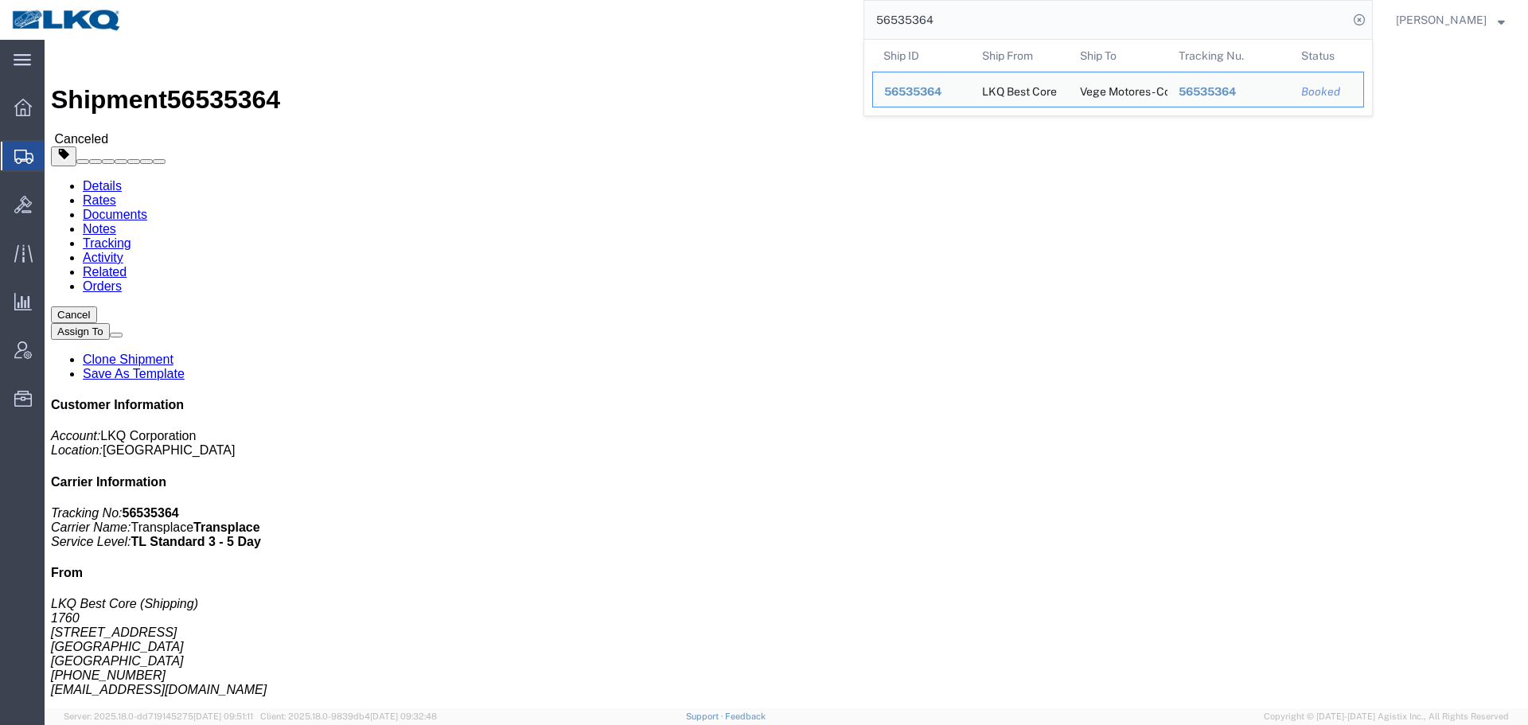
click at [1033, 28] on input "56535364" at bounding box center [1106, 20] width 484 height 38
paste input "63019"
click button "Cancel"
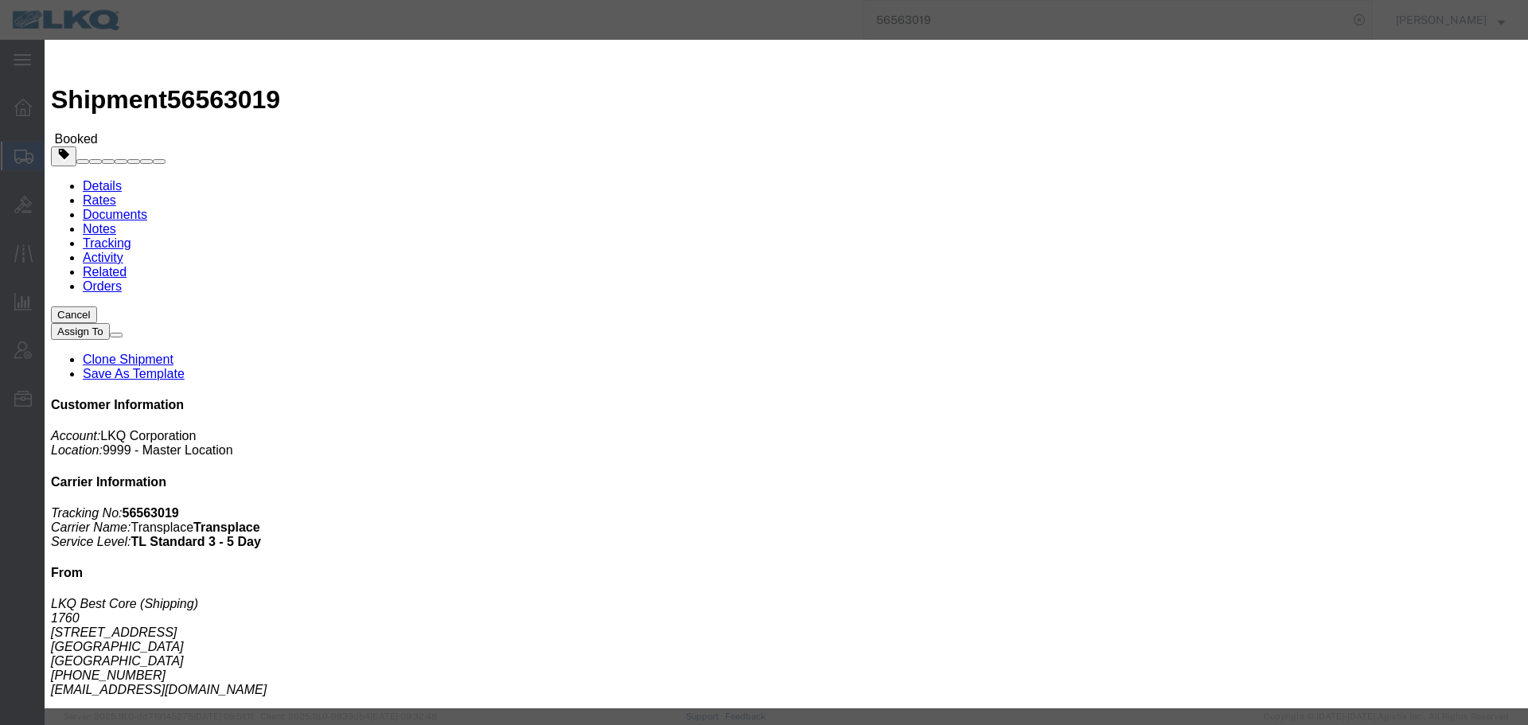
click button "Yes"
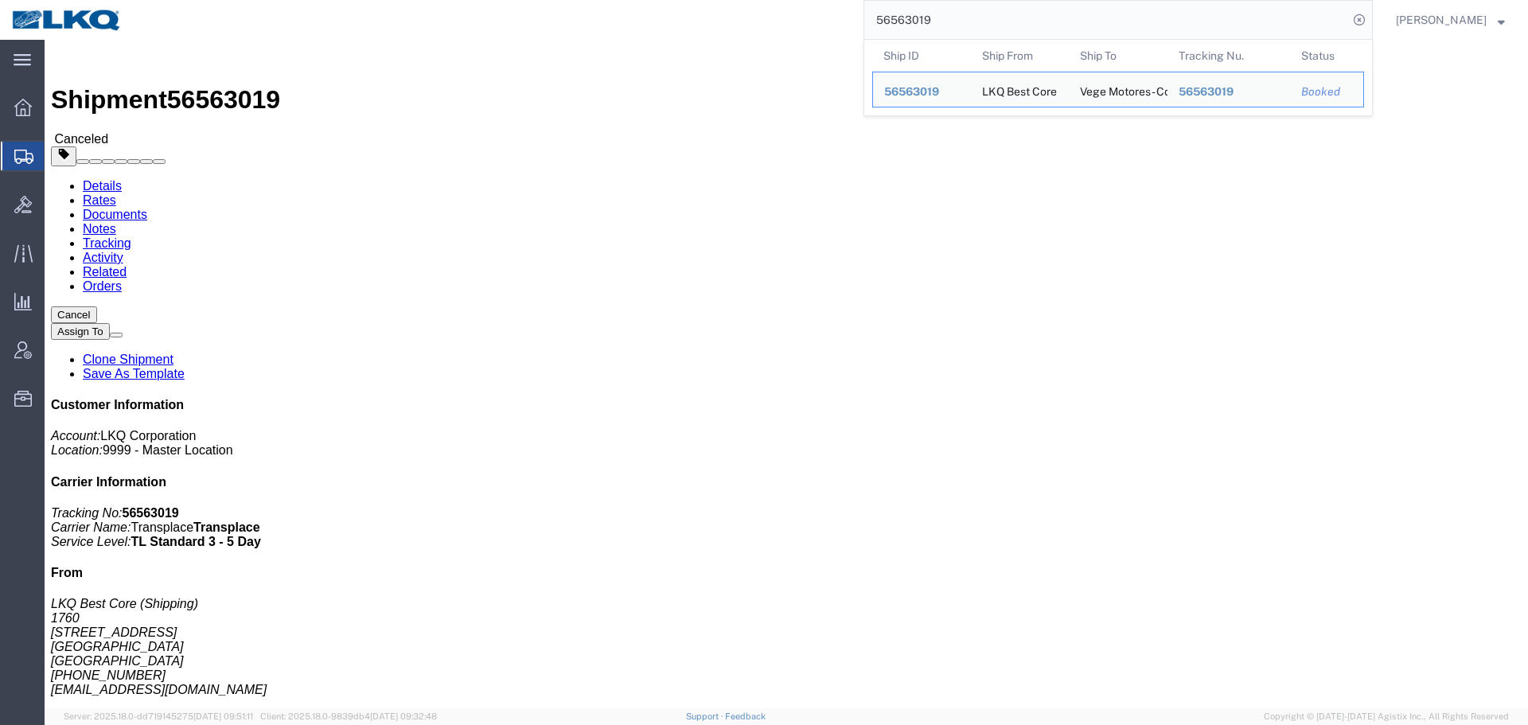
click at [962, 16] on input "56563019" at bounding box center [1106, 20] width 484 height 38
paste input "607080"
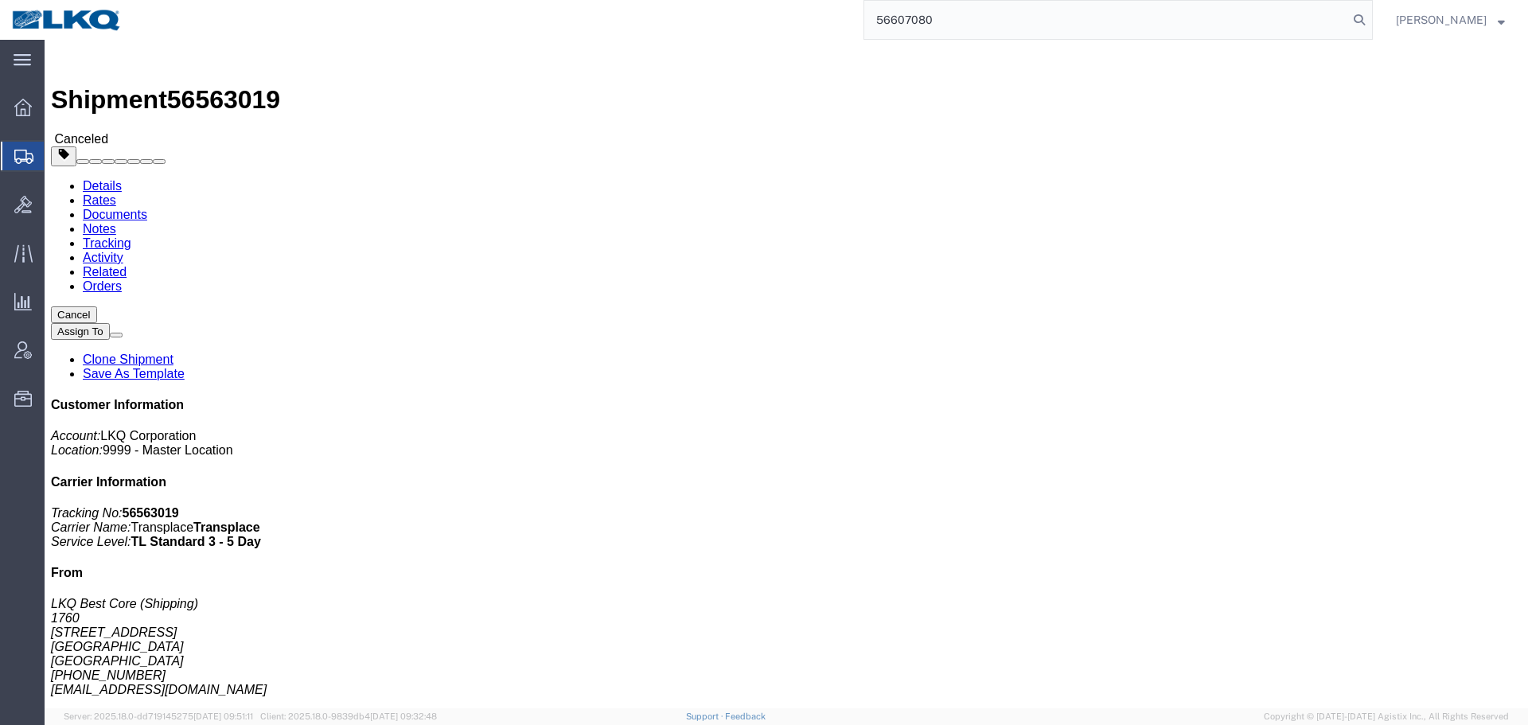
type input "56607080"
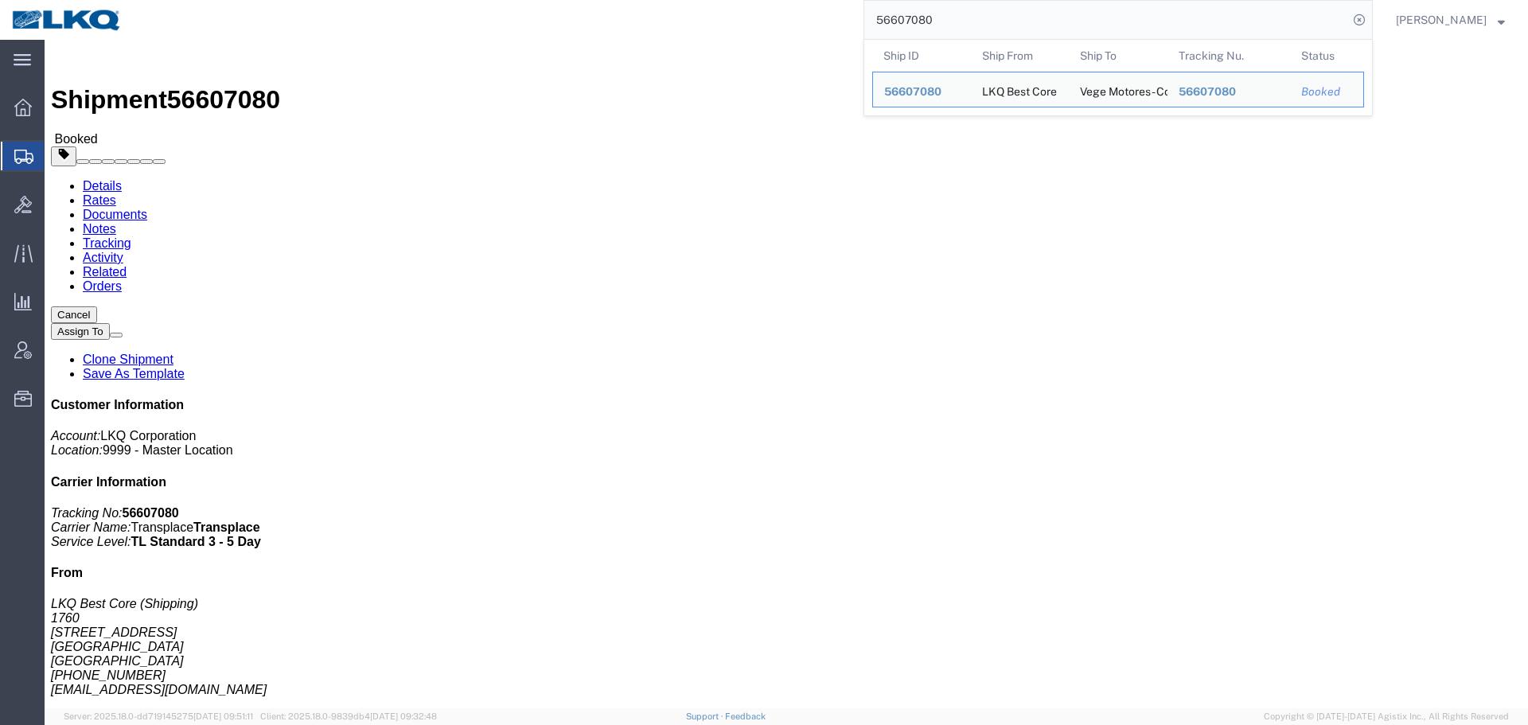
click div "Ship From LKQ Best Core (Shipping) 1760 1710 West Mount Houston Road Houston, T…"
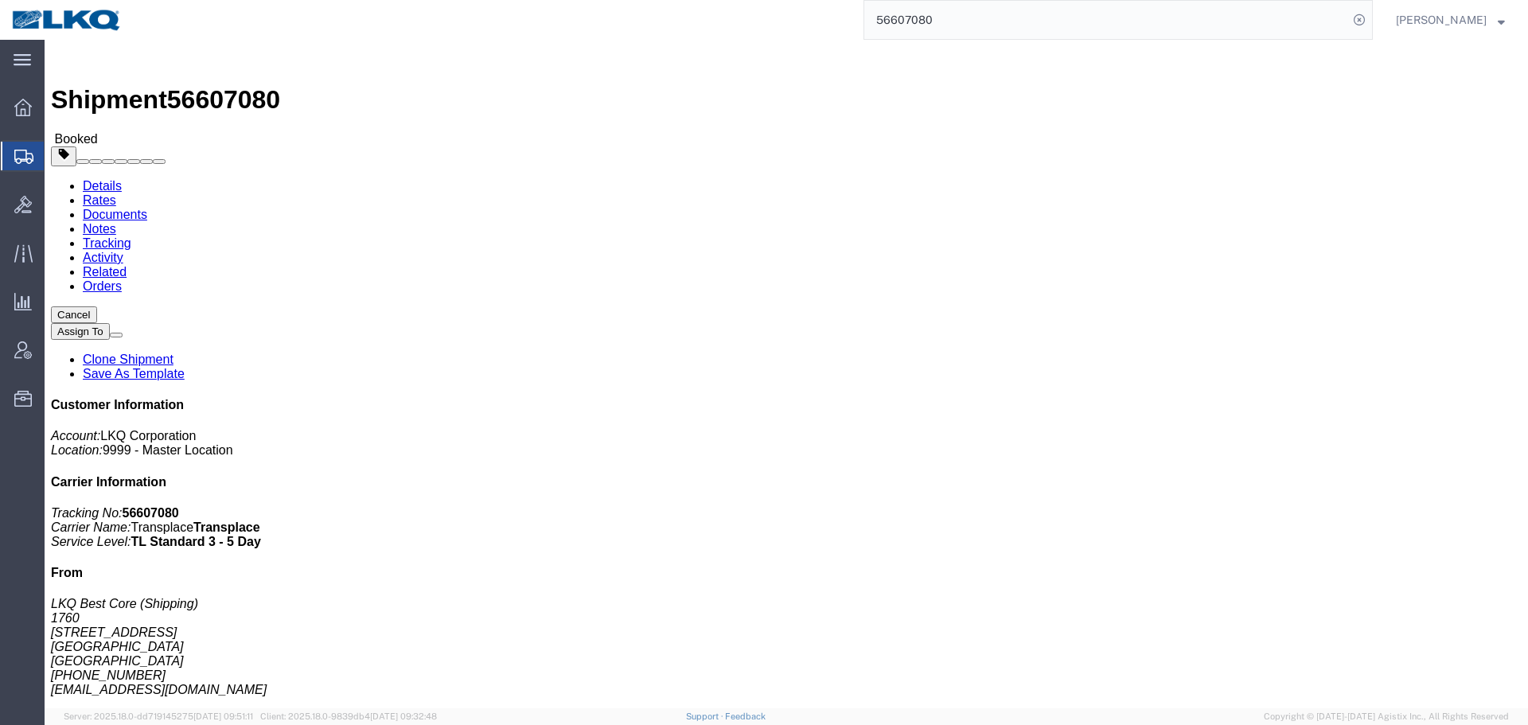
click button "Cancel"
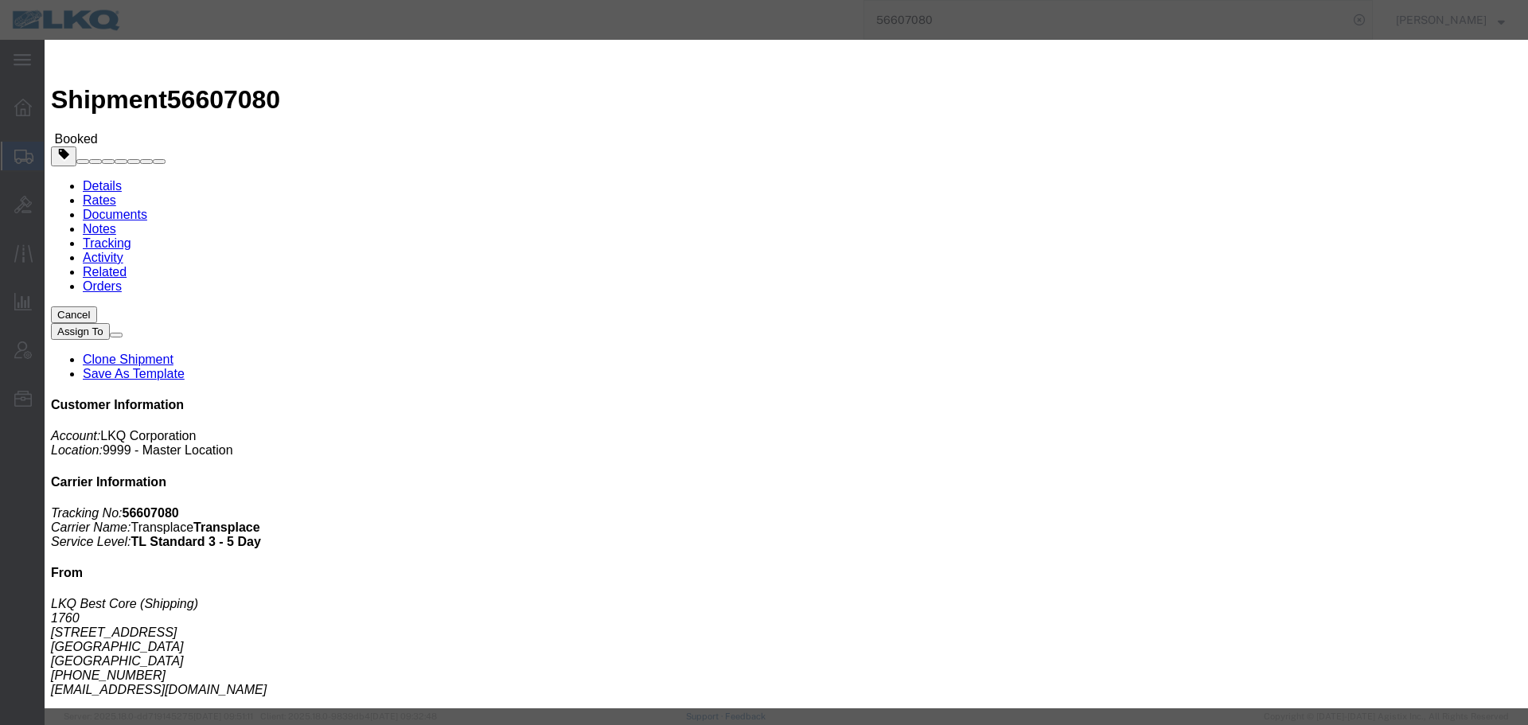
click button "Yes"
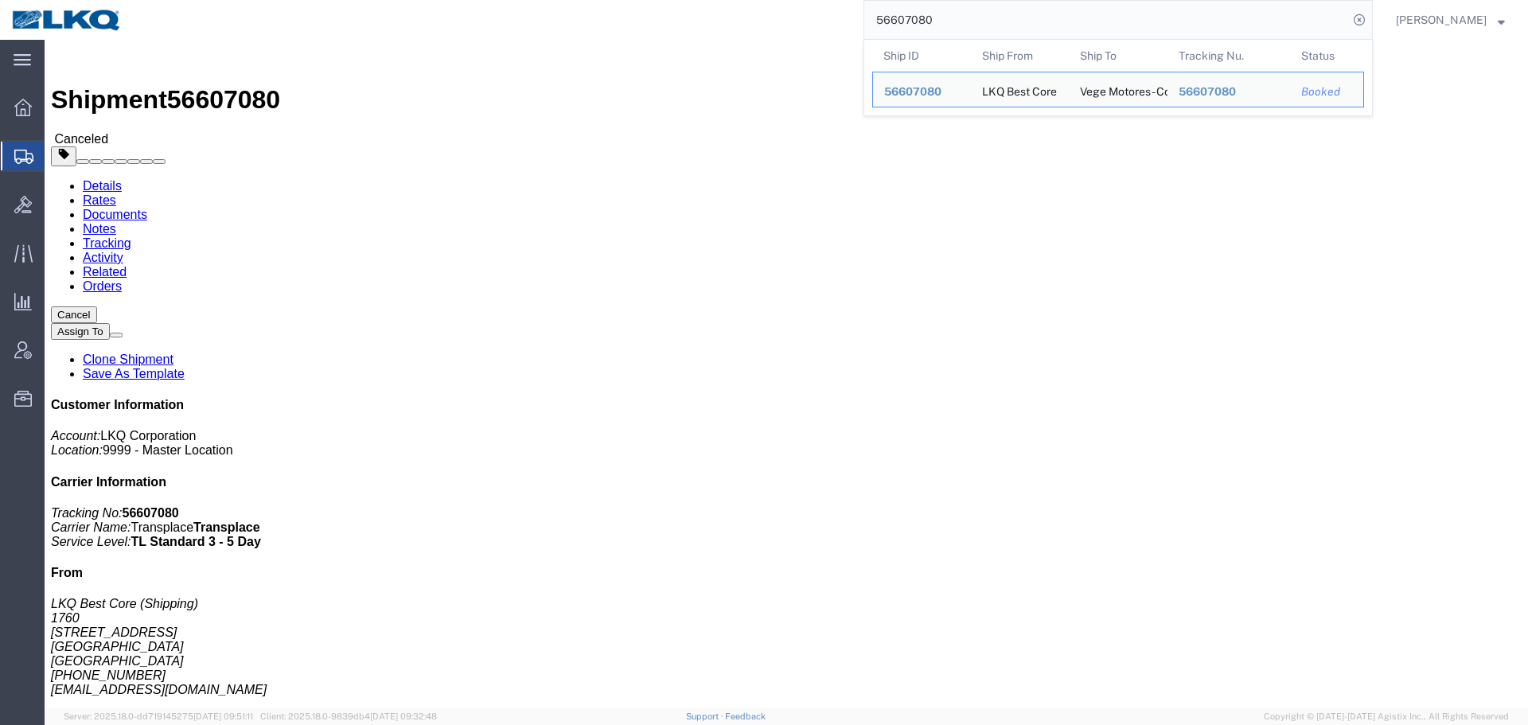
click at [1060, 15] on input "56607080" at bounding box center [1106, 20] width 484 height 38
paste input "744944"
type input "56744944"
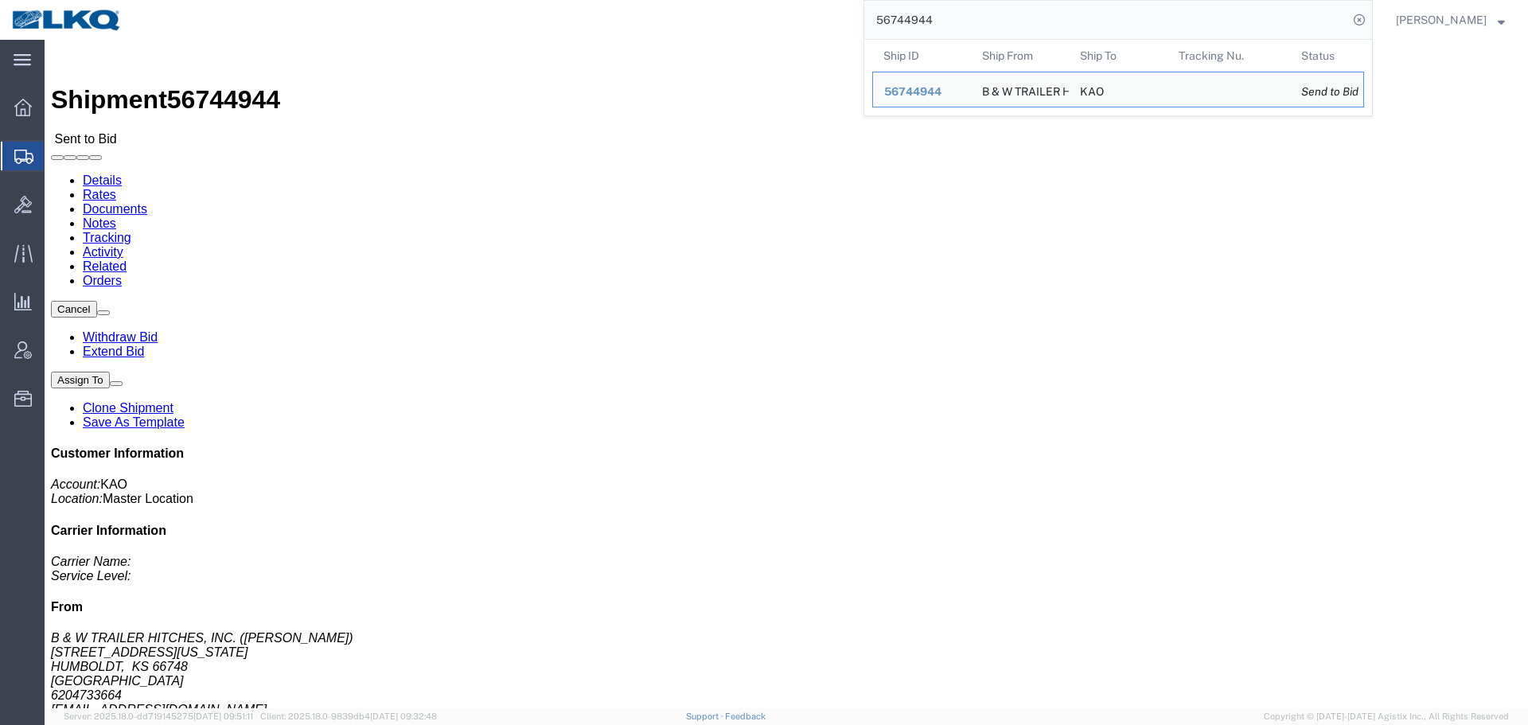
click h4 "Routing & Vehicle Information"
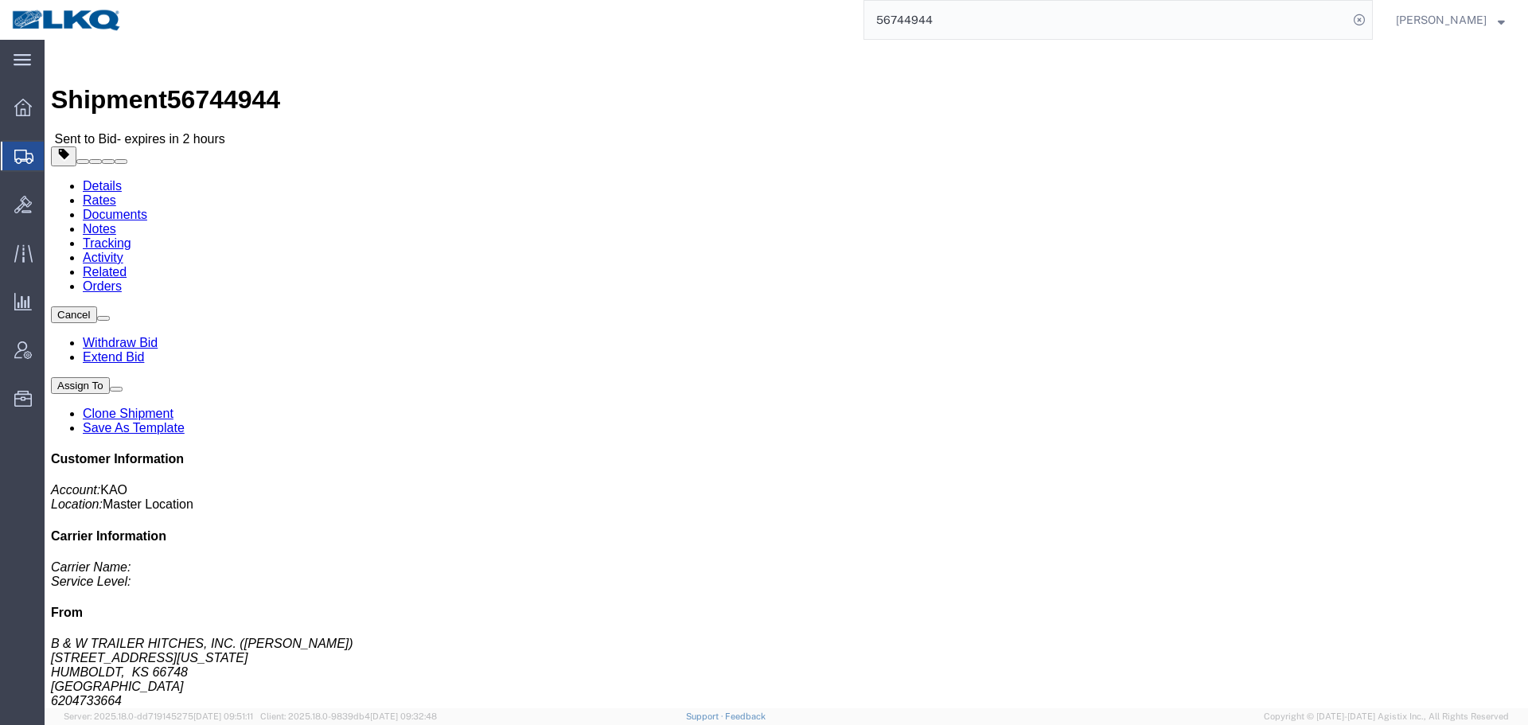
click link "Rates"
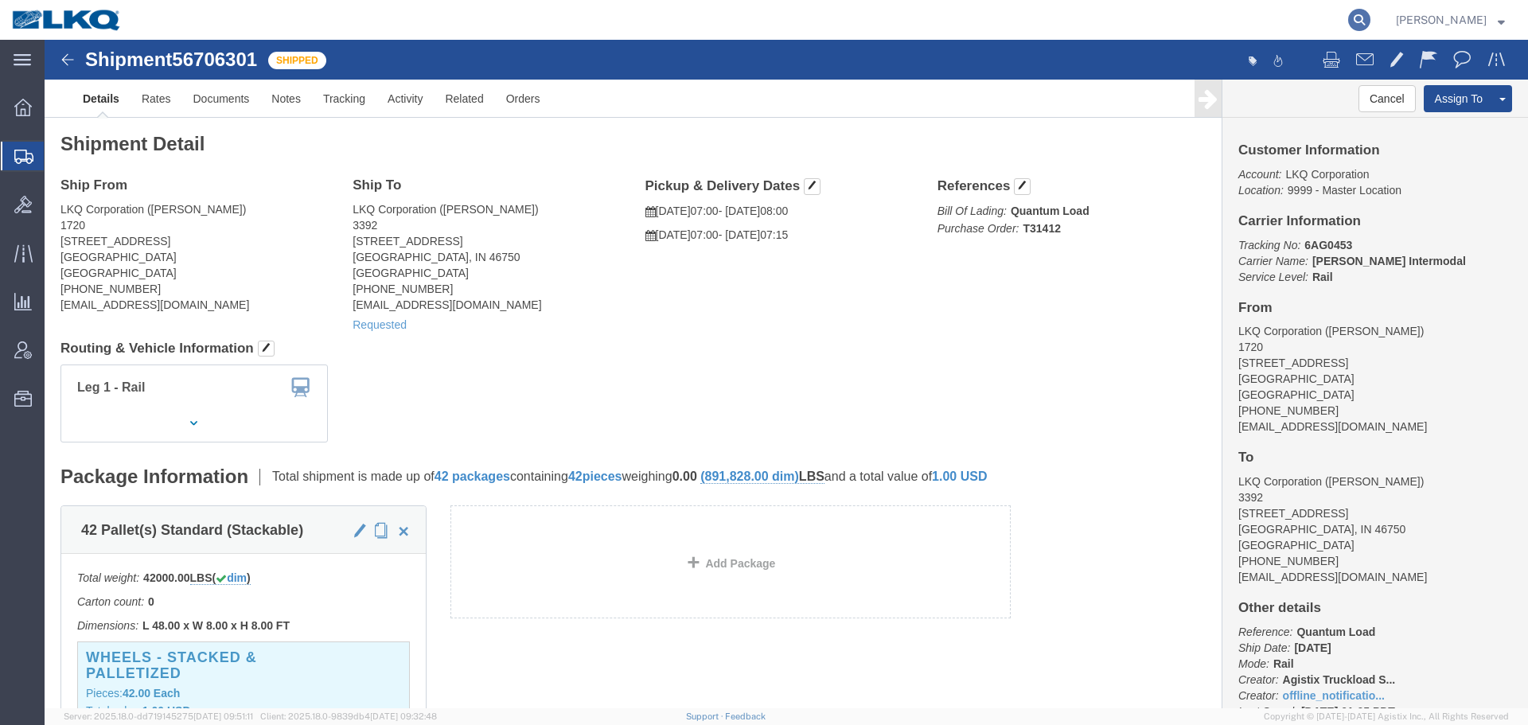
click at [1348, 21] on icon at bounding box center [1359, 20] width 22 height 22
paste input "56467709"
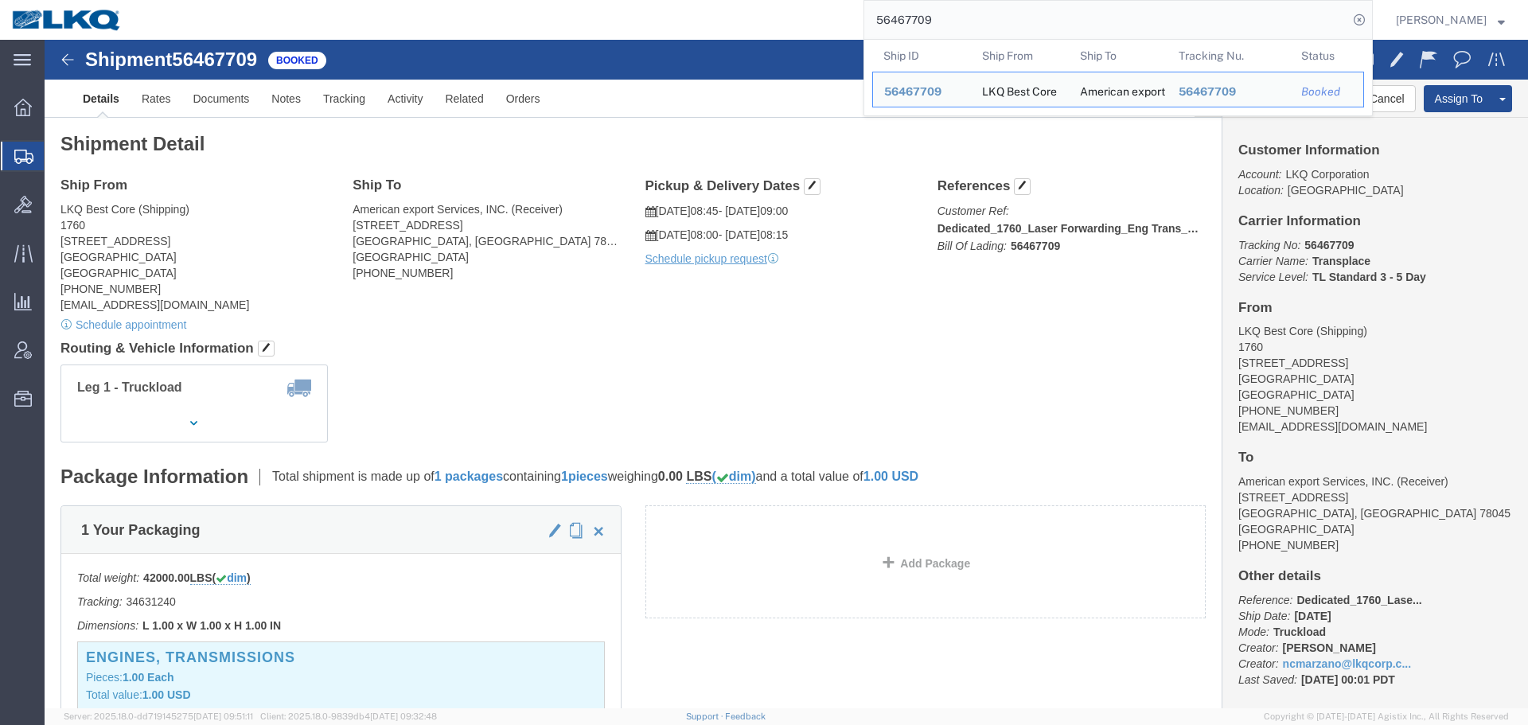
click div "Leg 1 - Truckload Vehicle 1: Standard Dry Van Number of trucks: 1"
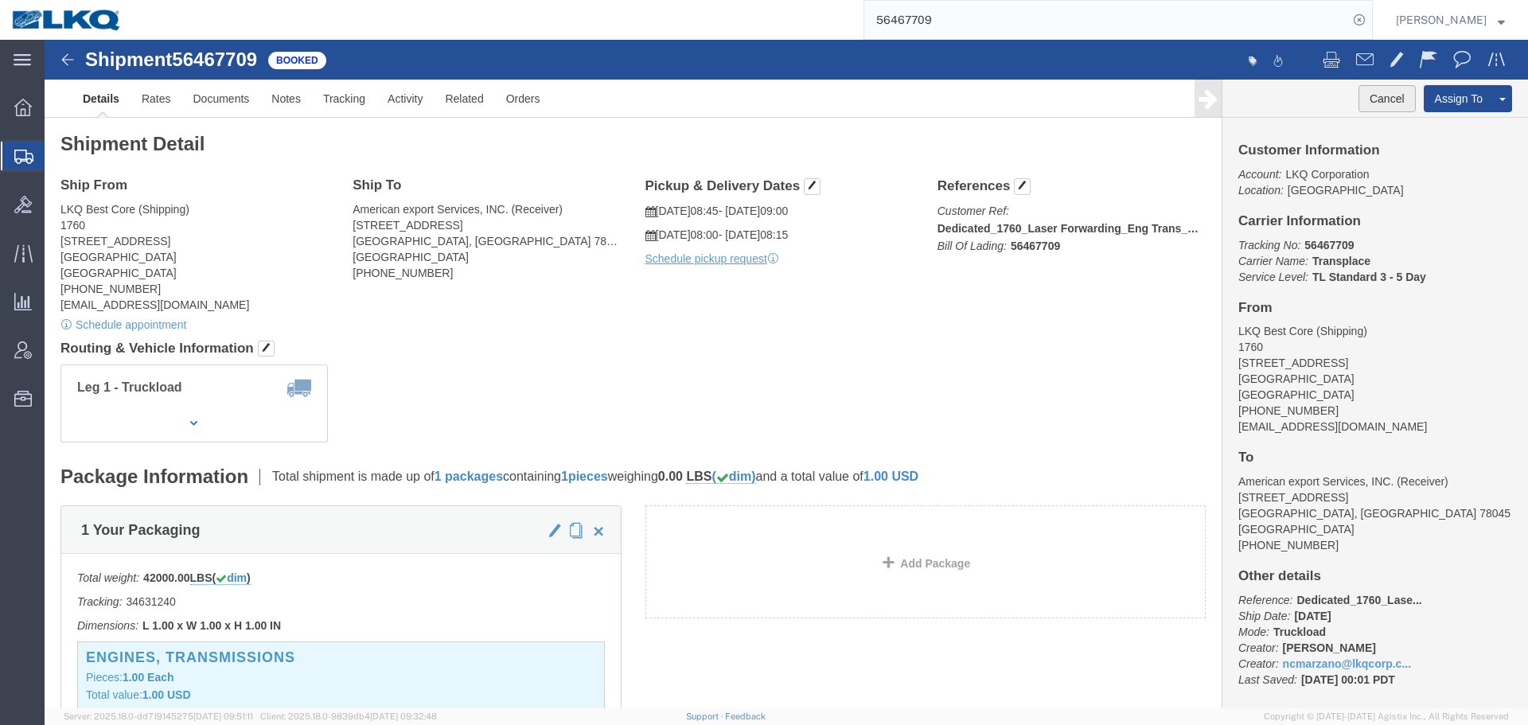
click button "Cancel"
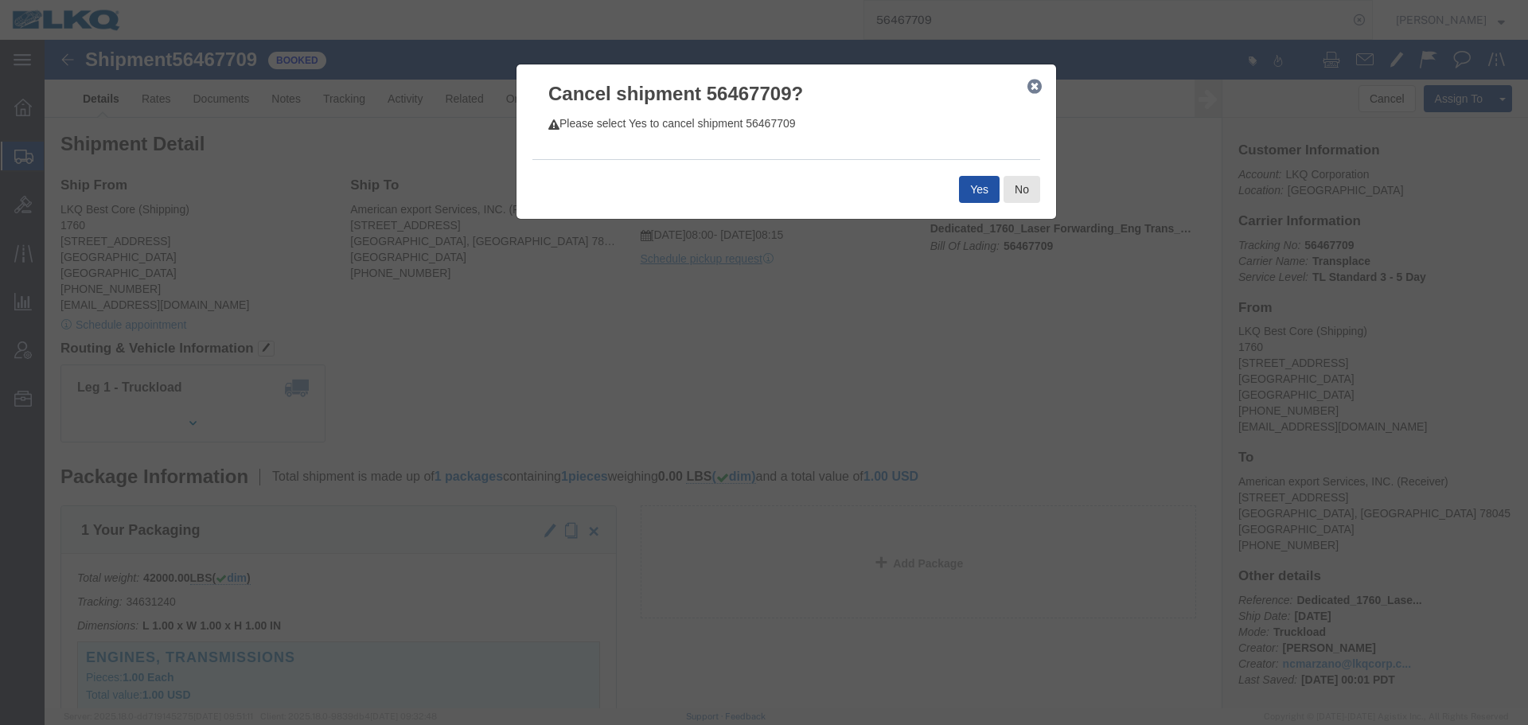
click button "Yes"
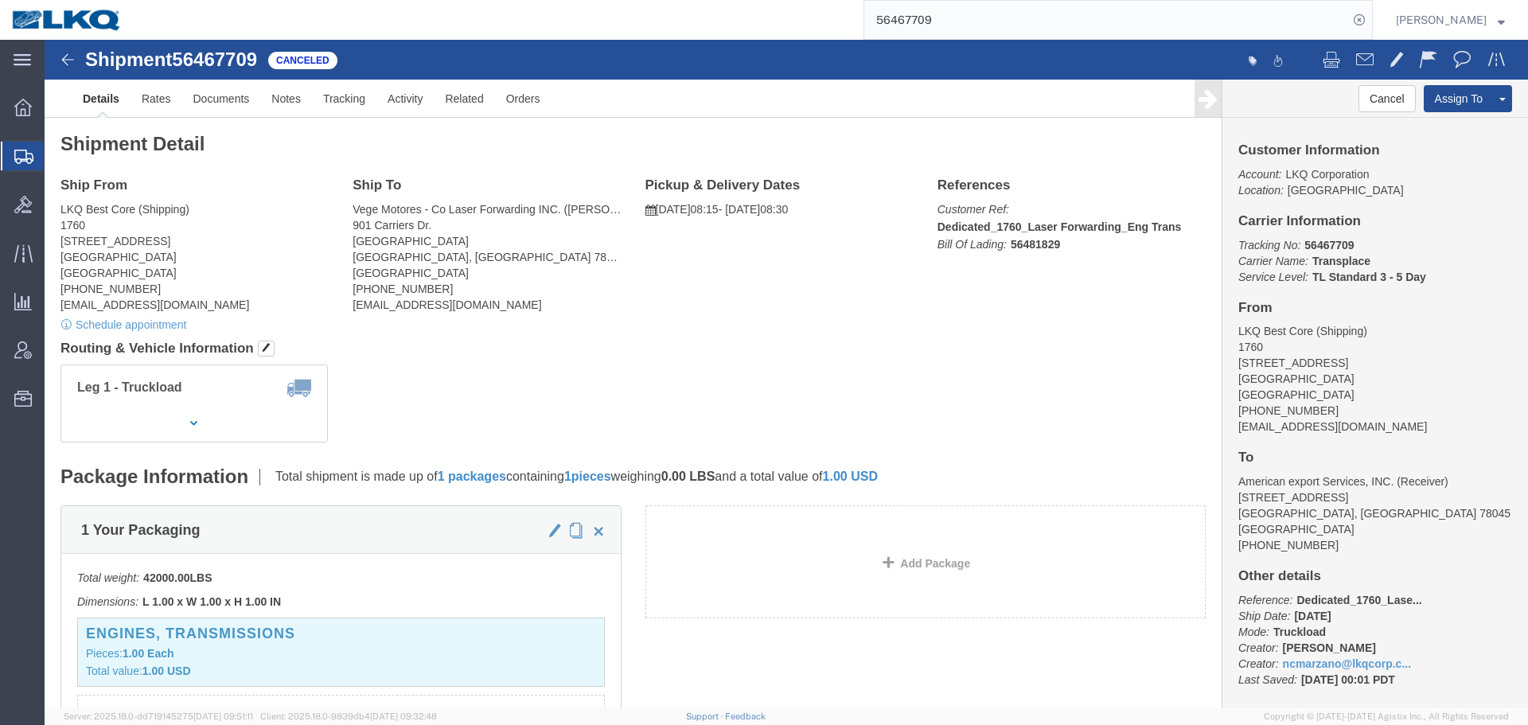
click at [1053, 10] on input "56467709" at bounding box center [1106, 20] width 484 height 38
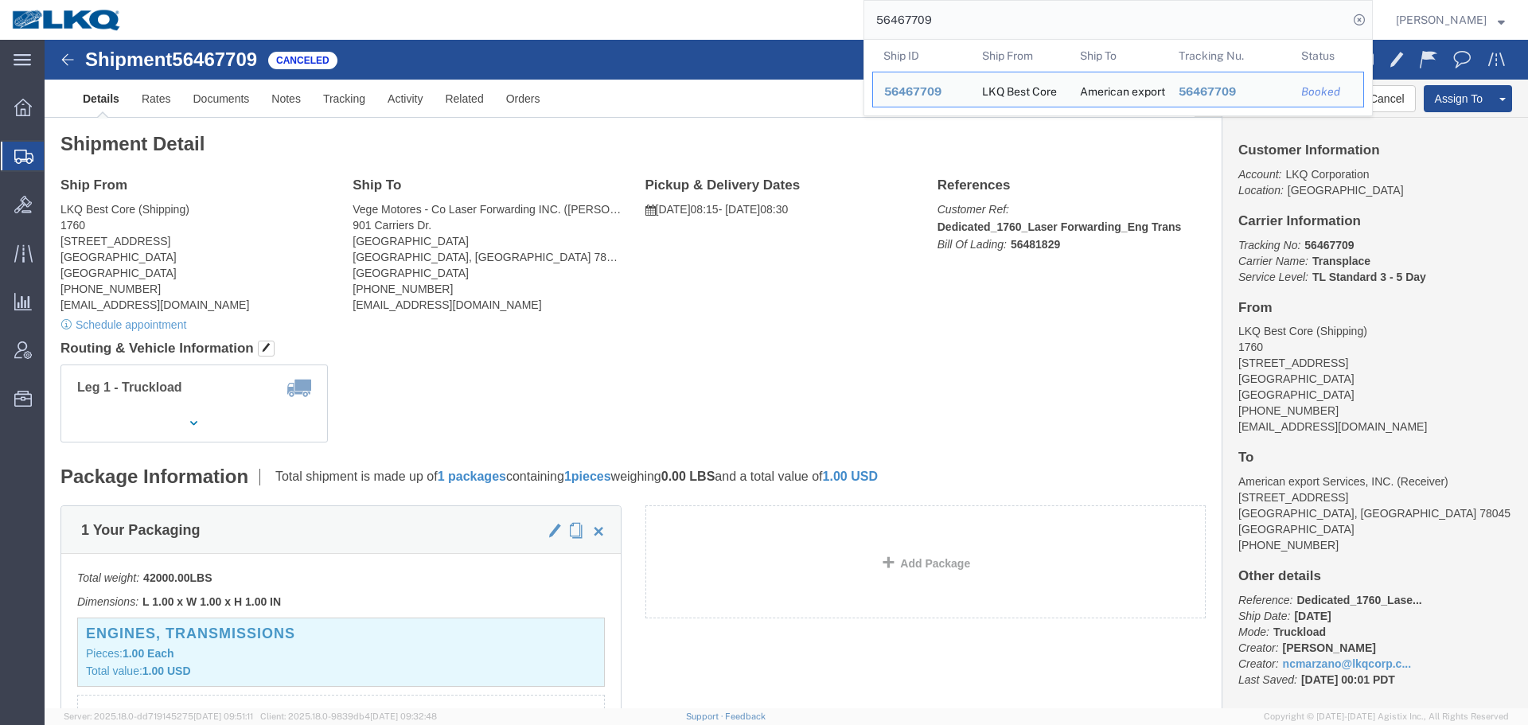
paste input "50841"
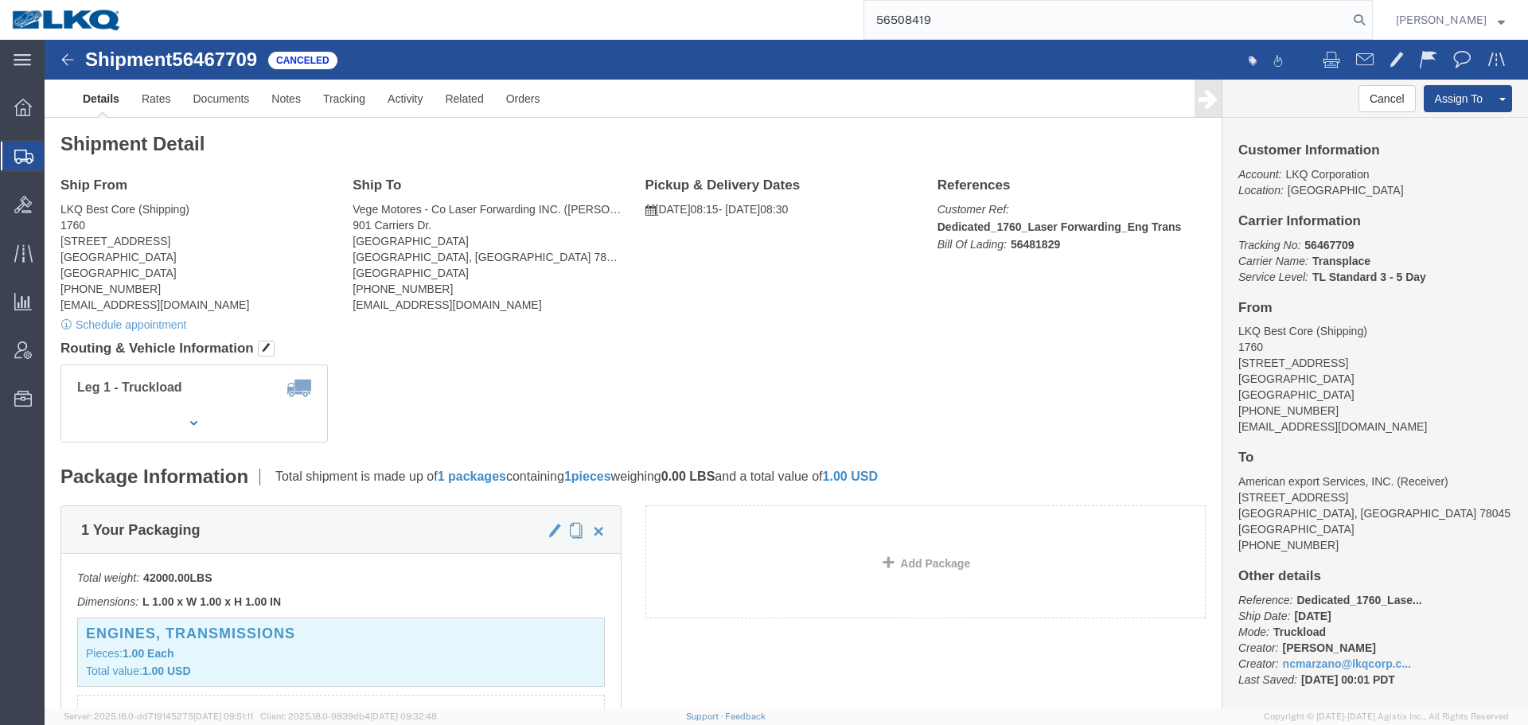
type input "56508419"
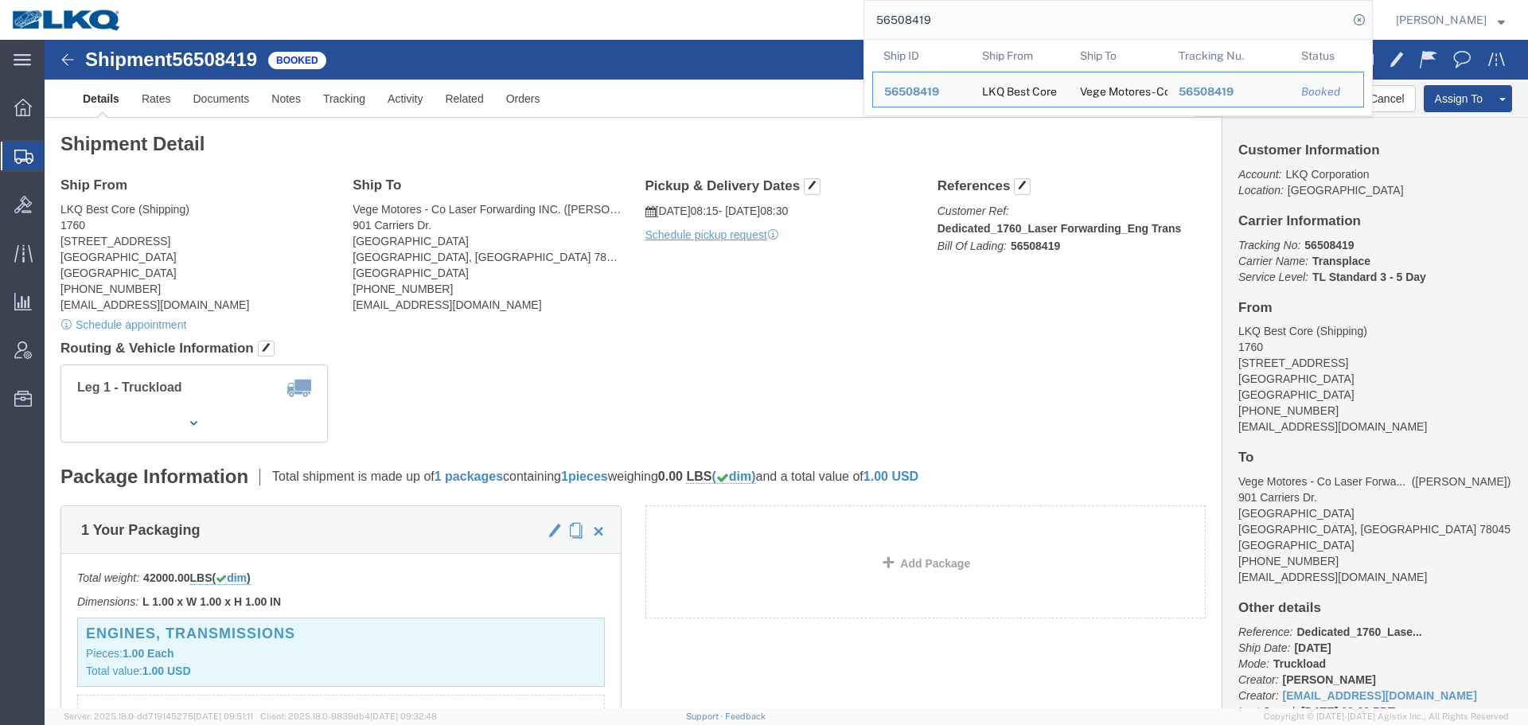
click h4 "Routing & Vehicle Information"
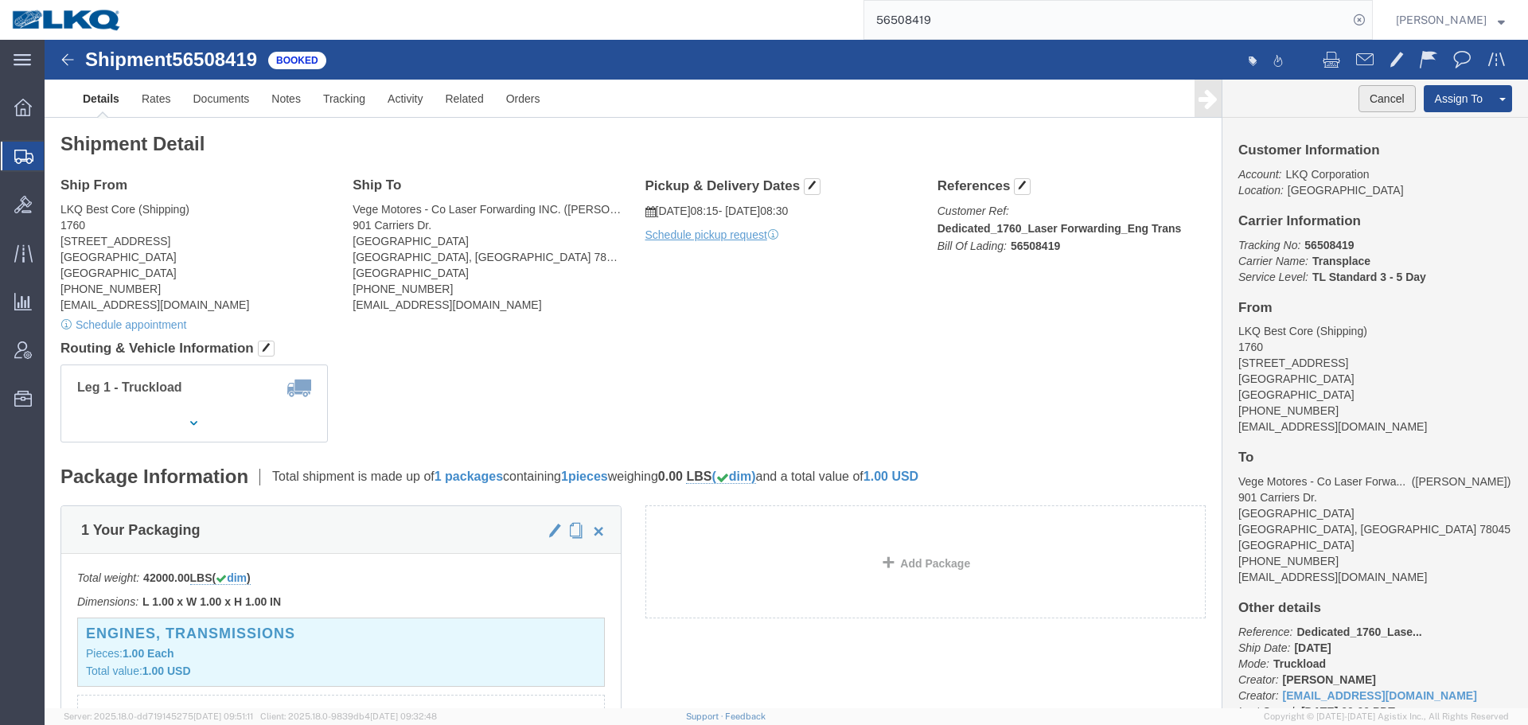
click button "Cancel"
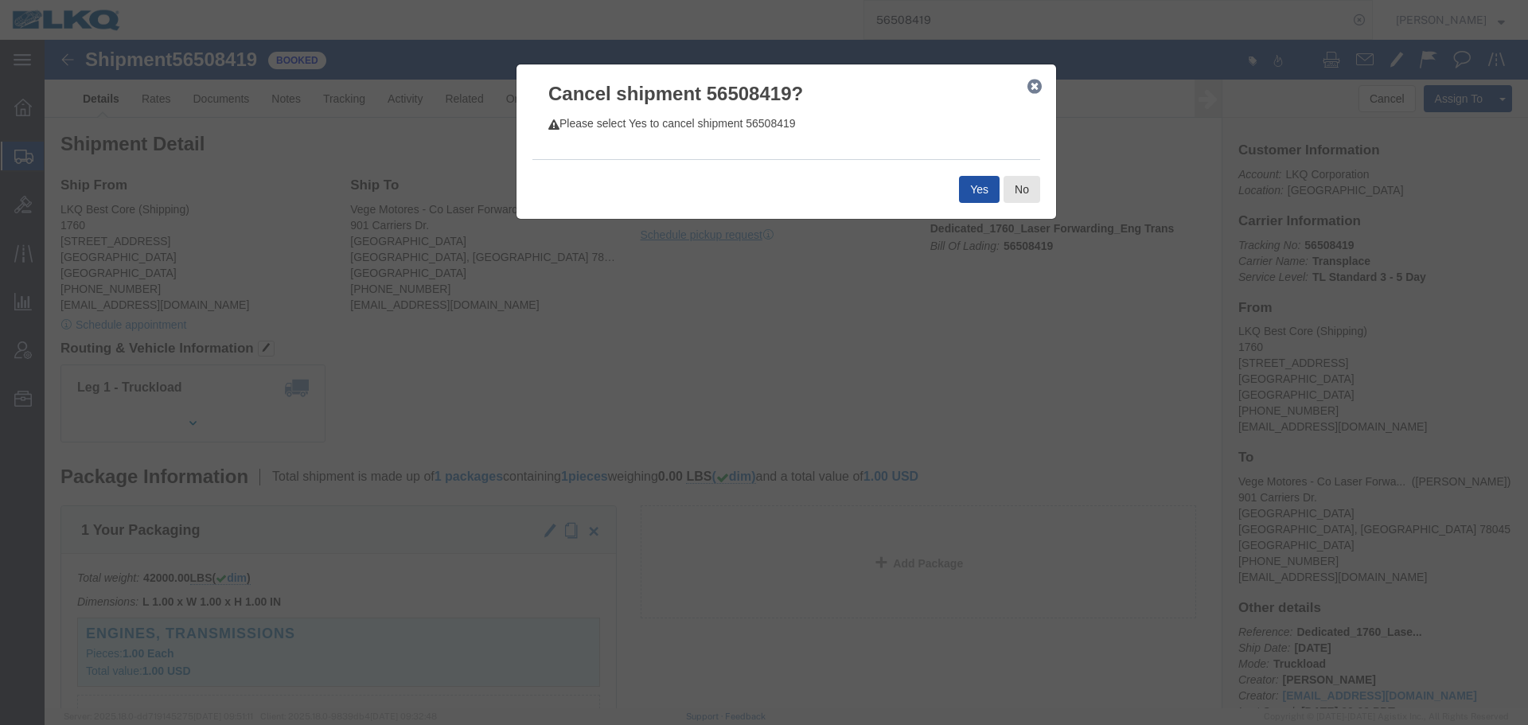
click button "Yes"
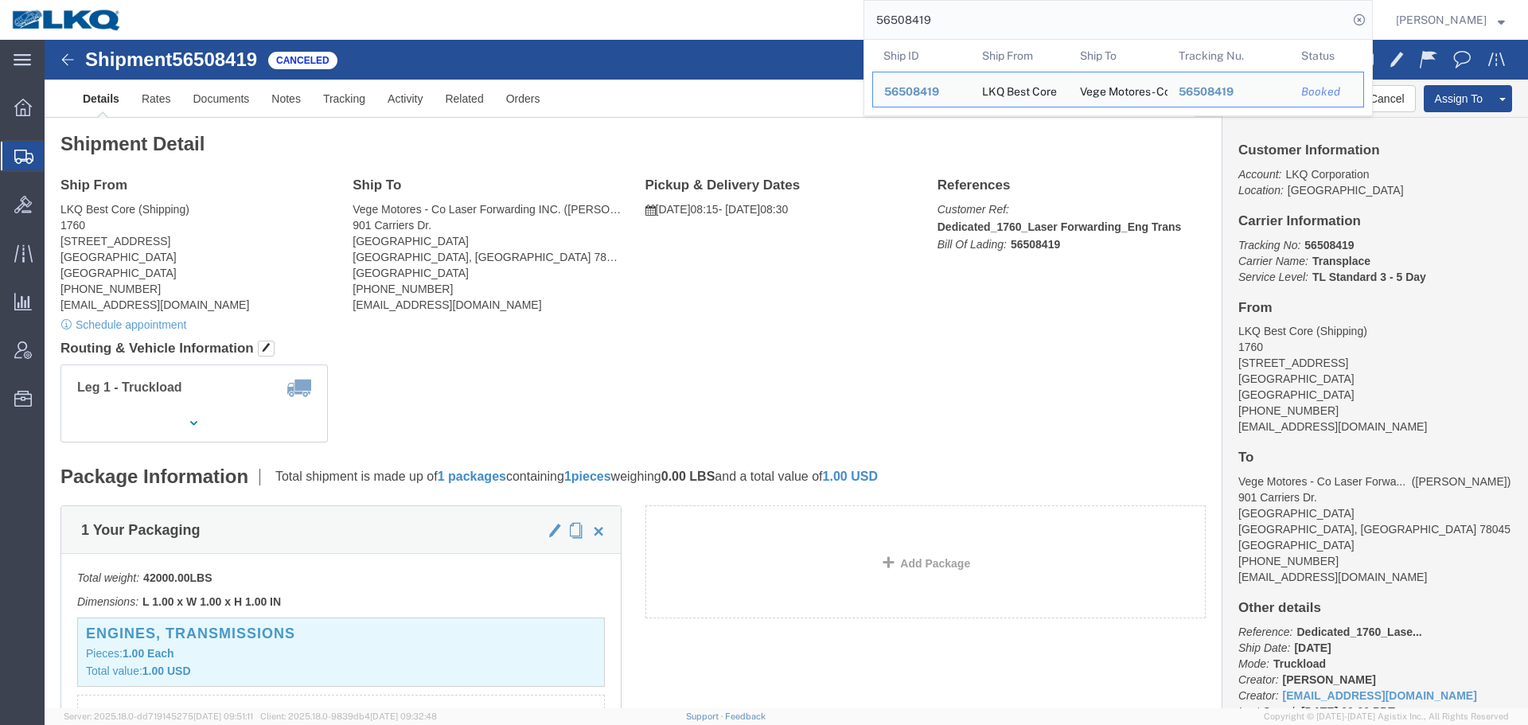
click at [1024, 5] on input "56508419" at bounding box center [1106, 20] width 484 height 38
paste input "35380"
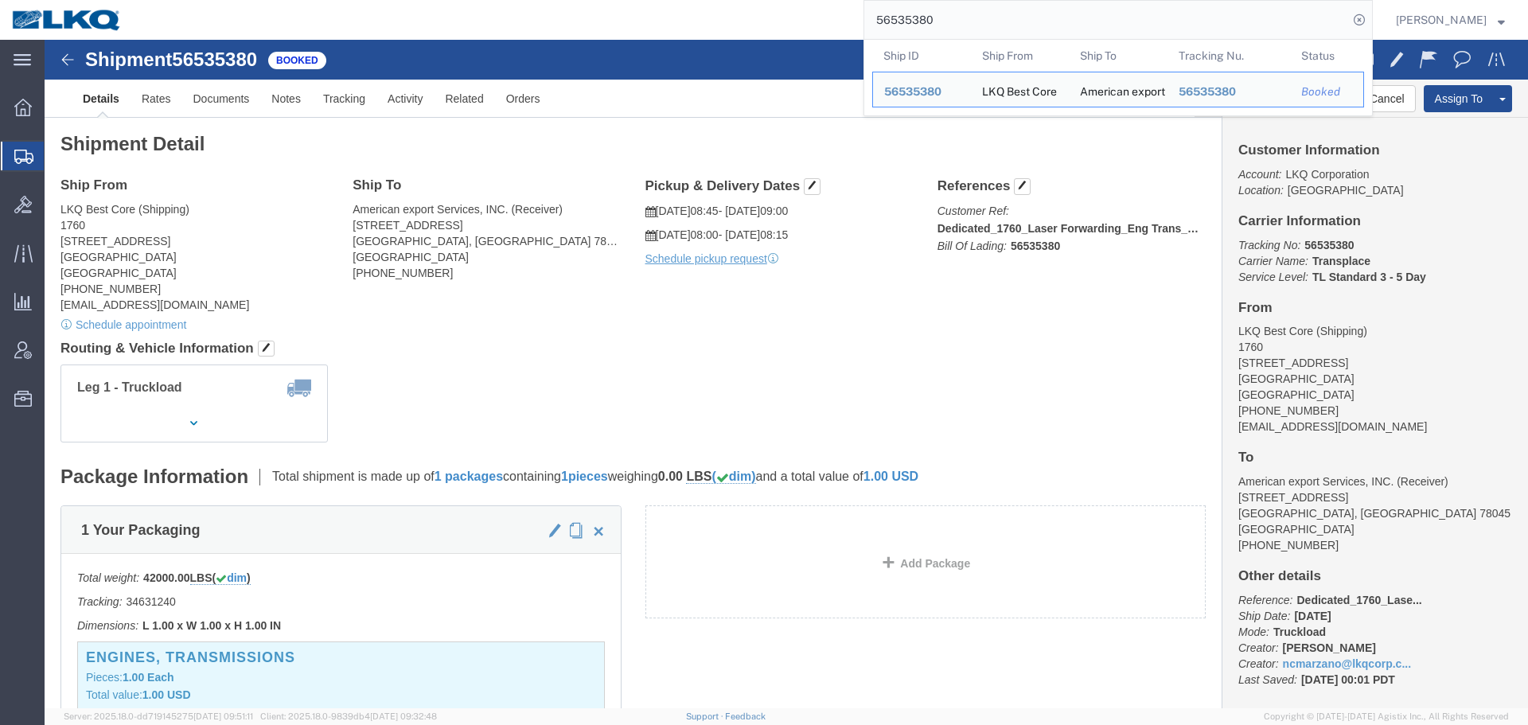
click div "Shipment Detail Ship From LKQ Best Core (Shipping) 1760 1710 West Mount Houston…"
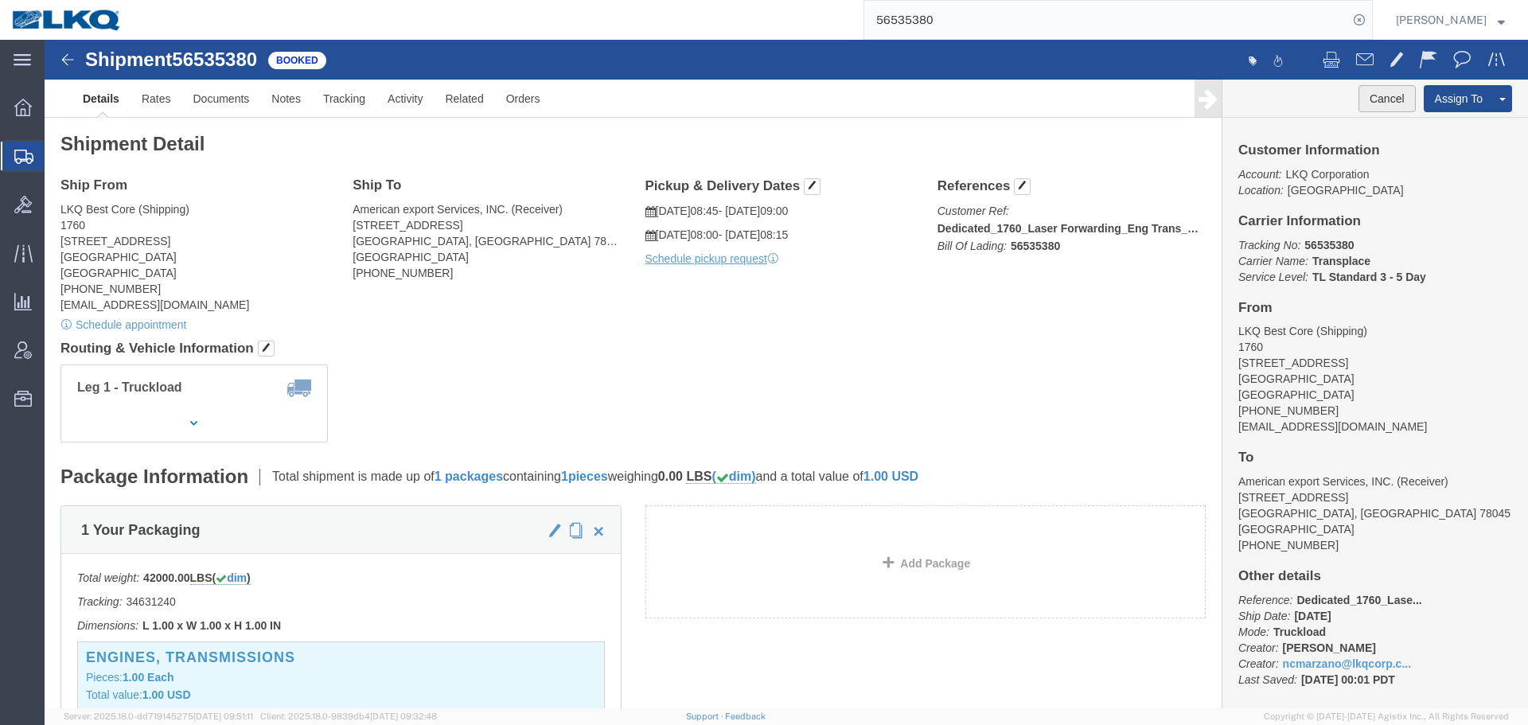
click button "Cancel"
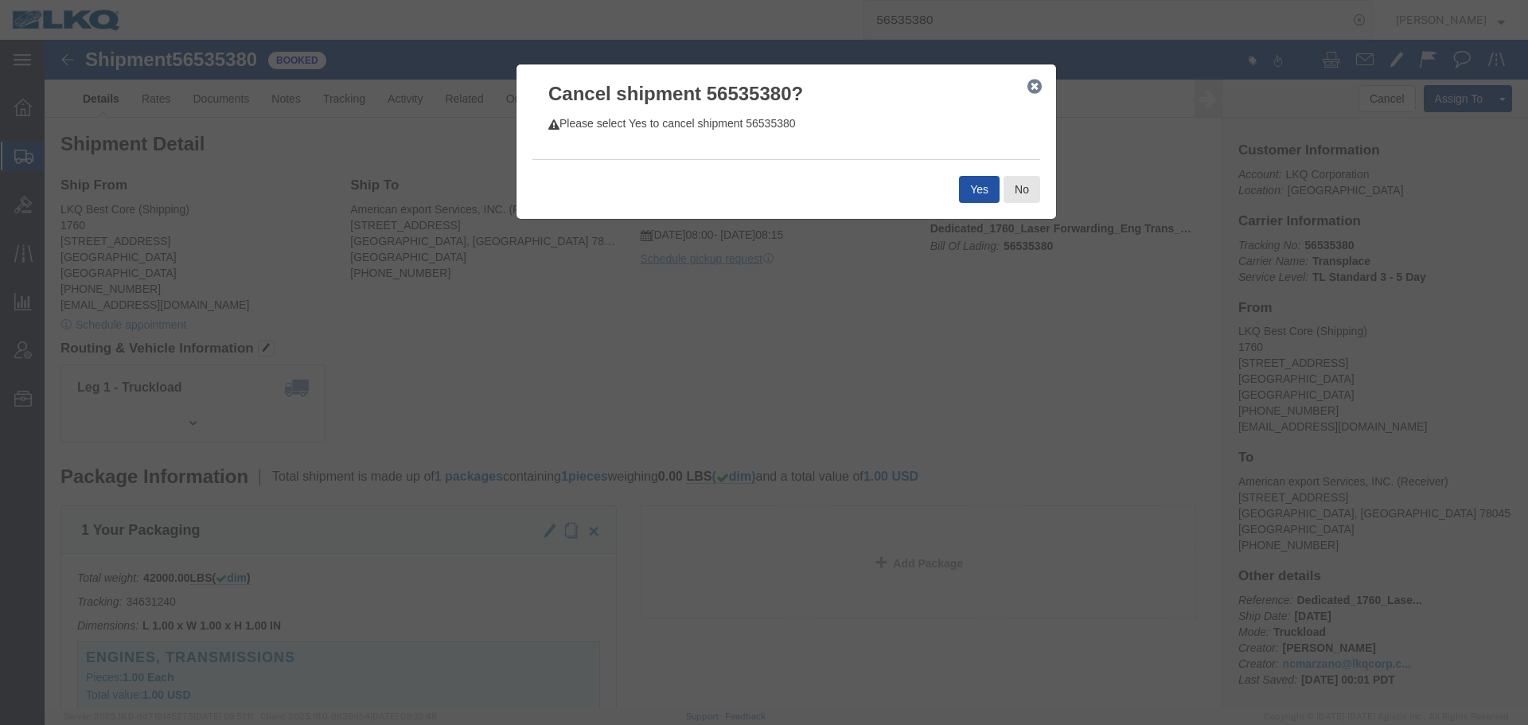
click button "Yes"
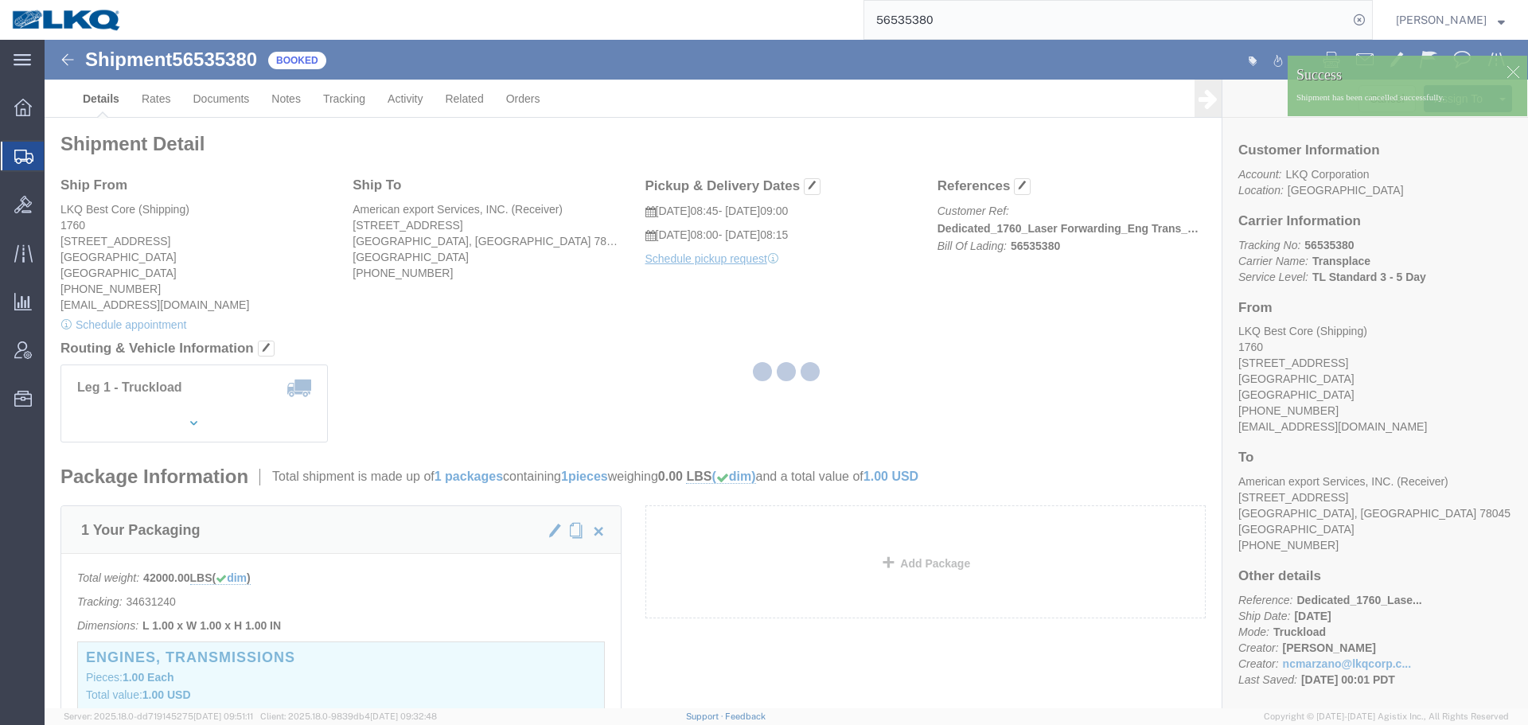
click at [1036, 19] on input "56535380" at bounding box center [1106, 20] width 484 height 38
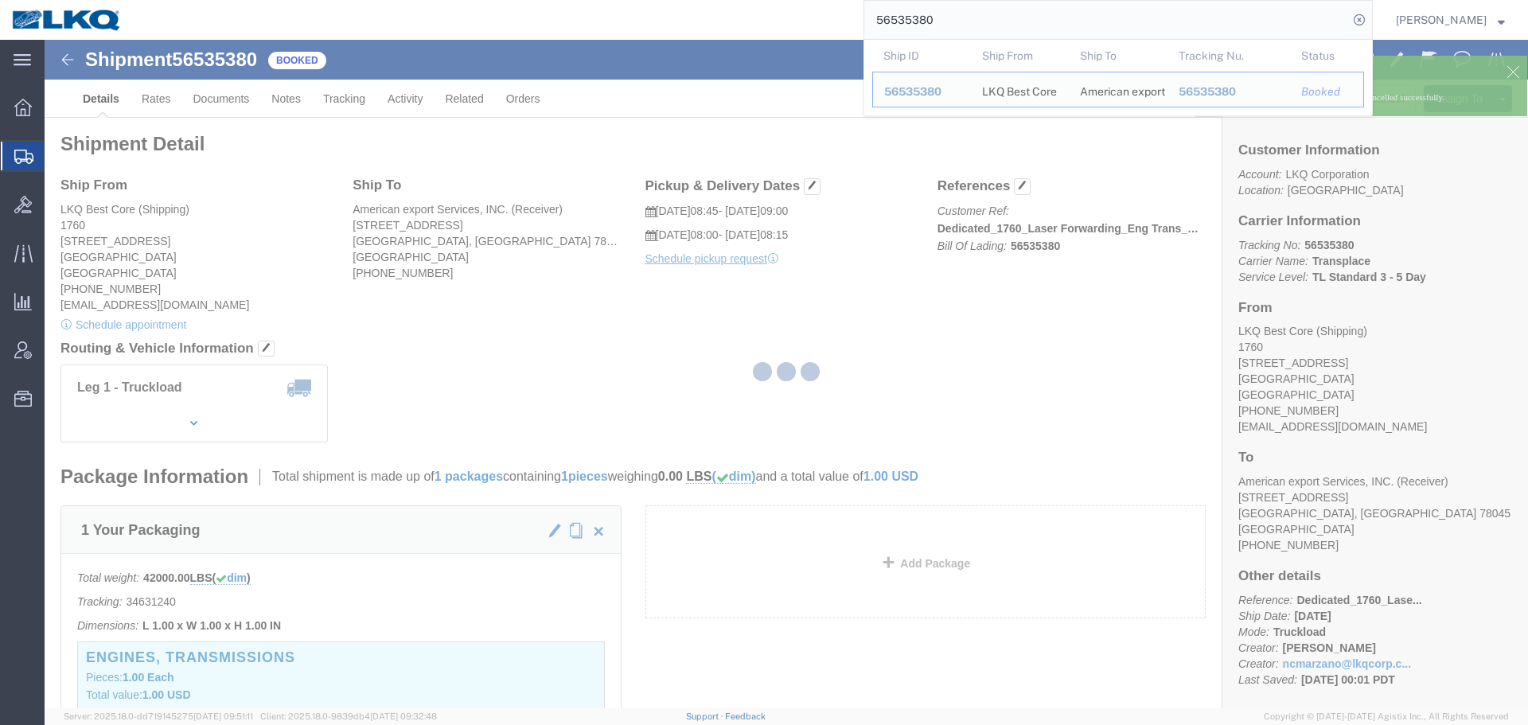
paste input "77652"
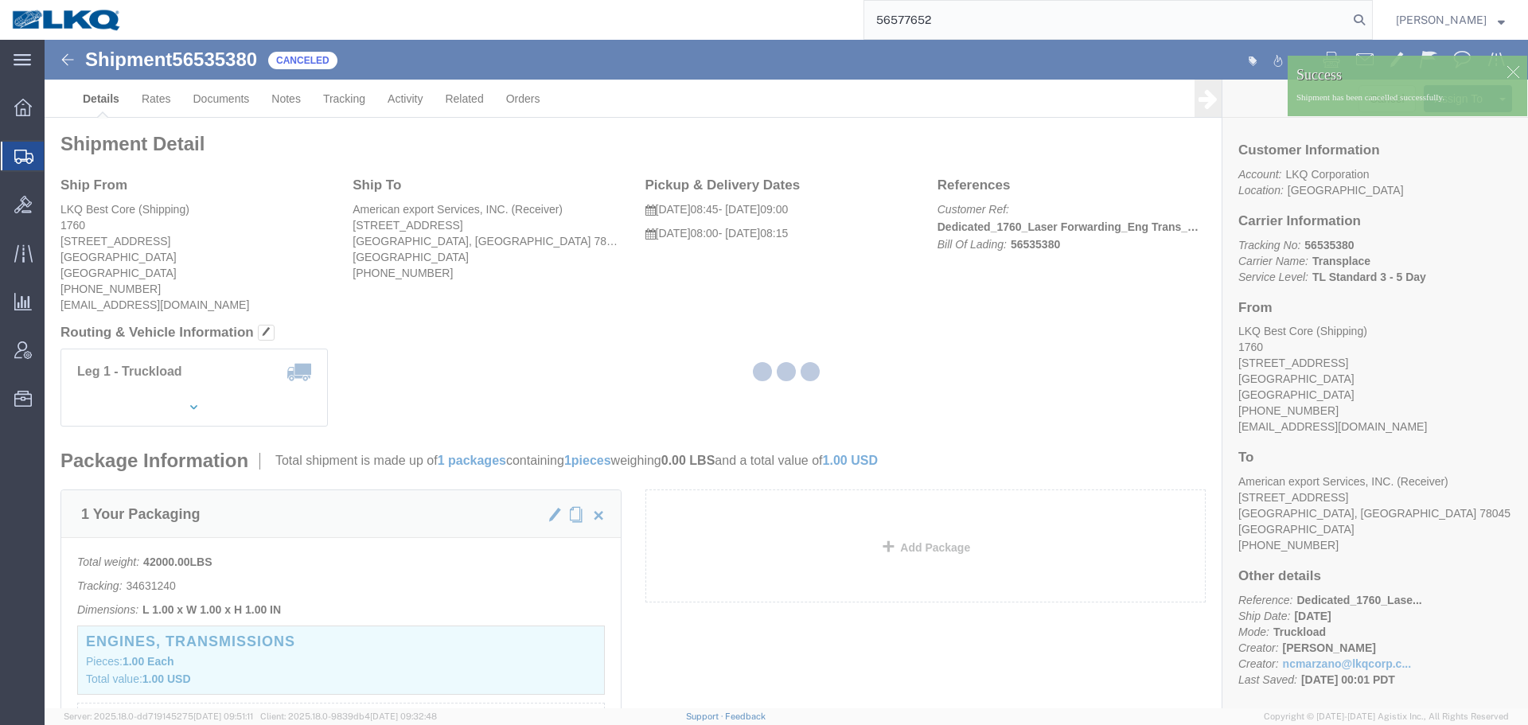
type input "56577652"
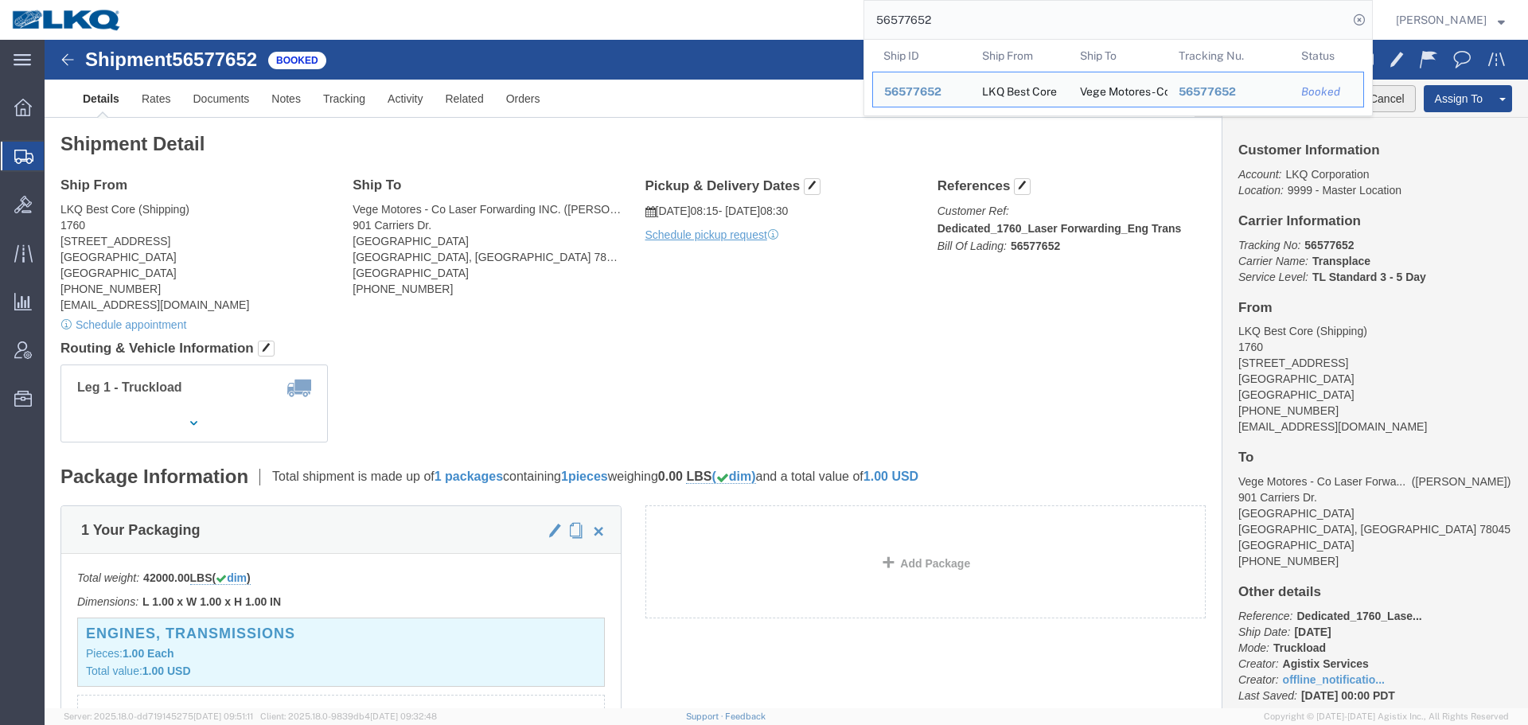
click button "Cancel"
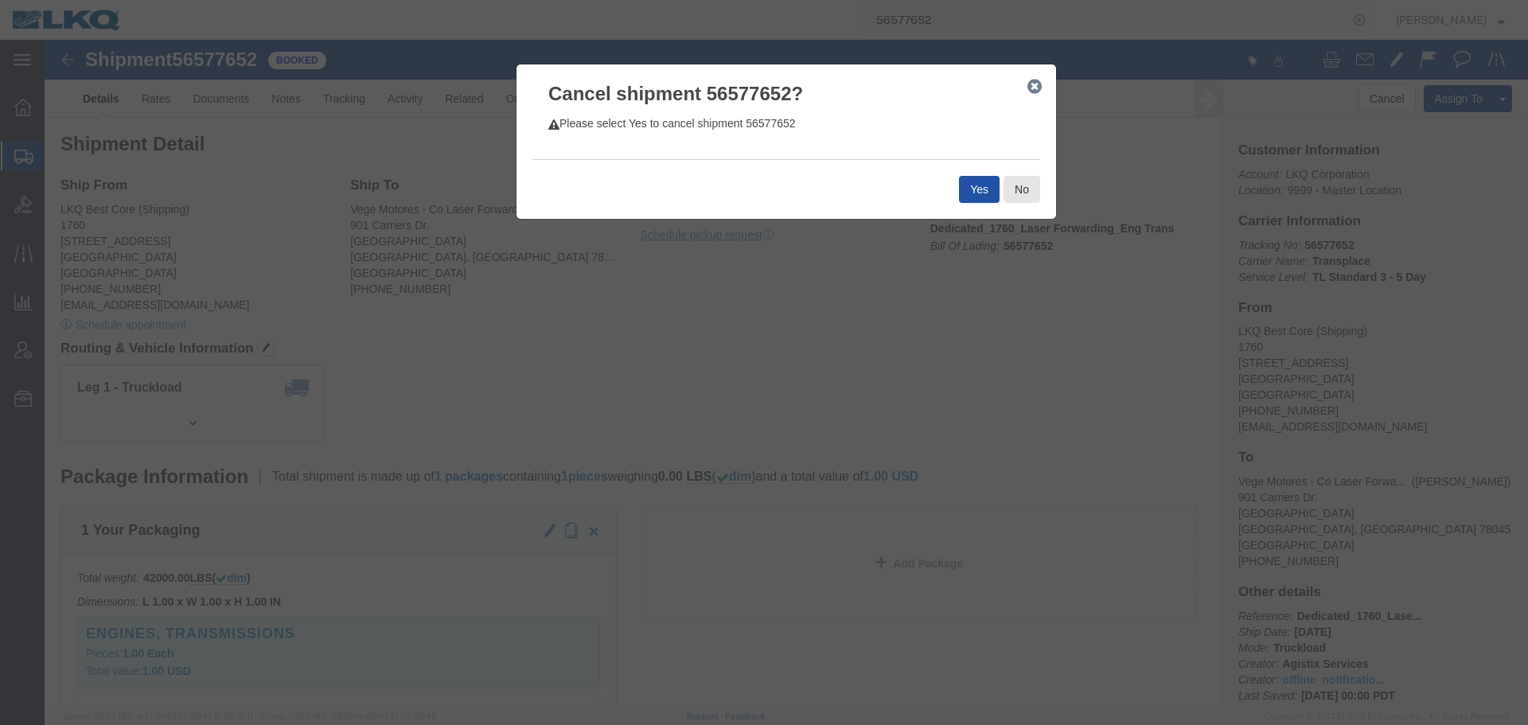
click button "Yes"
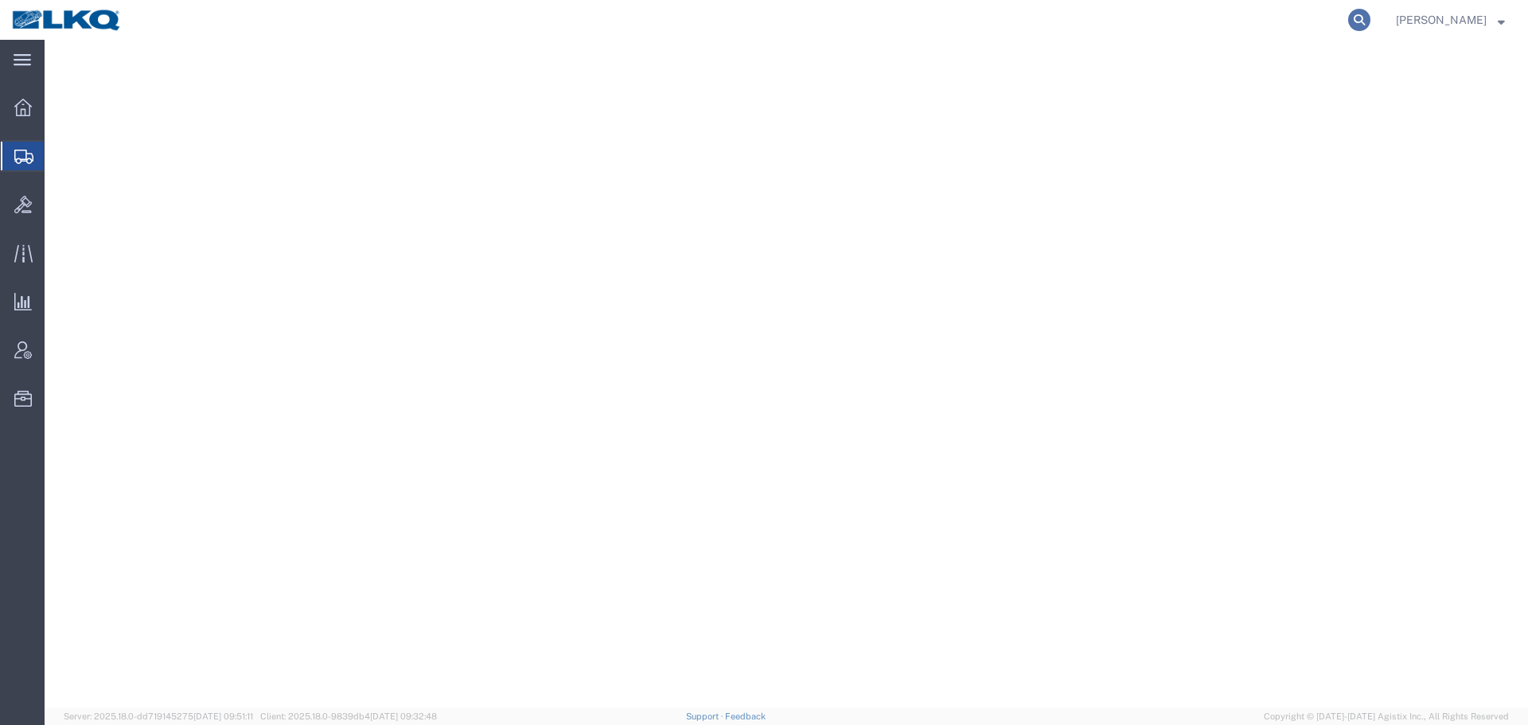
click at [1350, 22] on form at bounding box center [1359, 20] width 25 height 40
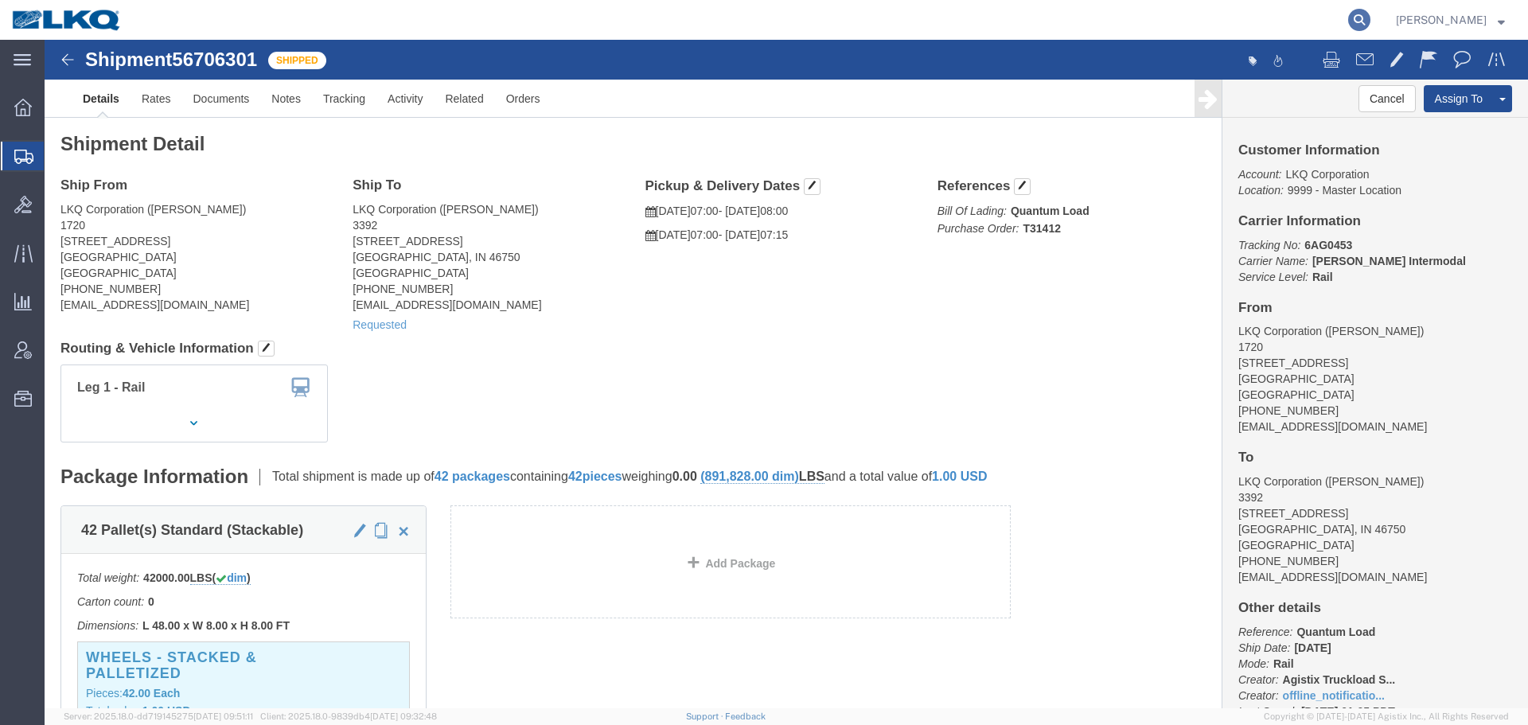
click at [1356, 21] on icon at bounding box center [1359, 20] width 22 height 22
paste input "56481829"
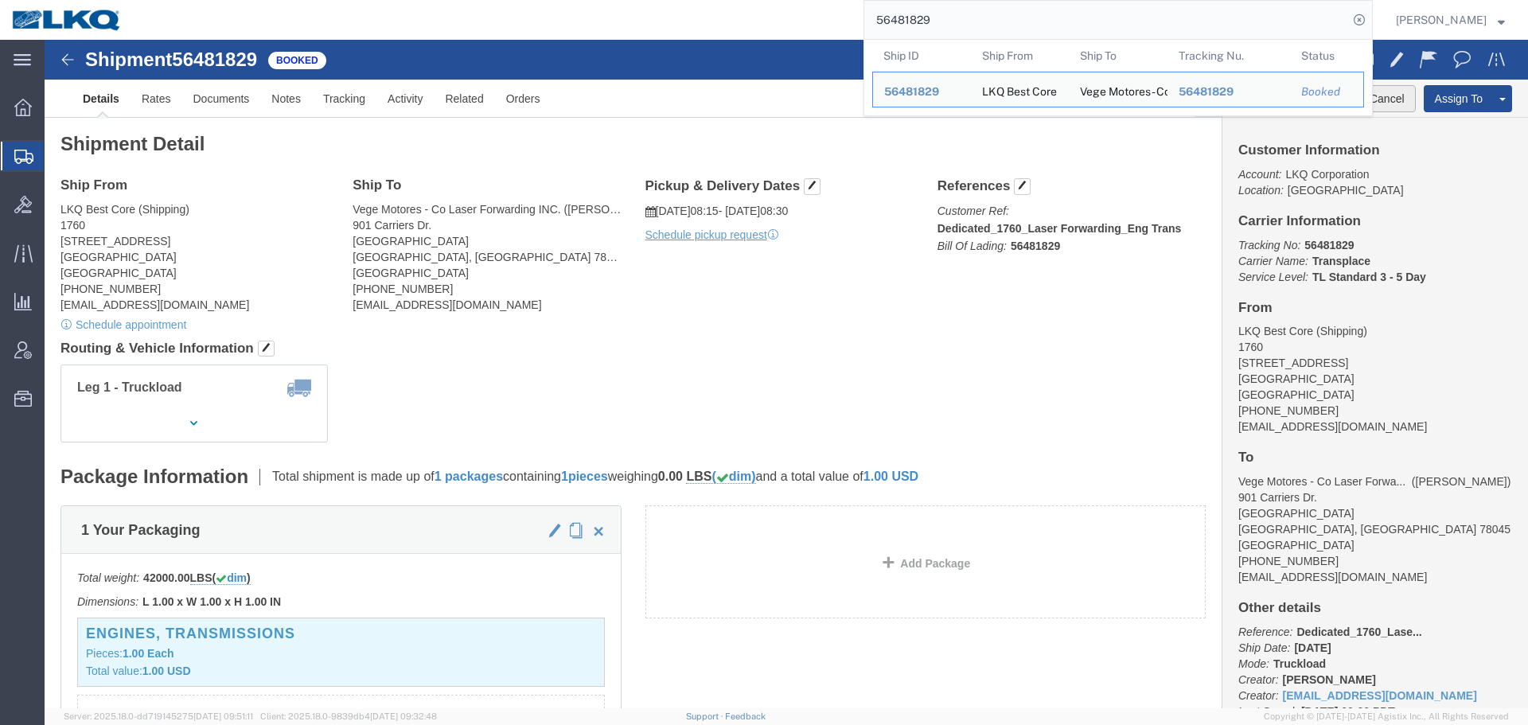
click button "Cancel"
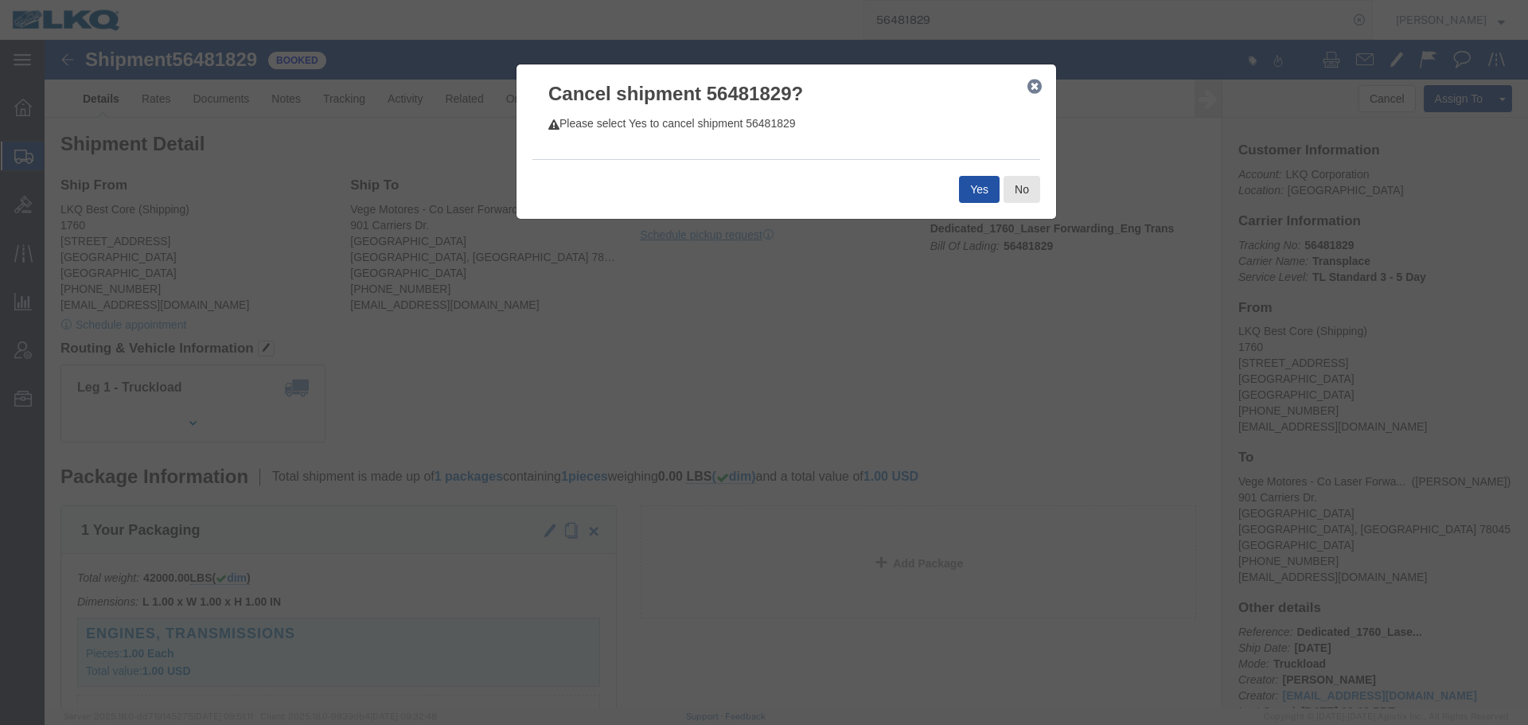
click button "Yes"
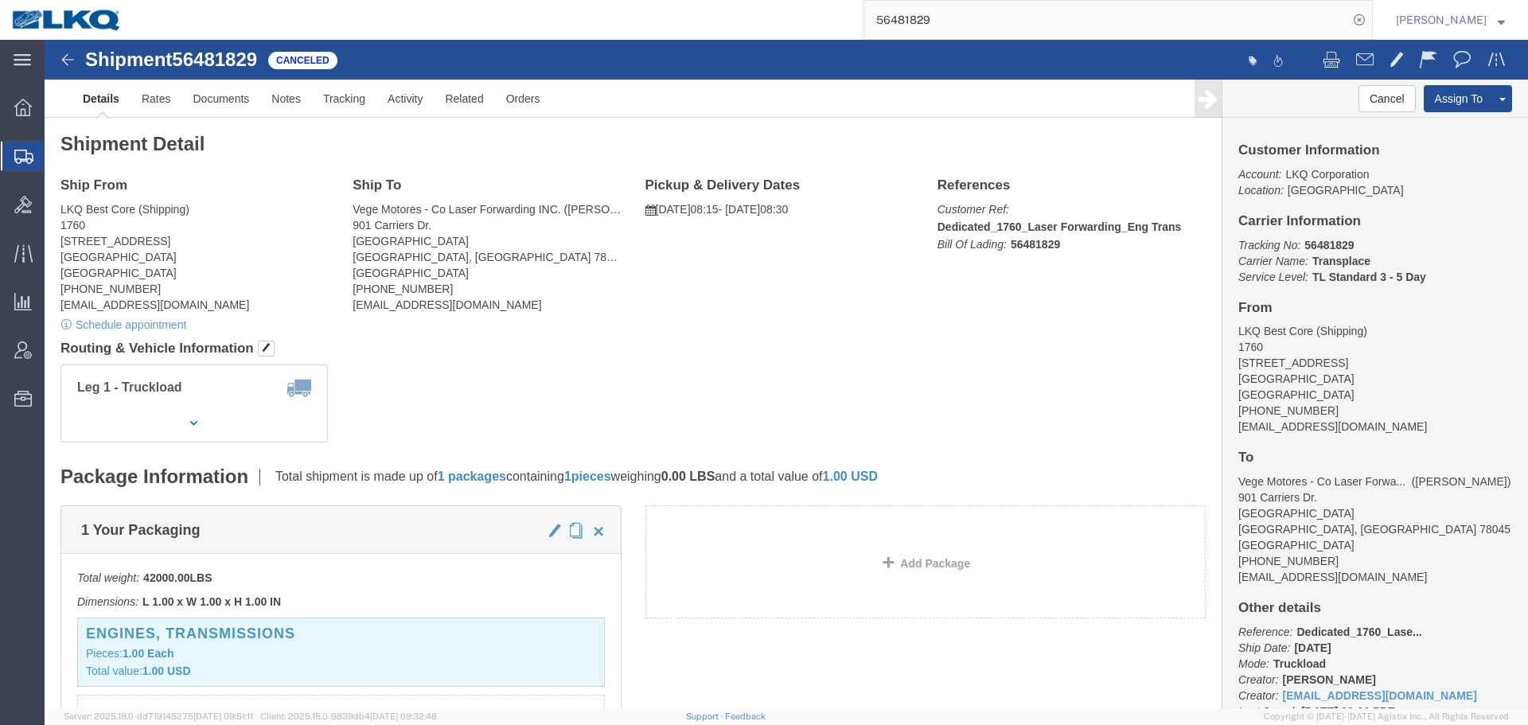
click at [1075, 25] on input "56481829" at bounding box center [1106, 20] width 484 height 38
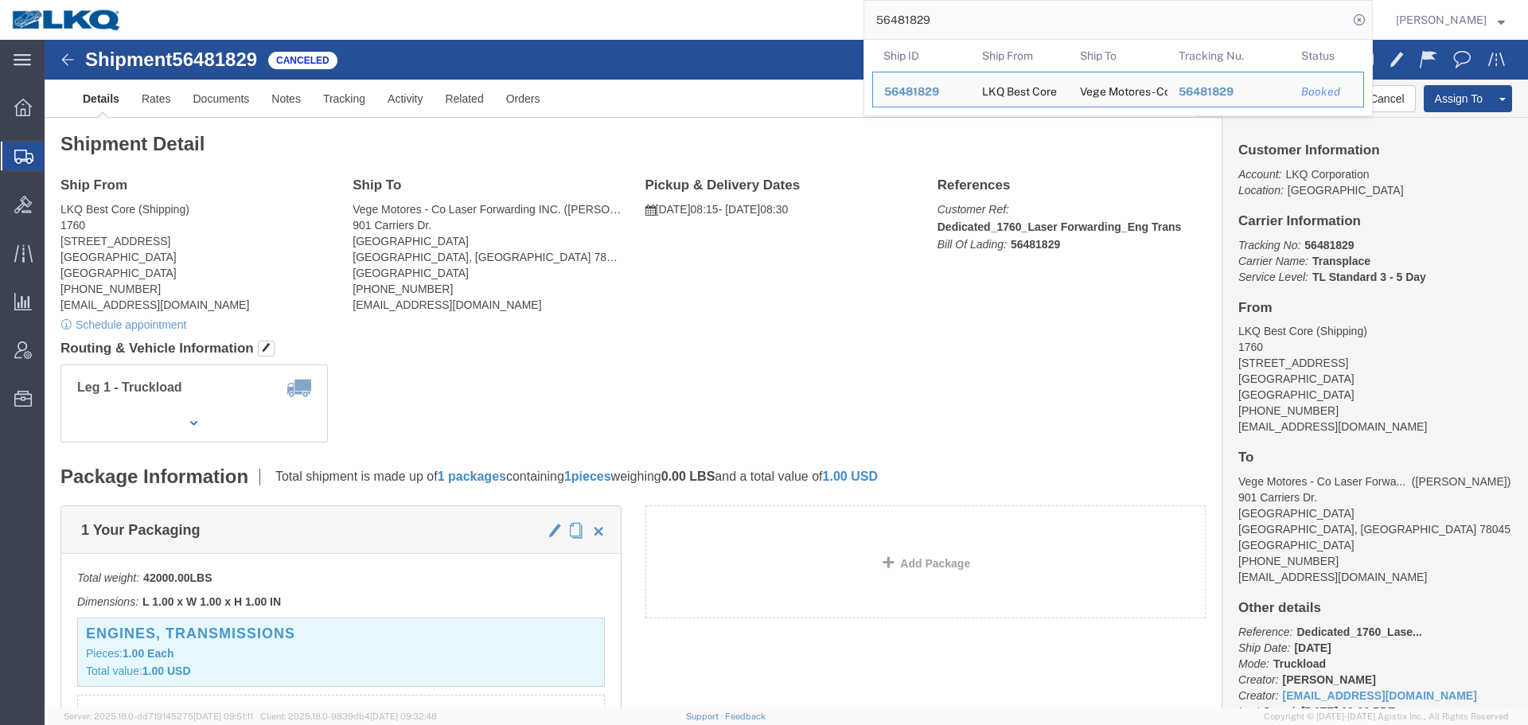
paste input "522036"
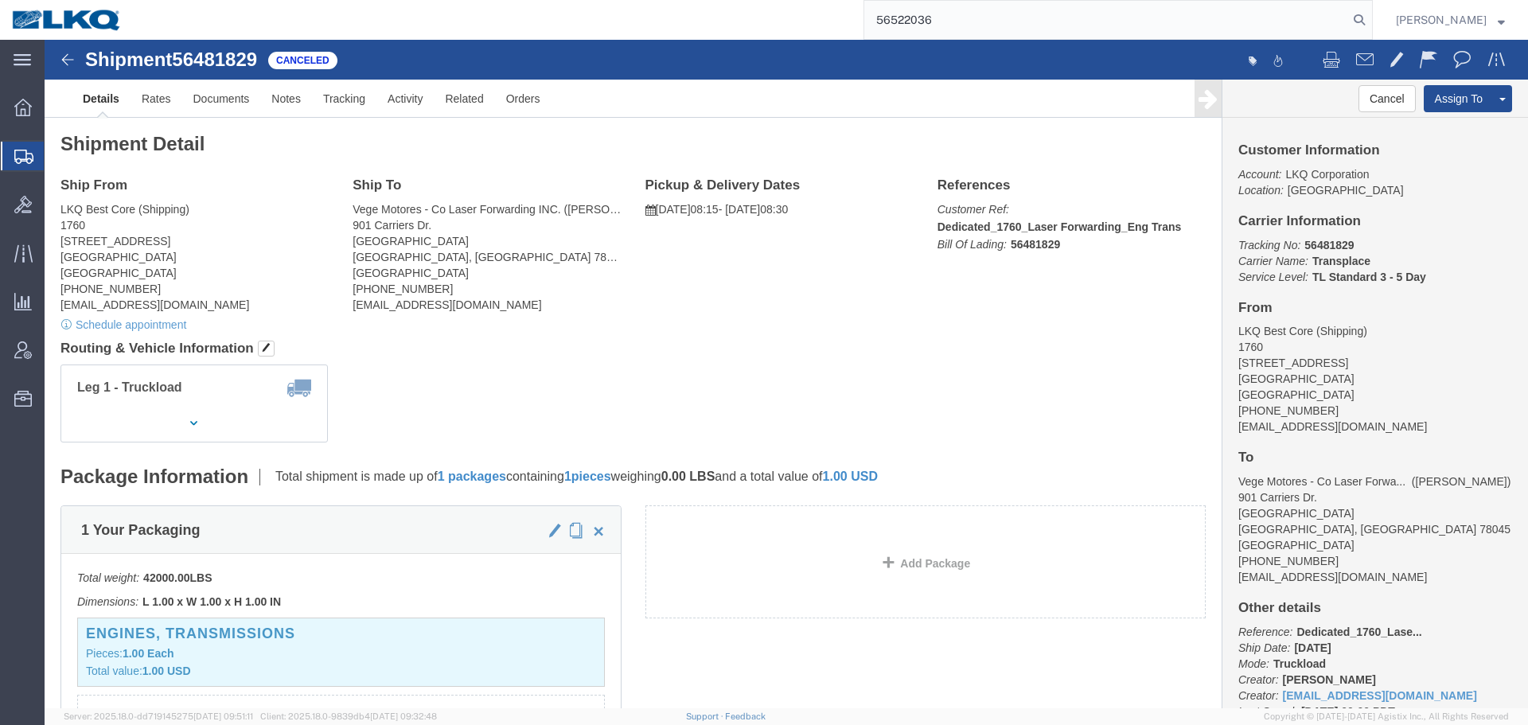
click at [1084, 29] on input "56522036" at bounding box center [1106, 20] width 484 height 38
paste input "49494"
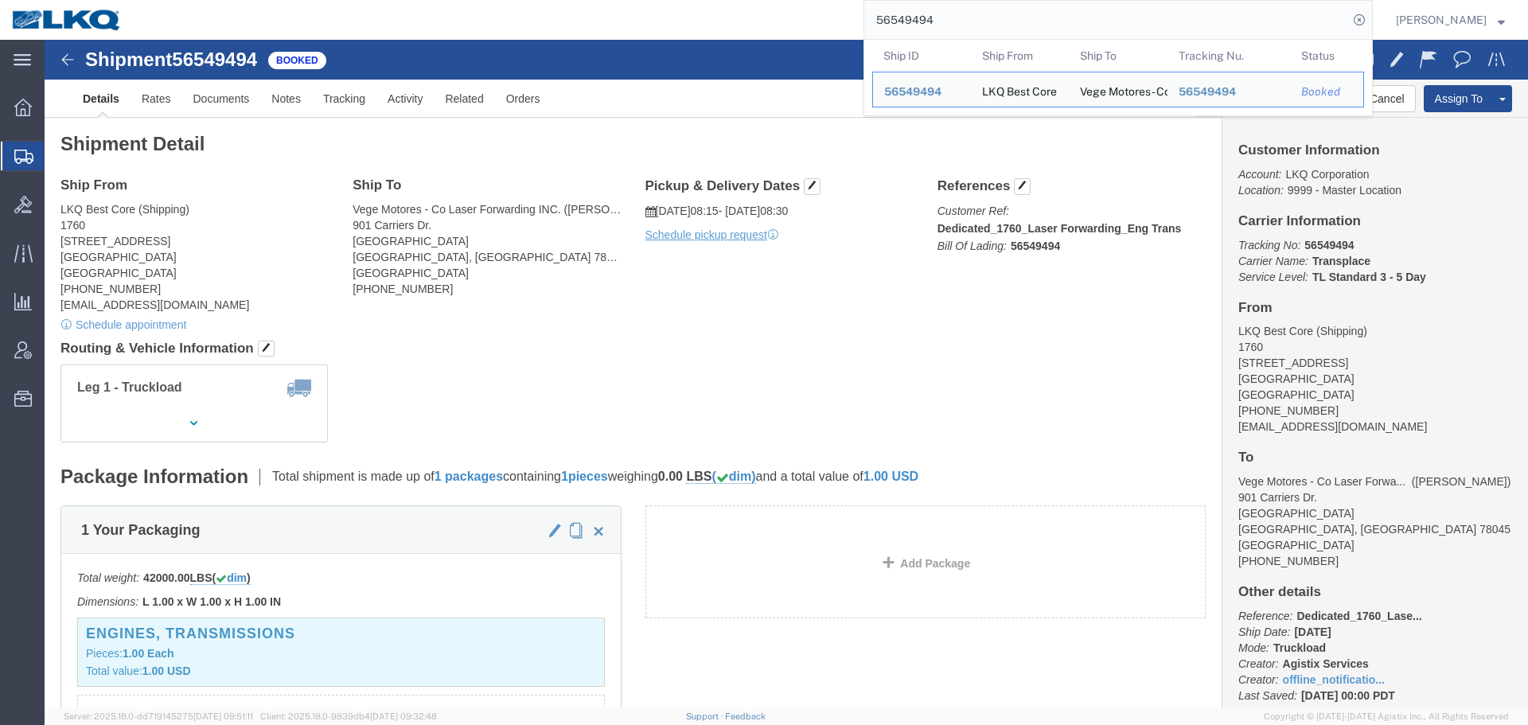
click div "Ship From LKQ Best Core (Shipping) 1760 [STREET_ADDRESS] [PHONE_NUMBER] [EMAIL_…"
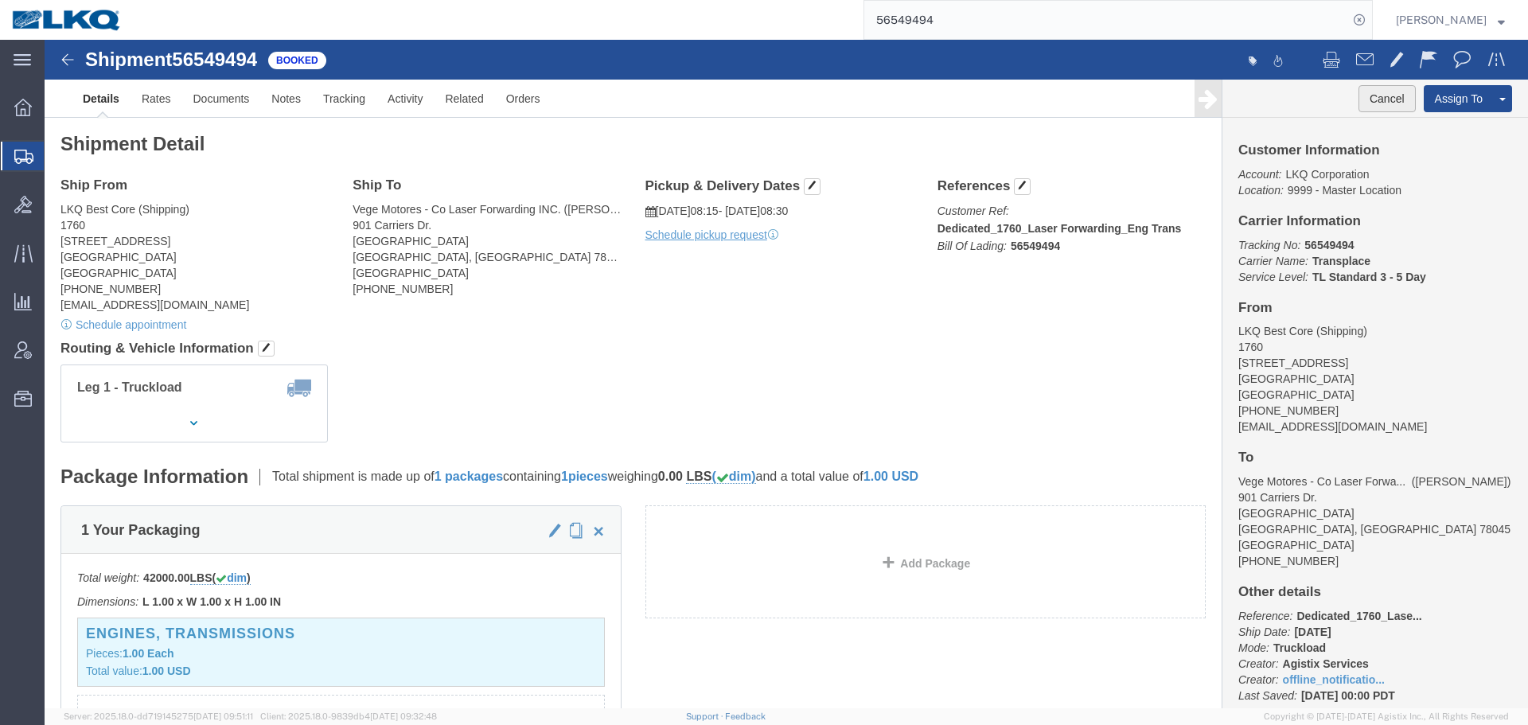
click button "Cancel"
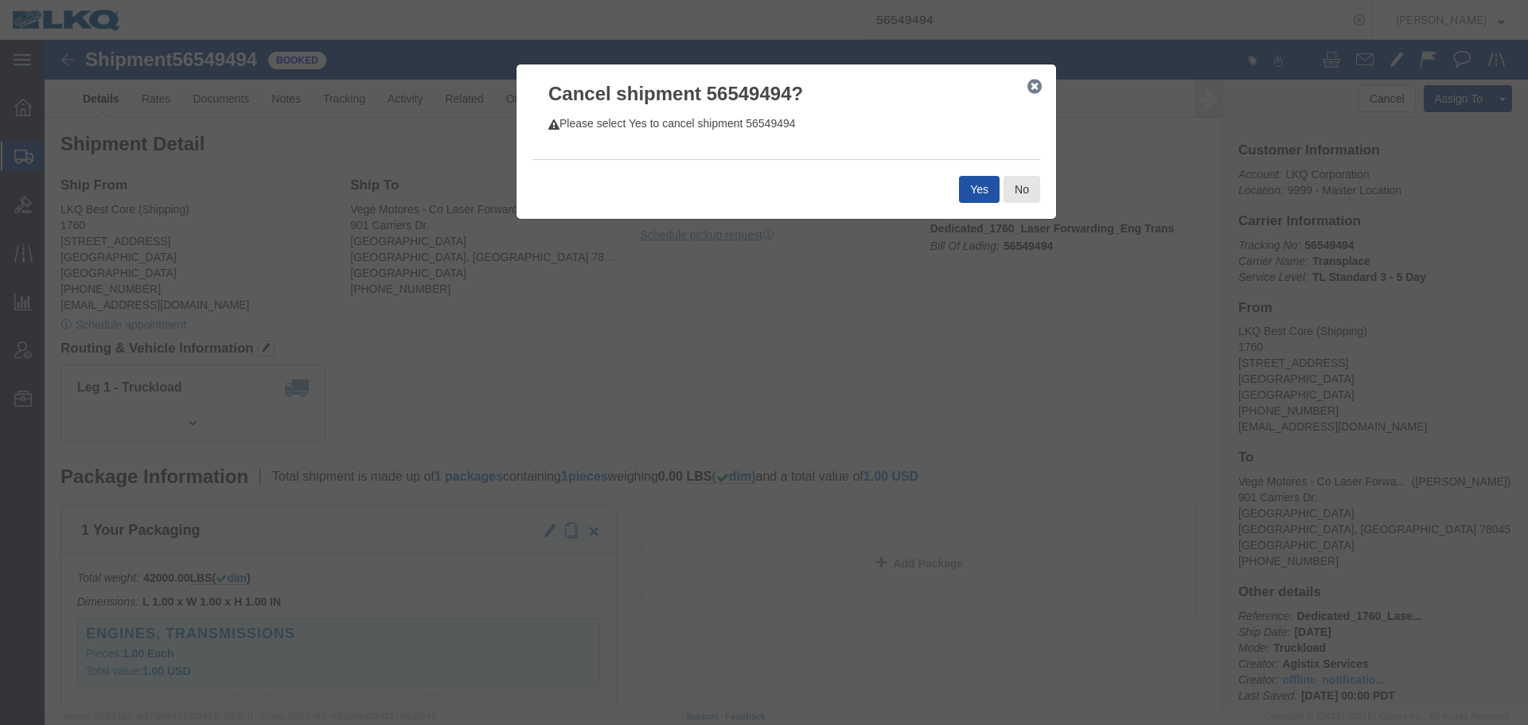
click button "Yes"
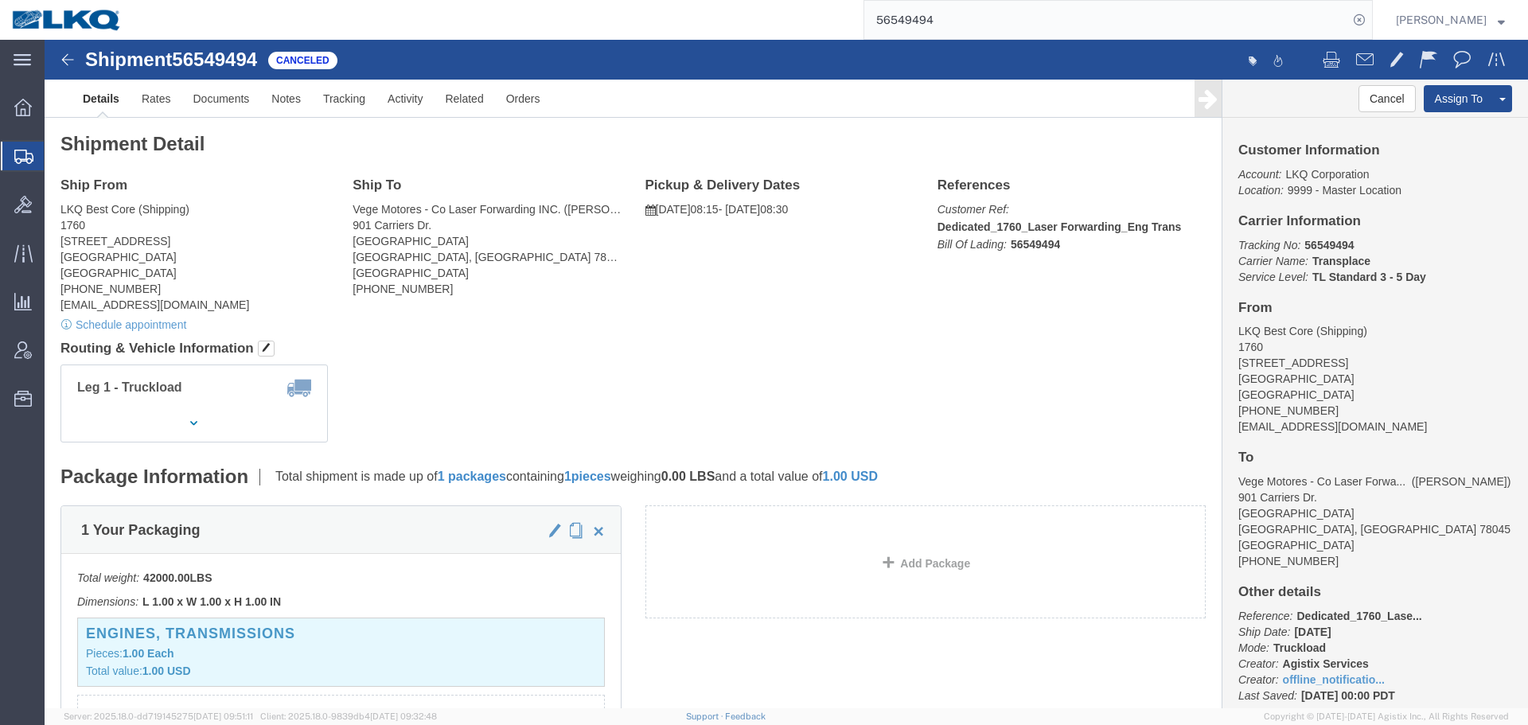
click at [1138, 14] on input "56549494" at bounding box center [1106, 20] width 484 height 38
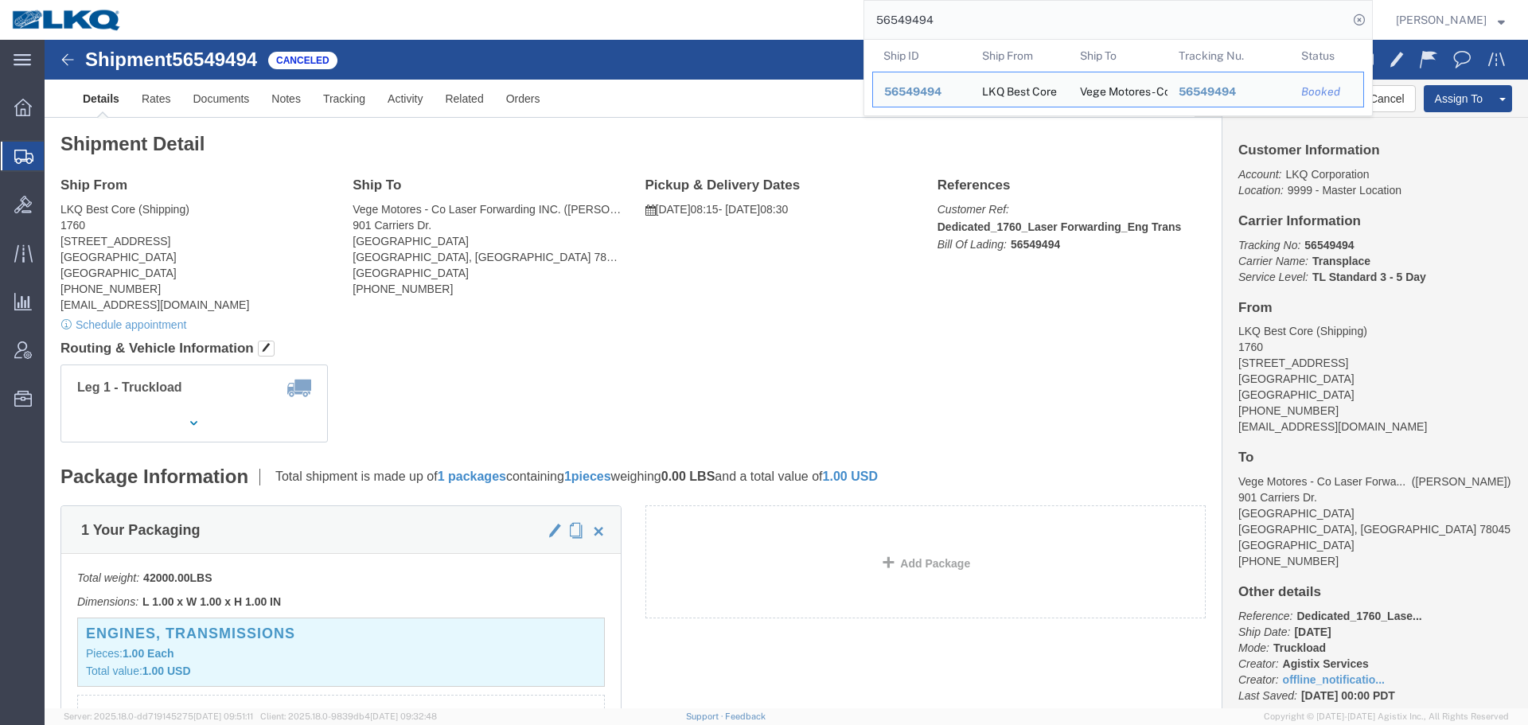
paste input "9328"
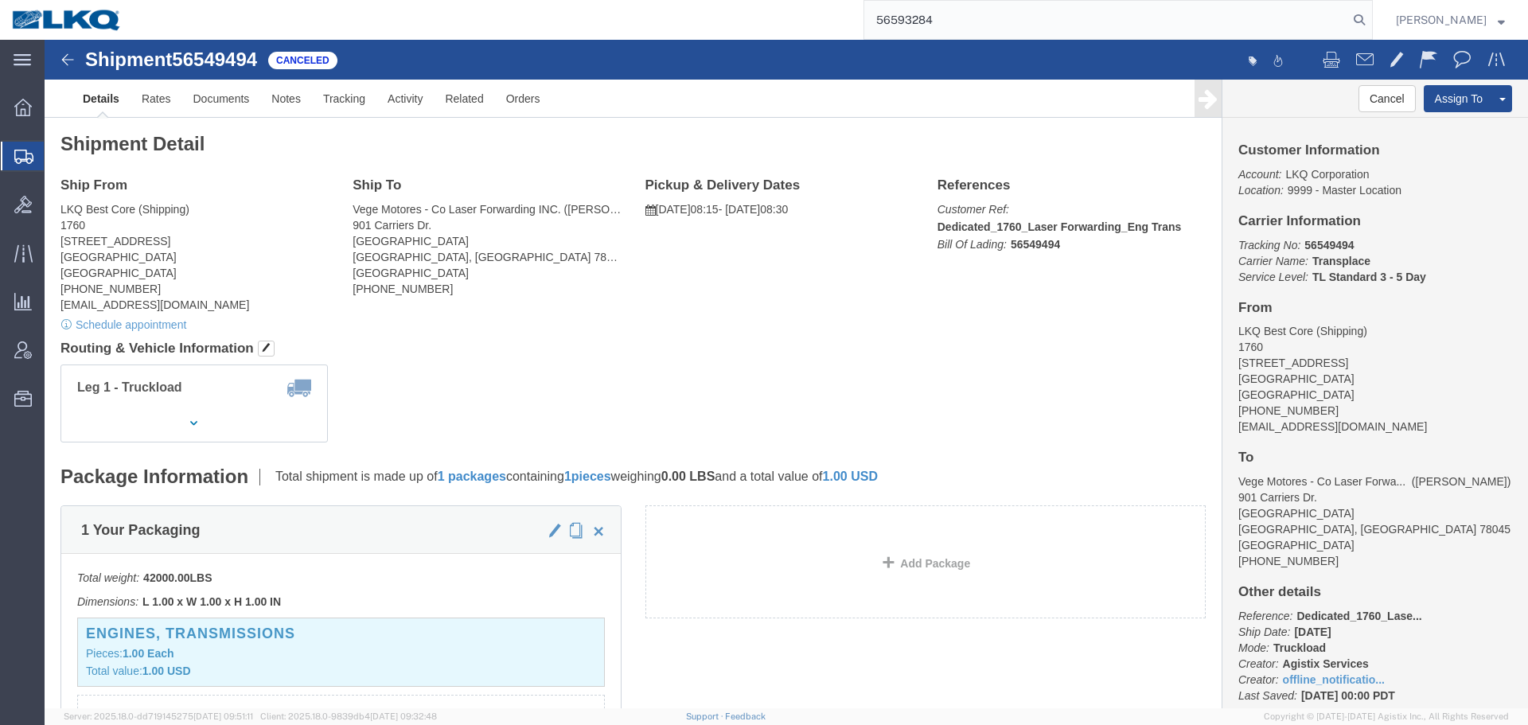
type input "56593284"
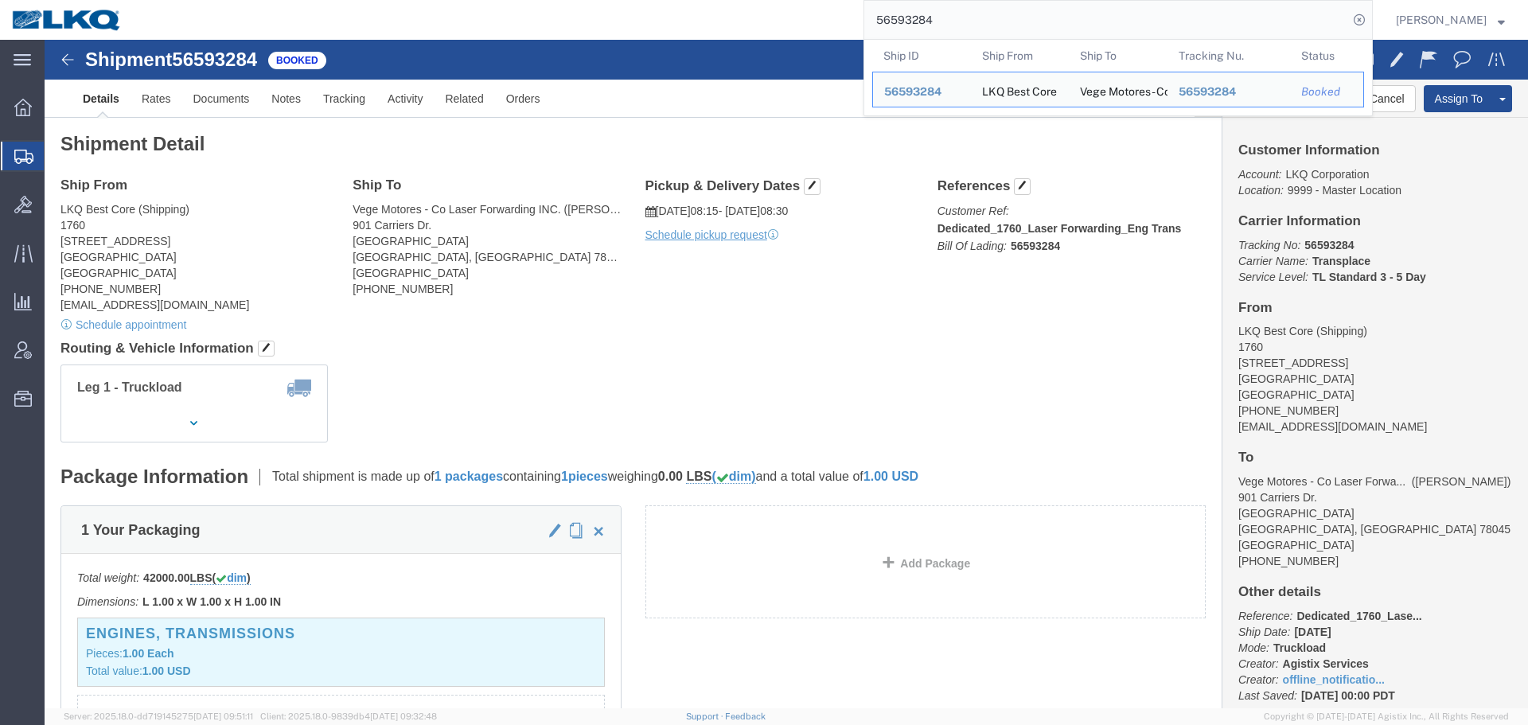
click h4 "Routing & Vehicle Information"
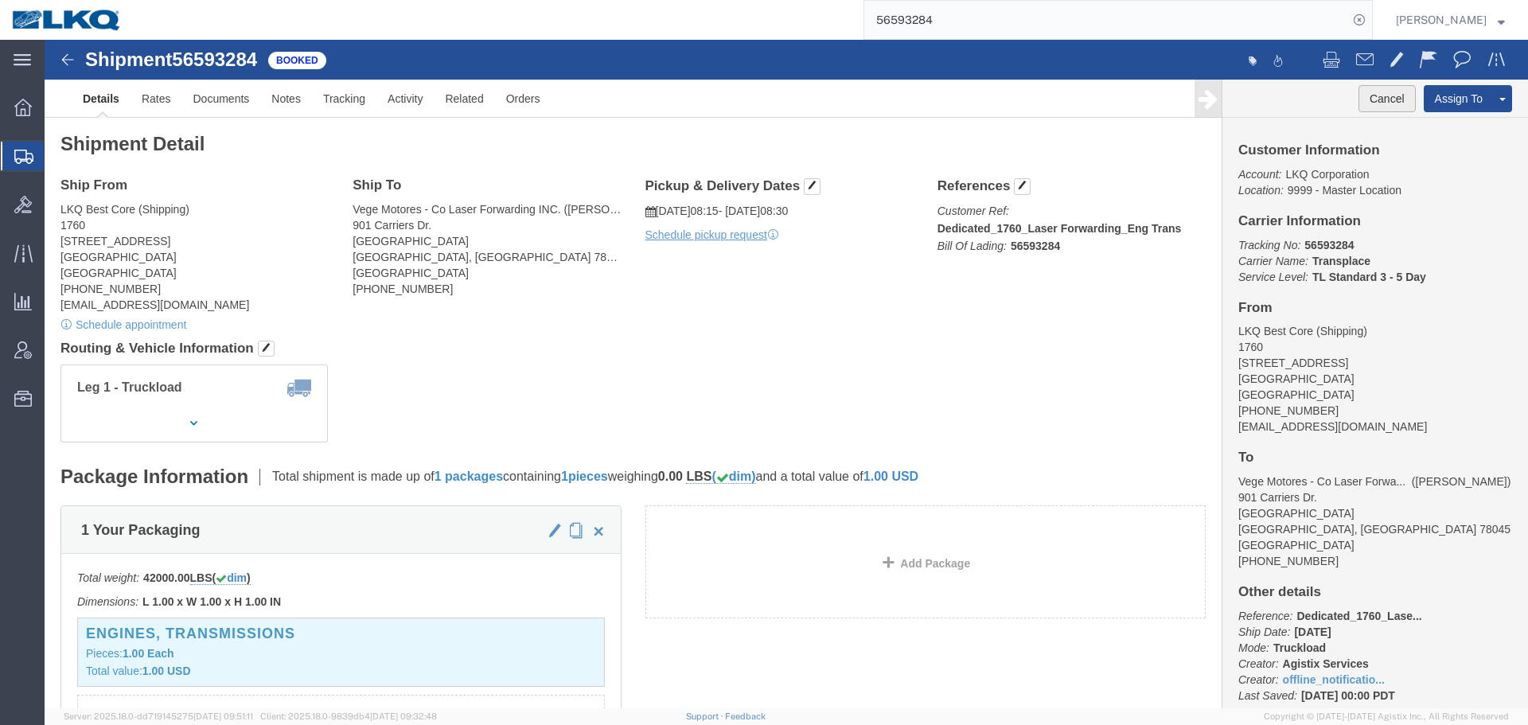
click button "Cancel"
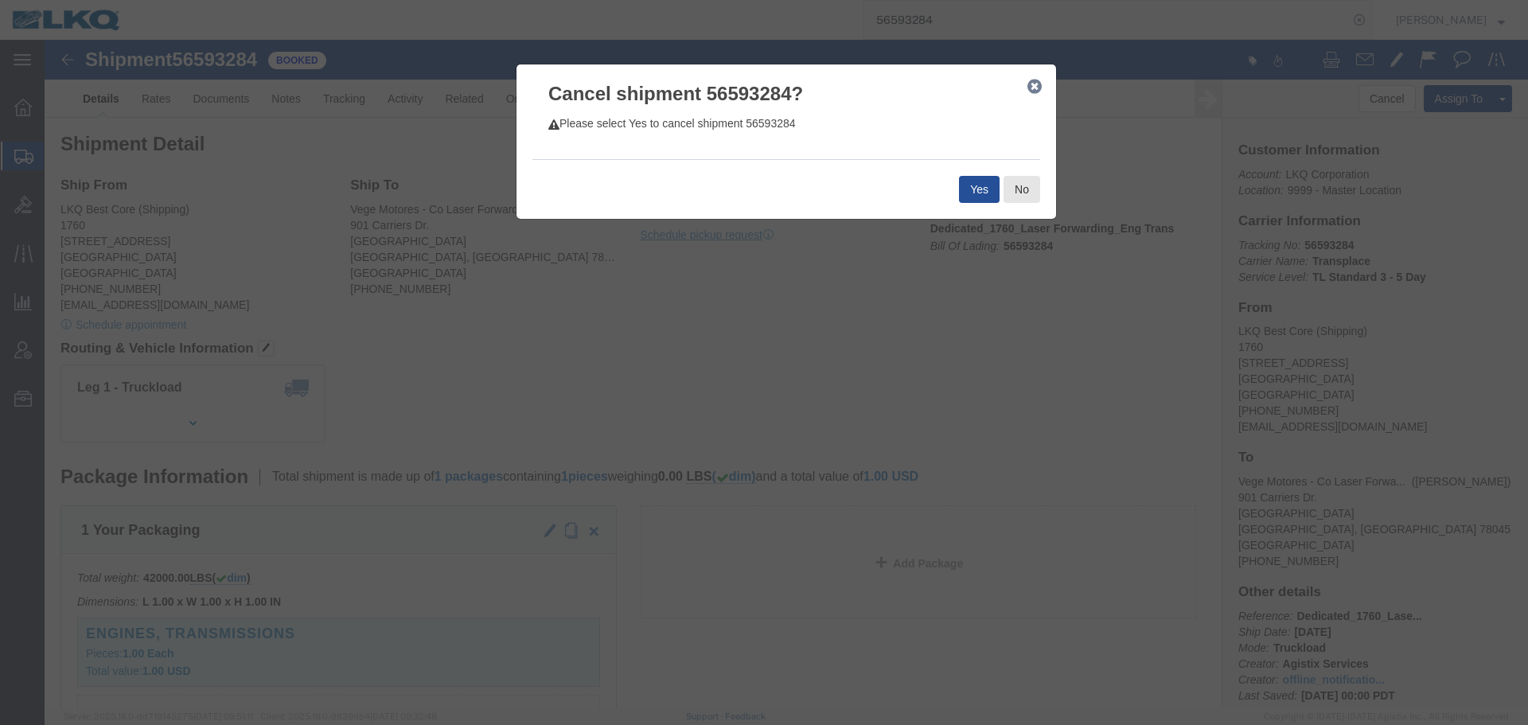
click div "Yes No"
click button "Yes"
